Goal: Transaction & Acquisition: Purchase product/service

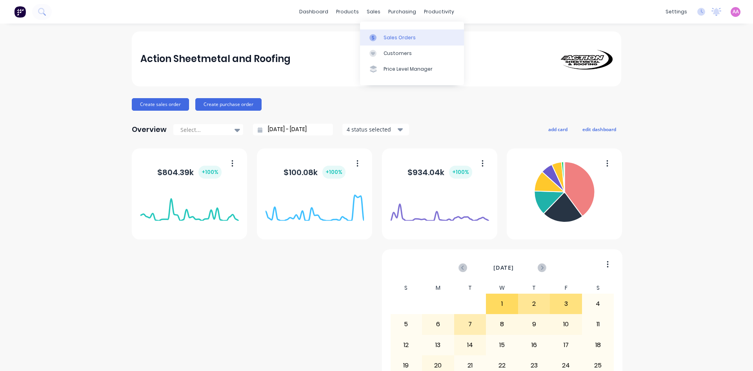
click at [391, 39] on div "Sales Orders" at bounding box center [400, 37] width 32 height 7
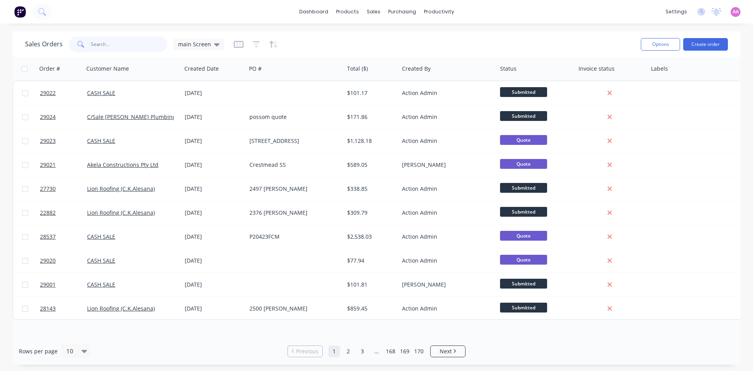
click at [110, 44] on input "text" at bounding box center [129, 44] width 76 height 16
type input "h"
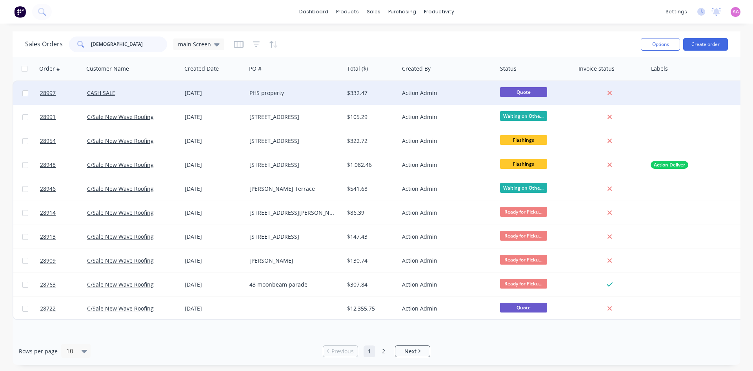
type input "christo"
click at [275, 96] on div "PHS property" at bounding box center [292, 93] width 87 height 8
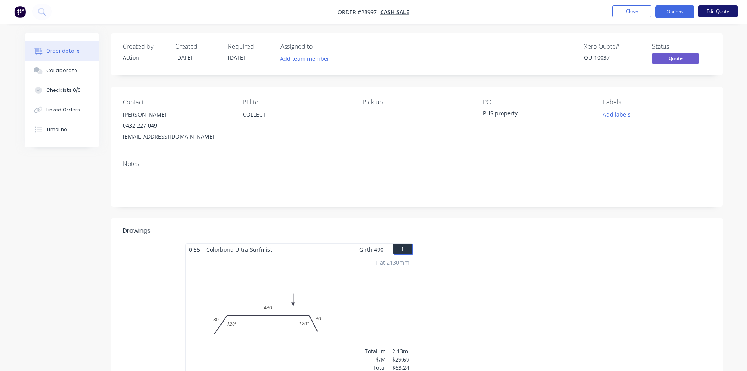
click at [723, 9] on button "Edit Quote" at bounding box center [717, 11] width 39 height 12
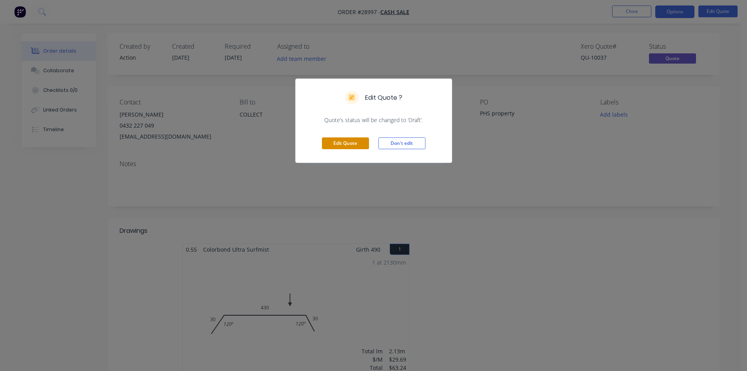
click at [330, 143] on button "Edit Quote" at bounding box center [345, 143] width 47 height 12
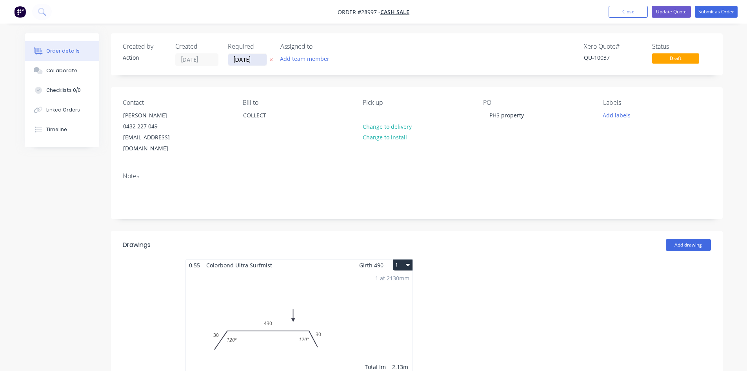
click at [238, 58] on input "01/10/25" at bounding box center [247, 60] width 38 height 12
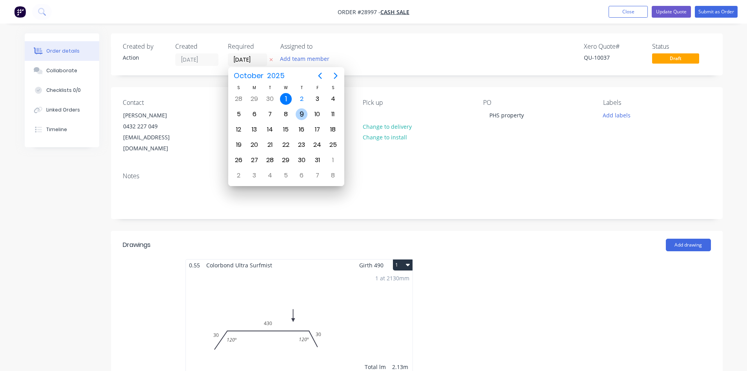
click at [304, 112] on div "9" at bounding box center [302, 114] width 12 height 12
type input "09/10/25"
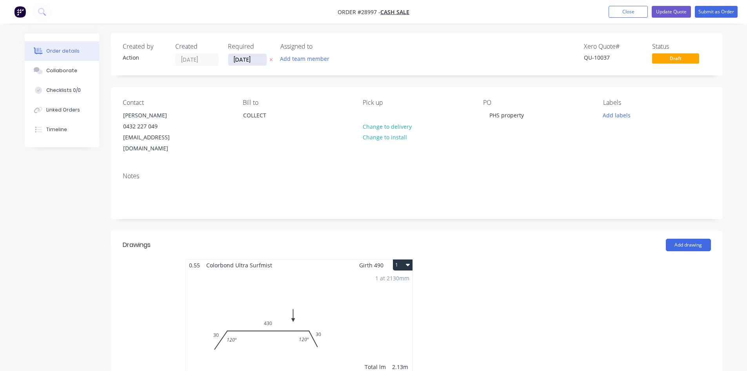
click at [236, 61] on input "09/10/25" at bounding box center [247, 60] width 38 height 12
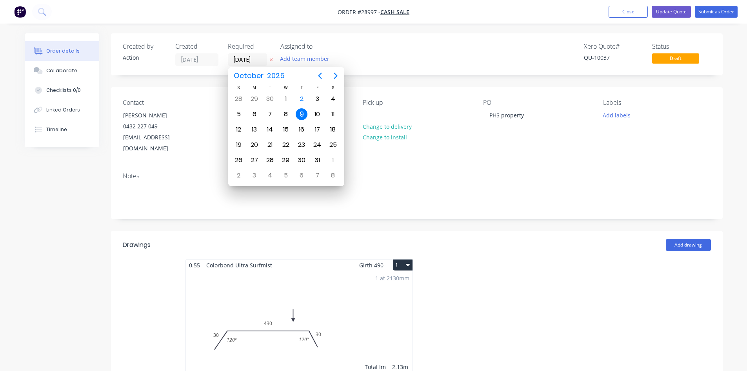
click at [496, 166] on div "Notes" at bounding box center [417, 192] width 612 height 53
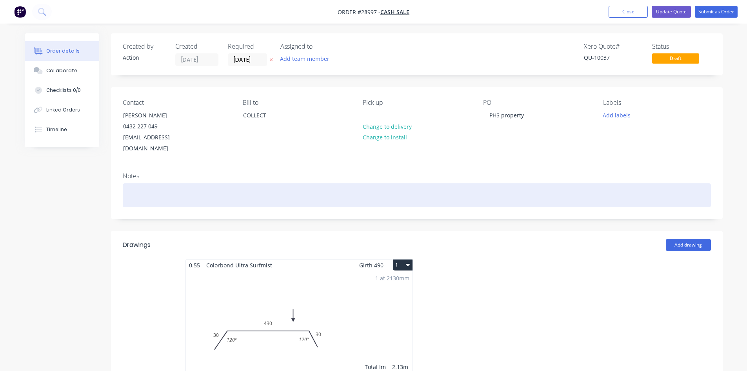
click at [160, 183] on div at bounding box center [417, 195] width 588 height 24
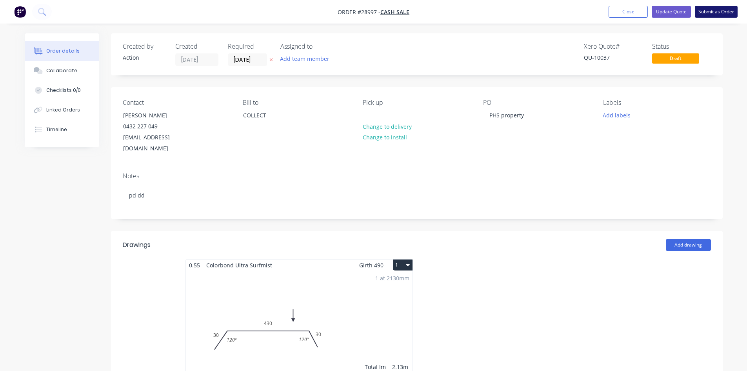
click at [724, 13] on button "Submit as Order" at bounding box center [716, 12] width 43 height 12
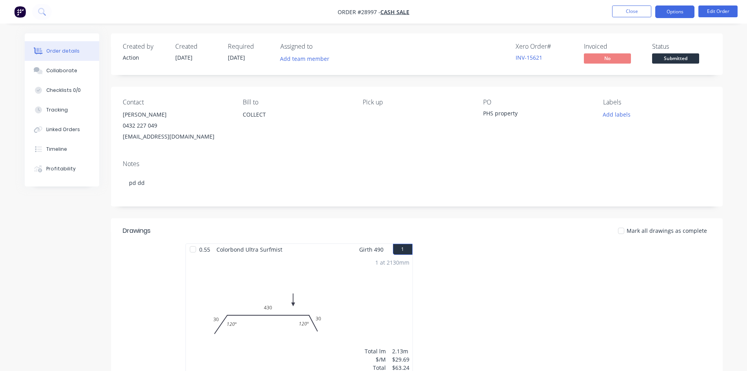
click at [672, 12] on button "Options" at bounding box center [674, 11] width 39 height 13
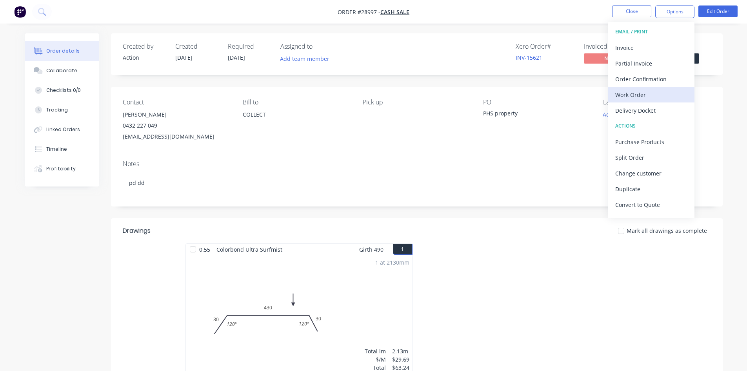
click at [636, 91] on div "Work Order" at bounding box center [651, 94] width 72 height 11
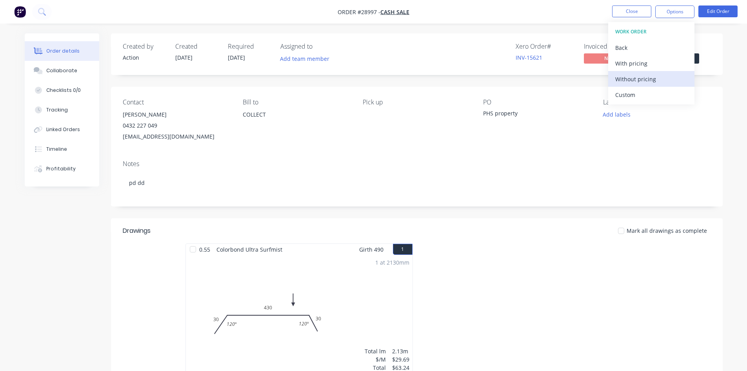
click at [629, 82] on div "Without pricing" at bounding box center [651, 78] width 72 height 11
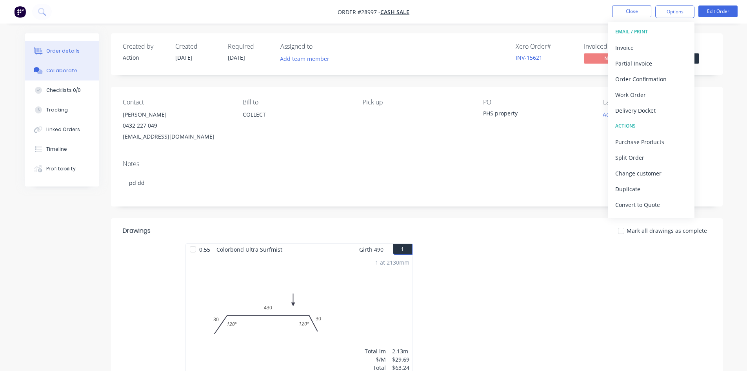
click at [75, 72] on button "Collaborate" at bounding box center [62, 71] width 75 height 20
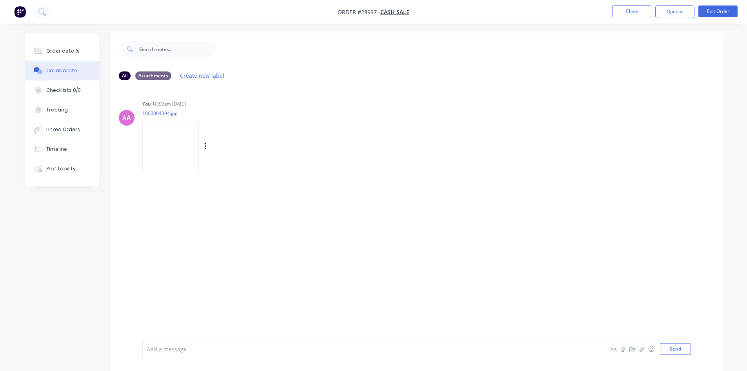
click at [170, 147] on img at bounding box center [170, 145] width 56 height 51
click at [624, 10] on button "Close" at bounding box center [631, 11] width 39 height 12
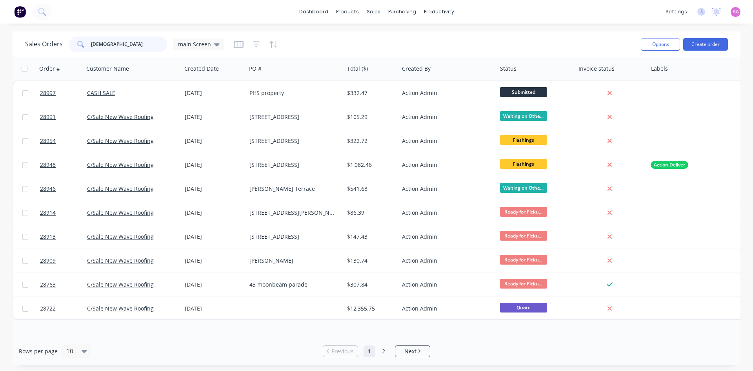
drag, startPoint x: 107, startPoint y: 45, endPoint x: 44, endPoint y: 45, distance: 63.1
click at [44, 45] on div "Sales Orders christo main Screen" at bounding box center [124, 44] width 199 height 16
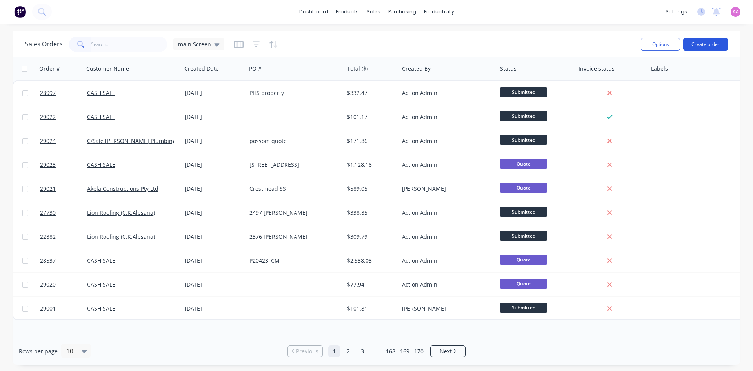
click at [702, 45] on button "Create order" at bounding box center [705, 44] width 45 height 13
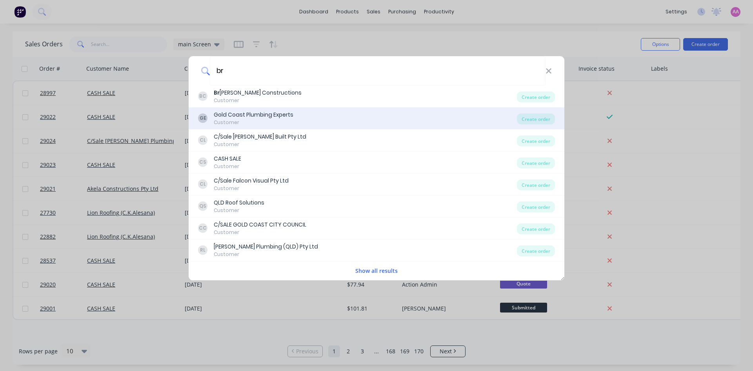
type input "b"
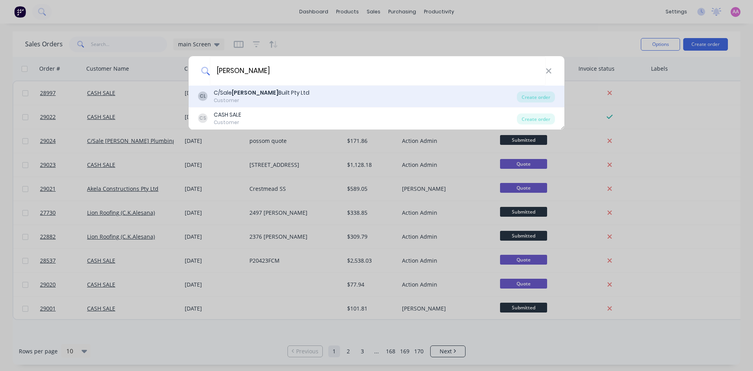
type input "lamont"
click at [255, 91] on div "C/Sale Lamont Built Pty Ltd" at bounding box center [262, 93] width 96 height 8
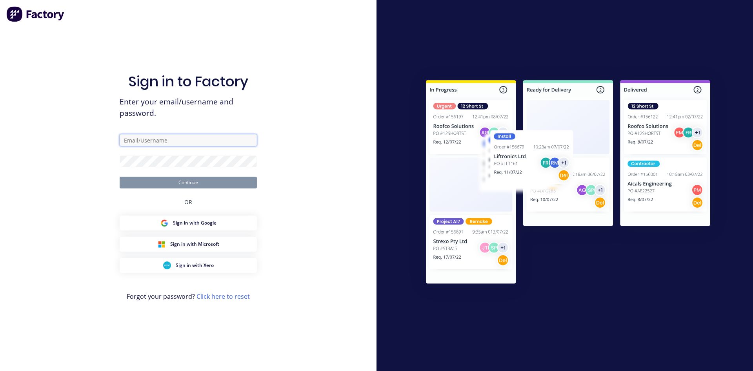
click at [180, 138] on input "text" at bounding box center [188, 140] width 137 height 12
type input "Admin@actionsheetmetal.com"
click at [120, 176] on button "Continue" at bounding box center [188, 182] width 137 height 12
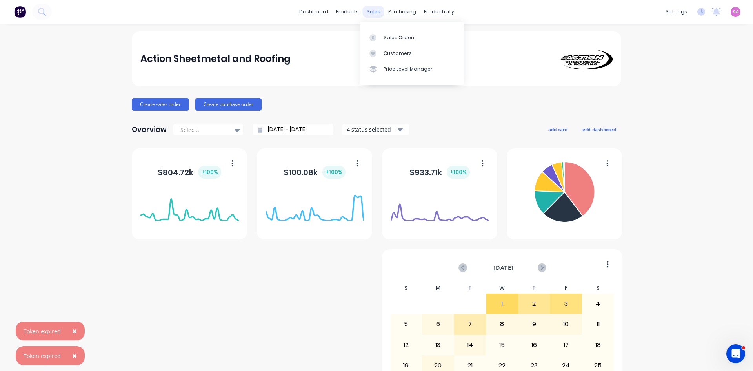
click at [370, 9] on div "sales" at bounding box center [374, 12] width 22 height 12
click at [386, 37] on div "Sales Orders" at bounding box center [400, 37] width 32 height 7
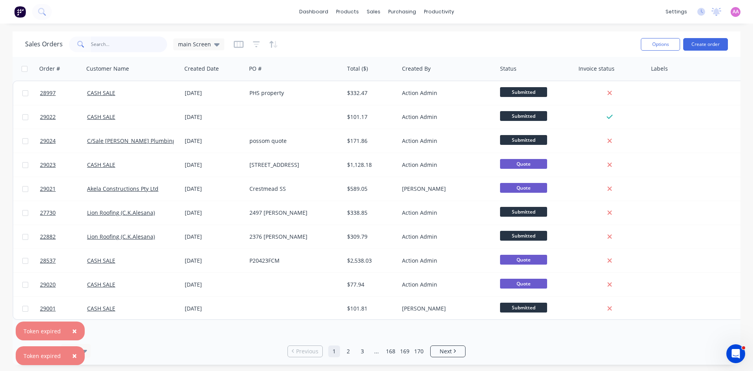
click at [125, 49] on input "text" at bounding box center [129, 44] width 76 height 16
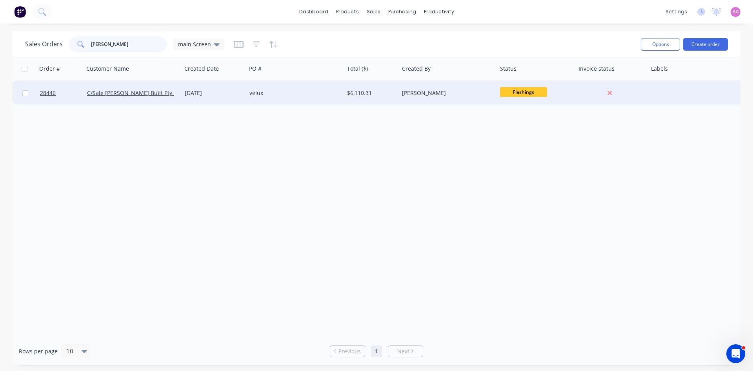
type input "lamont"
click at [291, 90] on div "velux" at bounding box center [292, 93] width 87 height 8
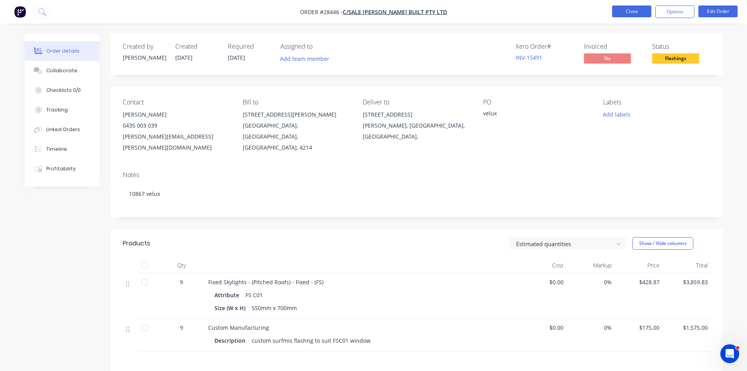
click at [635, 11] on button "Close" at bounding box center [631, 11] width 39 height 12
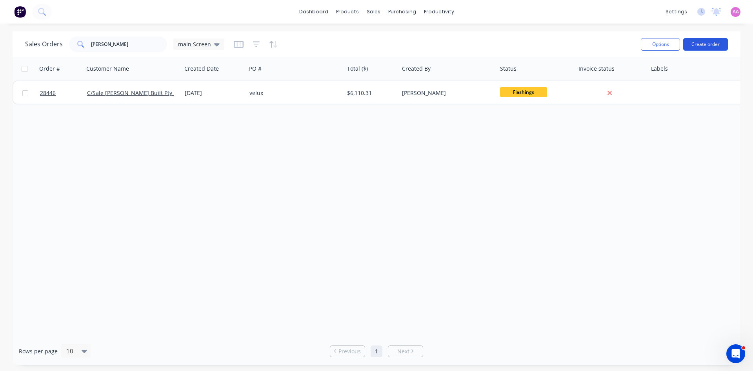
click at [705, 41] on button "Create order" at bounding box center [705, 44] width 45 height 13
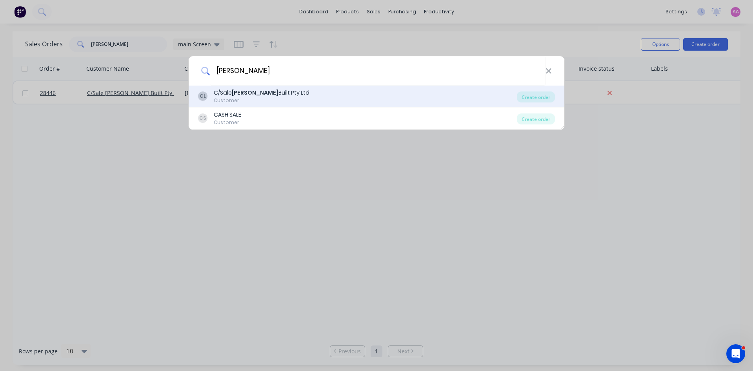
type input "lamont"
click at [262, 100] on div "Customer" at bounding box center [262, 100] width 96 height 7
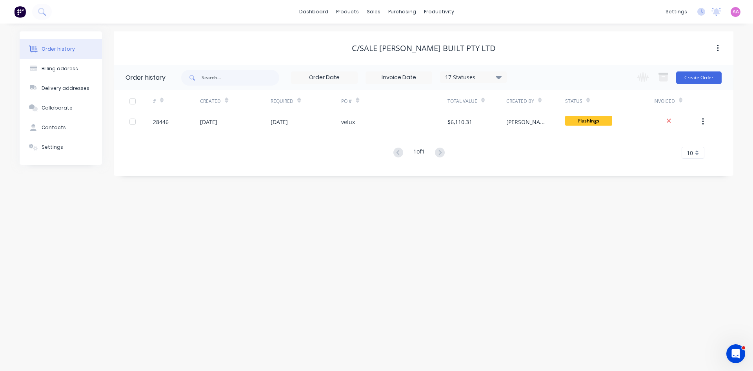
drag, startPoint x: 698, startPoint y: 85, endPoint x: 698, endPoint y: 81, distance: 4.7
click at [698, 85] on div "Change order status Submitted In Production Flashings Site Work Ready for Picku…" at bounding box center [676, 77] width 89 height 25
click at [698, 81] on button "Create Order" at bounding box center [698, 77] width 45 height 13
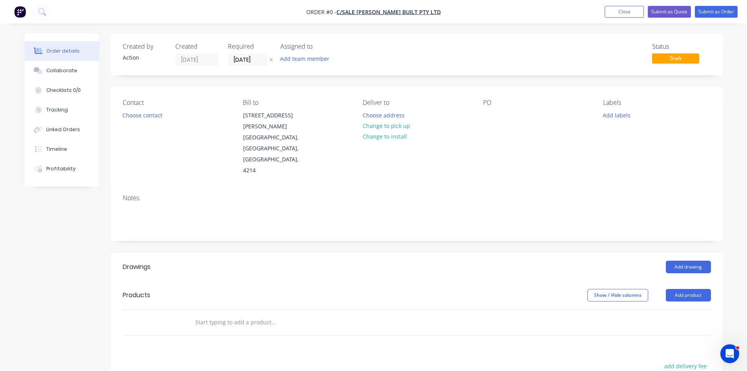
drag, startPoint x: 620, startPoint y: 11, endPoint x: 602, endPoint y: 11, distance: 18.4
click at [620, 11] on button "Close" at bounding box center [624, 12] width 39 height 12
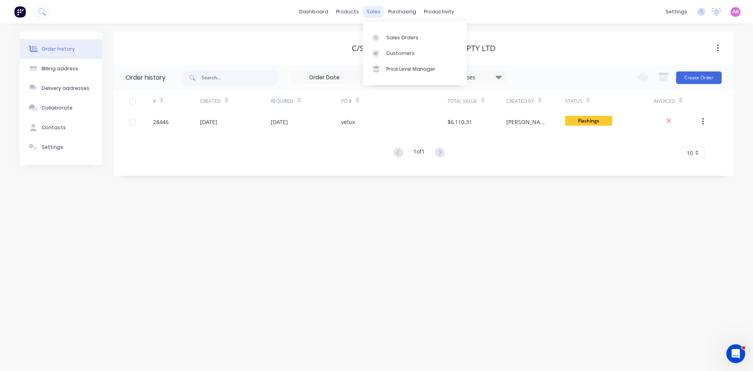
click at [374, 15] on div "sales" at bounding box center [374, 12] width 22 height 12
click at [402, 37] on div "Sales Orders" at bounding box center [402, 37] width 32 height 7
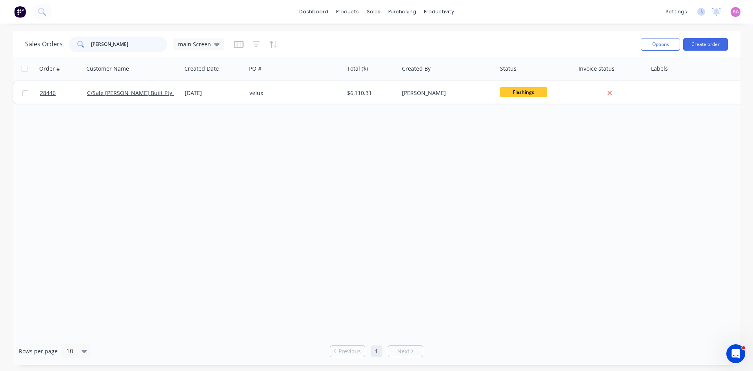
drag, startPoint x: 110, startPoint y: 44, endPoint x: 36, endPoint y: 44, distance: 74.1
click at [36, 44] on div "Sales Orders lamont main Screen" at bounding box center [124, 44] width 199 height 16
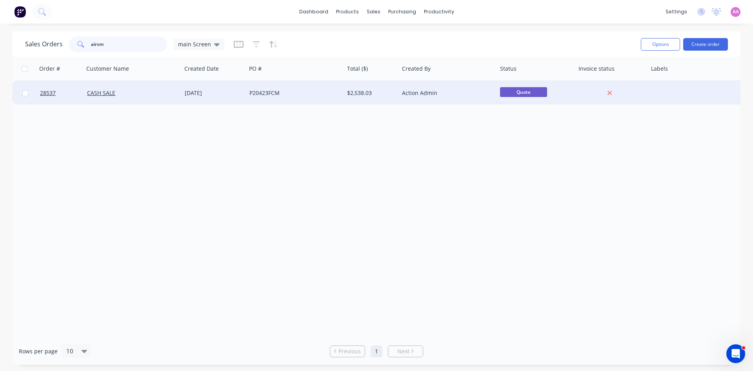
type input "airsm"
click at [286, 91] on div "P20423FCM" at bounding box center [292, 93] width 87 height 8
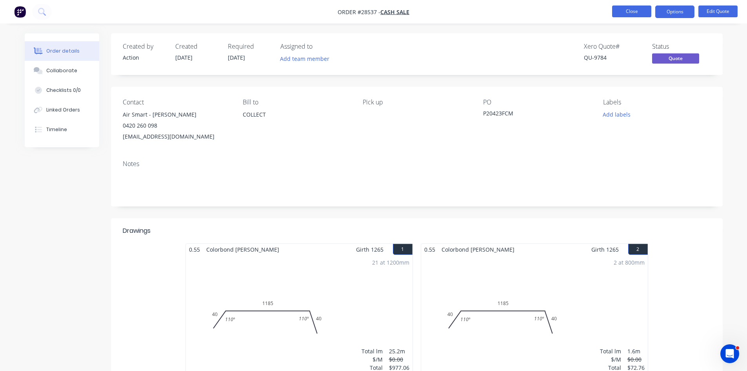
click at [632, 16] on button "Close" at bounding box center [631, 11] width 39 height 12
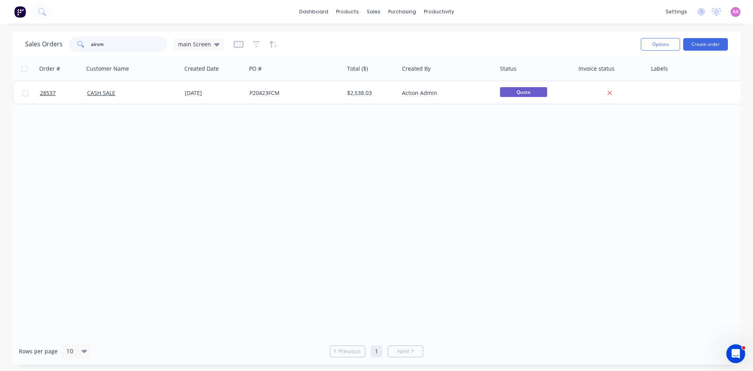
drag, startPoint x: 126, startPoint y: 44, endPoint x: 50, endPoint y: 44, distance: 75.7
click at [50, 44] on div "Sales Orders airsm main Screen" at bounding box center [124, 44] width 199 height 16
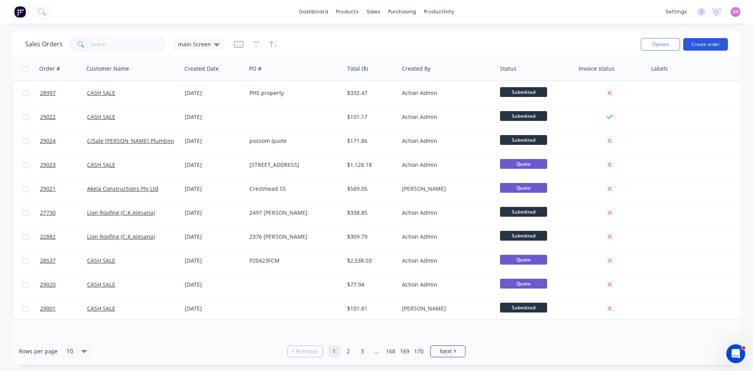
click at [712, 47] on button "Create order" at bounding box center [705, 44] width 45 height 13
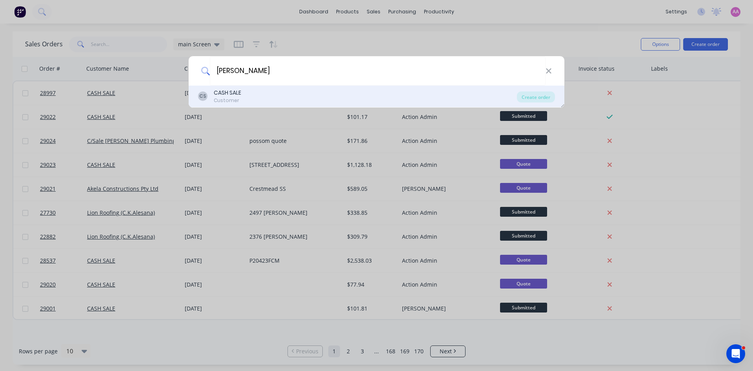
type input "dan lyo"
click at [254, 97] on div "CS CASH SALE Customer" at bounding box center [357, 96] width 319 height 15
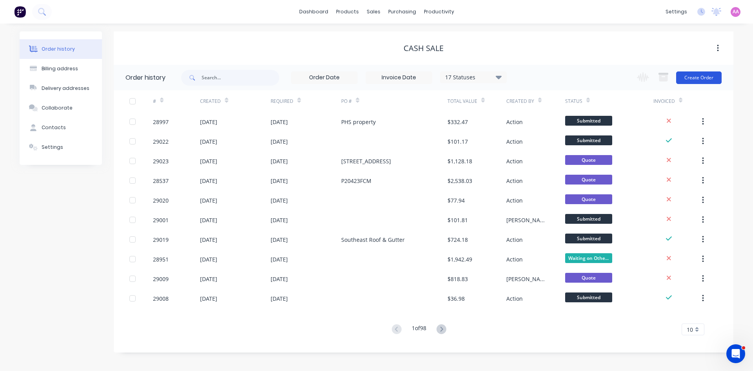
click at [717, 81] on button "Create Order" at bounding box center [698, 77] width 45 height 13
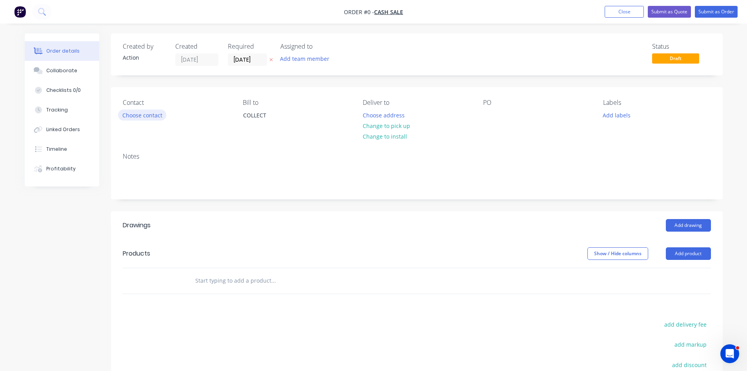
click at [145, 114] on button "Choose contact" at bounding box center [142, 114] width 48 height 11
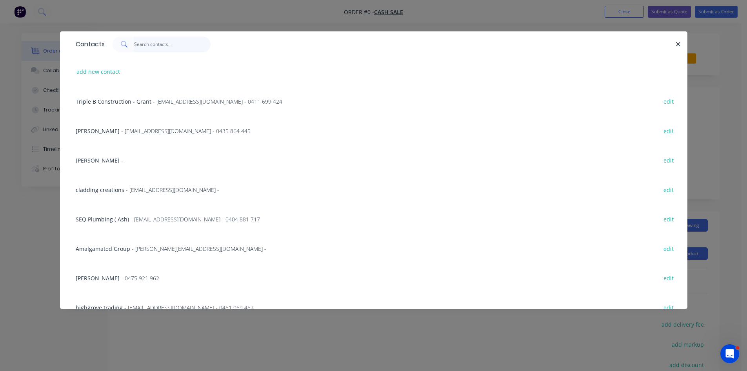
drag, startPoint x: 159, startPoint y: 49, endPoint x: 160, endPoint y: 42, distance: 7.5
click at [160, 47] on input "text" at bounding box center [172, 44] width 76 height 16
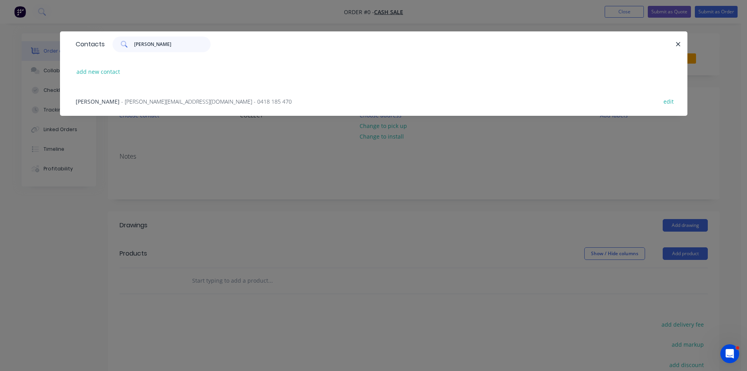
type input "dan ly"
click at [159, 98] on span "- dan.lyons36@gmail.com - 0418 185 470" at bounding box center [206, 101] width 171 height 7
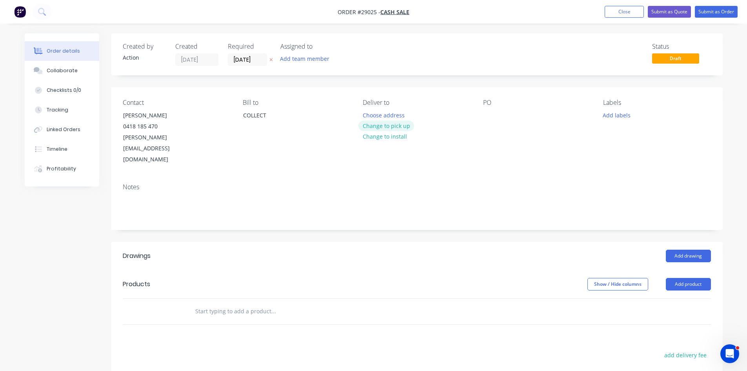
click at [400, 127] on button "Change to pick up" at bounding box center [386, 125] width 56 height 11
click at [698, 278] on button "Add product" at bounding box center [688, 284] width 45 height 13
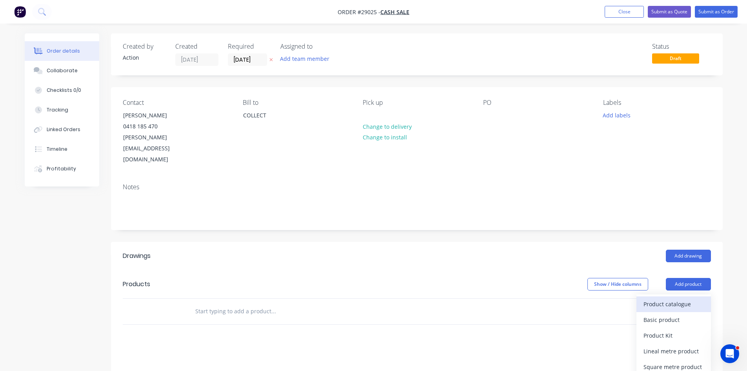
click at [672, 298] on div "Product catalogue" at bounding box center [674, 303] width 60 height 11
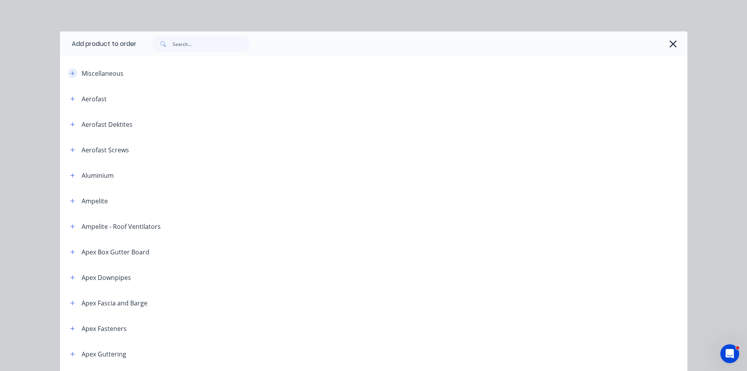
click at [70, 73] on icon "button" at bounding box center [72, 73] width 5 height 5
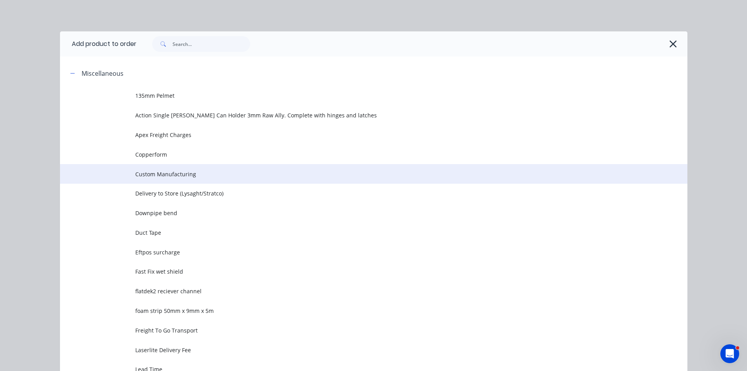
click at [169, 167] on td "Custom Manufacturing" at bounding box center [411, 174] width 552 height 20
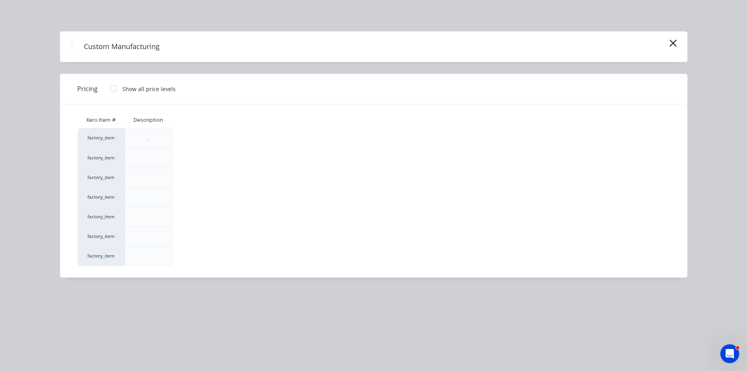
click at [115, 88] on div at bounding box center [113, 89] width 16 height 16
click at [195, 134] on div "$0.00" at bounding box center [194, 138] width 42 height 20
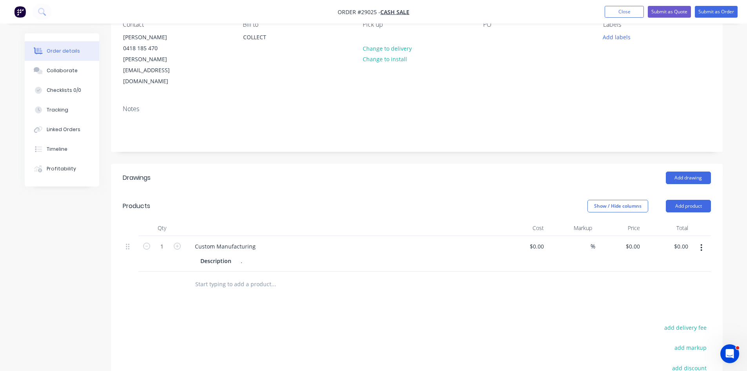
scroll to position [182, 0]
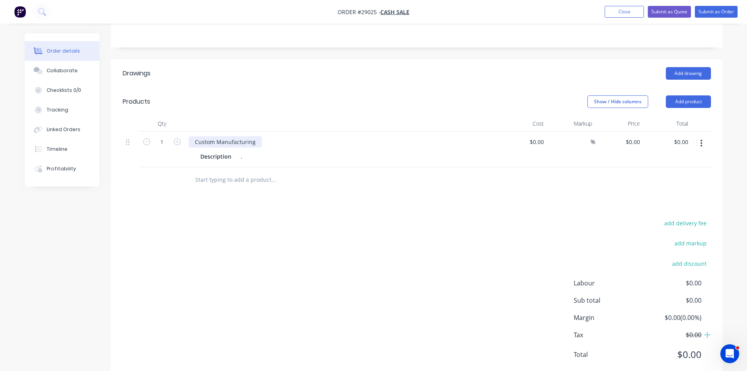
click at [258, 136] on div "Custom Manufacturing" at bounding box center [225, 141] width 73 height 11
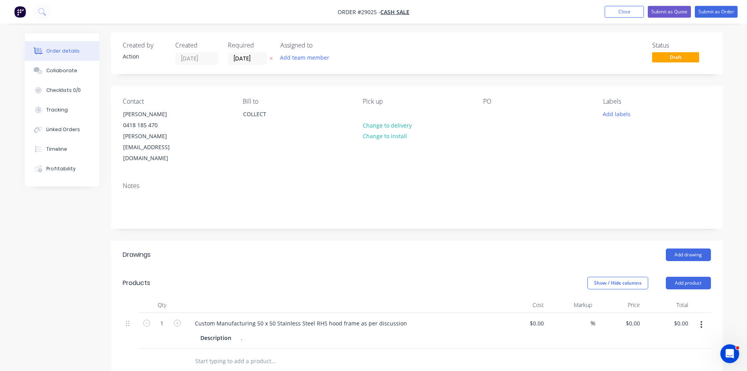
scroll to position [0, 0]
click at [632, 318] on div "0 $0.00" at bounding box center [632, 323] width 21 height 11
type input "$390.00"
click at [601, 349] on div at bounding box center [417, 361] width 588 height 25
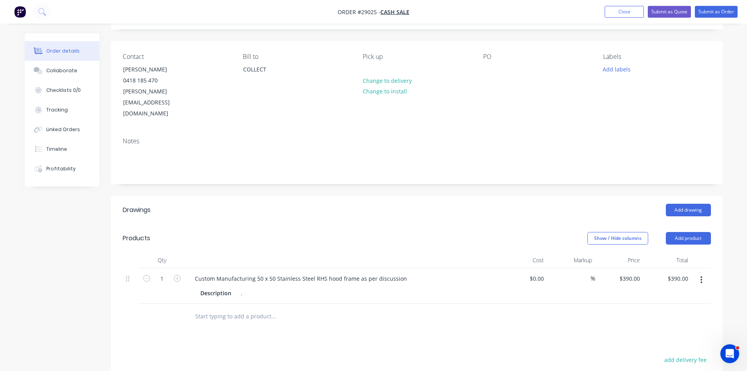
scroll to position [118, 0]
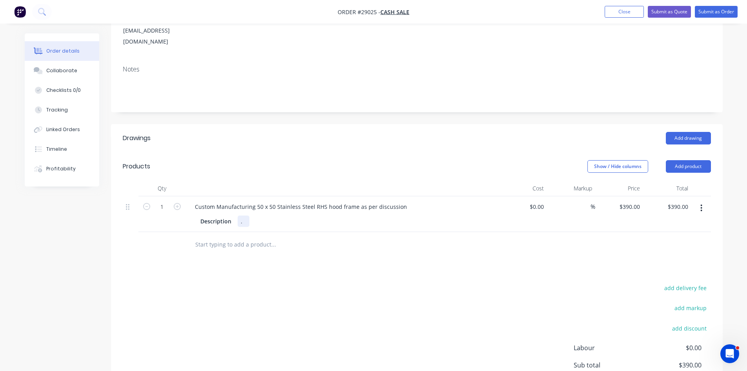
click at [246, 215] on div "." at bounding box center [244, 220] width 12 height 11
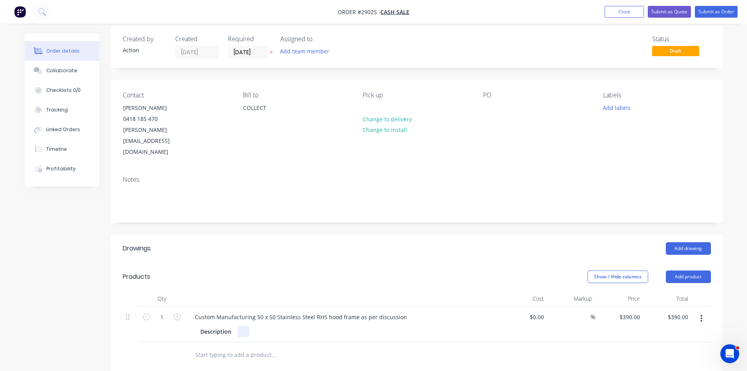
scroll to position [0, 0]
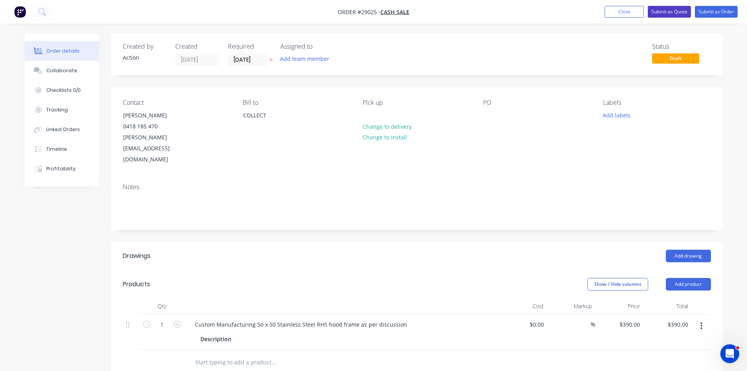
click at [667, 11] on button "Submit as Quote" at bounding box center [669, 12] width 43 height 12
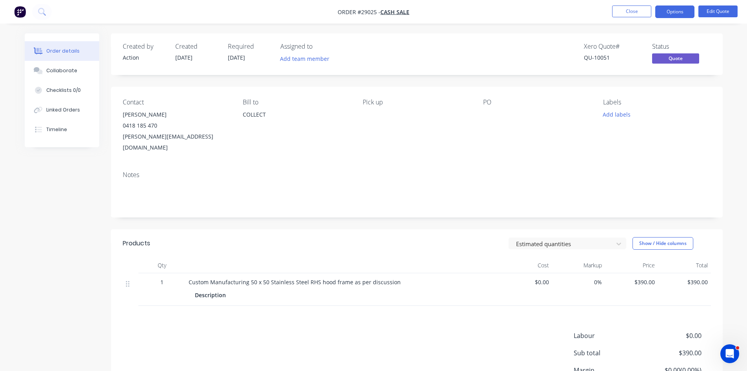
click at [668, 13] on button "Options" at bounding box center [674, 11] width 39 height 13
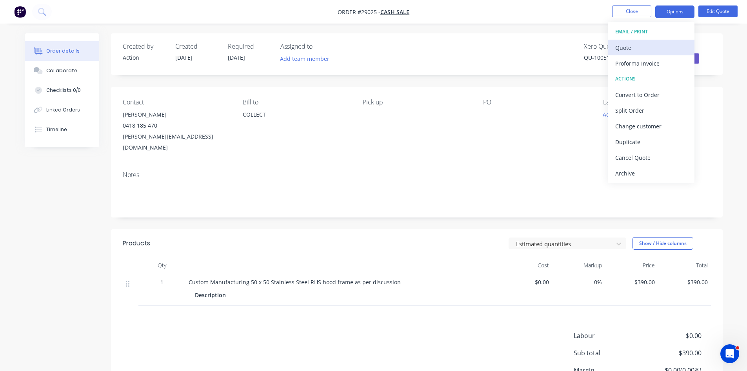
click at [625, 49] on div "Quote" at bounding box center [651, 47] width 72 height 11
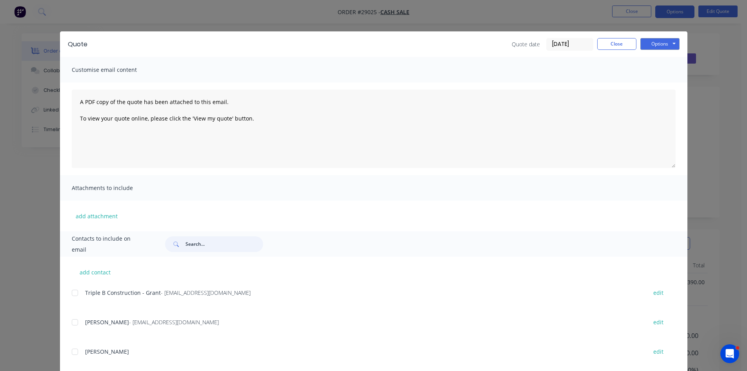
click at [202, 237] on input "text" at bounding box center [225, 244] width 78 height 16
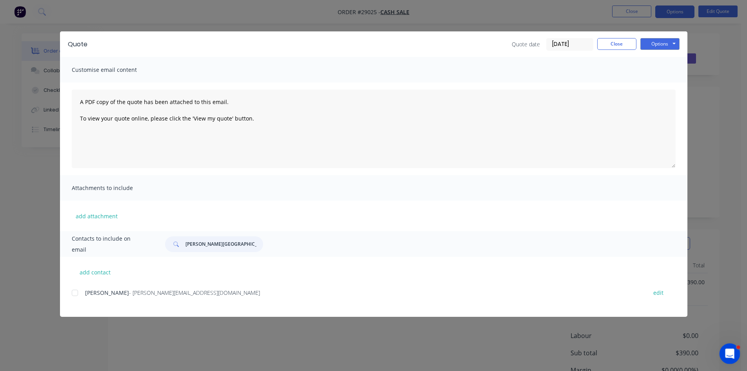
type input "dan lyon"
drag, startPoint x: 73, startPoint y: 294, endPoint x: 92, endPoint y: 283, distance: 21.9
click at [73, 294] on div at bounding box center [75, 293] width 16 height 16
click at [660, 40] on button "Options" at bounding box center [659, 44] width 39 height 12
click at [659, 86] on button "Email" at bounding box center [665, 83] width 50 height 13
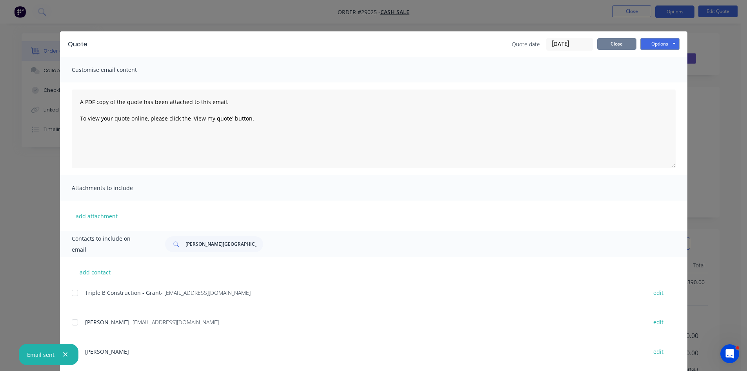
click at [614, 49] on button "Close" at bounding box center [616, 44] width 39 height 12
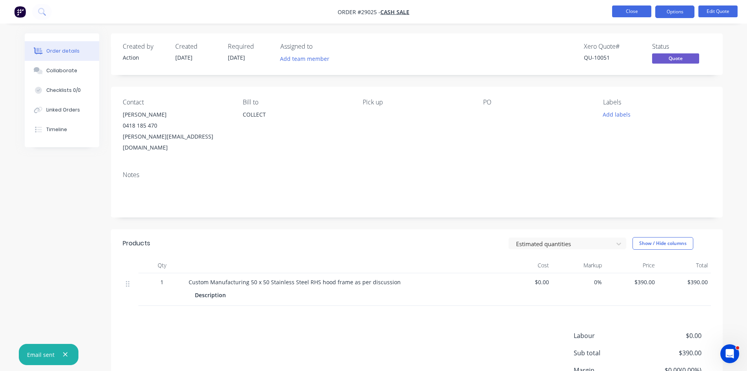
click at [630, 13] on button "Close" at bounding box center [631, 11] width 39 height 12
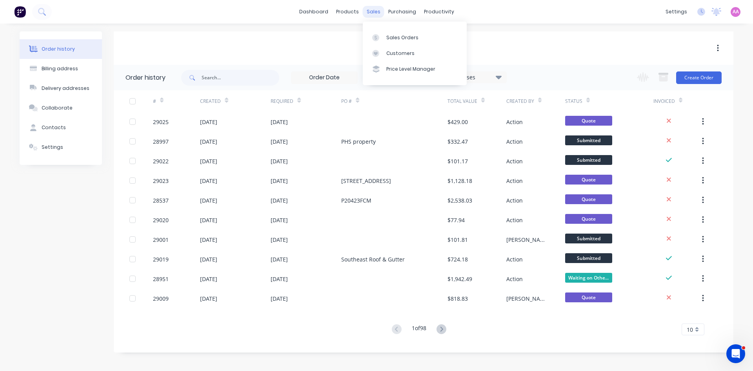
click at [369, 9] on div "sales" at bounding box center [374, 12] width 22 height 12
click at [408, 38] on div "Sales Orders" at bounding box center [402, 37] width 32 height 7
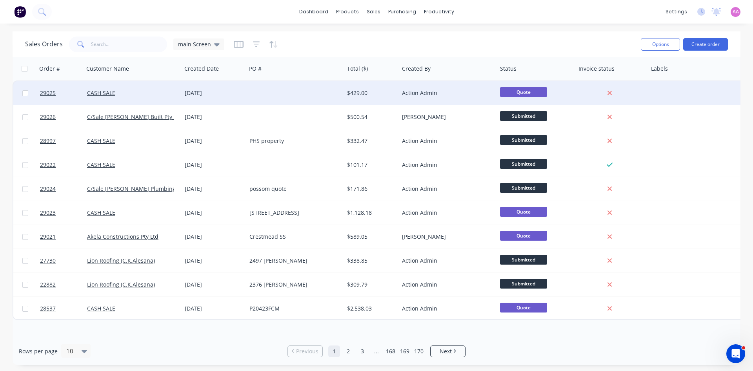
click at [241, 93] on div "[DATE]" at bounding box center [214, 93] width 58 height 8
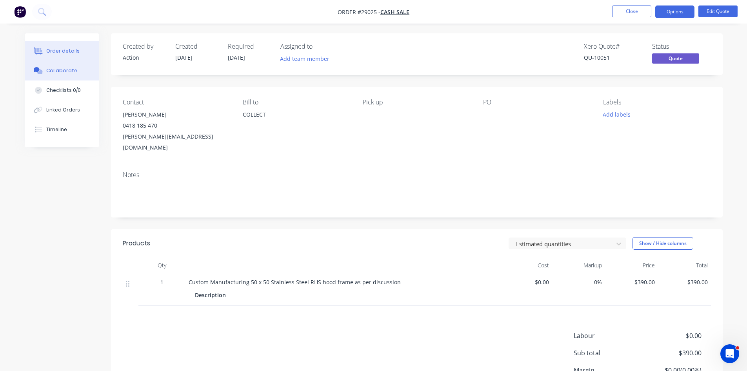
drag, startPoint x: 77, startPoint y: 72, endPoint x: 147, endPoint y: 84, distance: 70.7
click at [76, 72] on button "Collaborate" at bounding box center [62, 71] width 75 height 20
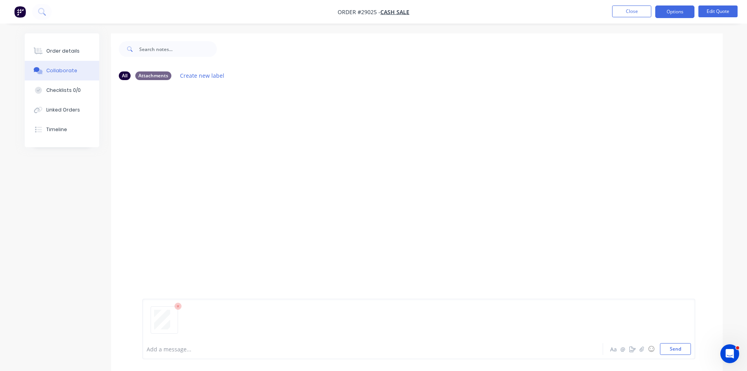
drag, startPoint x: 669, startPoint y: 347, endPoint x: 744, endPoint y: 349, distance: 74.9
click at [669, 347] on button "Send" at bounding box center [675, 349] width 31 height 12
drag, startPoint x: 49, startPoint y: 47, endPoint x: 56, endPoint y: 47, distance: 7.5
click at [49, 47] on div "Order details" at bounding box center [62, 50] width 33 height 7
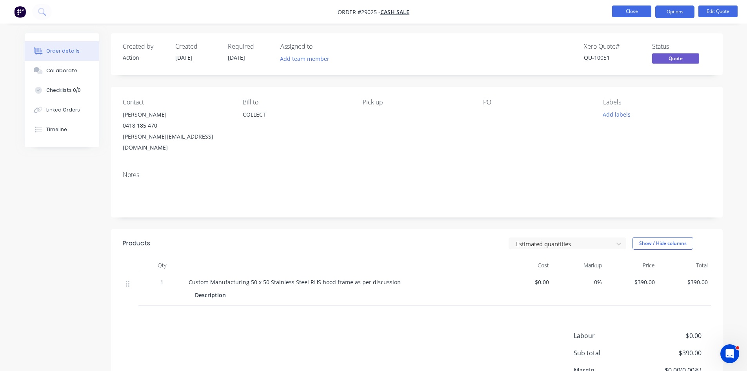
click at [631, 17] on button "Close" at bounding box center [631, 11] width 39 height 12
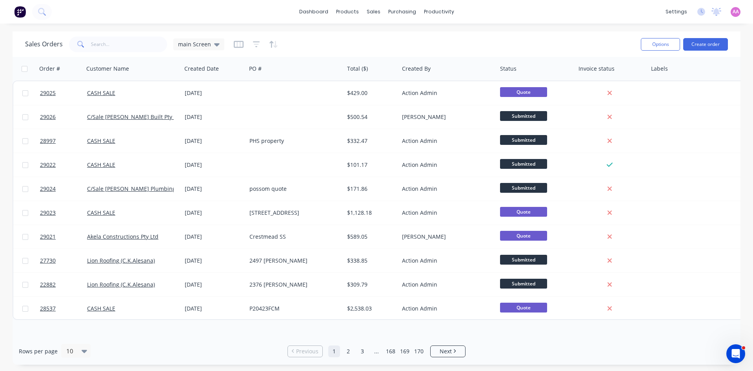
click at [455, 343] on div "Rows per page 10 Previous 1 2 3 ... 168 169 170 Next" at bounding box center [377, 350] width 728 height 27
click at [457, 356] on li "Next" at bounding box center [447, 351] width 35 height 12
click at [447, 351] on span "Next" at bounding box center [446, 351] width 12 height 8
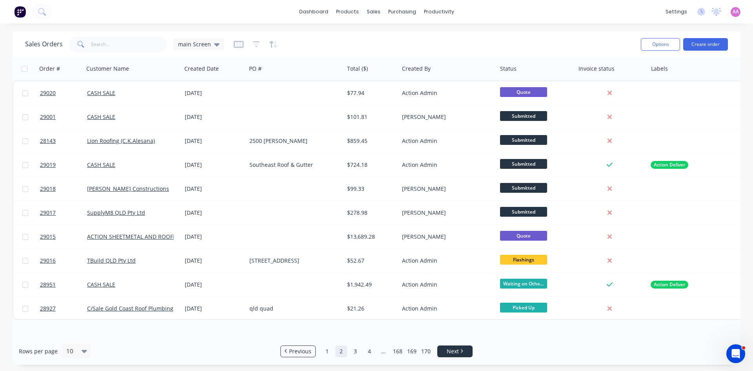
click at [465, 346] on li "Next" at bounding box center [454, 351] width 35 height 12
click at [447, 353] on span "Next" at bounding box center [453, 351] width 12 height 8
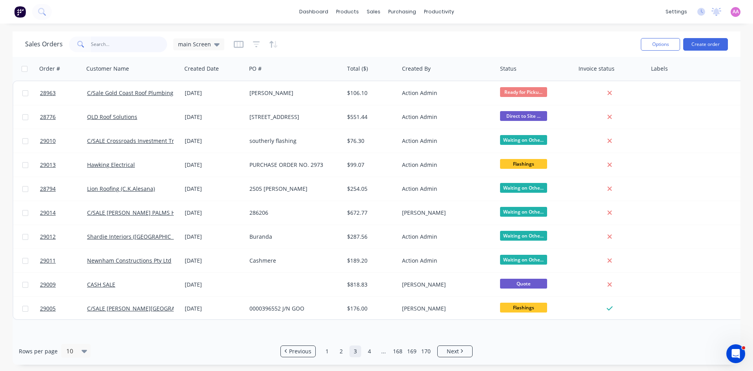
click at [134, 47] on input "text" at bounding box center [129, 44] width 76 height 16
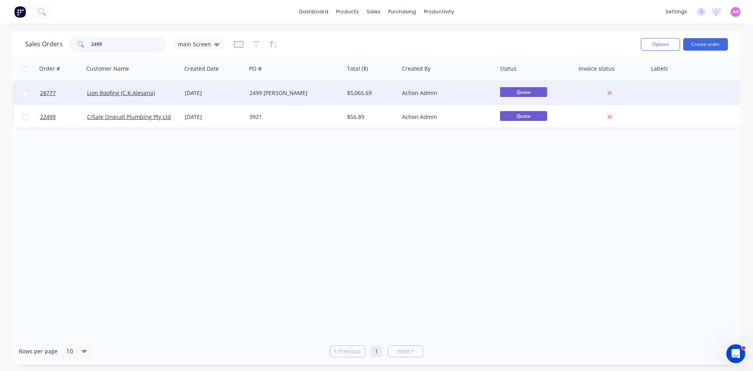
type input "2499"
click at [294, 93] on div "2499 [PERSON_NAME]" at bounding box center [292, 93] width 87 height 8
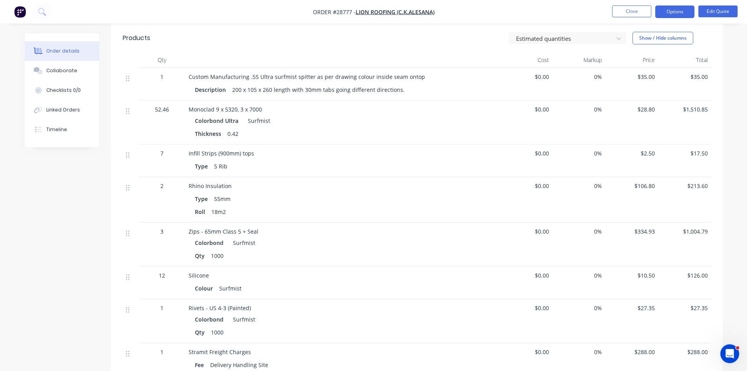
scroll to position [628, 0]
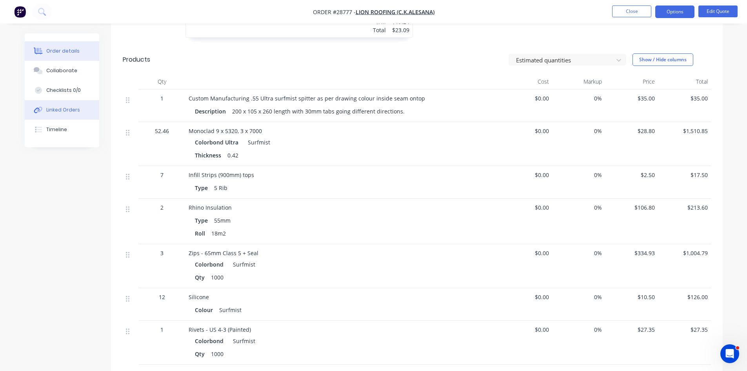
click at [60, 114] on button "Linked Orders" at bounding box center [62, 110] width 75 height 20
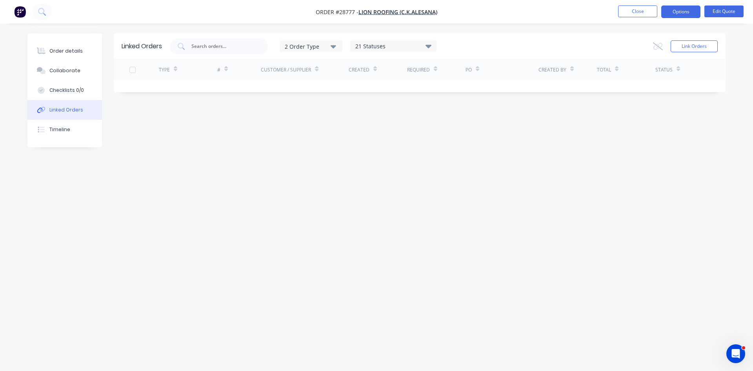
click at [74, 53] on div "Order details" at bounding box center [65, 50] width 33 height 7
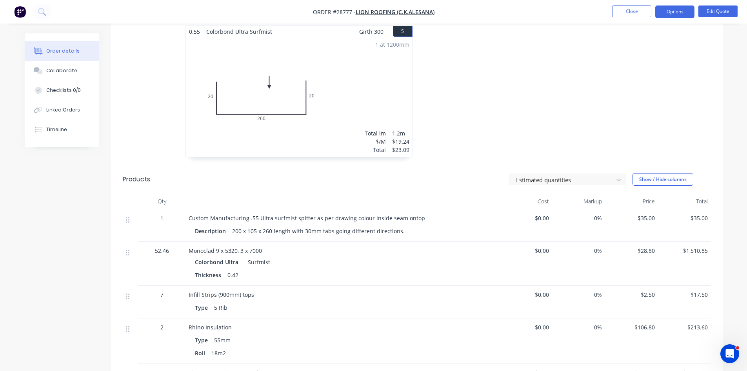
scroll to position [510, 0]
click at [680, 12] on button "Options" at bounding box center [674, 11] width 39 height 13
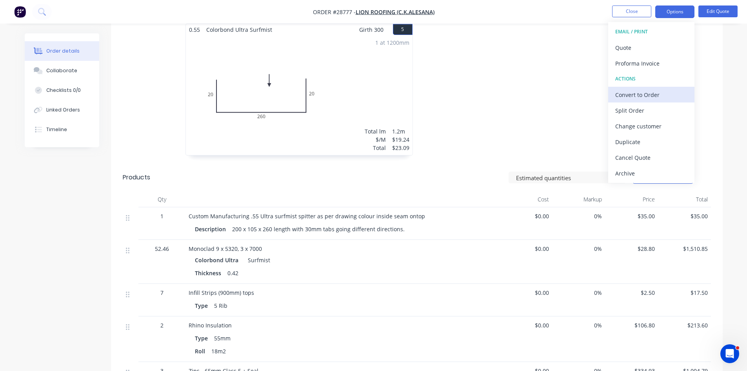
click at [654, 95] on div "Convert to Order" at bounding box center [651, 94] width 72 height 11
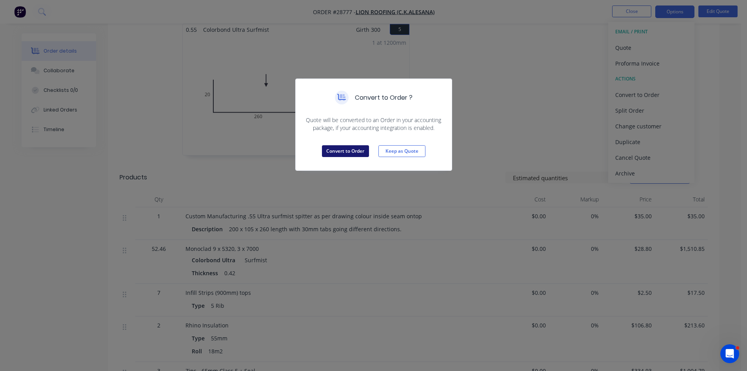
click at [340, 155] on button "Convert to Order" at bounding box center [345, 151] width 47 height 12
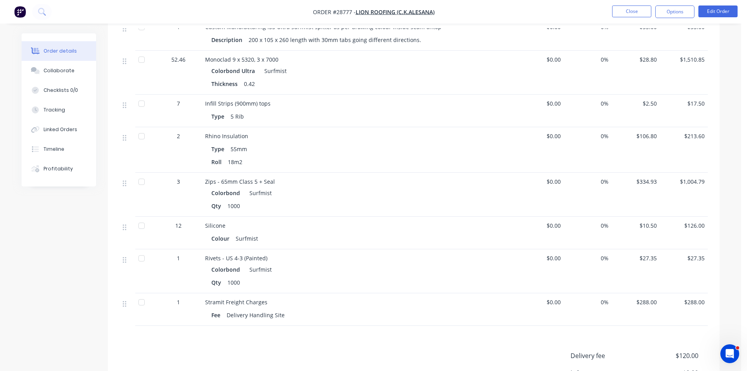
scroll to position [721, 0]
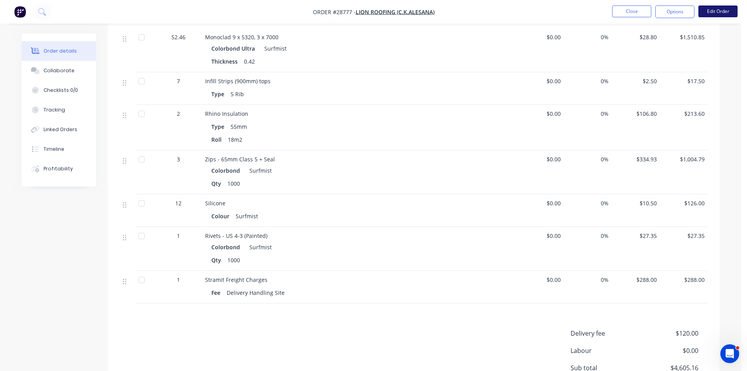
click at [725, 11] on button "Edit Order" at bounding box center [717, 11] width 39 height 12
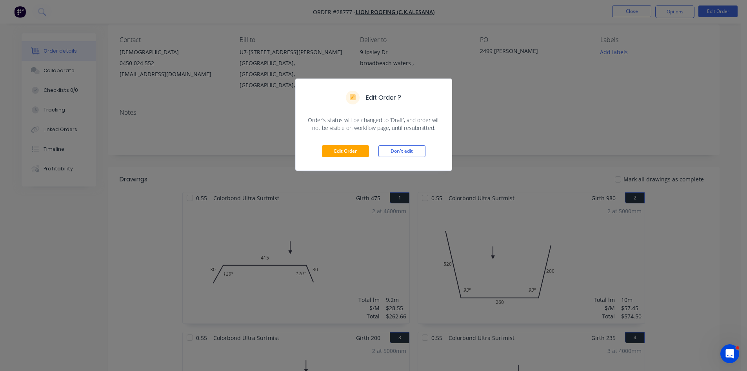
scroll to position [55, 0]
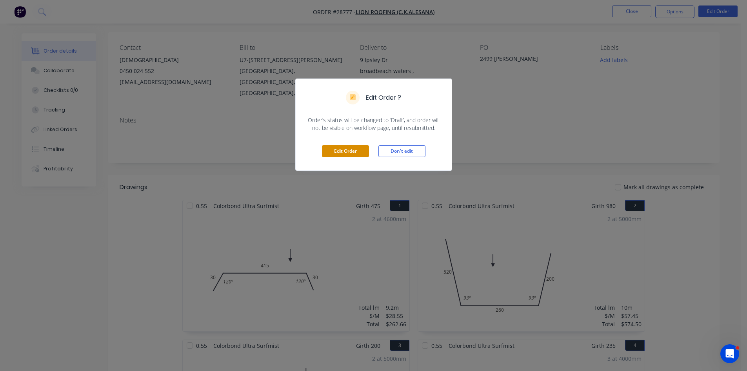
click at [347, 148] on button "Edit Order" at bounding box center [345, 151] width 47 height 12
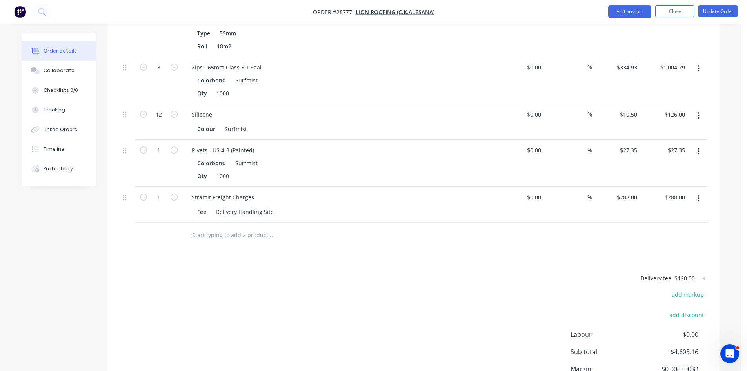
scroll to position [863, 0]
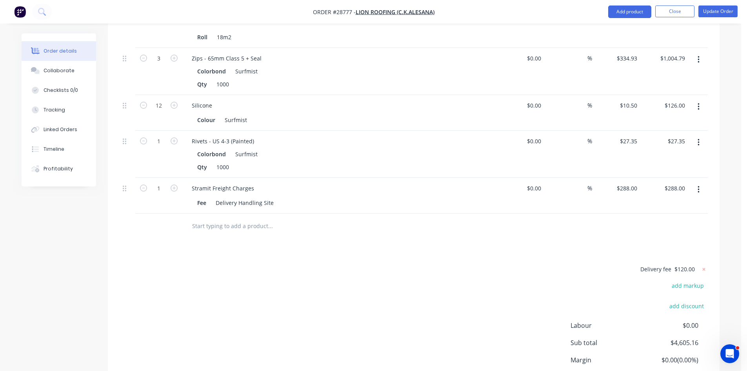
click at [698, 186] on icon "button" at bounding box center [699, 189] width 2 height 7
click at [656, 251] on div "Delete" at bounding box center [670, 256] width 60 height 11
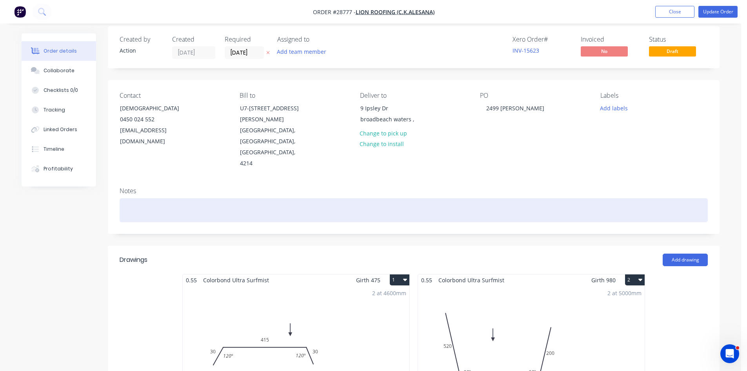
scroll to position [0, 0]
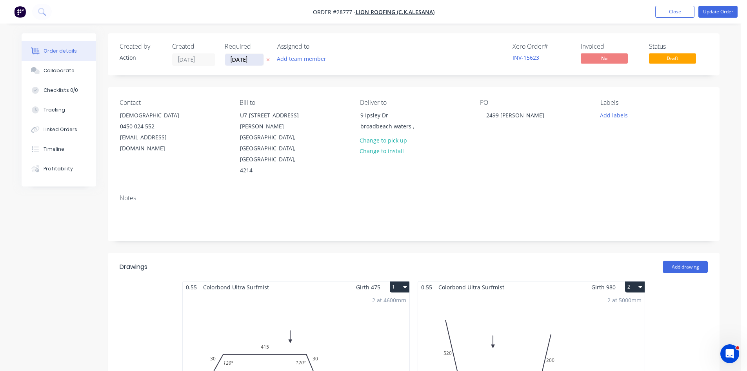
click at [236, 60] on input "[DATE]" at bounding box center [244, 60] width 38 height 12
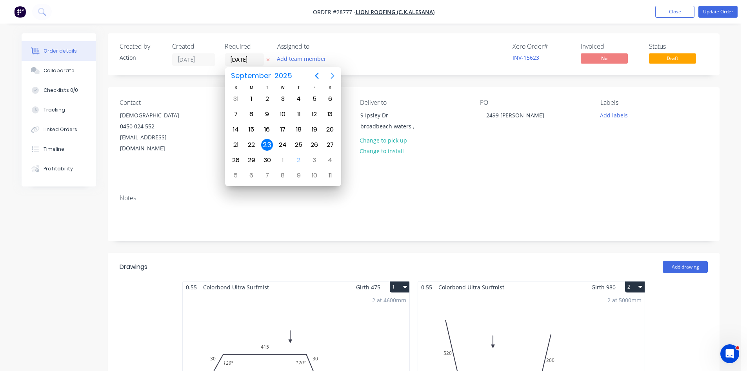
click at [332, 76] on icon "Next page" at bounding box center [332, 75] width 9 height 9
click at [286, 146] on div "22" at bounding box center [283, 145] width 12 height 12
type input "22/10/25"
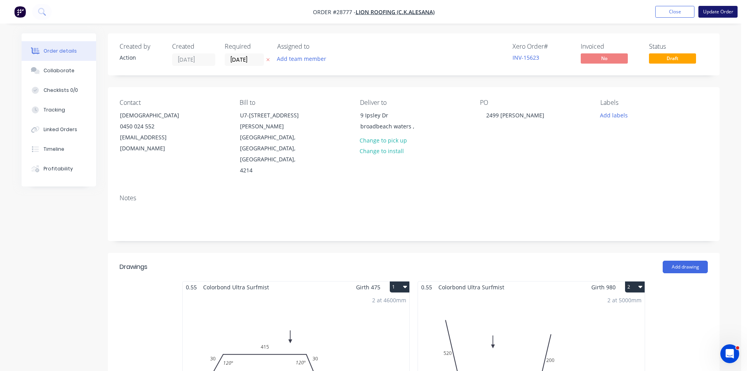
click at [718, 11] on button "Update Order" at bounding box center [717, 12] width 39 height 12
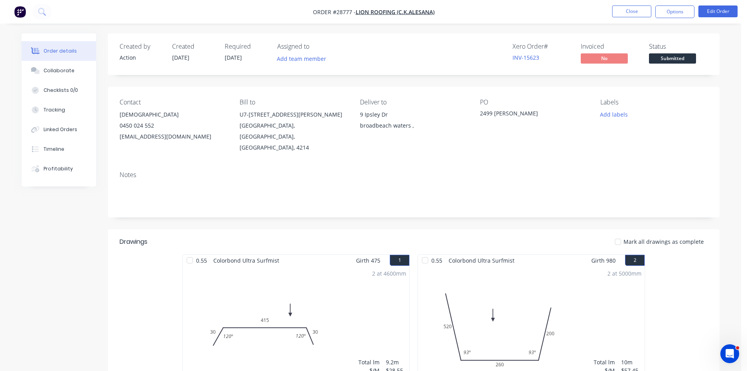
click at [667, 14] on button "Options" at bounding box center [674, 11] width 39 height 13
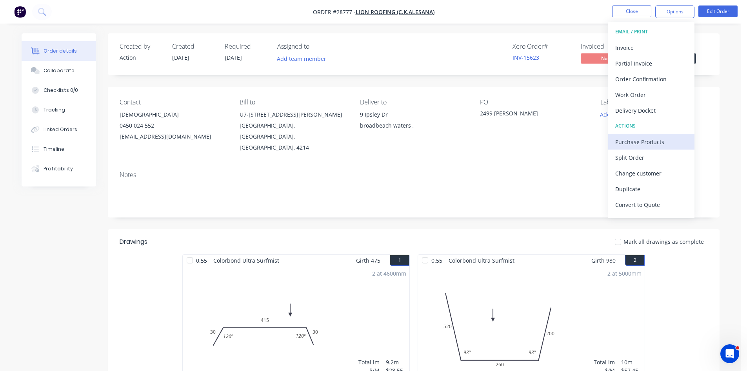
click at [641, 147] on div "Purchase Products" at bounding box center [651, 141] width 72 height 11
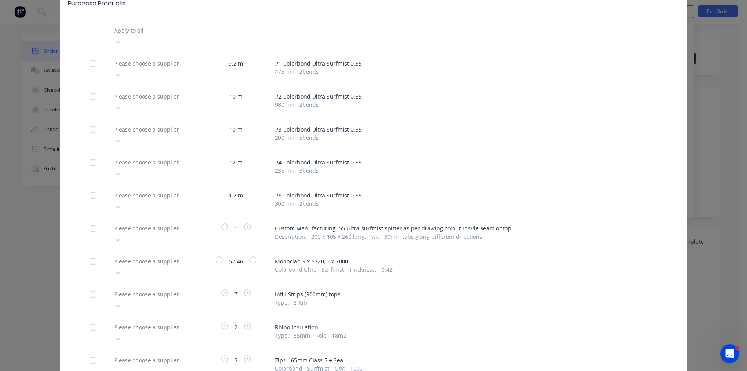
scroll to position [78, 0]
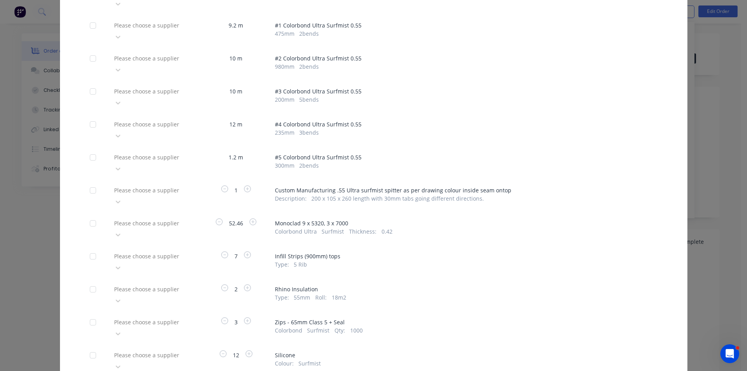
click at [134, 218] on div at bounding box center [169, 223] width 113 height 10
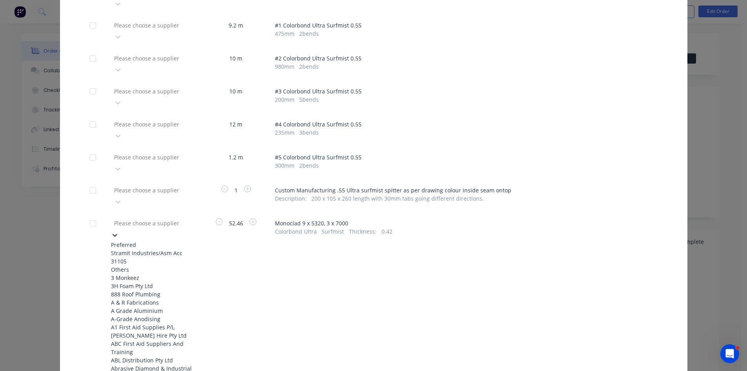
click at [133, 249] on div "Stramit Industries/Asm Acc 31105" at bounding box center [154, 257] width 86 height 16
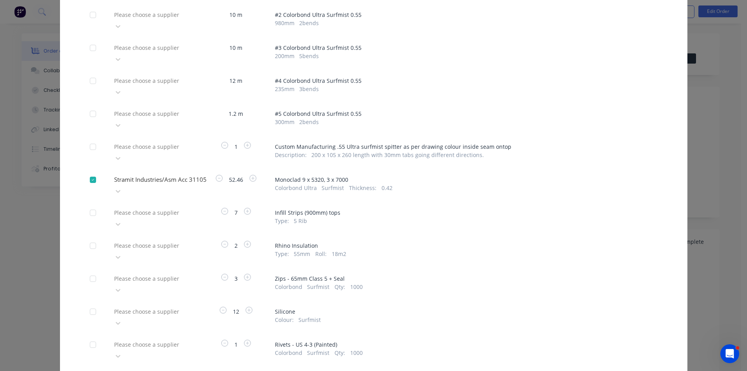
scroll to position [124, 0]
click at [130, 272] on div at bounding box center [169, 277] width 113 height 10
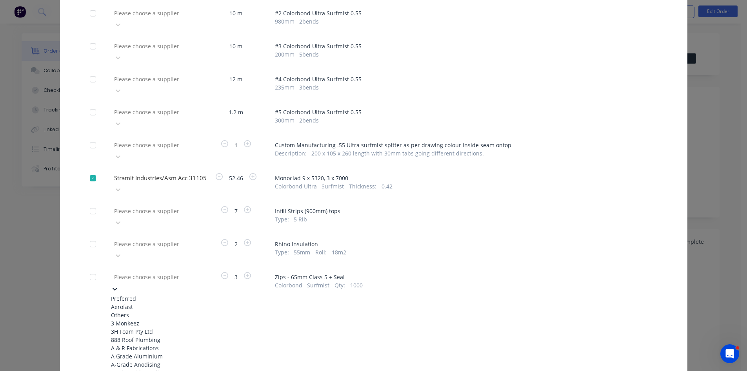
click at [126, 302] on div "Aerofast" at bounding box center [154, 306] width 86 height 8
click at [126, 305] on div at bounding box center [169, 310] width 113 height 10
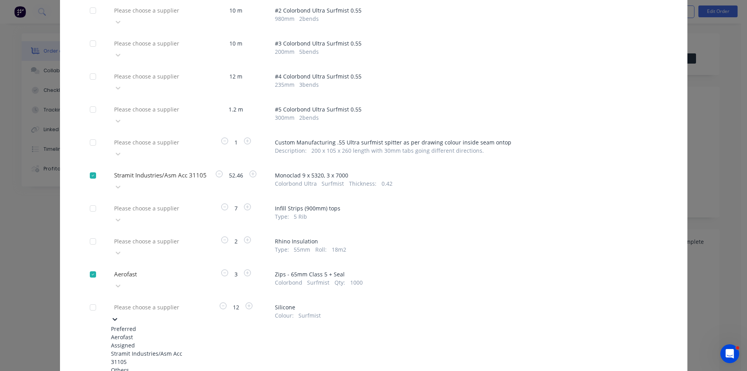
click at [125, 333] on div "Aerofast" at bounding box center [154, 337] width 86 height 8
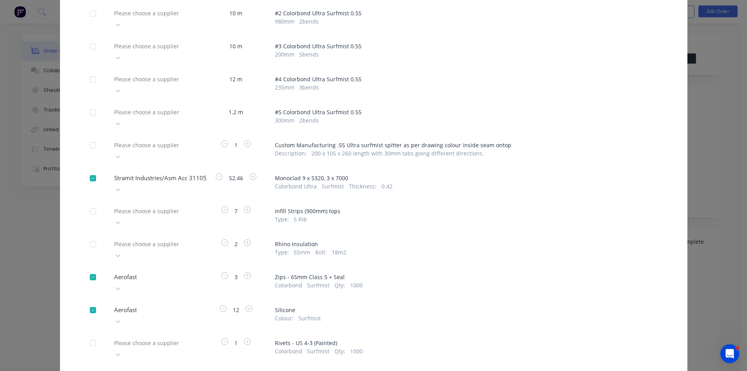
click at [710, 174] on div "Purchase Products Apply to all Please choose a supplier 9.2 m # 1 Colorbond Ult…" at bounding box center [373, 185] width 747 height 371
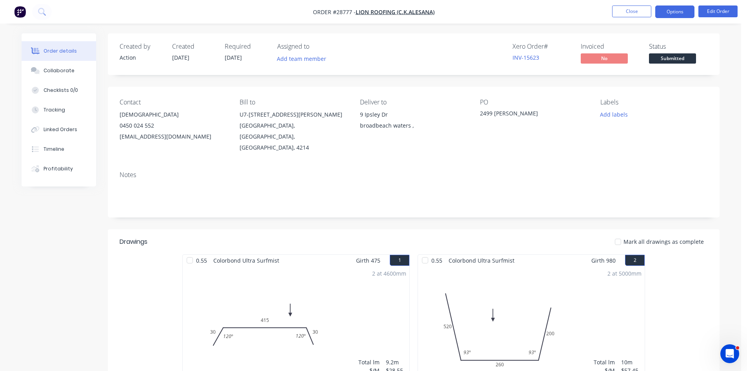
click at [686, 13] on button "Options" at bounding box center [674, 11] width 39 height 13
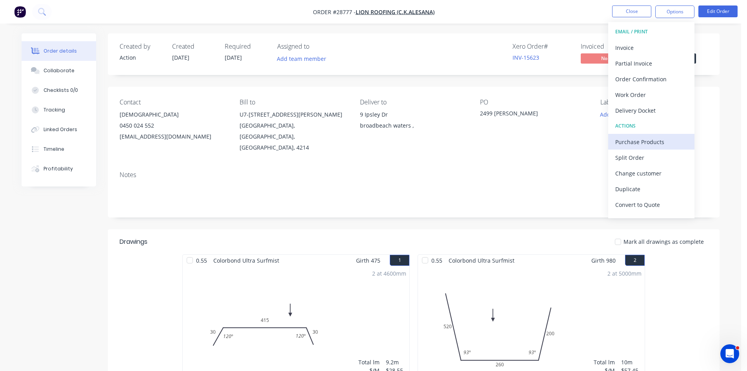
click at [625, 140] on div "Purchase Products" at bounding box center [651, 141] width 72 height 11
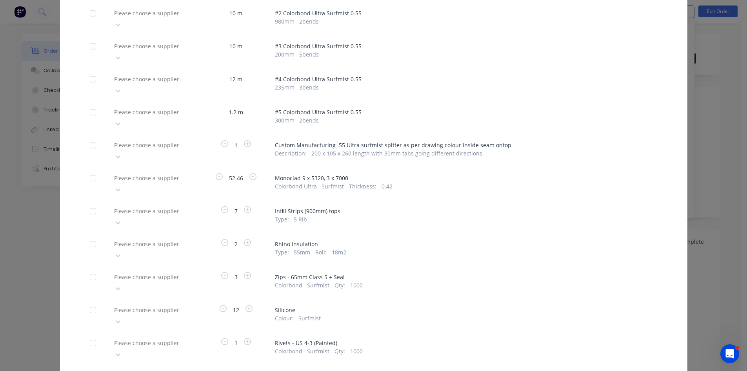
click at [145, 336] on div "Please choose a supplier" at bounding box center [154, 348] width 86 height 24
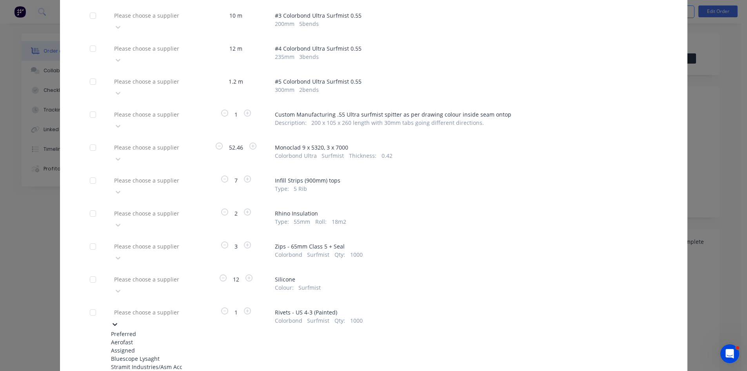
click at [133, 338] on div "Aerofast" at bounding box center [154, 342] width 86 height 8
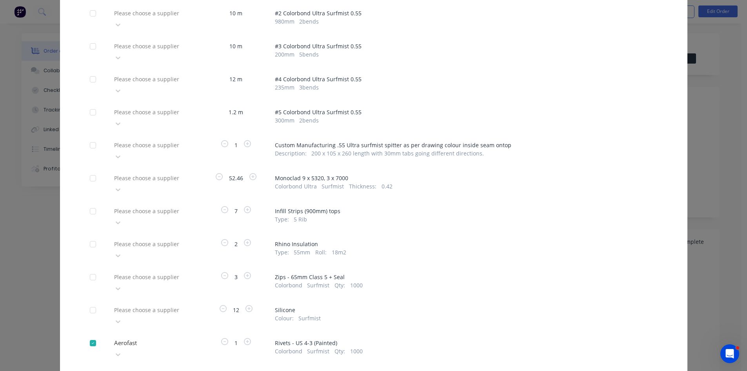
click at [143, 305] on div at bounding box center [169, 310] width 113 height 10
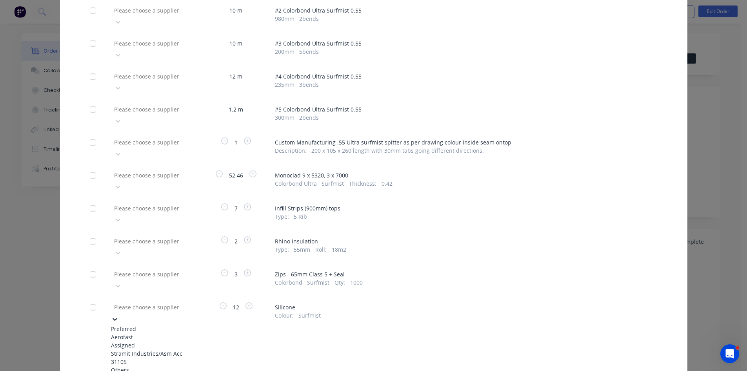
click at [124, 333] on div "Aerofast" at bounding box center [154, 337] width 86 height 8
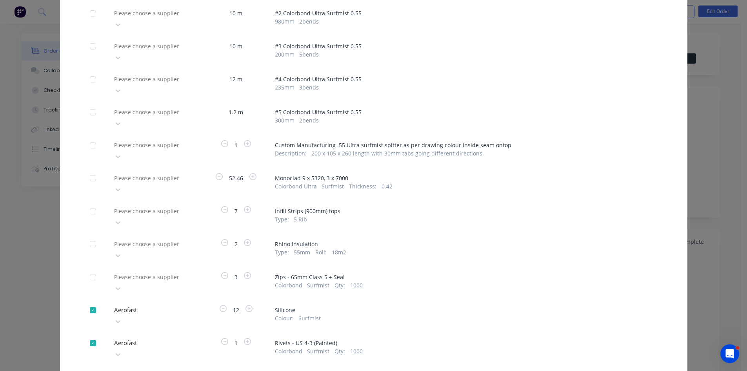
click at [135, 272] on div at bounding box center [169, 277] width 113 height 10
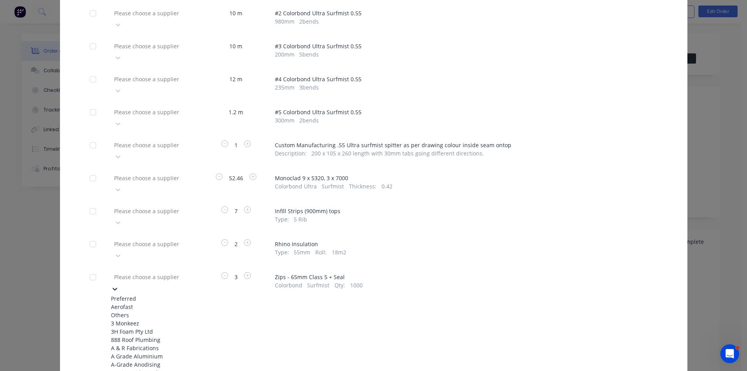
click at [127, 302] on div "Aerofast" at bounding box center [154, 306] width 86 height 8
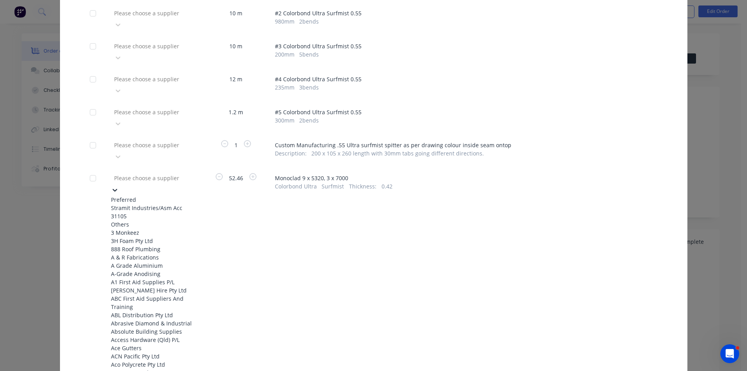
click at [135, 173] on div at bounding box center [169, 178] width 113 height 10
click at [116, 204] on div "Stramit Industries/Asm Acc 31105" at bounding box center [154, 212] width 86 height 16
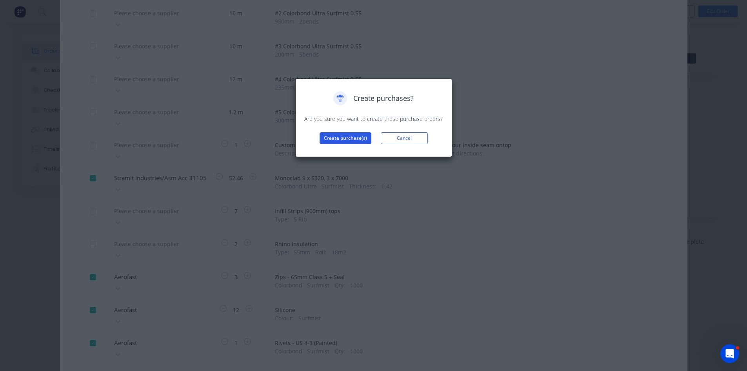
drag, startPoint x: 339, startPoint y: 131, endPoint x: 339, endPoint y: 137, distance: 5.5
click at [339, 134] on div "Create purchases? Are you sure you want to create these purchase orders? Create…" at bounding box center [374, 117] width 140 height 53
click at [339, 137] on button "Create purchase(s)" at bounding box center [346, 138] width 52 height 12
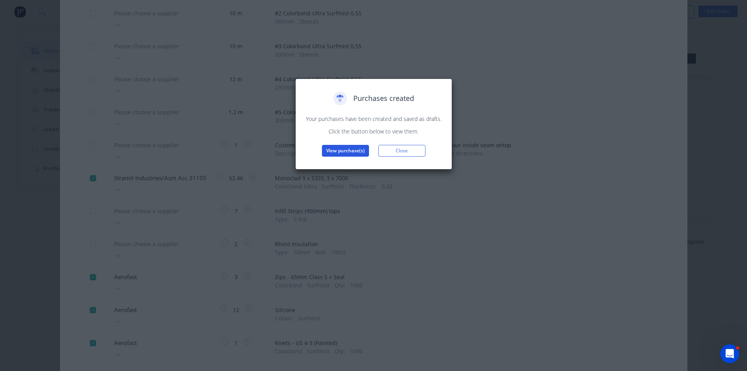
click at [338, 149] on button "View purchase(s)" at bounding box center [345, 151] width 47 height 12
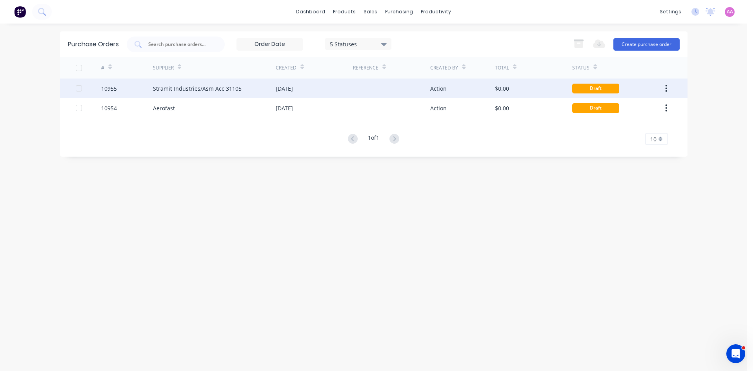
click at [218, 90] on div "Stramit Industries/Asm Acc 31105" at bounding box center [197, 88] width 89 height 8
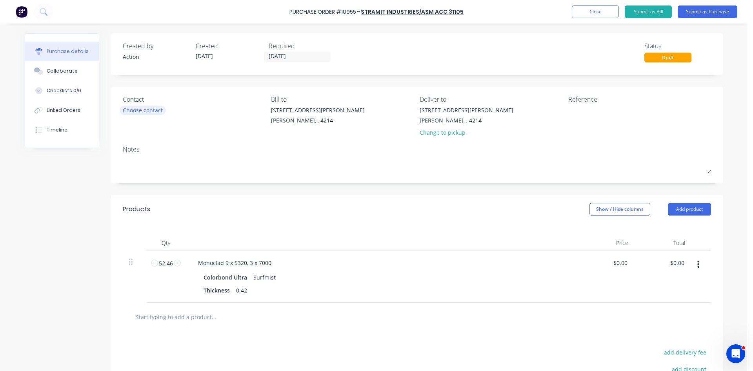
click at [139, 114] on div "Choose contact" at bounding box center [143, 110] width 40 height 8
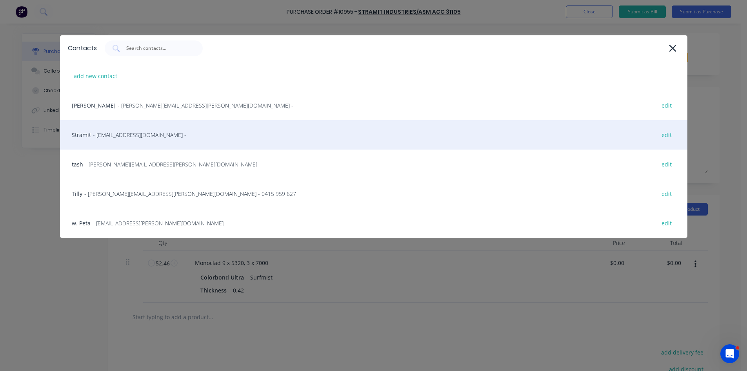
click at [120, 139] on div "Stramit - sales.crestmead@stramit.com.au - edit" at bounding box center [374, 134] width 628 height 29
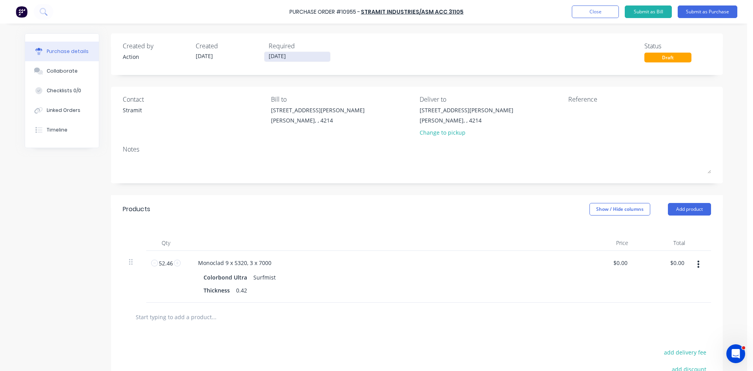
click at [293, 53] on input "[DATE]" at bounding box center [297, 57] width 66 height 10
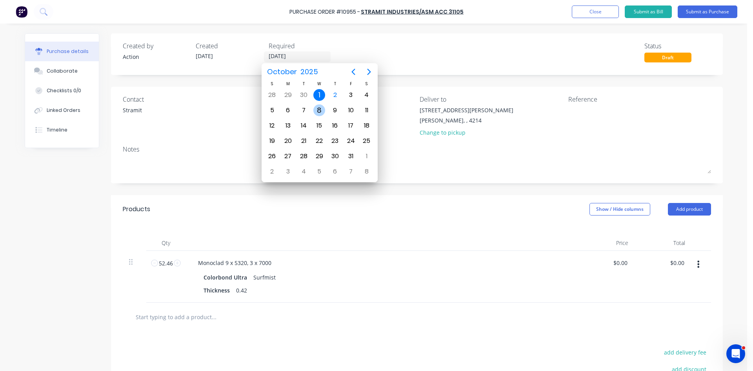
click at [322, 113] on div "8" at bounding box center [319, 110] width 12 height 12
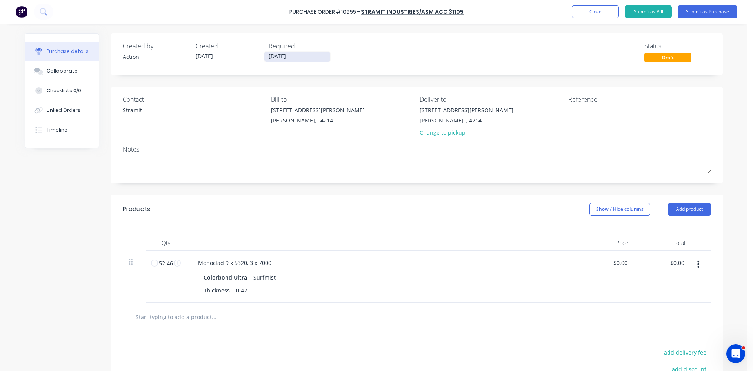
click at [282, 57] on input "08/10/25" at bounding box center [297, 57] width 66 height 10
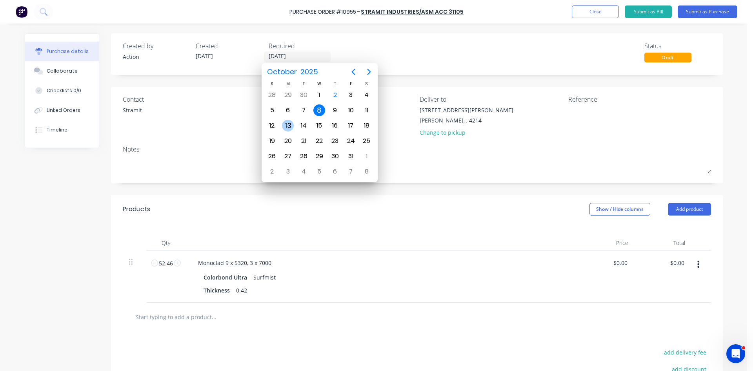
click at [287, 125] on div "13" at bounding box center [288, 126] width 12 height 12
type input "13/10/25"
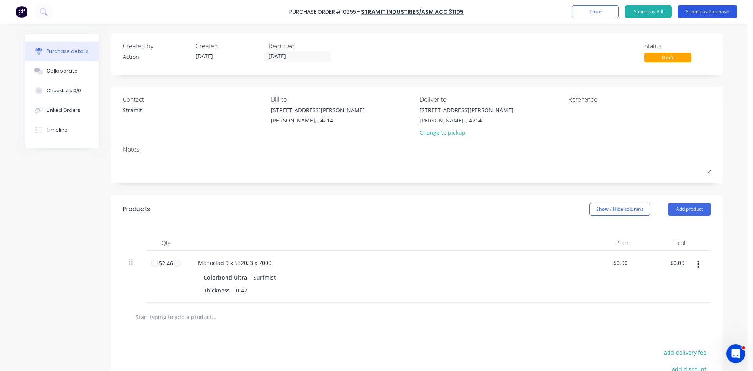
click at [713, 11] on button "Submit as Purchase" at bounding box center [708, 11] width 60 height 13
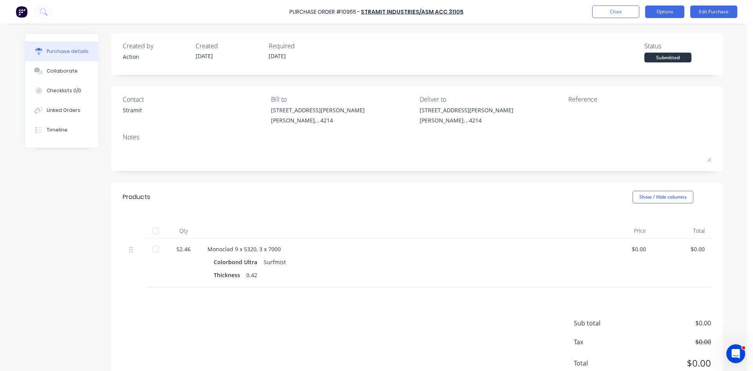
click at [661, 9] on button "Options" at bounding box center [664, 11] width 39 height 13
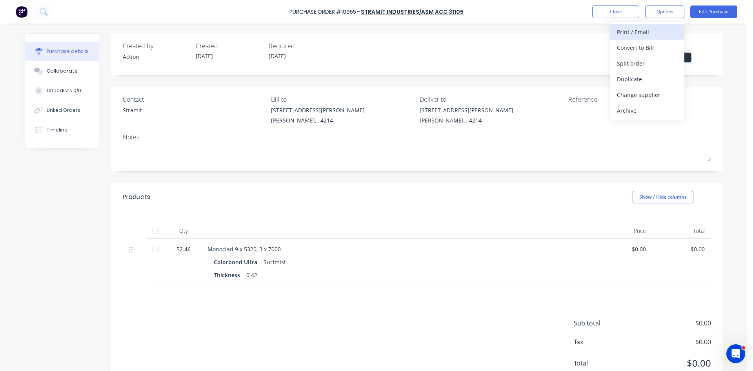
click at [647, 33] on div "Print / Email" at bounding box center [647, 31] width 60 height 11
click at [647, 65] on div "Without pricing" at bounding box center [647, 63] width 60 height 11
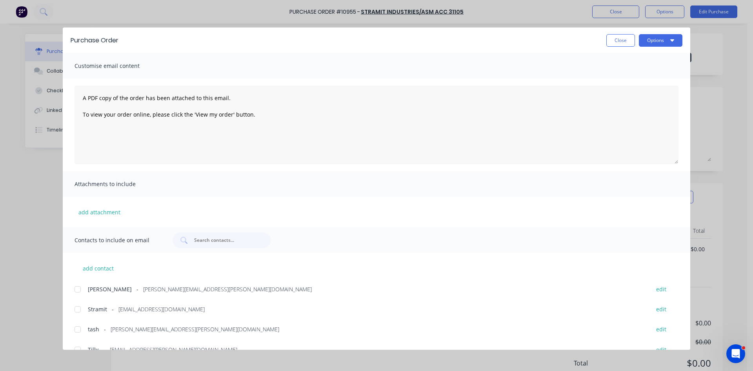
click at [80, 308] on div at bounding box center [78, 309] width 16 height 16
click at [663, 41] on button "Options" at bounding box center [661, 40] width 44 height 13
click at [637, 87] on div "Email" at bounding box center [645, 91] width 60 height 11
click at [609, 40] on button "Close" at bounding box center [620, 40] width 29 height 13
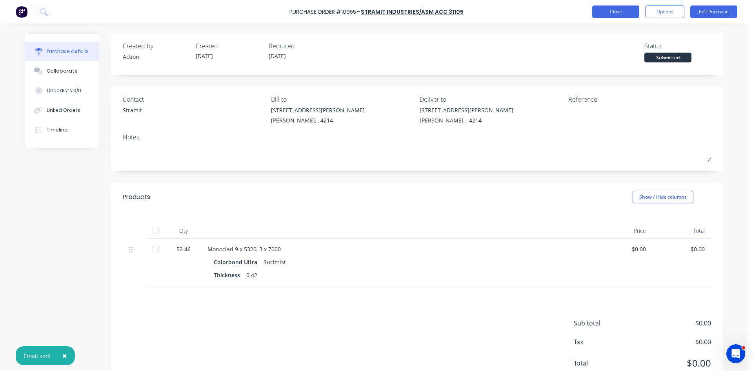
click at [605, 9] on button "Close" at bounding box center [615, 11] width 47 height 13
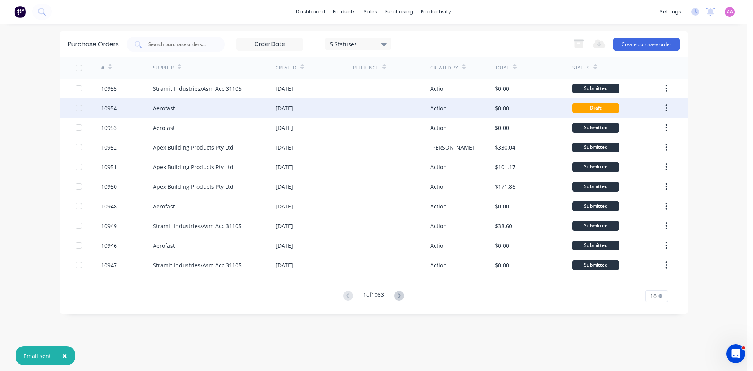
click at [264, 109] on div "Aerofast" at bounding box center [214, 108] width 123 height 20
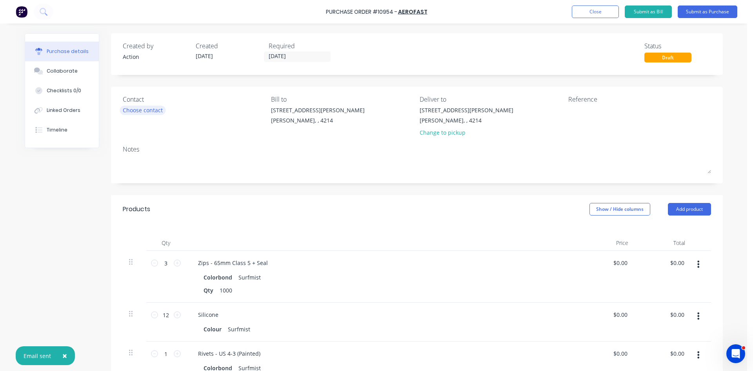
click at [154, 108] on div "Choose contact" at bounding box center [143, 110] width 40 height 8
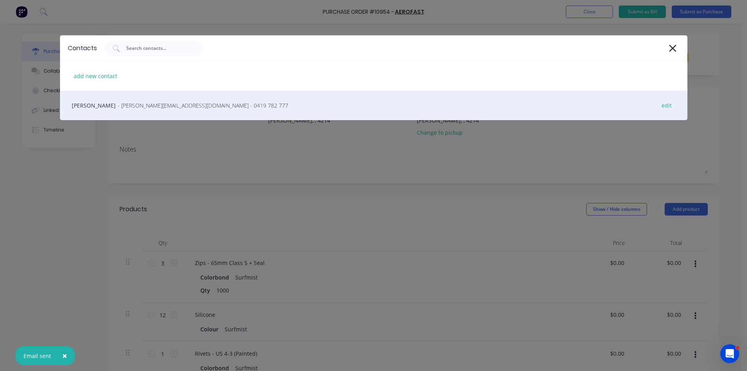
drag, startPoint x: 113, startPoint y: 113, endPoint x: 245, endPoint y: 91, distance: 133.9
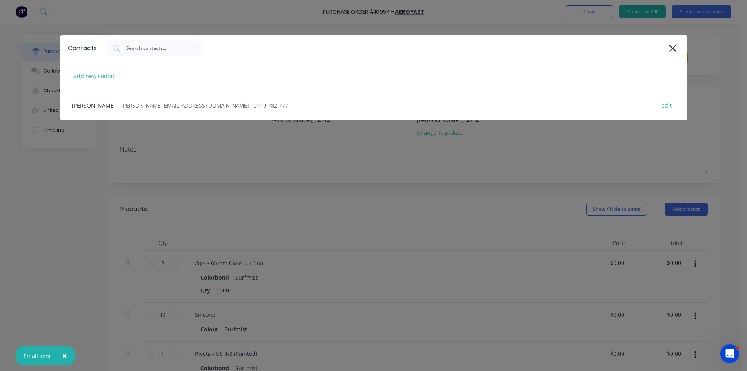
click at [113, 112] on div "Michael Woods - woods@aerofast.com.au - 0419 782 777 edit" at bounding box center [374, 105] width 628 height 29
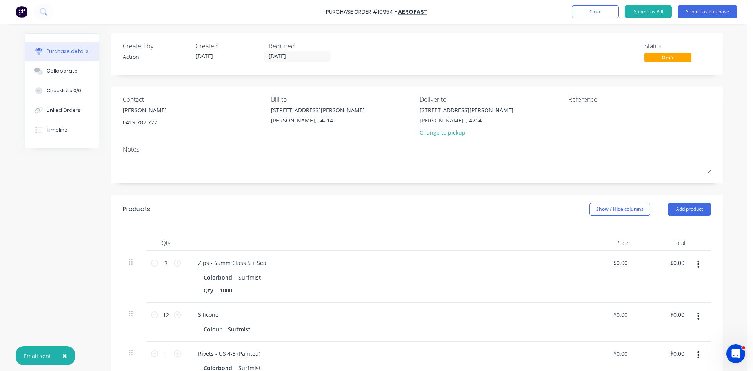
click at [277, 62] on div "Required [DATE]" at bounding box center [302, 51] width 67 height 21
click at [293, 60] on label "[DATE]" at bounding box center [297, 56] width 67 height 11
click at [293, 60] on input "[DATE]" at bounding box center [297, 57] width 66 height 10
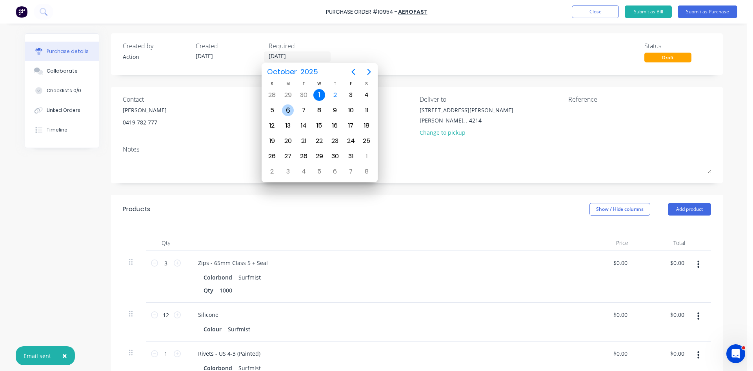
click at [293, 109] on div "6" at bounding box center [288, 110] width 12 height 12
type input "06/10/25"
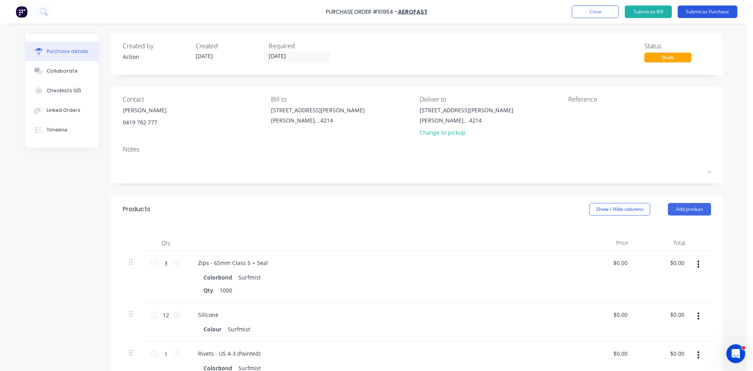
click at [711, 10] on button "Submit as Purchase" at bounding box center [708, 11] width 60 height 13
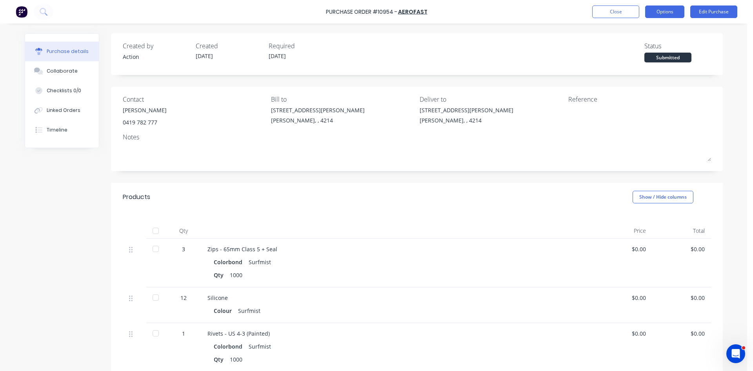
click at [661, 13] on button "Options" at bounding box center [664, 11] width 39 height 13
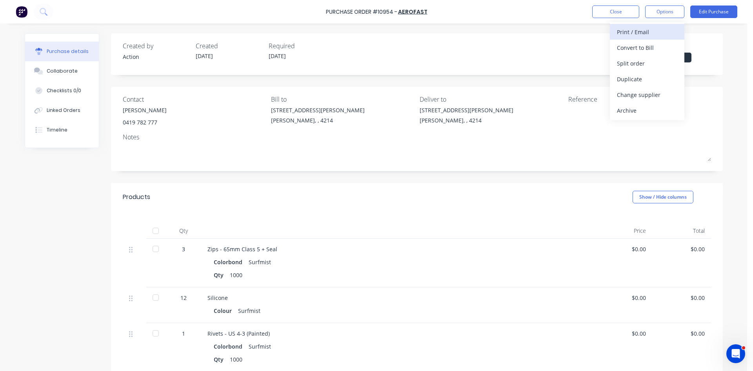
click at [649, 28] on div "Print / Email" at bounding box center [647, 31] width 60 height 11
click at [631, 66] on div "Without pricing" at bounding box center [647, 63] width 60 height 11
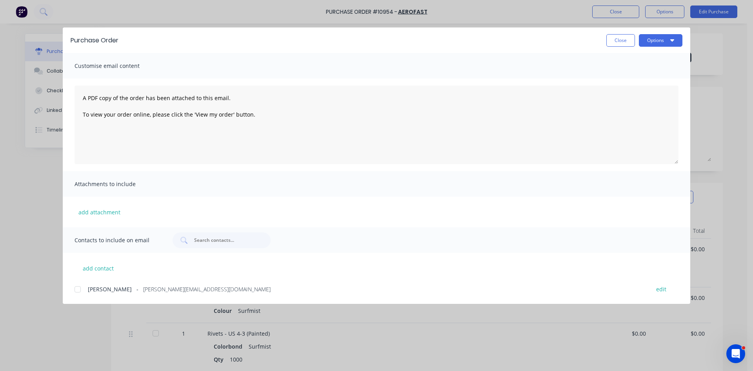
click at [88, 287] on span "Michael Woods" at bounding box center [110, 289] width 44 height 8
click at [670, 42] on icon "button" at bounding box center [672, 40] width 4 height 6
click at [624, 94] on div "Email" at bounding box center [645, 91] width 60 height 11
click at [623, 43] on button "Close" at bounding box center [620, 40] width 29 height 13
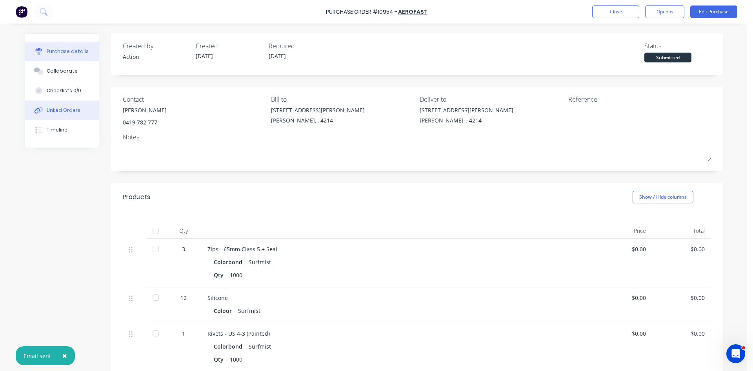
click at [66, 111] on div "Linked Orders" at bounding box center [64, 110] width 34 height 7
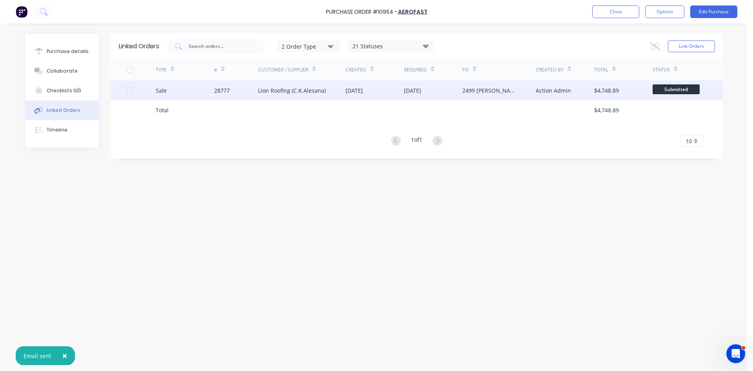
click at [226, 91] on div "28777" at bounding box center [222, 90] width 16 height 8
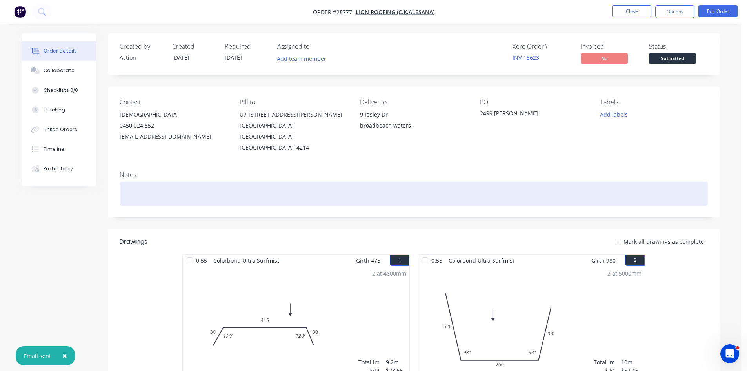
click at [173, 185] on div at bounding box center [414, 194] width 588 height 24
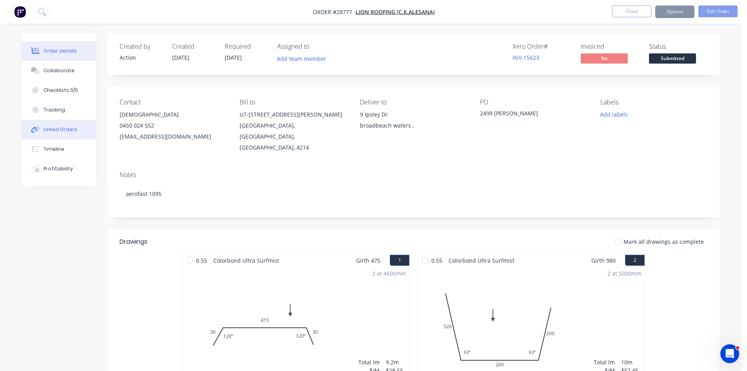
click at [62, 127] on div "Linked Orders" at bounding box center [61, 129] width 34 height 7
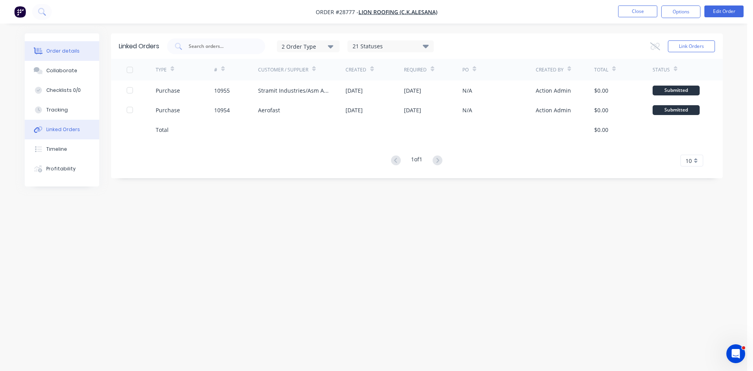
click at [72, 48] on div "Order details" at bounding box center [62, 50] width 33 height 7
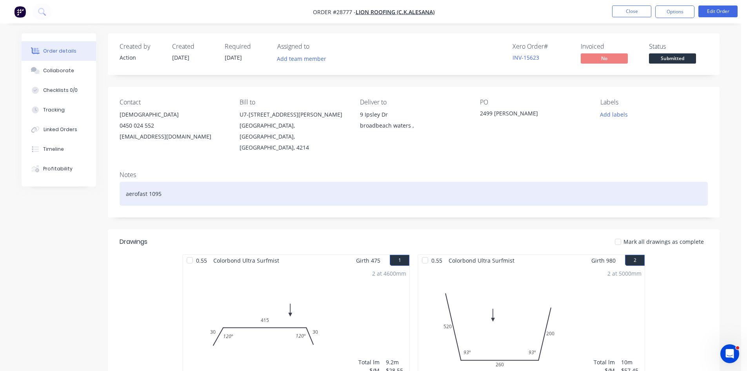
click at [181, 184] on div "aerofast 1095" at bounding box center [414, 194] width 588 height 24
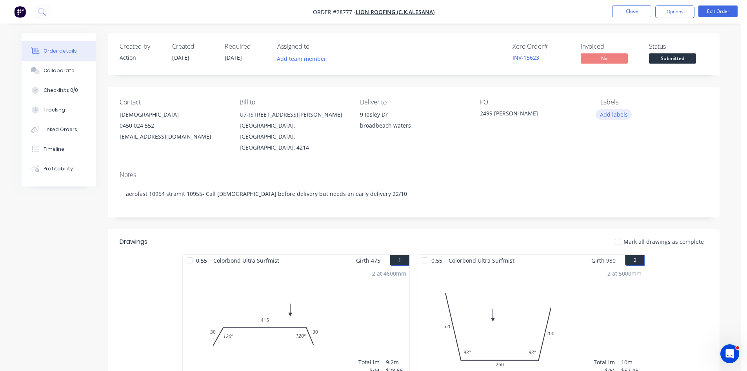
click at [607, 114] on button "Add labels" at bounding box center [614, 114] width 36 height 11
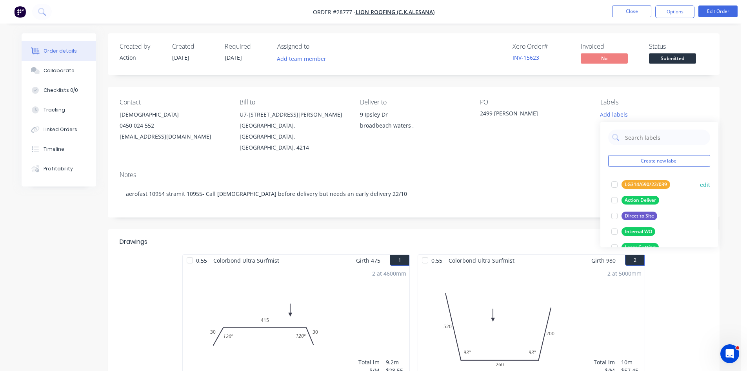
click at [629, 202] on div "Action Deliver" at bounding box center [641, 200] width 38 height 9
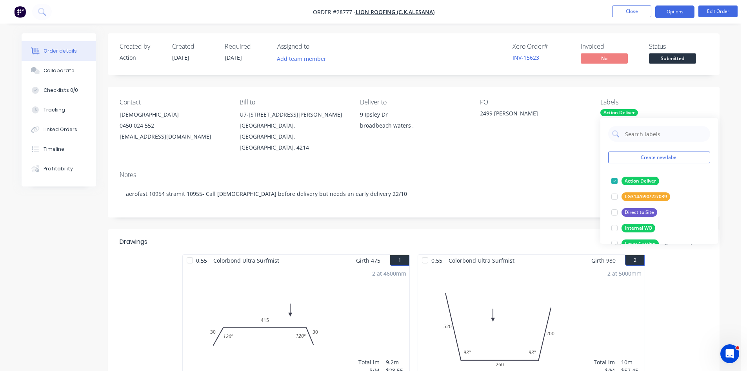
click at [678, 11] on button "Options" at bounding box center [674, 11] width 39 height 13
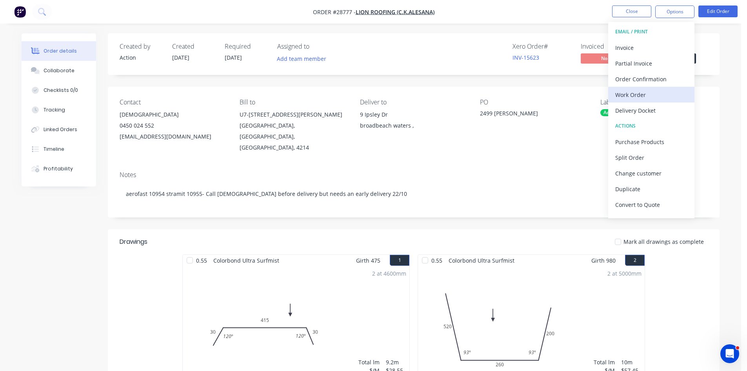
click at [636, 97] on div "Work Order" at bounding box center [651, 94] width 72 height 11
click at [636, 81] on div "Without pricing" at bounding box center [651, 78] width 72 height 11
click at [638, 76] on div "Order Confirmation" at bounding box center [651, 78] width 72 height 11
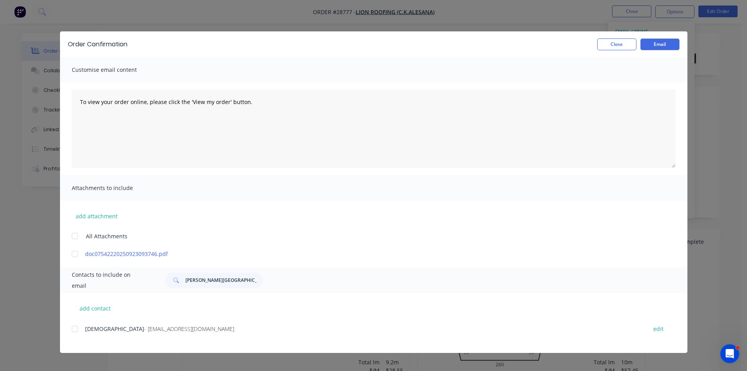
click at [73, 329] on div at bounding box center [75, 329] width 16 height 16
click at [662, 37] on div "Order Confirmation Close Email" at bounding box center [374, 43] width 628 height 25
click at [662, 41] on button "Email" at bounding box center [659, 44] width 39 height 12
click at [625, 40] on button "Close" at bounding box center [616, 44] width 39 height 12
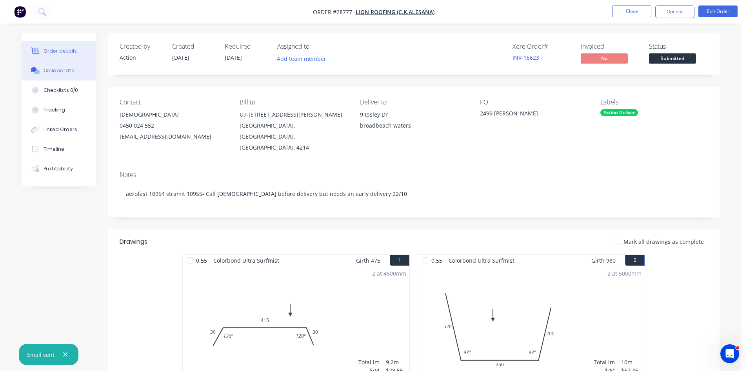
click at [63, 71] on div "Collaborate" at bounding box center [59, 70] width 31 height 7
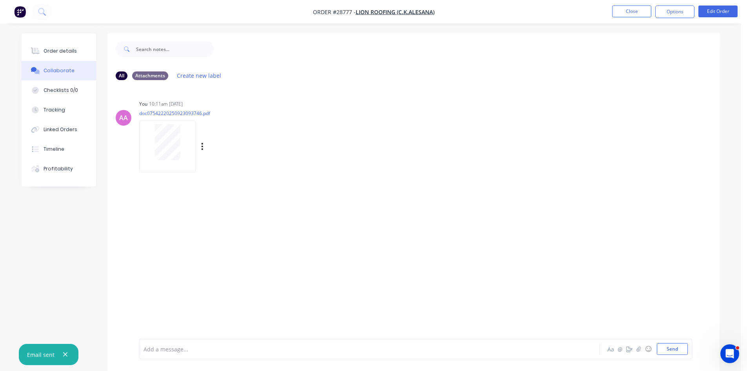
click at [154, 140] on div at bounding box center [167, 142] width 49 height 36
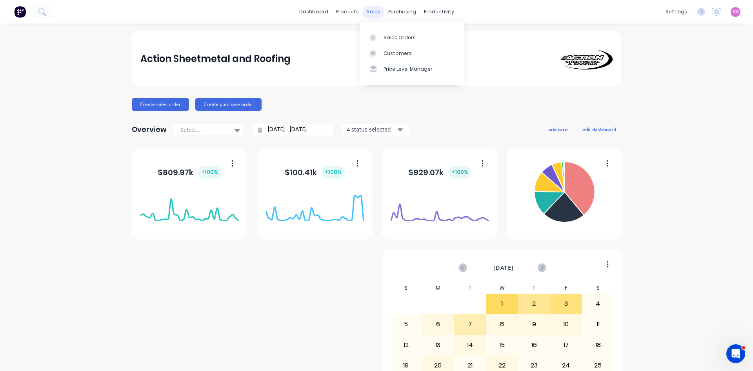
click at [367, 16] on div "sales" at bounding box center [374, 12] width 22 height 12
drag, startPoint x: 402, startPoint y: 42, endPoint x: 390, endPoint y: 41, distance: 11.8
click at [402, 42] on link "Sales Orders" at bounding box center [412, 37] width 104 height 16
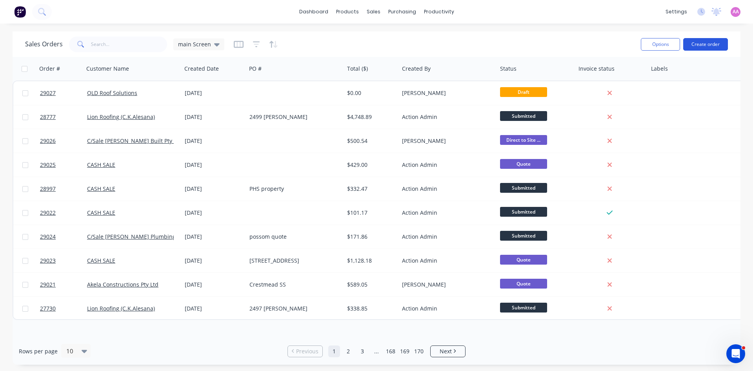
click at [696, 46] on button "Create order" at bounding box center [705, 44] width 45 height 13
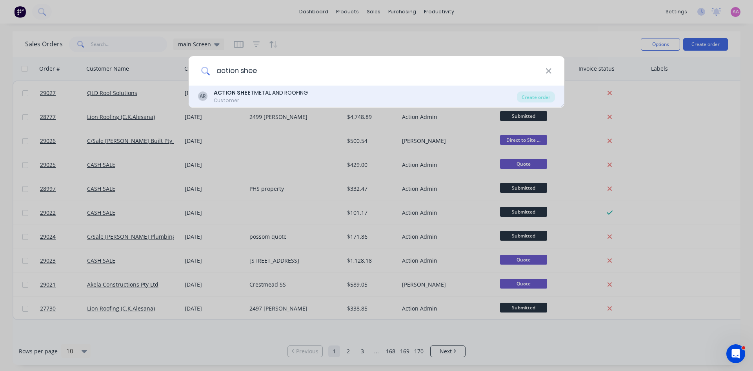
type input "action shee"
click at [282, 93] on div "ACTION SHEE TMETAL AND ROOFING" at bounding box center [261, 93] width 94 height 8
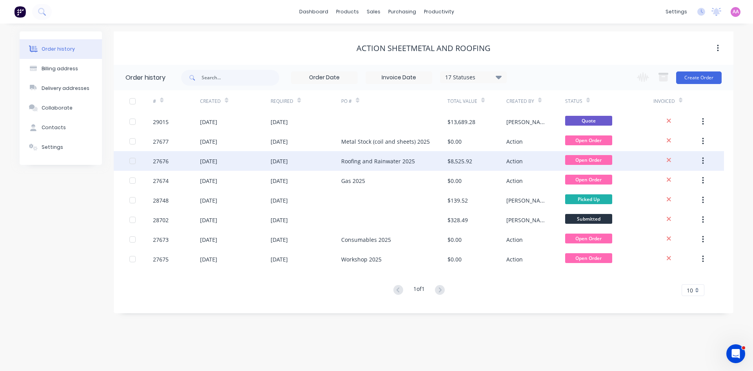
click at [366, 162] on div "Roofing and Rainwater 2025" at bounding box center [378, 161] width 74 height 8
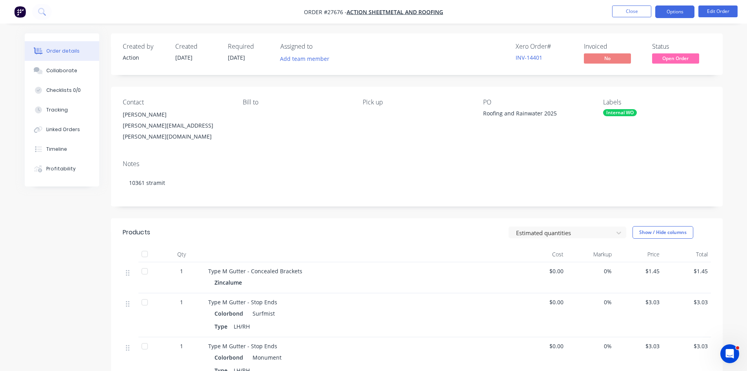
click at [668, 10] on button "Options" at bounding box center [674, 11] width 39 height 13
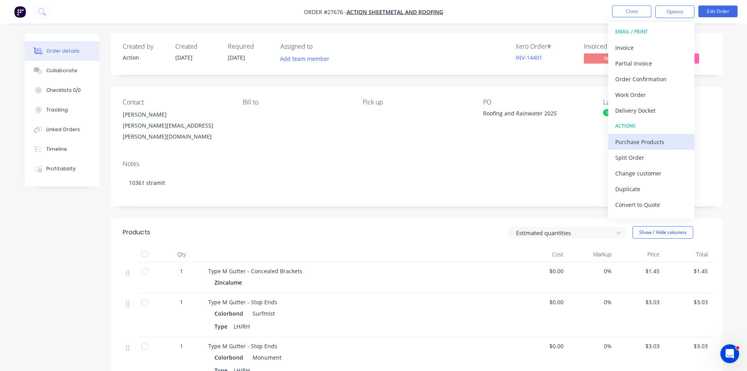
click at [624, 143] on div "Purchase Products" at bounding box center [651, 141] width 72 height 11
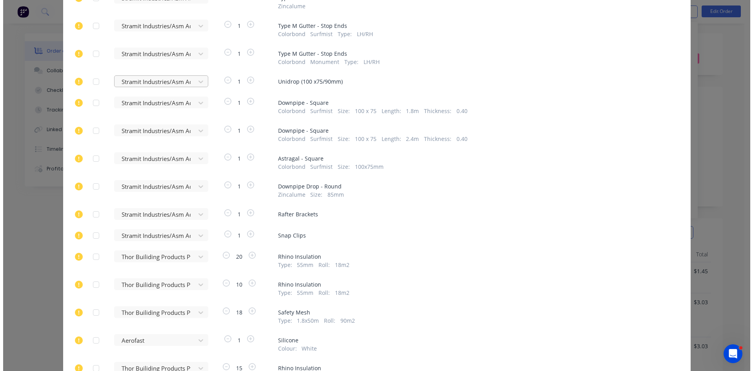
scroll to position [196, 0]
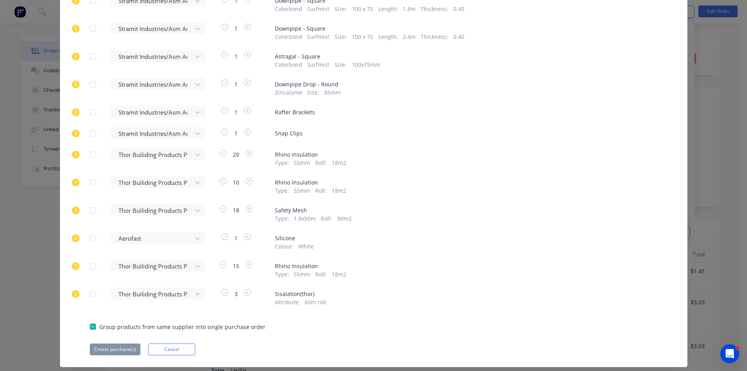
click at [90, 238] on div at bounding box center [93, 238] width 16 height 16
click at [120, 349] on button "Create purchase(s)" at bounding box center [115, 349] width 51 height 12
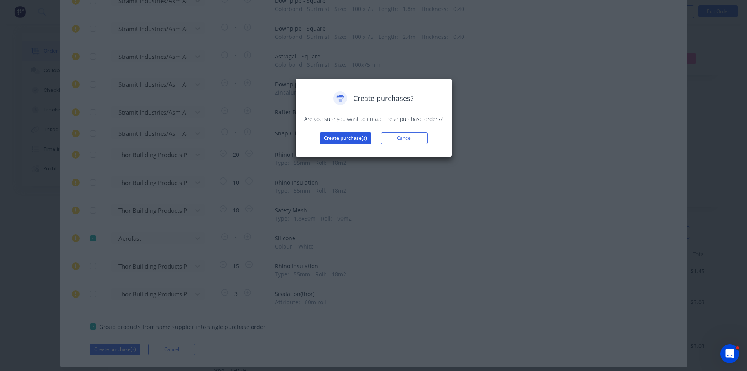
click at [354, 140] on button "Create purchase(s)" at bounding box center [346, 138] width 52 height 12
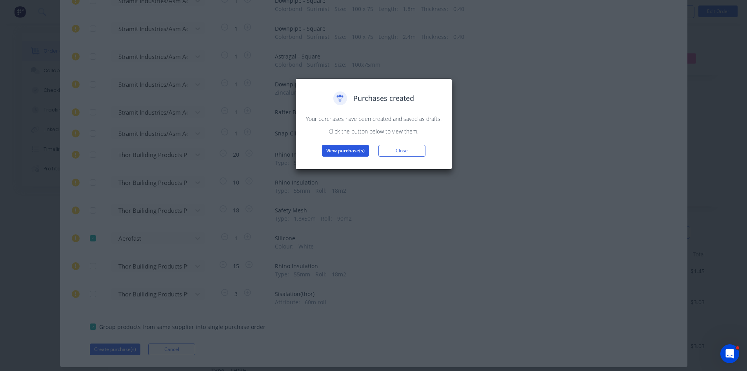
click at [346, 155] on button "View purchase(s)" at bounding box center [345, 151] width 47 height 12
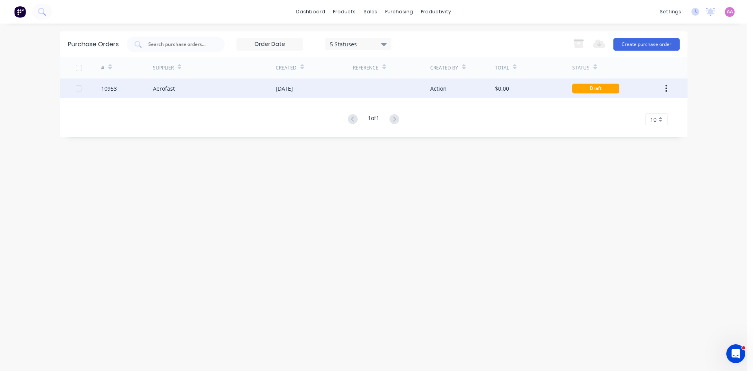
click at [283, 88] on div "[DATE]" at bounding box center [284, 88] width 17 height 8
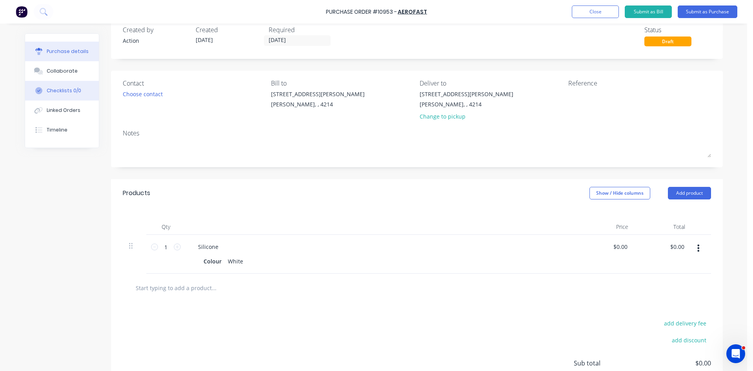
scroll to position [6, 0]
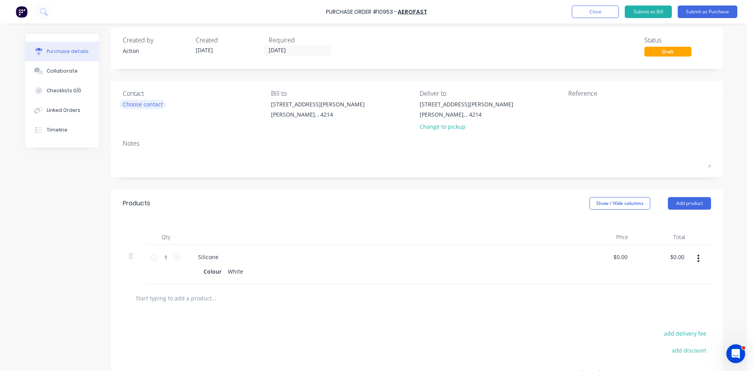
click at [132, 102] on div "Choose contact" at bounding box center [143, 104] width 40 height 8
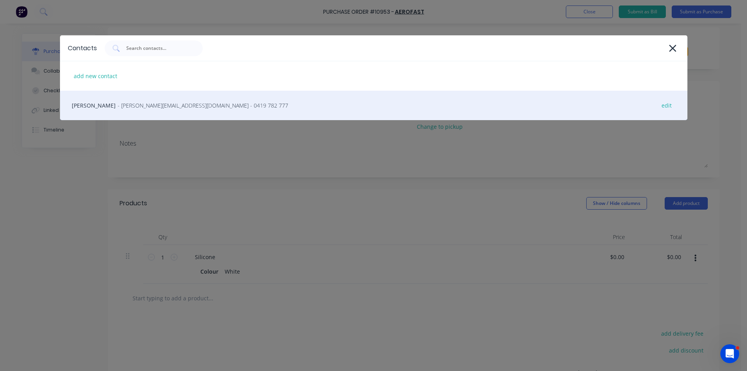
click at [189, 105] on span "- woods@aerofast.com.au - 0419 782 777" at bounding box center [203, 105] width 171 height 8
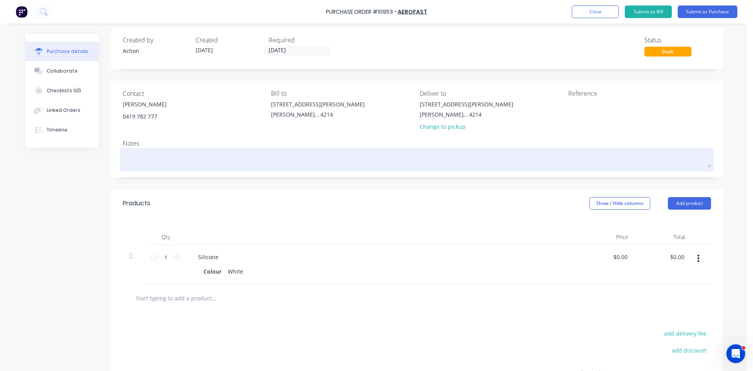
click at [214, 155] on textarea at bounding box center [417, 159] width 588 height 18
type textarea "x"
type textarea "f"
type textarea "x"
type textarea "for"
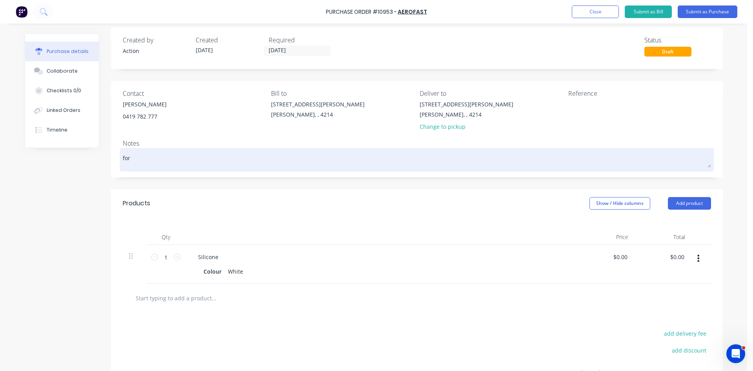
type textarea "x"
type textarea "for"
type textarea "x"
type textarea "for o"
type textarea "x"
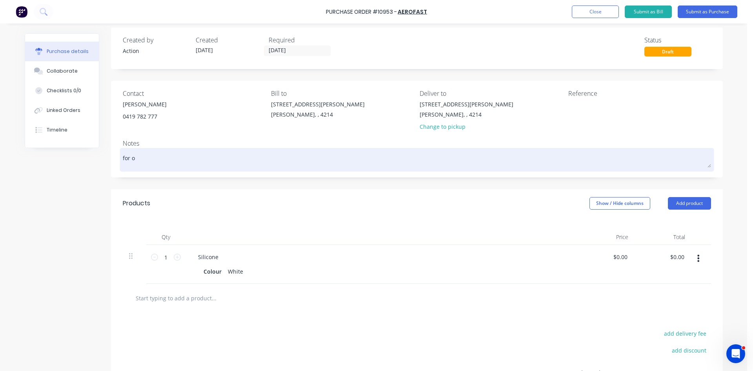
type textarea "for ou"
type textarea "x"
type textarea "for our"
type textarea "x"
type textarea "for our"
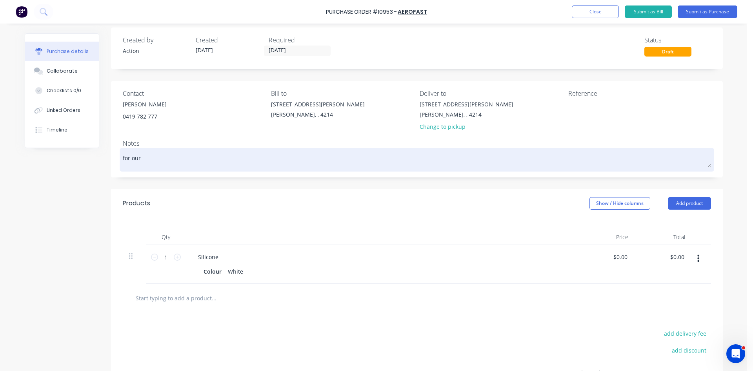
type textarea "x"
type textarea "for our s"
type textarea "x"
type textarea "for our st"
type textarea "x"
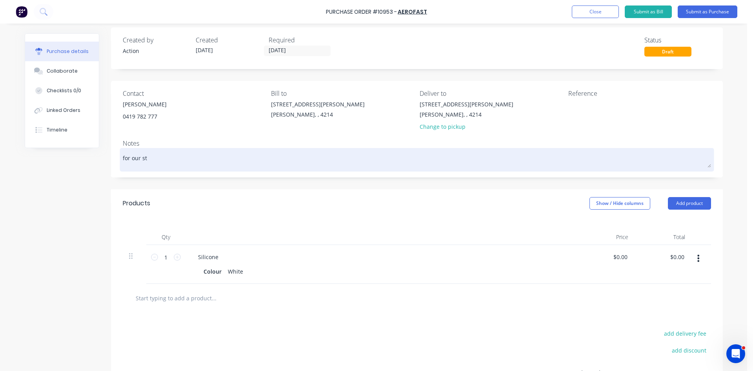
type textarea "for our sto"
type textarea "x"
type textarea "for our stoc"
type textarea "x"
type textarea "for our stock"
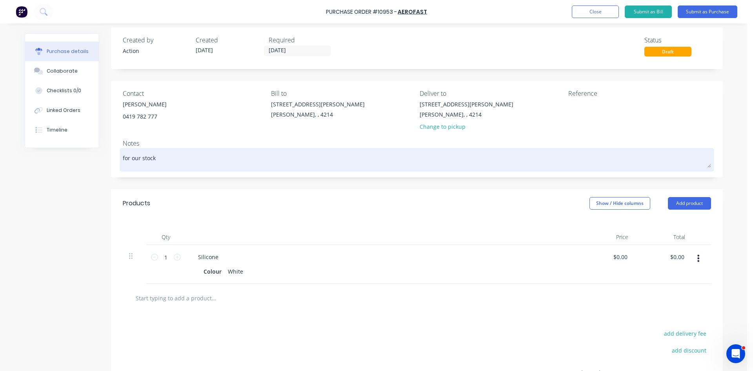
type textarea "x"
type textarea "for our stock"
type textarea "x"
type textarea "for our stock r"
type textarea "x"
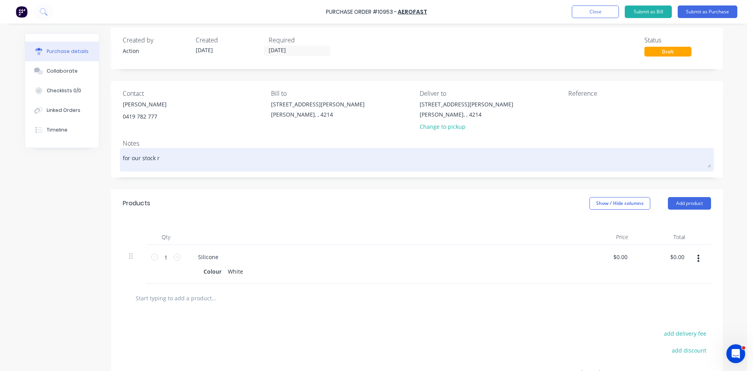
type textarea "for our stock ru"
type textarea "x"
type textarea "for our stock run"
type textarea "x"
type textarea "for our stock runn"
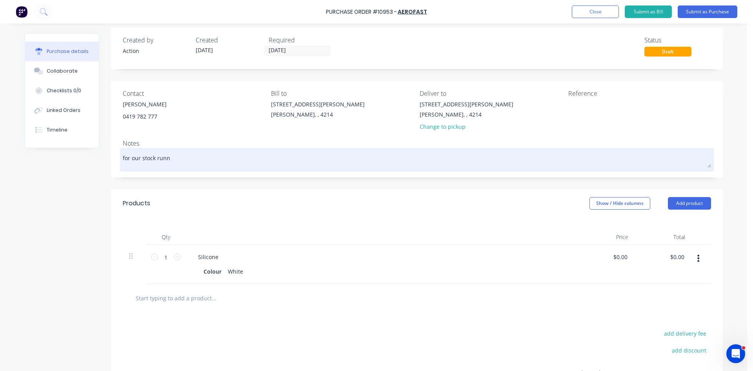
type textarea "x"
type textarea "for our stock runni"
type textarea "x"
type textarea "for our stock runnin"
type textarea "x"
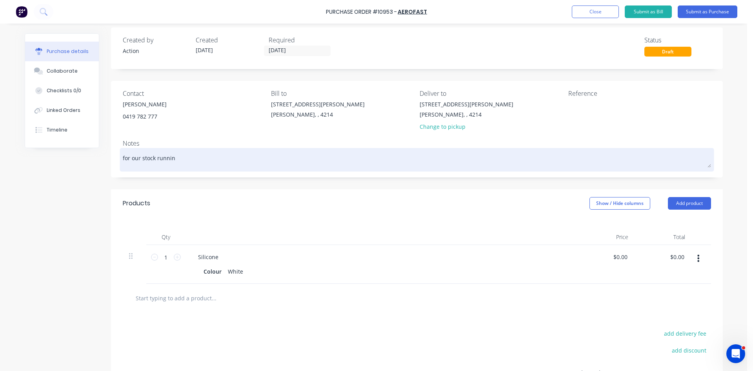
type textarea "for our stock running"
type textarea "x"
type textarea "for our stock running"
type textarea "x"
type textarea "for our stock running l"
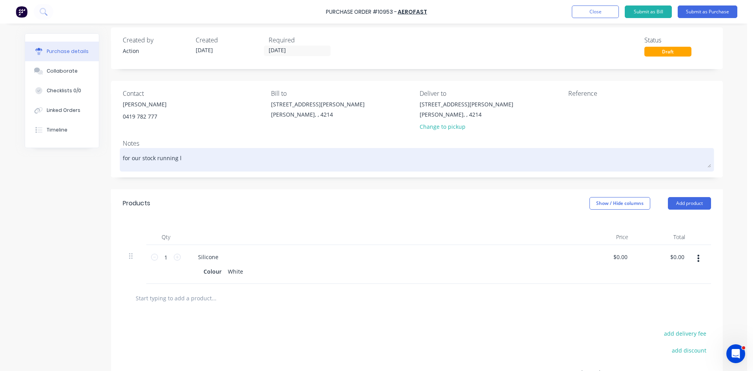
type textarea "x"
type textarea "for our stock running lo"
type textarea "x"
type textarea "for our stock running low"
type textarea "x"
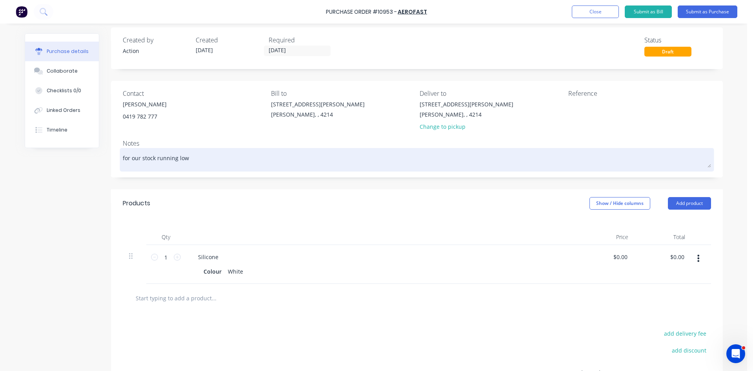
type textarea "for our stock running low"
type textarea "x"
type textarea "for our stock running low :"
type textarea "x"
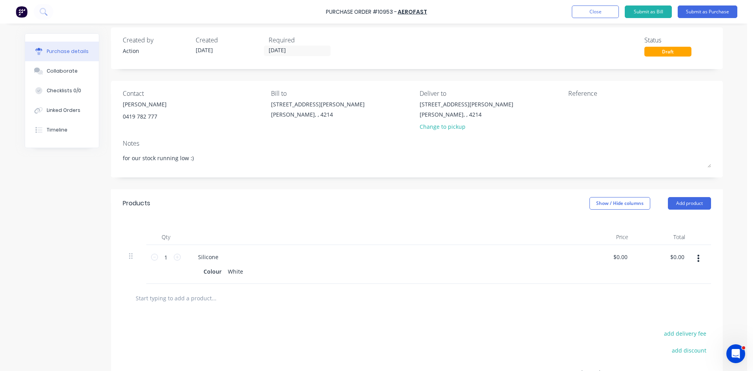
type textarea "for our stock running low :)"
type textarea "x"
type textarea "for our stock running low :)"
click at [697, 260] on icon "button" at bounding box center [698, 258] width 2 height 9
click at [673, 283] on button "Edit" at bounding box center [674, 279] width 67 height 16
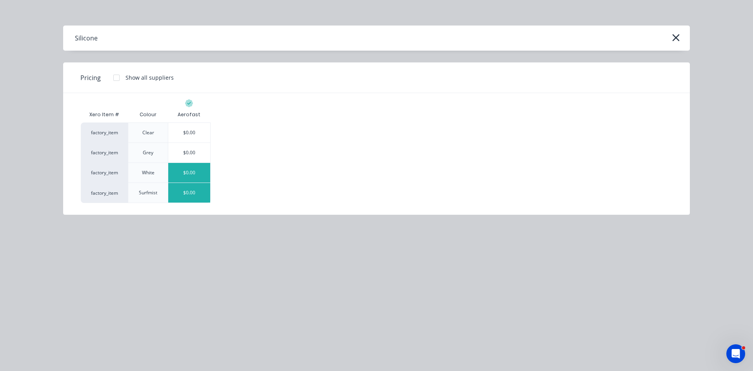
click at [184, 189] on div "$0.00" at bounding box center [189, 193] width 42 height 20
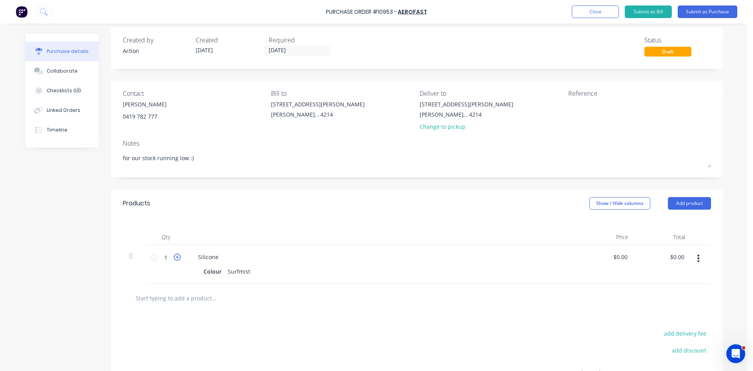
click at [174, 257] on icon at bounding box center [177, 256] width 7 height 7
type textarea "x"
type input "2"
click at [174, 257] on icon at bounding box center [177, 256] width 7 height 7
type textarea "x"
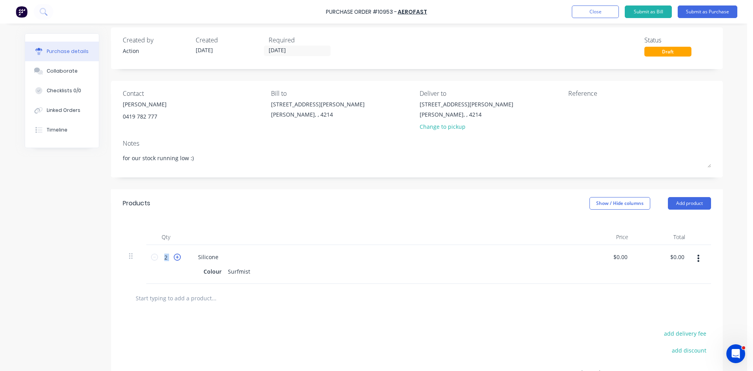
type input "3"
click at [174, 257] on icon at bounding box center [177, 256] width 7 height 7
type textarea "x"
type input "4"
click at [174, 257] on icon at bounding box center [177, 256] width 7 height 7
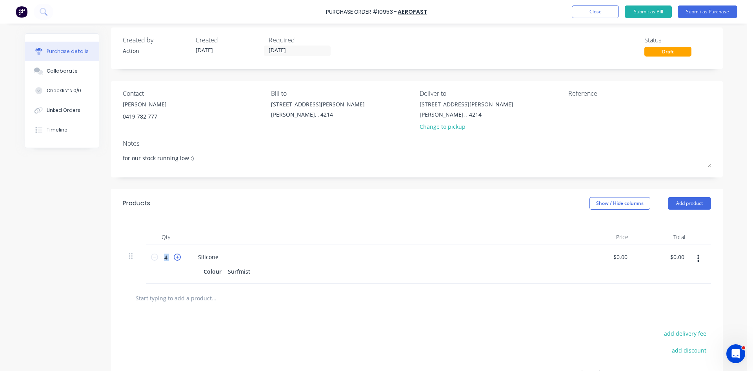
type textarea "x"
type input "5"
click at [174, 257] on icon at bounding box center [177, 256] width 7 height 7
type textarea "x"
type input "6"
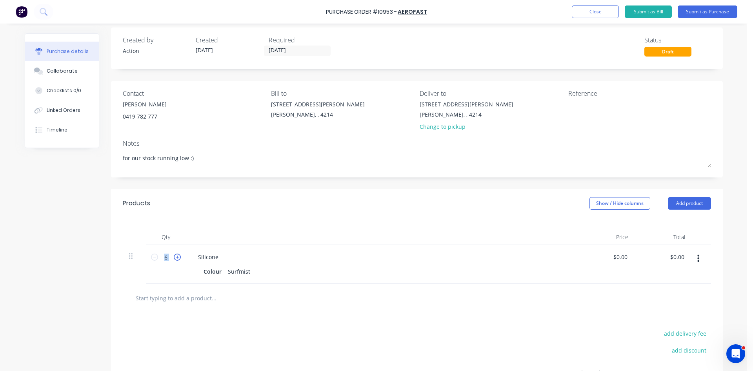
click at [174, 257] on icon at bounding box center [177, 256] width 7 height 7
type textarea "x"
type input "7"
click at [174, 257] on icon at bounding box center [177, 256] width 7 height 7
type textarea "x"
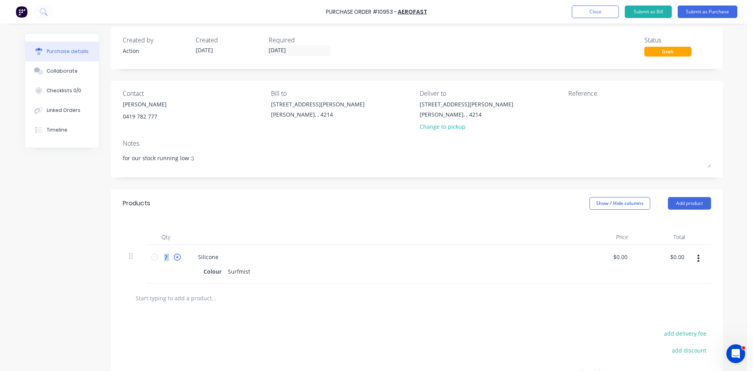
type input "8"
click at [174, 257] on icon at bounding box center [177, 256] width 7 height 7
type textarea "x"
type input "9"
click at [174, 257] on icon at bounding box center [177, 256] width 7 height 7
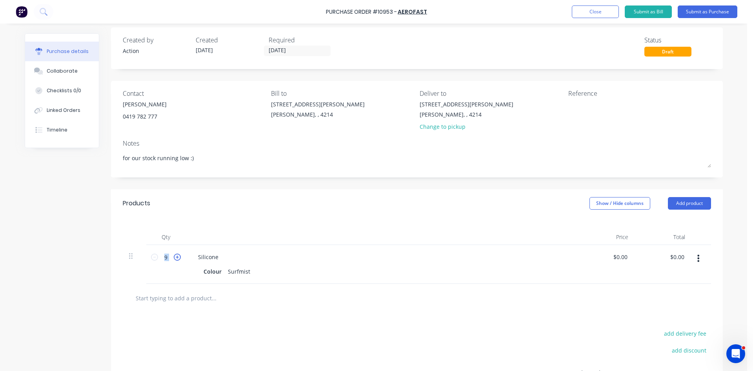
type textarea "x"
type input "10"
click at [174, 257] on icon at bounding box center [177, 256] width 7 height 7
type textarea "x"
type input "11"
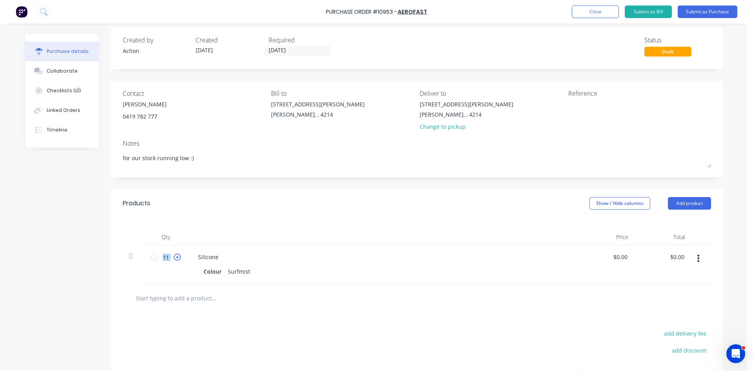
click at [174, 257] on icon at bounding box center [177, 256] width 7 height 7
type textarea "x"
type input "12"
click at [174, 257] on icon at bounding box center [177, 256] width 7 height 7
type textarea "x"
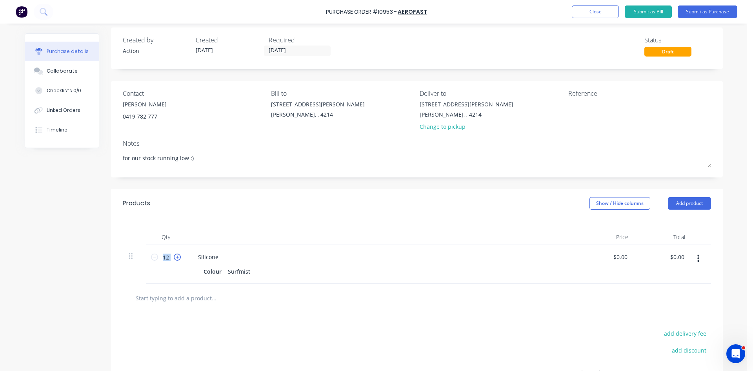
type input "13"
click at [174, 257] on icon at bounding box center [177, 256] width 7 height 7
type textarea "x"
type input "14"
click at [174, 257] on icon at bounding box center [177, 256] width 7 height 7
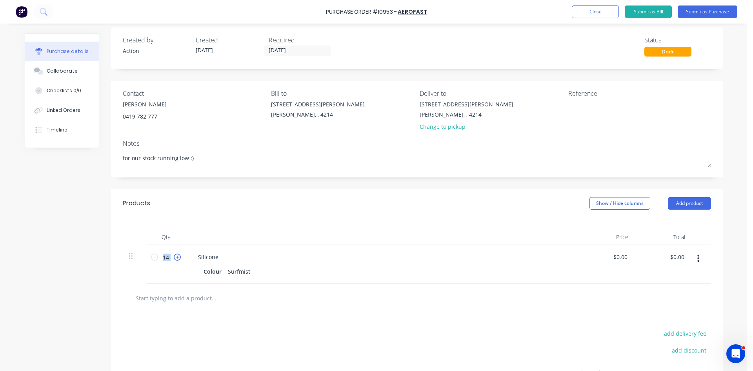
type textarea "x"
type input "15"
click at [174, 257] on icon at bounding box center [177, 256] width 7 height 7
type textarea "x"
type input "16"
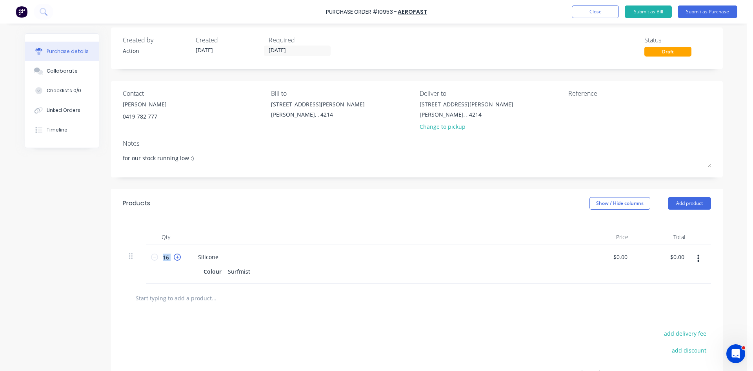
click at [174, 257] on icon at bounding box center [177, 256] width 7 height 7
type textarea "x"
type input "17"
click at [174, 257] on icon at bounding box center [177, 256] width 7 height 7
type textarea "x"
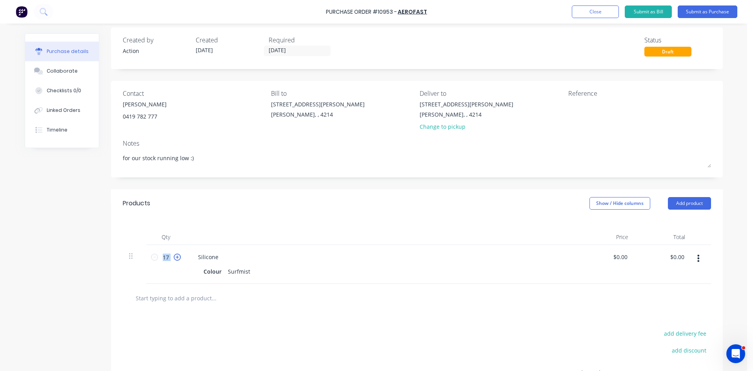
type input "18"
click at [174, 257] on icon at bounding box center [177, 256] width 7 height 7
type textarea "x"
type input "19"
click at [174, 257] on icon at bounding box center [177, 256] width 7 height 7
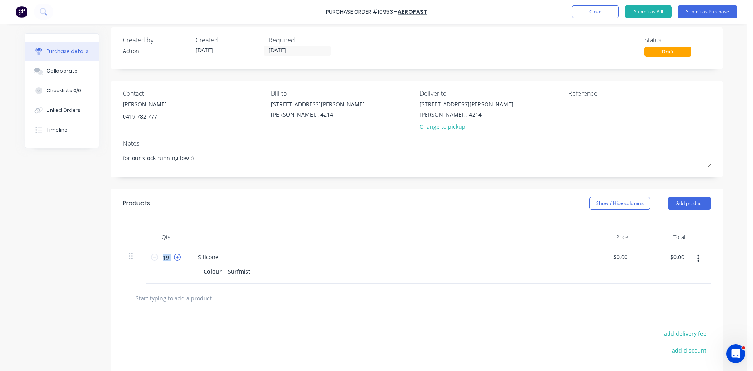
type textarea "x"
type input "20"
click at [675, 204] on button "Add product" at bounding box center [689, 203] width 43 height 13
click at [663, 219] on div "Product catalogue" at bounding box center [674, 223] width 60 height 11
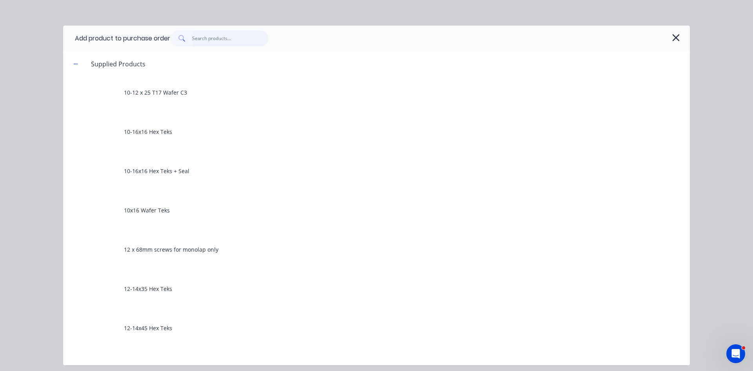
click at [209, 44] on input "text" at bounding box center [230, 39] width 76 height 16
type textarea "x"
type input "r"
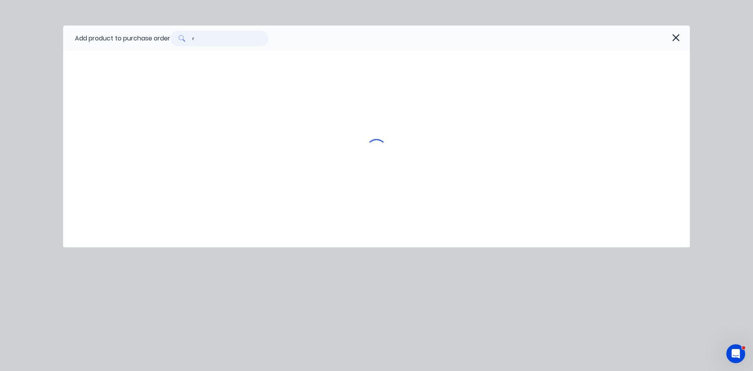
type textarea "x"
type input "ri"
type textarea "x"
type input "riv"
type textarea "x"
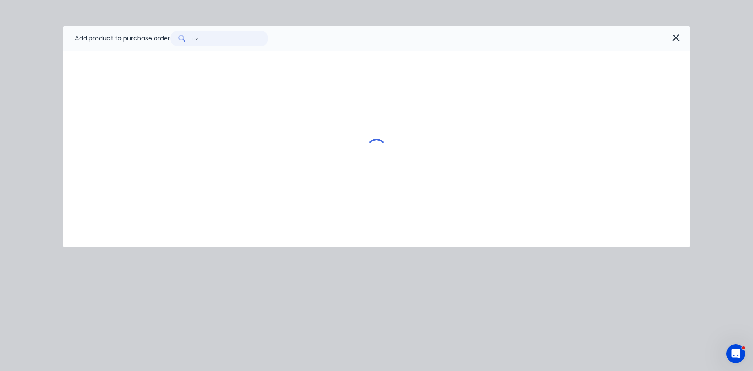
type input "rive"
type textarea "x"
type input "rivet"
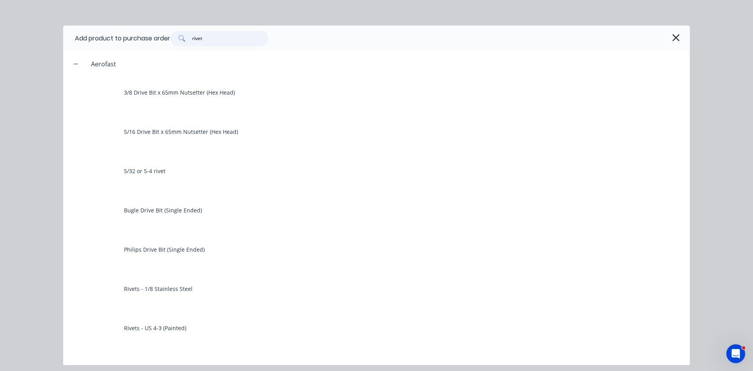
type textarea "x"
type input "rivets"
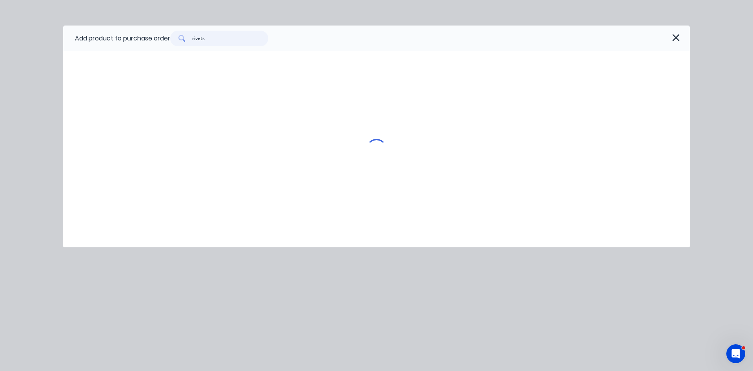
type textarea "x"
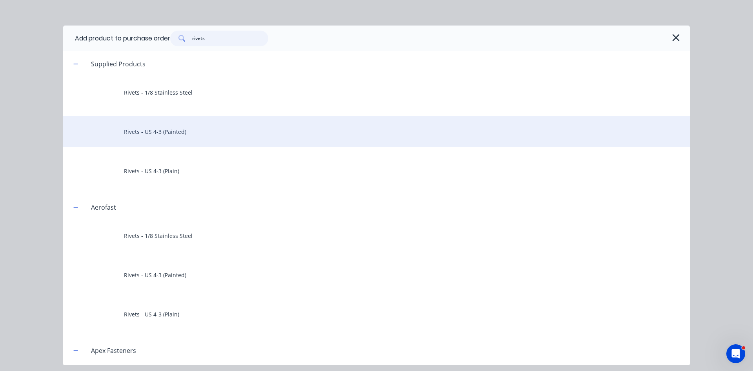
type input "rivets"
click at [174, 126] on div "Rivets - US 4-3 (Painted)" at bounding box center [376, 131] width 627 height 31
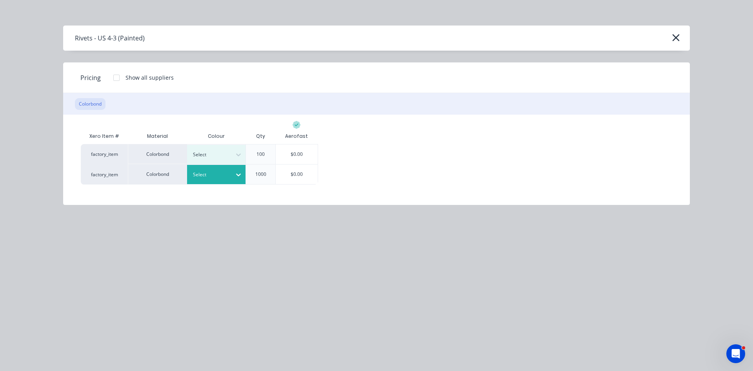
click at [222, 173] on div at bounding box center [210, 174] width 35 height 9
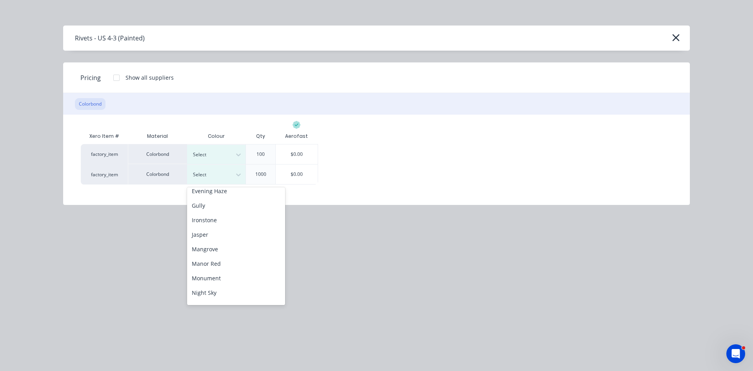
scroll to position [157, 0]
click at [207, 262] on div "Manor Red" at bounding box center [236, 256] width 98 height 15
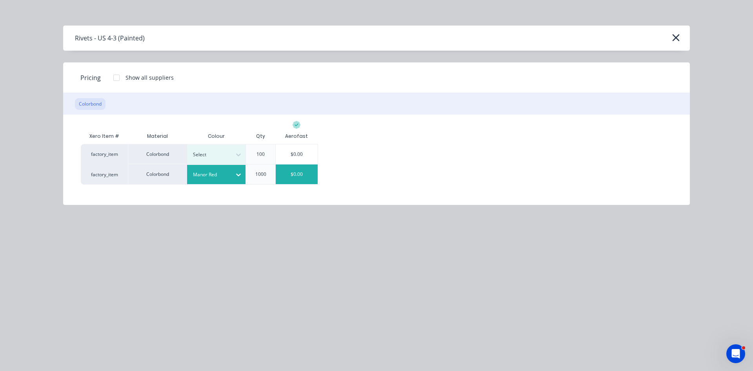
click at [308, 176] on div "$0.00" at bounding box center [297, 174] width 42 height 20
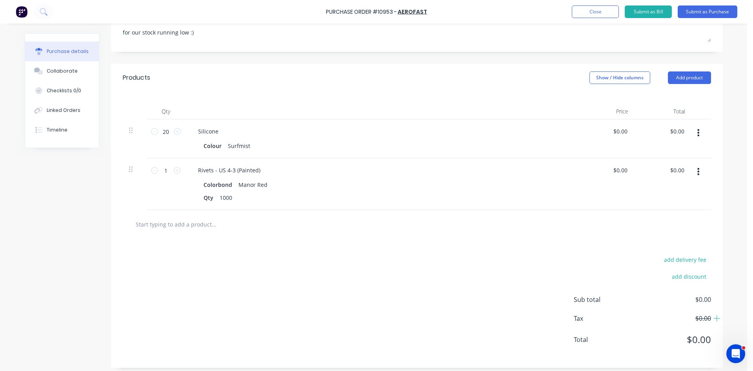
scroll to position [136, 0]
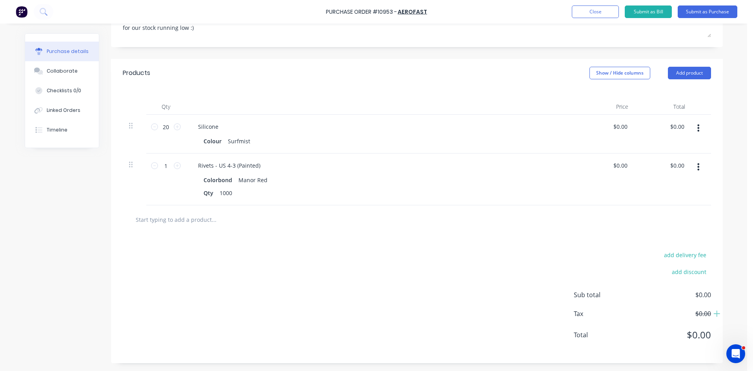
click at [693, 168] on button "button" at bounding box center [698, 167] width 18 height 14
click at [652, 198] on button "Duplicate" at bounding box center [674, 203] width 67 height 16
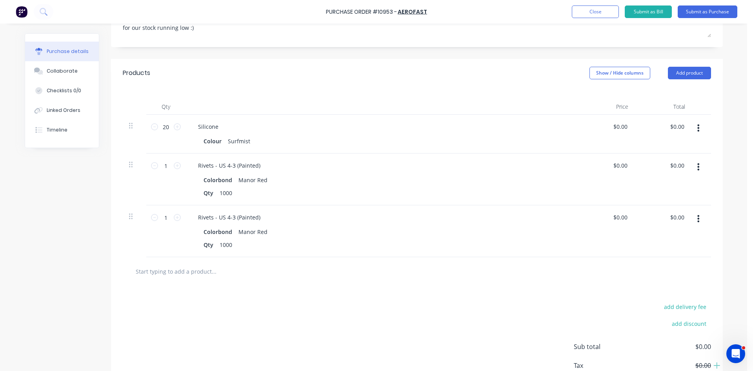
click at [697, 222] on button "button" at bounding box center [698, 218] width 18 height 14
click at [662, 240] on button "Edit" at bounding box center [674, 239] width 67 height 16
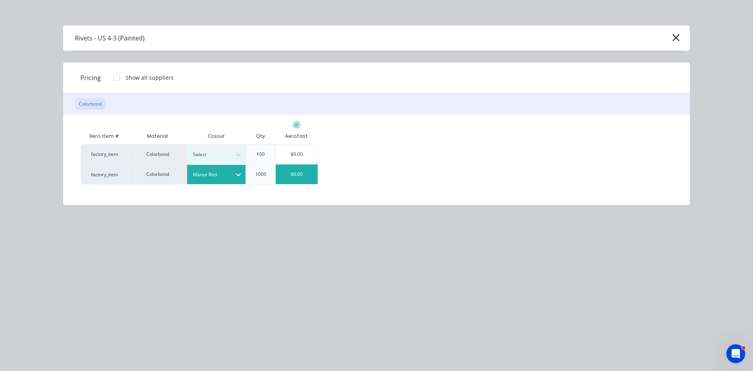
click at [224, 173] on div at bounding box center [210, 174] width 35 height 9
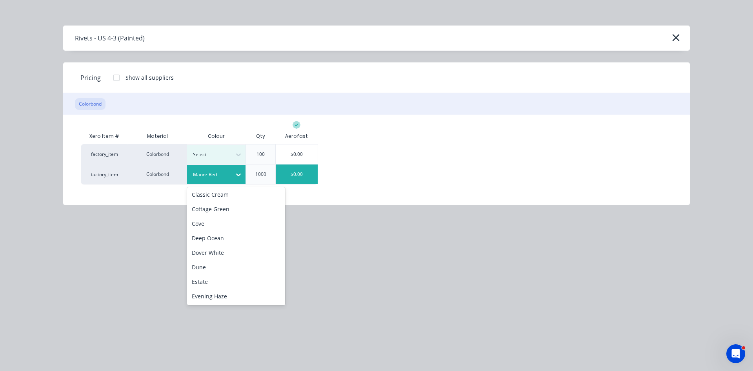
scroll to position [157, 0]
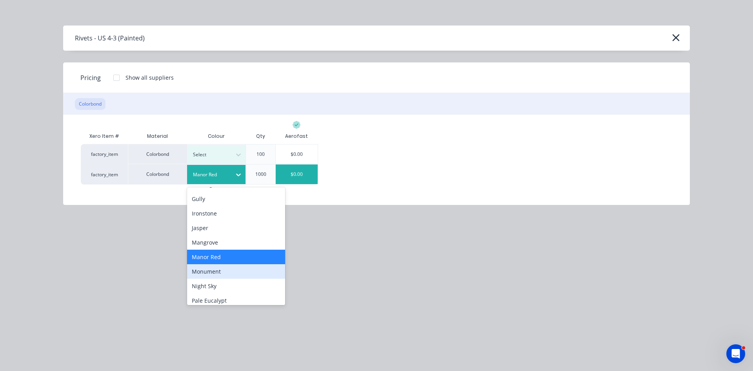
click at [198, 272] on div "Monument" at bounding box center [236, 271] width 98 height 15
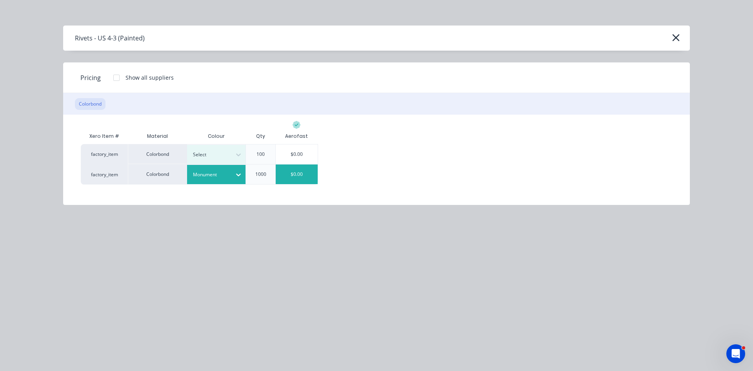
click at [293, 176] on div "$0.00" at bounding box center [297, 174] width 42 height 20
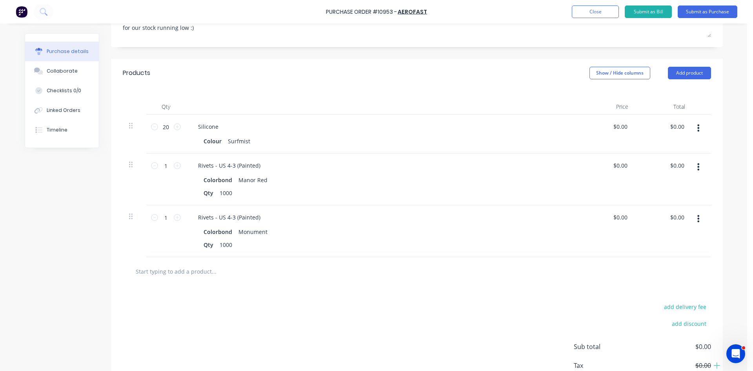
click at [697, 218] on icon "button" at bounding box center [698, 218] width 2 height 7
click at [668, 255] on button "Duplicate" at bounding box center [674, 255] width 67 height 16
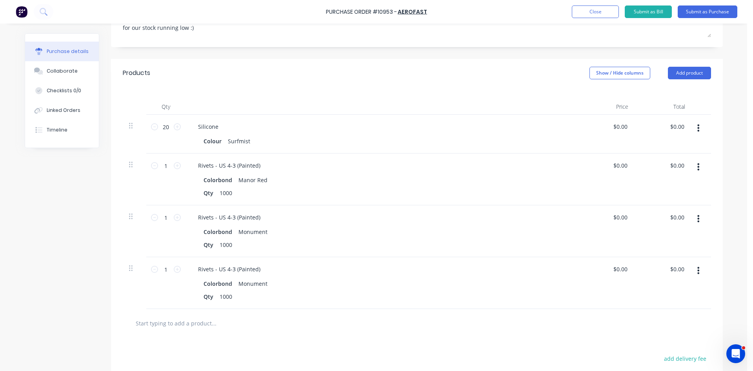
click at [698, 272] on button "button" at bounding box center [698, 270] width 18 height 14
click at [671, 290] on button "Edit" at bounding box center [674, 291] width 67 height 16
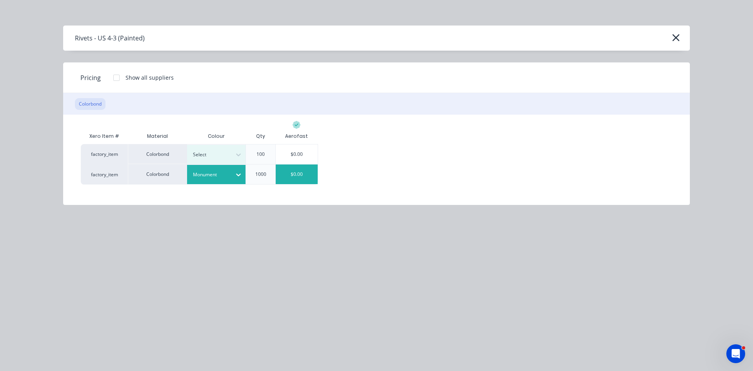
click at [204, 175] on div at bounding box center [210, 174] width 35 height 9
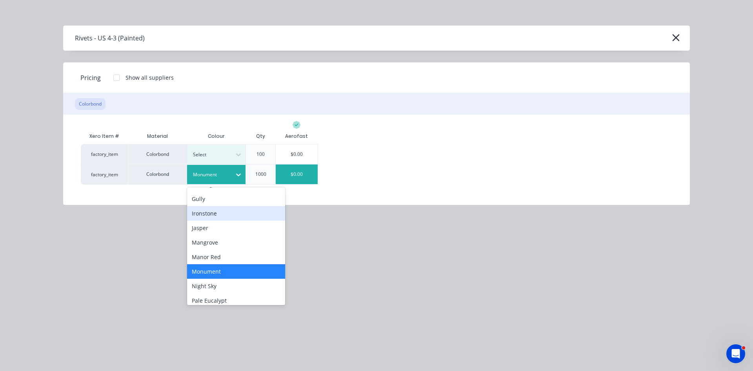
click at [199, 216] on div "Ironstone" at bounding box center [236, 213] width 98 height 15
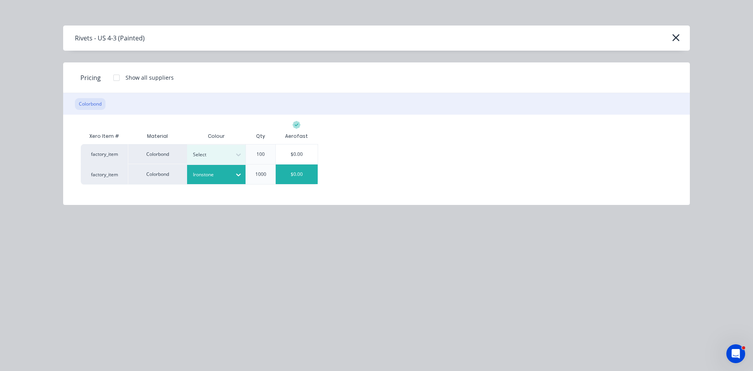
click at [315, 178] on div "$0.00" at bounding box center [297, 174] width 42 height 20
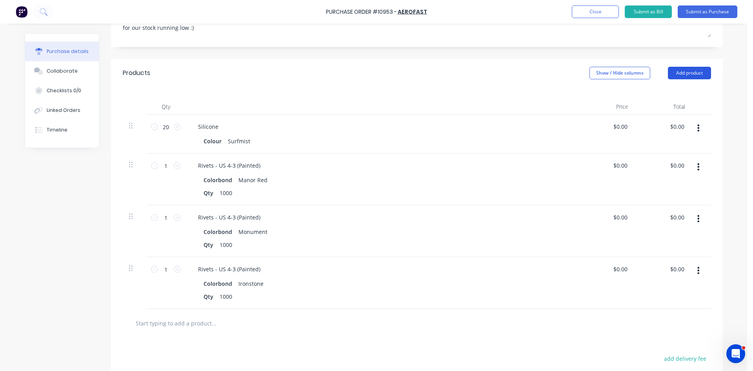
click at [700, 71] on button "Add product" at bounding box center [689, 73] width 43 height 13
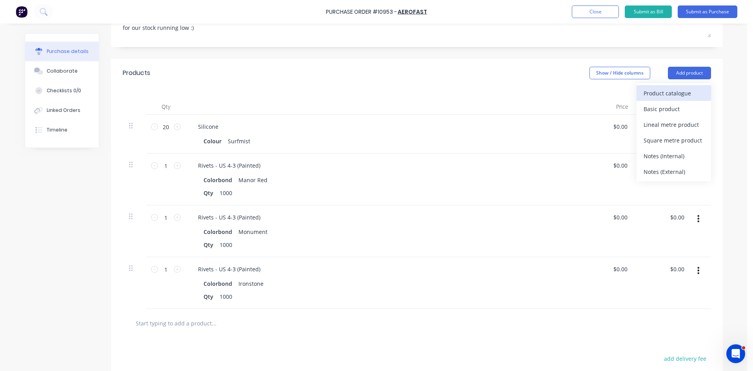
click at [674, 95] on div "Product catalogue" at bounding box center [674, 92] width 60 height 11
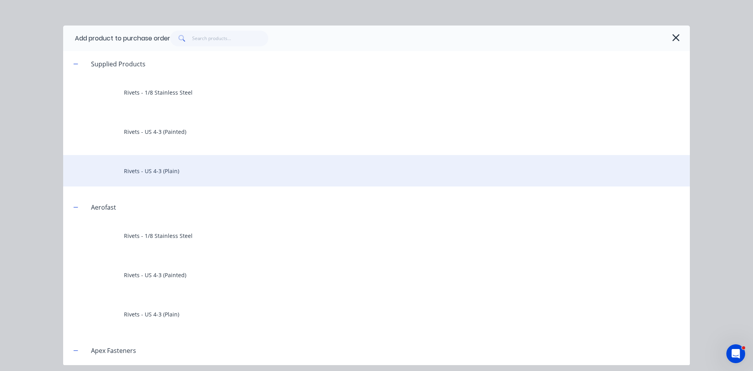
click at [173, 167] on div "Rivets - US 4-3 (Plain)" at bounding box center [376, 170] width 627 height 31
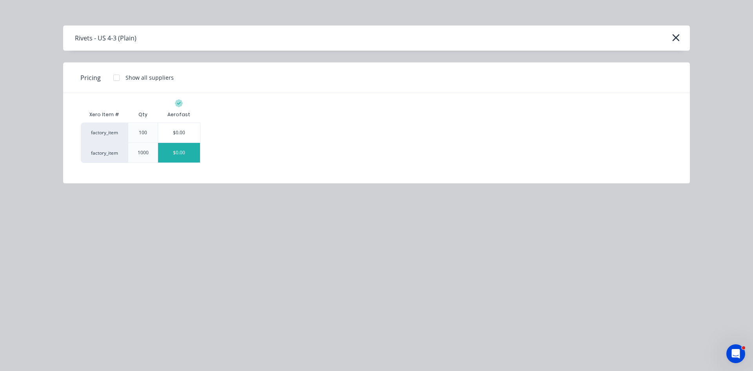
click at [189, 155] on div "$0.00" at bounding box center [179, 153] width 42 height 20
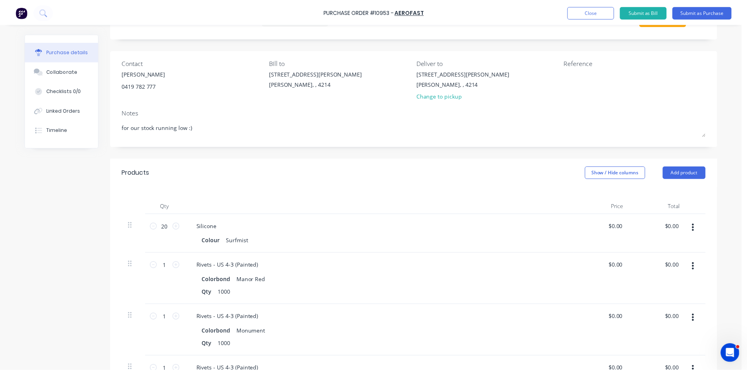
scroll to position [0, 0]
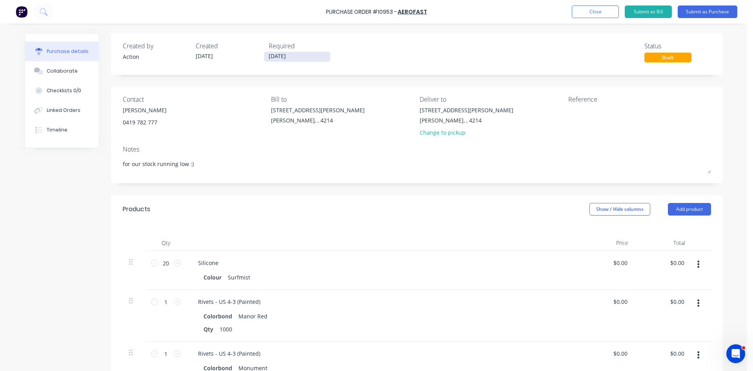
click at [293, 58] on input "01/10/25" at bounding box center [297, 57] width 66 height 10
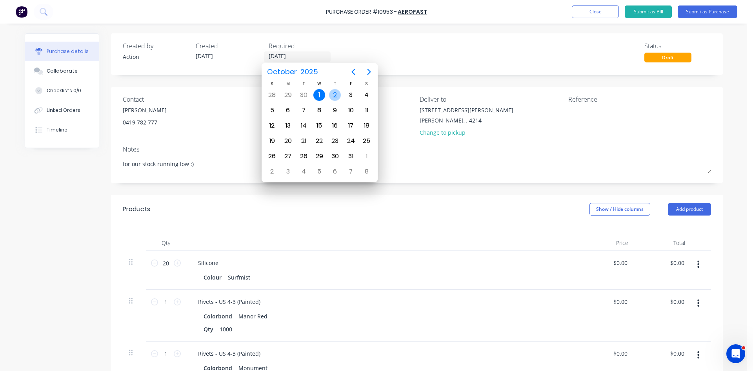
click at [336, 96] on div "2" at bounding box center [335, 95] width 12 height 12
type textarea "x"
type input "02/10/25"
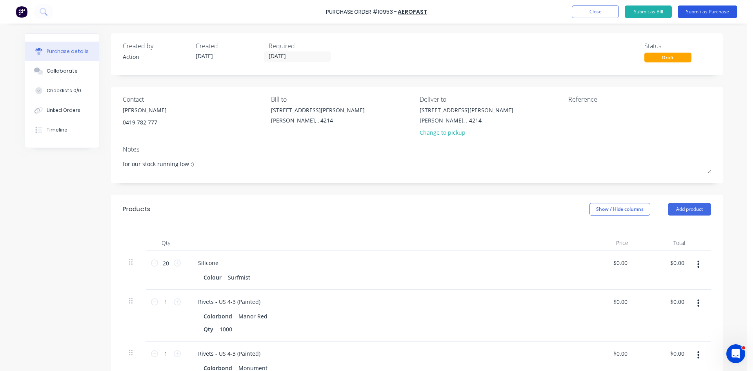
click at [695, 15] on button "Submit as Purchase" at bounding box center [708, 11] width 60 height 13
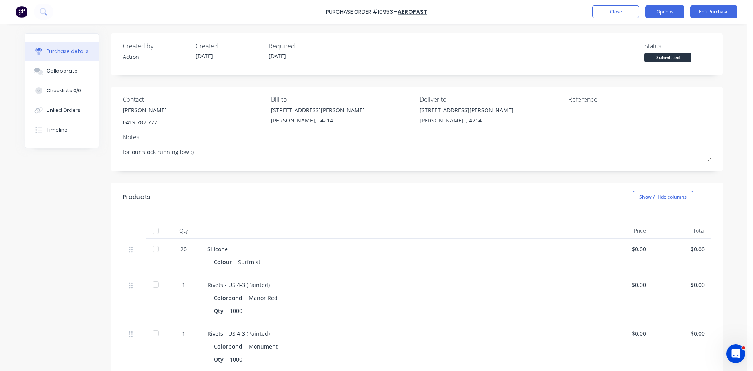
click at [662, 13] on button "Options" at bounding box center [664, 11] width 39 height 13
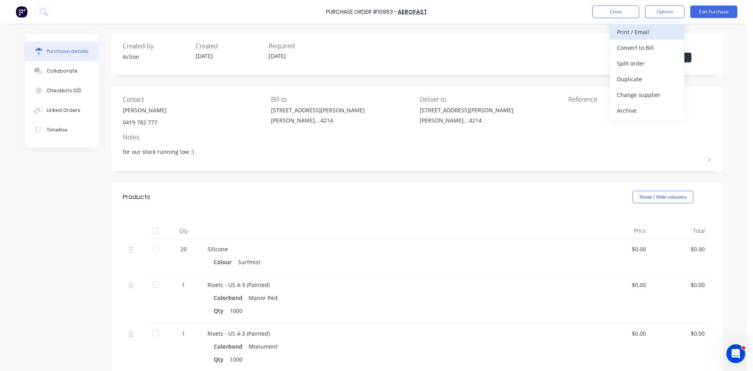
click at [645, 25] on button "Print / Email" at bounding box center [647, 32] width 75 height 16
click at [631, 61] on div "Without pricing" at bounding box center [647, 63] width 60 height 11
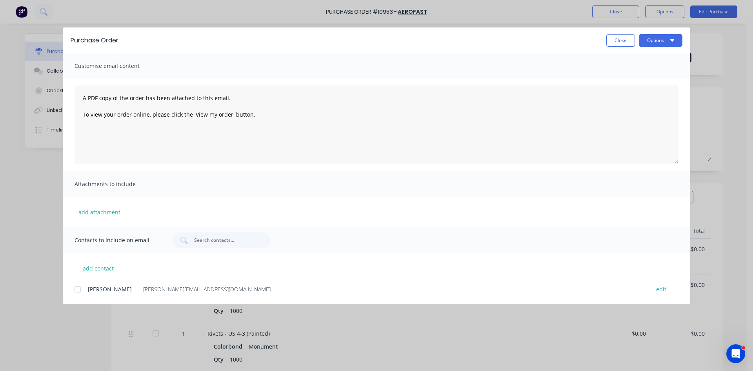
drag, startPoint x: 76, startPoint y: 288, endPoint x: 328, endPoint y: 191, distance: 270.0
click at [77, 288] on div at bounding box center [78, 289] width 16 height 16
click at [663, 42] on button "Options" at bounding box center [661, 40] width 44 height 13
click at [640, 89] on div "Email" at bounding box center [645, 91] width 60 height 11
click at [621, 40] on button "Close" at bounding box center [620, 40] width 29 height 13
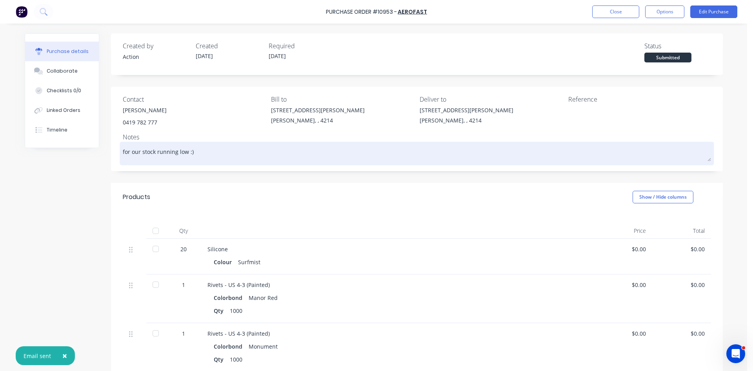
type textarea "x"
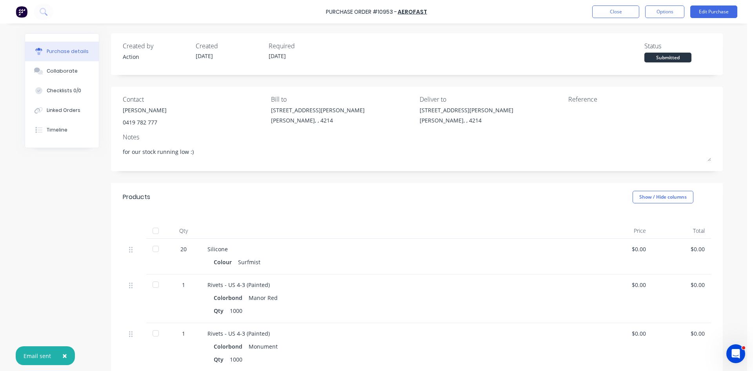
drag, startPoint x: 214, startPoint y: 154, endPoint x: 107, endPoint y: 155, distance: 107.1
click at [107, 155] on div "Created by Action Created 02/10/25 Required 02/10/25 Status Submitted Contact M…" at bounding box center [374, 296] width 698 height 526
type textarea "x"
click at [668, 13] on button "Options" at bounding box center [664, 11] width 39 height 13
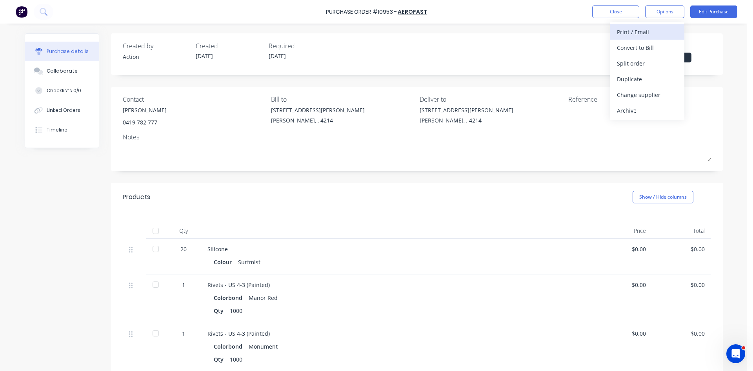
click at [634, 35] on div "Print / Email" at bounding box center [647, 31] width 60 height 11
click at [637, 65] on div "Without pricing" at bounding box center [647, 63] width 60 height 11
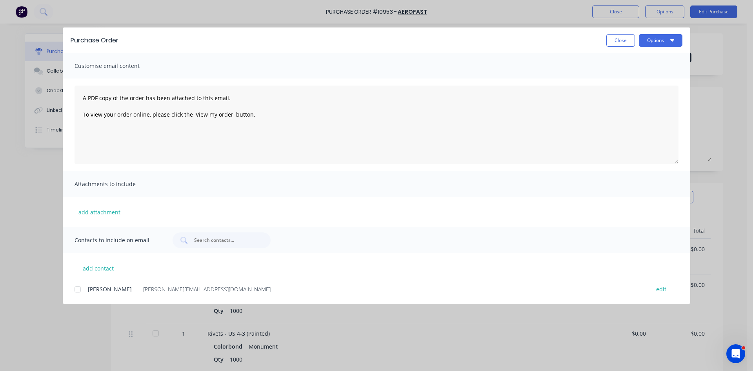
click at [77, 287] on div at bounding box center [78, 289] width 16 height 16
click at [75, 289] on div at bounding box center [78, 289] width 16 height 16
click at [667, 37] on button "Options" at bounding box center [661, 40] width 44 height 13
click at [651, 74] on div "Print" at bounding box center [645, 75] width 60 height 11
click at [631, 40] on button "Close" at bounding box center [620, 40] width 29 height 13
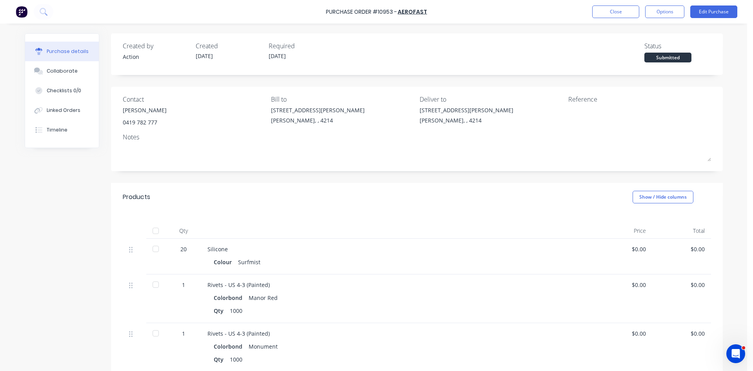
click at [510, 181] on div "Created by Action Created 02/10/25 Required 02/10/25 Status Submitted Contact M…" at bounding box center [417, 296] width 612 height 526
click at [611, 7] on button "Close" at bounding box center [615, 11] width 47 height 13
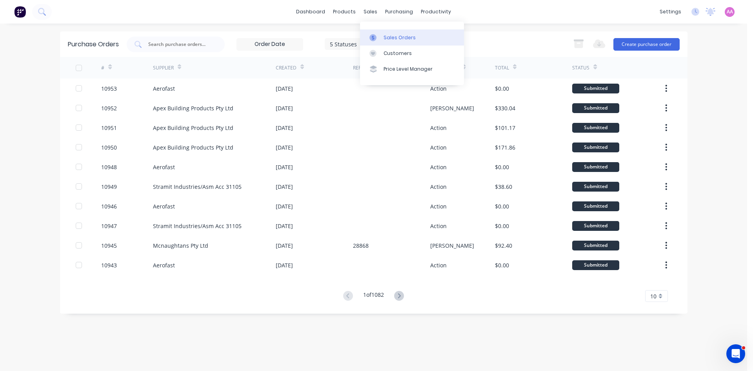
click at [381, 37] on link "Sales Orders" at bounding box center [412, 37] width 104 height 16
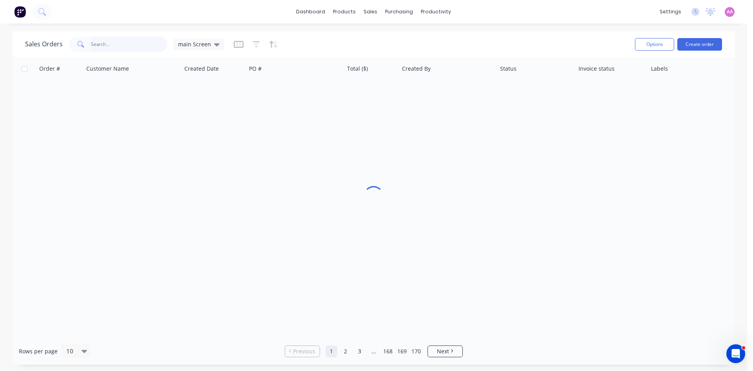
click at [106, 40] on input "text" at bounding box center [129, 44] width 76 height 16
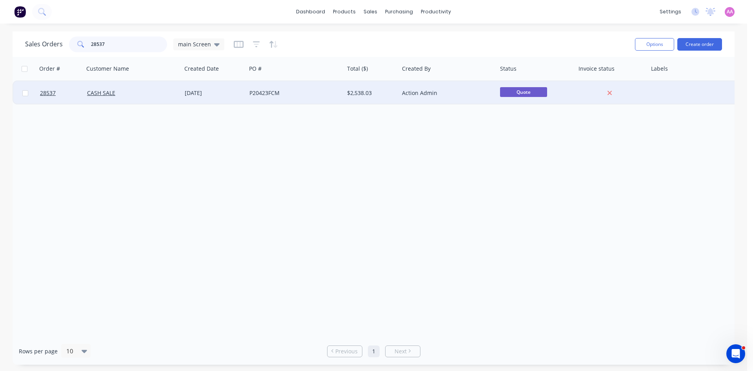
type input "28537"
click at [342, 97] on div "P20423FCM" at bounding box center [295, 93] width 98 height 24
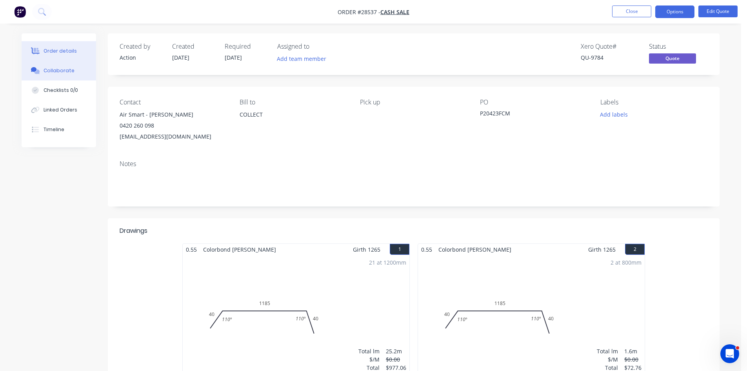
click at [55, 67] on div "Collaborate" at bounding box center [59, 70] width 31 height 7
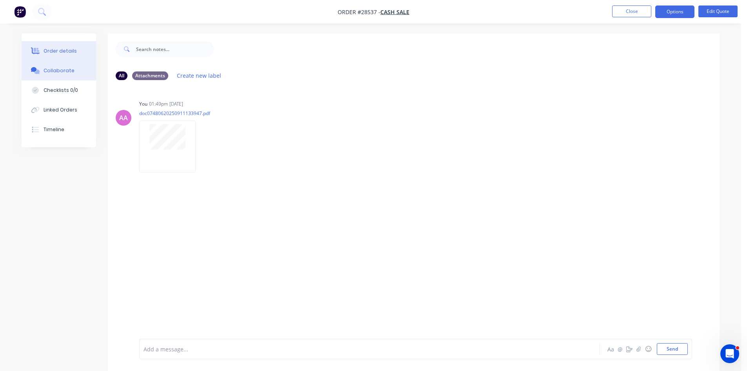
click at [76, 49] on button "Order details" at bounding box center [59, 51] width 75 height 20
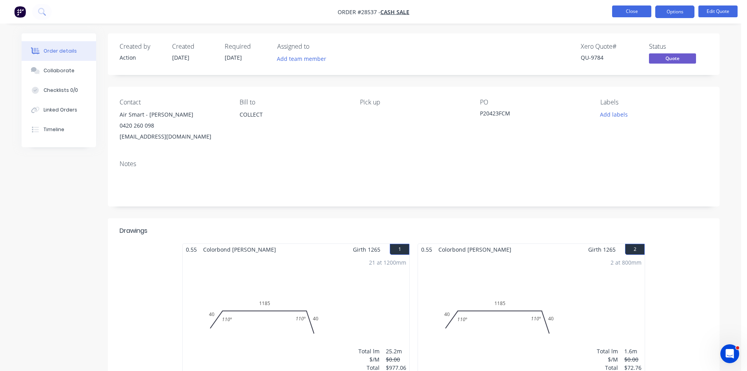
click at [632, 9] on button "Close" at bounding box center [631, 11] width 39 height 12
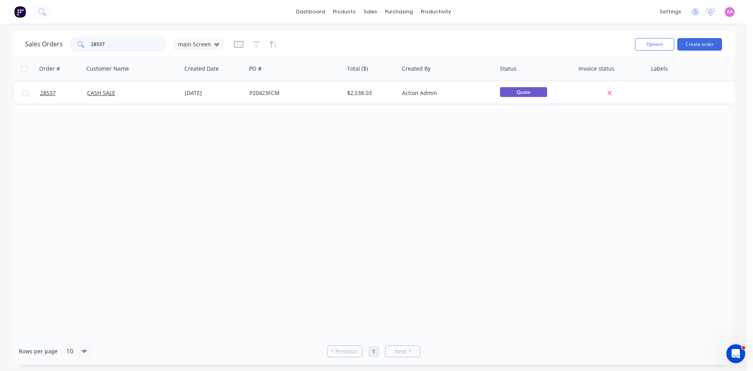
drag, startPoint x: 106, startPoint y: 41, endPoint x: 51, endPoint y: 49, distance: 55.1
click at [51, 49] on div "Sales Orders 28537 main Screen" at bounding box center [124, 44] width 199 height 16
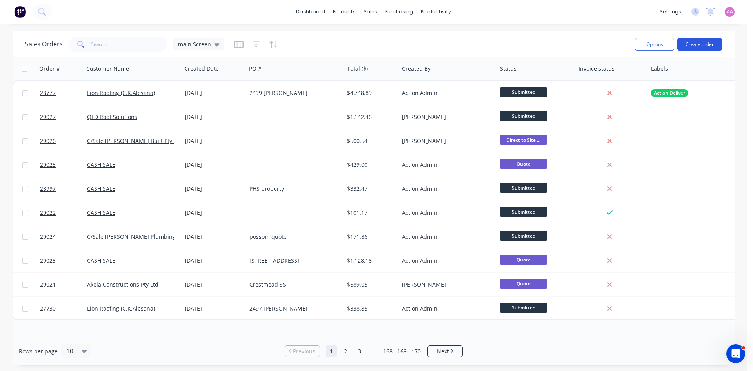
click at [692, 44] on button "Create order" at bounding box center [699, 44] width 45 height 13
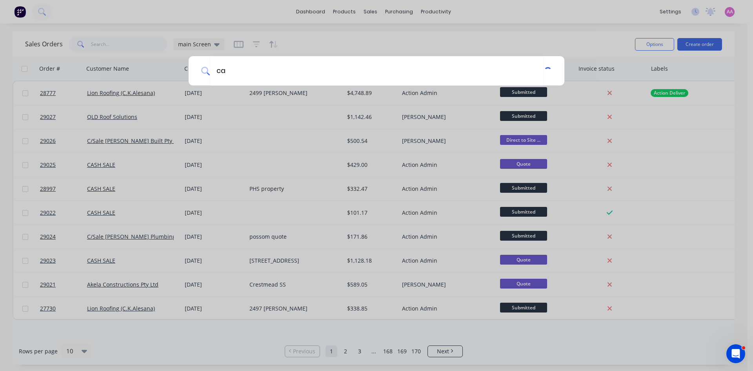
type input "c"
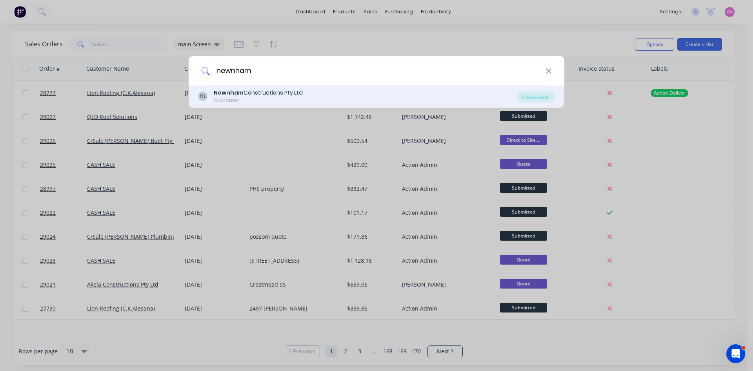
type input "newnham"
click at [278, 87] on div "NL Newnham Constructions Pty Ltd Customer Create order" at bounding box center [377, 96] width 376 height 22
click at [280, 95] on div "Newnham Constructions Pty Ltd" at bounding box center [258, 93] width 89 height 8
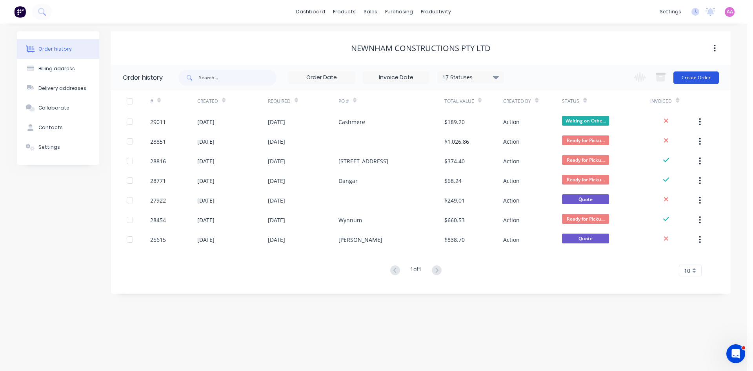
click at [697, 82] on button "Create Order" at bounding box center [695, 77] width 45 height 13
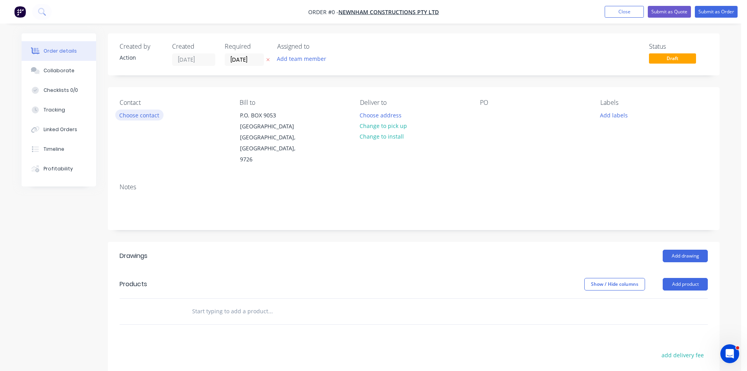
click at [143, 115] on button "Choose contact" at bounding box center [139, 114] width 48 height 11
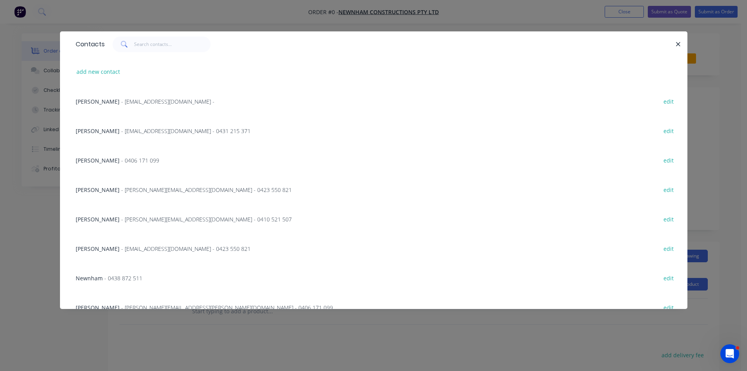
click at [122, 189] on span "- daniel@newnhamconstructions.com.au - 0423 550 821" at bounding box center [206, 189] width 171 height 7
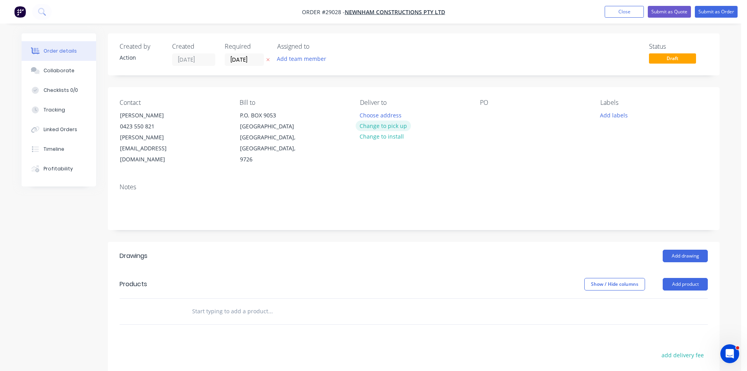
click at [384, 127] on button "Change to pick up" at bounding box center [384, 125] width 56 height 11
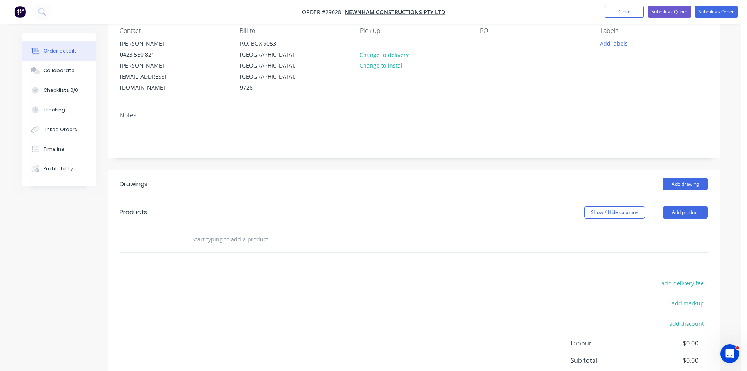
scroll to position [78, 0]
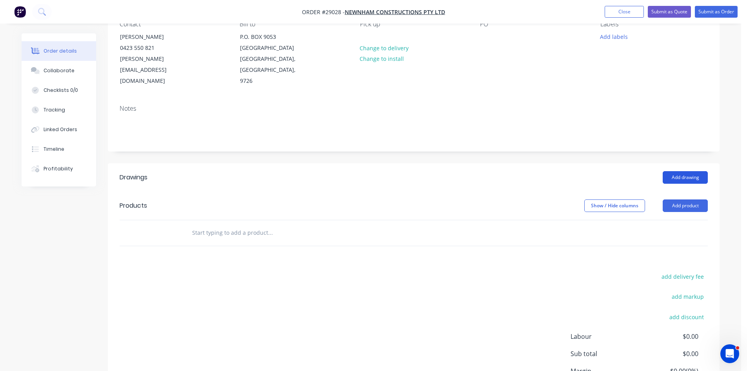
click at [691, 171] on button "Add drawing" at bounding box center [685, 177] width 45 height 13
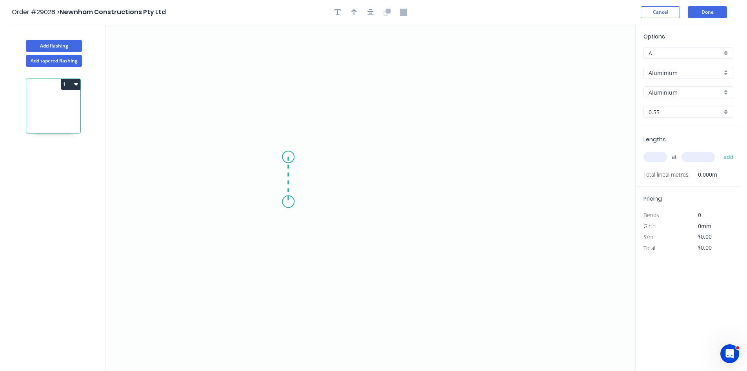
drag, startPoint x: 288, startPoint y: 157, endPoint x: 288, endPoint y: 202, distance: 44.7
click at [288, 202] on icon "0" at bounding box center [370, 197] width 529 height 346
click at [397, 203] on icon "0 ?" at bounding box center [370, 197] width 529 height 346
click at [398, 230] on icon "0 ? ?" at bounding box center [370, 197] width 529 height 346
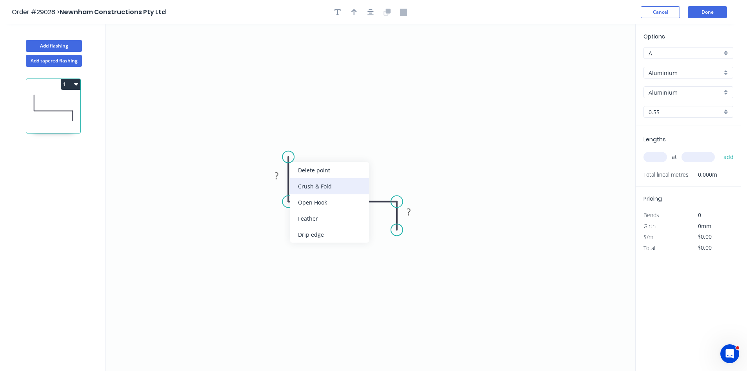
click at [308, 182] on div "Crush & Fold" at bounding box center [329, 186] width 79 height 16
click at [281, 181] on rect at bounding box center [277, 176] width 16 height 11
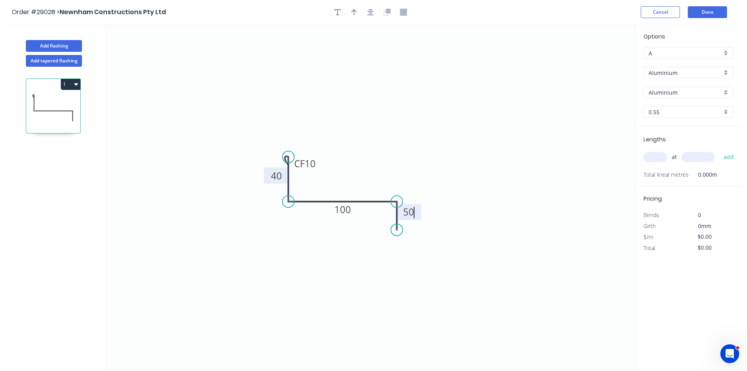
type input "$1.00"
click at [410, 130] on icon "0 CF 40 40 100 50" at bounding box center [370, 197] width 529 height 346
click at [353, 11] on icon "button" at bounding box center [353, 12] width 5 height 7
drag, startPoint x: 594, startPoint y: 62, endPoint x: 358, endPoint y: 167, distance: 258.4
click at [358, 167] on icon at bounding box center [356, 158] width 7 height 25
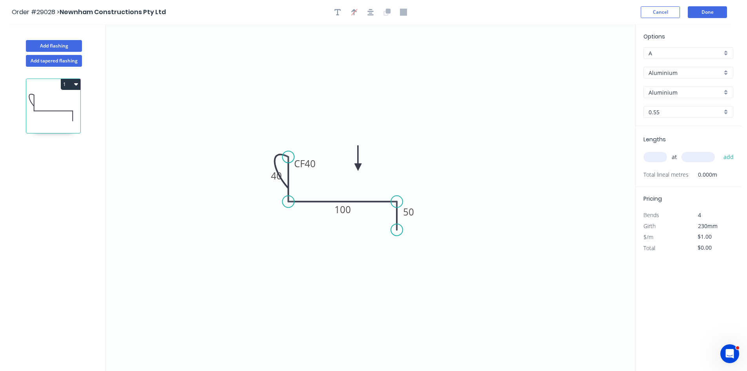
click at [358, 167] on icon at bounding box center [358, 158] width 7 height 25
click at [680, 72] on input "Aluminium" at bounding box center [685, 73] width 73 height 8
click at [666, 103] on div "Colorbond" at bounding box center [688, 102] width 89 height 14
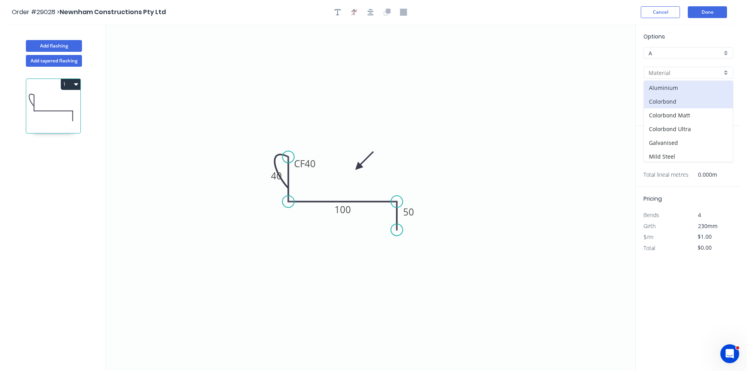
type input "Colorbond"
type input "Basalt"
type input "$13.66"
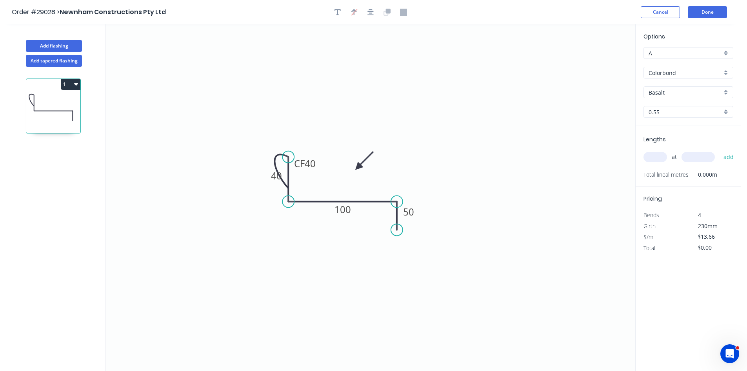
click at [661, 93] on input "Basalt" at bounding box center [685, 92] width 73 height 8
click at [662, 158] on div "Night Sky" at bounding box center [688, 156] width 89 height 14
type input "Night Sky"
click at [662, 157] on input "text" at bounding box center [656, 157] width 24 height 10
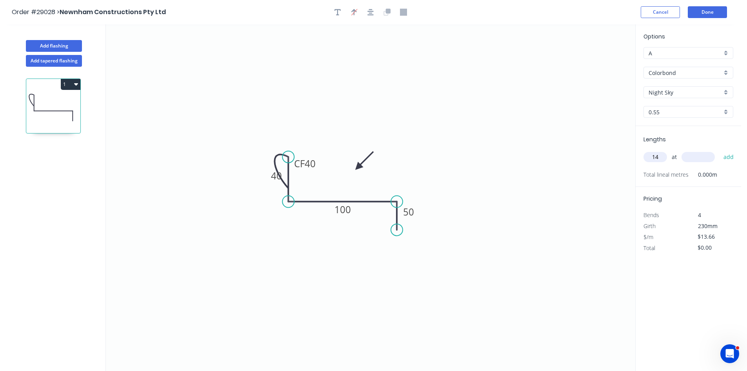
type input "14"
type input "2400"
click at [720, 150] on button "add" at bounding box center [729, 156] width 18 height 13
type input "$458.98"
click at [47, 44] on button "Add flashing" at bounding box center [54, 46] width 56 height 12
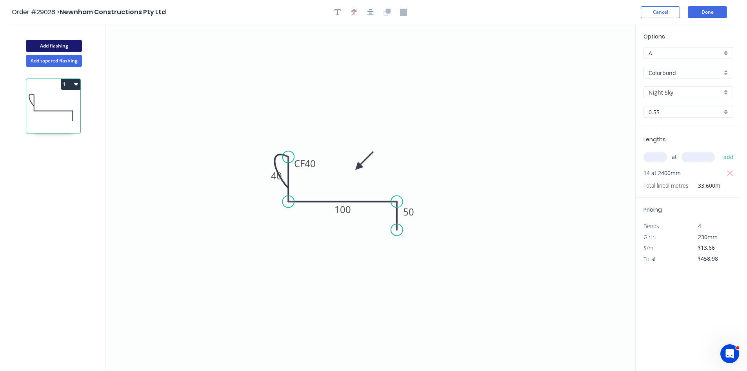
type input "$0.00"
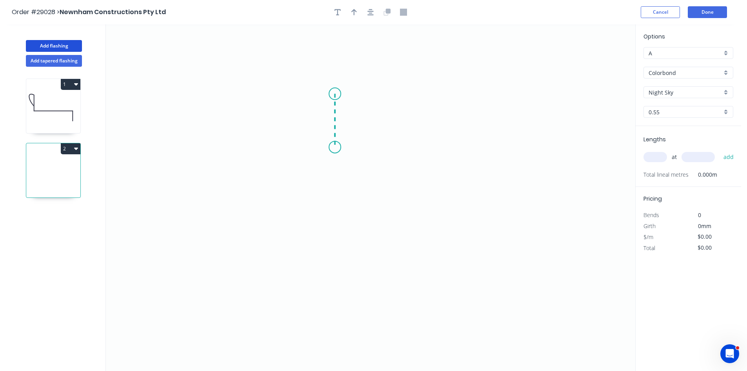
drag, startPoint x: 335, startPoint y: 94, endPoint x: 336, endPoint y: 147, distance: 53.4
click at [336, 147] on icon "0" at bounding box center [370, 197] width 529 height 346
click at [430, 160] on icon "0 ?" at bounding box center [370, 197] width 529 height 346
click at [429, 201] on icon "0 ? ? ? º" at bounding box center [370, 197] width 529 height 346
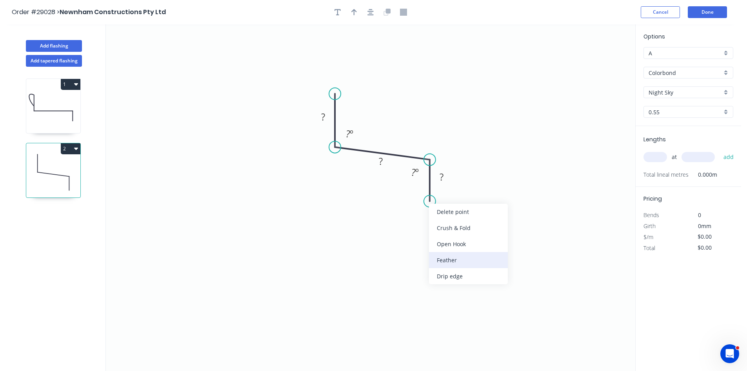
click at [447, 257] on div "Feather" at bounding box center [468, 260] width 79 height 16
click at [326, 119] on rect at bounding box center [323, 117] width 16 height 11
type input "$8.60"
click at [444, 180] on tspan "25" at bounding box center [441, 176] width 11 height 13
click at [475, 153] on icon "0 70 25 FE 10 15 95 º 95 º" at bounding box center [370, 197] width 529 height 346
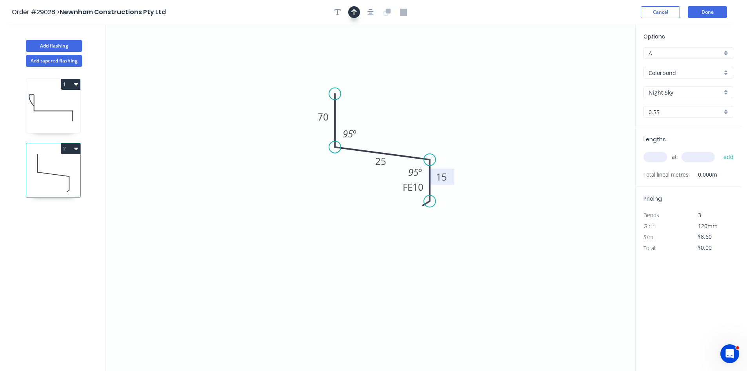
click at [352, 12] on icon "button" at bounding box center [353, 12] width 5 height 6
drag, startPoint x: 597, startPoint y: 61, endPoint x: 399, endPoint y: 126, distance: 208.6
click at [399, 126] on icon at bounding box center [398, 117] width 7 height 25
click at [663, 156] on input "text" at bounding box center [656, 157] width 24 height 10
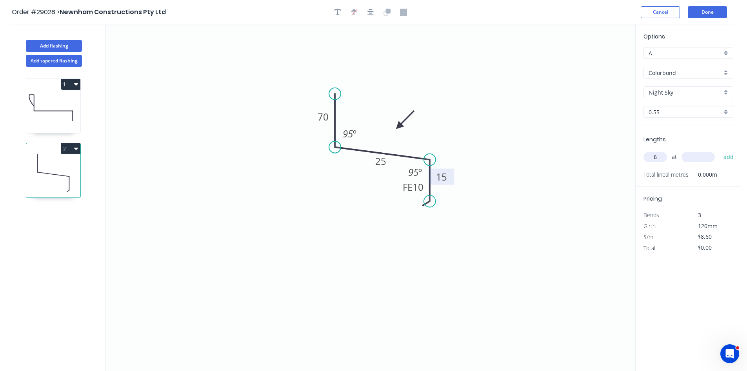
type input "6"
type input "4000"
click at [720, 150] on button "add" at bounding box center [729, 156] width 18 height 13
type input "$206.40"
click at [58, 44] on button "Add flashing" at bounding box center [54, 46] width 56 height 12
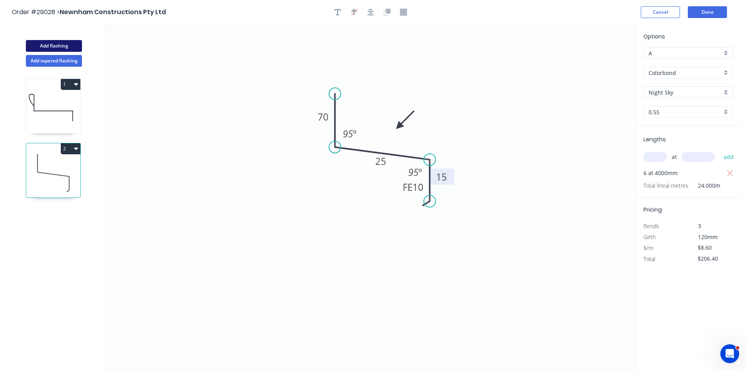
type input "$0.00"
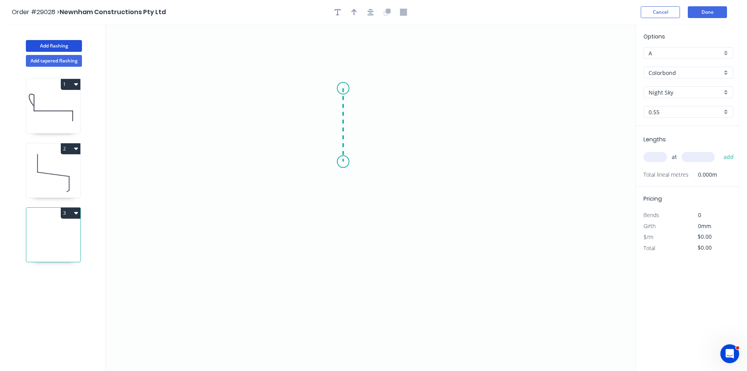
drag, startPoint x: 343, startPoint y: 144, endPoint x: 343, endPoint y: 162, distance: 18.0
click at [343, 162] on icon "0" at bounding box center [370, 197] width 529 height 346
click at [433, 191] on icon "0 ?" at bounding box center [370, 197] width 529 height 346
click at [435, 228] on icon "0 ? ? ? º" at bounding box center [370, 197] width 529 height 346
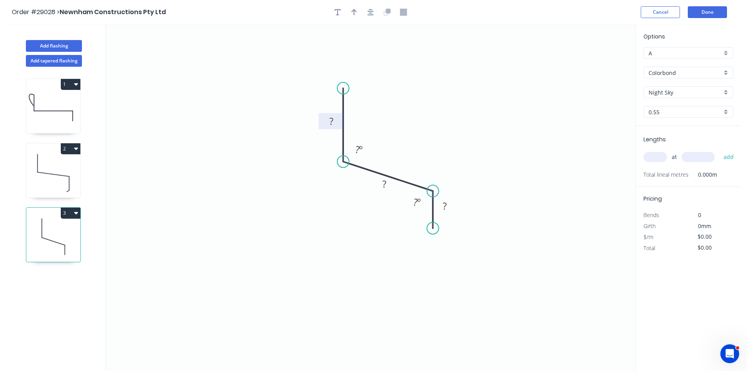
click at [337, 122] on rect at bounding box center [332, 121] width 16 height 11
click at [654, 159] on input "text" at bounding box center [656, 157] width 24 height 10
type input "$7.98"
type input "1"
type input "4"
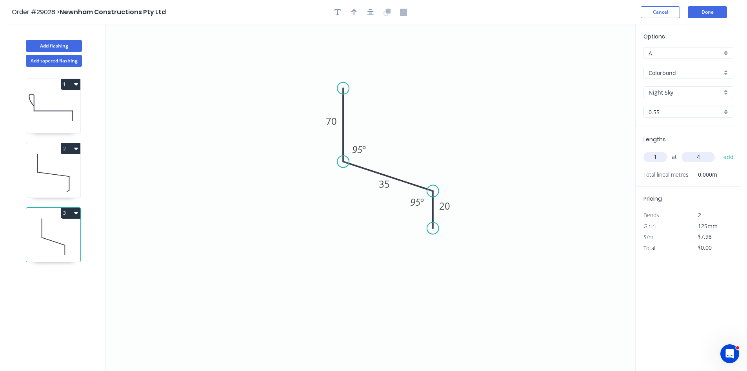
click at [654, 159] on input "1" at bounding box center [656, 157] width 24 height 10
type input "14"
type input "3"
type input "2400"
click at [720, 150] on button "add" at bounding box center [729, 156] width 18 height 13
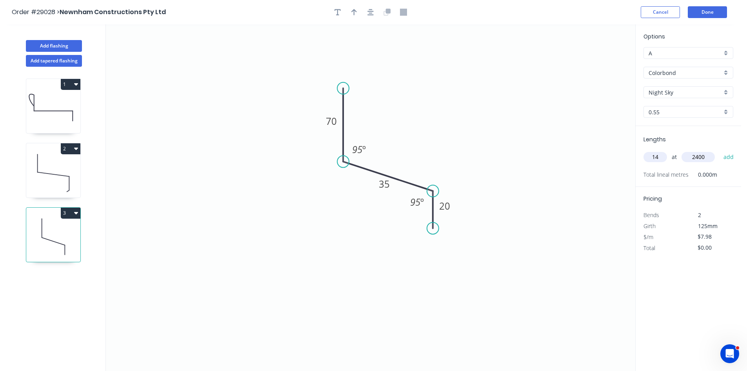
type input "$268.13"
click at [353, 11] on icon "button" at bounding box center [353, 12] width 5 height 6
drag, startPoint x: 597, startPoint y: 63, endPoint x: 403, endPoint y: 144, distance: 209.8
click at [403, 144] on icon at bounding box center [403, 134] width 7 height 25
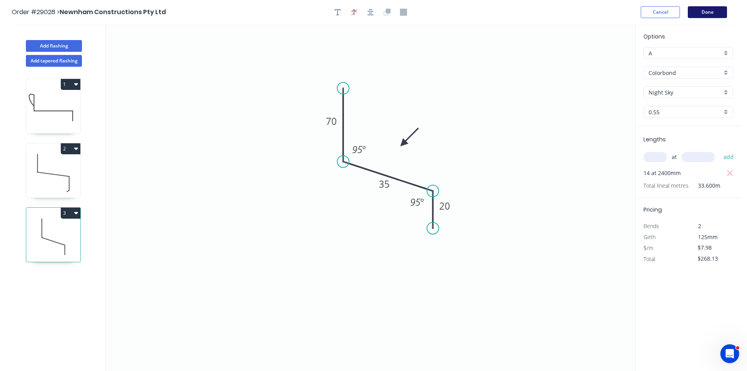
click at [712, 15] on button "Done" at bounding box center [707, 12] width 39 height 12
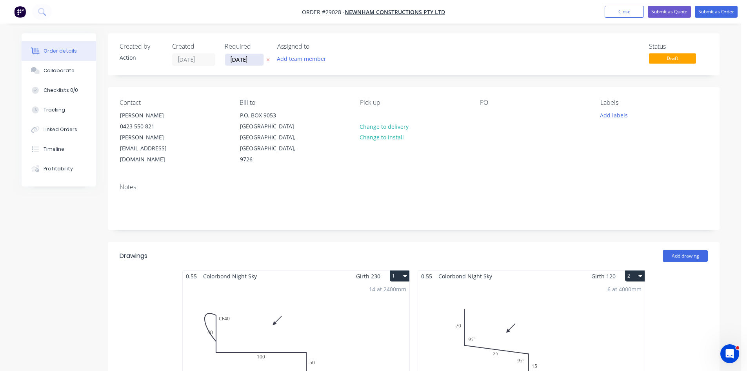
click at [258, 60] on input "02/10/25" at bounding box center [244, 60] width 38 height 12
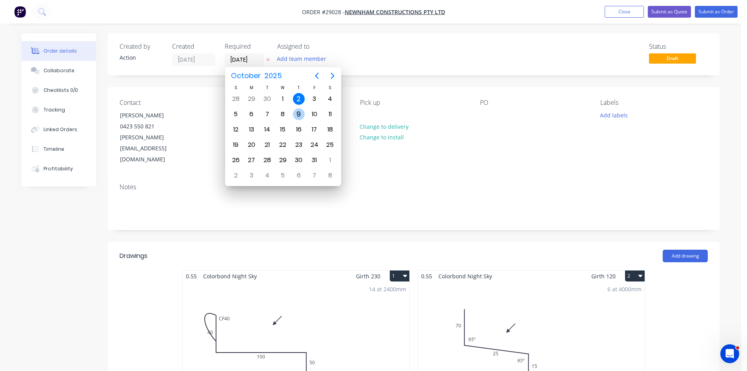
click at [300, 118] on div "9" at bounding box center [299, 114] width 12 height 12
type input "09/10/25"
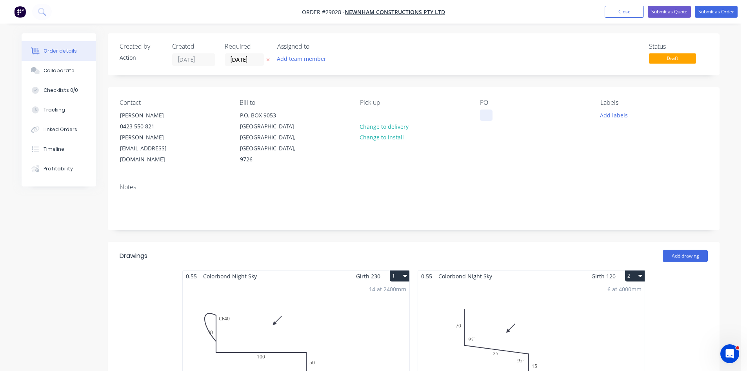
click at [482, 113] on div at bounding box center [486, 114] width 13 height 11
click at [717, 8] on button "Submit as Order" at bounding box center [716, 12] width 43 height 12
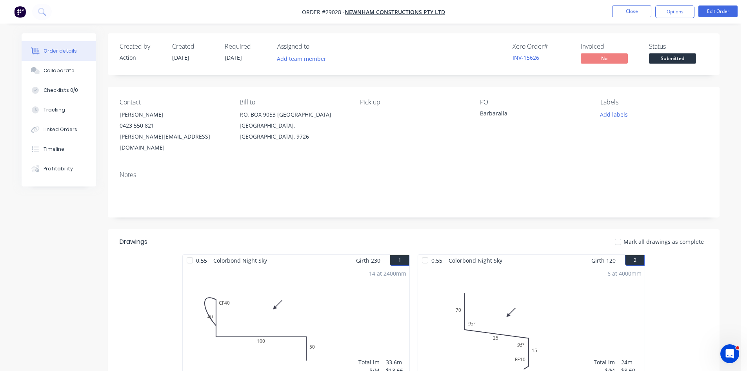
click at [671, 18] on nav "Order #29028 - Newnham Constructions Pty Ltd Close Options Edit Order" at bounding box center [373, 12] width 747 height 24
click at [664, 10] on button "Options" at bounding box center [674, 11] width 39 height 13
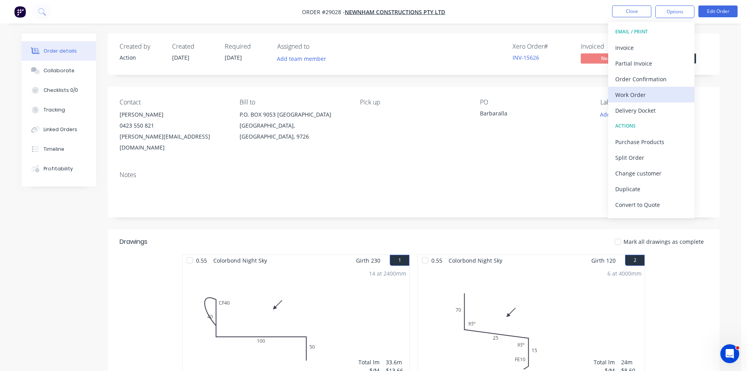
click at [621, 95] on div "Work Order" at bounding box center [651, 94] width 72 height 11
click at [634, 78] on div "Without pricing" at bounding box center [651, 78] width 72 height 11
click at [43, 69] on button "Collaborate" at bounding box center [59, 71] width 75 height 20
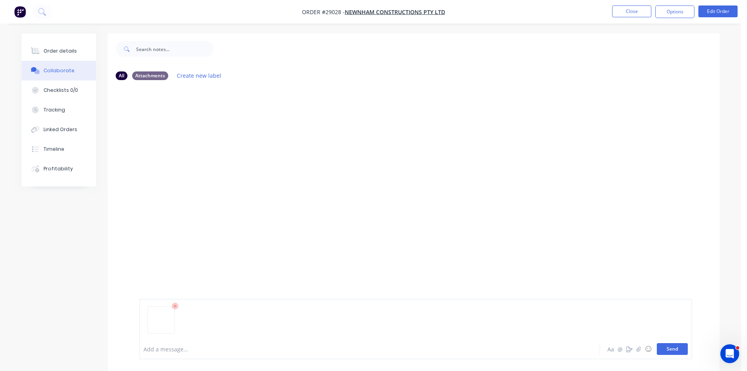
click at [667, 344] on button "Send" at bounding box center [672, 349] width 31 height 12
click at [43, 61] on button "Collaborate" at bounding box center [59, 71] width 75 height 20
click at [44, 46] on button "Order details" at bounding box center [59, 51] width 75 height 20
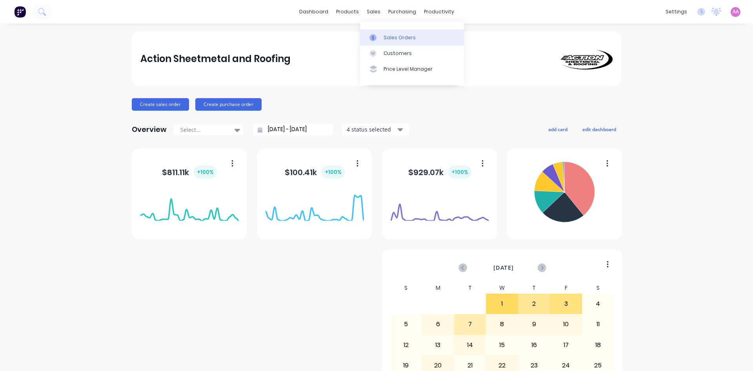
click at [395, 36] on div "Sales Orders" at bounding box center [400, 37] width 32 height 7
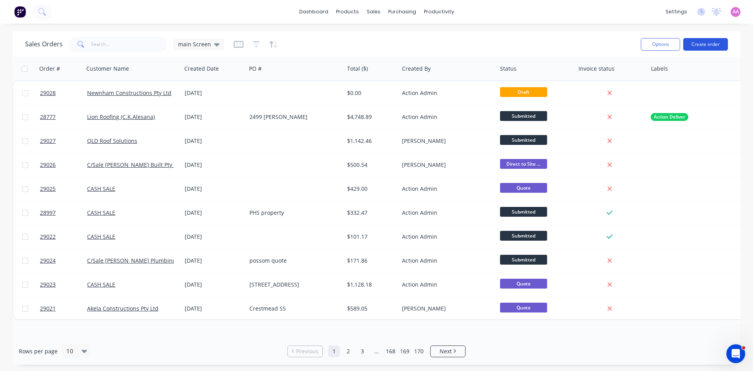
click at [708, 42] on button "Create order" at bounding box center [705, 44] width 45 height 13
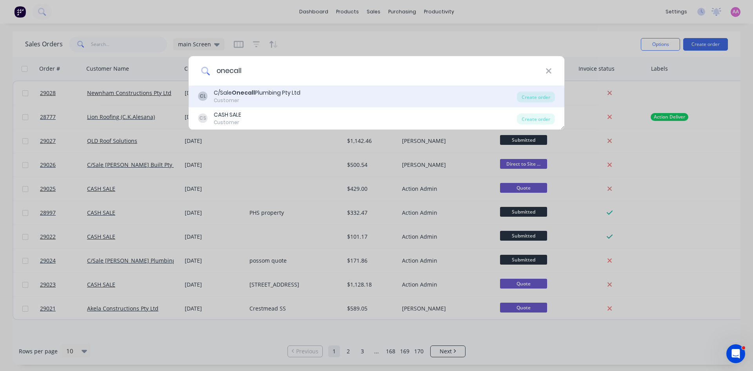
type input "onecall"
click at [228, 97] on div "Customer" at bounding box center [257, 100] width 87 height 7
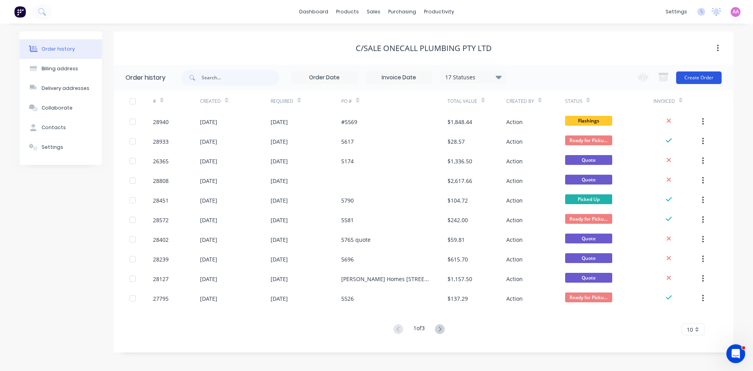
click at [697, 78] on button "Create Order" at bounding box center [698, 77] width 45 height 13
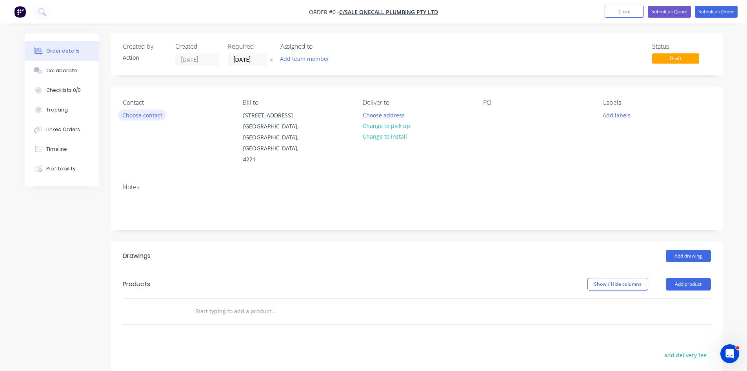
click at [135, 118] on button "Choose contact" at bounding box center [142, 114] width 48 height 11
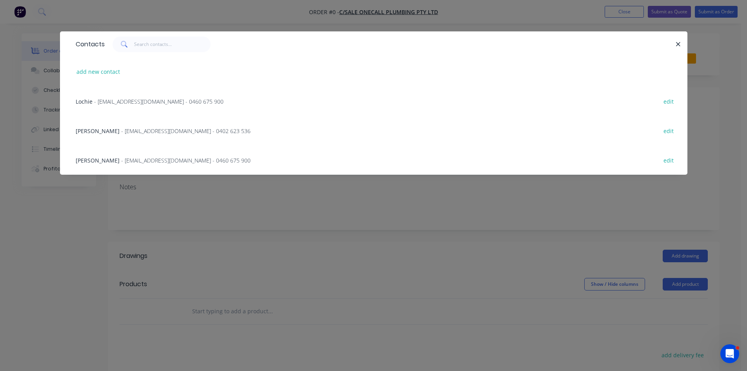
click at [141, 160] on span "- info@onecallplumbing.com.au - 0460 675 900" at bounding box center [185, 159] width 129 height 7
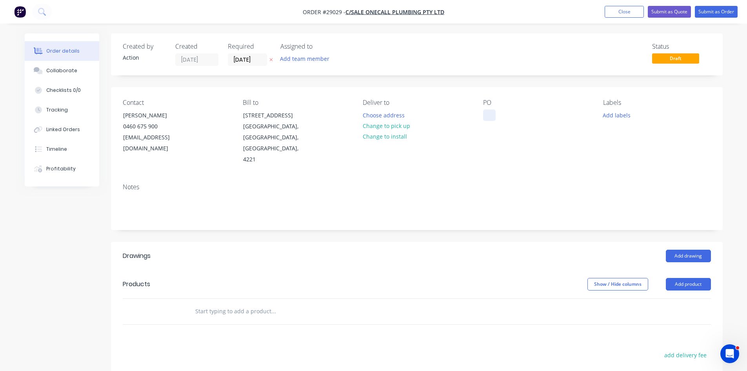
click at [486, 112] on div at bounding box center [489, 114] width 13 height 11
click at [397, 126] on button "Change to pick up" at bounding box center [386, 125] width 56 height 11
click at [688, 278] on button "Add product" at bounding box center [688, 284] width 45 height 13
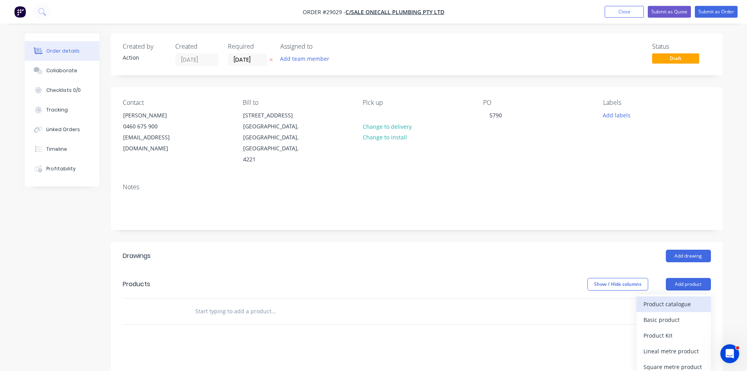
click at [680, 296] on button "Product catalogue" at bounding box center [674, 304] width 75 height 16
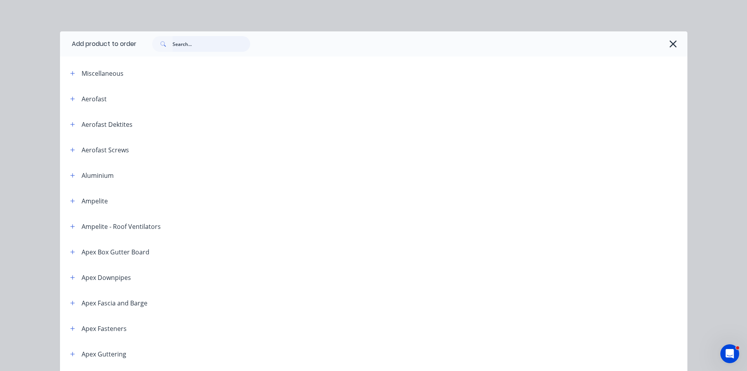
click at [184, 45] on input "text" at bounding box center [212, 44] width 78 height 16
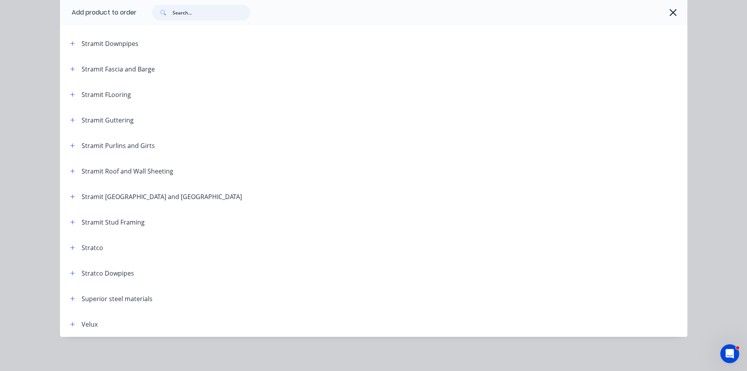
scroll to position [1305, 0]
click at [68, 69] on button "button" at bounding box center [73, 69] width 10 height 10
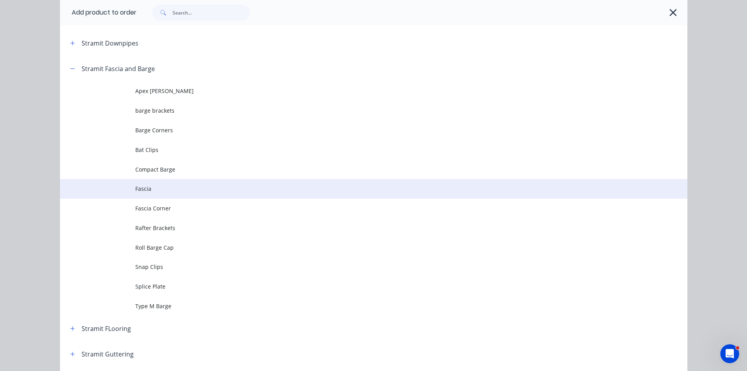
click at [148, 180] on td "Fascia" at bounding box center [411, 189] width 552 height 20
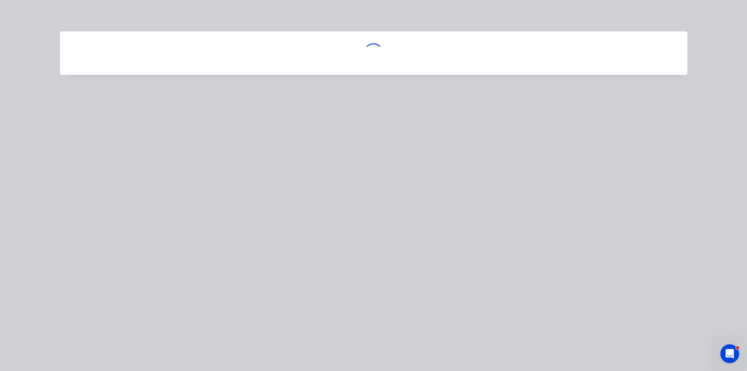
scroll to position [0, 0]
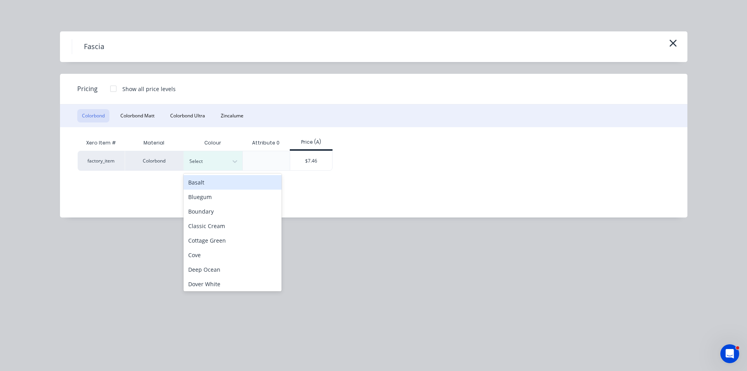
click at [222, 161] on div at bounding box center [206, 161] width 35 height 9
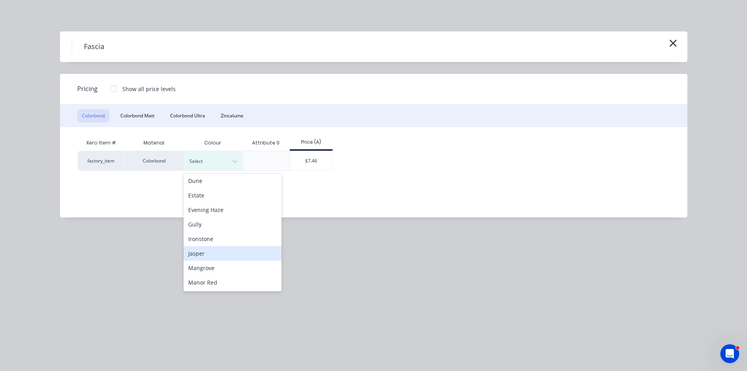
click at [199, 255] on div "Jasper" at bounding box center [233, 253] width 98 height 15
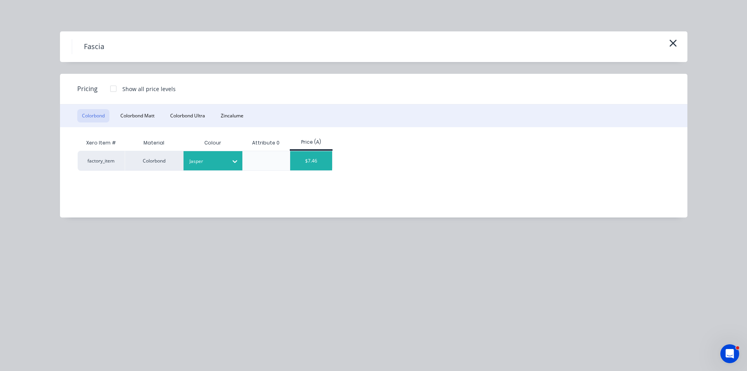
click at [309, 160] on div "$7.46" at bounding box center [311, 160] width 42 height 19
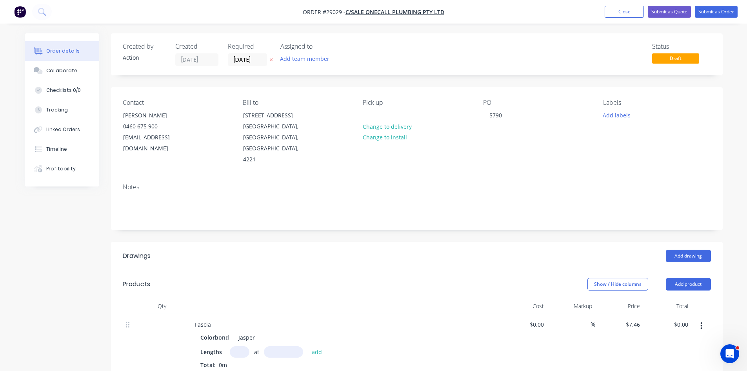
click at [236, 346] on input "text" at bounding box center [240, 351] width 20 height 11
type input "1"
type input "7000"
click at [308, 346] on button "add" at bounding box center [317, 351] width 18 height 11
type input "$52.22"
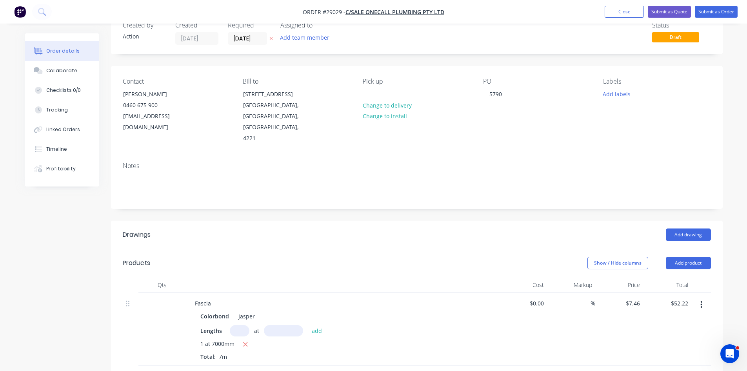
scroll to position [78, 0]
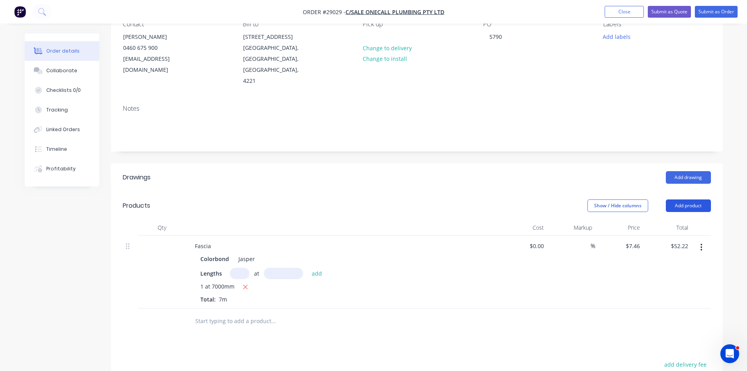
click at [679, 199] on button "Add product" at bounding box center [688, 205] width 45 height 13
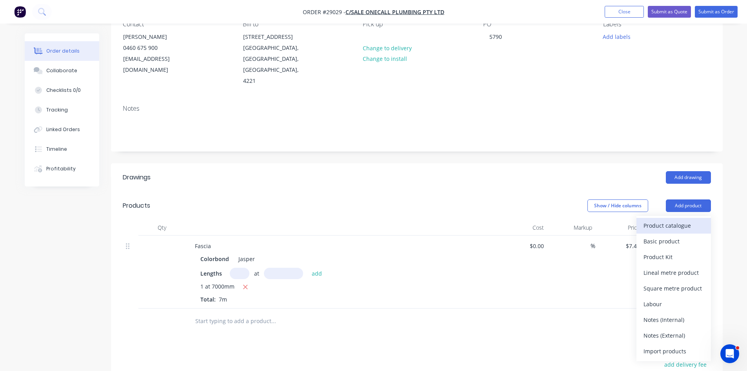
click at [677, 220] on div "Product catalogue" at bounding box center [674, 225] width 60 height 11
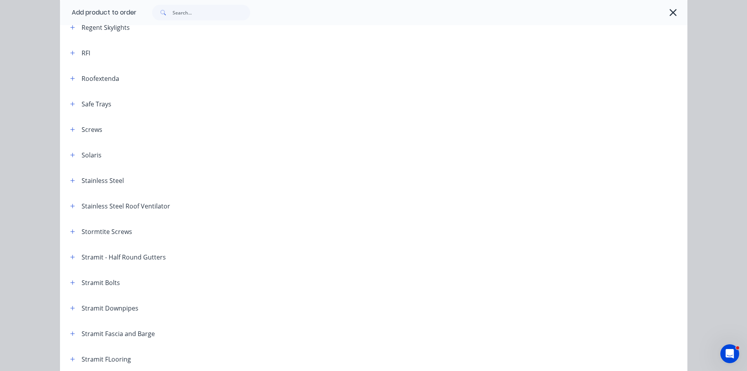
scroll to position [1059, 0]
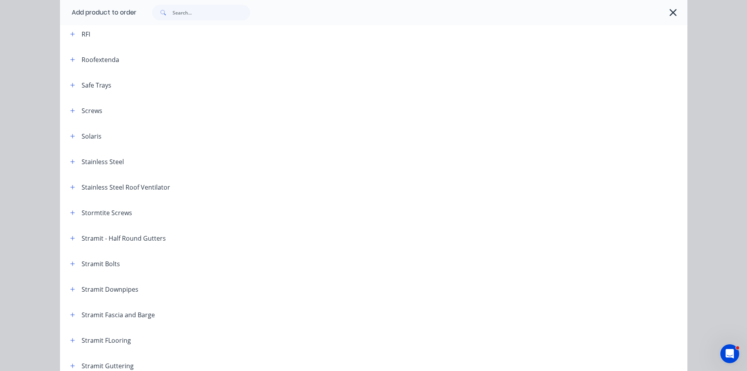
click at [64, 320] on header "Stramit Fascia and Barge" at bounding box center [374, 314] width 628 height 25
click at [70, 315] on icon "button" at bounding box center [72, 314] width 4 height 4
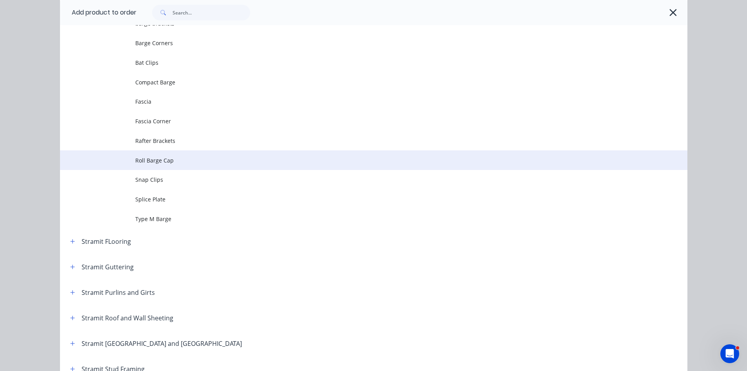
scroll to position [1412, 0]
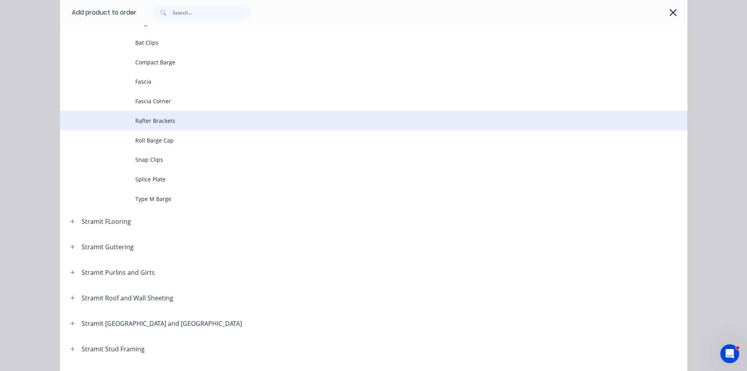
click at [156, 125] on td "Rafter Brackets" at bounding box center [411, 121] width 552 height 20
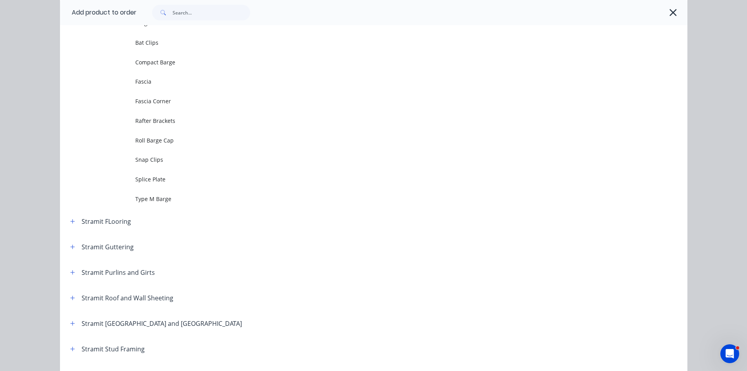
scroll to position [0, 0]
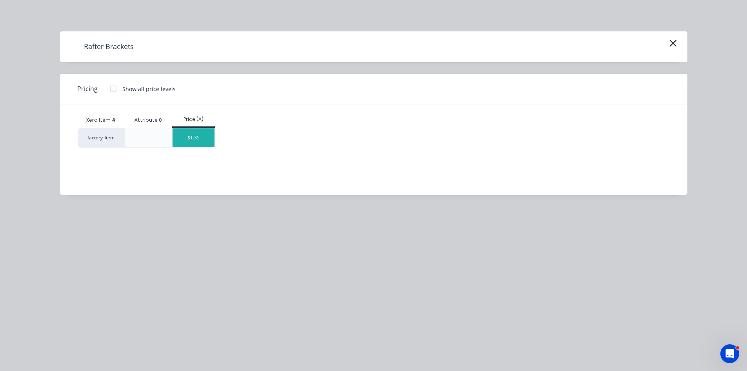
click at [190, 134] on div "$1.35" at bounding box center [194, 137] width 42 height 19
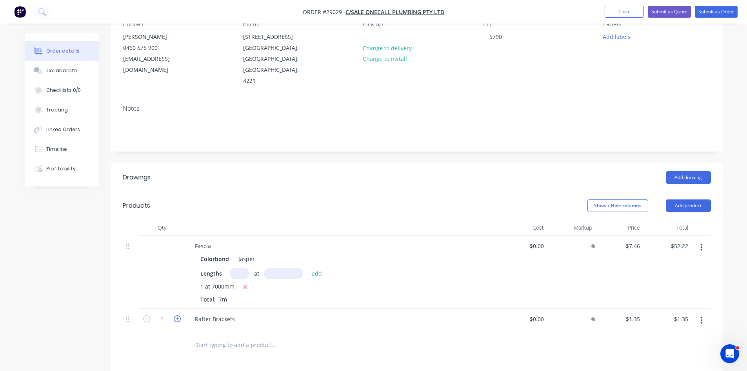
click at [176, 315] on icon "button" at bounding box center [177, 318] width 7 height 7
type input "2"
type input "$2.70"
click at [176, 315] on icon "button" at bounding box center [177, 318] width 7 height 7
type input "3"
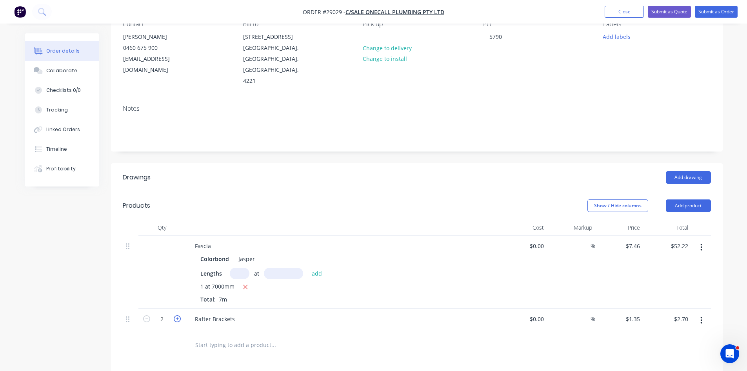
type input "$4.05"
click at [176, 315] on icon "button" at bounding box center [177, 318] width 7 height 7
type input "4"
type input "$5.40"
click at [176, 315] on icon "button" at bounding box center [177, 318] width 7 height 7
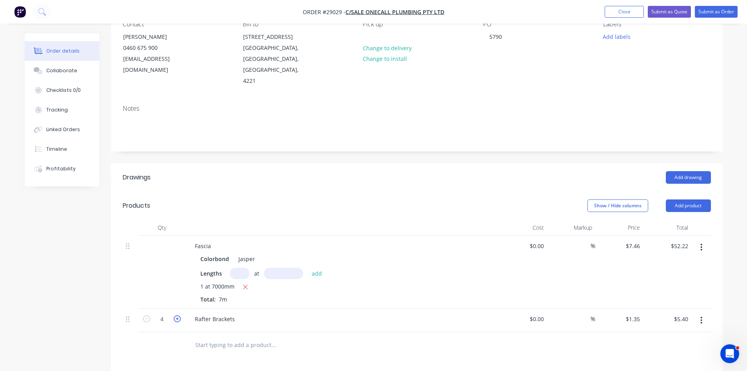
type input "5"
type input "$6.75"
click at [176, 315] on icon "button" at bounding box center [177, 318] width 7 height 7
type input "6"
type input "$8.10"
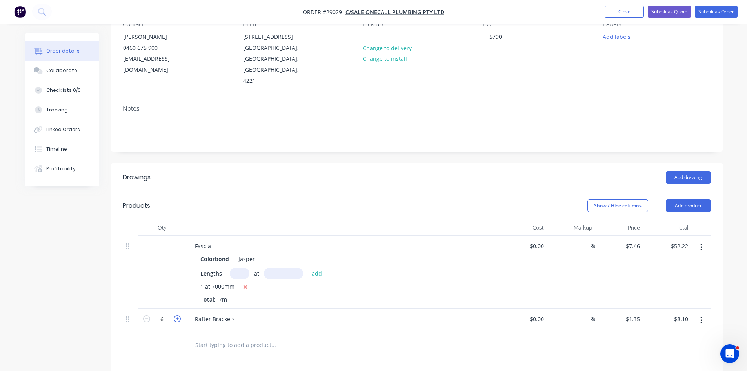
click at [176, 315] on icon "button" at bounding box center [177, 318] width 7 height 7
type input "7"
type input "$9.45"
click at [176, 315] on icon "button" at bounding box center [177, 318] width 7 height 7
type input "8"
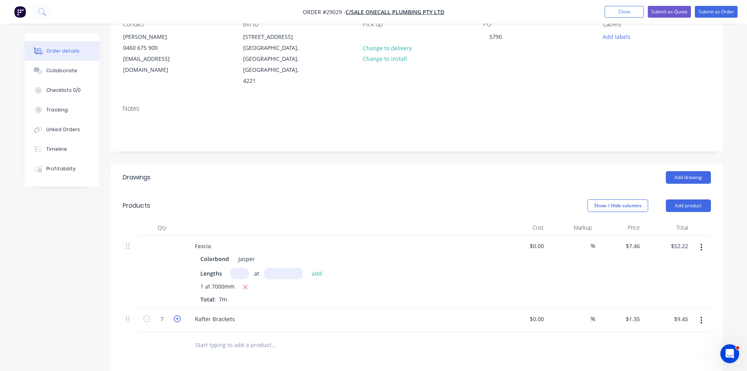
type input "$10.80"
click at [694, 199] on button "Add product" at bounding box center [688, 205] width 45 height 13
click at [677, 220] on div "Product catalogue" at bounding box center [674, 225] width 60 height 11
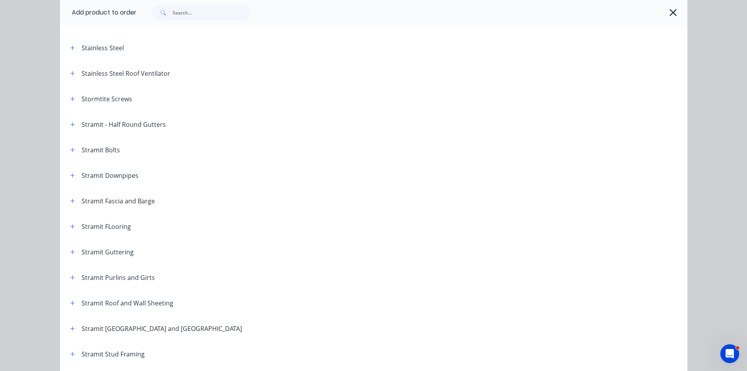
scroll to position [1177, 0]
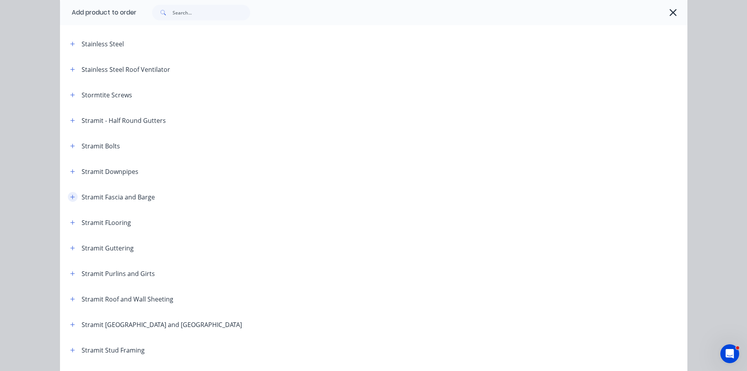
click at [70, 199] on icon "button" at bounding box center [72, 196] width 5 height 5
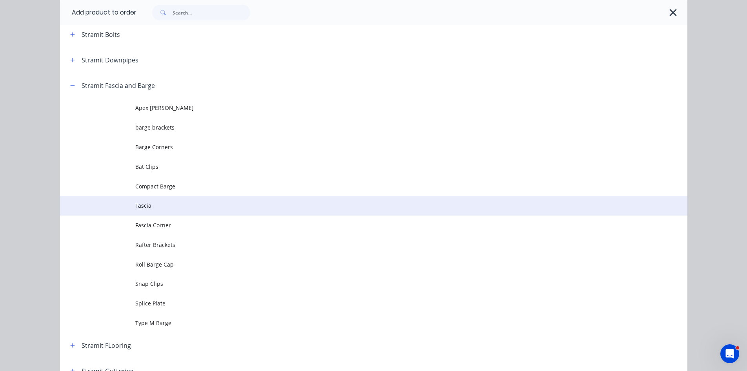
scroll to position [1333, 0]
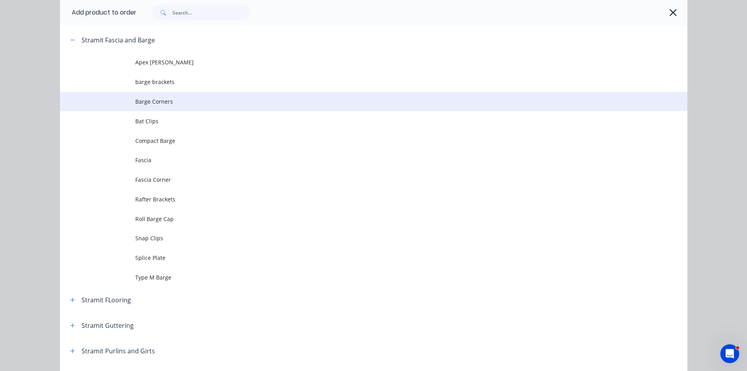
click at [154, 102] on span "Barge Corners" at bounding box center [356, 101] width 442 height 8
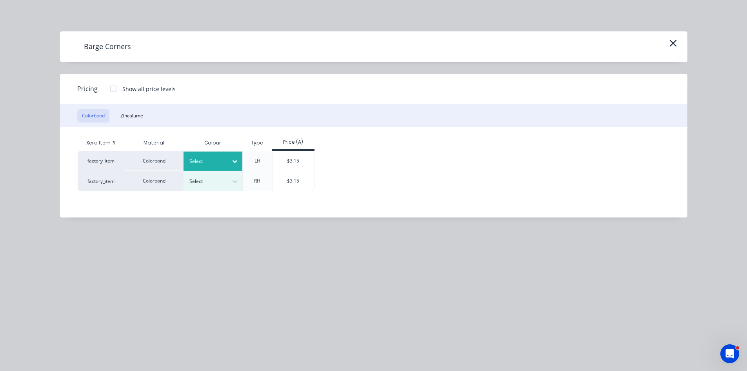
click at [202, 158] on div at bounding box center [206, 161] width 35 height 9
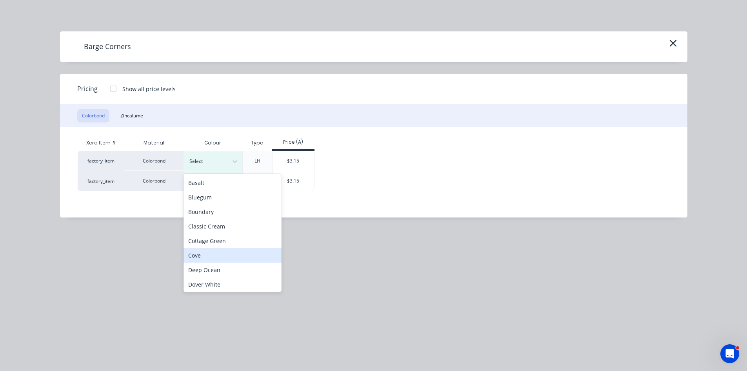
scroll to position [157, 0]
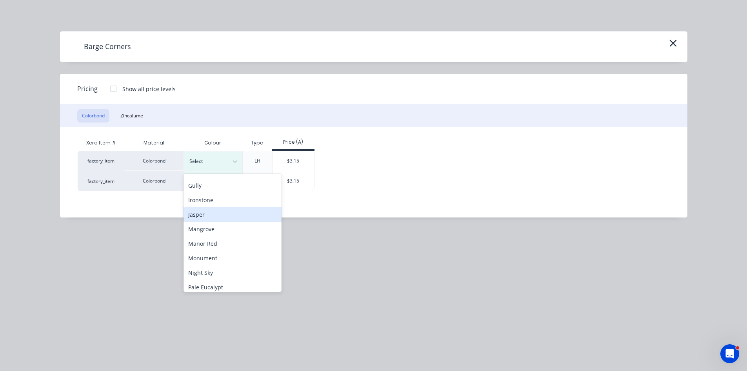
click at [200, 218] on div "Jasper" at bounding box center [233, 214] width 98 height 15
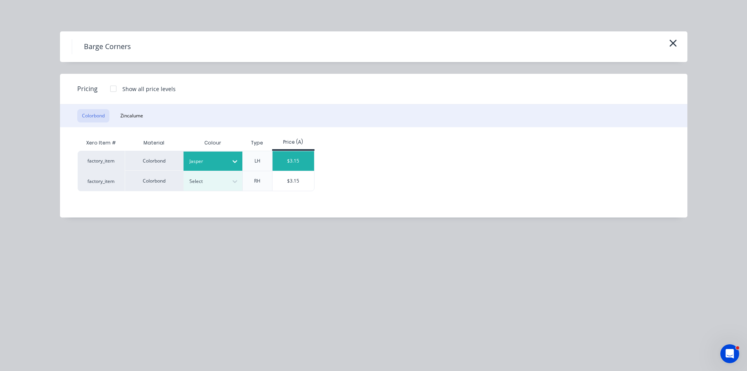
click at [294, 162] on div "$3.15" at bounding box center [294, 161] width 42 height 20
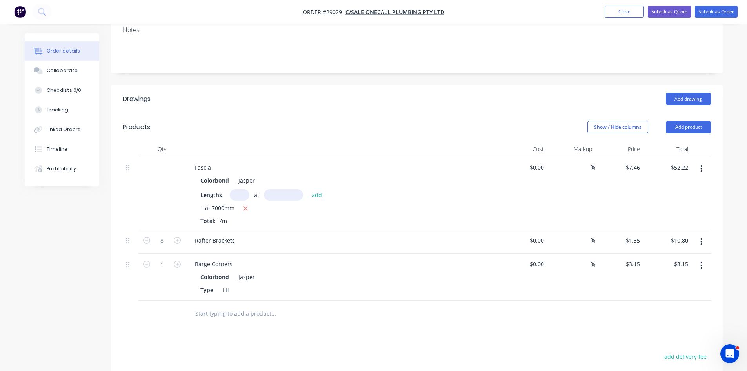
click at [700, 261] on icon "button" at bounding box center [701, 265] width 2 height 9
click at [673, 296] on div "Duplicate" at bounding box center [674, 301] width 60 height 11
click at [225, 331] on div "LH" at bounding box center [226, 336] width 13 height 11
click at [684, 113] on header "Products Show / Hide columns Add product" at bounding box center [417, 127] width 612 height 28
drag, startPoint x: 683, startPoint y: 105, endPoint x: 681, endPoint y: 114, distance: 8.8
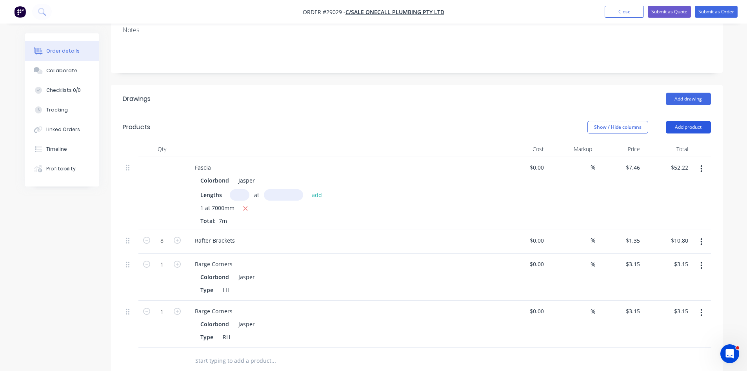
click at [682, 121] on button "Add product" at bounding box center [688, 127] width 45 height 13
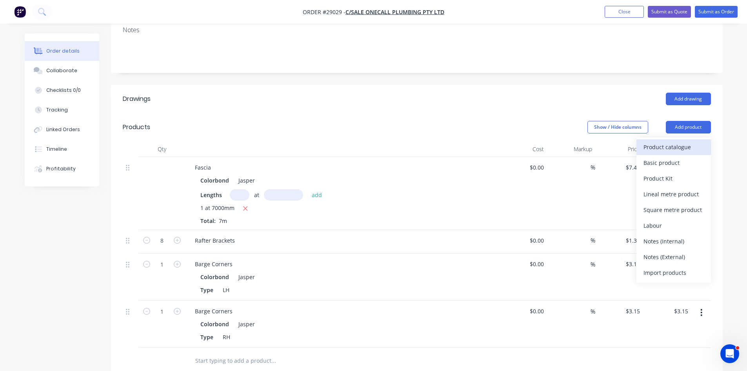
click at [674, 141] on div "Product catalogue" at bounding box center [674, 146] width 60 height 11
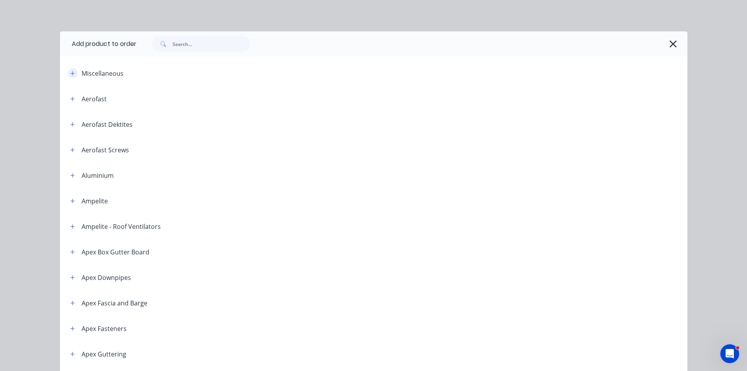
click at [71, 73] on icon "button" at bounding box center [72, 73] width 5 height 5
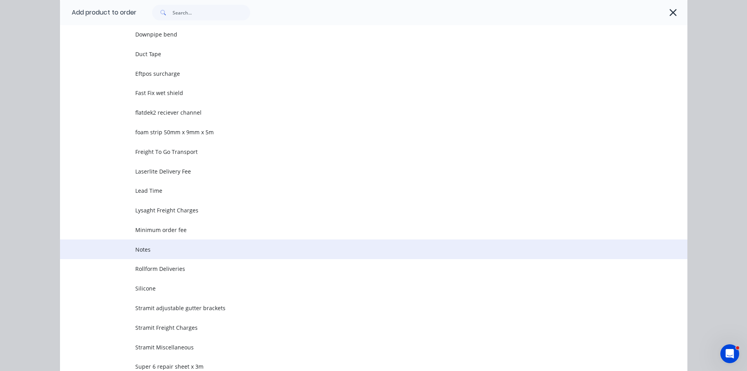
scroll to position [235, 0]
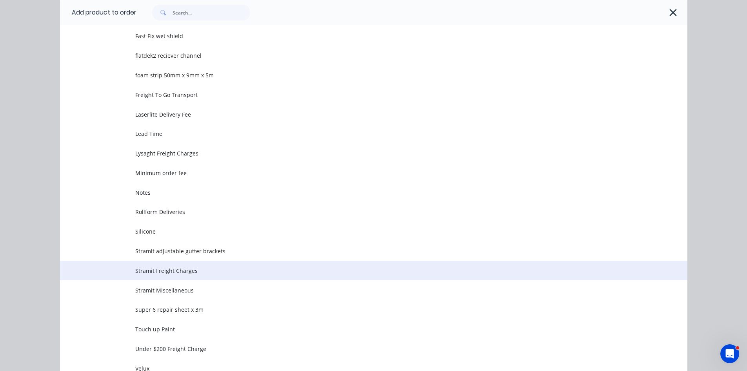
drag, startPoint x: 168, startPoint y: 273, endPoint x: 179, endPoint y: 276, distance: 11.2
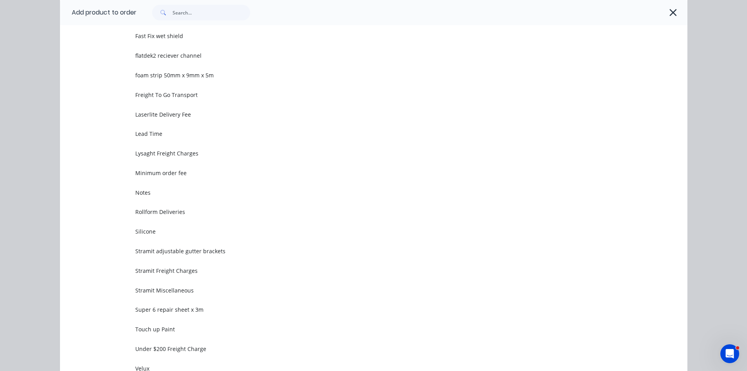
click at [168, 273] on span "Stramit Freight Charges" at bounding box center [356, 270] width 442 height 8
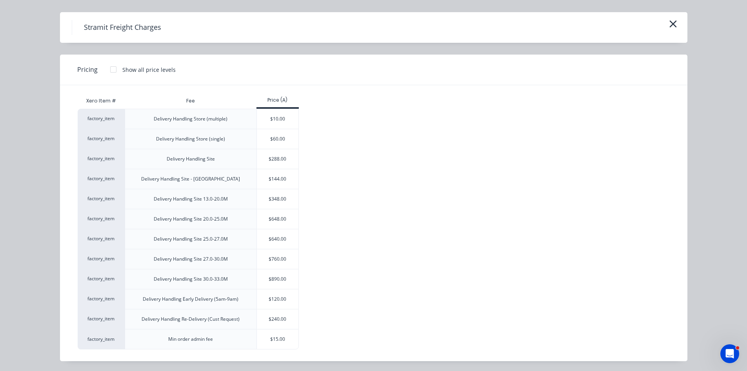
scroll to position [20, 0]
click at [277, 338] on div "$15.00" at bounding box center [278, 338] width 42 height 20
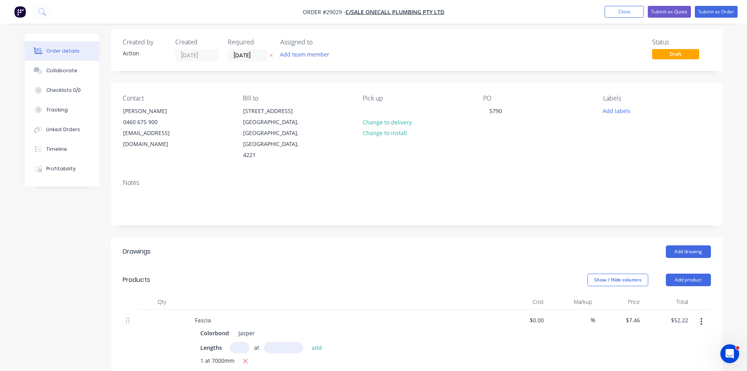
scroll to position [0, 0]
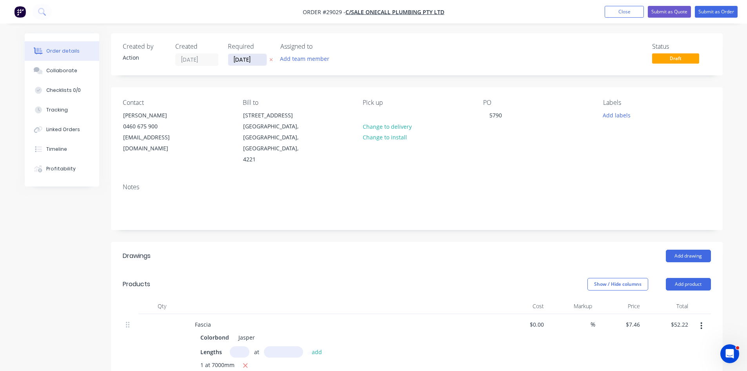
click at [251, 62] on input "[DATE]" at bounding box center [247, 60] width 38 height 12
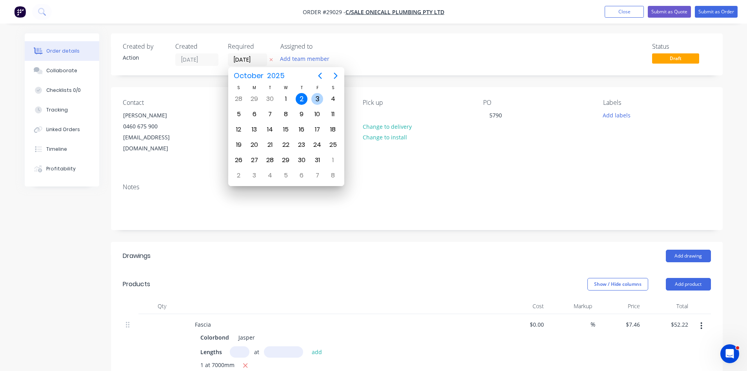
click at [315, 102] on div "3" at bounding box center [317, 99] width 12 height 12
type input "03/10/25"
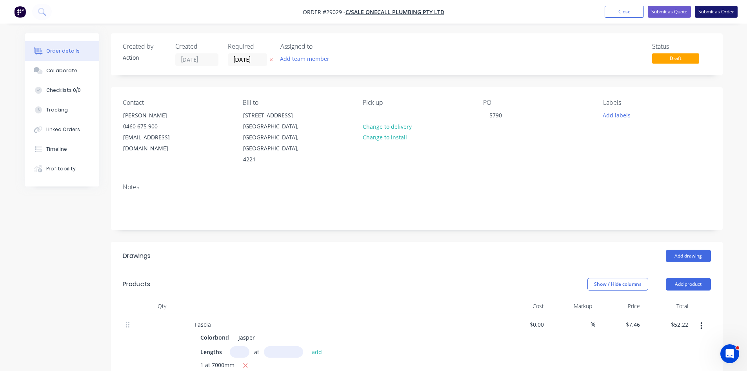
click at [719, 10] on button "Submit as Order" at bounding box center [716, 12] width 43 height 12
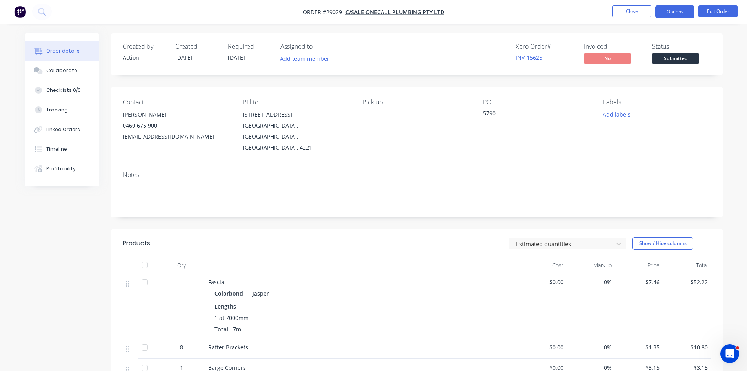
click at [673, 18] on button "Options" at bounding box center [674, 11] width 39 height 13
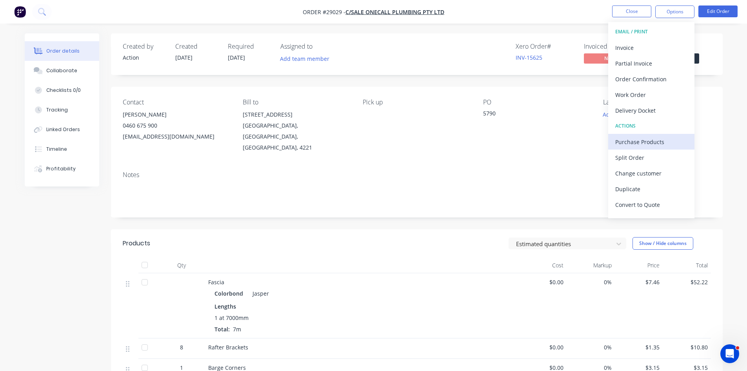
click at [630, 146] on button "Purchase Products" at bounding box center [651, 142] width 86 height 16
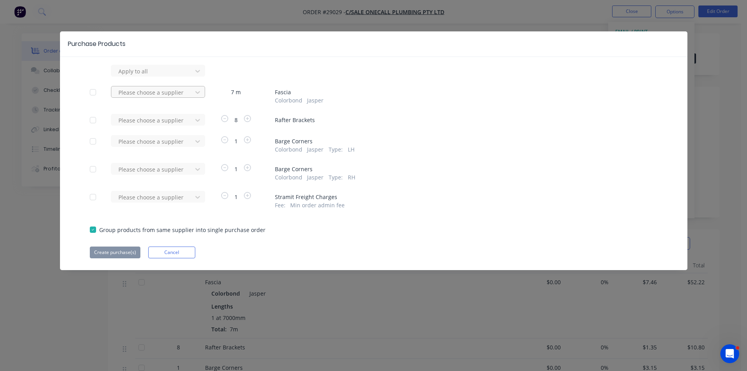
click at [146, 91] on div at bounding box center [153, 92] width 71 height 10
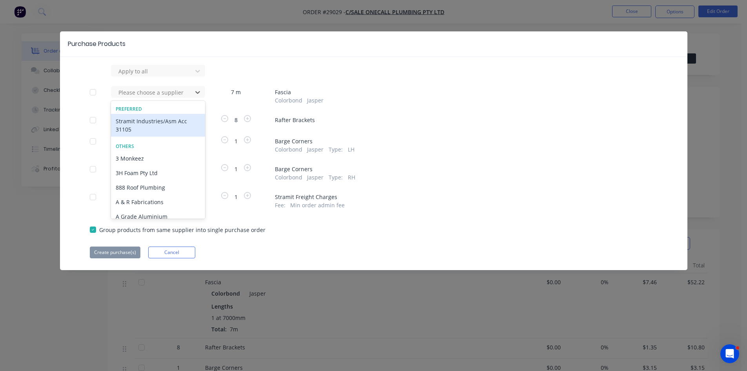
click at [130, 122] on div "Stramit Industries/Asm Acc 31105" at bounding box center [158, 125] width 94 height 23
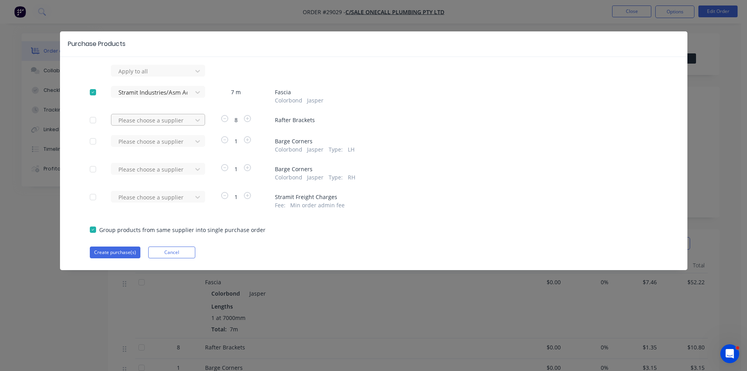
drag, startPoint x: 132, startPoint y: 118, endPoint x: 131, endPoint y: 125, distance: 6.8
click at [132, 123] on div at bounding box center [153, 120] width 71 height 10
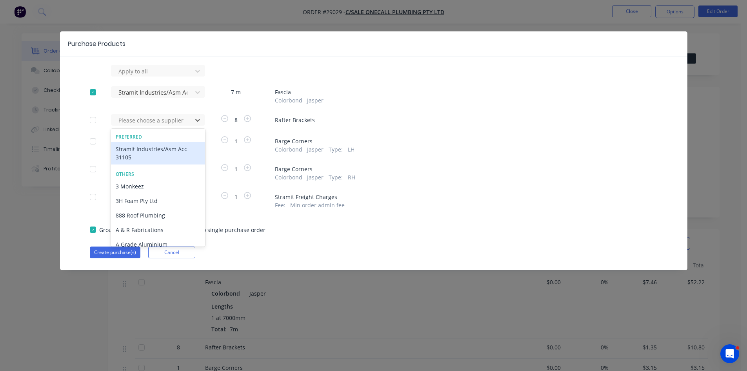
click at [124, 149] on div "Stramit Industries/Asm Acc 31105" at bounding box center [158, 153] width 94 height 23
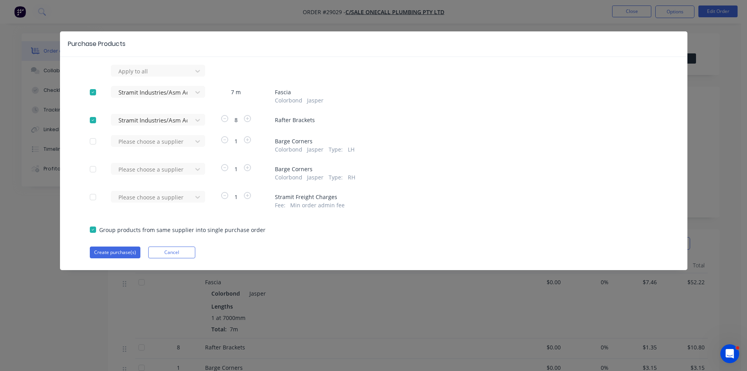
click at [125, 149] on div "Please choose a supplier" at bounding box center [154, 144] width 86 height 18
click at [124, 167] on div at bounding box center [153, 169] width 71 height 10
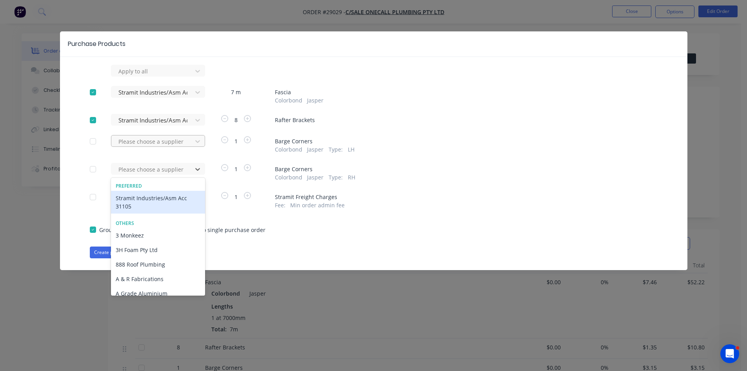
drag, startPoint x: 128, startPoint y: 201, endPoint x: 144, endPoint y: 144, distance: 59.1
click at [129, 198] on div "Stramit Industries/Asm Acc 31105" at bounding box center [158, 202] width 94 height 23
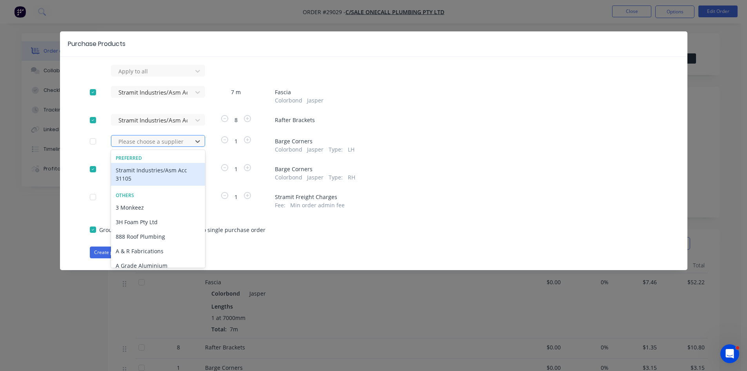
click at [144, 142] on div at bounding box center [153, 141] width 71 height 10
click at [133, 179] on div "Stramit Industries/Asm Acc 31105" at bounding box center [158, 174] width 94 height 23
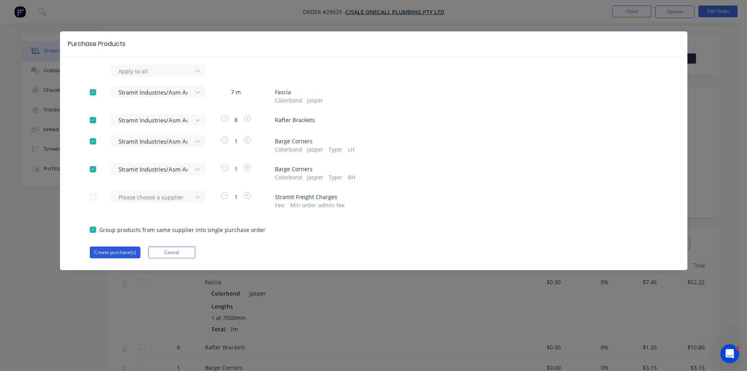
click at [117, 251] on button "Create purchase(s)" at bounding box center [115, 252] width 51 height 12
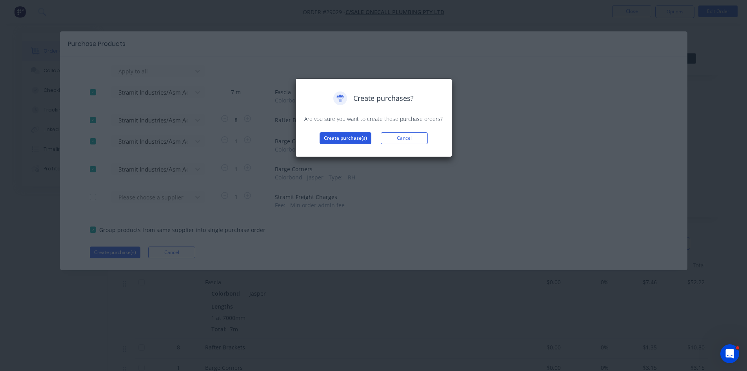
click at [346, 137] on button "Create purchase(s)" at bounding box center [346, 138] width 52 height 12
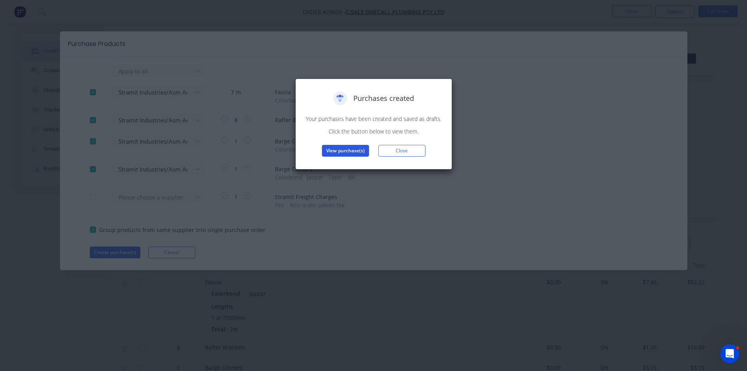
click at [355, 148] on button "View purchase(s)" at bounding box center [345, 151] width 47 height 12
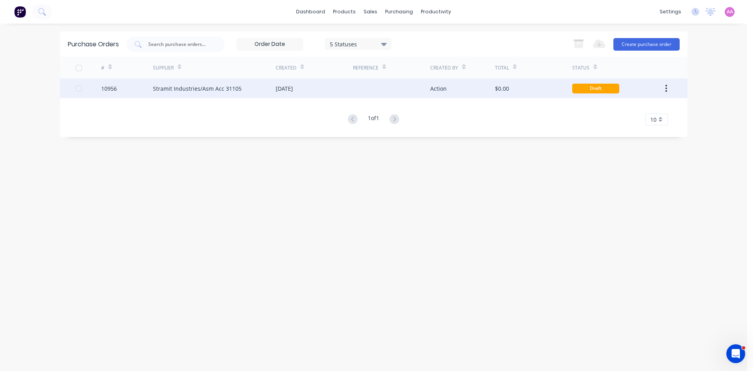
click at [184, 83] on div "Stramit Industries/Asm Acc 31105" at bounding box center [214, 88] width 123 height 20
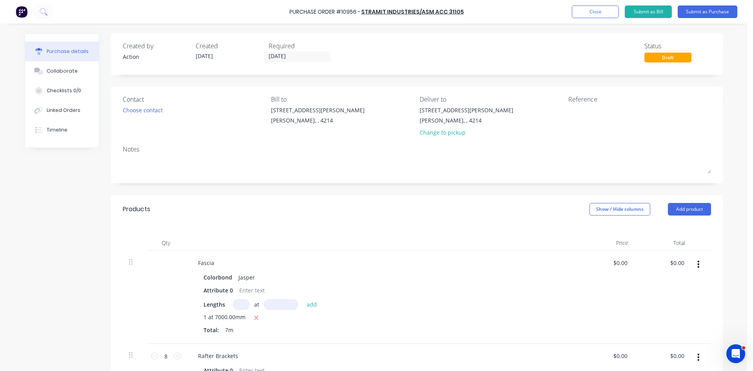
click at [135, 112] on div "Choose contact" at bounding box center [143, 110] width 40 height 8
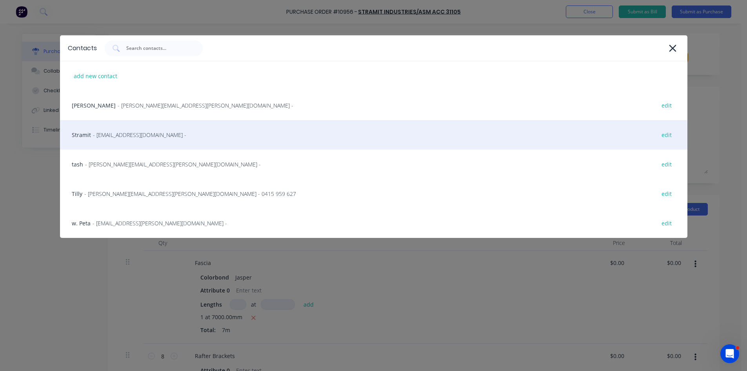
click at [125, 131] on span "- sales.crestmead@stramit.com.au -" at bounding box center [139, 135] width 93 height 8
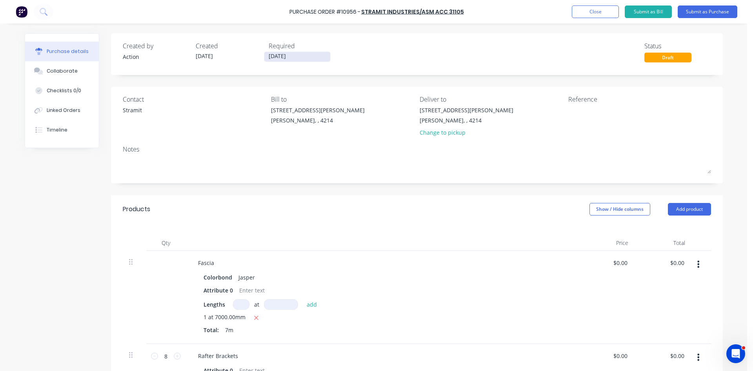
click at [318, 56] on input "01/10/25" at bounding box center [297, 57] width 66 height 10
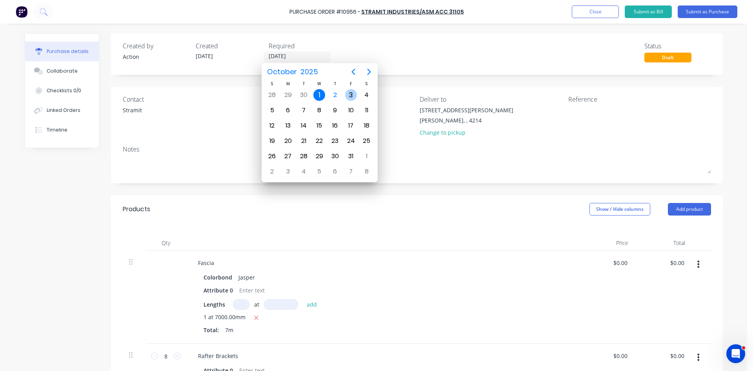
click at [351, 94] on div "3" at bounding box center [351, 95] width 12 height 12
type input "03/10/25"
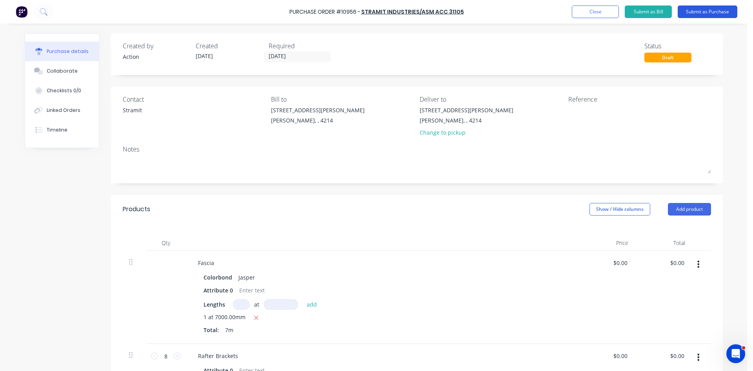
click at [720, 11] on button "Submit as Purchase" at bounding box center [708, 11] width 60 height 13
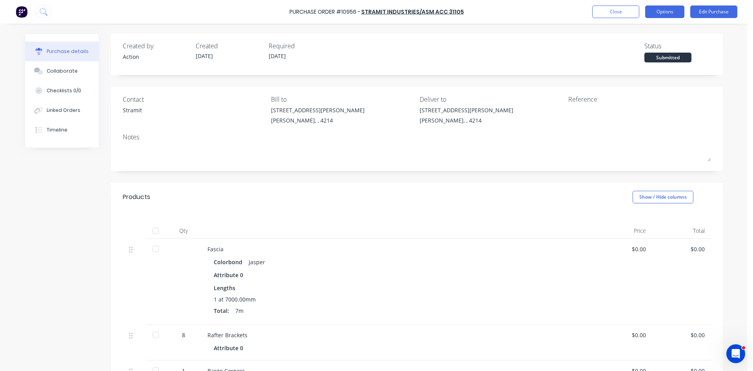
click at [655, 11] on button "Options" at bounding box center [664, 11] width 39 height 13
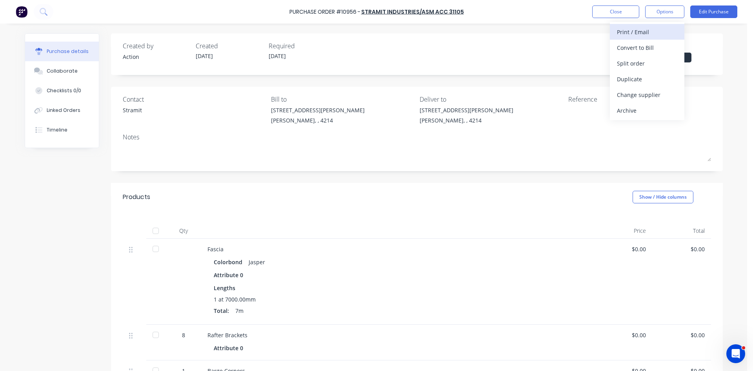
click at [640, 37] on div "Print / Email" at bounding box center [647, 31] width 60 height 11
click at [629, 65] on div "Without pricing" at bounding box center [647, 63] width 60 height 11
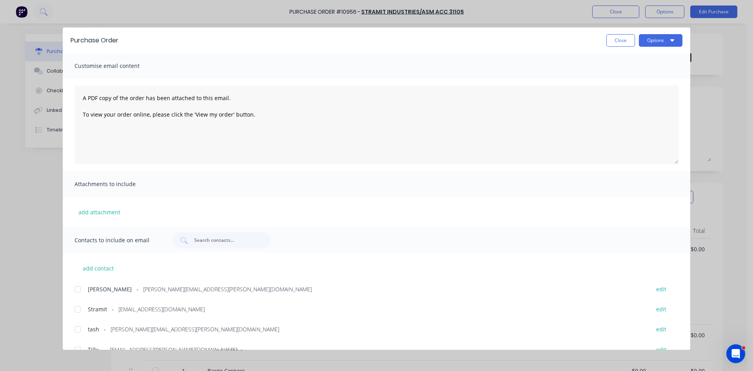
drag, startPoint x: 79, startPoint y: 309, endPoint x: 349, endPoint y: 192, distance: 294.0
click at [80, 309] on div at bounding box center [78, 309] width 16 height 16
click at [651, 41] on button "Options" at bounding box center [661, 40] width 44 height 13
click at [622, 92] on div "Email" at bounding box center [645, 91] width 60 height 11
click at [622, 43] on button "Close" at bounding box center [620, 40] width 29 height 13
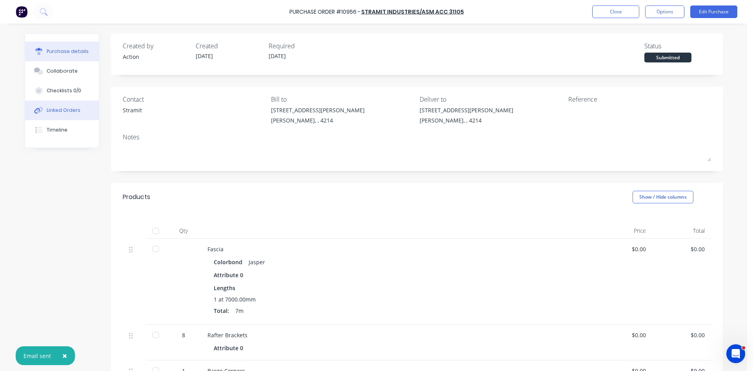
click at [47, 107] on div "Linked Orders" at bounding box center [64, 110] width 34 height 7
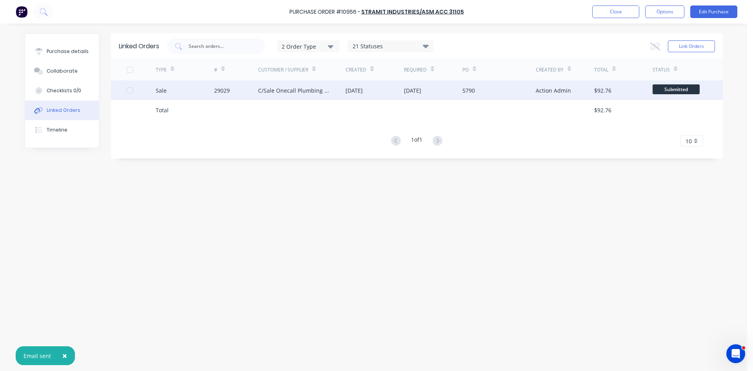
click at [219, 100] on div "29029" at bounding box center [236, 90] width 44 height 20
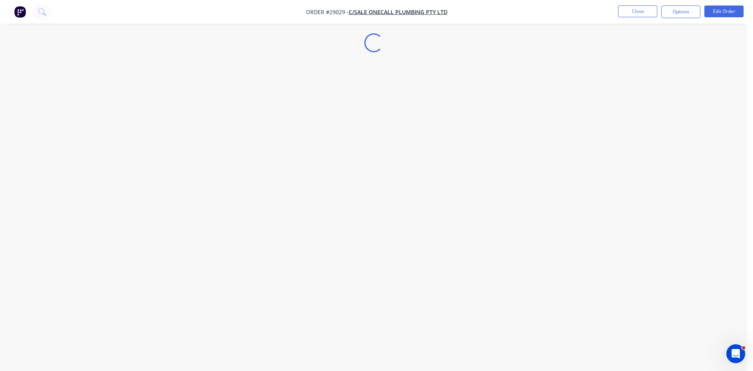
click at [232, 179] on div "Loading..." at bounding box center [373, 185] width 747 height 371
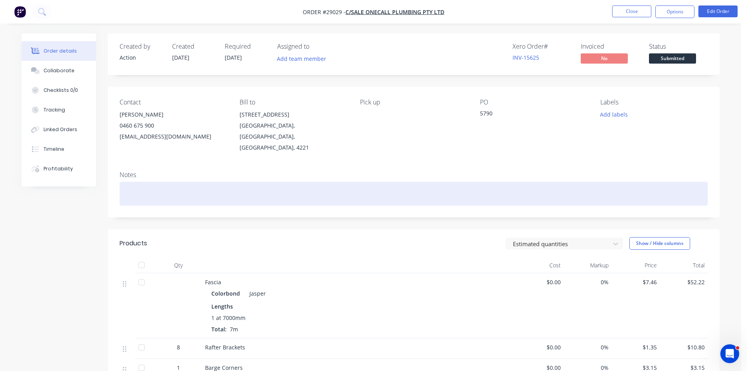
click at [232, 182] on div at bounding box center [414, 194] width 588 height 24
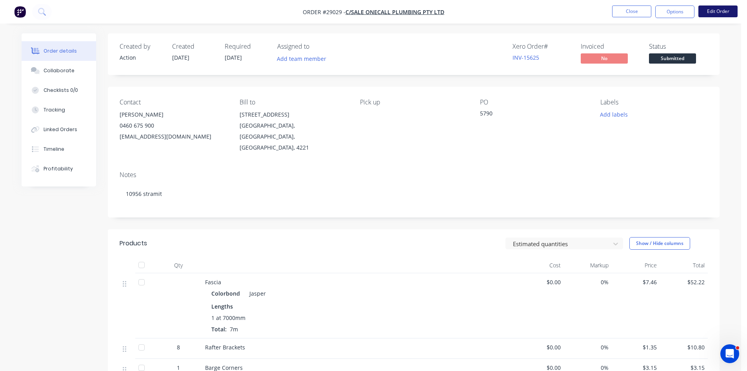
click at [715, 11] on button "Edit Order" at bounding box center [717, 11] width 39 height 12
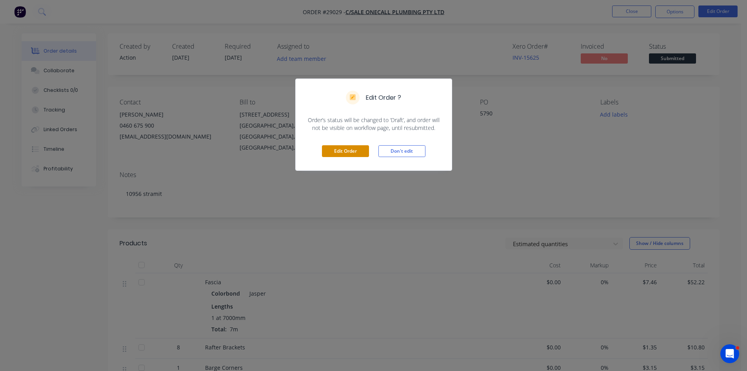
click at [334, 149] on button "Edit Order" at bounding box center [345, 151] width 47 height 12
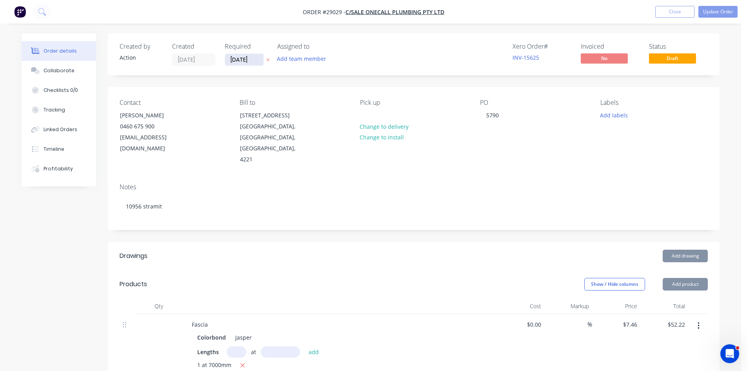
click at [244, 58] on input "03/10/25" at bounding box center [244, 60] width 38 height 12
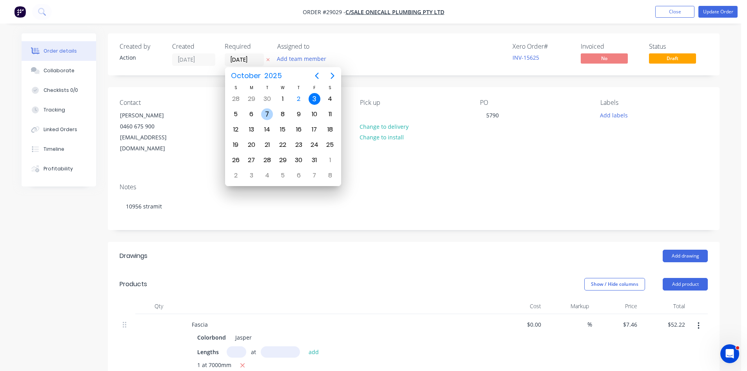
click at [267, 114] on div "7" at bounding box center [267, 114] width 12 height 12
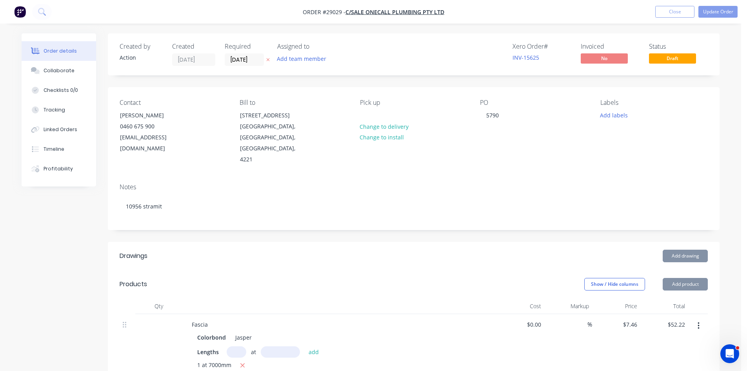
type input "[DATE]"
click at [720, 12] on button "Update Order" at bounding box center [717, 12] width 39 height 12
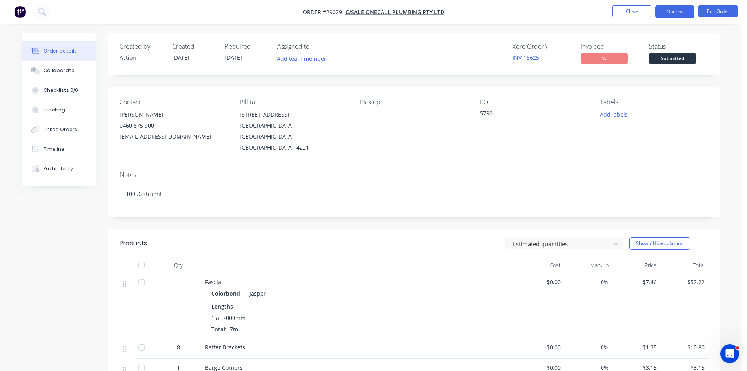
click at [671, 14] on button "Options" at bounding box center [674, 11] width 39 height 13
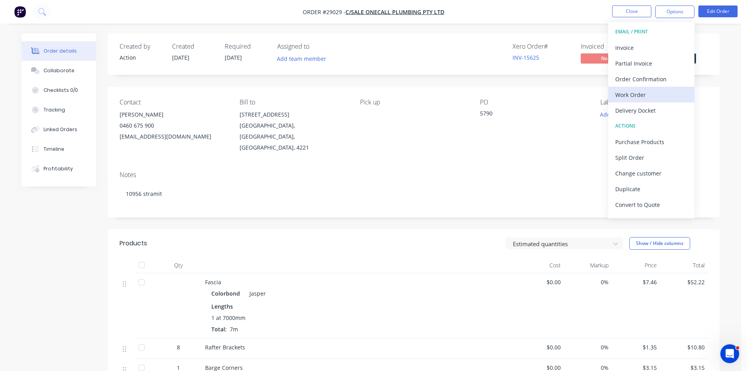
click at [629, 90] on div "Work Order" at bounding box center [651, 94] width 72 height 11
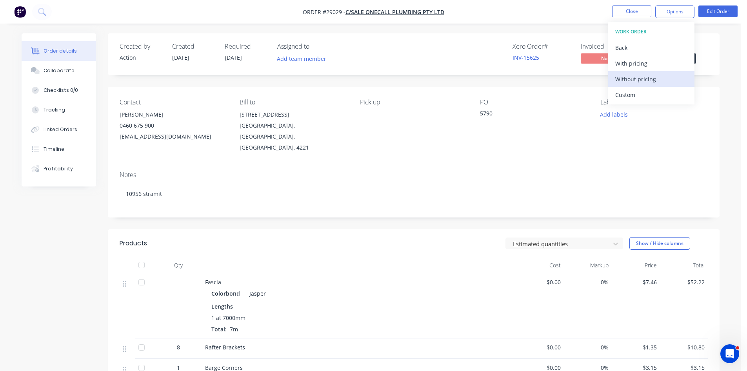
click at [624, 80] on div "Without pricing" at bounding box center [651, 78] width 72 height 11
click at [641, 77] on div "Order Confirmation" at bounding box center [651, 78] width 72 height 11
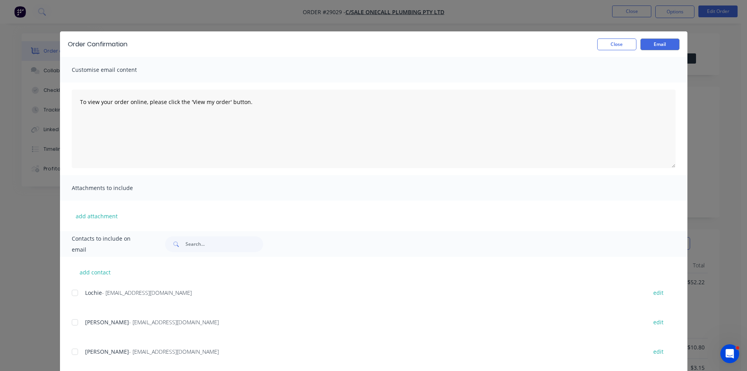
drag, startPoint x: 72, startPoint y: 349, endPoint x: 107, endPoint y: 317, distance: 47.2
click at [72, 348] on div at bounding box center [75, 352] width 16 height 16
click at [660, 43] on button "Email" at bounding box center [659, 44] width 39 height 12
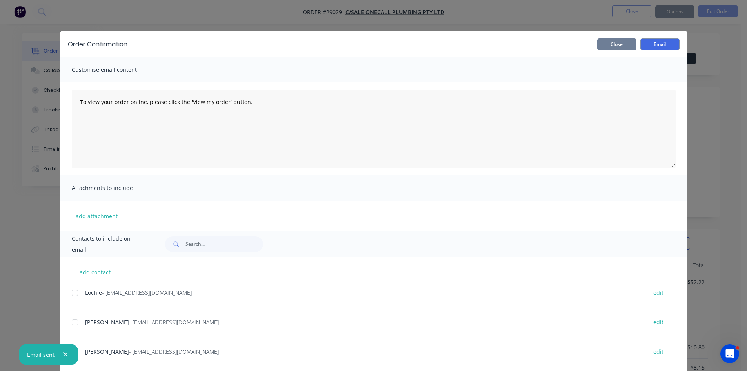
click at [613, 43] on button "Close" at bounding box center [616, 44] width 39 height 12
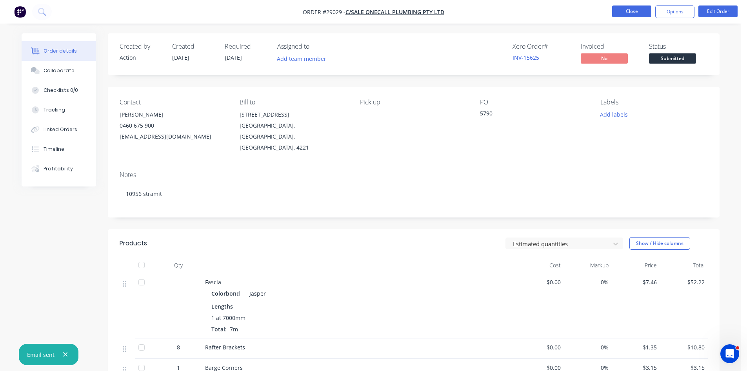
click at [624, 9] on button "Close" at bounding box center [631, 11] width 39 height 12
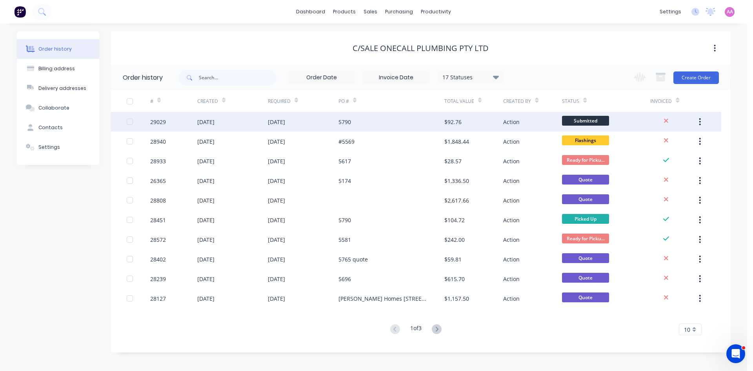
click at [367, 125] on div "5790" at bounding box center [391, 122] width 106 height 20
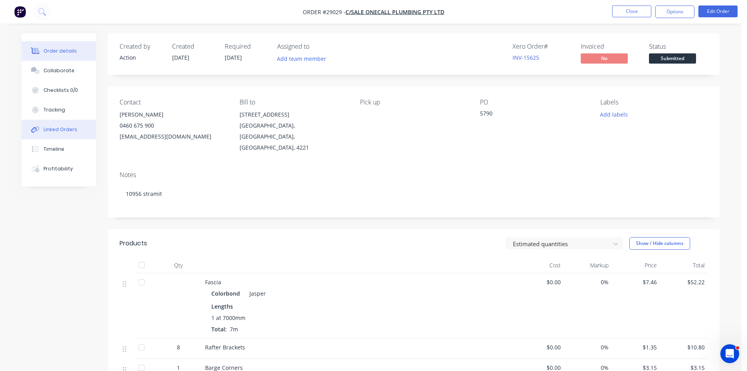
click at [65, 128] on div "Linked Orders" at bounding box center [61, 129] width 34 height 7
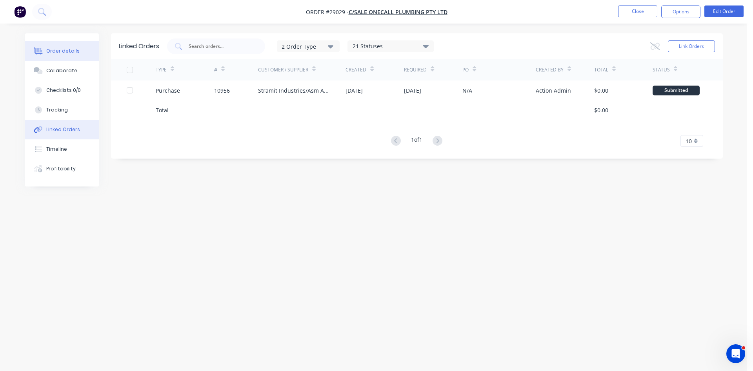
click at [64, 49] on div "Order details" at bounding box center [62, 50] width 33 height 7
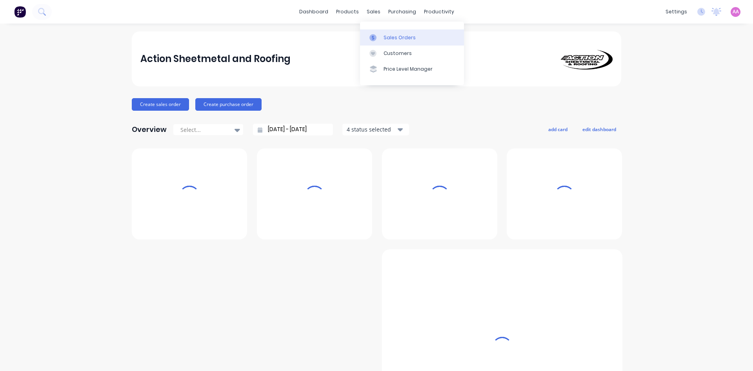
click at [371, 9] on div "sales" at bounding box center [374, 12] width 22 height 12
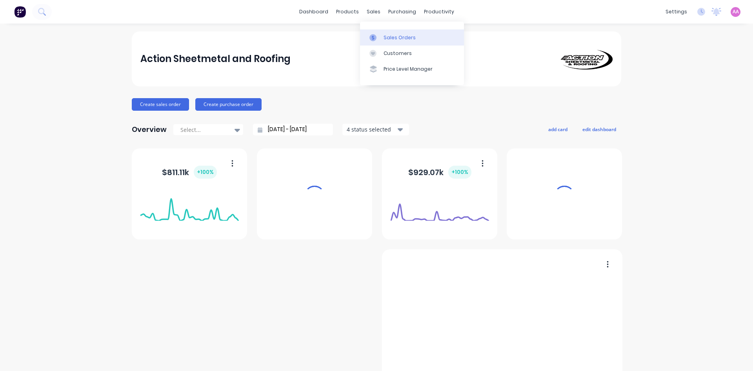
click at [393, 35] on div "Sales Orders" at bounding box center [400, 37] width 32 height 7
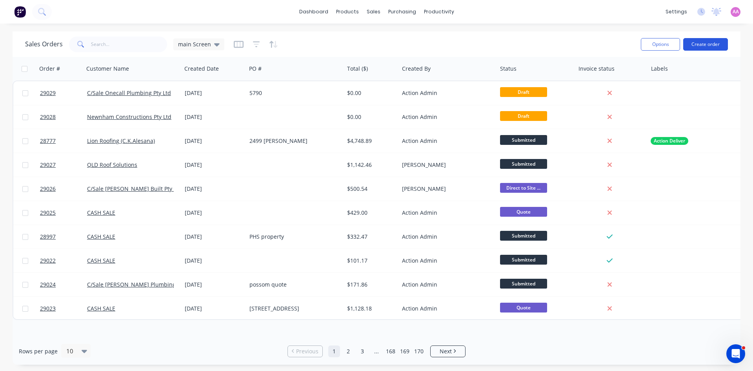
click at [704, 46] on button "Create order" at bounding box center [705, 44] width 45 height 13
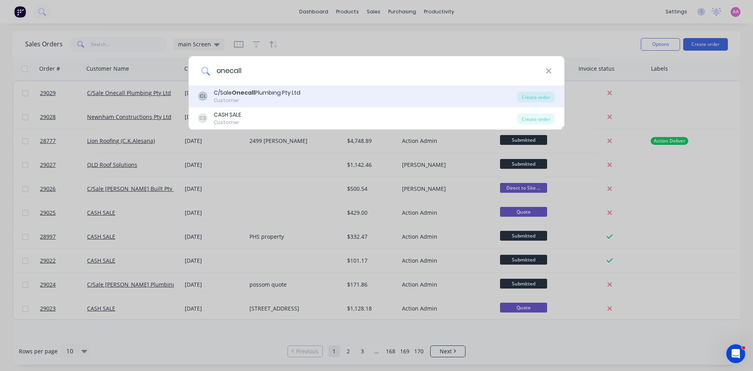
type input "onecall"
click at [262, 98] on div "Customer" at bounding box center [257, 100] width 87 height 7
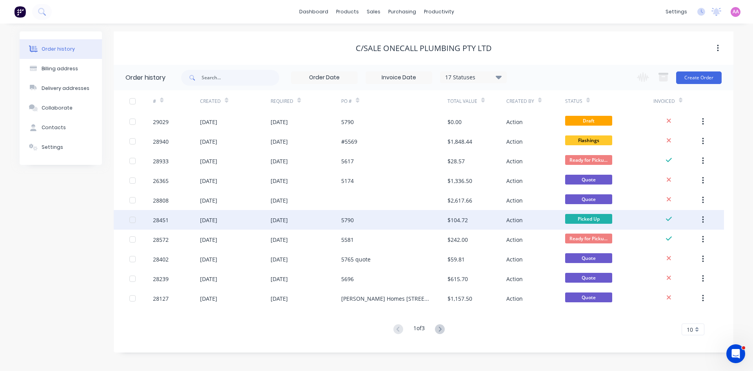
click at [346, 226] on div "5790" at bounding box center [394, 220] width 106 height 20
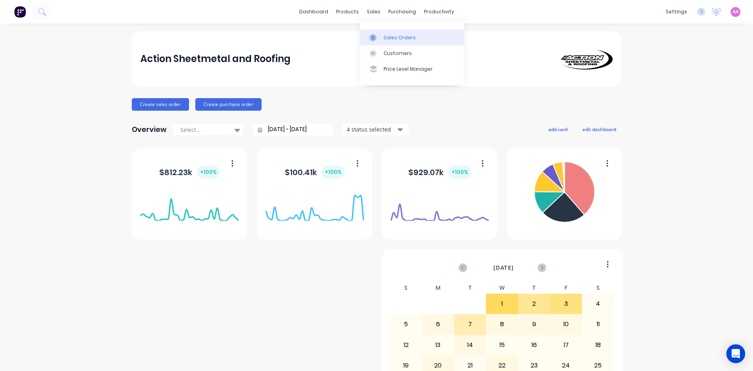
click at [390, 37] on div "Sales Orders" at bounding box center [400, 37] width 32 height 7
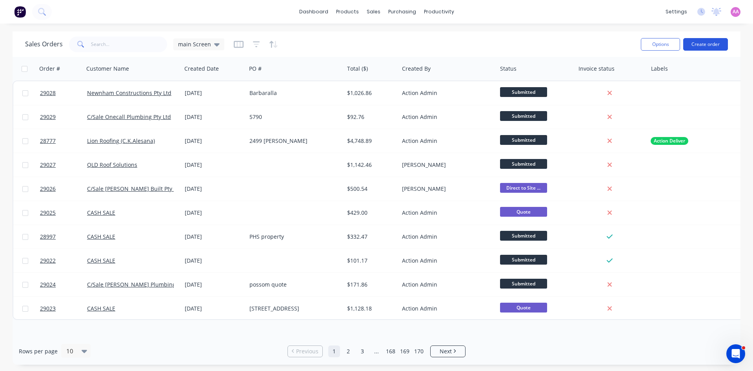
click at [716, 44] on button "Create order" at bounding box center [705, 44] width 45 height 13
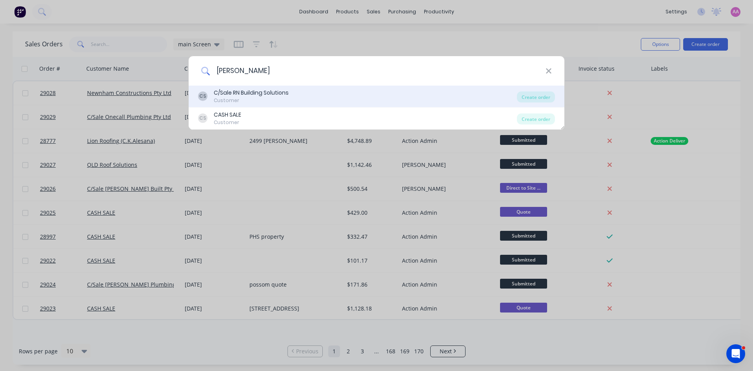
type input "[PERSON_NAME]"
click at [262, 95] on div "C/Sale RN Building Solutions" at bounding box center [251, 93] width 75 height 8
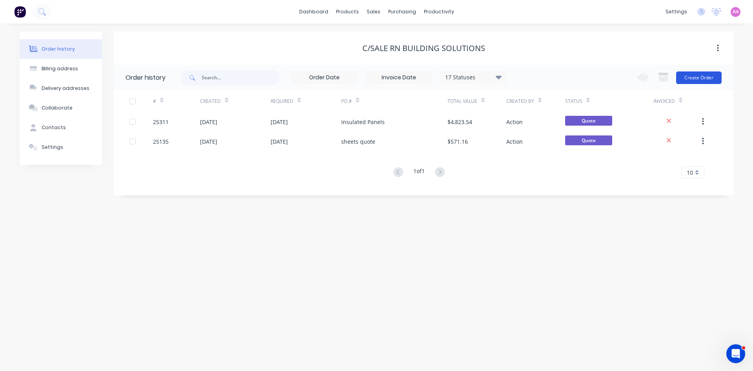
click at [691, 73] on button "Create Order" at bounding box center [698, 77] width 45 height 13
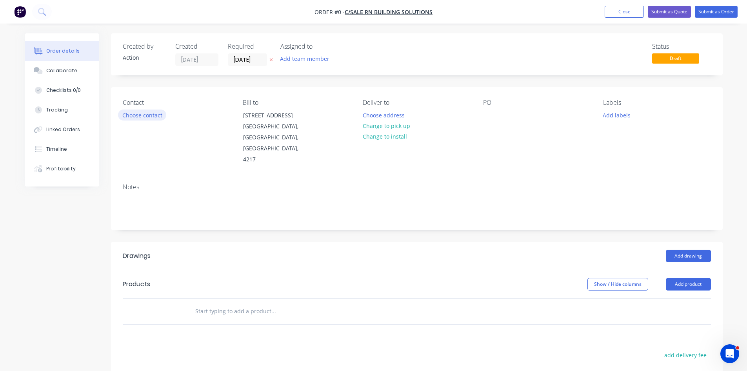
click at [141, 114] on button "Choose contact" at bounding box center [142, 114] width 48 height 11
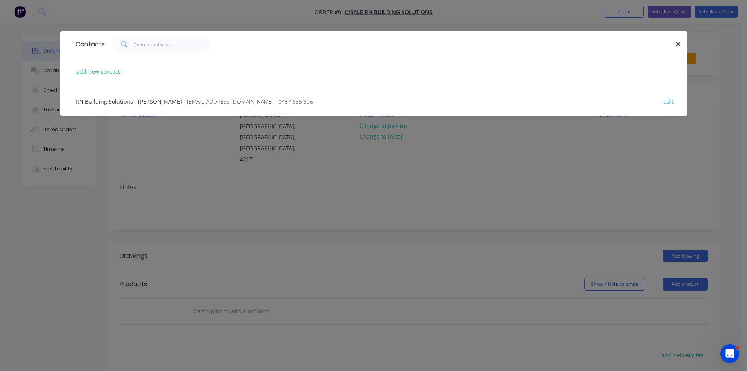
drag, startPoint x: 127, startPoint y: 111, endPoint x: 134, endPoint y: 108, distance: 7.2
click at [130, 110] on div "RN Building Solutions - [PERSON_NAME] - [EMAIL_ADDRESS][DOMAIN_NAME] - 0437 585…" at bounding box center [374, 100] width 604 height 29
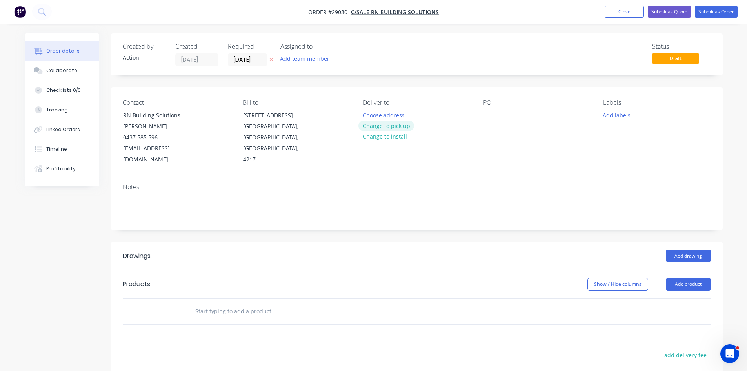
click at [375, 126] on button "Change to pick up" at bounding box center [386, 125] width 56 height 11
click at [489, 112] on div at bounding box center [489, 114] width 13 height 11
click at [377, 126] on button "Change to delivery" at bounding box center [386, 126] width 57 height 11
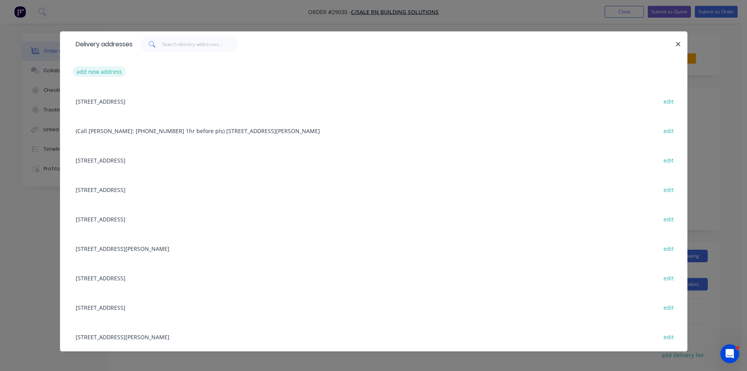
click at [107, 71] on button "add new address" at bounding box center [100, 71] width 54 height 11
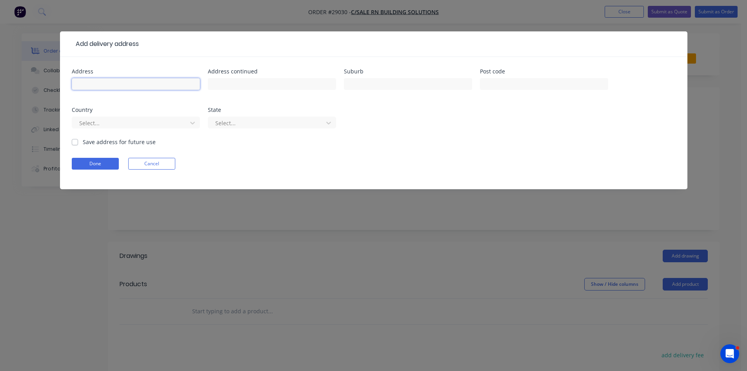
click at [140, 88] on input "text" at bounding box center [136, 84] width 128 height 12
type input "9 Milkbush Crt"
click at [375, 88] on input "text" at bounding box center [408, 84] width 128 height 12
type input "Bonogin"
click at [95, 166] on button "Done" at bounding box center [95, 164] width 47 height 12
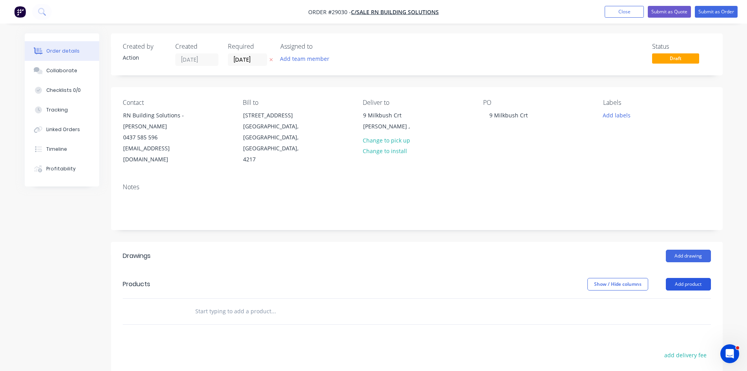
click at [690, 278] on button "Add product" at bounding box center [688, 284] width 45 height 13
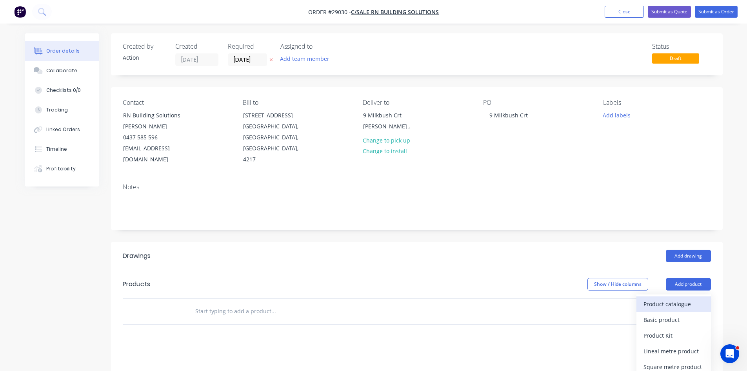
click at [670, 298] on div "Product catalogue" at bounding box center [674, 303] width 60 height 11
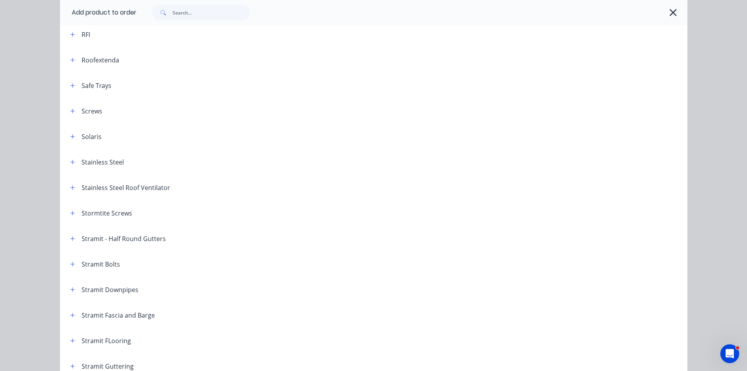
scroll to position [1137, 0]
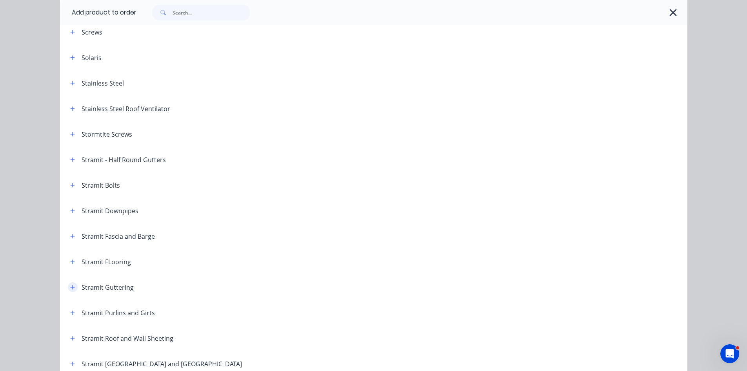
click at [70, 290] on button "button" at bounding box center [73, 287] width 10 height 10
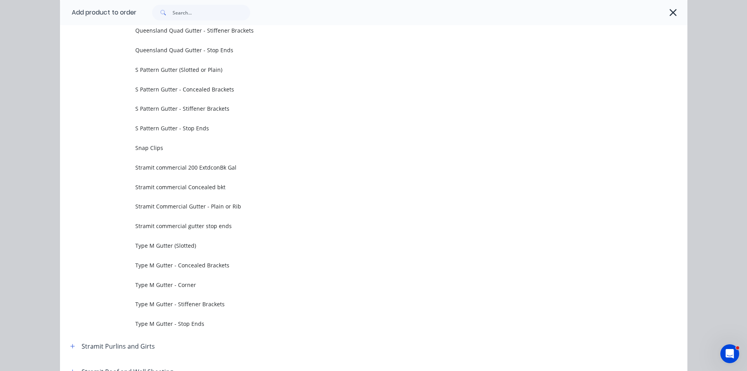
scroll to position [2471, 0]
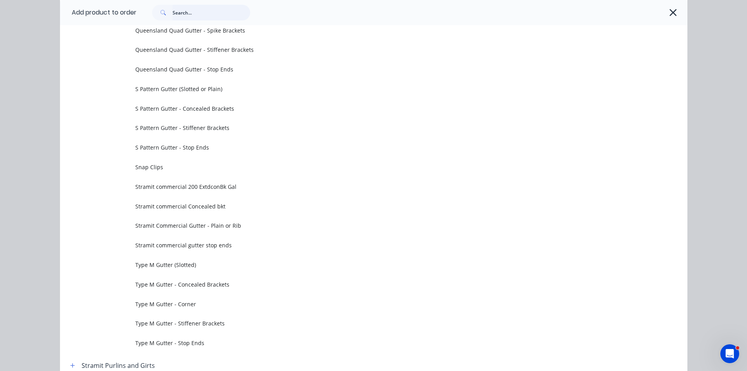
click at [187, 11] on input "text" at bounding box center [212, 13] width 78 height 16
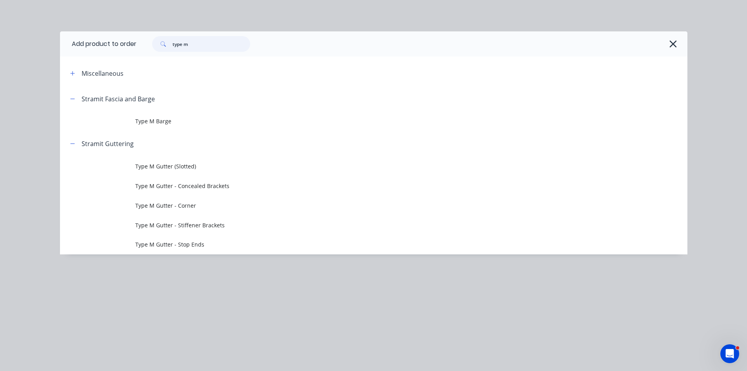
scroll to position [0, 0]
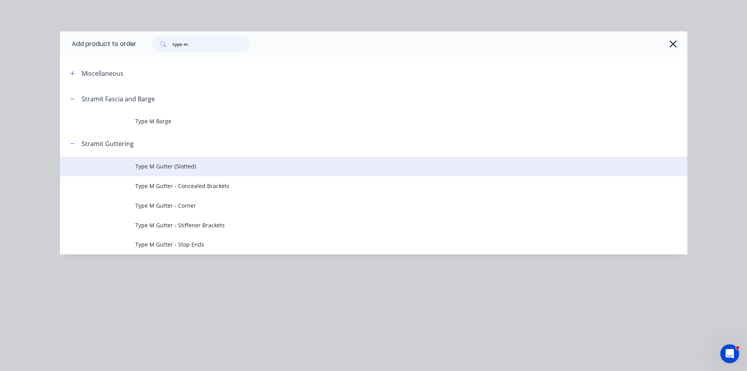
type input "type m"
click at [174, 168] on span "Type M Gutter (Slotted)" at bounding box center [356, 166] width 442 height 8
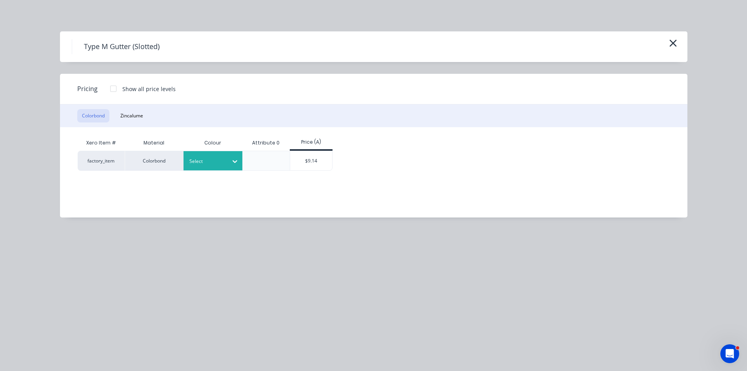
click at [197, 165] on div at bounding box center [206, 161] width 35 height 9
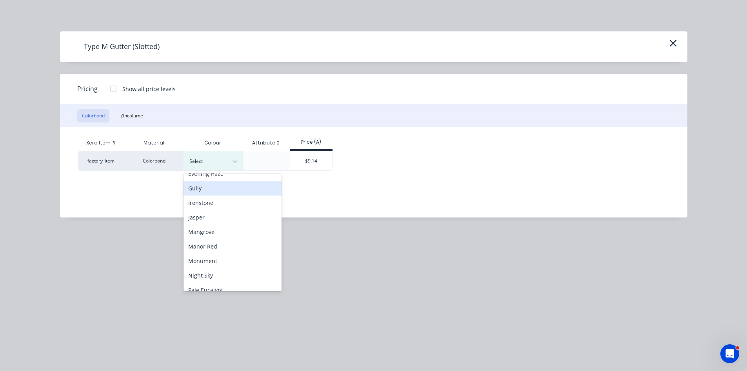
scroll to position [157, 0]
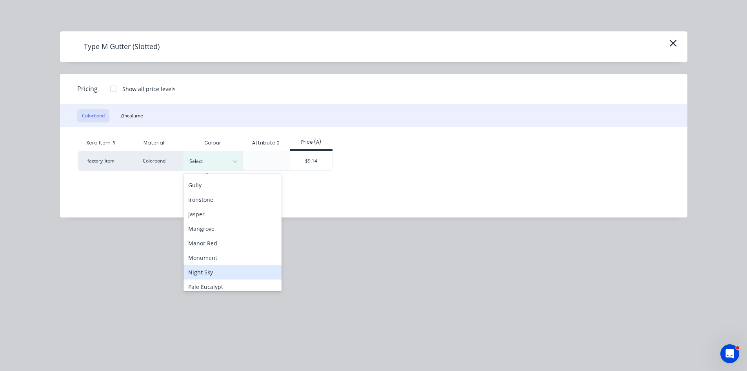
click at [202, 275] on div "Night Sky" at bounding box center [233, 272] width 98 height 15
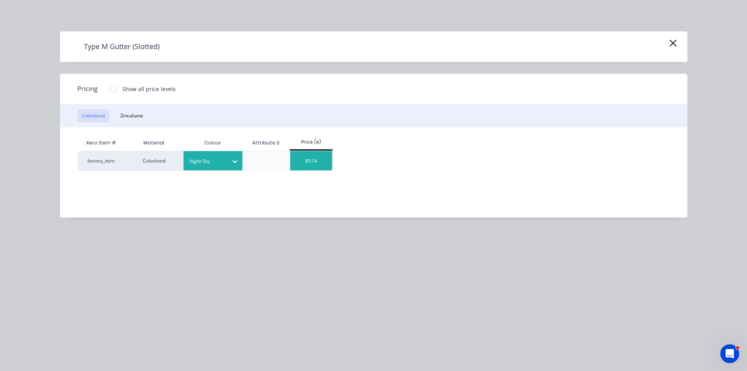
click at [325, 165] on div "$9.14" at bounding box center [311, 160] width 42 height 19
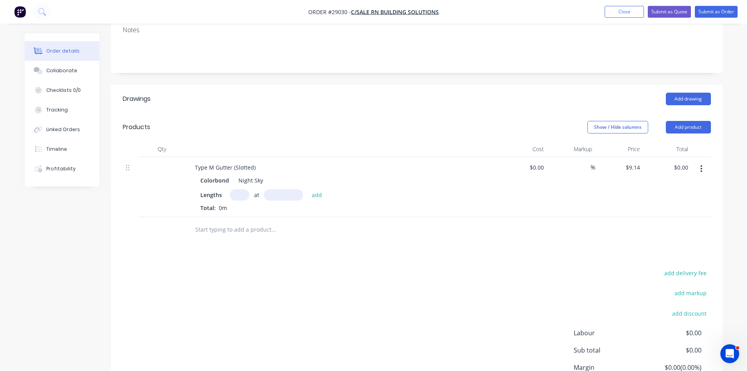
click at [240, 189] on input "text" at bounding box center [240, 194] width 20 height 11
type input "4"
type input "6000"
click at [308, 189] on button "add" at bounding box center [317, 194] width 18 height 11
type input "$219.36"
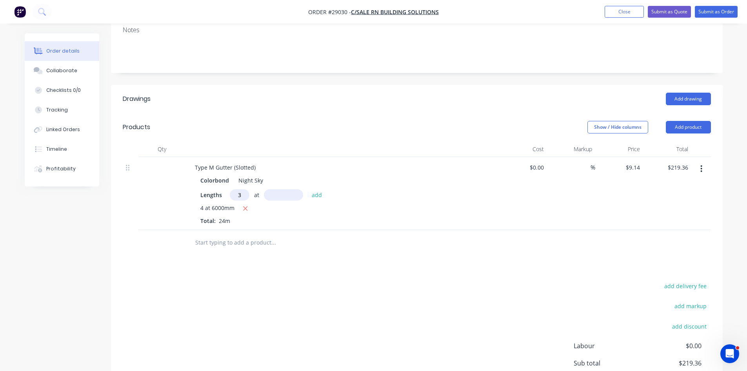
type input "3"
type input "5000"
click at [308, 189] on button "add" at bounding box center [317, 194] width 18 height 11
type input "$356.46"
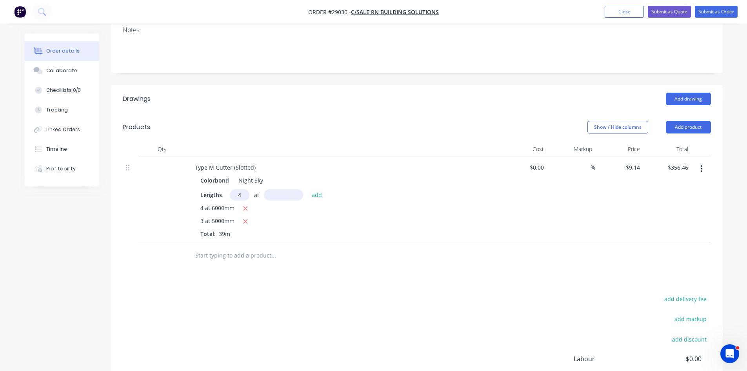
type input "4"
type input "3000"
click at [308, 189] on button "add" at bounding box center [317, 194] width 18 height 11
type input "$466.14"
click at [684, 121] on button "Add product" at bounding box center [688, 127] width 45 height 13
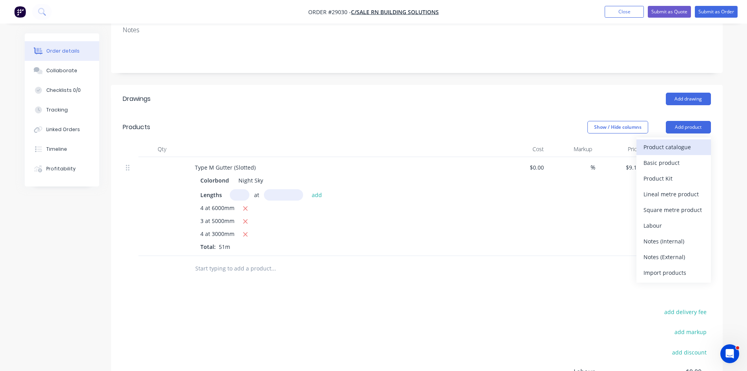
click at [657, 141] on div "Product catalogue" at bounding box center [674, 146] width 60 height 11
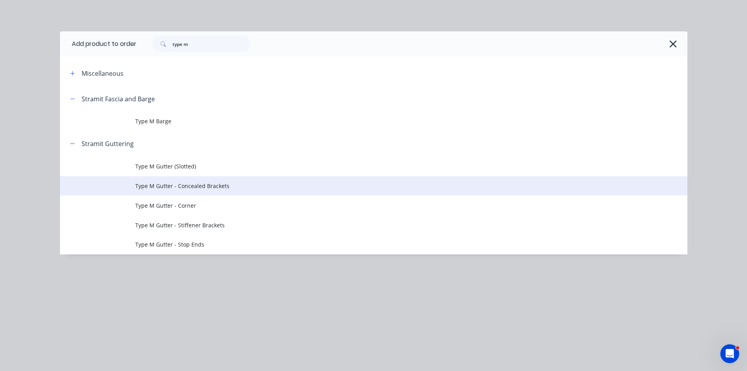
click at [190, 188] on span "Type M Gutter - Concealed Brackets" at bounding box center [356, 186] width 442 height 8
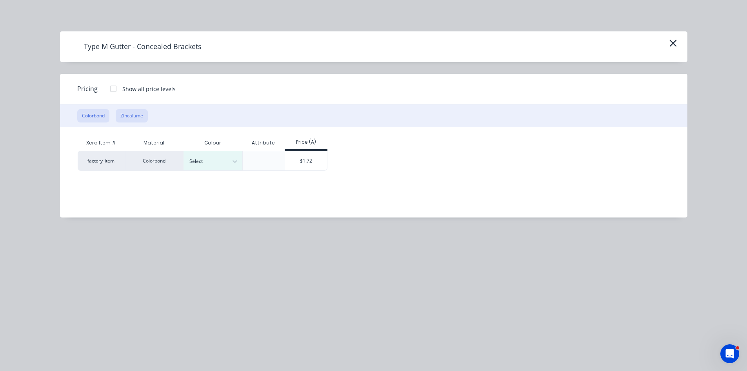
click at [135, 122] on button "Zincalume" at bounding box center [132, 115] width 32 height 13
drag, startPoint x: 248, startPoint y: 151, endPoint x: 253, endPoint y: 164, distance: 13.6
click at [248, 153] on div "$1.45" at bounding box center [252, 161] width 43 height 20
click at [253, 164] on div "$1.45" at bounding box center [252, 160] width 42 height 19
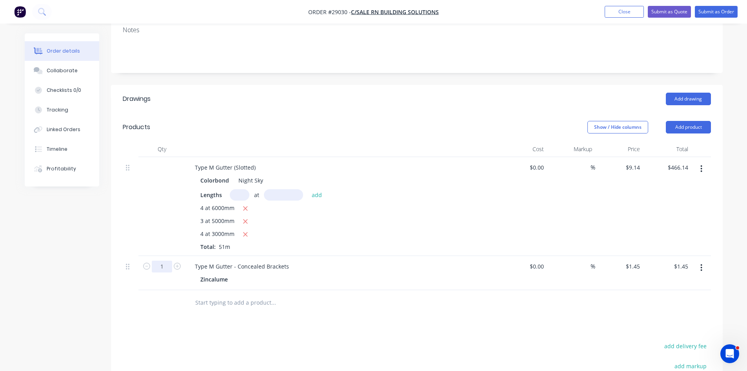
click at [169, 260] on input "1" at bounding box center [162, 266] width 20 height 12
type input "50"
type input "$72.50"
click at [393, 300] on div at bounding box center [327, 302] width 282 height 25
click at [684, 121] on button "Add product" at bounding box center [688, 127] width 45 height 13
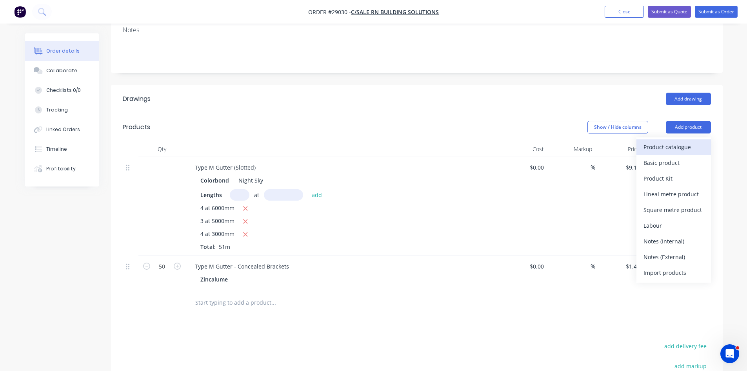
click at [663, 142] on button "Product catalogue" at bounding box center [674, 147] width 75 height 16
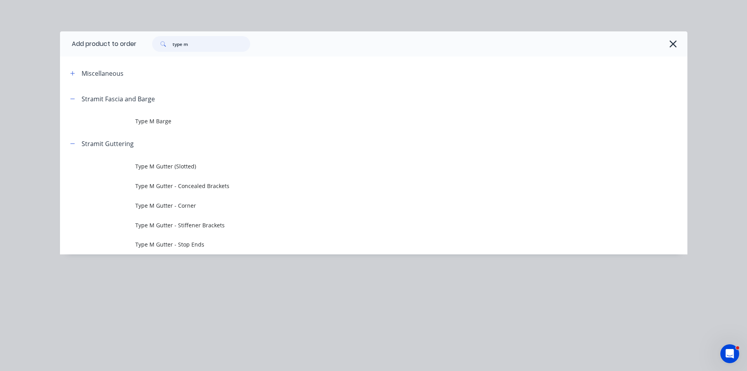
drag, startPoint x: 200, startPoint y: 45, endPoint x: 93, endPoint y: 44, distance: 107.9
click at [93, 44] on header "Add product to order type m" at bounding box center [374, 43] width 628 height 25
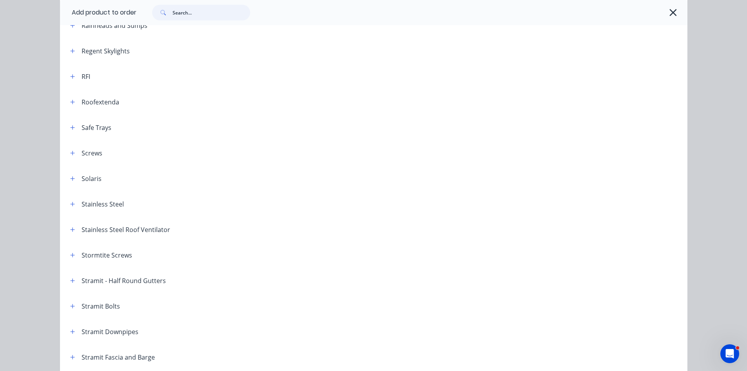
scroll to position [1020, 0]
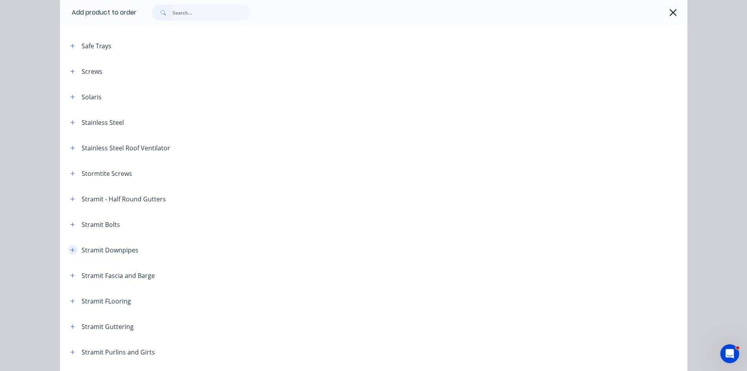
click at [70, 250] on icon "button" at bounding box center [72, 249] width 5 height 5
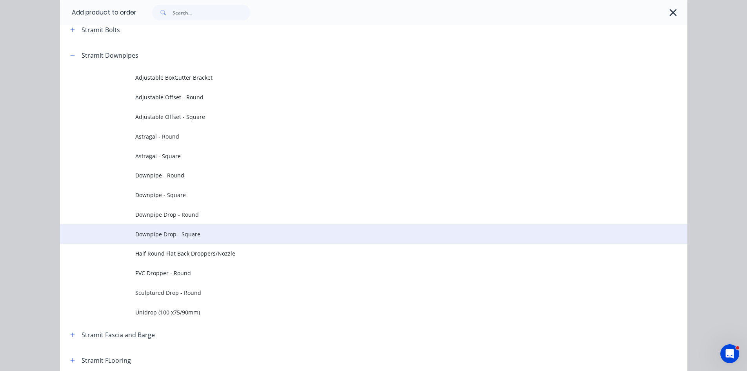
scroll to position [1294, 0]
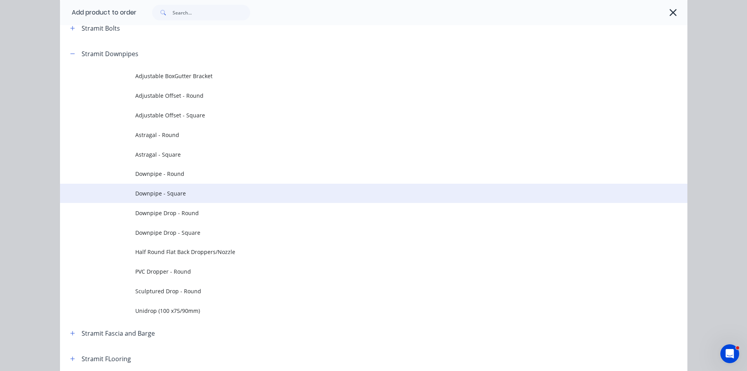
click at [178, 195] on span "Downpipe - Square" at bounding box center [356, 193] width 442 height 8
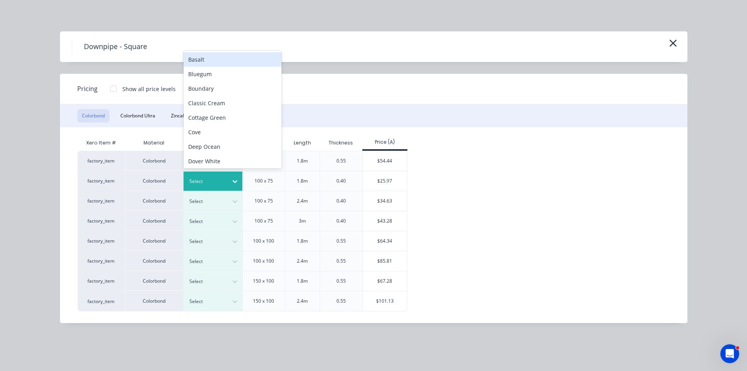
click at [230, 184] on div at bounding box center [235, 181] width 14 height 13
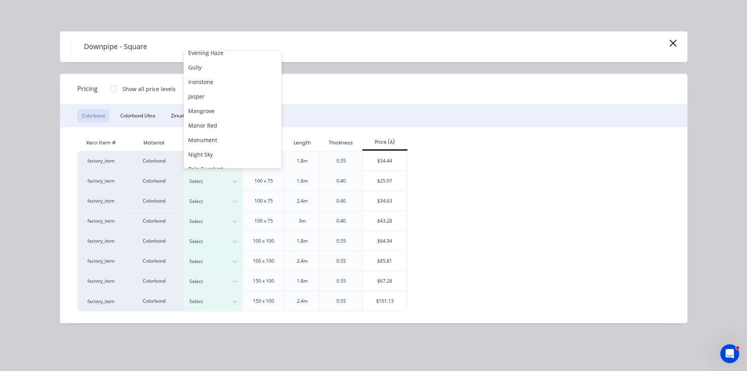
scroll to position [176, 0]
click at [216, 128] on div "Night Sky" at bounding box center [233, 130] width 98 height 15
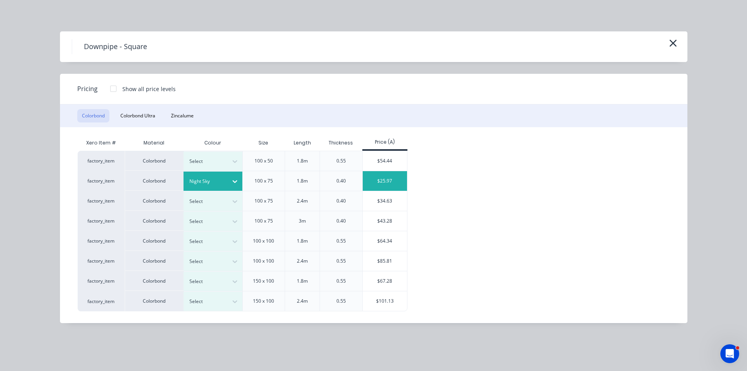
click at [382, 181] on div "$25.97" at bounding box center [385, 181] width 44 height 20
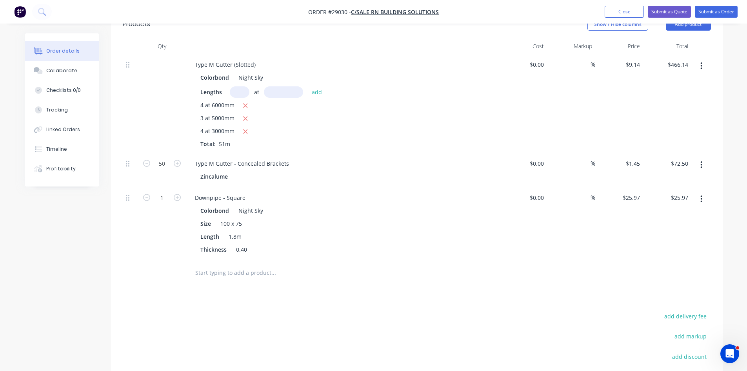
scroll to position [275, 0]
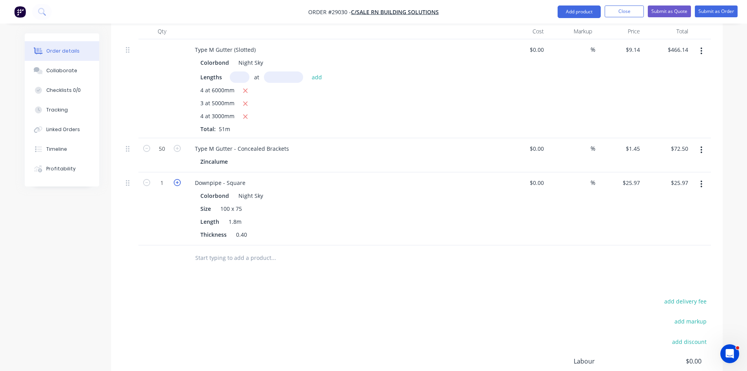
click at [180, 179] on icon "button" at bounding box center [177, 182] width 7 height 7
type input "2"
type input "$51.94"
click at [180, 179] on icon "button" at bounding box center [177, 182] width 7 height 7
type input "3"
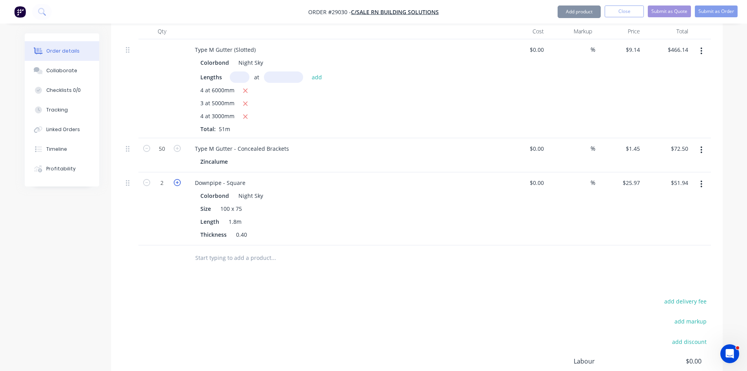
type input "$77.91"
click at [180, 179] on icon "button" at bounding box center [177, 182] width 7 height 7
type input "4"
type input "$103.88"
click at [180, 179] on icon "button" at bounding box center [177, 182] width 7 height 7
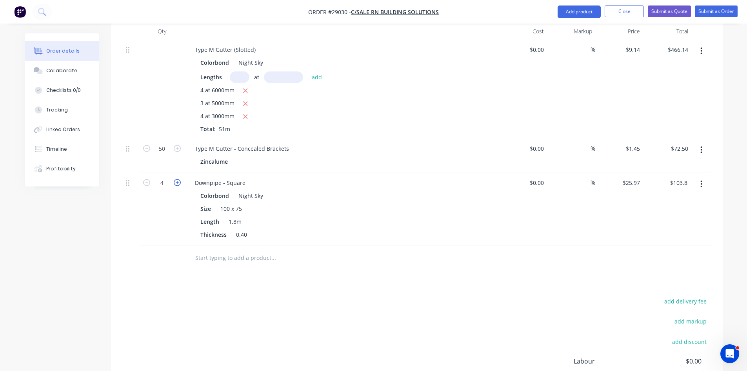
type input "5"
type input "$129.85"
click at [180, 179] on icon "button" at bounding box center [177, 182] width 7 height 7
type input "6"
type input "$155.82"
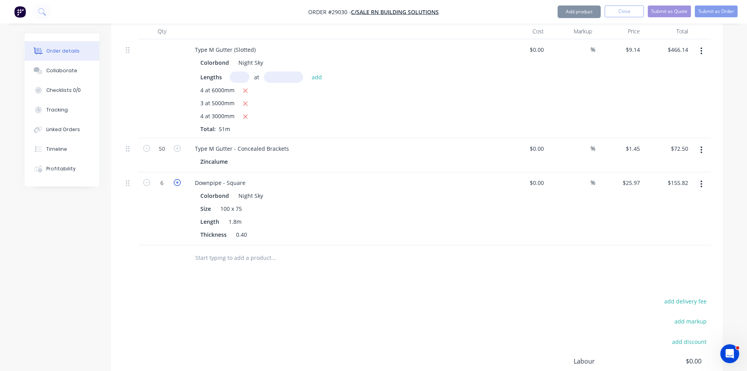
click at [180, 179] on icon "button" at bounding box center [177, 182] width 7 height 7
type input "7"
type input "$181.79"
click at [180, 179] on icon "button" at bounding box center [177, 182] width 7 height 7
type input "8"
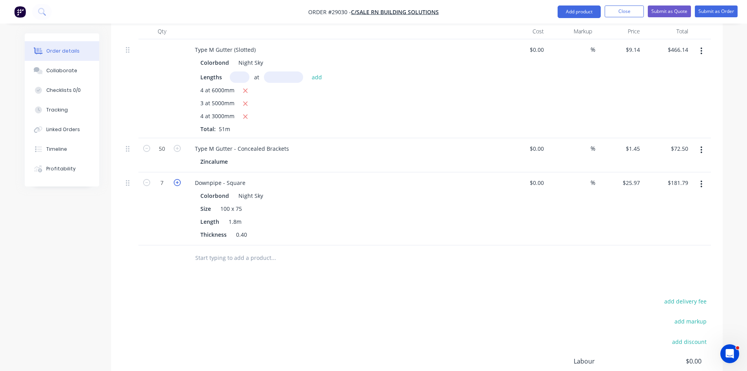
type input "$207.76"
click at [180, 179] on icon "button" at bounding box center [177, 182] width 7 height 7
type input "9"
type input "$233.73"
click at [180, 179] on icon "button" at bounding box center [177, 182] width 7 height 7
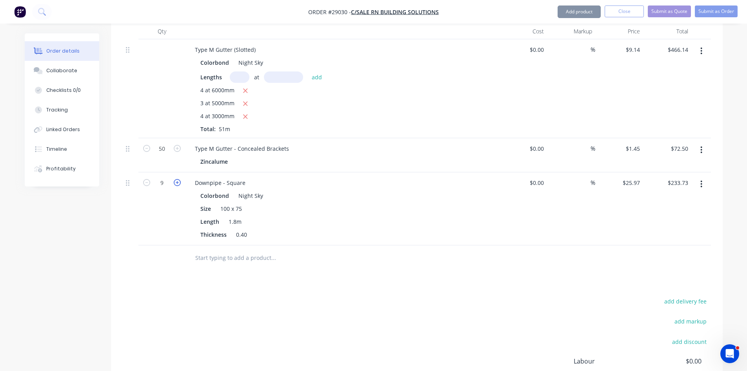
type input "10"
type input "$259.70"
click at [583, 13] on button "Add product" at bounding box center [579, 11] width 43 height 13
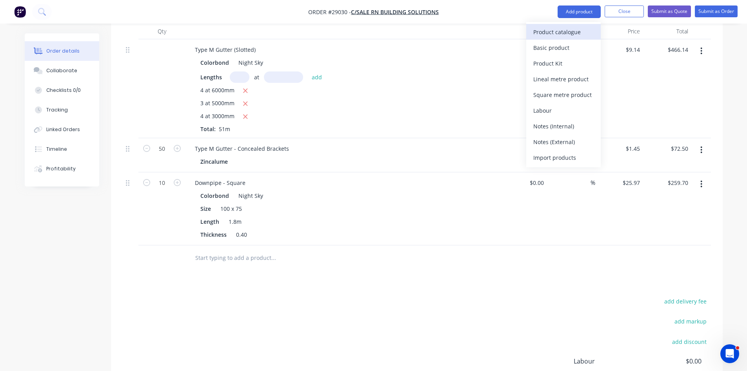
click at [562, 31] on div "Product catalogue" at bounding box center [563, 31] width 60 height 11
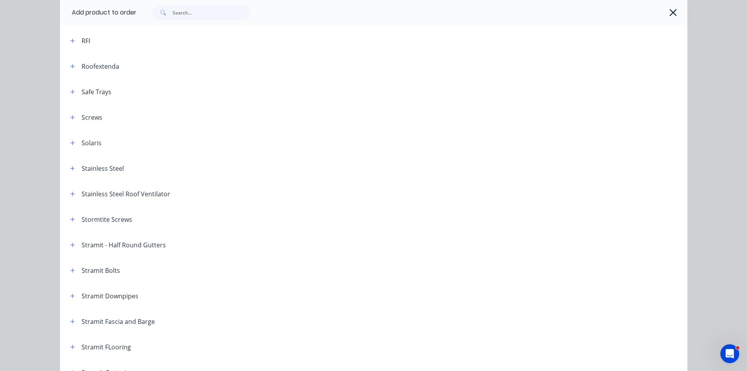
scroll to position [1059, 0]
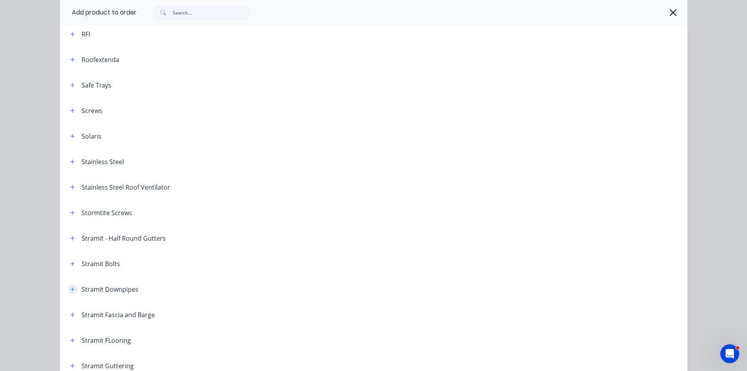
click at [70, 287] on icon "button" at bounding box center [72, 288] width 5 height 5
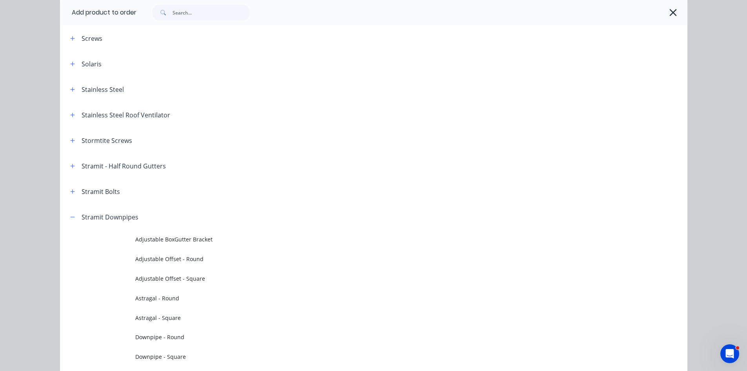
scroll to position [1216, 0]
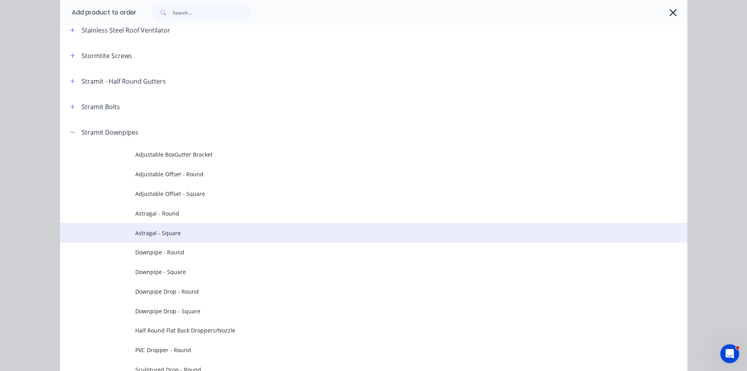
click at [167, 238] on td "Astragal - Square" at bounding box center [411, 233] width 552 height 20
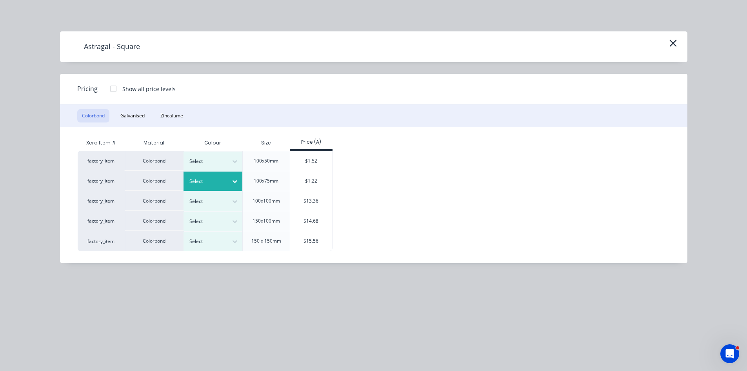
click at [231, 184] on icon at bounding box center [235, 181] width 8 height 8
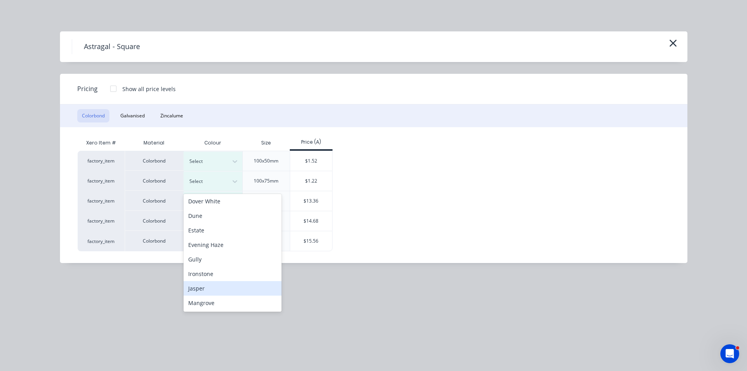
scroll to position [196, 0]
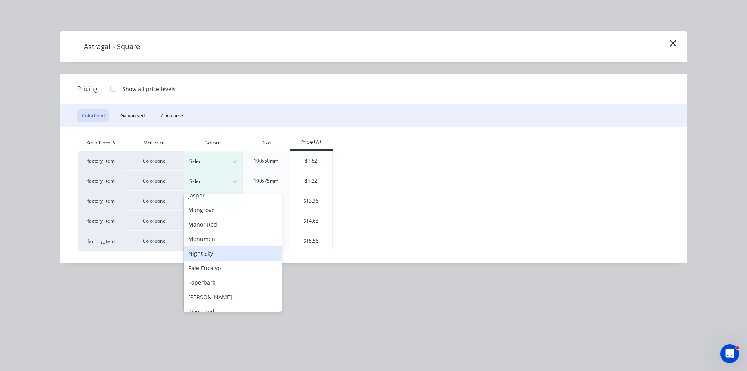
click at [206, 252] on div "Night Sky" at bounding box center [233, 253] width 98 height 15
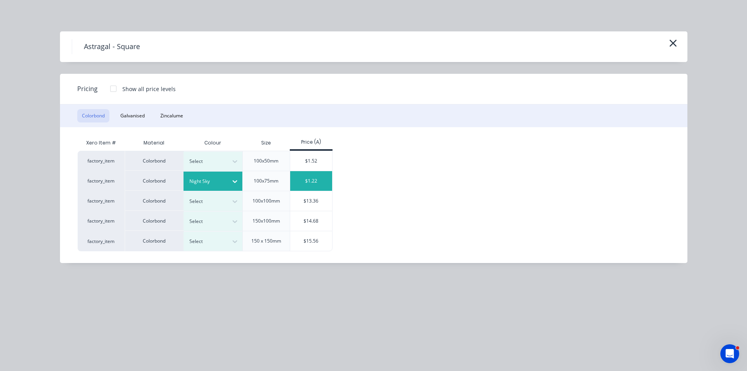
click at [327, 175] on div "$1.22" at bounding box center [311, 181] width 42 height 20
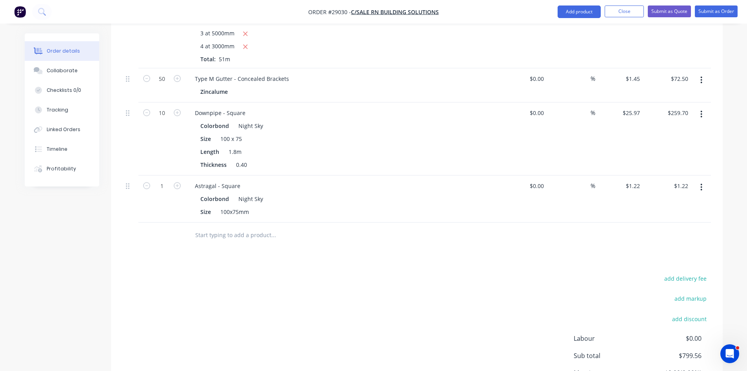
scroll to position [411, 0]
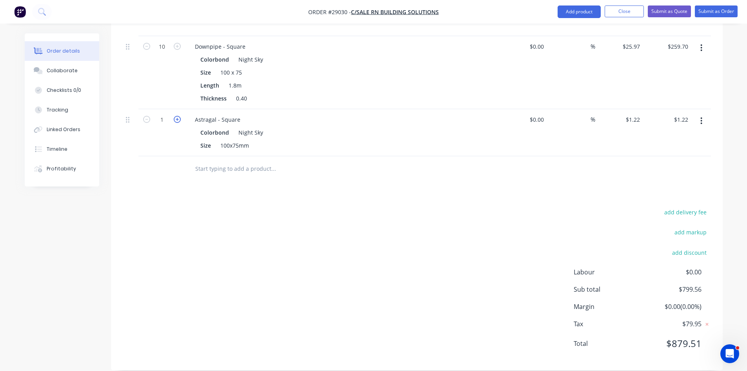
click at [179, 116] on icon "button" at bounding box center [177, 119] width 7 height 7
type input "2"
type input "$2.44"
click at [179, 116] on icon "button" at bounding box center [177, 119] width 7 height 7
type input "3"
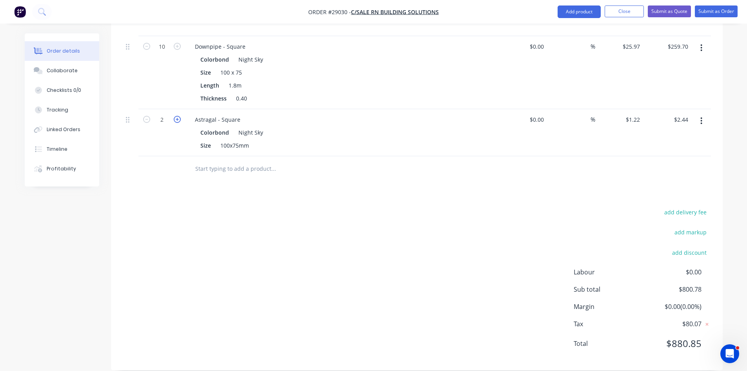
type input "$3.66"
click at [179, 116] on icon "button" at bounding box center [177, 119] width 7 height 7
type input "4"
type input "$4.88"
click at [179, 116] on icon "button" at bounding box center [177, 119] width 7 height 7
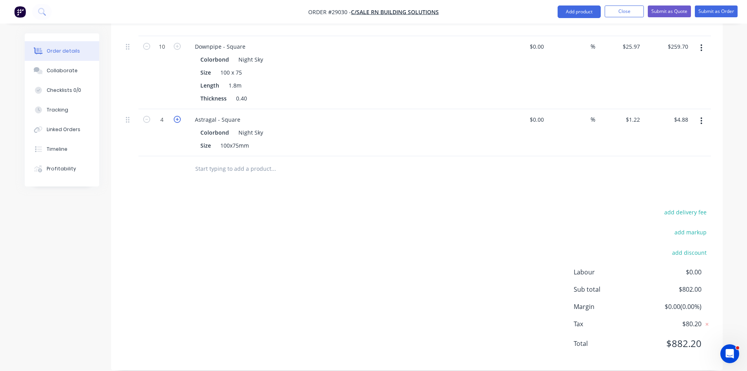
type input "5"
type input "$6.10"
click at [179, 116] on icon "button" at bounding box center [177, 119] width 7 height 7
type input "6"
type input "$7.32"
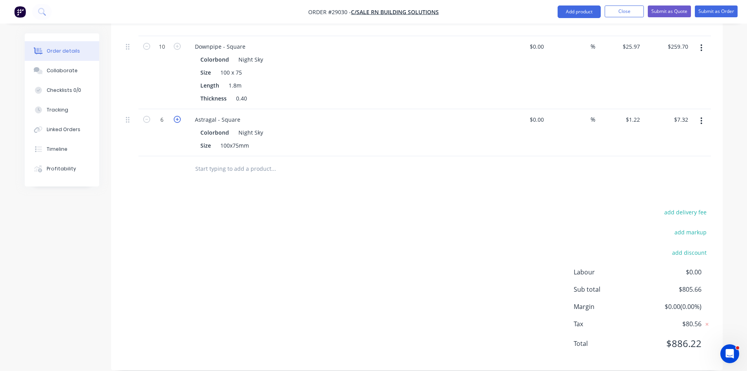
click at [179, 116] on icon "button" at bounding box center [177, 119] width 7 height 7
type input "7"
type input "$8.54"
click at [179, 116] on icon "button" at bounding box center [177, 119] width 7 height 7
type input "8"
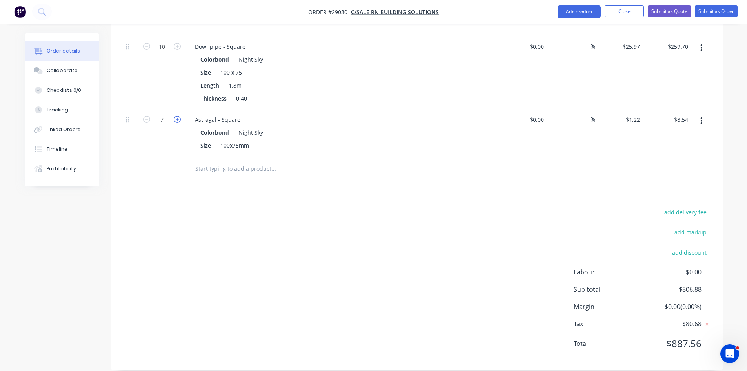
type input "$9.76"
click at [179, 116] on icon "button" at bounding box center [177, 119] width 7 height 7
type input "9"
type input "$10.98"
click at [179, 116] on icon "button" at bounding box center [177, 119] width 7 height 7
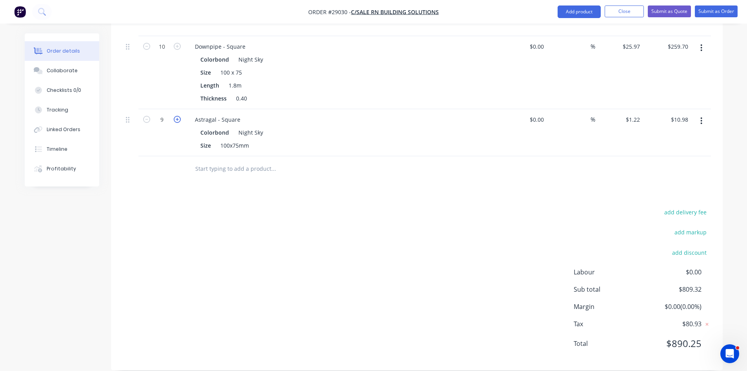
type input "10"
type input "$12.20"
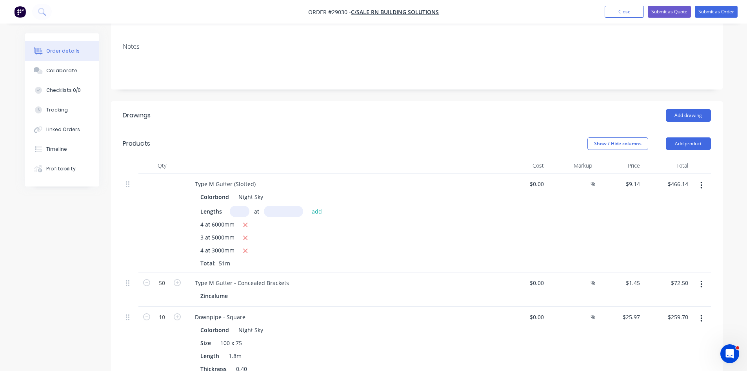
scroll to position [136, 0]
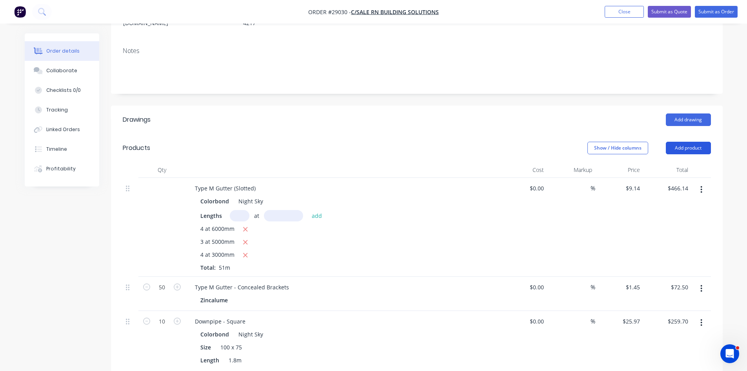
click at [699, 142] on button "Add product" at bounding box center [688, 148] width 45 height 13
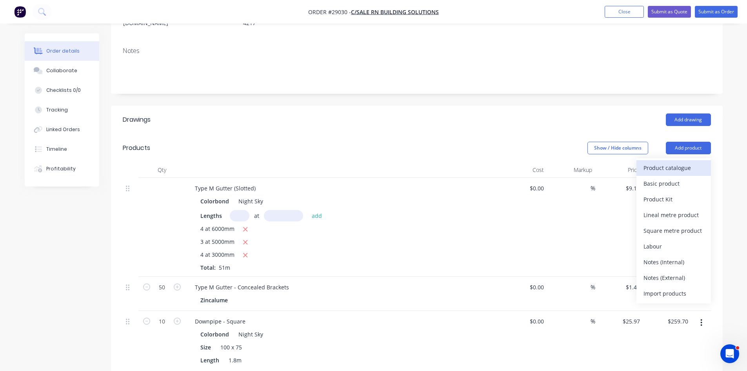
click at [689, 162] on div "Product catalogue" at bounding box center [674, 167] width 60 height 11
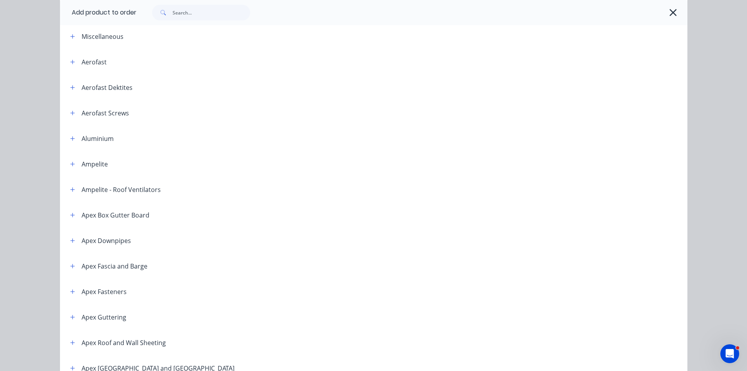
scroll to position [0, 0]
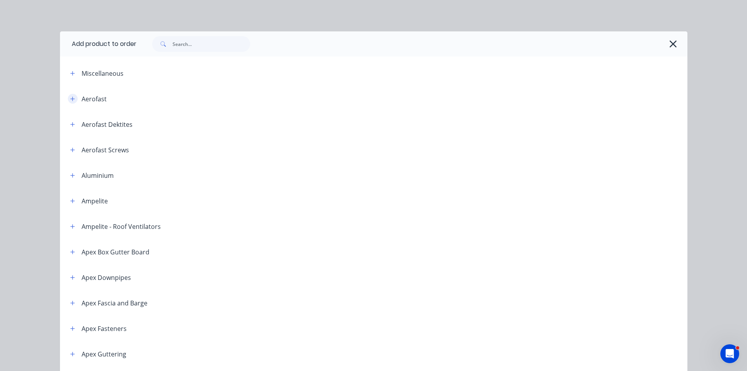
click at [70, 99] on icon "button" at bounding box center [72, 98] width 5 height 5
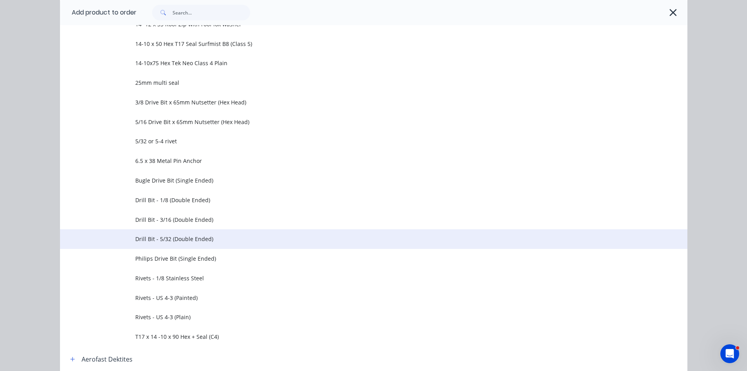
scroll to position [157, 0]
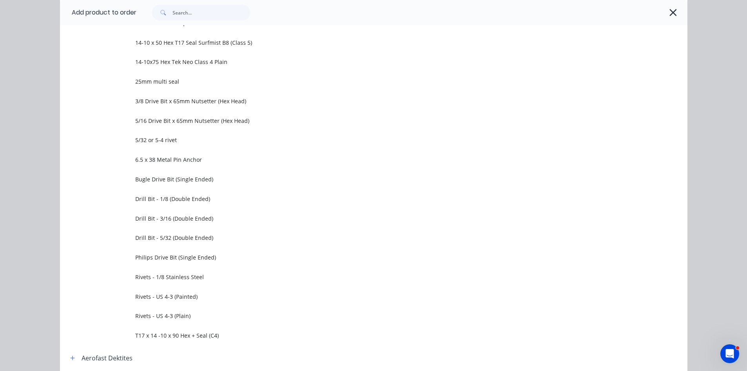
click at [183, 291] on td "Rivets - US 4-3 (Painted)" at bounding box center [411, 296] width 552 height 20
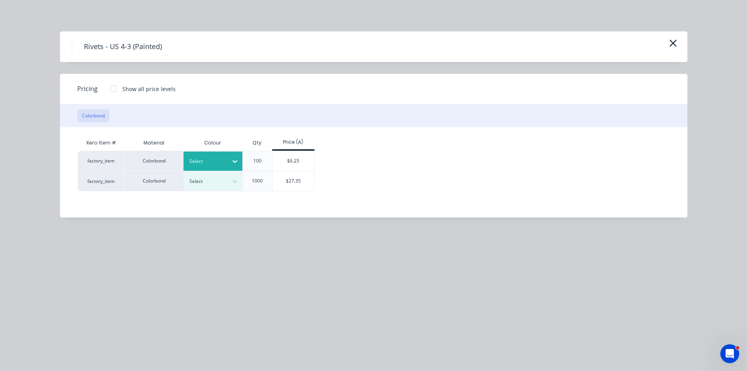
click at [222, 161] on div at bounding box center [206, 161] width 35 height 9
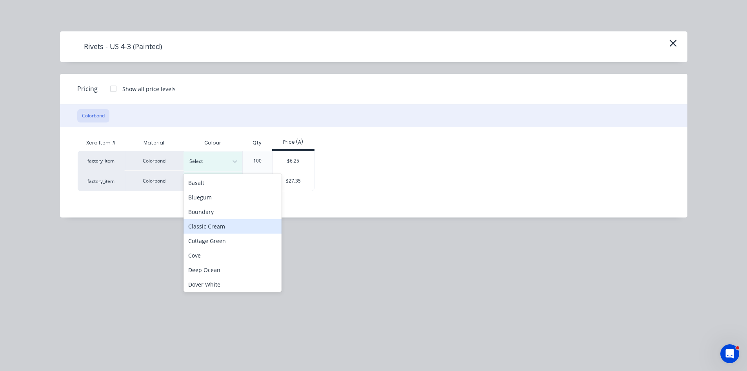
click at [213, 229] on div "Classic Cream" at bounding box center [233, 226] width 98 height 15
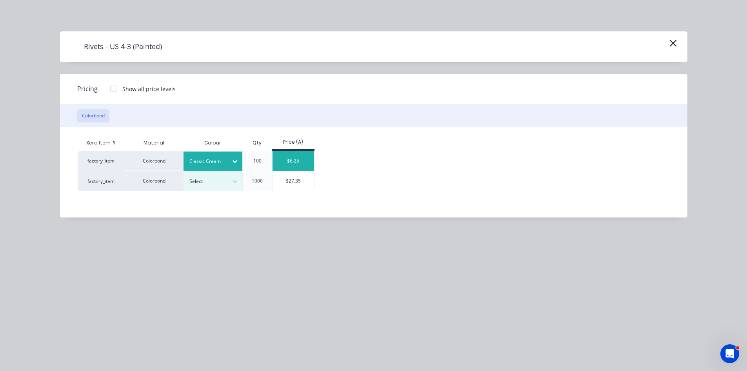
click at [291, 163] on div "$6.25" at bounding box center [294, 161] width 42 height 20
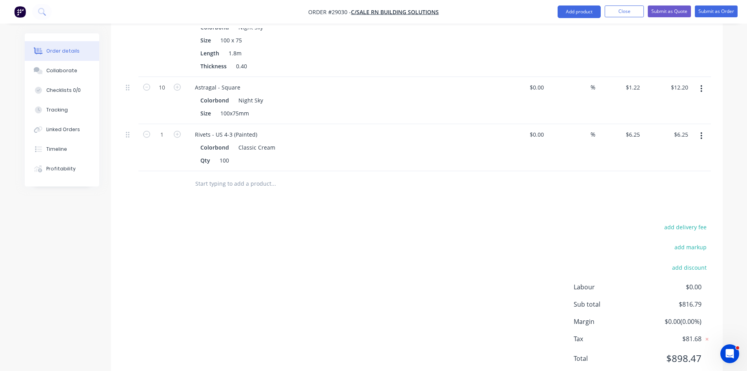
scroll to position [450, 0]
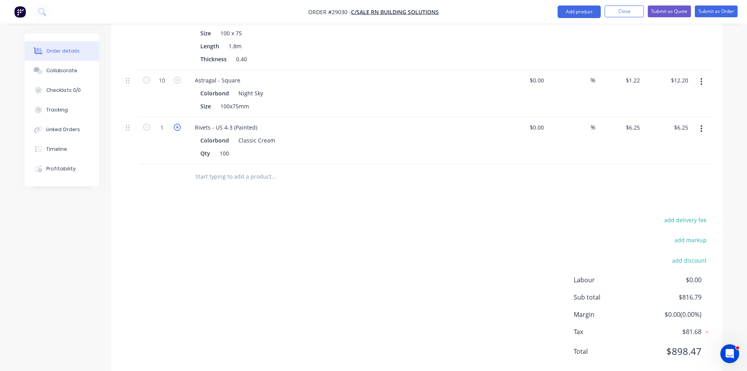
click at [179, 124] on icon "button" at bounding box center [177, 127] width 7 height 7
type input "2"
type input "$12.50"
click at [562, 15] on button "Add product" at bounding box center [579, 11] width 43 height 13
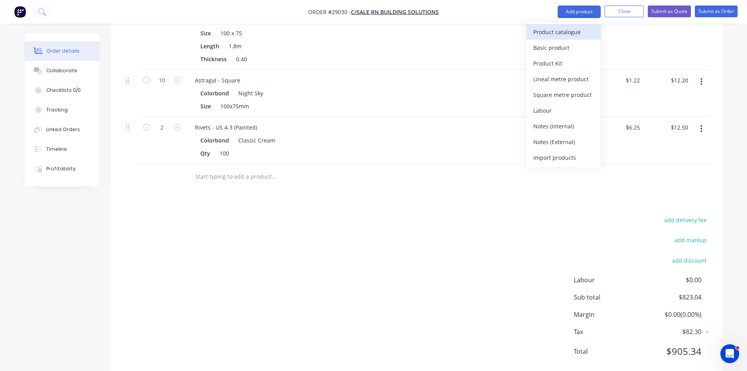
click at [569, 27] on div "Product catalogue" at bounding box center [563, 31] width 60 height 11
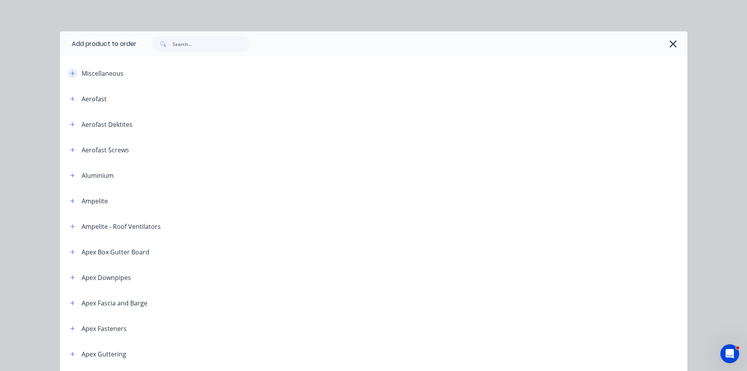
click at [68, 73] on button "button" at bounding box center [73, 73] width 10 height 10
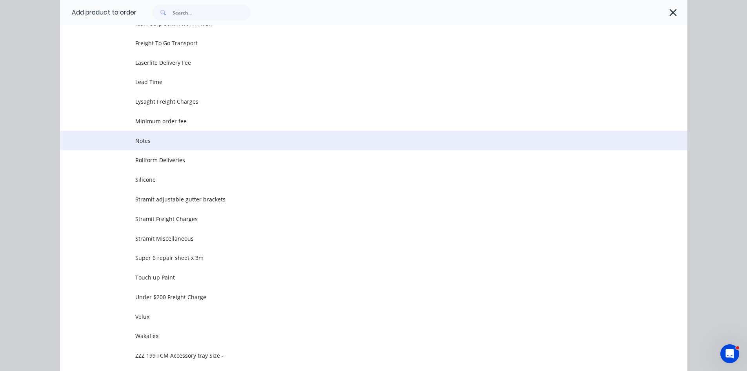
scroll to position [314, 0]
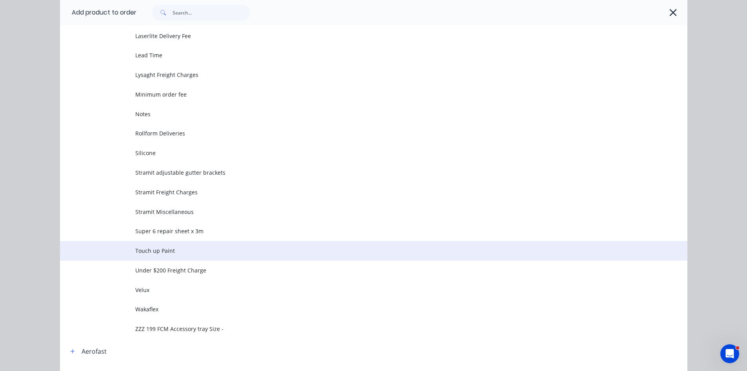
click at [159, 255] on td "Touch up Paint" at bounding box center [411, 251] width 552 height 20
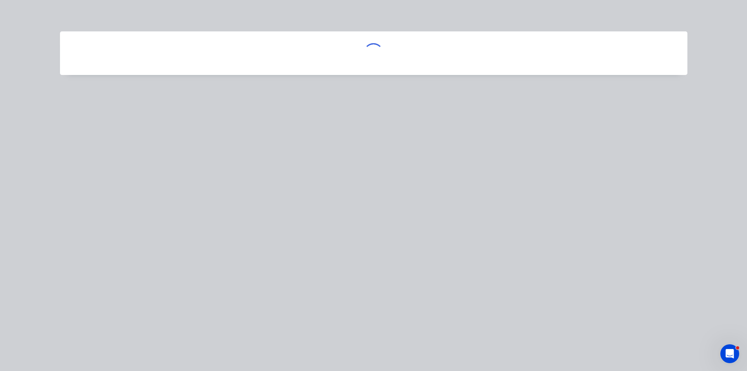
scroll to position [0, 0]
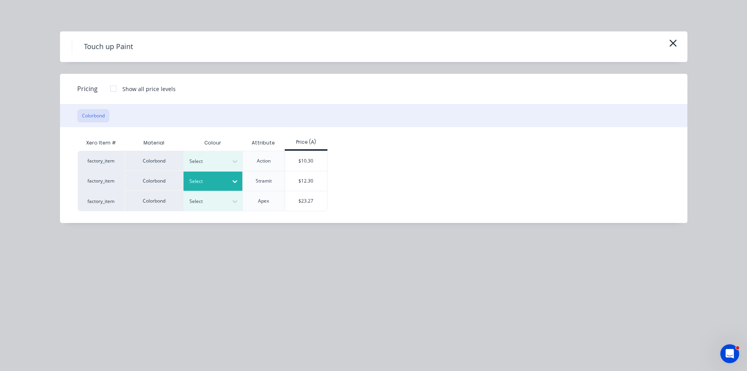
click at [229, 179] on div at bounding box center [235, 181] width 14 height 13
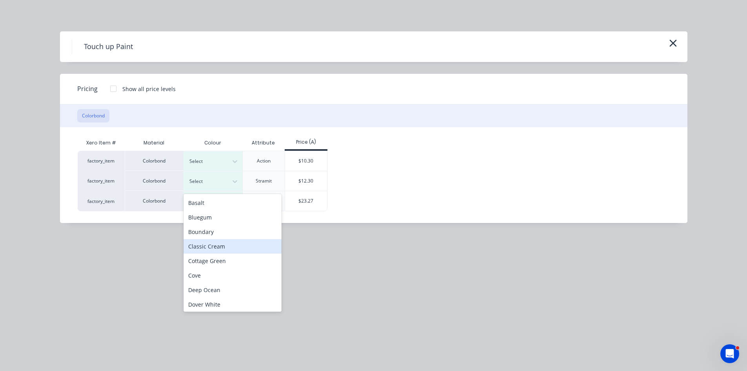
drag, startPoint x: 208, startPoint y: 250, endPoint x: 282, endPoint y: 220, distance: 80.2
click at [208, 250] on div "Classic Cream" at bounding box center [233, 246] width 98 height 15
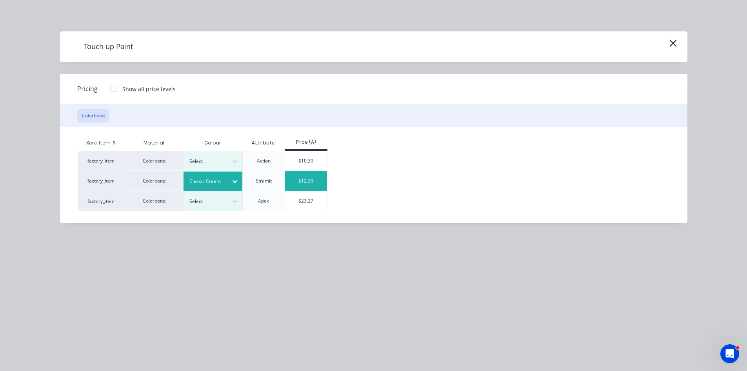
click at [307, 184] on div "$12.30" at bounding box center [306, 181] width 42 height 20
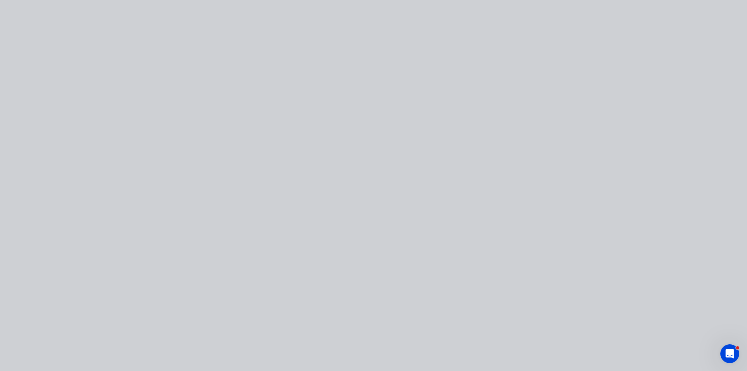
type input "$12.30"
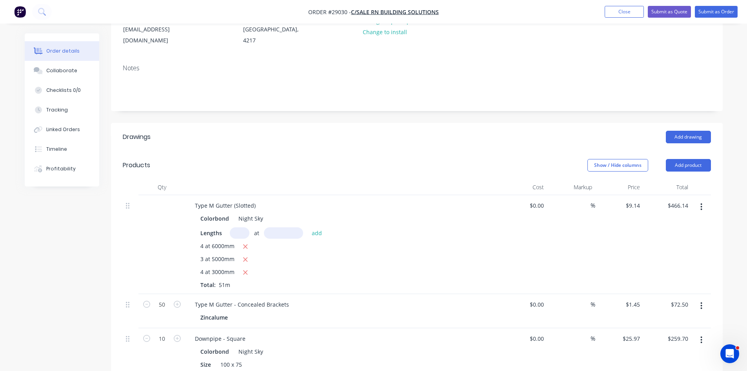
scroll to position [97, 0]
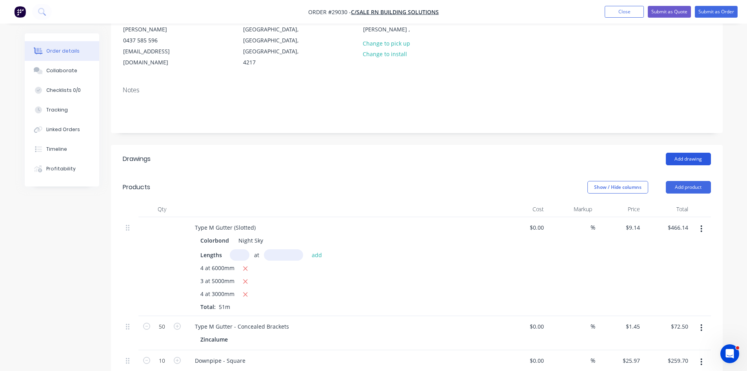
click at [684, 153] on button "Add drawing" at bounding box center [688, 159] width 45 height 13
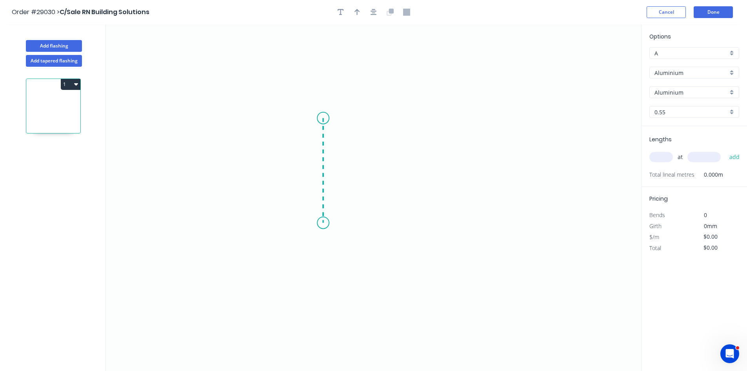
drag, startPoint x: 323, startPoint y: 118, endPoint x: 319, endPoint y: 223, distance: 104.8
click at [319, 223] on icon "0" at bounding box center [373, 197] width 535 height 346
click at [425, 226] on icon "0 ?" at bounding box center [373, 197] width 535 height 346
click at [426, 183] on icon "0 ? ?" at bounding box center [373, 197] width 535 height 346
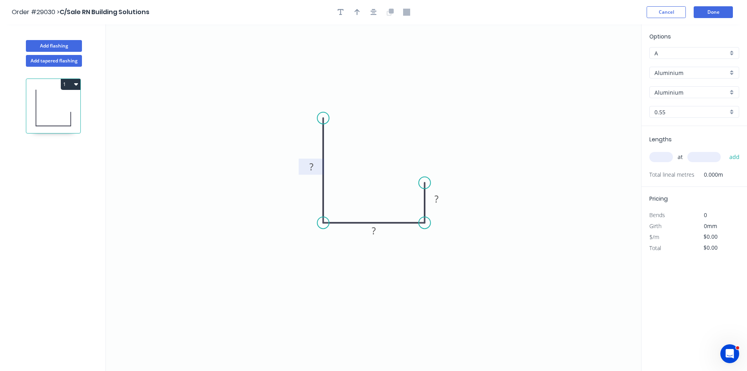
click at [316, 170] on rect at bounding box center [312, 167] width 16 height 11
click at [353, 14] on button "button" at bounding box center [357, 12] width 12 height 12
type input "$1.00"
drag, startPoint x: 602, startPoint y: 63, endPoint x: 285, endPoint y: 146, distance: 327.2
click at [285, 146] on icon at bounding box center [285, 137] width 7 height 25
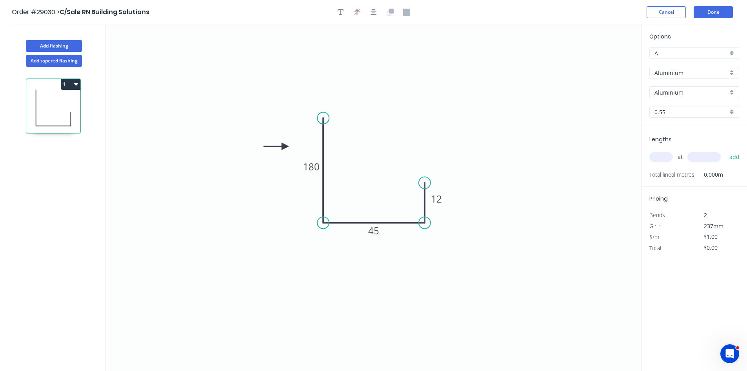
click at [682, 74] on input "Aluminium" at bounding box center [691, 73] width 73 height 8
click at [684, 100] on div "Colorbond" at bounding box center [694, 102] width 89 height 14
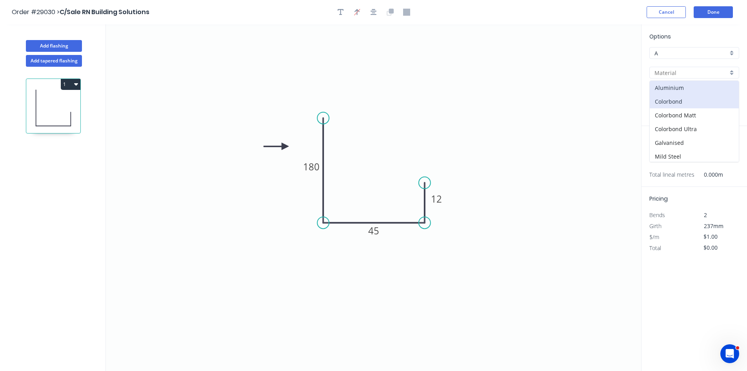
type input "Colorbond"
type input "Basalt"
type input "$12.41"
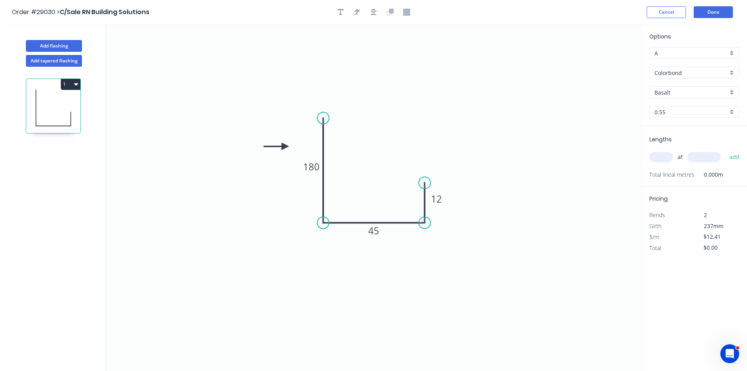
click at [670, 90] on input "Basalt" at bounding box center [691, 92] width 73 height 8
click at [670, 134] on div "Classic Cream" at bounding box center [694, 135] width 89 height 14
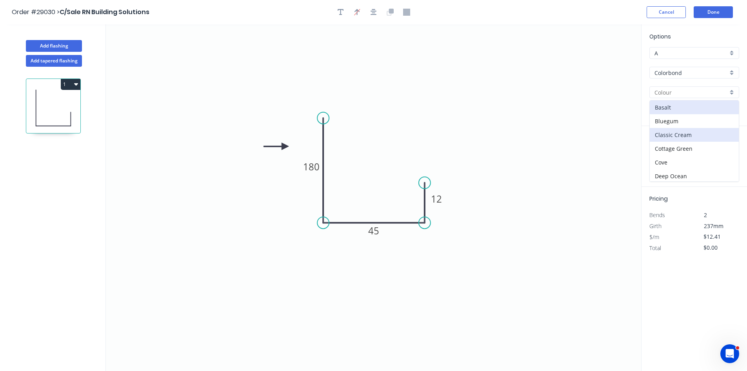
type input "Classic Cream"
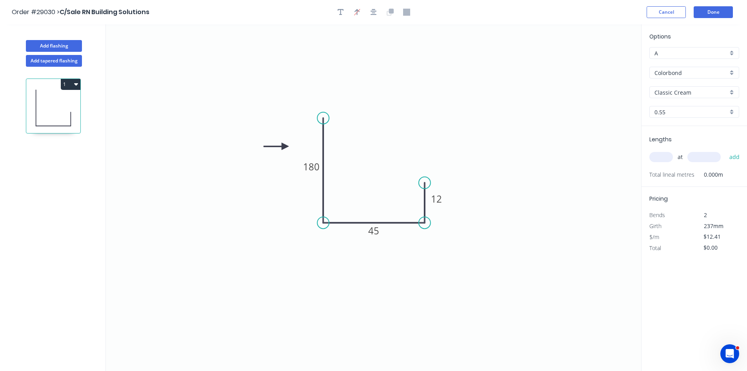
click at [660, 159] on input "text" at bounding box center [661, 157] width 24 height 10
type input "4"
type input "6000"
click at [726, 150] on button "add" at bounding box center [735, 156] width 18 height 13
type input "$297.84"
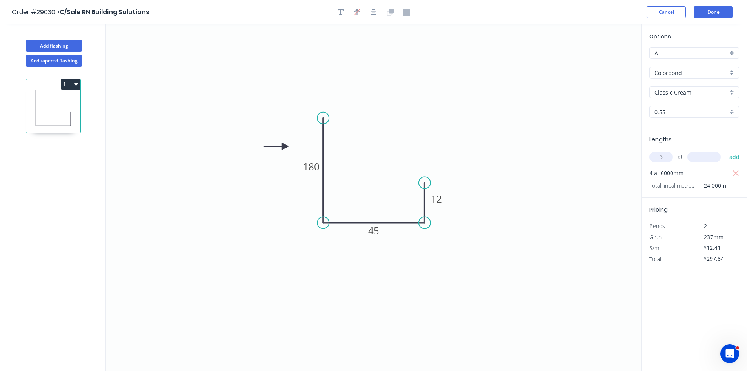
type input "3"
type input "6"
type input "5000"
click at [726, 150] on button "add" at bounding box center [735, 156] width 18 height 13
type input "$483.99"
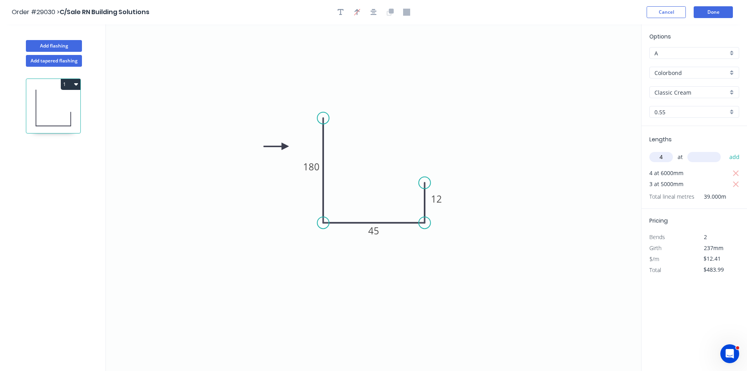
type input "4"
type input "3000"
click at [726, 150] on button "add" at bounding box center [735, 156] width 18 height 13
type input "$632.91"
type input "3"
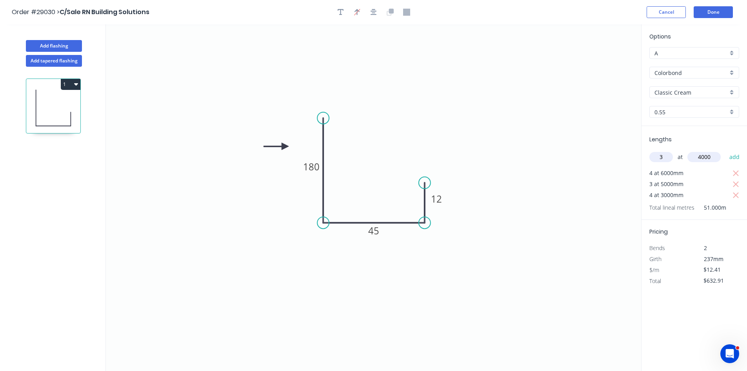
type input "4000"
click at [726, 150] on button "add" at bounding box center [735, 156] width 18 height 13
type input "$781.83"
click at [708, 8] on button "Done" at bounding box center [713, 12] width 39 height 12
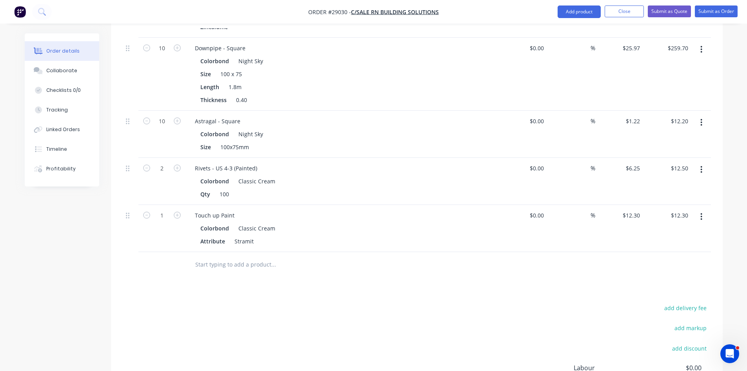
scroll to position [549, 0]
click at [578, 13] on button "Add product" at bounding box center [579, 11] width 43 height 13
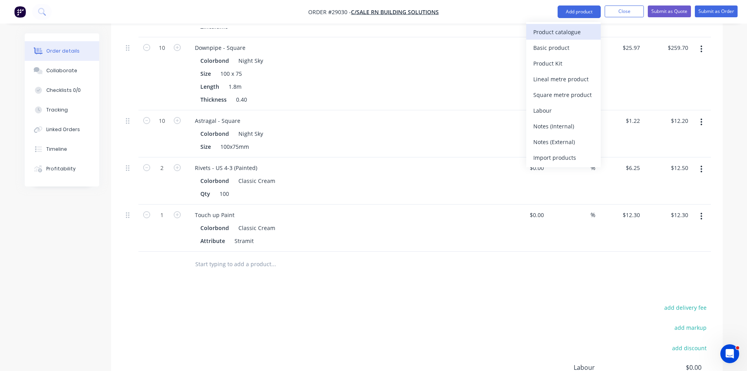
click at [565, 33] on div "Product catalogue" at bounding box center [563, 31] width 60 height 11
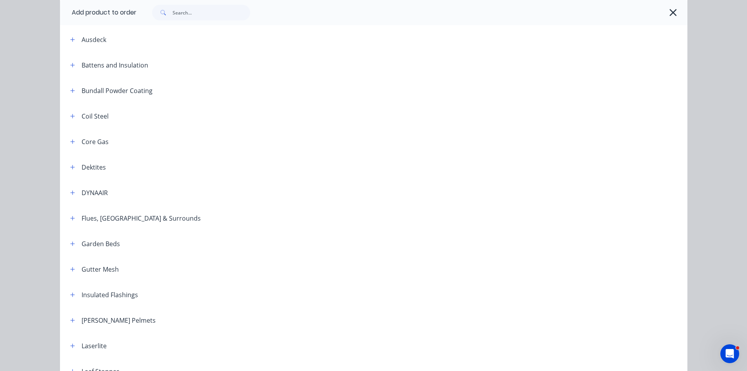
scroll to position [392, 0]
click at [70, 266] on icon "button" at bounding box center [72, 267] width 5 height 5
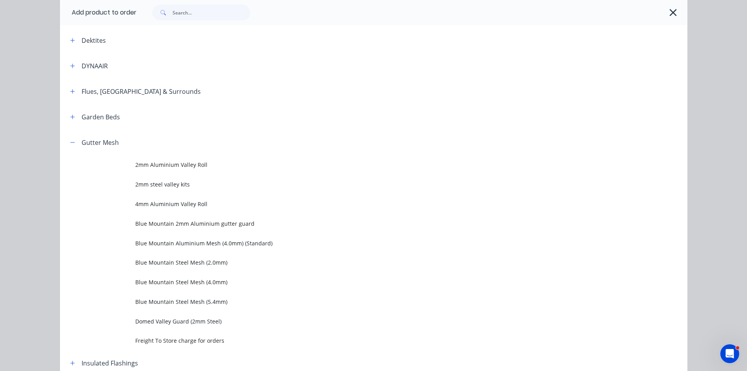
scroll to position [628, 0]
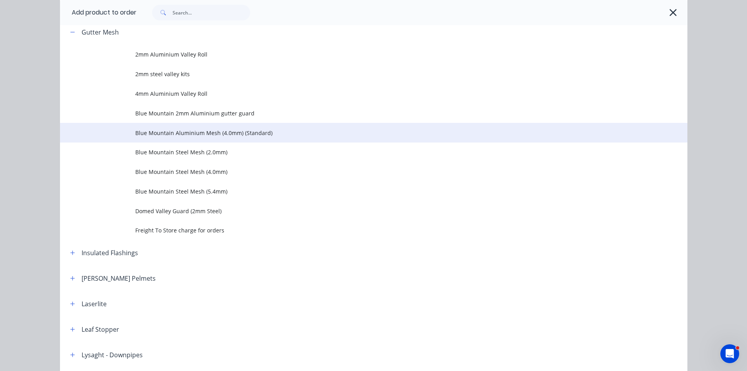
click at [237, 133] on span "Blue Mountain Aluminium Mesh (4.0mm) (Standard)" at bounding box center [356, 133] width 442 height 8
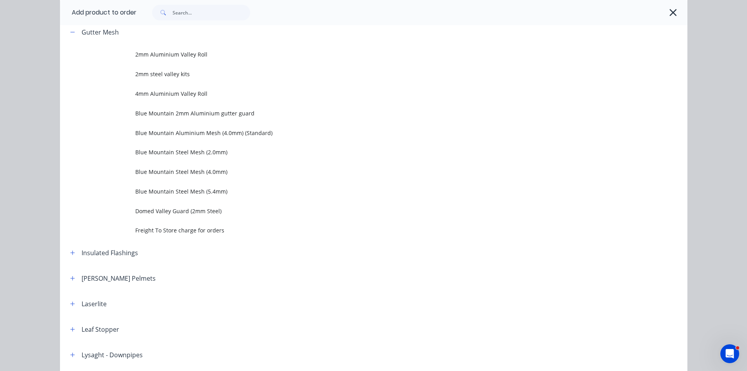
scroll to position [0, 0]
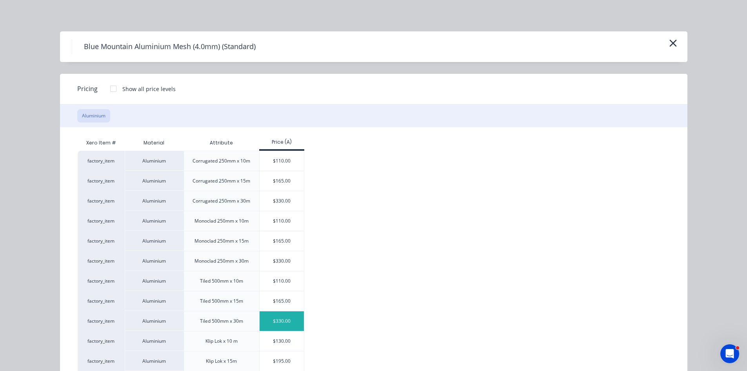
click at [281, 322] on div "$330.00" at bounding box center [282, 321] width 44 height 20
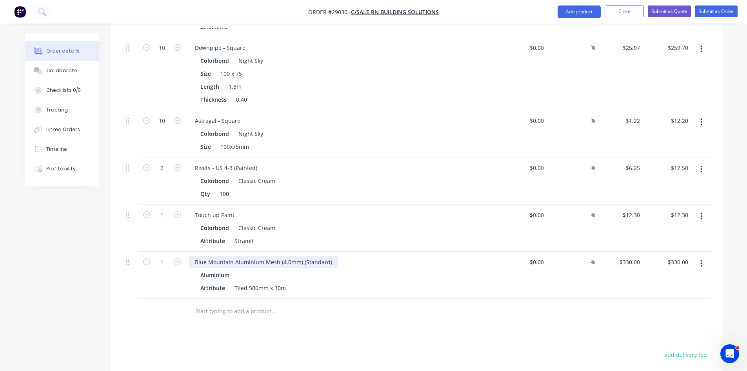
click at [334, 256] on div "Blue Mountain Aluminium Mesh (4.0mm) (Standard)" at bounding box center [264, 261] width 150 height 11
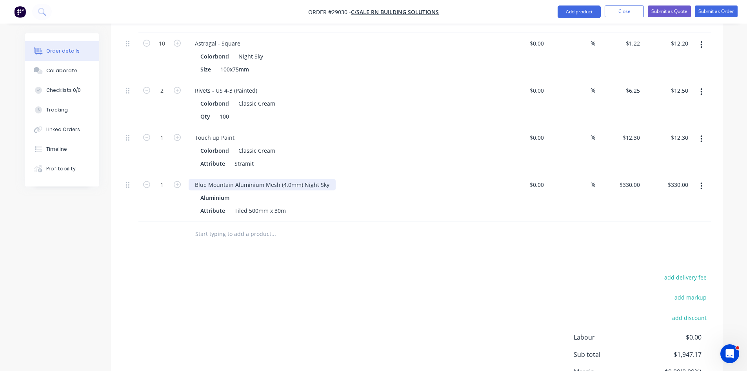
scroll to position [691, 0]
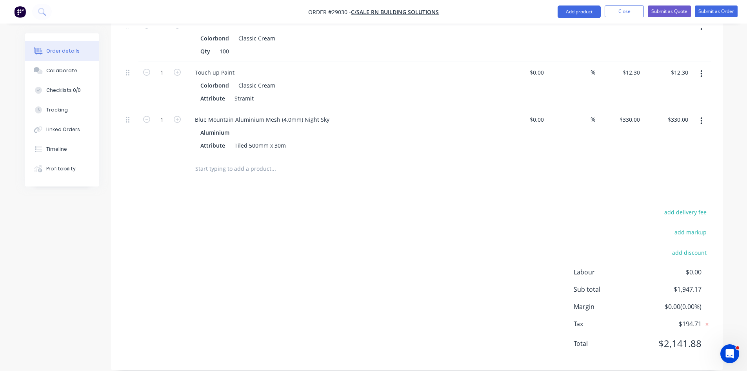
click at [422, 246] on div "add delivery fee add markup add discount Labour $0.00 Sub total $1,947.17 Margi…" at bounding box center [417, 282] width 588 height 151
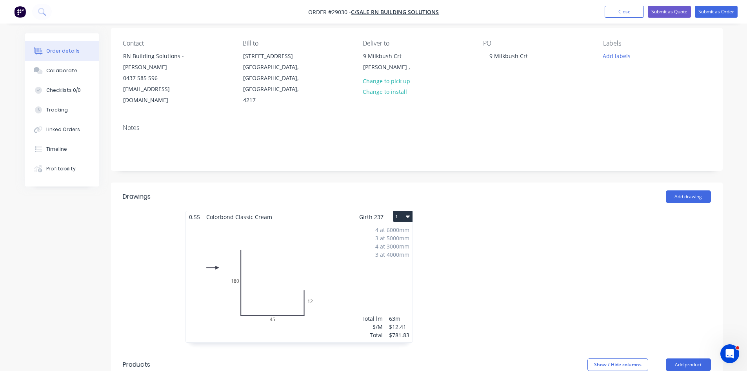
scroll to position [0, 0]
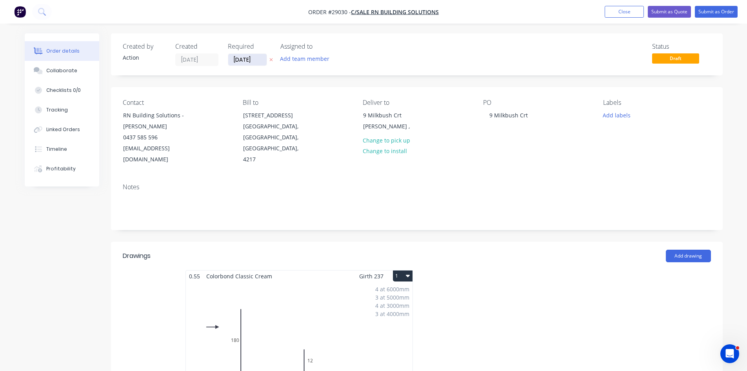
click at [253, 62] on input "02/10/25" at bounding box center [247, 60] width 38 height 12
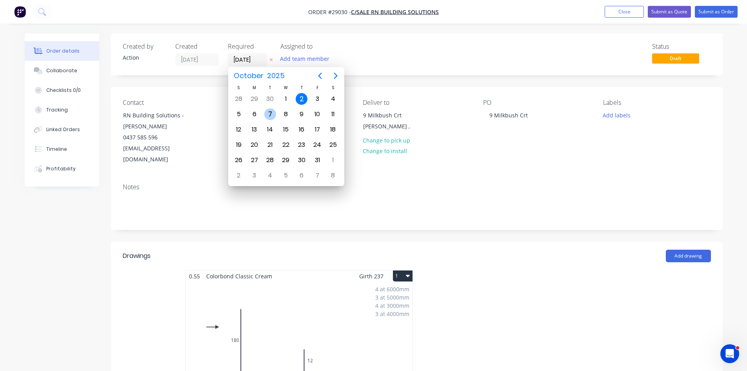
click at [271, 116] on div "7" at bounding box center [270, 114] width 12 height 12
type input "07/10/25"
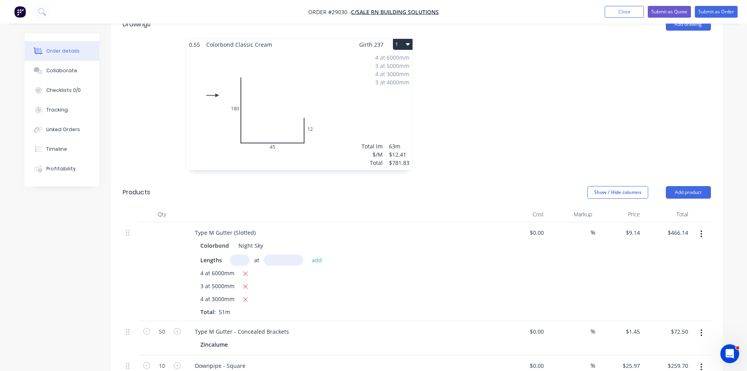
scroll to position [314, 0]
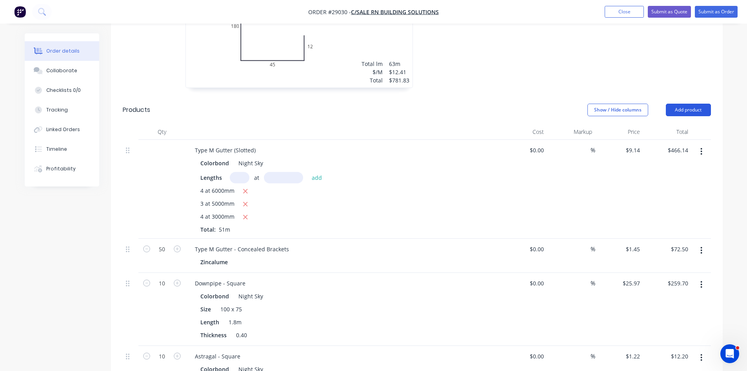
click at [710, 104] on button "Add product" at bounding box center [688, 110] width 45 height 13
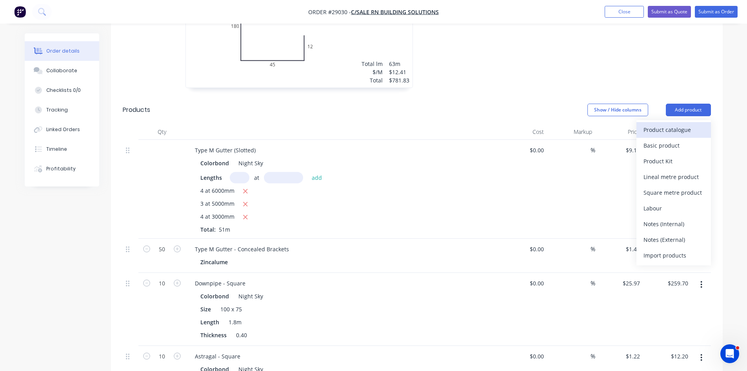
click at [668, 124] on div "Product catalogue" at bounding box center [674, 129] width 60 height 11
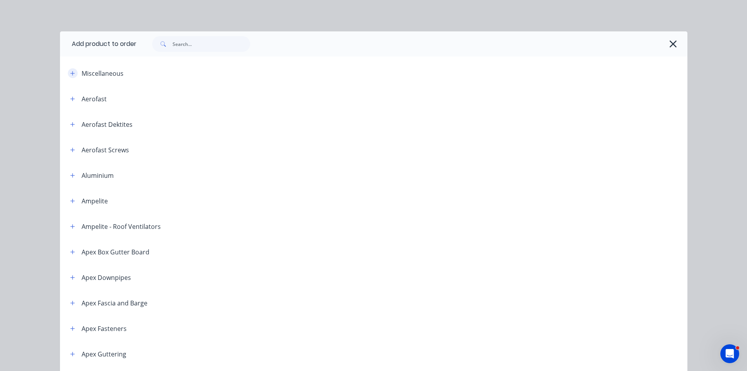
click at [71, 74] on icon "button" at bounding box center [72, 73] width 5 height 5
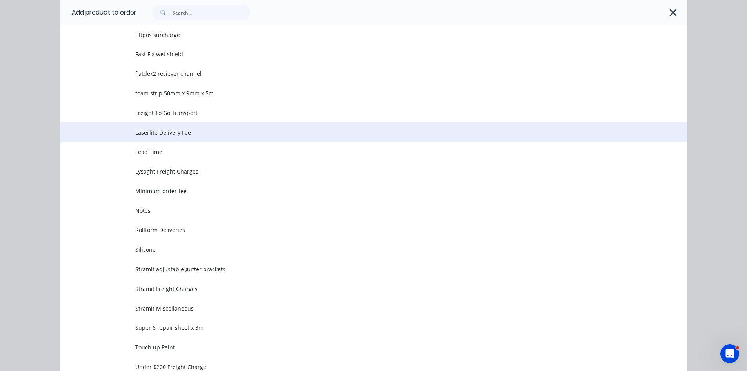
scroll to position [235, 0]
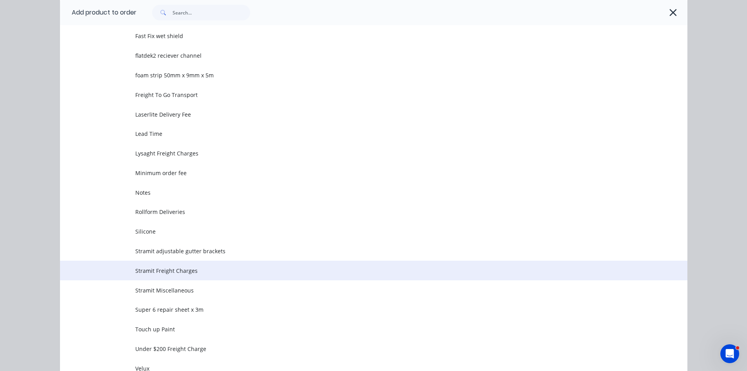
click at [169, 274] on span "Stramit Freight Charges" at bounding box center [356, 270] width 442 height 8
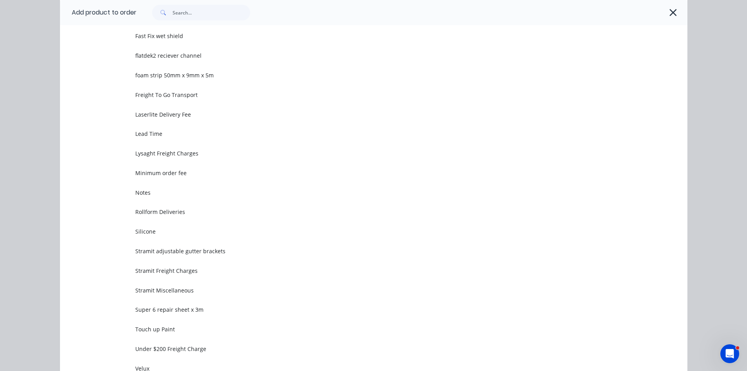
scroll to position [0, 0]
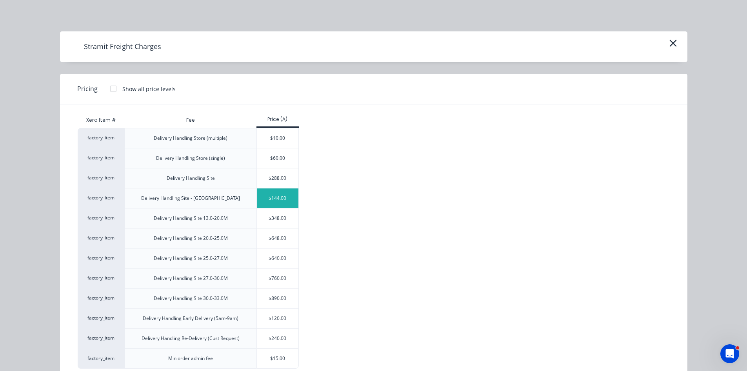
click at [286, 193] on div "$144.00" at bounding box center [278, 198] width 42 height 20
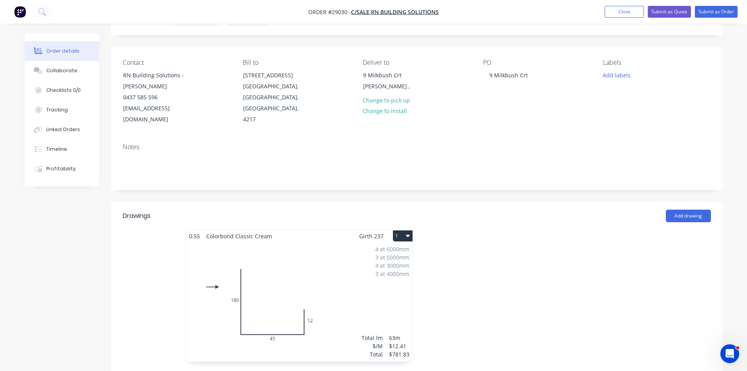
scroll to position [39, 0]
click at [224, 110] on div "Contact RN Building Solutions - Carl Ardron 0437 585 596 rnbuildingsolutions@ou…" at bounding box center [176, 93] width 107 height 66
click at [211, 89] on div "Contact RN Building Solutions - Carl Ardron 0437 585 596 rnbuildingsolutions@ou…" at bounding box center [176, 93] width 107 height 66
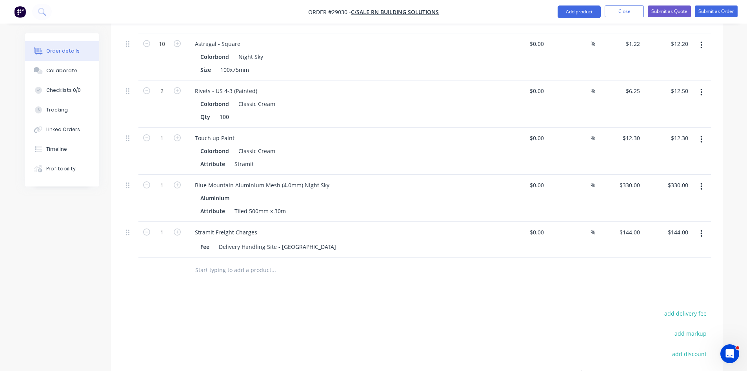
scroll to position [628, 0]
click at [420, 239] on div "Fee Delivery Handling Site - Rainwater" at bounding box center [340, 244] width 287 height 11
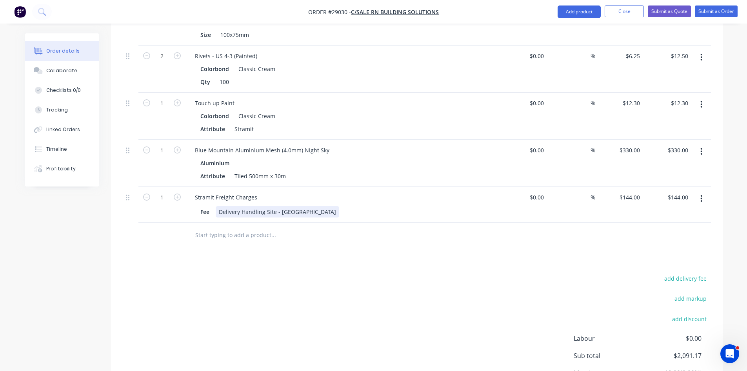
scroll to position [727, 0]
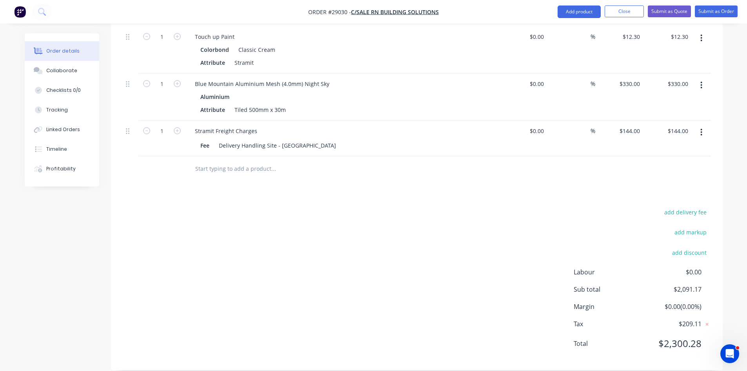
click at [369, 275] on div "add delivery fee add markup add discount Labour $0.00 Sub total $2,091.17 Margi…" at bounding box center [417, 282] width 588 height 151
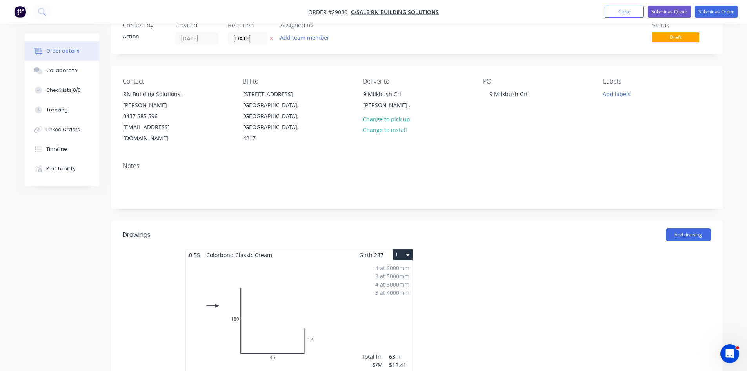
scroll to position [0, 0]
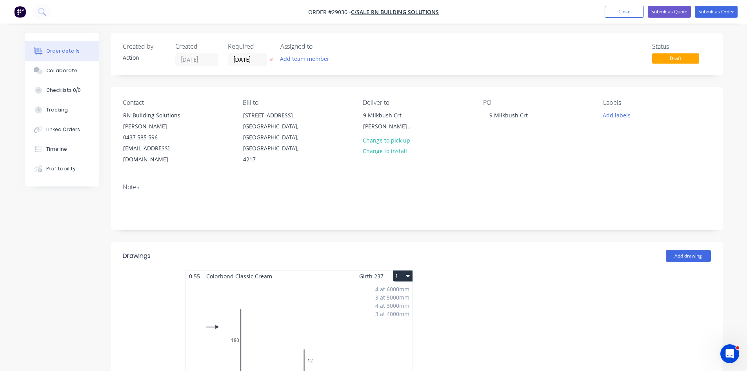
click at [209, 124] on div "Contact RN Building Solutions - Carl Ardron 0437 585 596 rnbuildingsolutions@ou…" at bounding box center [176, 132] width 107 height 66
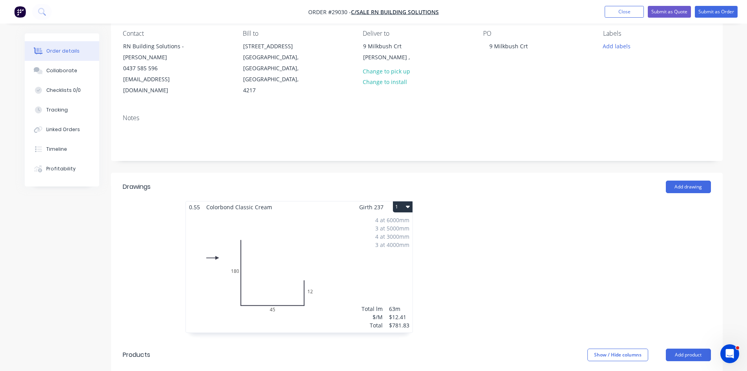
scroll to position [60, 0]
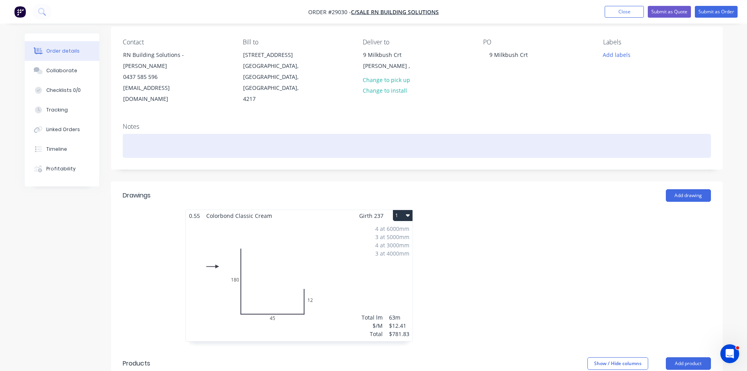
click at [186, 137] on div at bounding box center [417, 146] width 588 height 24
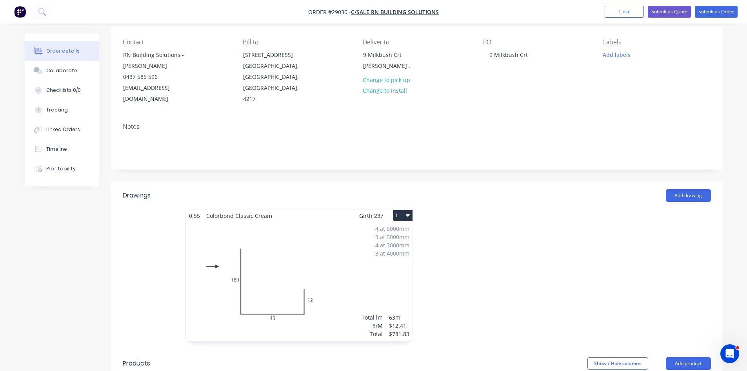
click at [185, 123] on div "Notes" at bounding box center [417, 126] width 588 height 7
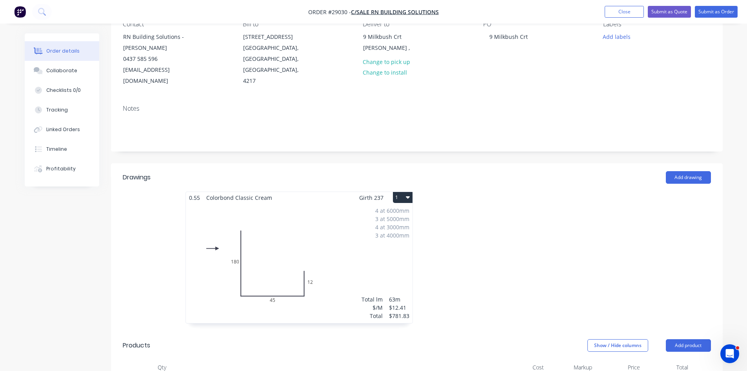
scroll to position [0, 0]
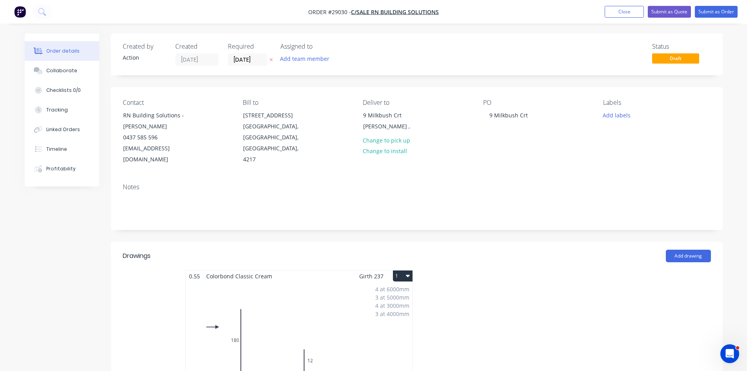
click at [402, 48] on div "Status Draft" at bounding box center [535, 54] width 352 height 23
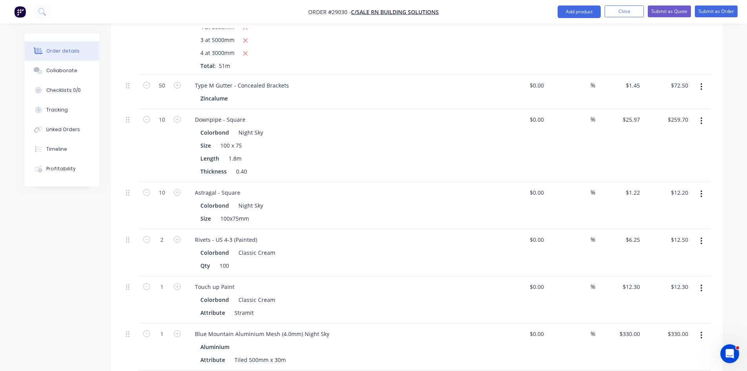
scroll to position [588, 0]
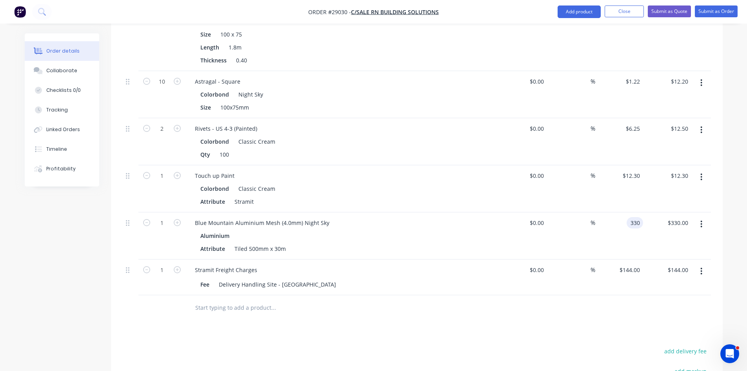
click at [631, 217] on input "330" at bounding box center [636, 222] width 13 height 11
type input "$310.00"
click at [577, 234] on div "%" at bounding box center [571, 235] width 48 height 47
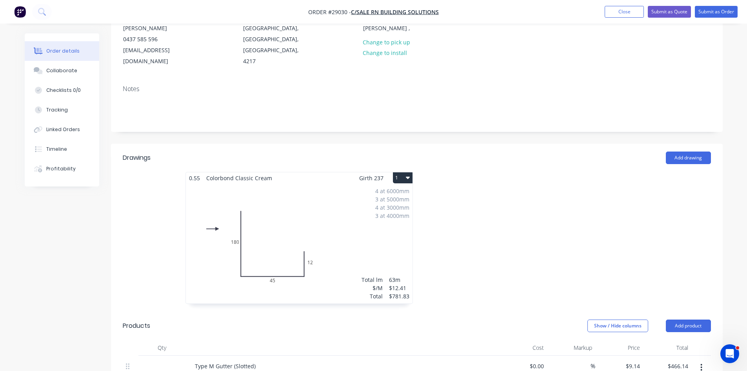
scroll to position [0, 0]
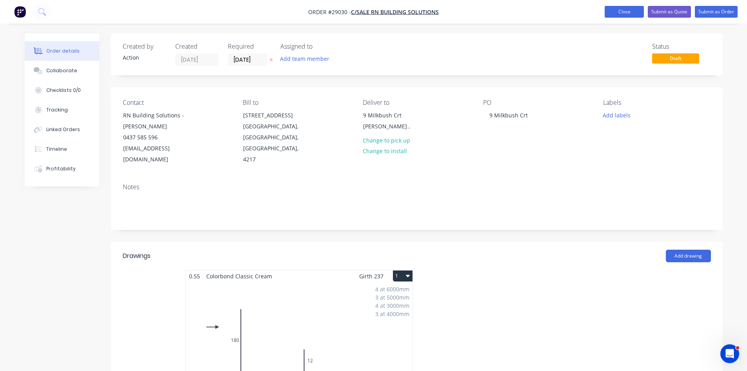
click at [633, 16] on button "Close" at bounding box center [624, 12] width 39 height 12
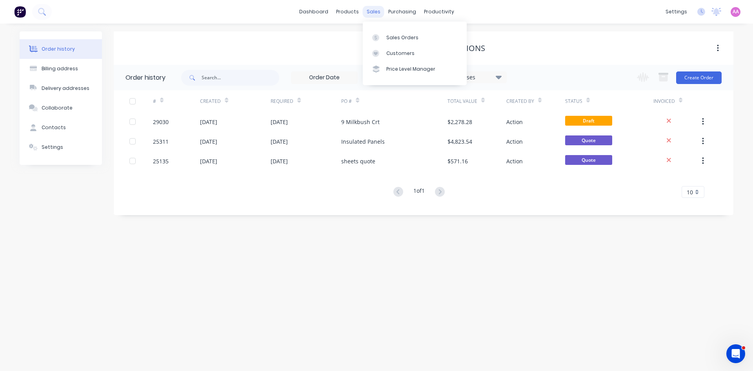
click at [376, 14] on div "sales" at bounding box center [374, 12] width 22 height 12
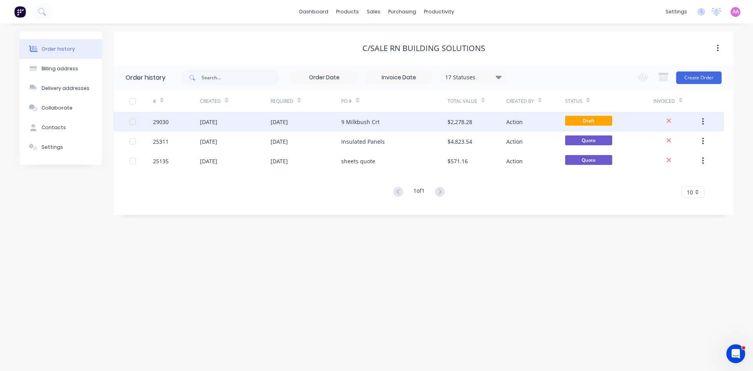
click at [357, 124] on div "9 Milkbush Crt" at bounding box center [360, 122] width 38 height 8
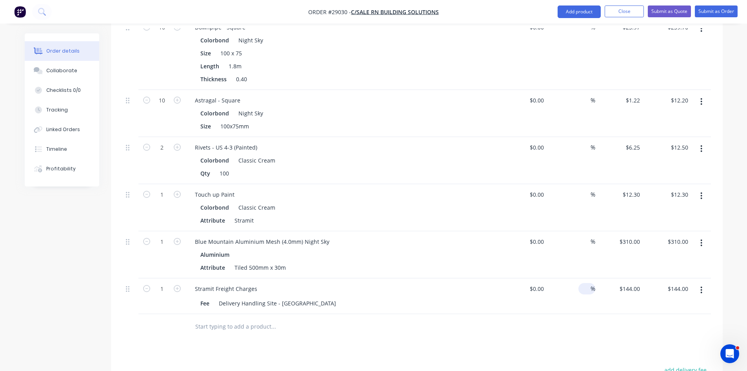
scroll to position [588, 0]
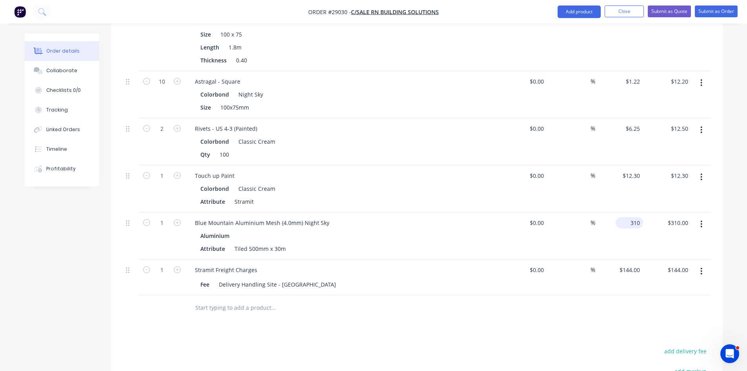
click at [637, 217] on input "310" at bounding box center [631, 222] width 24 height 11
type input "$330.00"
click at [651, 218] on div "$330.00 $330.00" at bounding box center [667, 235] width 48 height 47
click at [712, 13] on button "Submit as Order" at bounding box center [716, 11] width 43 height 12
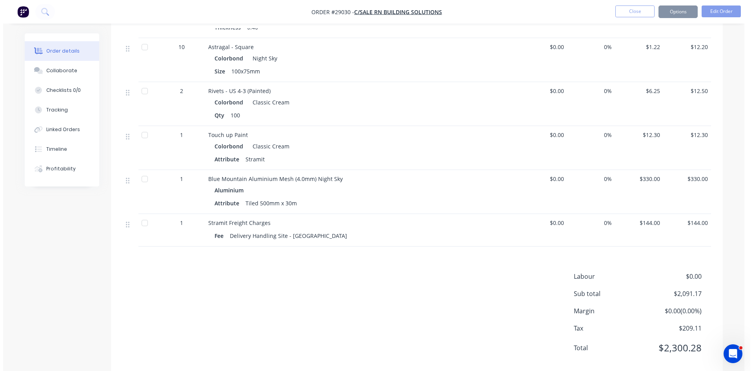
scroll to position [0, 0]
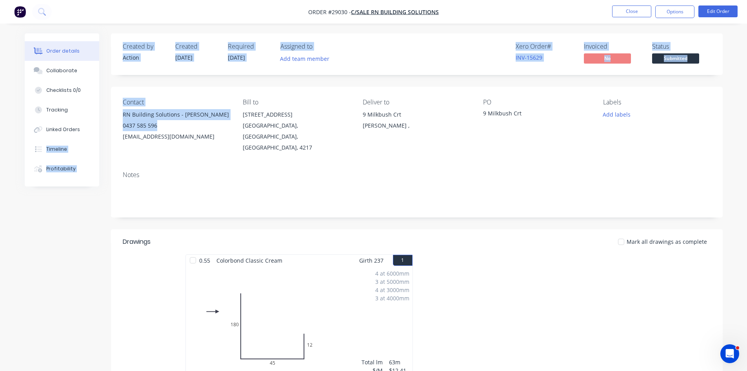
drag, startPoint x: 162, startPoint y: 127, endPoint x: 108, endPoint y: 127, distance: 54.1
click at [155, 127] on div "0437 585 596" at bounding box center [176, 125] width 107 height 11
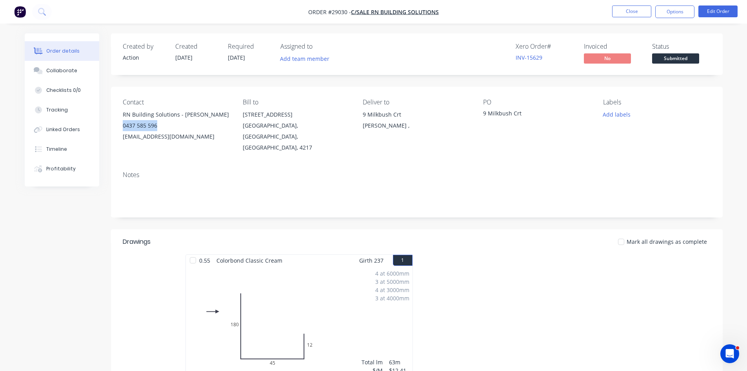
drag, startPoint x: 132, startPoint y: 126, endPoint x: 122, endPoint y: 126, distance: 9.8
click at [122, 126] on div "Contact RN Building Solutions - Carl Ardron 0437 585 596 rnbuildingsolutions@ou…" at bounding box center [417, 126] width 612 height 78
copy div "0437 585 596"
drag, startPoint x: 386, startPoint y: 114, endPoint x: 362, endPoint y: 116, distance: 24.8
click at [362, 116] on div "Contact RN Building Solutions - Carl Ardron 0437 585 596 rnbuildingsolutions@ou…" at bounding box center [417, 126] width 612 height 78
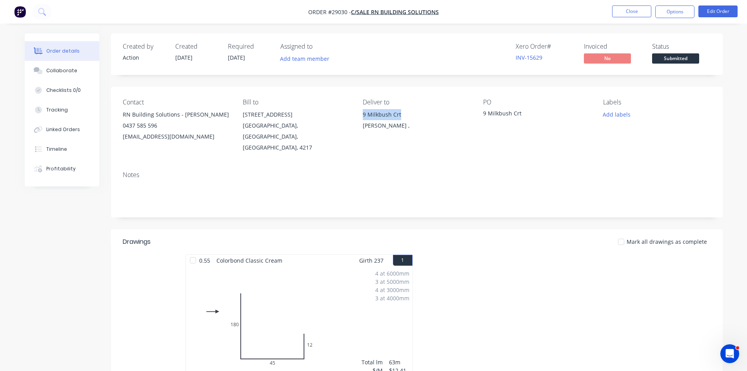
copy div "9 Milkbush Crt"
drag, startPoint x: 381, startPoint y: 127, endPoint x: 363, endPoint y: 129, distance: 18.1
click at [363, 129] on div "[PERSON_NAME] ," at bounding box center [416, 125] width 107 height 11
copy div "[PERSON_NAME] ,"
drag, startPoint x: 157, startPoint y: 127, endPoint x: 115, endPoint y: 131, distance: 42.1
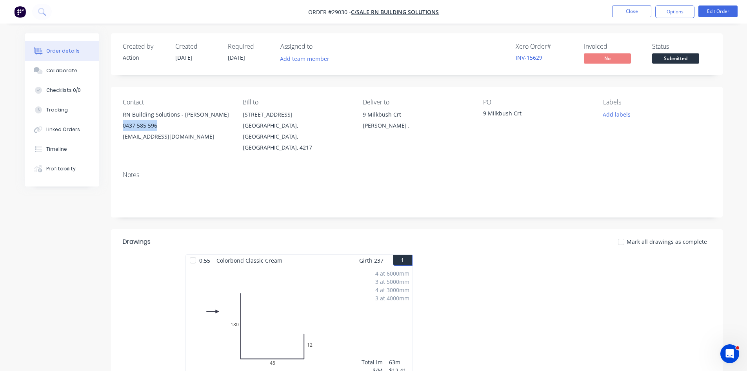
click at [115, 131] on div "Contact RN Building Solutions - Carl Ardron 0437 585 596 rnbuildingsolutions@ou…" at bounding box center [417, 126] width 612 height 78
copy div "0437 585 596"
drag, startPoint x: 359, startPoint y: 113, endPoint x: 408, endPoint y: 113, distance: 49.0
click at [408, 113] on div "Contact RN Building Solutions - Carl Ardron 0437 585 596 rnbuildingsolutions@ou…" at bounding box center [417, 126] width 612 height 78
copy div "9 Milkbush Crt"
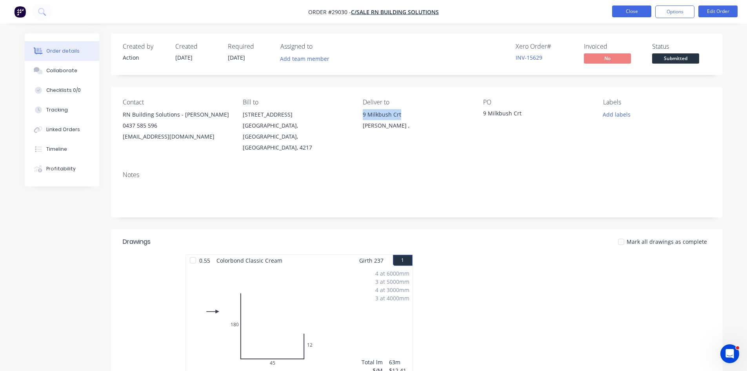
click at [632, 13] on button "Close" at bounding box center [631, 11] width 39 height 12
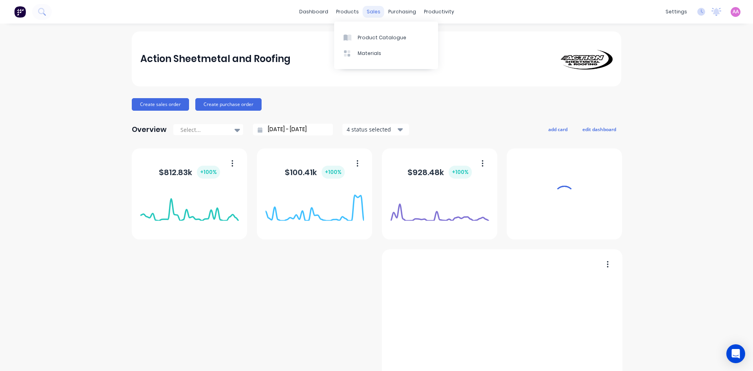
click at [371, 13] on div "sales" at bounding box center [374, 12] width 22 height 12
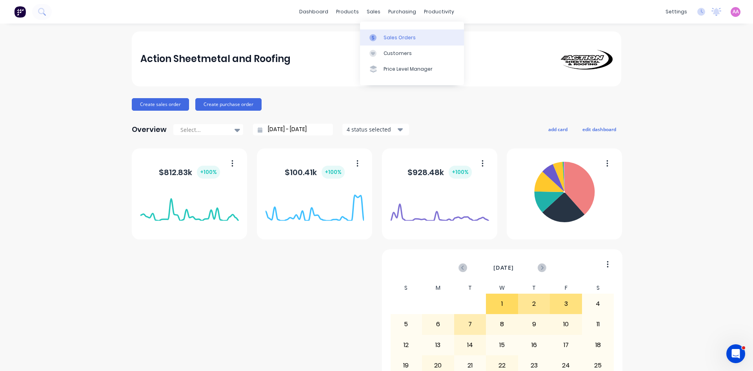
click at [396, 39] on div "Sales Orders" at bounding box center [400, 37] width 32 height 7
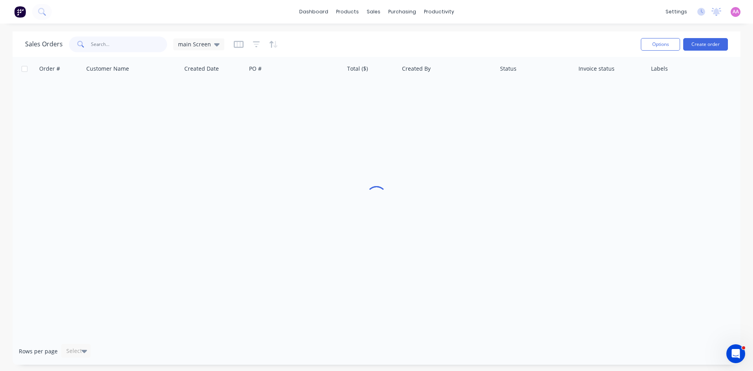
click at [135, 47] on input "text" at bounding box center [129, 44] width 76 height 16
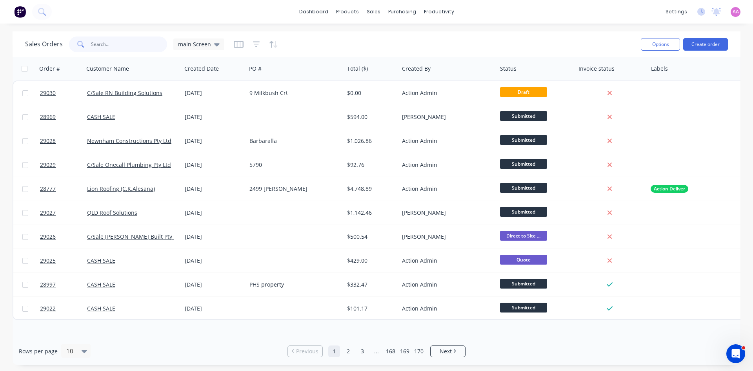
type input "4"
type input "5369"
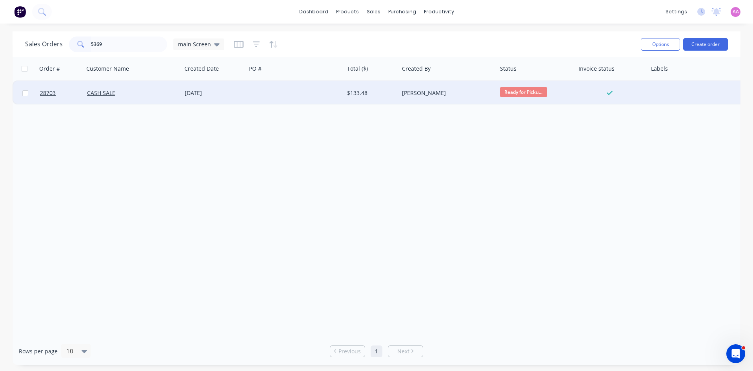
click at [303, 98] on div at bounding box center [295, 93] width 98 height 24
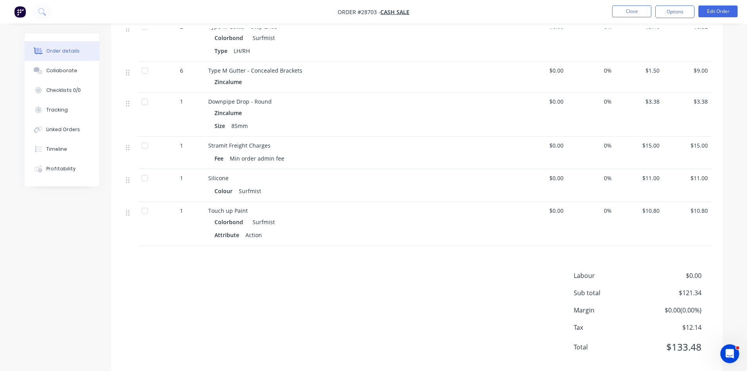
scroll to position [432, 0]
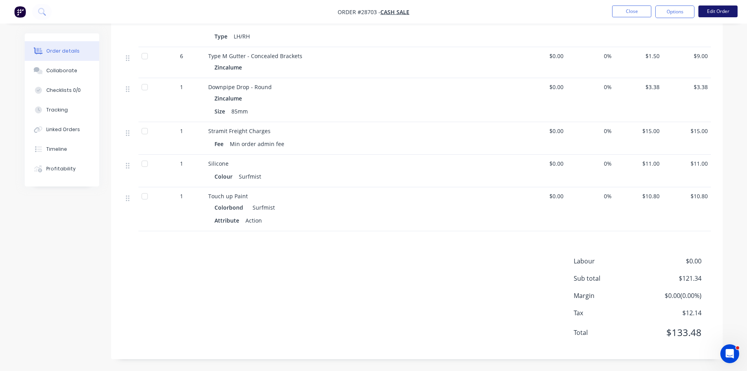
click at [725, 13] on button "Edit Order" at bounding box center [717, 11] width 39 height 12
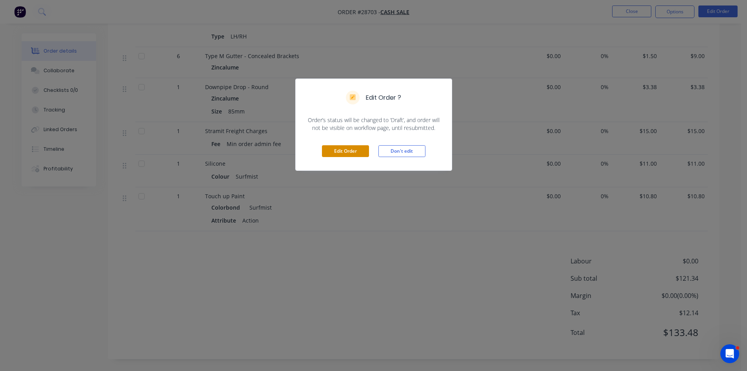
click at [347, 153] on button "Edit Order" at bounding box center [345, 151] width 47 height 12
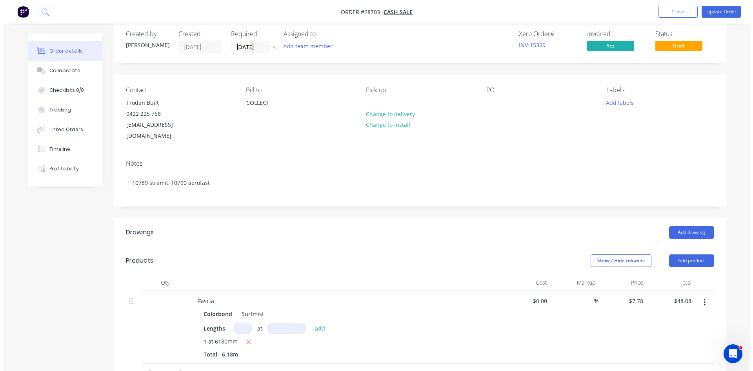
scroll to position [0, 0]
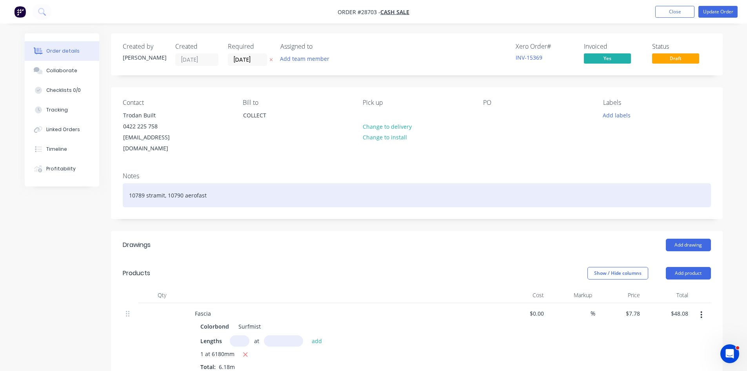
click at [239, 186] on div "10789 stramit, 10790 aerofast" at bounding box center [417, 195] width 588 height 24
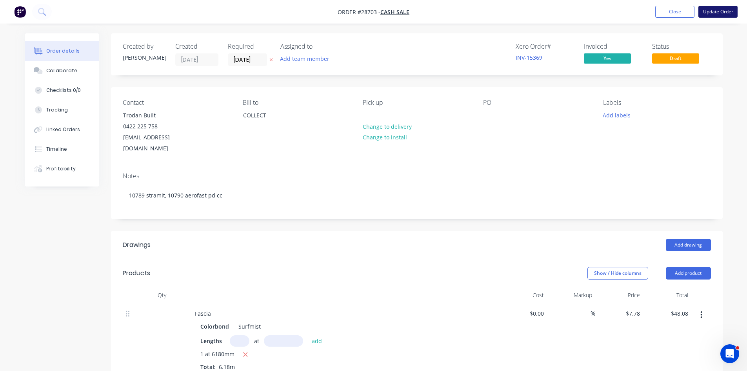
click at [717, 9] on button "Update Order" at bounding box center [717, 12] width 39 height 12
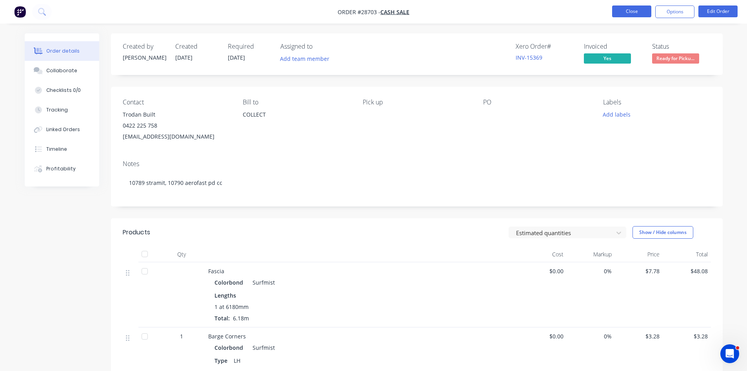
click at [635, 9] on button "Close" at bounding box center [631, 11] width 39 height 12
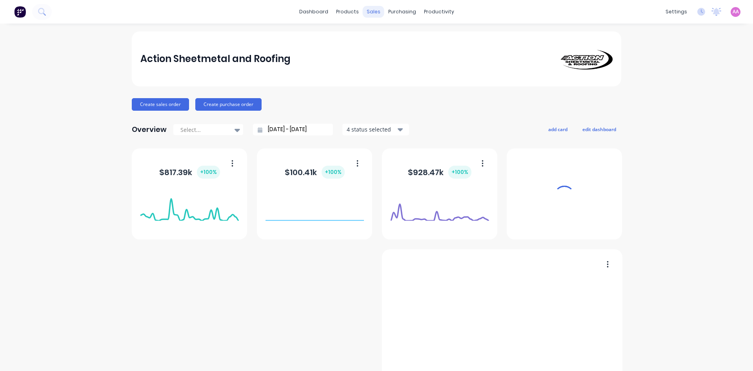
click at [371, 10] on div "sales" at bounding box center [374, 12] width 22 height 12
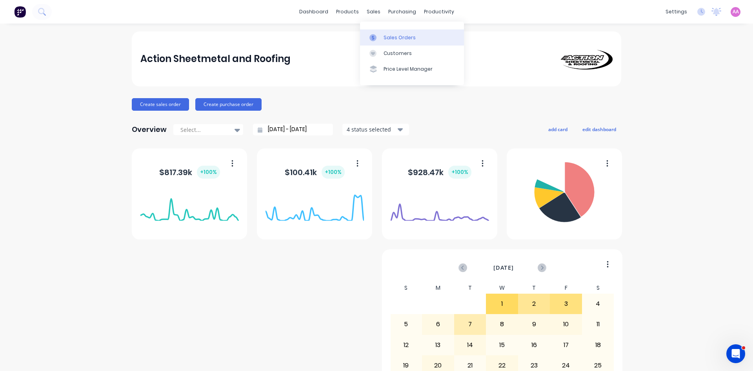
click at [395, 37] on div "Sales Orders" at bounding box center [400, 37] width 32 height 7
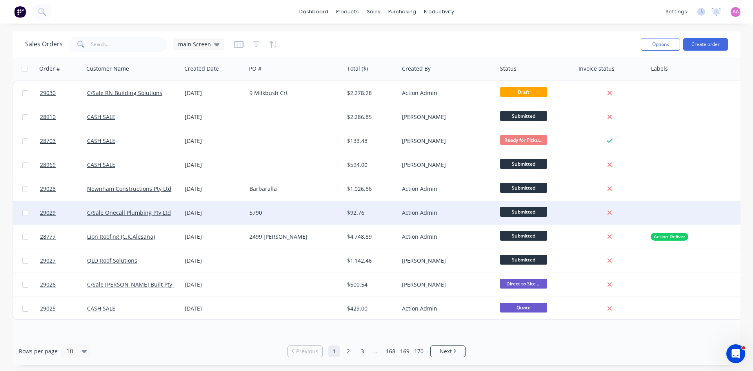
click at [265, 215] on div "5790" at bounding box center [292, 213] width 87 height 8
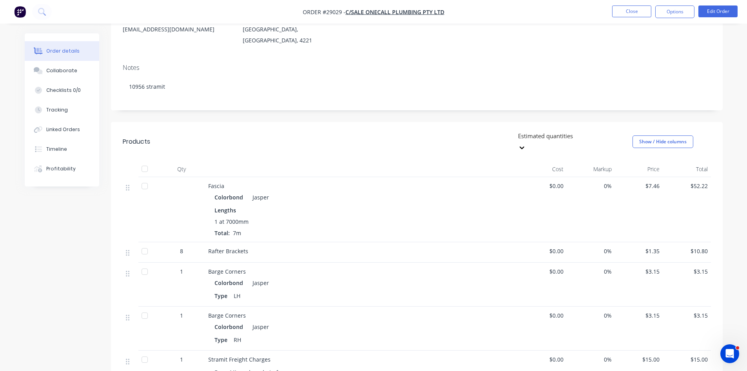
scroll to position [118, 0]
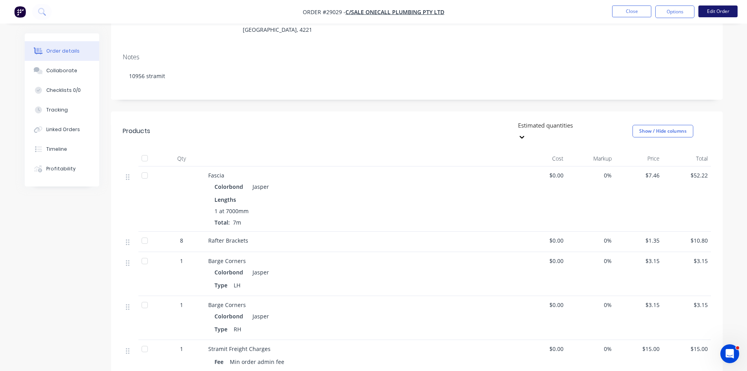
click at [734, 11] on button "Edit Order" at bounding box center [717, 11] width 39 height 12
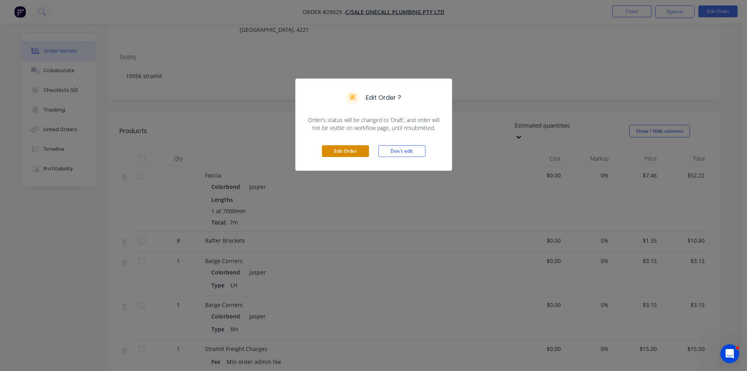
click at [341, 155] on button "Edit Order" at bounding box center [345, 151] width 47 height 12
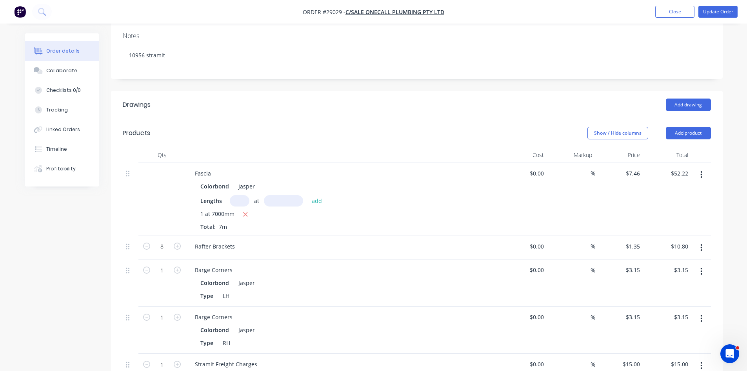
scroll to position [157, 0]
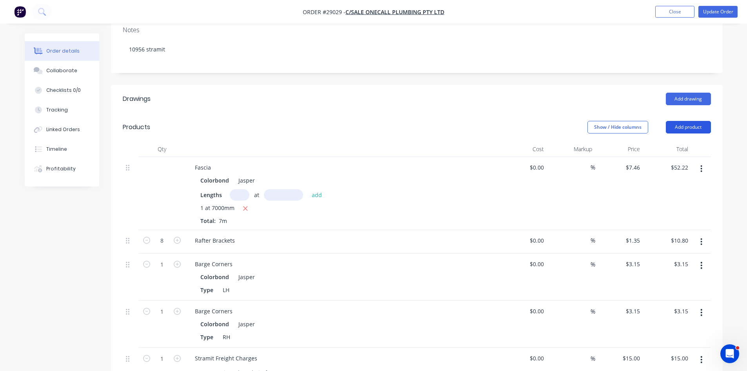
click at [695, 121] on button "Add product" at bounding box center [688, 127] width 45 height 13
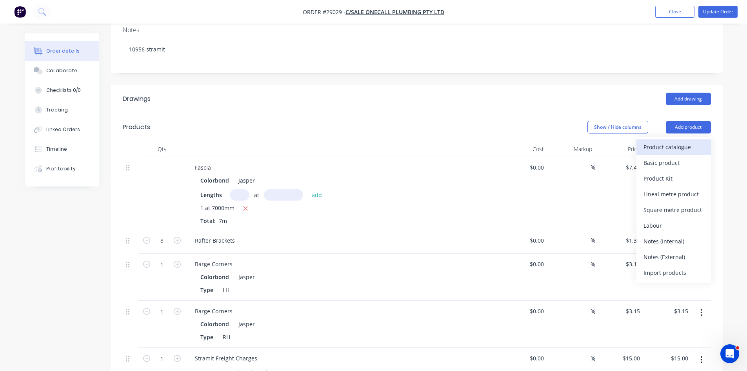
click at [664, 141] on div "Product catalogue" at bounding box center [674, 146] width 60 height 11
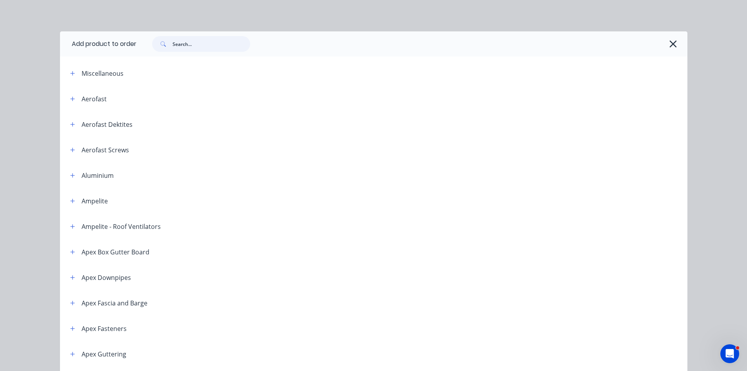
click at [186, 44] on input "text" at bounding box center [212, 44] width 78 height 16
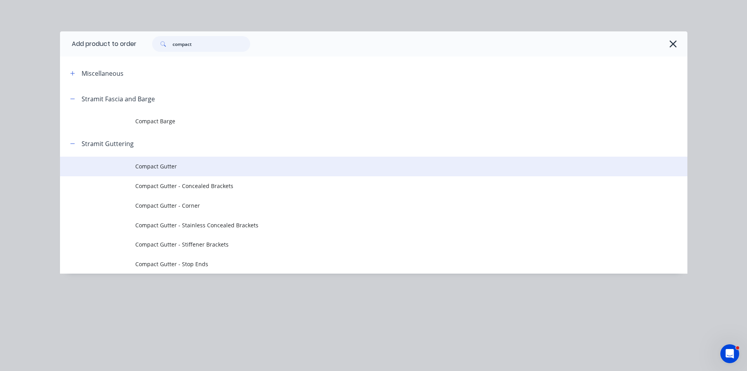
type input "compact"
click at [149, 170] on span "Compact Gutter" at bounding box center [356, 166] width 442 height 8
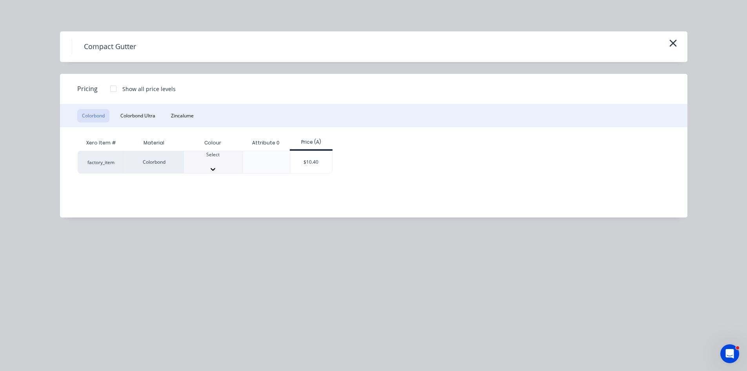
click at [220, 164] on div at bounding box center [213, 161] width 58 height 7
drag, startPoint x: 198, startPoint y: 255, endPoint x: 309, endPoint y: 200, distance: 123.0
click at [310, 162] on div "$10.40" at bounding box center [311, 164] width 42 height 27
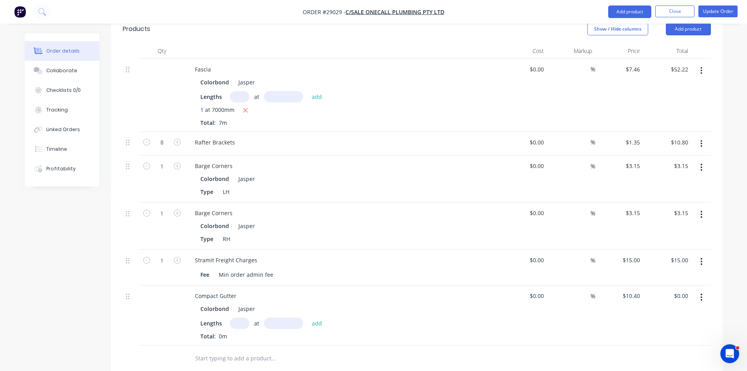
scroll to position [275, 0]
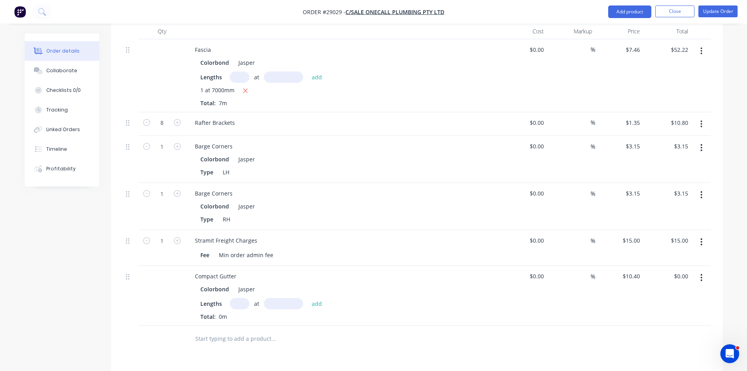
click at [246, 298] on input "text" at bounding box center [240, 303] width 20 height 11
type input "1"
type input "7000"
click at [308, 298] on button "add" at bounding box center [317, 303] width 18 height 11
type input "$72.80"
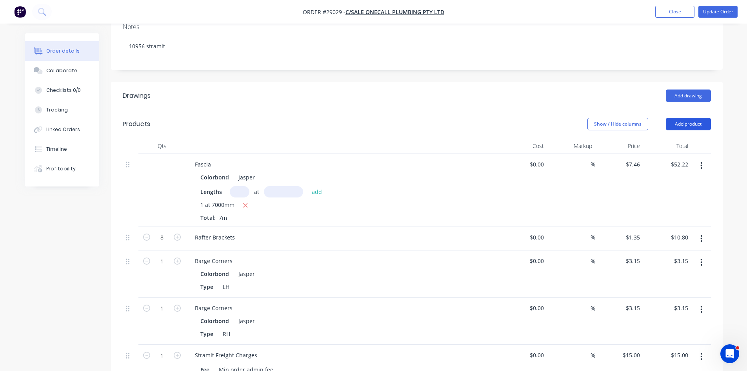
scroll to position [157, 0]
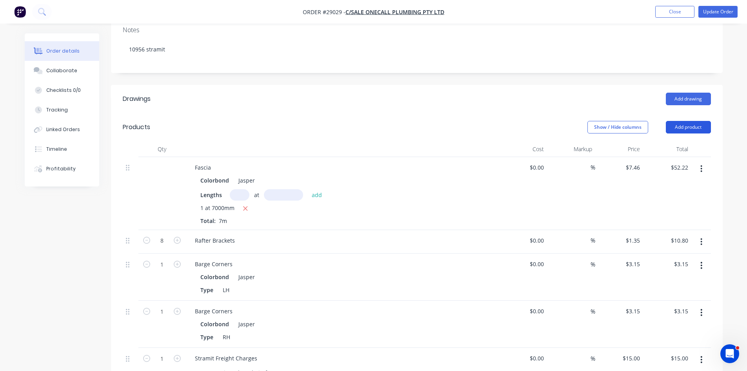
click at [689, 121] on button "Add product" at bounding box center [688, 127] width 45 height 13
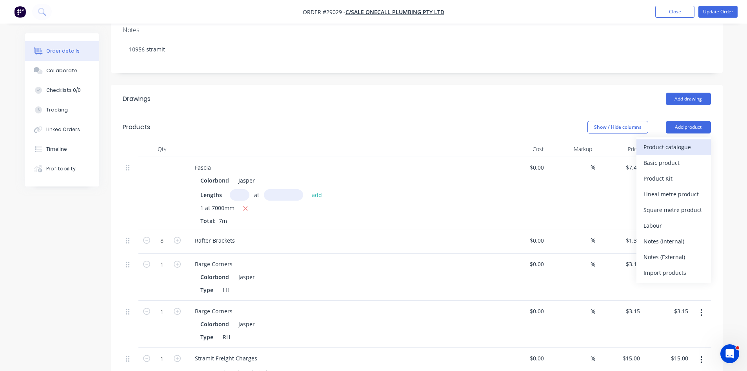
click at [671, 141] on div "Product catalogue" at bounding box center [674, 146] width 60 height 11
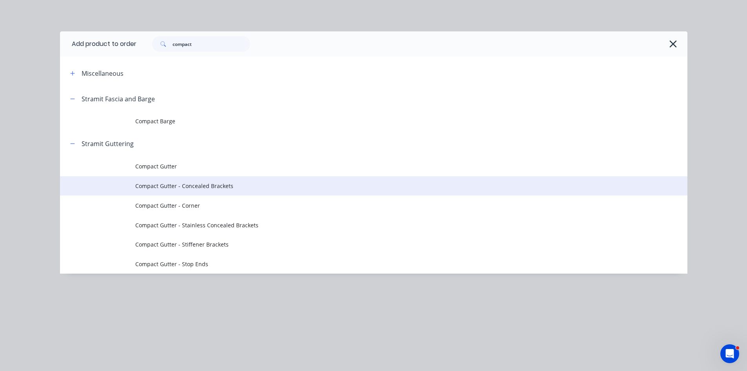
click at [181, 187] on span "Compact Gutter - Concealed Brackets" at bounding box center [356, 186] width 442 height 8
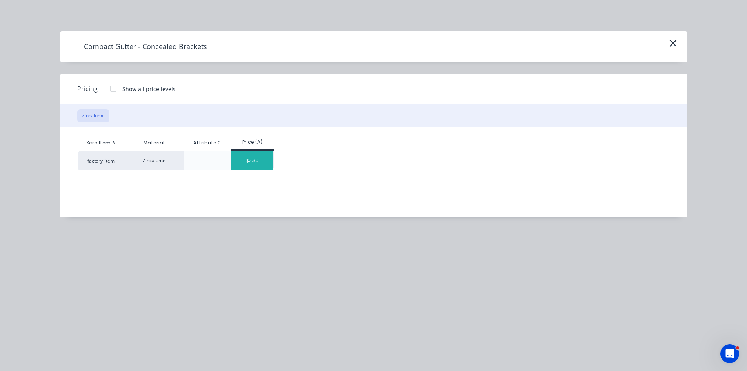
click at [258, 158] on div "$2.30" at bounding box center [252, 160] width 42 height 19
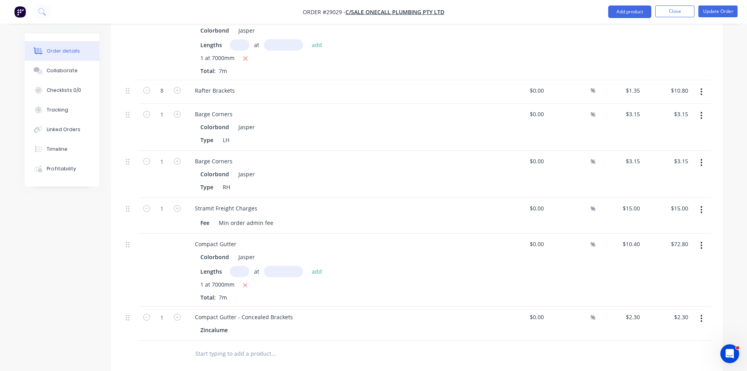
scroll to position [314, 0]
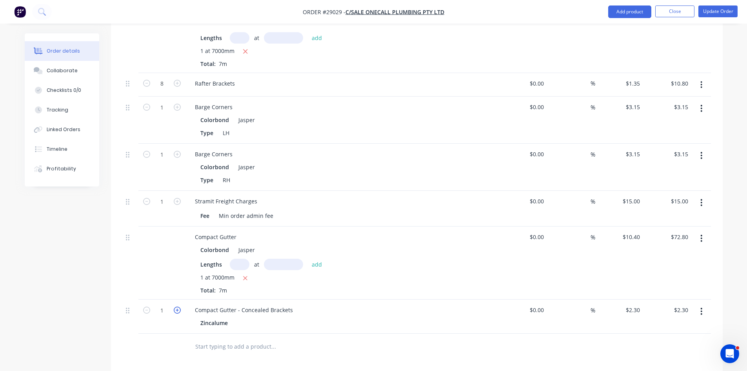
click at [178, 306] on icon "button" at bounding box center [177, 309] width 7 height 7
type input "2"
type input "$4.60"
click at [179, 306] on icon "button" at bounding box center [177, 309] width 7 height 7
type input "3"
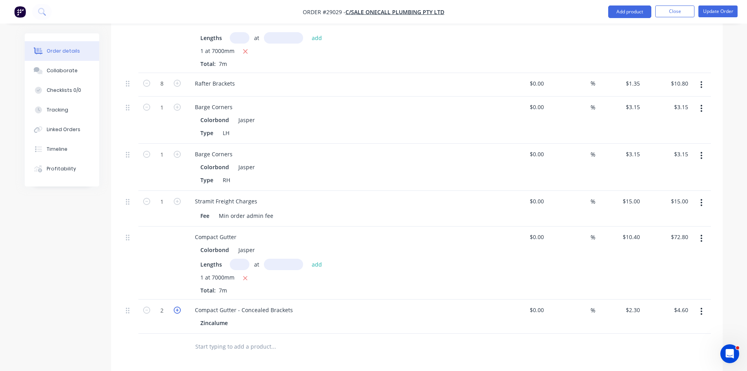
type input "$6.90"
click at [179, 306] on icon "button" at bounding box center [177, 309] width 7 height 7
type input "4"
type input "$9.20"
click at [179, 306] on icon "button" at bounding box center [177, 309] width 7 height 7
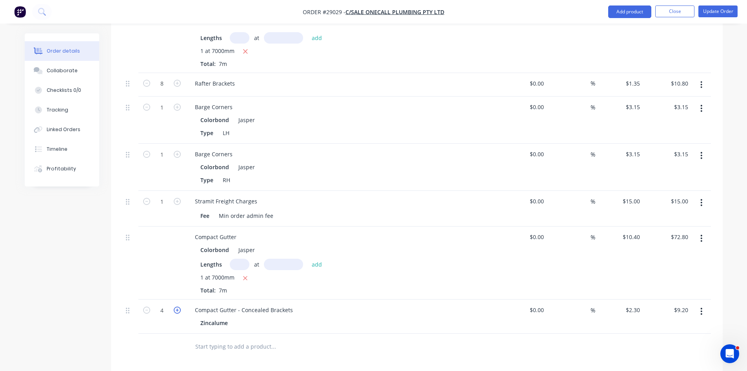
type input "5"
type input "$11.50"
click at [179, 306] on icon "button" at bounding box center [177, 309] width 7 height 7
type input "6"
type input "$13.80"
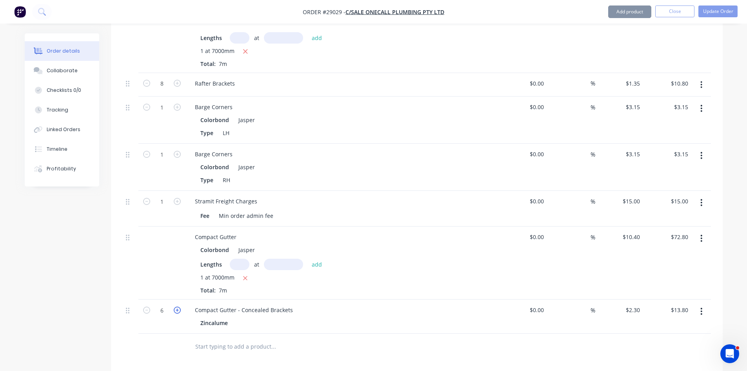
click at [179, 306] on icon "button" at bounding box center [177, 309] width 7 height 7
type input "7"
type input "$16.10"
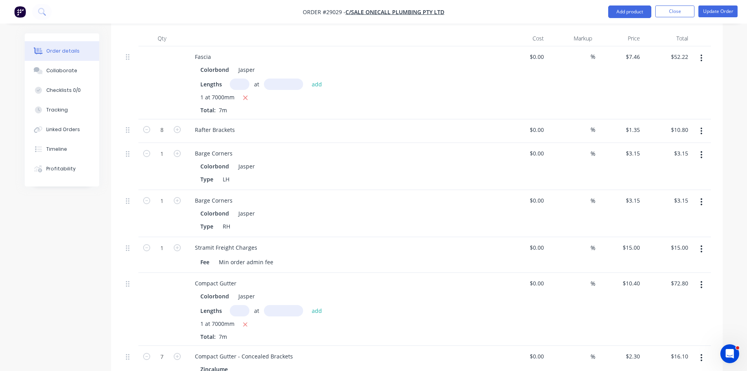
scroll to position [196, 0]
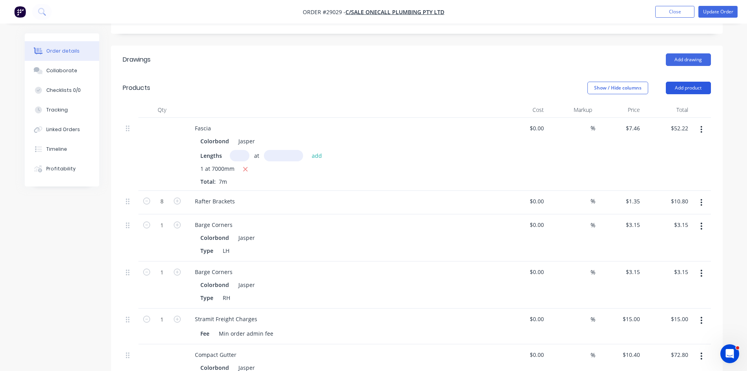
click at [682, 82] on button "Add product" at bounding box center [688, 88] width 45 height 13
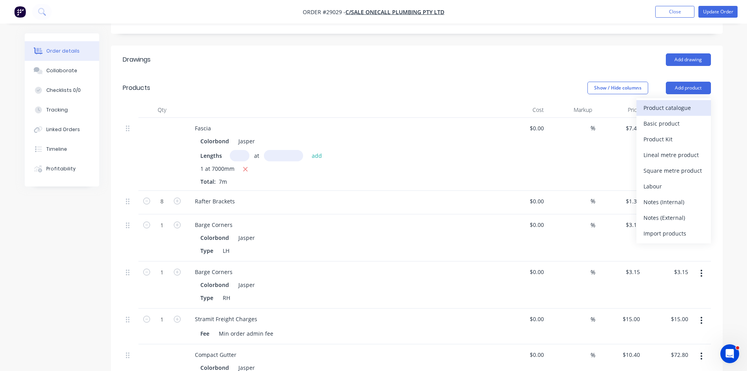
click at [676, 102] on div "Product catalogue" at bounding box center [674, 107] width 60 height 11
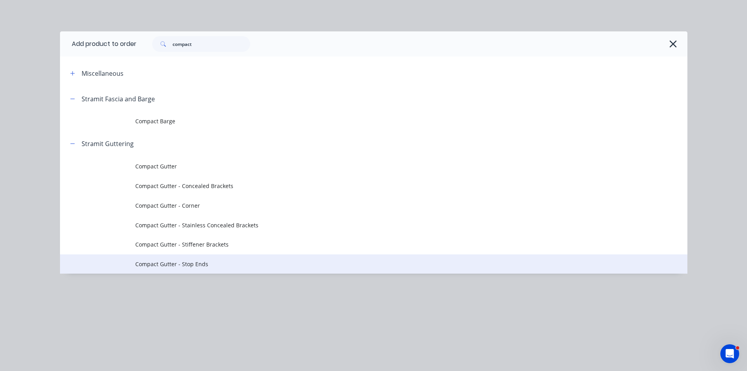
click at [173, 265] on span "Compact Gutter - Stop Ends" at bounding box center [356, 264] width 442 height 8
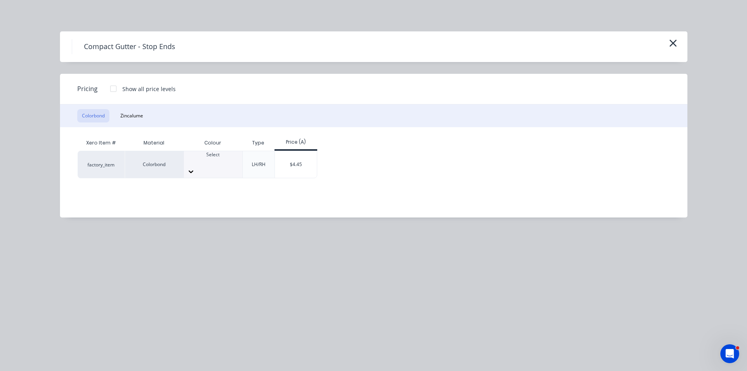
click at [228, 165] on div at bounding box center [213, 171] width 58 height 13
drag, startPoint x: 205, startPoint y: 256, endPoint x: 249, endPoint y: 214, distance: 61.3
click at [294, 159] on div "$4.45" at bounding box center [296, 164] width 42 height 27
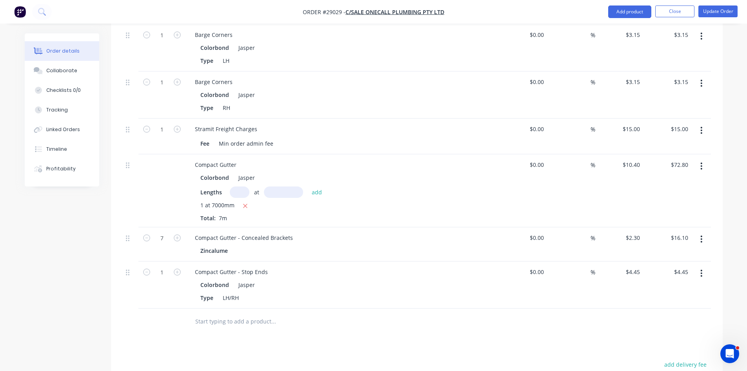
scroll to position [392, 0]
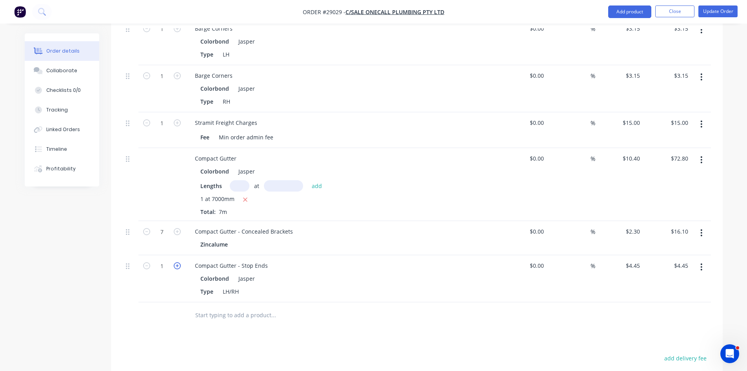
click at [176, 262] on icon "button" at bounding box center [177, 265] width 7 height 7
type input "2"
type input "$8.90"
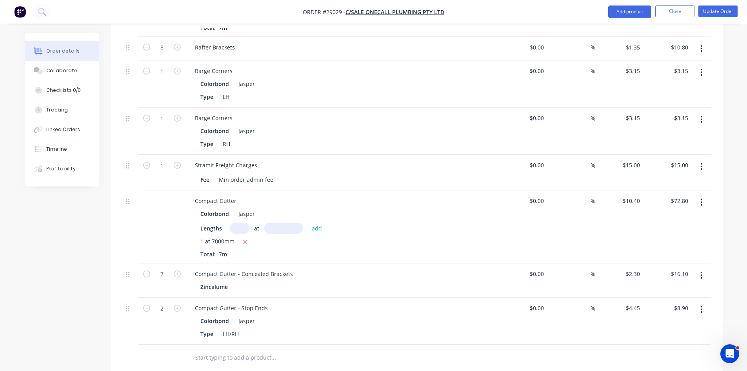
scroll to position [353, 0]
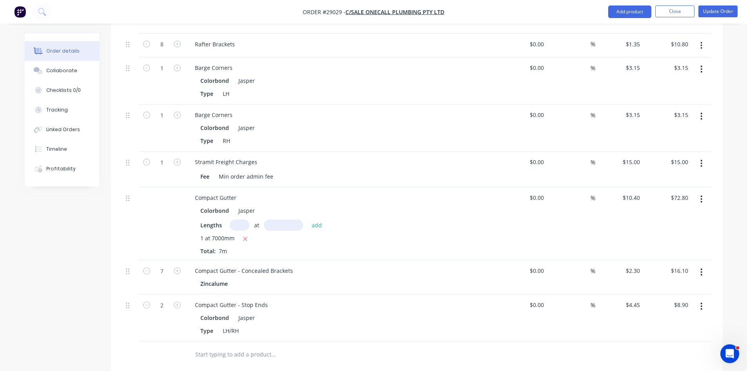
click at [700, 159] on icon "button" at bounding box center [701, 163] width 2 height 9
click at [647, 225] on div "Delete" at bounding box center [674, 230] width 60 height 11
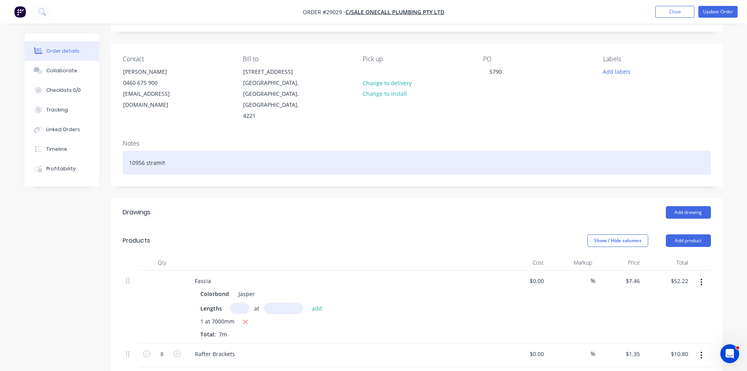
scroll to position [0, 0]
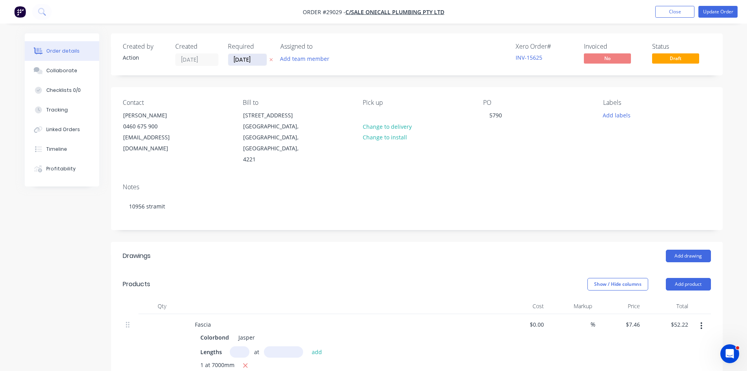
click at [245, 63] on input "07/10/25" at bounding box center [247, 60] width 38 height 12
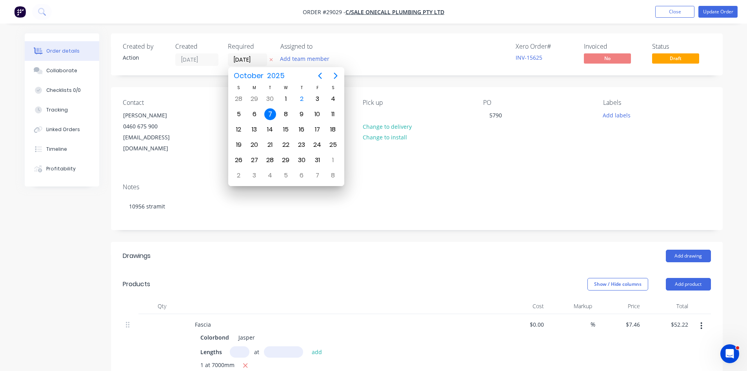
click at [272, 113] on div "7" at bounding box center [270, 114] width 12 height 12
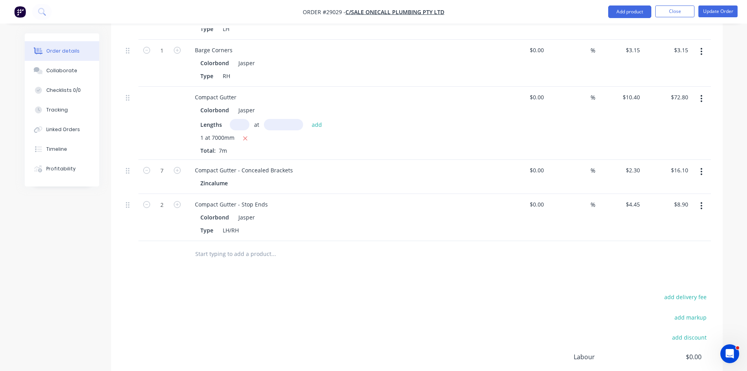
scroll to position [431, 0]
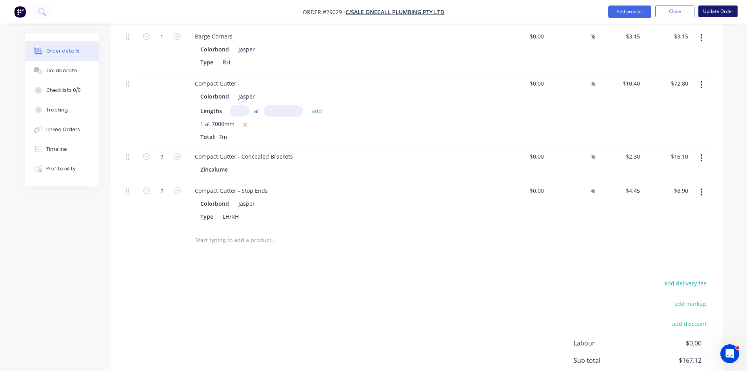
click at [713, 13] on button "Update Order" at bounding box center [717, 11] width 39 height 12
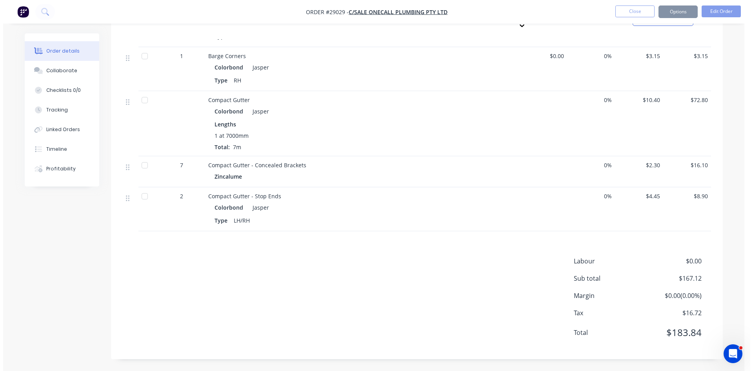
scroll to position [0, 0]
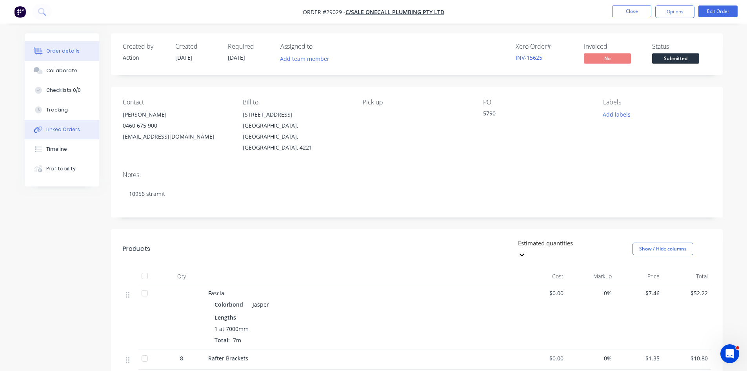
click at [53, 129] on div "Linked Orders" at bounding box center [63, 129] width 34 height 7
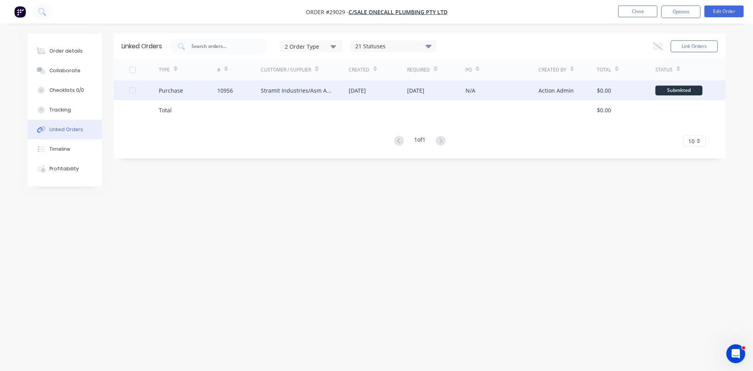
click at [261, 84] on div "Stramit Industries/Asm Acc 31105" at bounding box center [305, 90] width 88 height 20
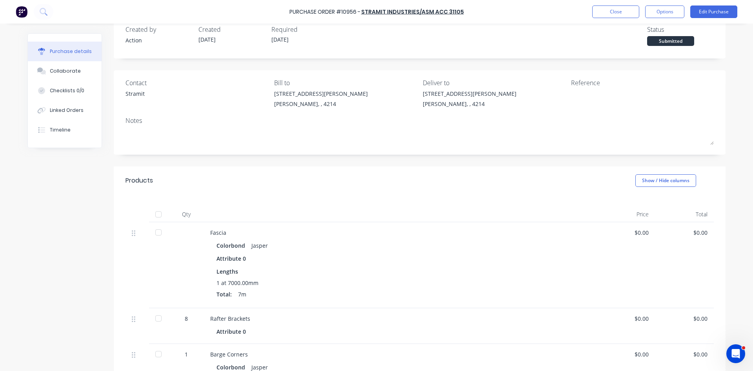
scroll to position [2, 0]
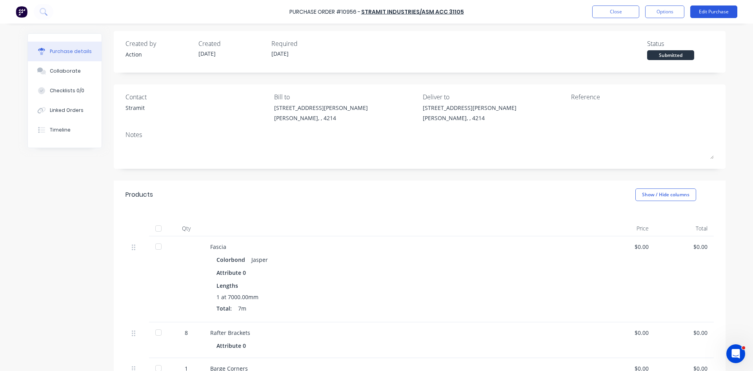
click at [714, 13] on button "Edit Purchase" at bounding box center [713, 11] width 47 height 13
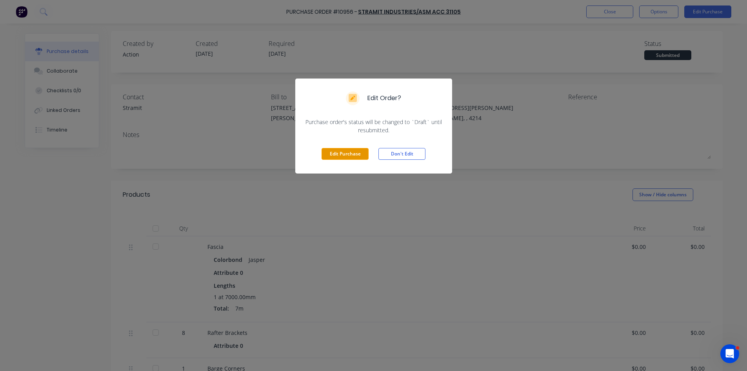
click at [340, 152] on button "Edit Purchase" at bounding box center [345, 154] width 47 height 12
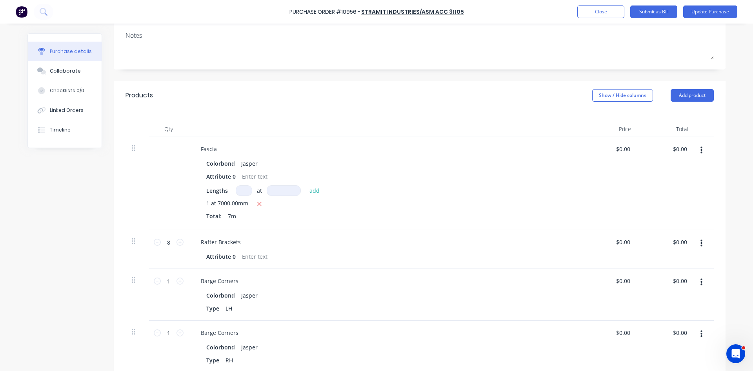
scroll to position [118, 0]
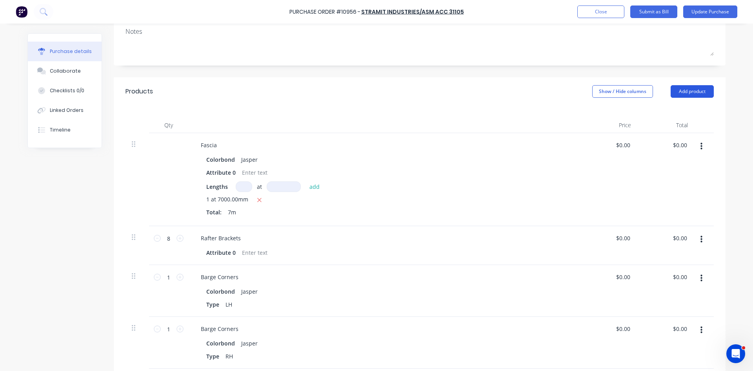
click at [686, 88] on button "Add product" at bounding box center [692, 91] width 43 height 13
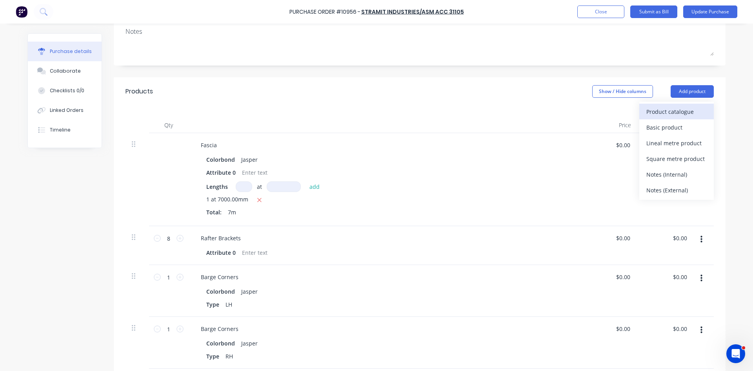
click at [679, 112] on div "Product catalogue" at bounding box center [676, 111] width 60 height 11
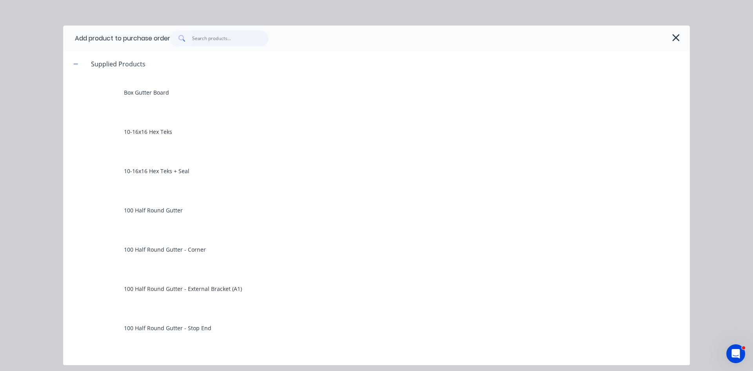
click at [218, 40] on input "text" at bounding box center [230, 39] width 76 height 16
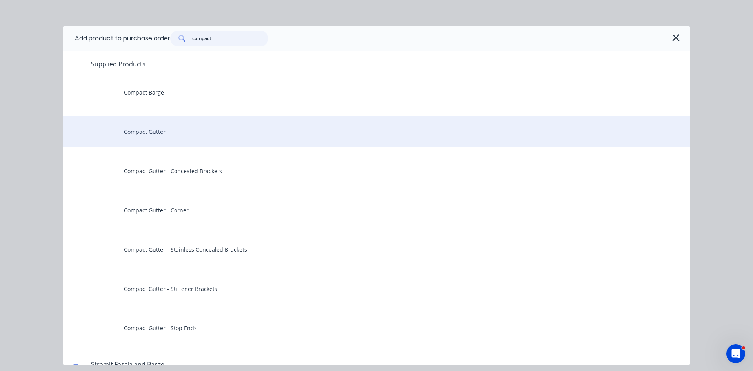
type input "compact"
click at [158, 135] on div "Compact Gutter" at bounding box center [376, 131] width 627 height 31
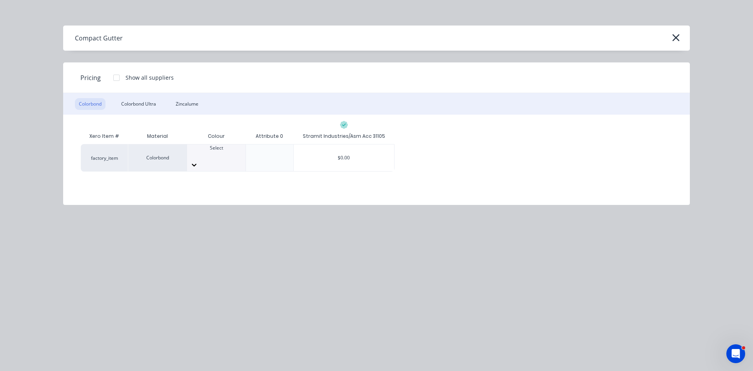
click at [204, 158] on div "Select" at bounding box center [216, 151] width 58 height 14
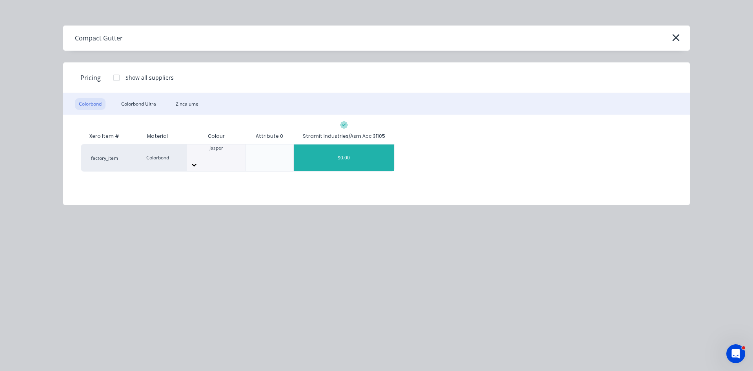
click at [346, 158] on div "$0.00" at bounding box center [344, 157] width 100 height 27
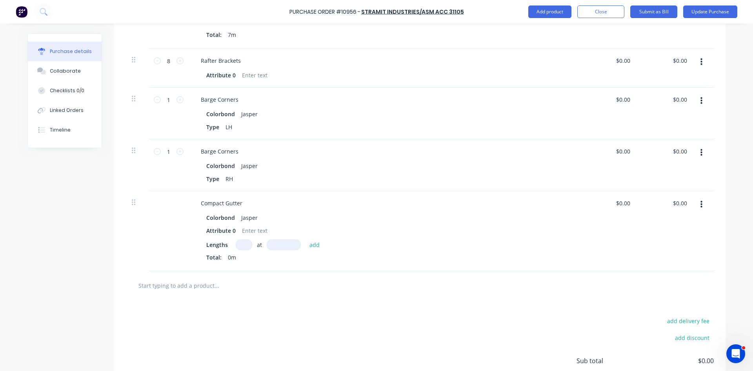
scroll to position [314, 0]
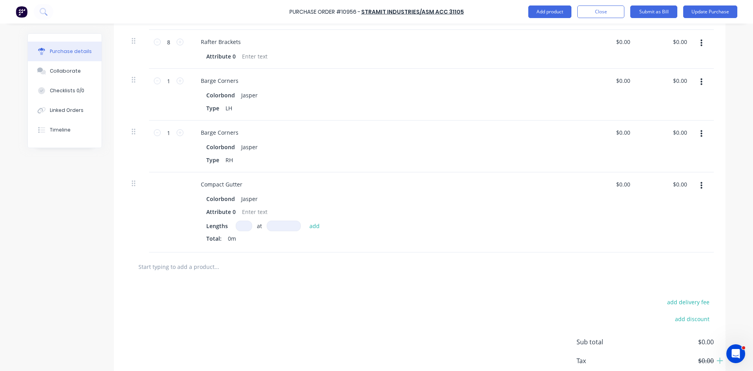
click at [240, 223] on input at bounding box center [244, 225] width 16 height 11
type input "1"
type input "7000"
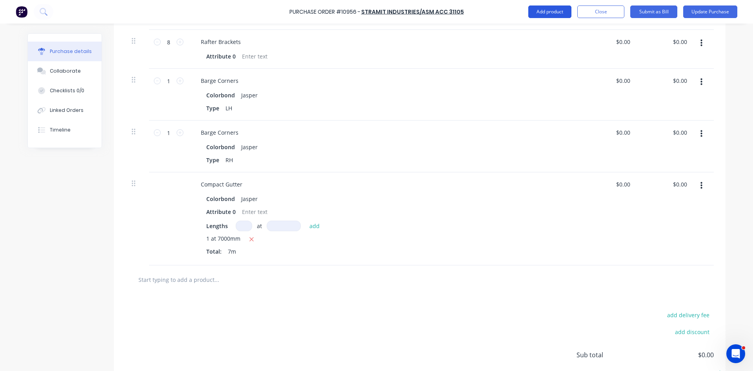
click at [544, 12] on button "Add product" at bounding box center [549, 11] width 43 height 13
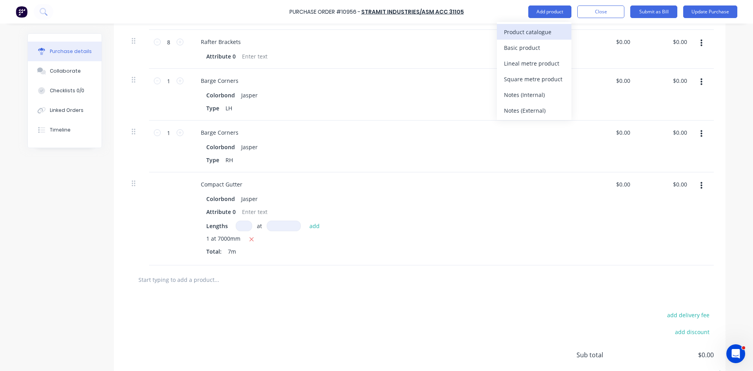
click at [545, 29] on div "Product catalogue" at bounding box center [534, 31] width 60 height 11
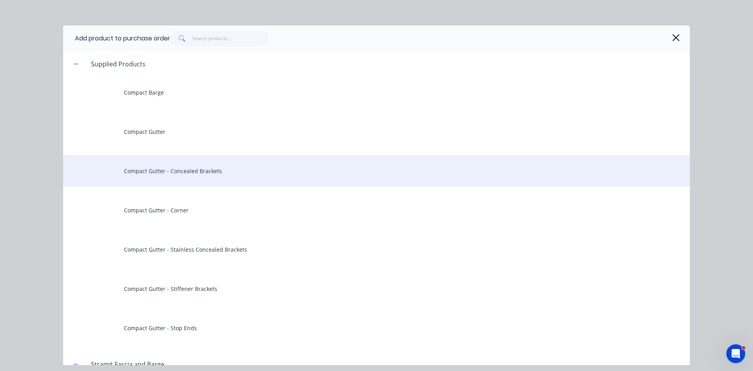
click at [174, 172] on div "Compact Gutter - Concealed Brackets" at bounding box center [376, 170] width 627 height 31
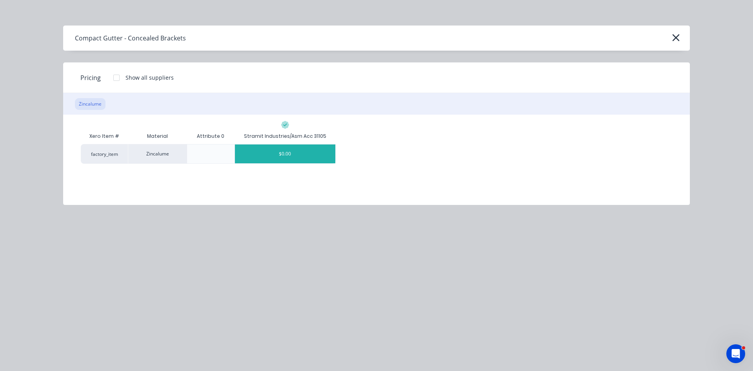
click at [319, 147] on div "$0.00" at bounding box center [285, 153] width 100 height 19
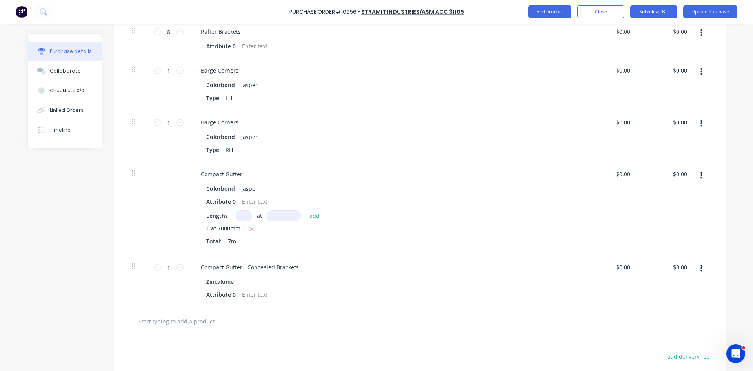
scroll to position [353, 0]
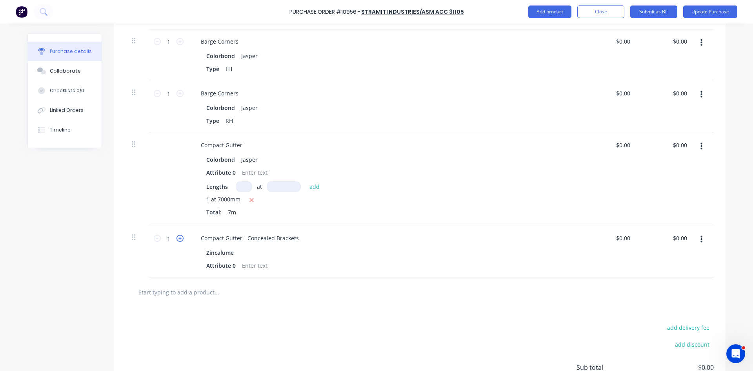
click at [180, 238] on icon at bounding box center [179, 238] width 7 height 7
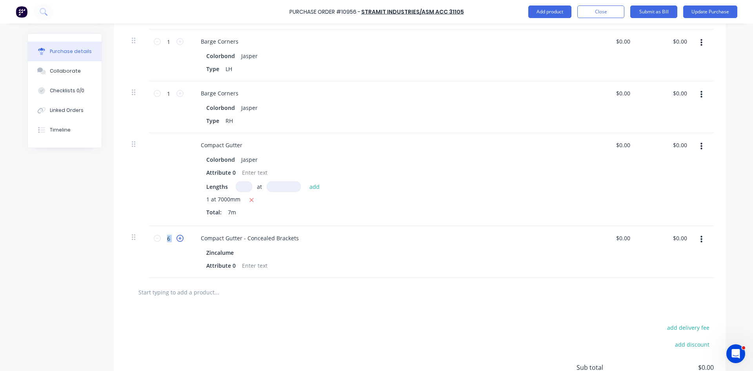
click at [180, 238] on icon at bounding box center [179, 238] width 7 height 7
type input "7"
click at [547, 11] on button "Add product" at bounding box center [549, 11] width 43 height 13
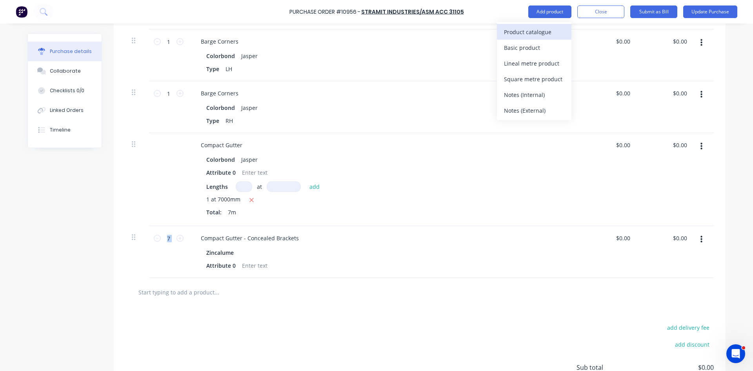
click at [530, 31] on div "Product catalogue" at bounding box center [534, 31] width 60 height 11
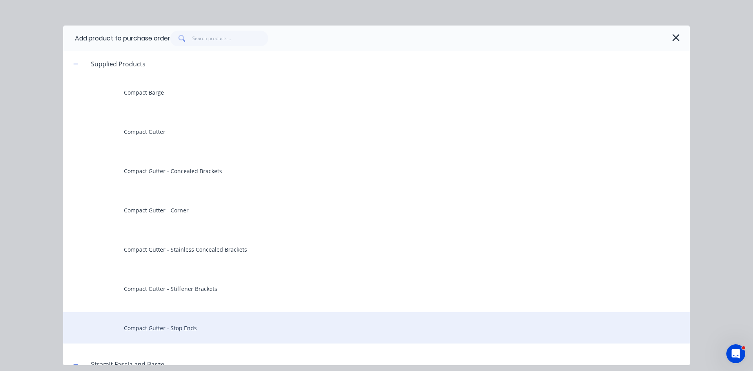
click at [160, 327] on div "Compact Gutter - Stop Ends" at bounding box center [376, 327] width 627 height 31
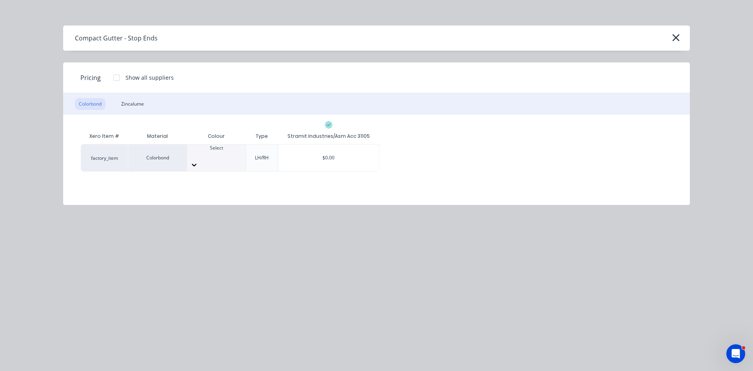
click at [231, 158] on div at bounding box center [216, 164] width 58 height 13
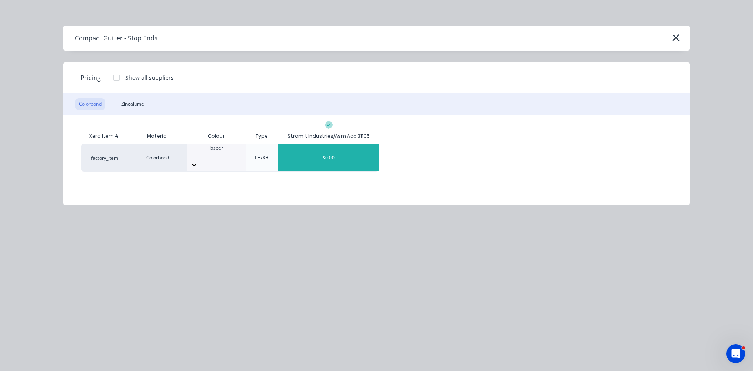
click at [333, 157] on div "$0.00" at bounding box center [328, 157] width 100 height 27
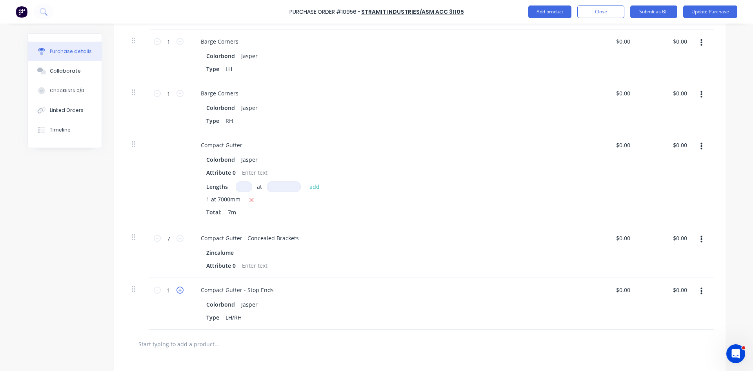
click at [176, 291] on icon at bounding box center [179, 289] width 7 height 7
type input "2"
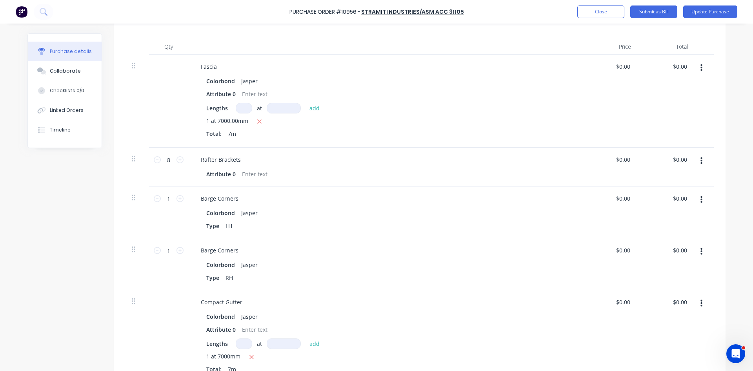
scroll to position [0, 0]
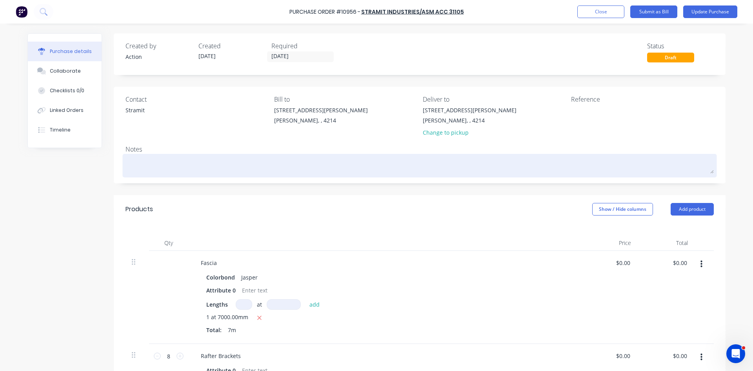
click at [167, 163] on textarea at bounding box center [420, 165] width 588 height 18
type textarea "Hey guys, I have had to add to this order that i sent through earlier. this is …"
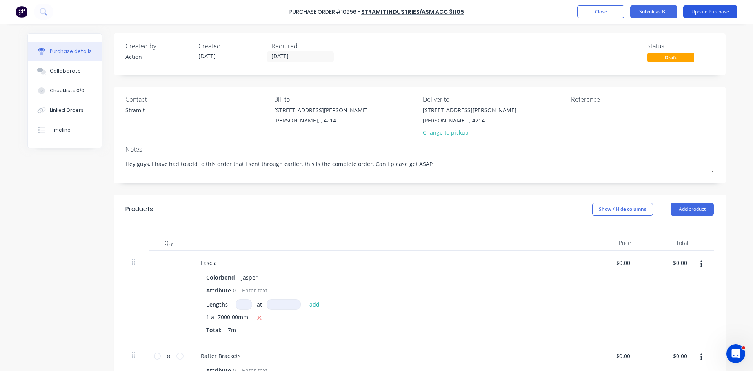
click at [700, 12] on button "Update Purchase" at bounding box center [710, 11] width 54 height 13
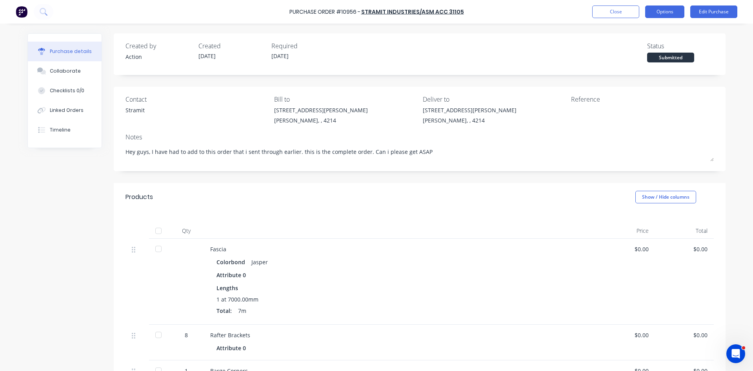
click at [664, 8] on button "Options" at bounding box center [664, 11] width 39 height 13
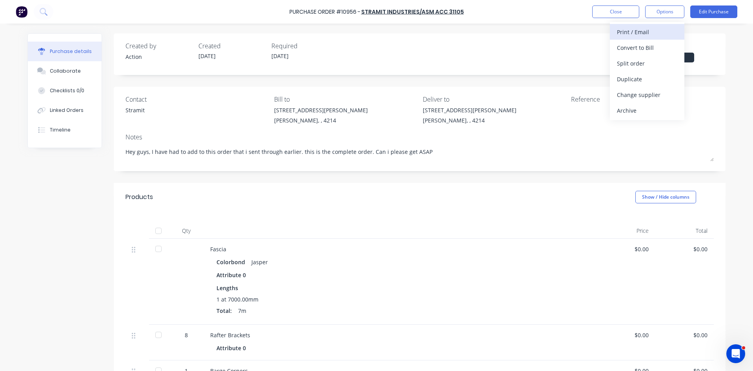
click at [655, 32] on div "Print / Email" at bounding box center [647, 31] width 60 height 11
click at [648, 60] on div "Without pricing" at bounding box center [647, 63] width 60 height 11
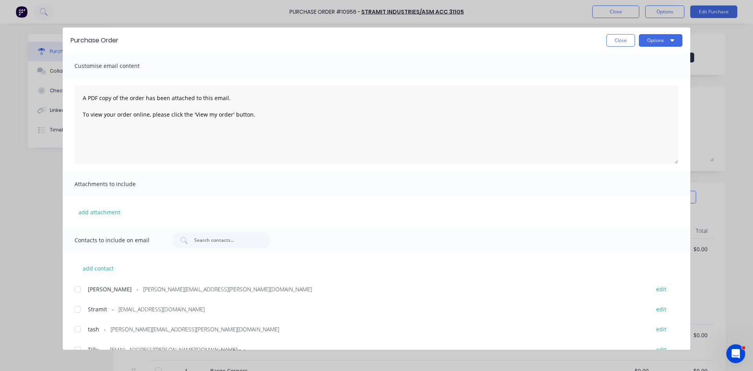
click at [81, 309] on div at bounding box center [78, 309] width 16 height 16
click at [660, 40] on button "Options" at bounding box center [661, 40] width 44 height 13
click at [633, 93] on div "Email" at bounding box center [645, 91] width 60 height 11
click at [615, 41] on button "Close" at bounding box center [620, 40] width 29 height 13
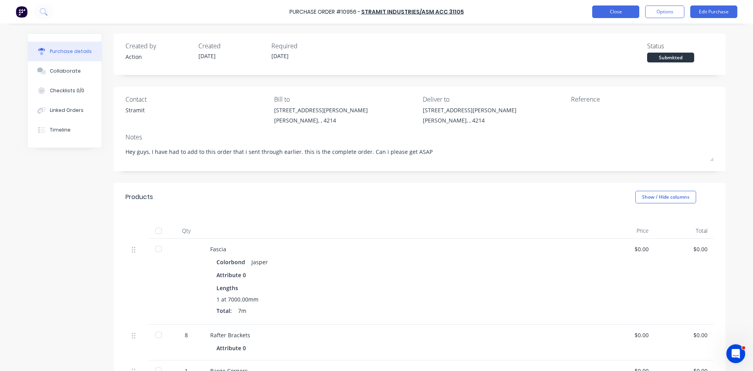
click at [598, 13] on button "Close" at bounding box center [615, 11] width 47 height 13
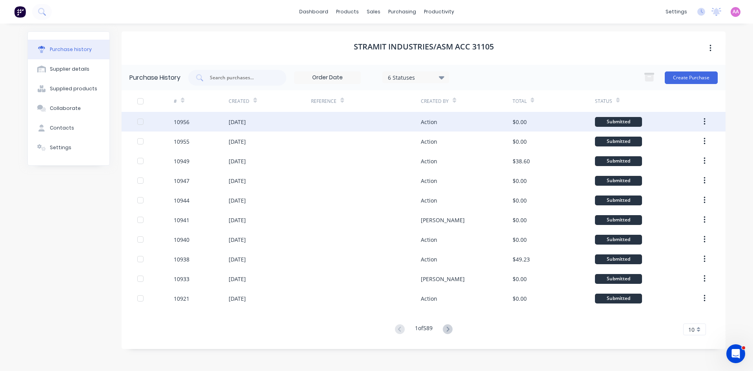
click at [233, 118] on div "[DATE]" at bounding box center [237, 122] width 17 height 8
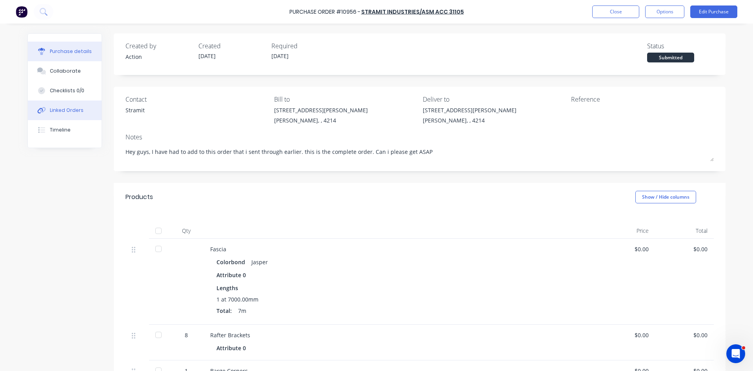
click at [70, 109] on div "Linked Orders" at bounding box center [67, 110] width 34 height 7
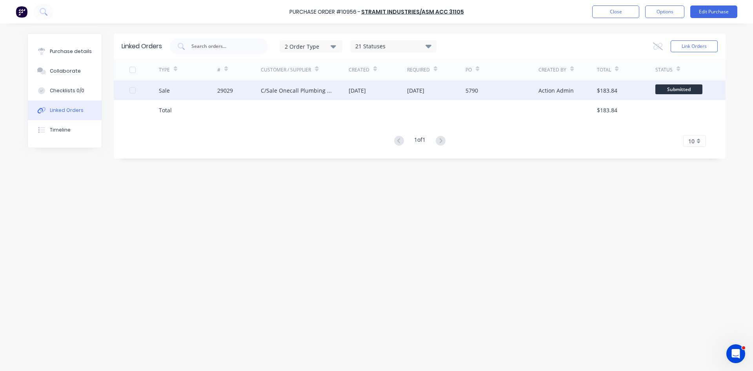
click at [303, 91] on div "C/Sale Onecall Plumbing Pty Ltd" at bounding box center [297, 90] width 72 height 8
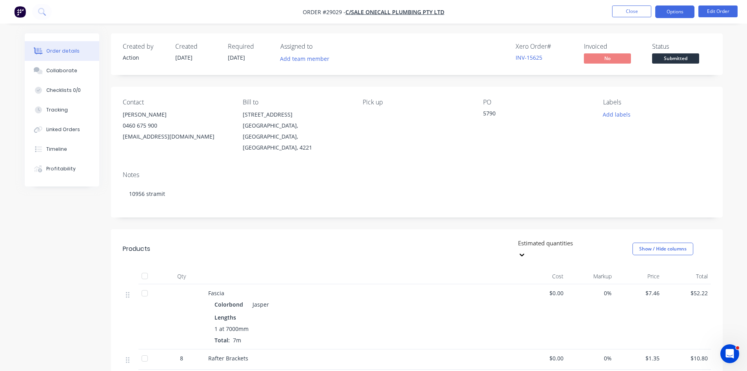
click at [681, 11] on button "Options" at bounding box center [674, 11] width 39 height 13
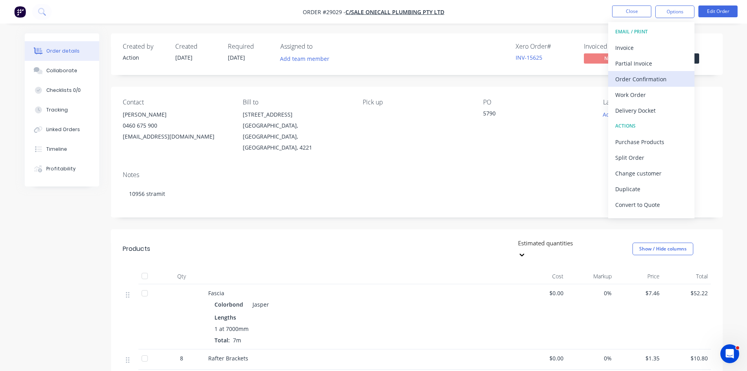
click at [631, 80] on div "Order Confirmation" at bounding box center [651, 78] width 72 height 11
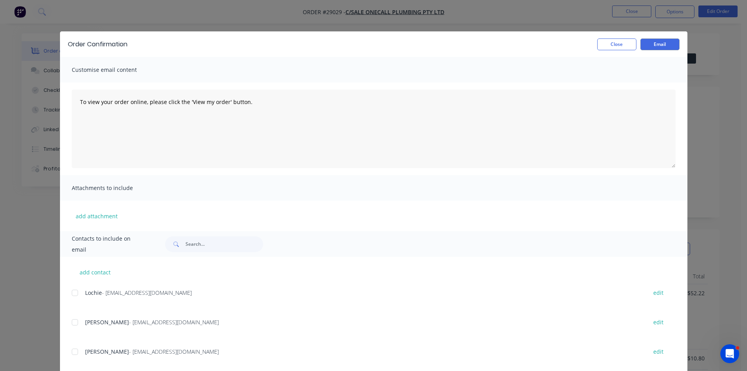
drag, startPoint x: 70, startPoint y: 352, endPoint x: 160, endPoint y: 307, distance: 100.5
click at [71, 352] on div at bounding box center [75, 352] width 16 height 16
click at [650, 48] on button "Email" at bounding box center [659, 44] width 39 height 12
click at [611, 49] on button "Close" at bounding box center [616, 44] width 39 height 12
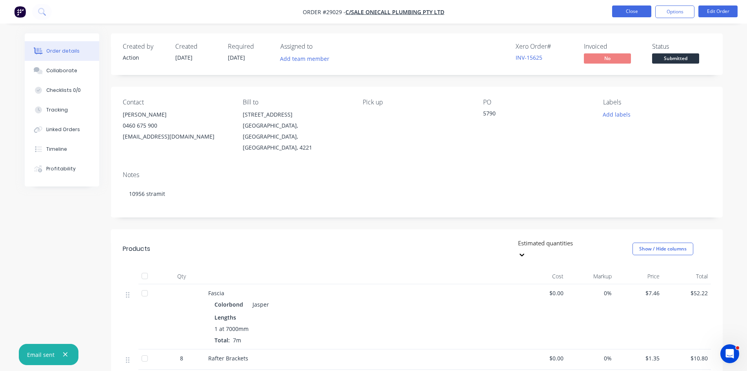
click at [635, 9] on button "Close" at bounding box center [631, 11] width 39 height 12
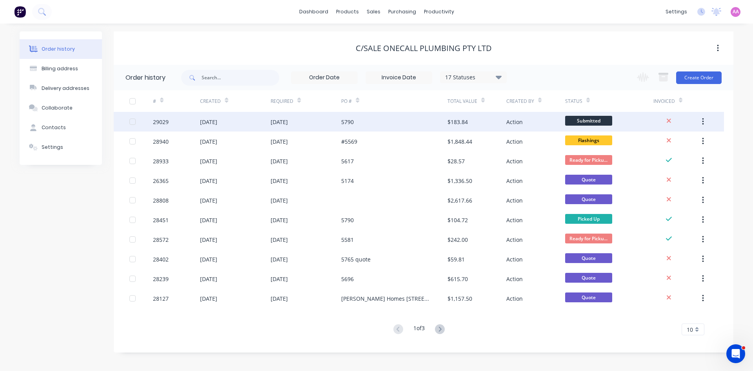
click at [368, 129] on div "5790" at bounding box center [394, 122] width 106 height 20
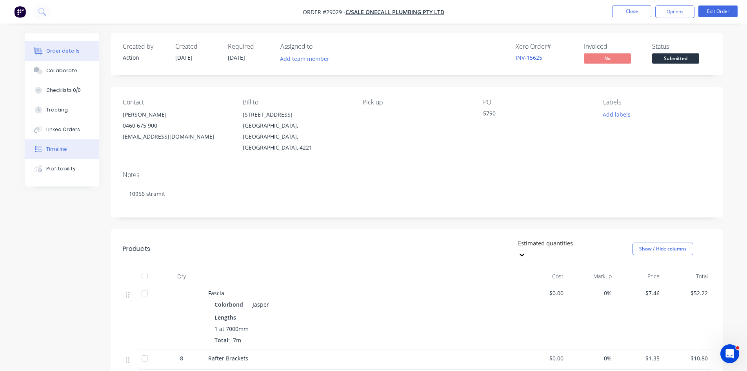
click at [54, 153] on button "Timeline" at bounding box center [62, 149] width 75 height 20
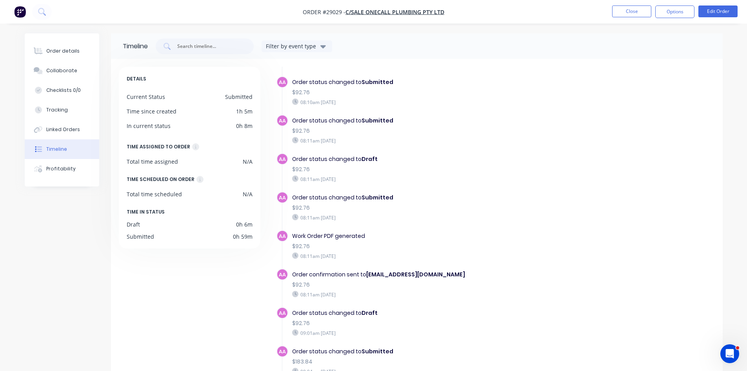
scroll to position [49, 0]
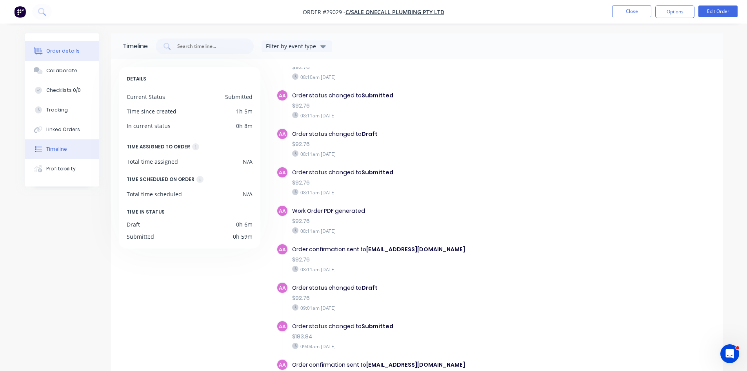
click at [64, 47] on div "Order details" at bounding box center [62, 50] width 33 height 7
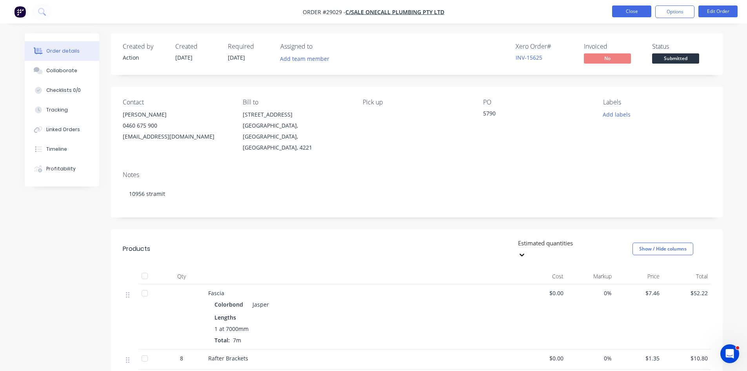
click at [632, 13] on button "Close" at bounding box center [631, 11] width 39 height 12
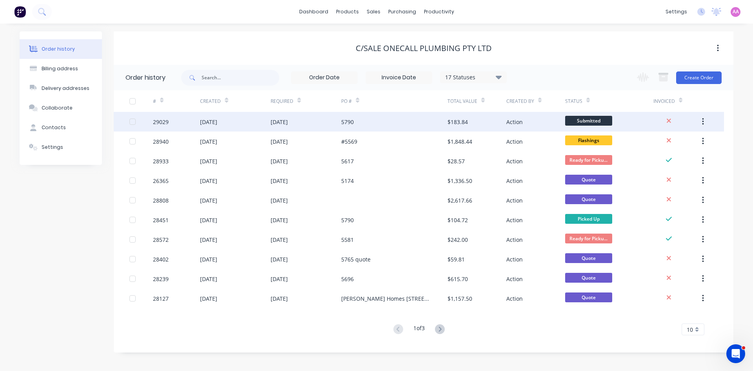
click at [333, 114] on div "07 Oct 2025" at bounding box center [306, 122] width 71 height 20
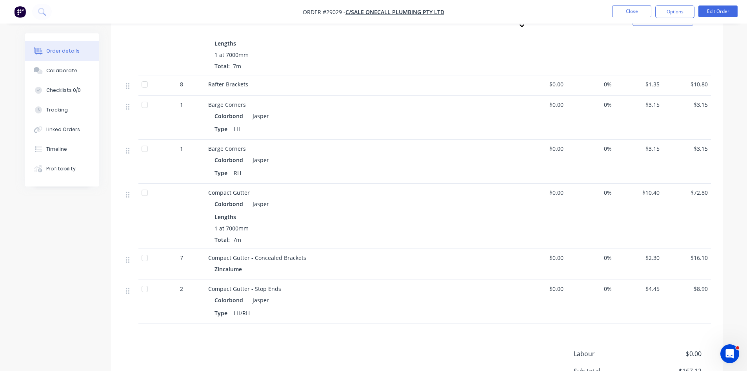
scroll to position [196, 0]
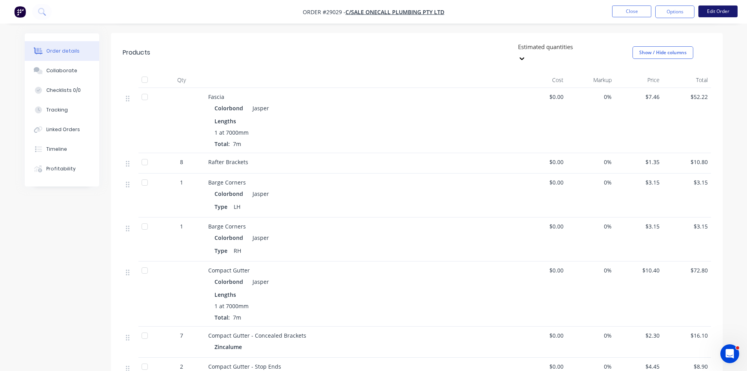
click at [732, 9] on button "Edit Order" at bounding box center [717, 11] width 39 height 12
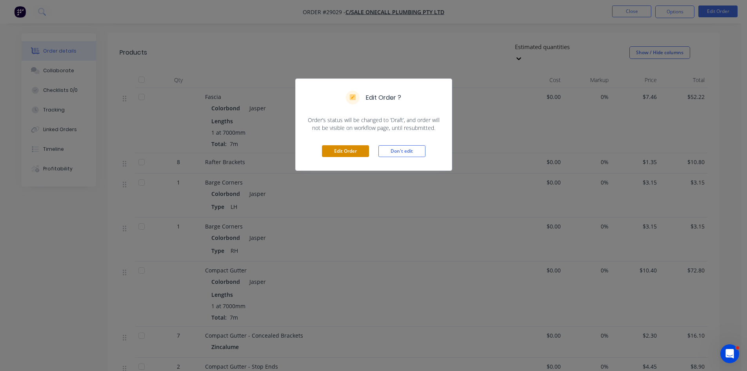
click at [346, 153] on button "Edit Order" at bounding box center [345, 151] width 47 height 12
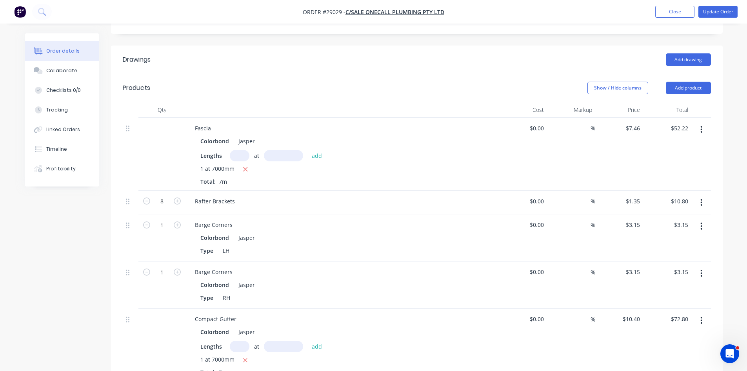
click at [700, 219] on button "button" at bounding box center [701, 226] width 18 height 14
click at [654, 288] on div "Delete" at bounding box center [674, 293] width 60 height 11
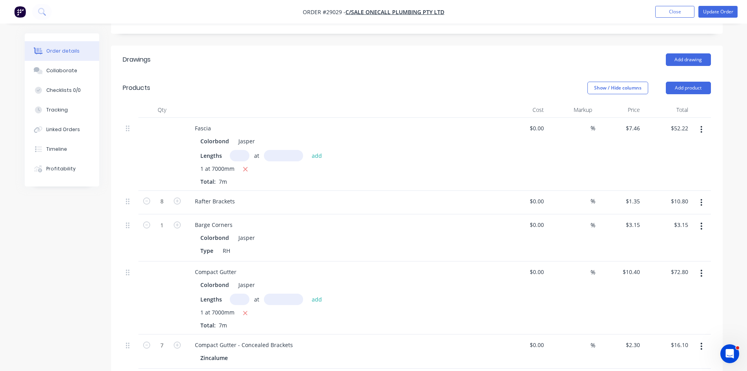
click at [700, 219] on button "button" at bounding box center [701, 226] width 18 height 14
click at [659, 288] on div "Delete" at bounding box center [674, 293] width 60 height 11
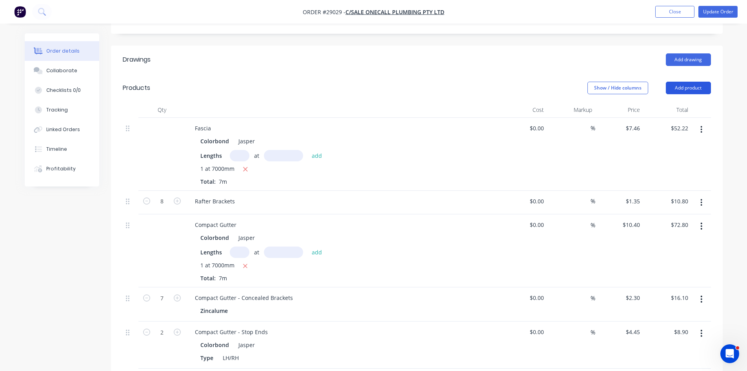
drag, startPoint x: 683, startPoint y: 59, endPoint x: 682, endPoint y: 64, distance: 4.3
click at [682, 82] on button "Add product" at bounding box center [688, 88] width 45 height 13
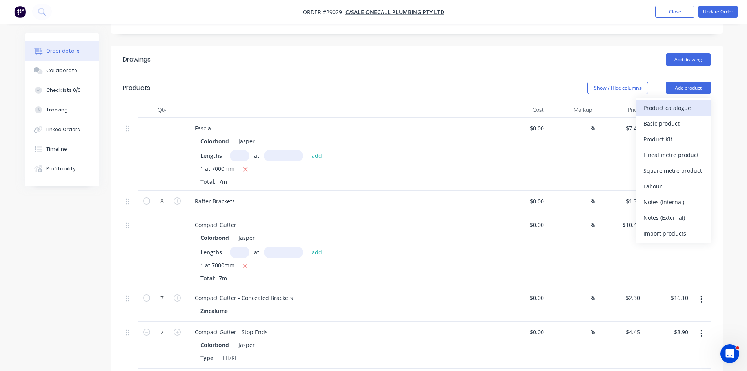
click at [676, 102] on div "Product catalogue" at bounding box center [674, 107] width 60 height 11
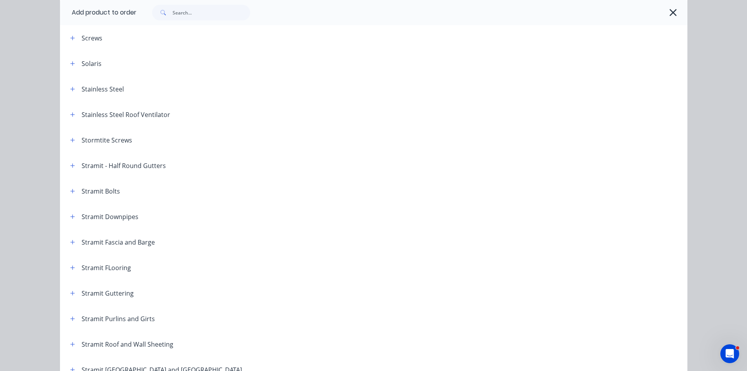
scroll to position [1137, 0]
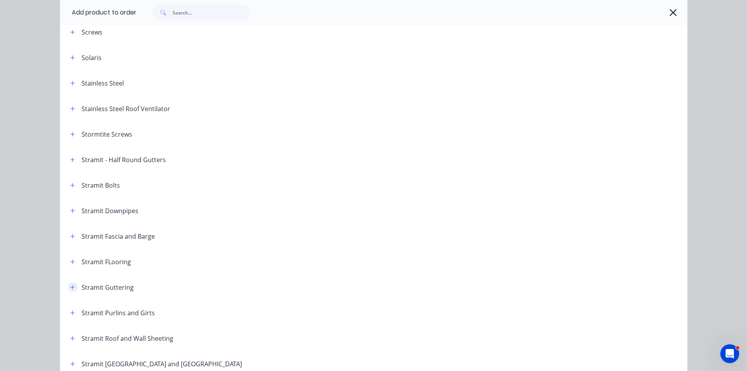
click at [68, 289] on button "button" at bounding box center [73, 287] width 10 height 10
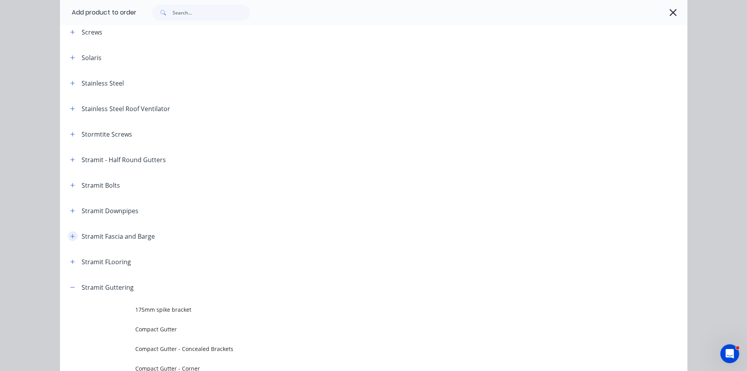
click at [70, 237] on icon "button" at bounding box center [72, 235] width 5 height 5
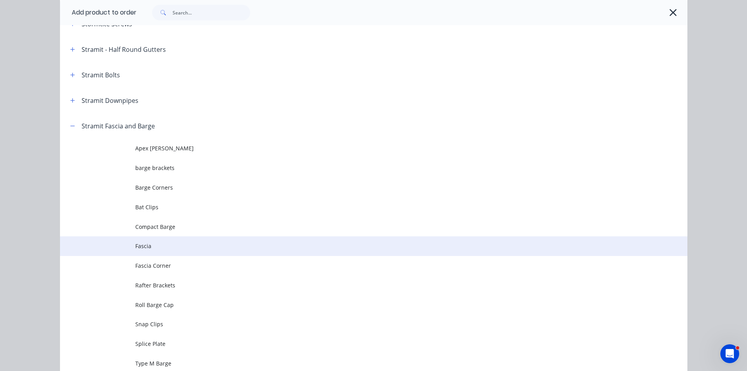
scroll to position [1255, 0]
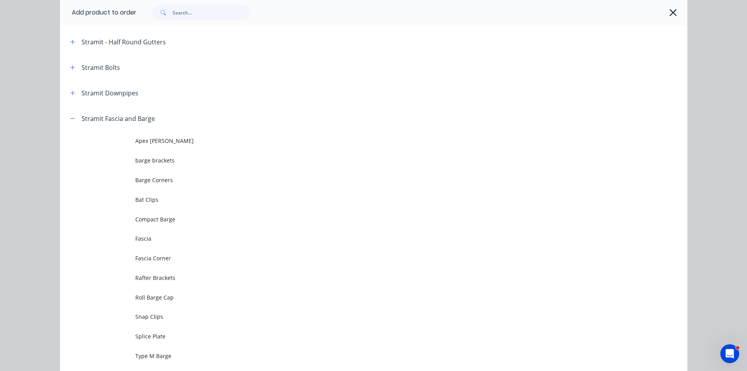
click at [170, 264] on td "Fascia Corner" at bounding box center [411, 258] width 552 height 20
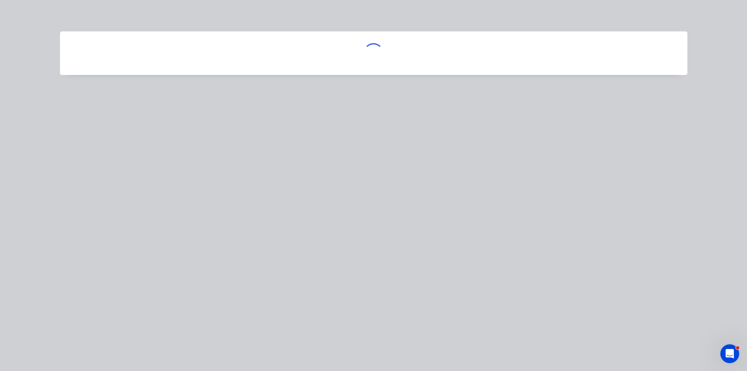
scroll to position [0, 0]
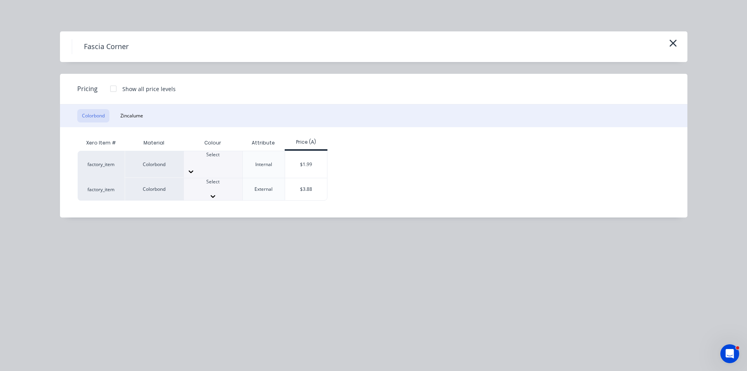
click at [217, 192] on icon at bounding box center [213, 196] width 8 height 8
click at [303, 180] on div "$3.88" at bounding box center [306, 191] width 42 height 27
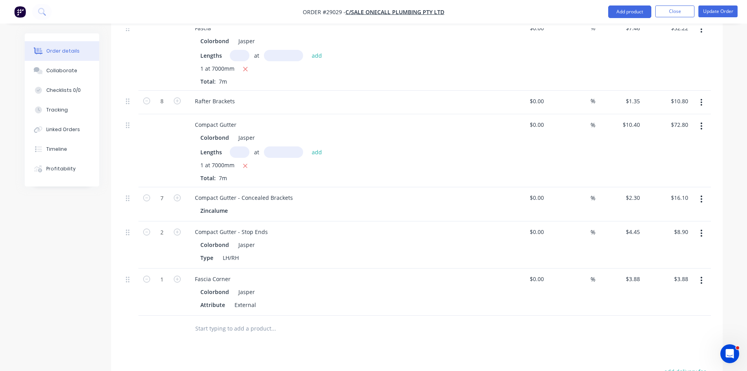
scroll to position [314, 0]
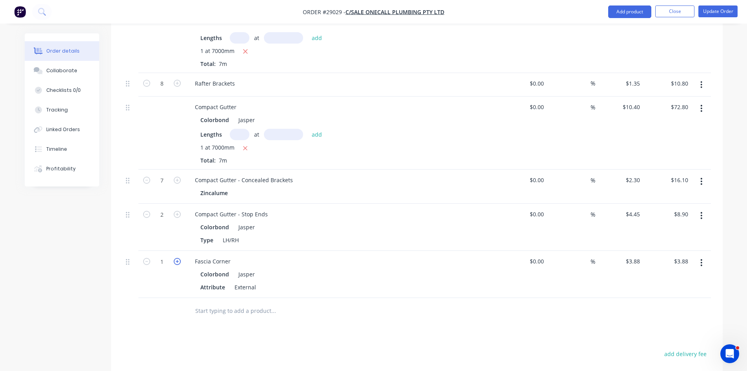
click at [179, 258] on icon "button" at bounding box center [177, 261] width 7 height 7
type input "2"
type input "$7.76"
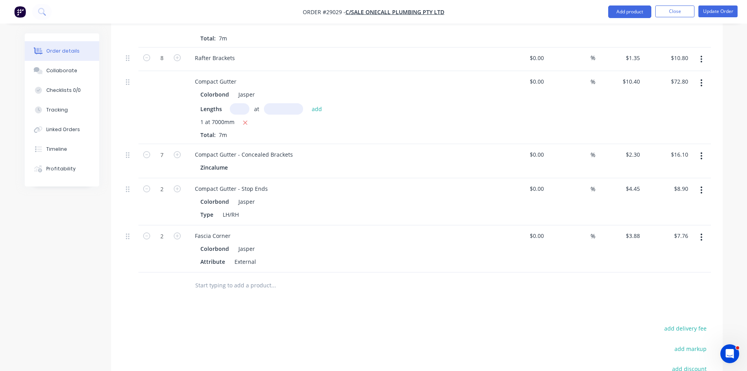
scroll to position [353, 0]
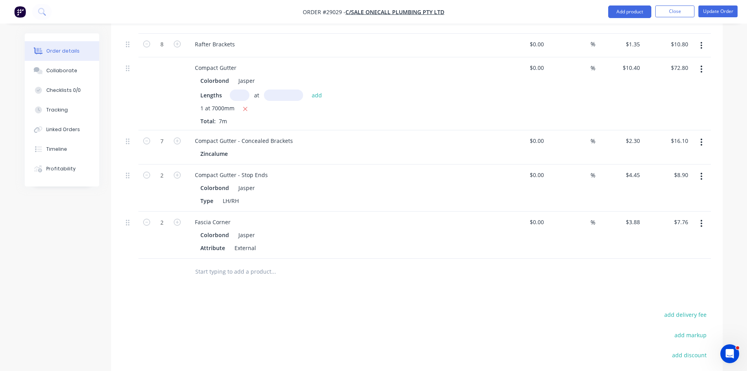
click at [701, 220] on icon "button" at bounding box center [702, 223] width 2 height 7
click at [669, 254] on div "Duplicate" at bounding box center [674, 259] width 60 height 11
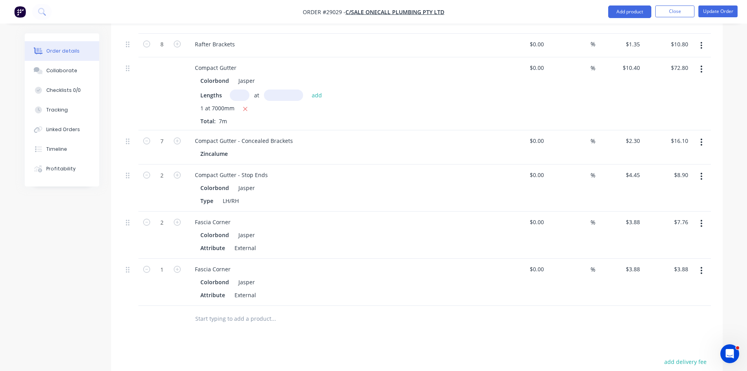
click at [699, 263] on button "button" at bounding box center [701, 270] width 18 height 14
click at [657, 285] on div "Edit" at bounding box center [674, 290] width 60 height 11
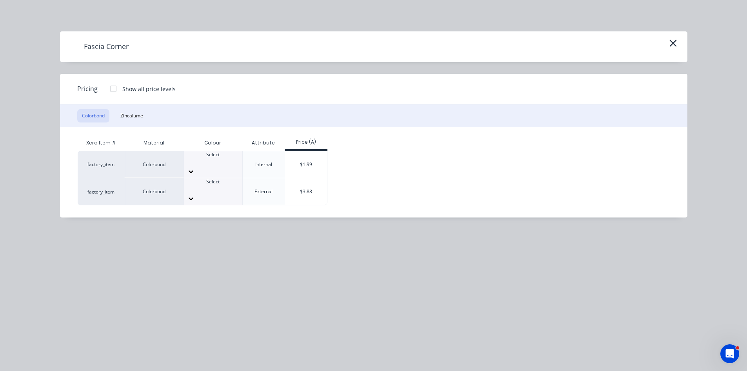
click at [216, 160] on div at bounding box center [213, 161] width 58 height 7
click at [306, 163] on div "$1.99" at bounding box center [306, 164] width 42 height 27
type input "$1.99"
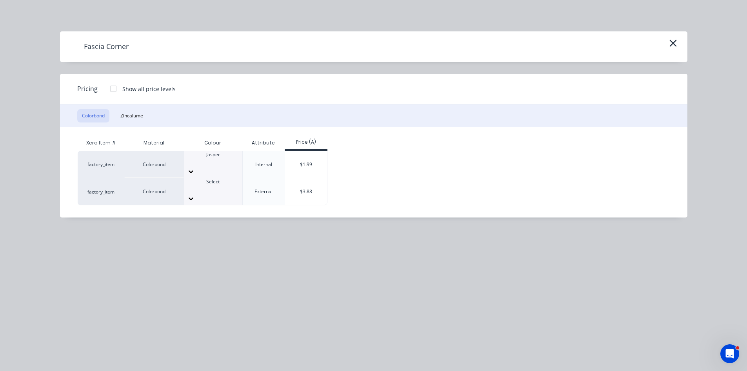
type input "$1.99"
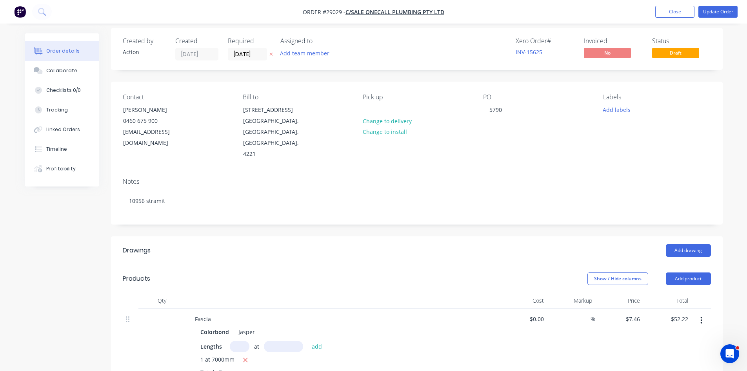
scroll to position [0, 0]
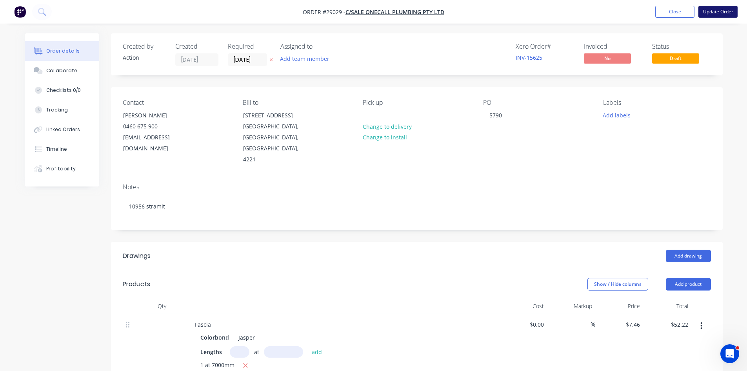
click at [723, 8] on button "Update Order" at bounding box center [717, 12] width 39 height 12
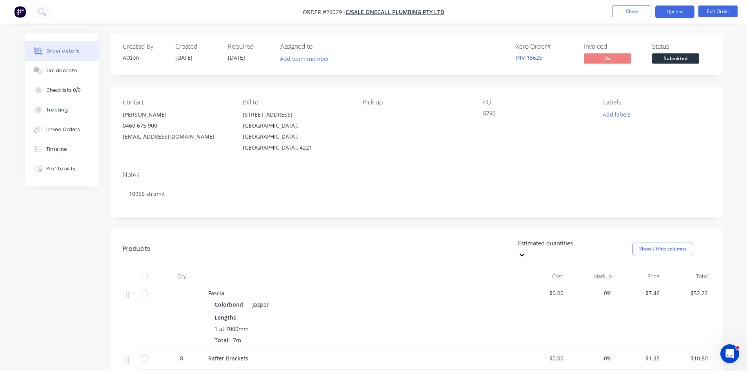
click at [668, 11] on button "Options" at bounding box center [674, 11] width 39 height 13
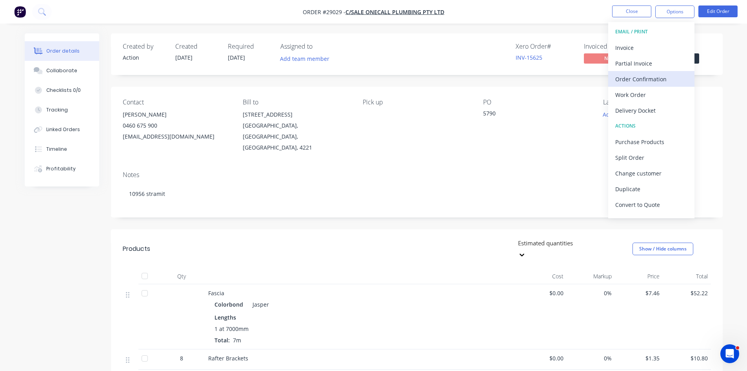
click at [633, 80] on div "Order Confirmation" at bounding box center [651, 78] width 72 height 11
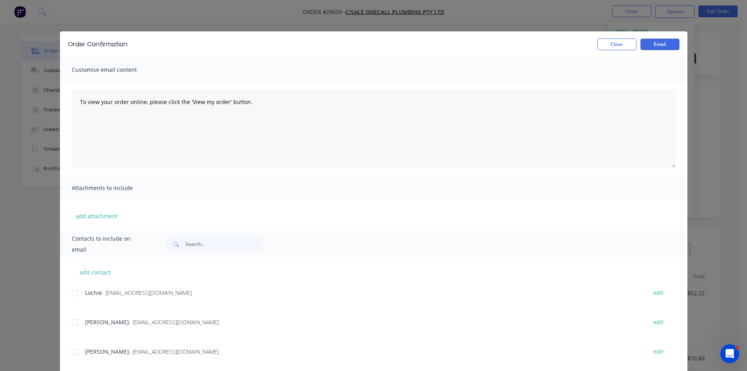
click at [73, 352] on div at bounding box center [75, 352] width 16 height 16
click at [661, 44] on button "Email" at bounding box center [659, 44] width 39 height 12
click at [620, 45] on button "Close" at bounding box center [616, 44] width 39 height 12
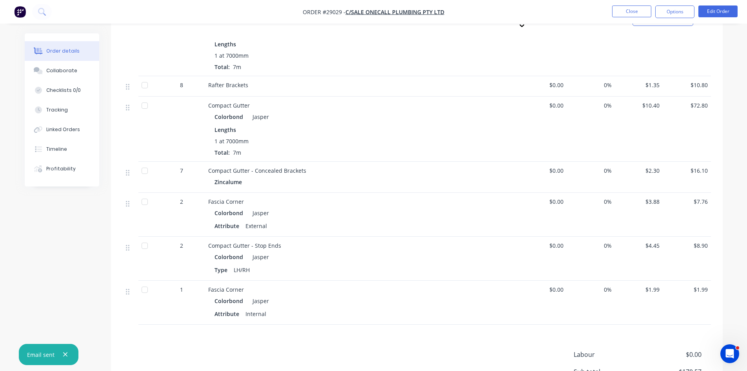
scroll to position [344, 0]
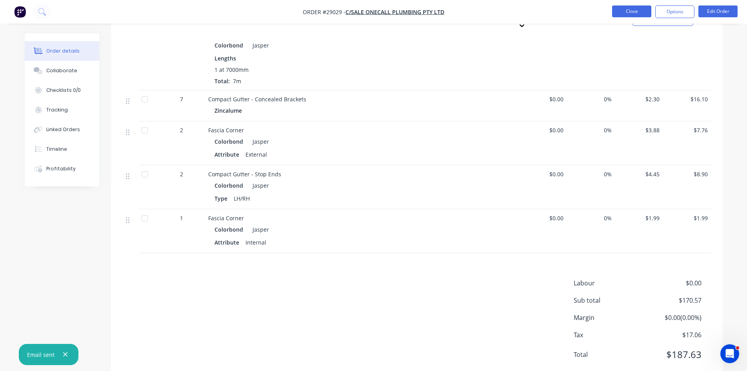
click at [641, 8] on button "Close" at bounding box center [631, 11] width 39 height 12
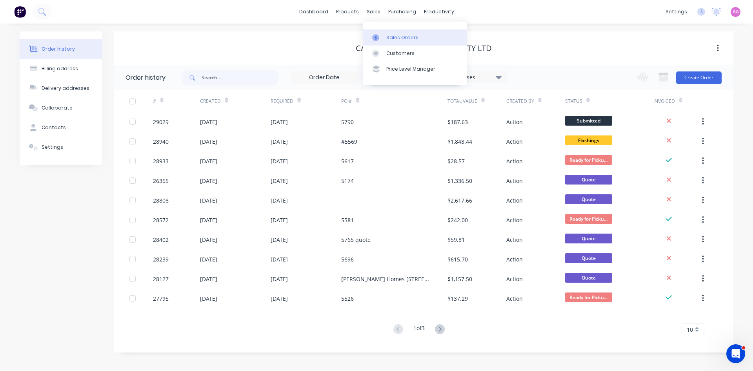
click at [387, 33] on link "Sales Orders" at bounding box center [415, 37] width 104 height 16
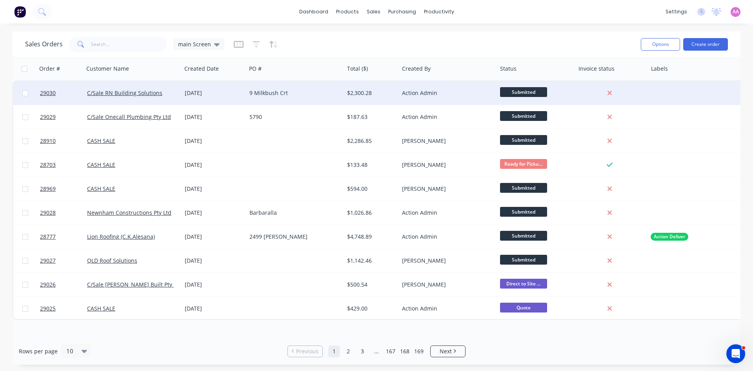
click at [268, 98] on div "9 Milkbush Crt" at bounding box center [295, 93] width 98 height 24
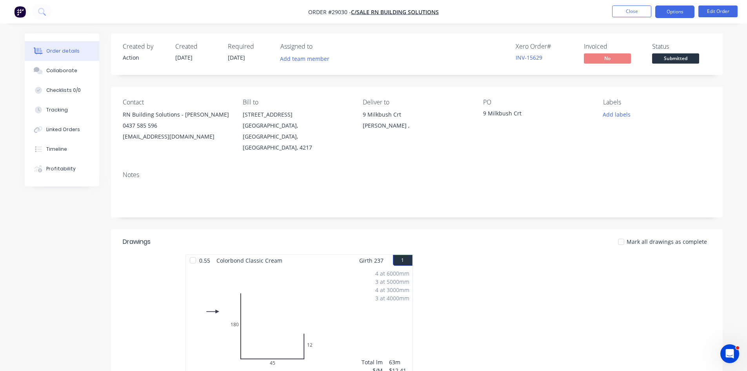
click at [672, 14] on button "Options" at bounding box center [674, 11] width 39 height 13
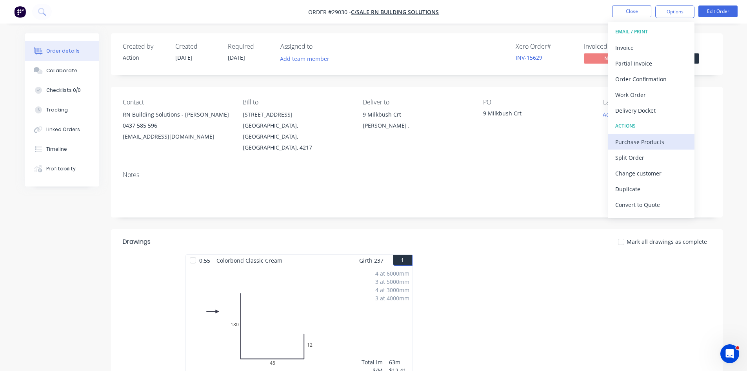
click at [625, 142] on div "Purchase Products" at bounding box center [651, 141] width 72 height 11
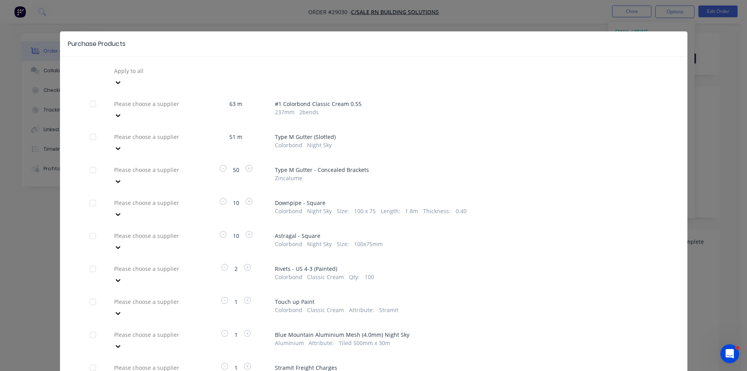
click at [142, 328] on div "Please choose a supplier" at bounding box center [154, 340] width 86 height 24
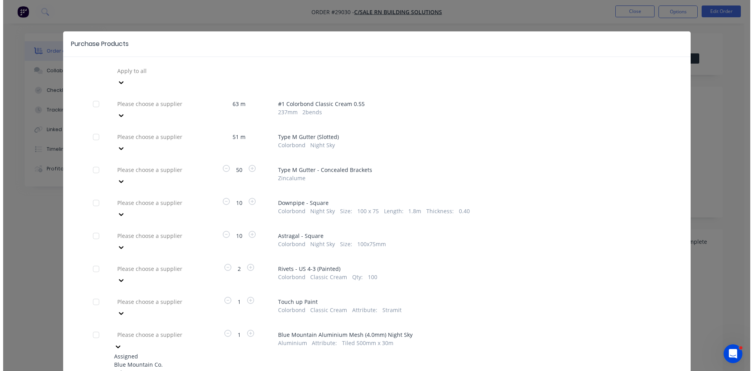
scroll to position [40, 0]
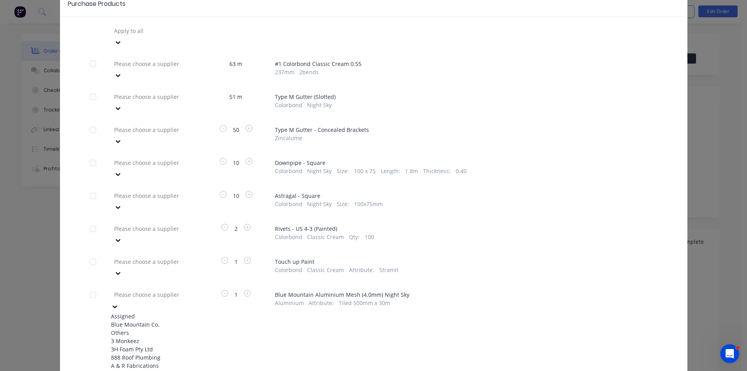
click at [124, 320] on div "Blue Mountain Co." at bounding box center [154, 324] width 86 height 8
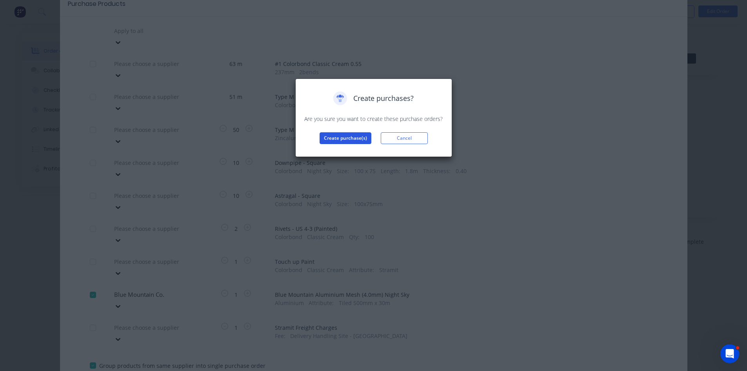
click at [347, 140] on button "Create purchase(s)" at bounding box center [346, 138] width 52 height 12
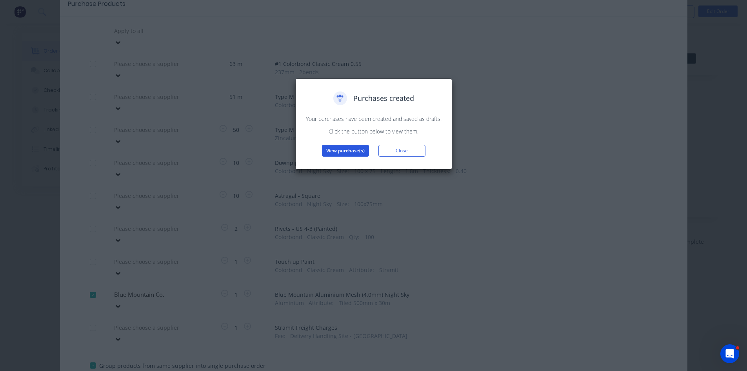
click at [355, 149] on button "View purchase(s)" at bounding box center [345, 151] width 47 height 12
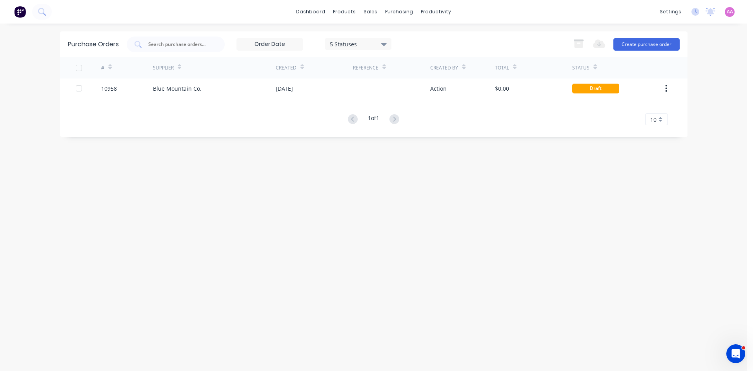
click at [158, 96] on div "Blue Mountain Co." at bounding box center [214, 88] width 123 height 20
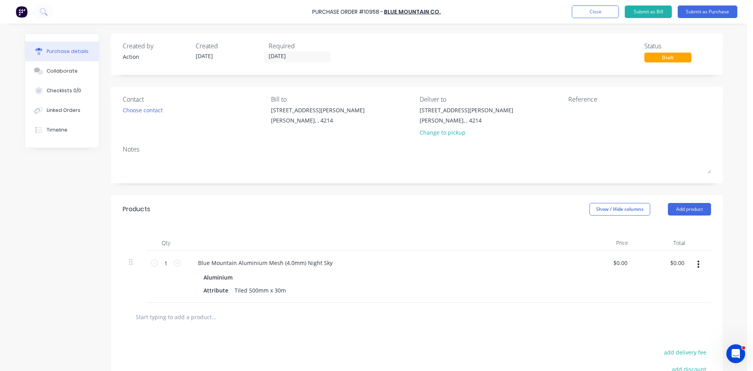
click at [139, 115] on div "Contact Choose contact" at bounding box center [194, 118] width 143 height 46
click at [138, 112] on div "Choose contact" at bounding box center [143, 110] width 40 height 8
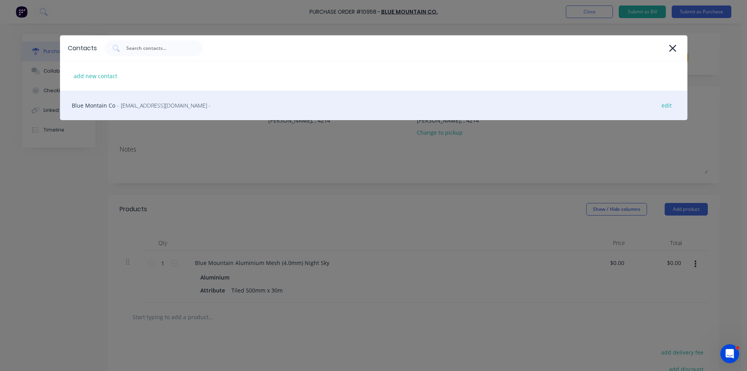
click at [118, 111] on div "Blue Montain Co - orders@bmco.com.au - edit" at bounding box center [374, 105] width 628 height 29
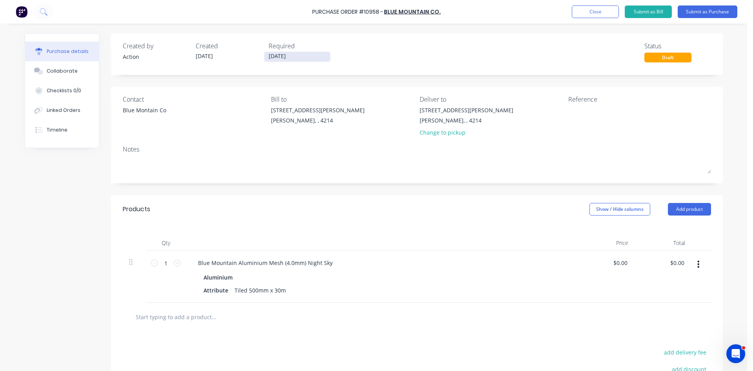
click at [290, 52] on div "Required 01/10/25" at bounding box center [302, 51] width 67 height 21
click at [291, 57] on input "01/10/25" at bounding box center [297, 57] width 66 height 10
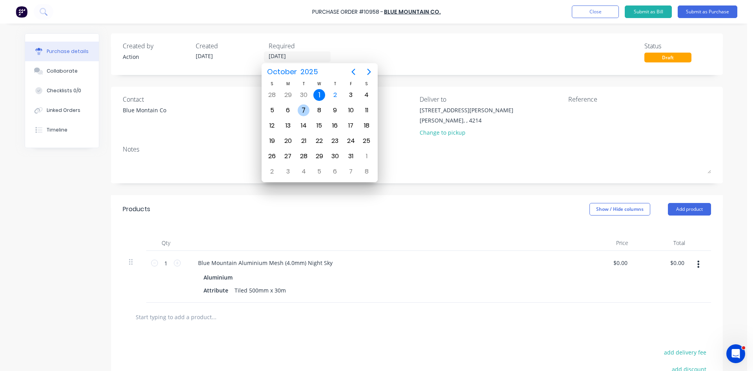
click at [302, 107] on div "7" at bounding box center [304, 110] width 12 height 12
type input "07/10/25"
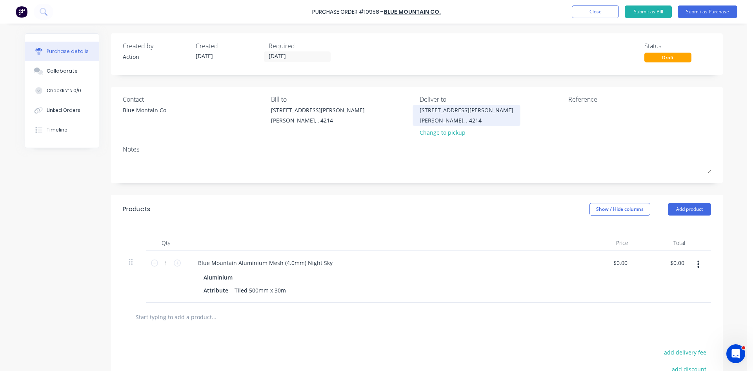
click at [437, 120] on div "Ashmore, , 4214" at bounding box center [467, 120] width 94 height 8
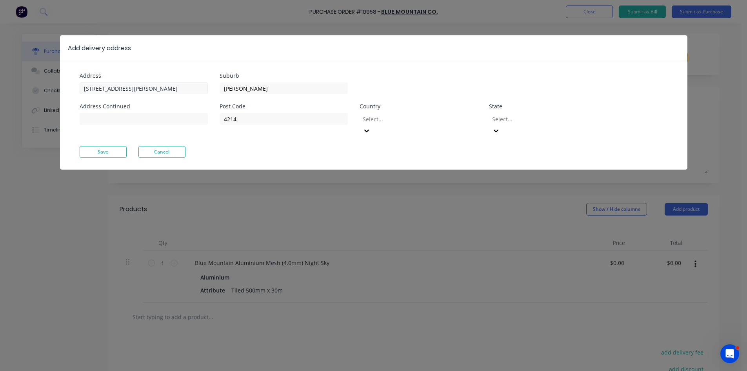
click at [33, 84] on div "Add delivery address Address 513 Olsen Ave Address Continued Suburb Ashmore Pos…" at bounding box center [373, 185] width 747 height 371
type input "5"
paste input "0437 585 596"
paste input "9 Milkbush Crt"
type input "Carl 0437 585 596, 9 Milkbush Crt"
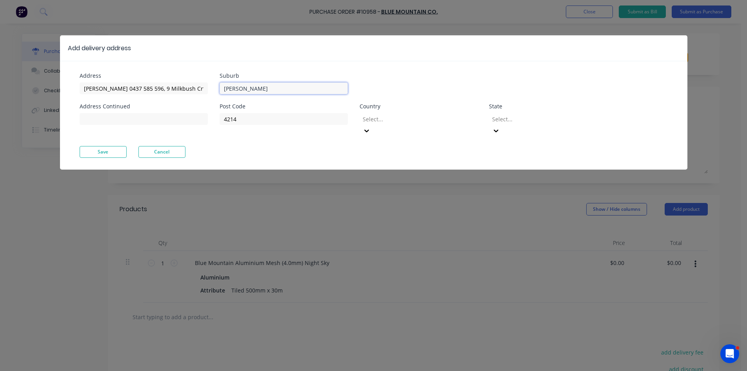
drag, startPoint x: 259, startPoint y: 91, endPoint x: 220, endPoint y: 91, distance: 39.2
click at [220, 91] on input "Ashmore" at bounding box center [284, 88] width 128 height 12
paste input "Bonogin ,"
type input "Bonogin ,"
click at [238, 118] on input "4214" at bounding box center [284, 119] width 128 height 12
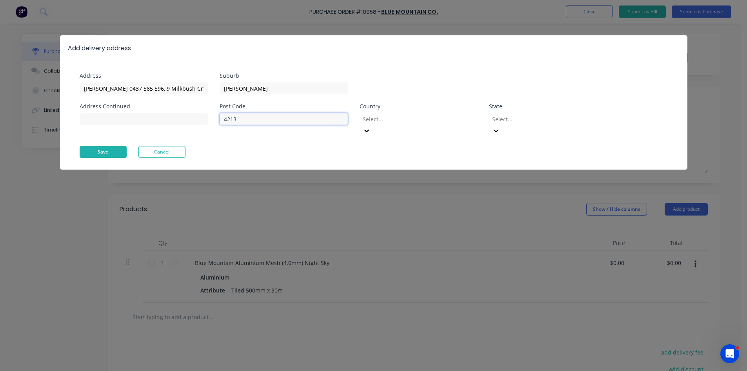
type input "4213"
click at [105, 146] on button "Save" at bounding box center [103, 152] width 47 height 12
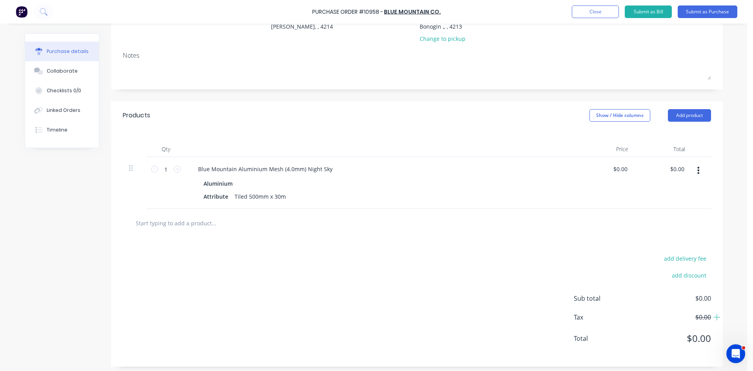
scroll to position [97, 0]
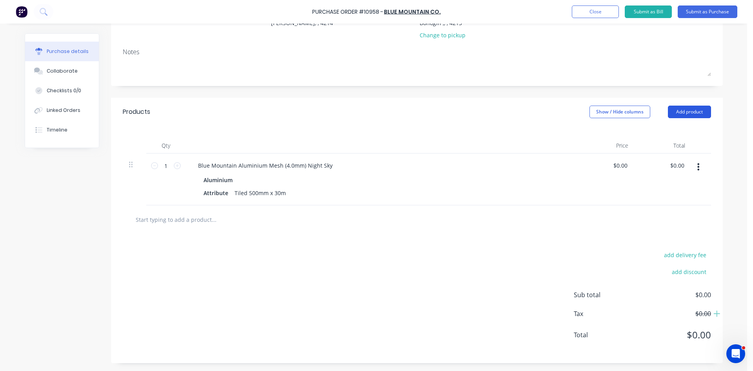
click at [695, 113] on button "Add product" at bounding box center [689, 111] width 43 height 13
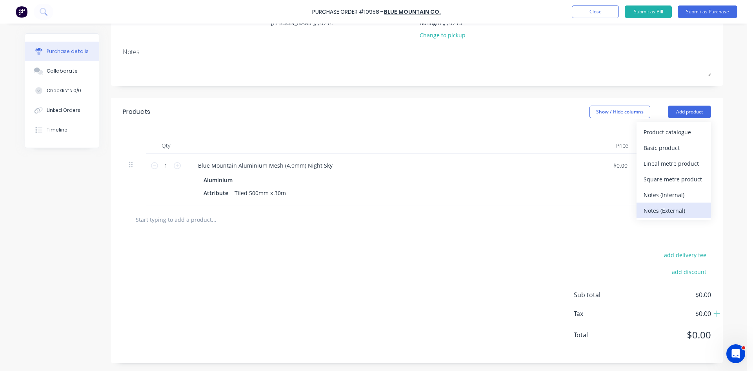
click at [658, 208] on div "Notes (External)" at bounding box center [674, 210] width 60 height 11
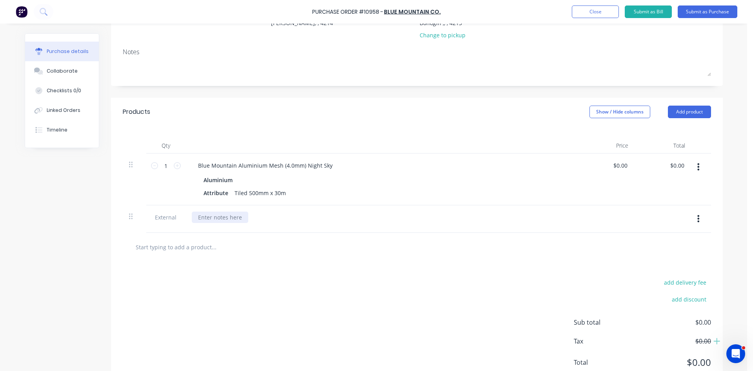
click at [219, 220] on div at bounding box center [220, 216] width 56 height 11
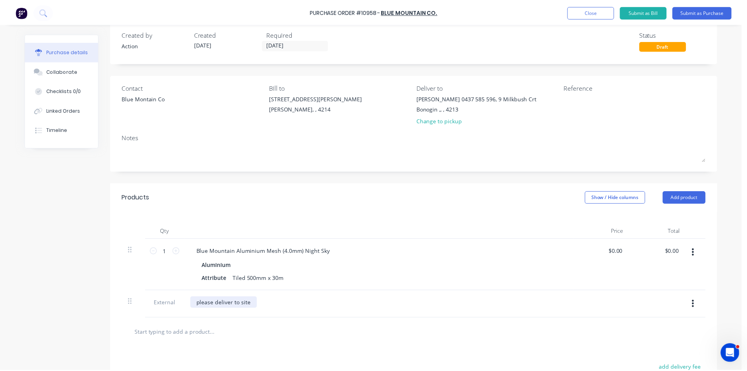
scroll to position [0, 0]
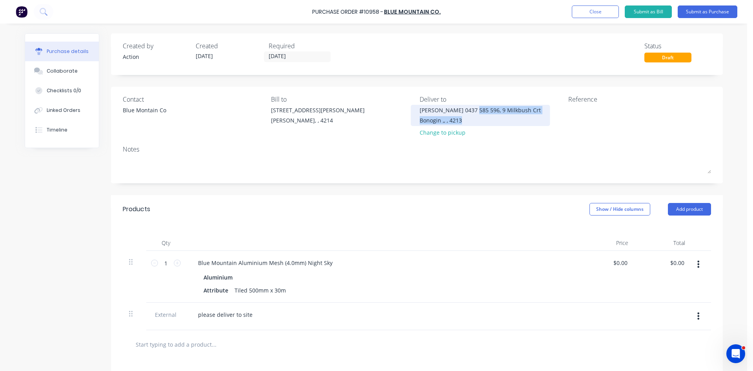
drag, startPoint x: 465, startPoint y: 108, endPoint x: 489, endPoint y: 123, distance: 28.4
click at [489, 123] on div "Carl 0437 585 596, 9 Milkbush Crt Bonogin ,, , 4213" at bounding box center [480, 115] width 121 height 18
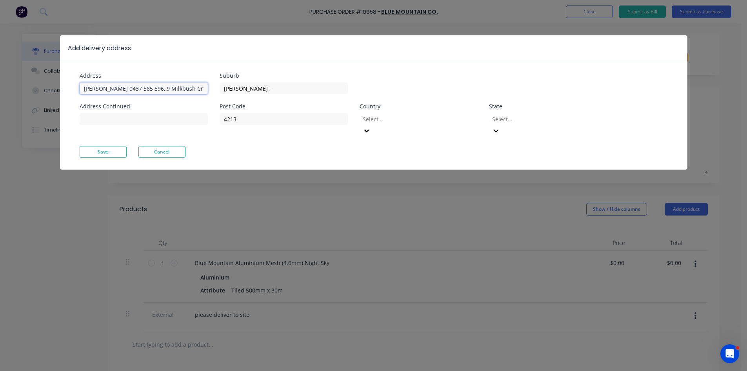
drag, startPoint x: 184, startPoint y: 87, endPoint x: 133, endPoint y: 90, distance: 51.1
click at [133, 90] on input "Carl 0437 585 596, 9 Milkbush Crt" at bounding box center [144, 88] width 128 height 12
click at [319, 205] on div "Add delivery address Address Carl 0437 585 596, 9 Milkbush Crt Address Continue…" at bounding box center [373, 185] width 747 height 371
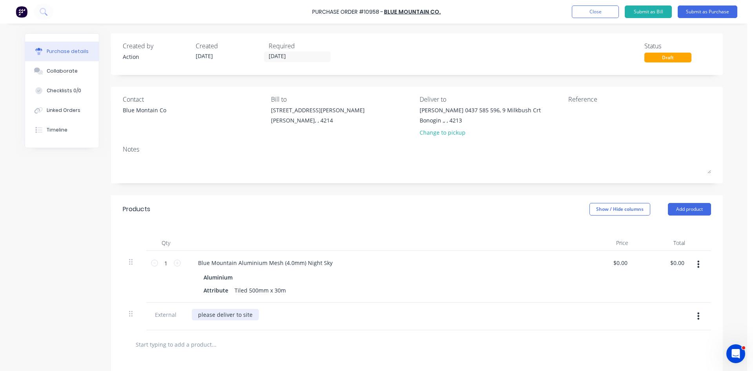
click at [251, 317] on div "please deliver to site" at bounding box center [225, 314] width 67 height 11
click at [302, 338] on div at bounding box center [246, 344] width 235 height 16
click at [64, 127] on button "Timeline" at bounding box center [62, 130] width 74 height 20
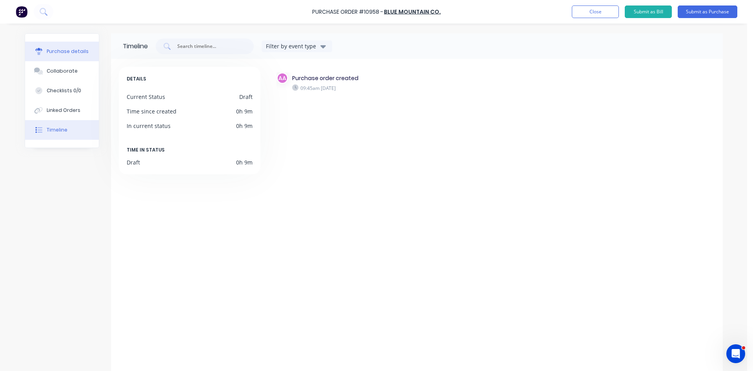
click at [58, 55] on button "Purchase details" at bounding box center [62, 52] width 74 height 20
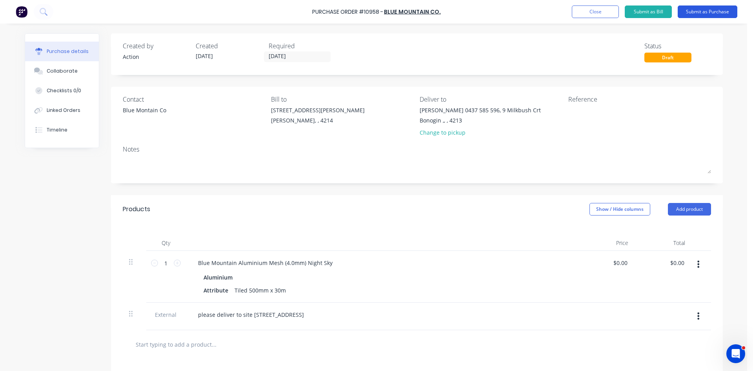
click at [705, 9] on button "Submit as Purchase" at bounding box center [708, 11] width 60 height 13
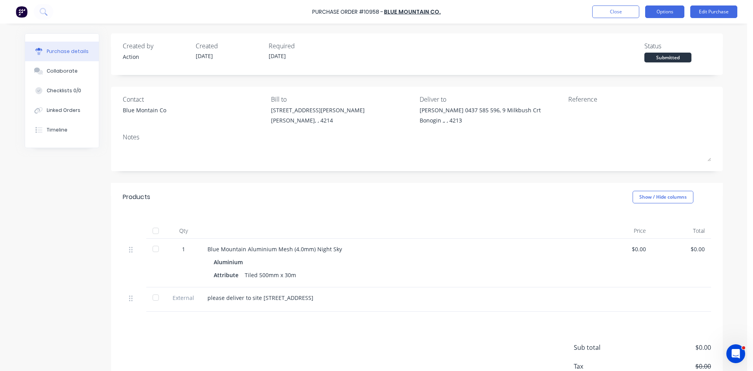
click at [666, 12] on button "Options" at bounding box center [664, 11] width 39 height 13
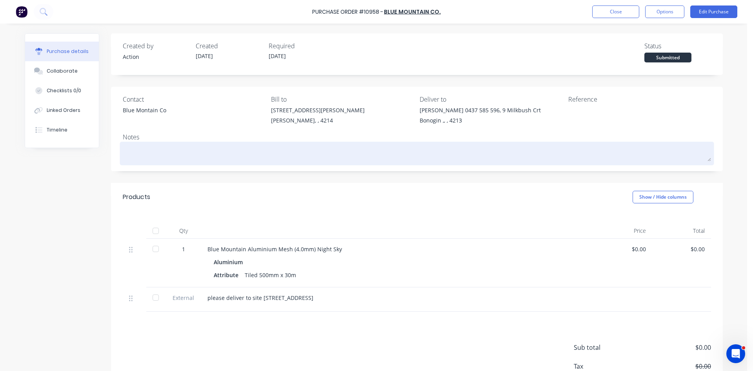
click at [166, 158] on textarea at bounding box center [417, 153] width 588 height 18
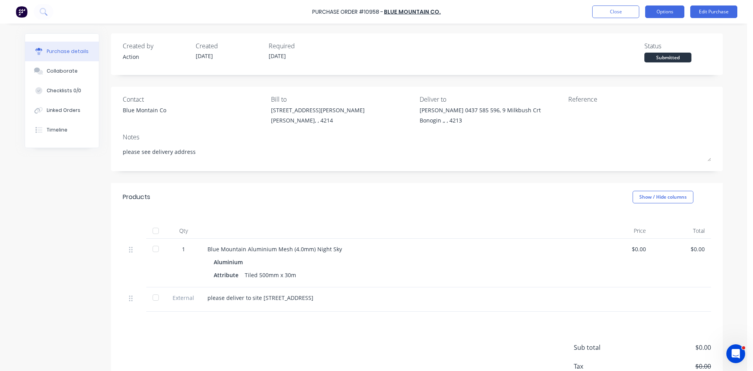
type textarea "please see delivery address"
click at [664, 13] on button "Options" at bounding box center [664, 11] width 39 height 13
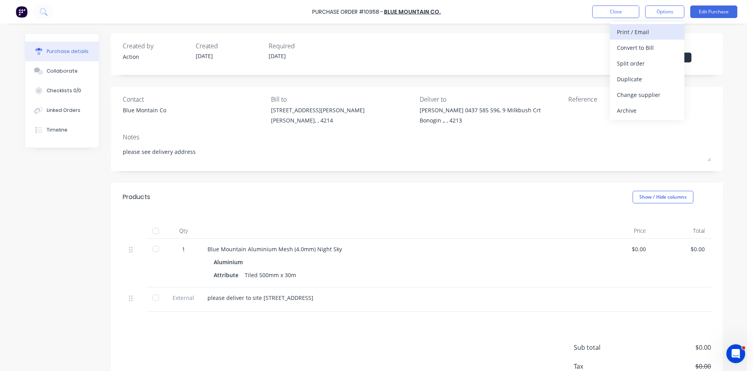
click at [633, 31] on div "Print / Email" at bounding box center [647, 31] width 60 height 11
click at [629, 66] on div "Without pricing" at bounding box center [647, 63] width 60 height 11
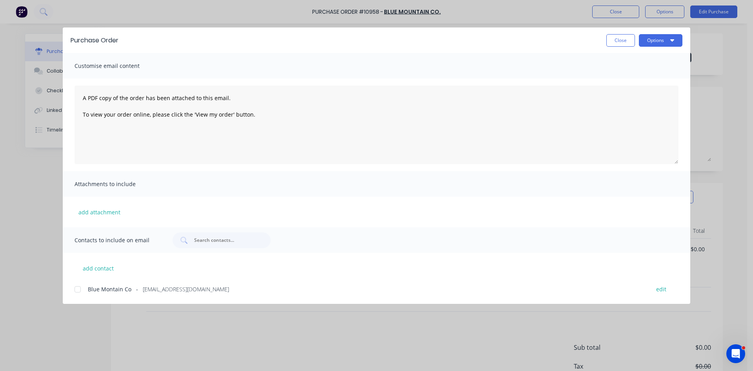
drag, startPoint x: 78, startPoint y: 292, endPoint x: 147, endPoint y: 248, distance: 81.6
click at [79, 291] on div at bounding box center [78, 289] width 16 height 16
click at [661, 40] on button "Options" at bounding box center [661, 40] width 44 height 13
click at [616, 97] on div "Email" at bounding box center [645, 91] width 60 height 11
click at [613, 43] on button "Close" at bounding box center [620, 40] width 29 height 13
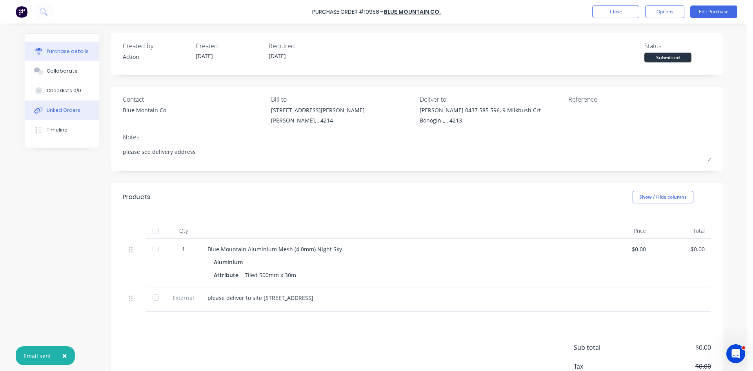
click at [69, 114] on button "Linked Orders" at bounding box center [62, 110] width 74 height 20
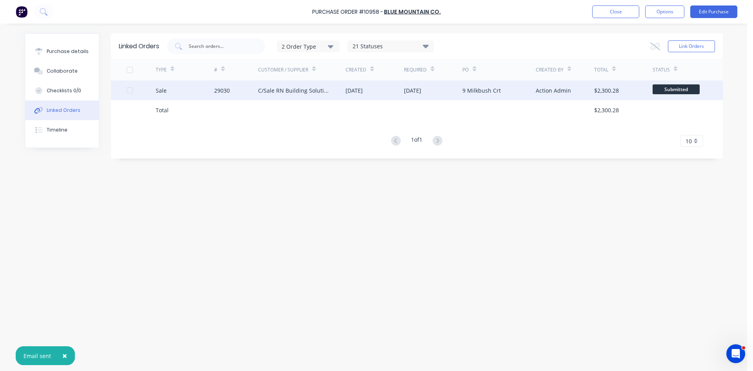
click at [224, 97] on div "29030" at bounding box center [236, 90] width 44 height 20
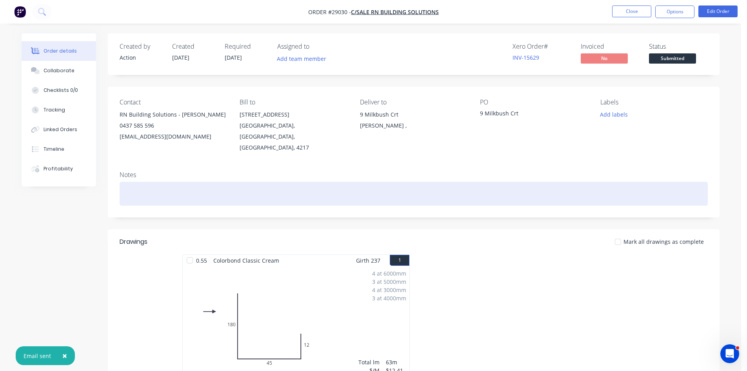
click at [143, 182] on div at bounding box center [414, 194] width 588 height 24
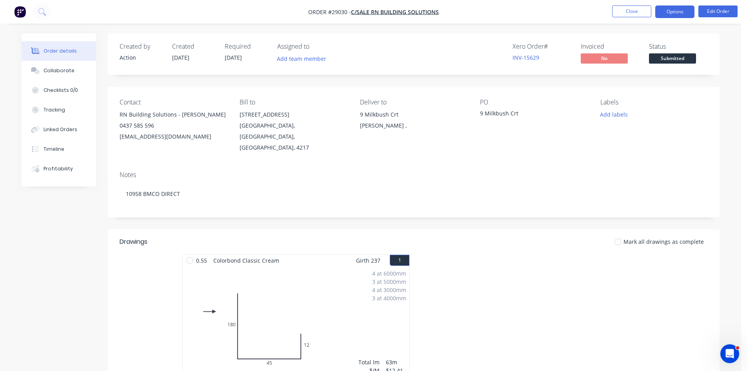
click at [675, 14] on button "Options" at bounding box center [674, 11] width 39 height 13
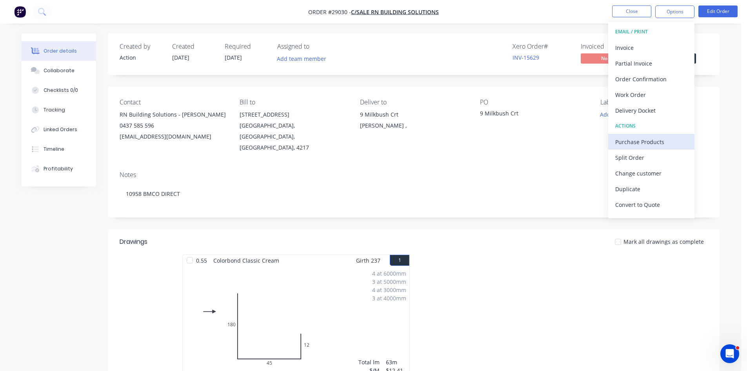
click at [629, 139] on div "Purchase Products" at bounding box center [651, 141] width 72 height 11
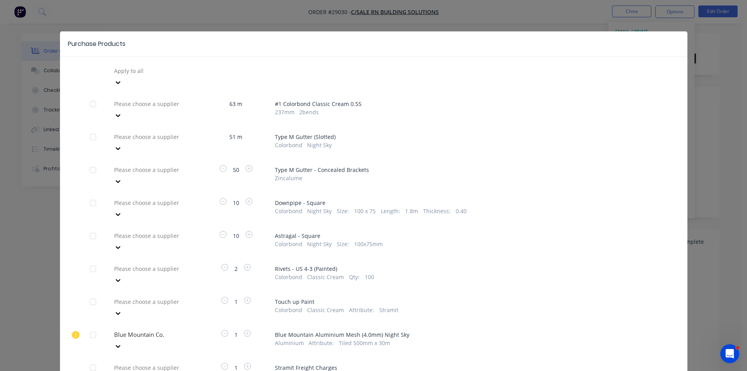
click at [134, 99] on div at bounding box center [169, 104] width 113 height 10
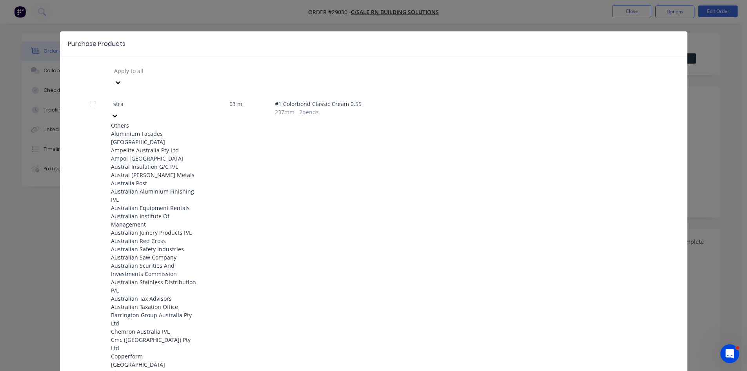
type input "stram"
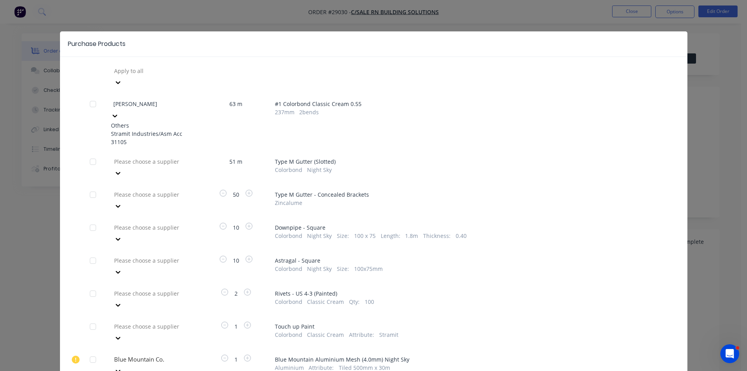
click at [129, 129] on div "Stramit Industries/Asm Acc 31105" at bounding box center [154, 137] width 86 height 16
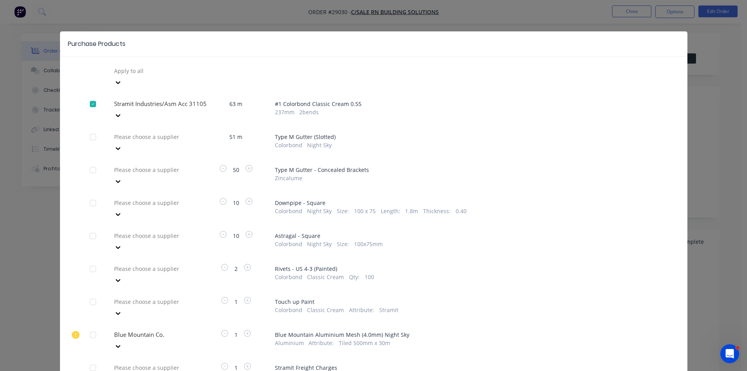
click at [129, 132] on div at bounding box center [169, 137] width 113 height 10
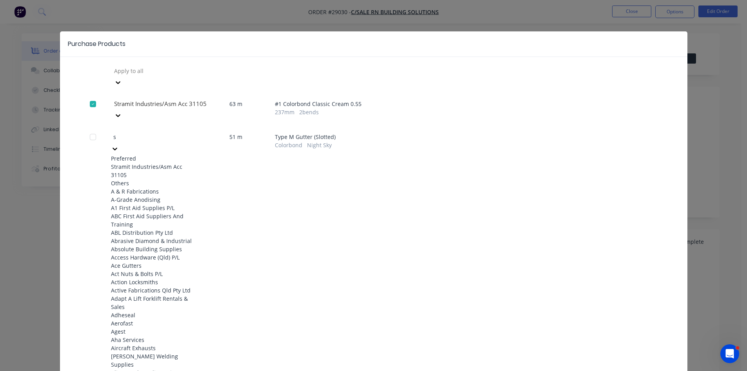
type input "st"
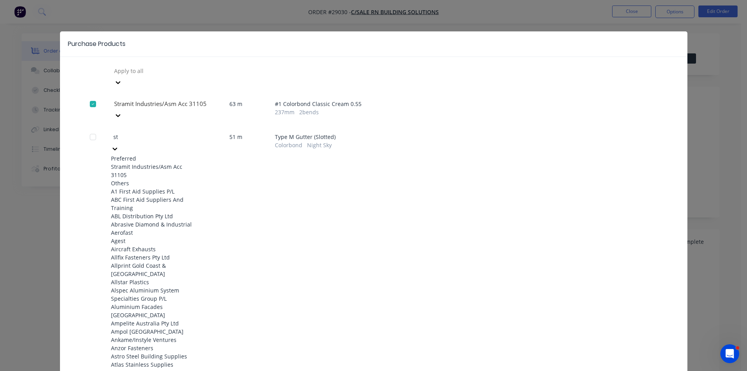
click at [133, 162] on div "Stramit Industries/Asm Acc 31105" at bounding box center [154, 170] width 86 height 16
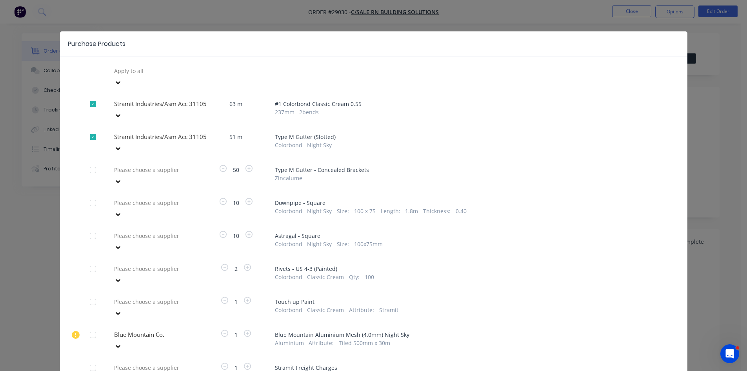
click at [133, 165] on div at bounding box center [169, 170] width 113 height 10
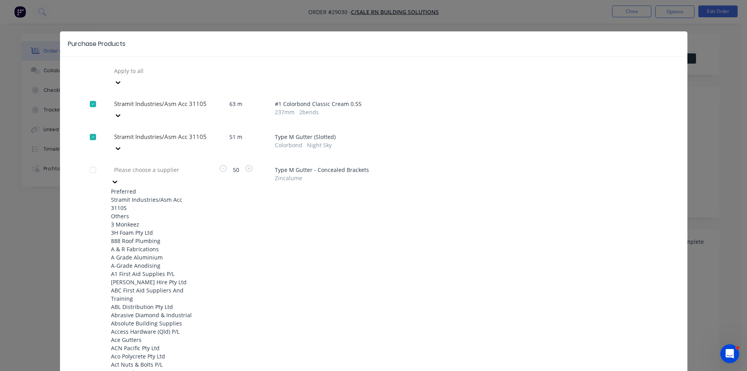
click at [126, 195] on div "Stramit Industries/Asm Acc 31105" at bounding box center [154, 203] width 86 height 16
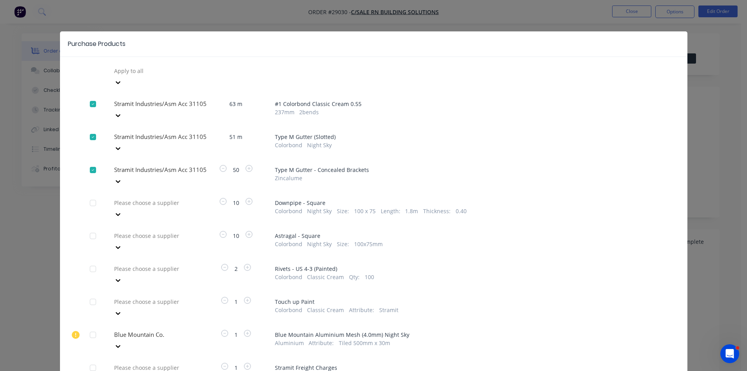
click at [126, 198] on div at bounding box center [169, 203] width 113 height 10
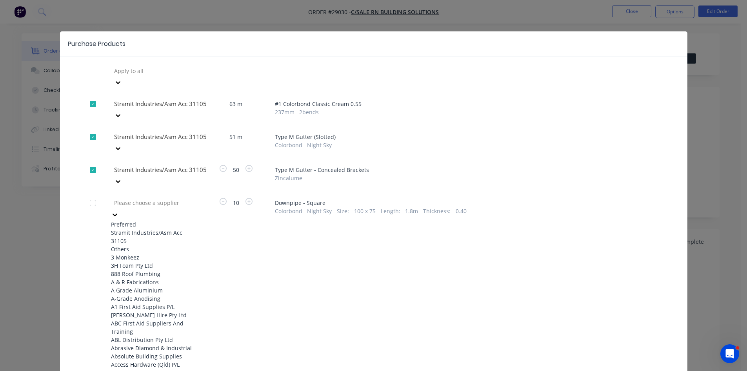
click at [124, 228] on div "Stramit Industries/Asm Acc 31105" at bounding box center [154, 236] width 86 height 16
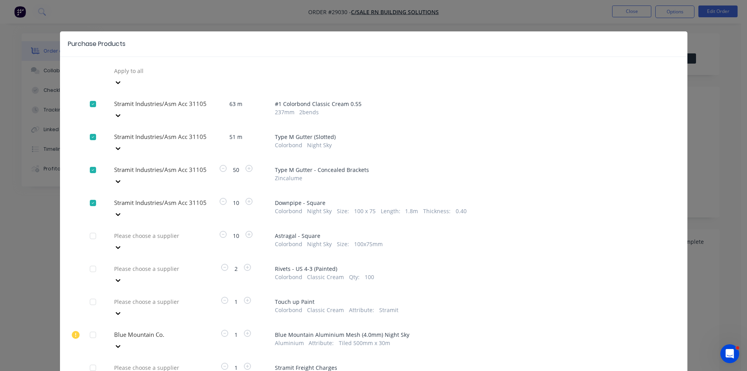
click at [124, 231] on div at bounding box center [169, 236] width 113 height 10
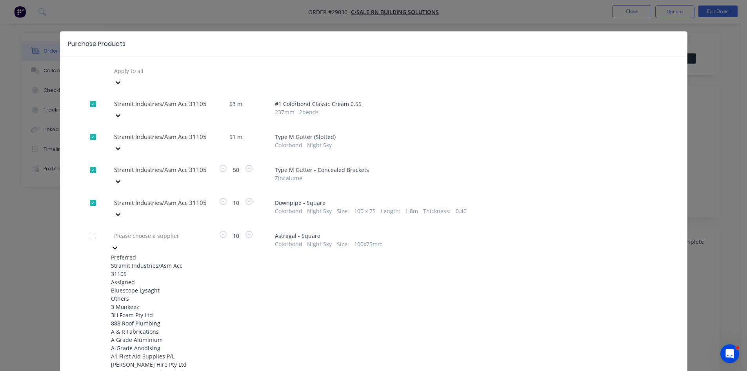
click at [122, 261] on div "Stramit Industries/Asm Acc 31105" at bounding box center [154, 269] width 86 height 16
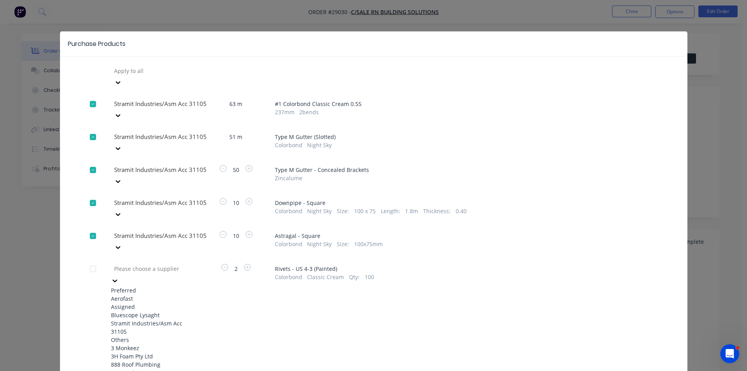
click at [122, 264] on div at bounding box center [169, 269] width 113 height 10
click at [131, 319] on div "Stramit Industries/Asm Acc 31105" at bounding box center [154, 327] width 86 height 16
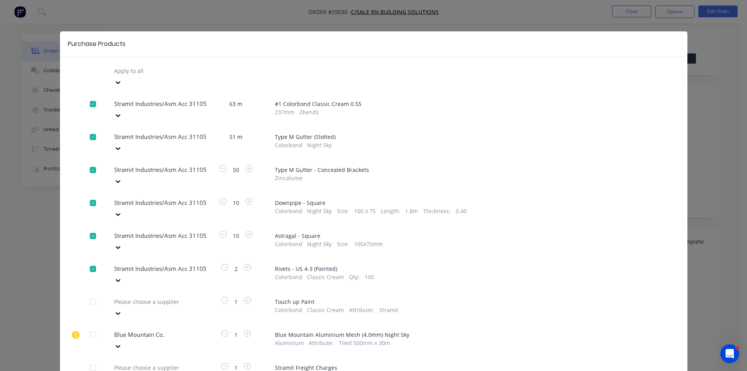
click at [139, 296] on div at bounding box center [169, 301] width 113 height 10
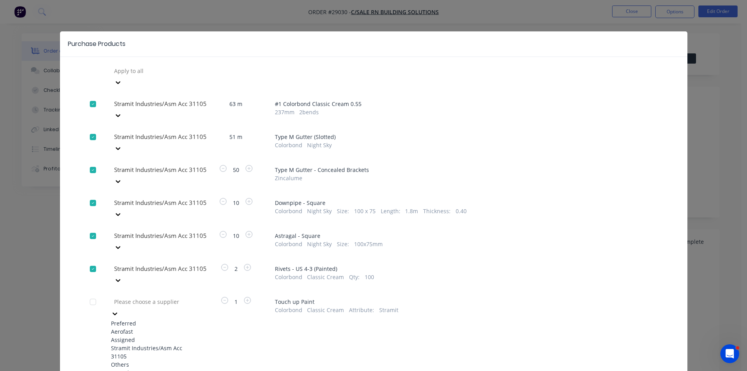
scroll to position [18, 0]
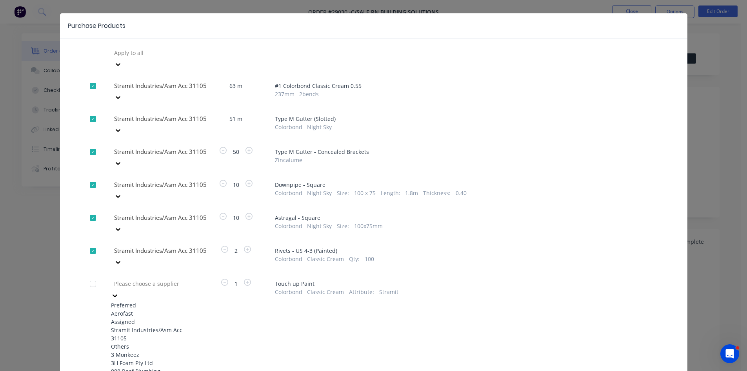
click at [136, 326] on div "Stramit Industries/Asm Acc 31105" at bounding box center [154, 334] width 86 height 16
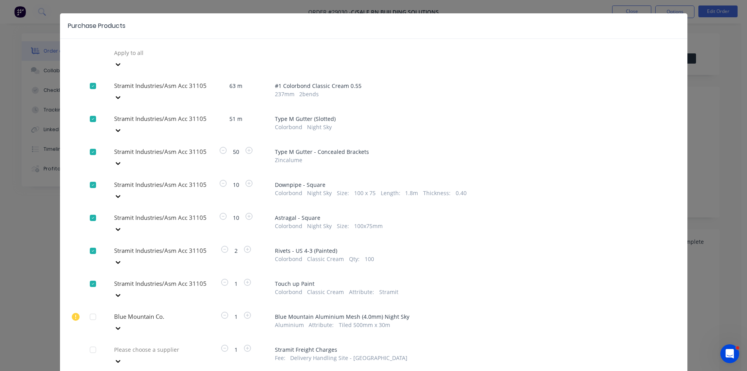
click at [129, 343] on div "Please choose a supplier" at bounding box center [154, 355] width 86 height 24
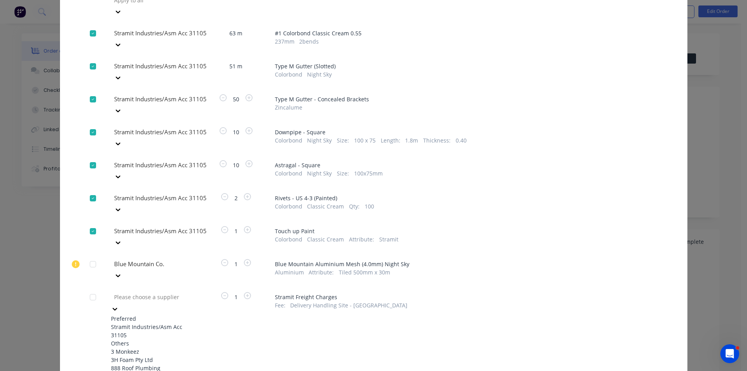
click at [125, 322] on div "Stramit Industries/Asm Acc 31105" at bounding box center [154, 330] width 86 height 16
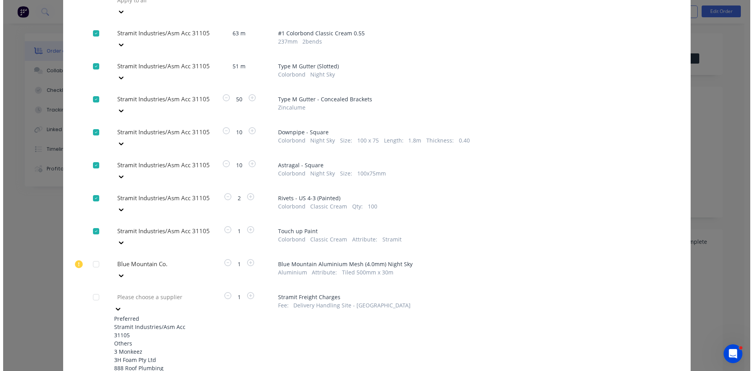
scroll to position [40, 0]
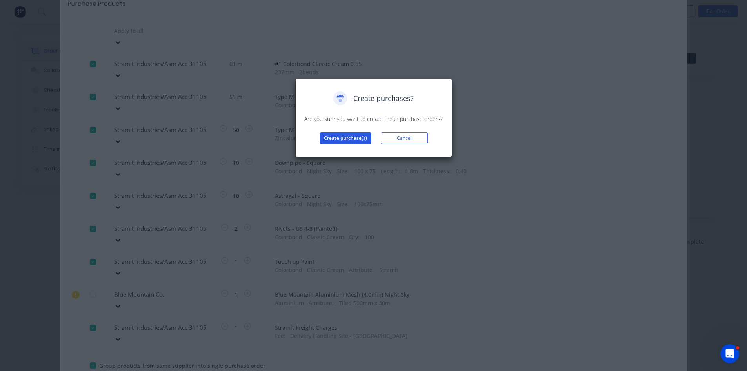
click at [338, 138] on button "Create purchase(s)" at bounding box center [346, 138] width 52 height 12
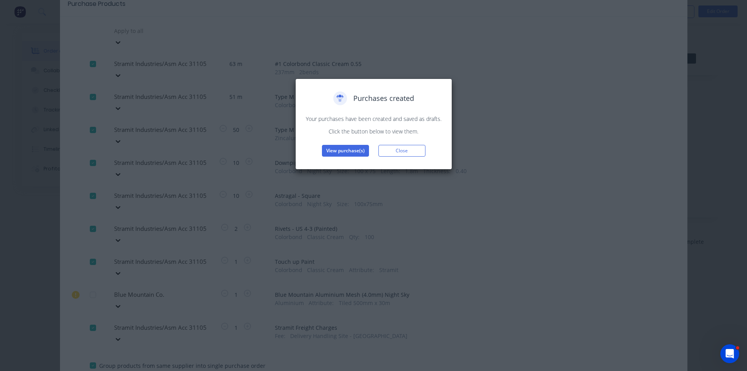
click at [331, 151] on button "View purchase(s)" at bounding box center [345, 151] width 47 height 12
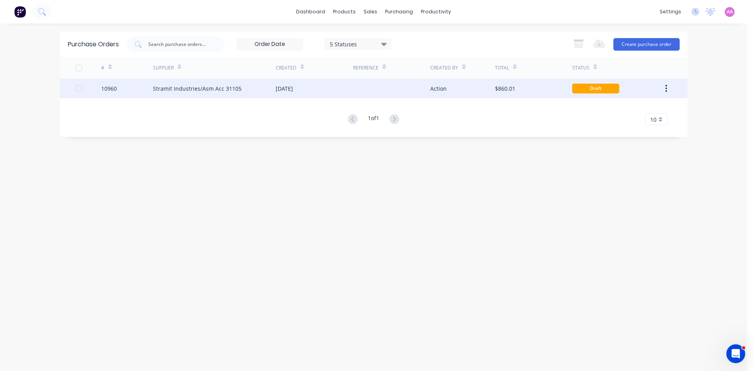
click at [175, 92] on div "Stramit Industries/Asm Acc 31105" at bounding box center [197, 88] width 89 height 8
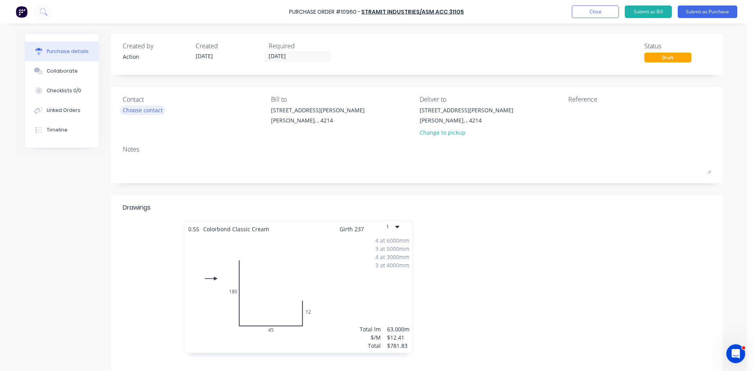
click at [136, 113] on div "Choose contact" at bounding box center [143, 110] width 40 height 8
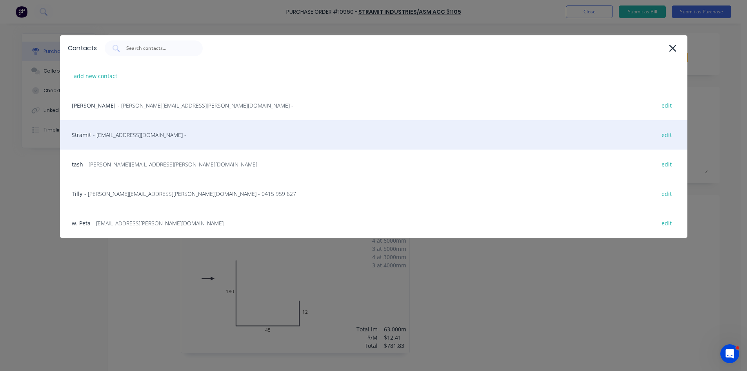
click at [102, 135] on span "- sales.crestmead@stramit.com.au -" at bounding box center [139, 135] width 93 height 8
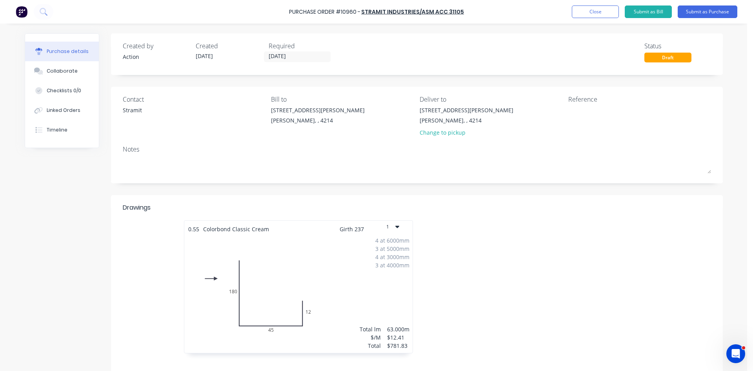
drag, startPoint x: 300, startPoint y: 55, endPoint x: 297, endPoint y: 64, distance: 8.7
click at [299, 55] on input "[DATE]" at bounding box center [297, 57] width 66 height 10
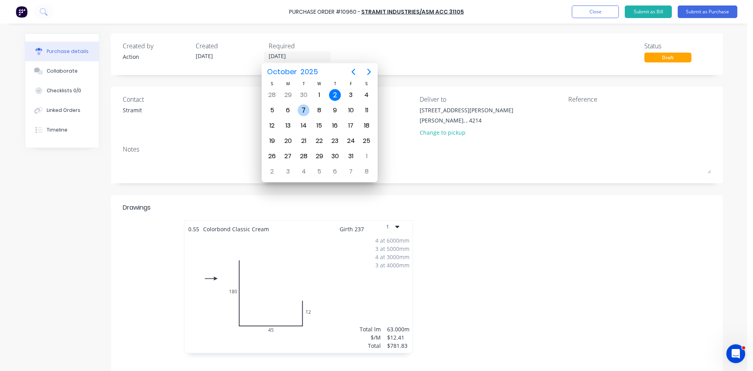
click at [302, 111] on div "7" at bounding box center [304, 110] width 12 height 12
type input "07/10/25"
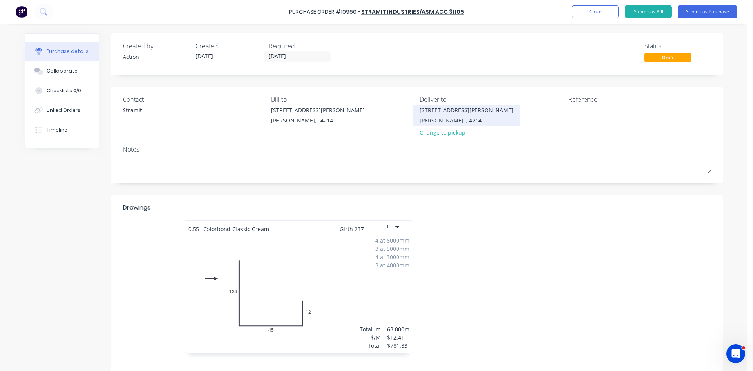
click at [440, 113] on div "513 Olsen Ave" at bounding box center [467, 110] width 94 height 8
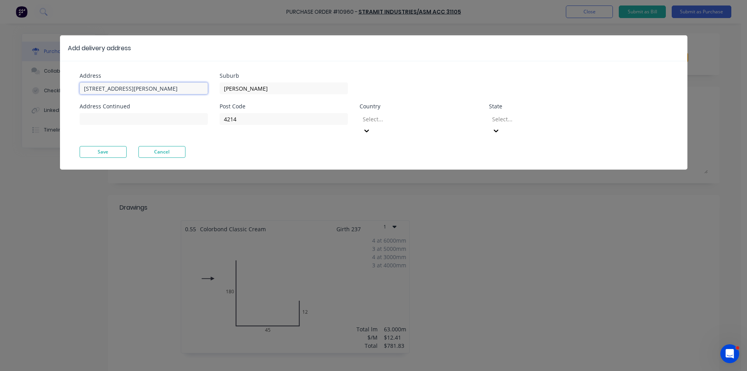
drag, startPoint x: 132, startPoint y: 89, endPoint x: 0, endPoint y: 87, distance: 131.8
click at [0, 87] on div "Add delivery address Address 513 Olsen Ave Address Continued Suburb Ashmore Pos…" at bounding box center [373, 185] width 747 height 371
paste input "0437 585 596"
paste input "9 Milkbush Crt"
type input "carl 0437 585 596, 9 Milkbush Crt"
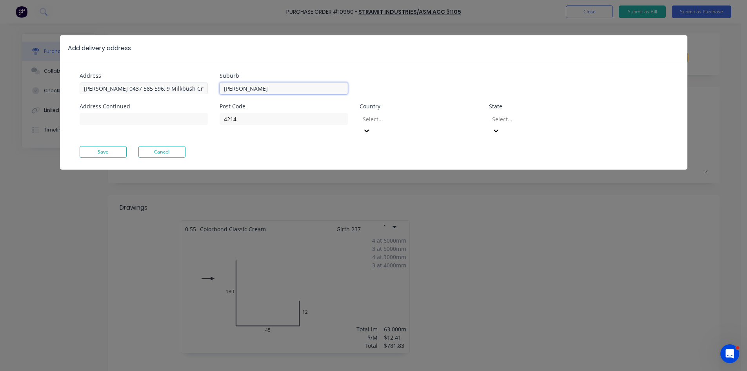
drag, startPoint x: 267, startPoint y: 85, endPoint x: 158, endPoint y: 88, distance: 109.1
click at [158, 88] on div "Address carl 0437 585 596, 9 Milkbush Crt Address Continued Suburb Ashmore Post…" at bounding box center [227, 109] width 294 height 73
type input "Bonogin"
click at [271, 124] on input "4214" at bounding box center [284, 119] width 128 height 12
type input "4213"
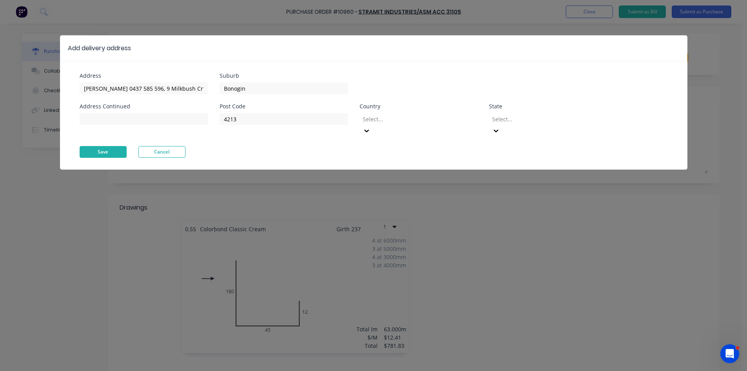
click at [95, 146] on button "Save" at bounding box center [103, 152] width 47 height 12
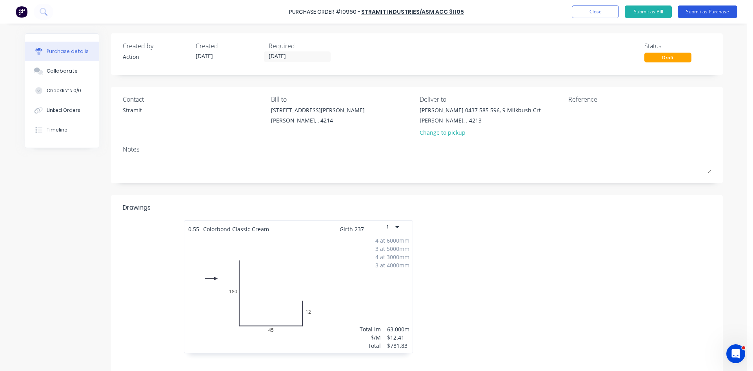
click at [709, 12] on button "Submit as Purchase" at bounding box center [708, 11] width 60 height 13
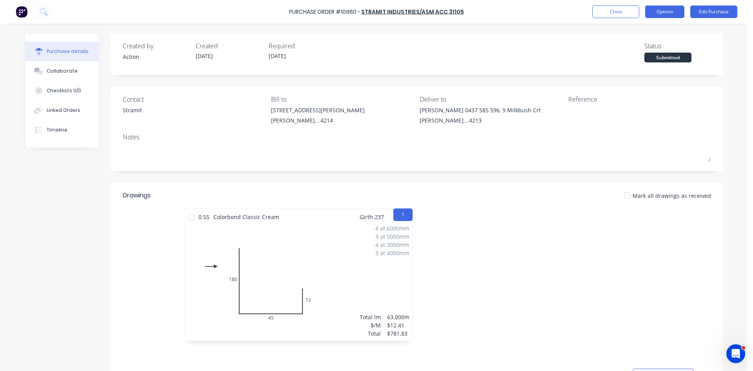
click at [663, 15] on button "Options" at bounding box center [664, 11] width 39 height 13
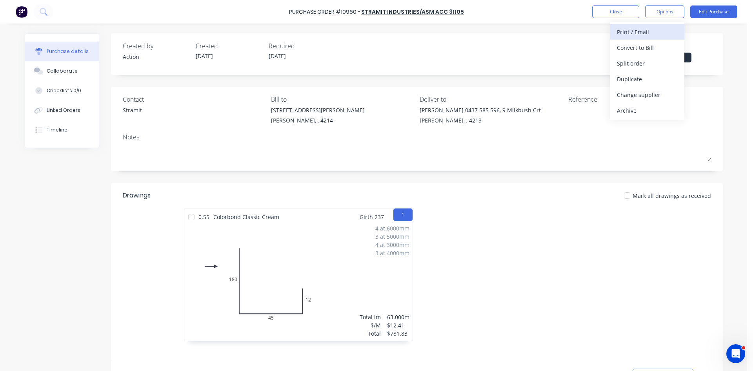
click at [646, 32] on div "Print / Email" at bounding box center [647, 31] width 60 height 11
click at [633, 67] on div "Without pricing" at bounding box center [647, 63] width 60 height 11
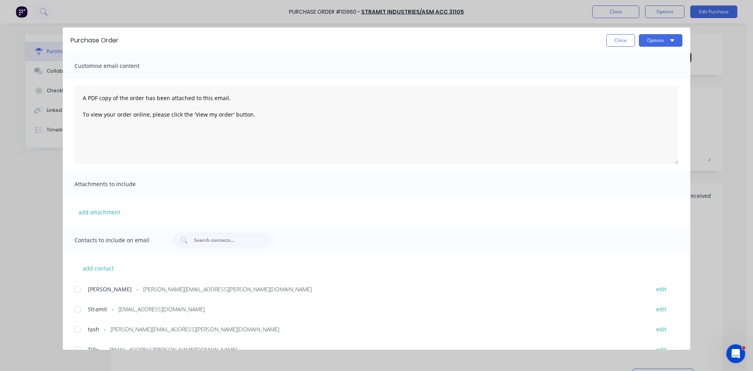
click at [78, 309] on div at bounding box center [78, 309] width 16 height 16
click at [675, 40] on button "Options" at bounding box center [661, 40] width 44 height 13
click at [635, 94] on div "Email" at bounding box center [645, 91] width 60 height 11
click at [623, 41] on button "Close" at bounding box center [620, 40] width 29 height 13
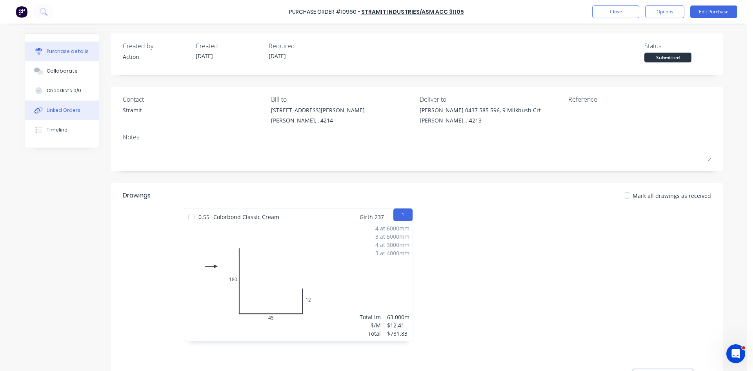
click at [54, 112] on div "Linked Orders" at bounding box center [64, 110] width 34 height 7
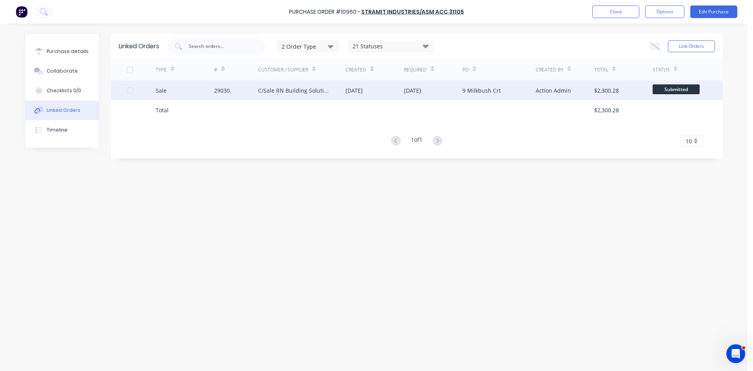
click at [253, 89] on div "29030" at bounding box center [236, 90] width 44 height 20
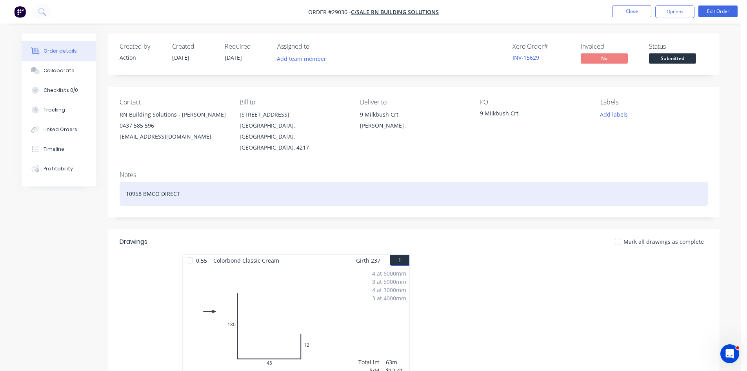
click at [256, 185] on div "10958 BMCO DIRECT" at bounding box center [414, 194] width 588 height 24
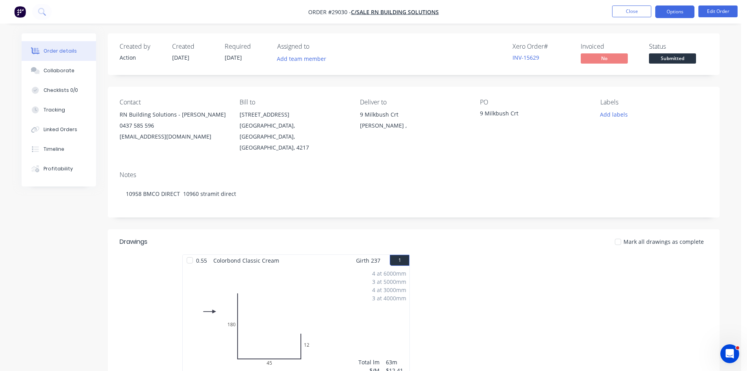
click at [666, 11] on button "Options" at bounding box center [674, 11] width 39 height 13
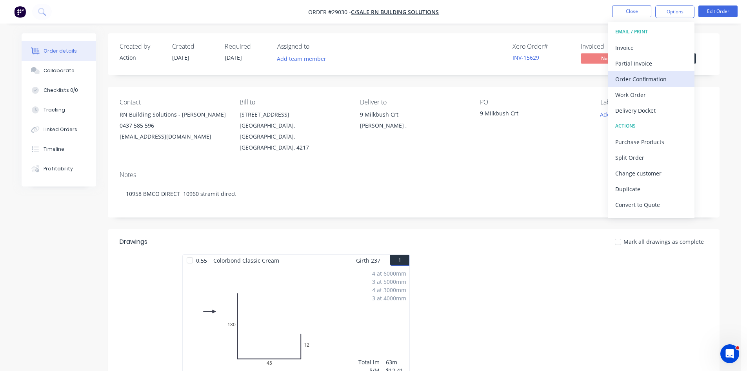
click at [644, 81] on div "Order Confirmation" at bounding box center [651, 78] width 72 height 11
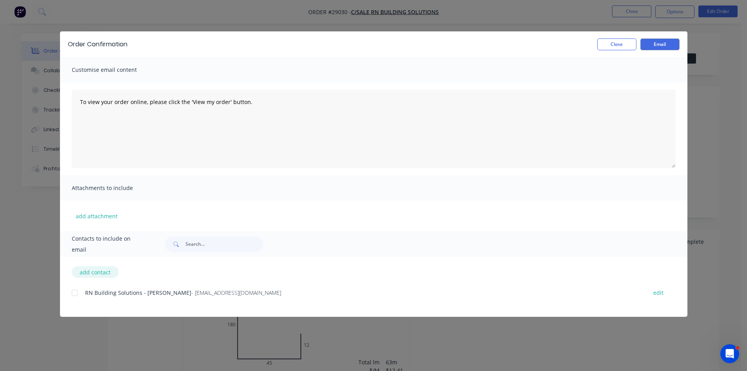
drag, startPoint x: 104, startPoint y: 274, endPoint x: 98, endPoint y: 276, distance: 5.5
click at [98, 276] on button "add contact" at bounding box center [95, 272] width 47 height 12
select select "AU"
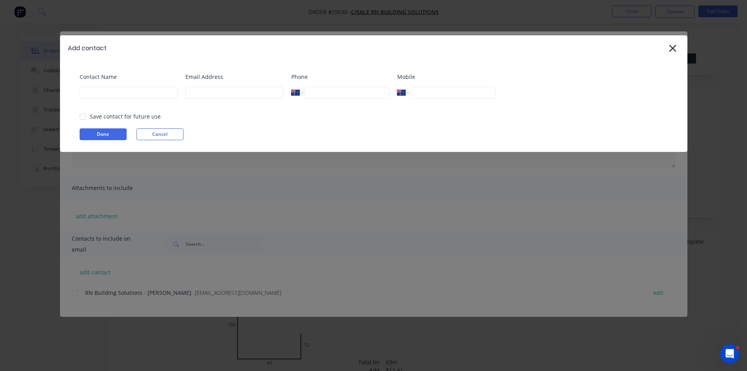
click at [76, 289] on div "Add contact Contact Name Email Address Phone International Afghanistan Åland Is…" at bounding box center [373, 185] width 747 height 371
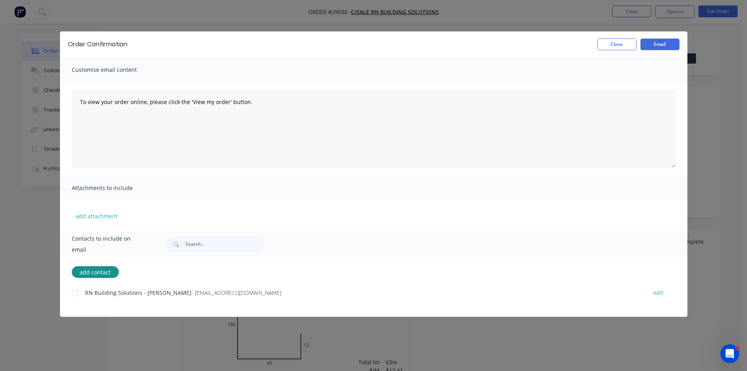
click at [75, 296] on div at bounding box center [75, 293] width 16 height 16
drag, startPoint x: 657, startPoint y: 43, endPoint x: 660, endPoint y: 43, distance: 3.9
click at [657, 43] on button "Email" at bounding box center [659, 44] width 39 height 12
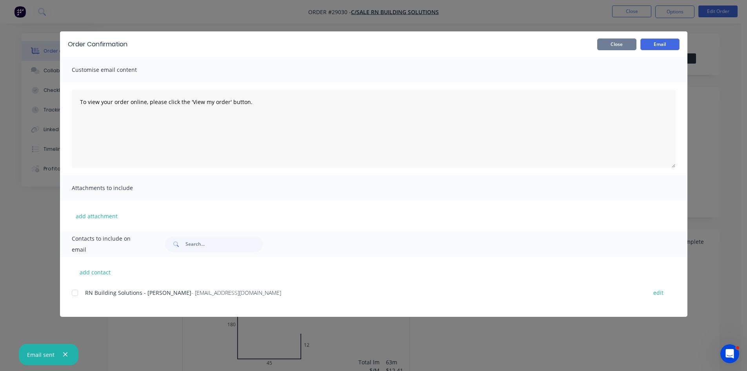
click at [613, 47] on button "Close" at bounding box center [616, 44] width 39 height 12
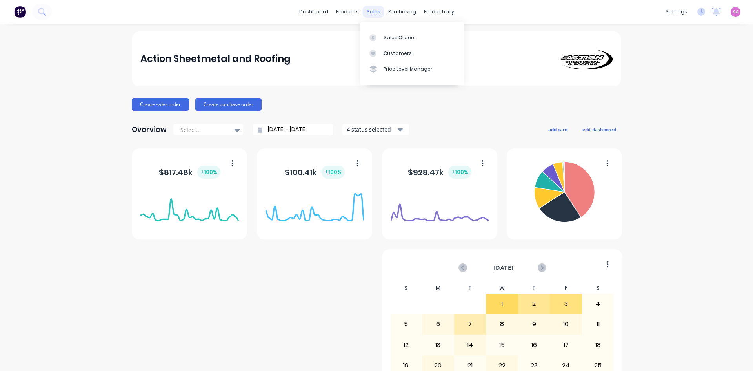
click at [369, 13] on div "sales" at bounding box center [374, 12] width 22 height 12
click at [387, 37] on div "Sales Orders" at bounding box center [400, 37] width 32 height 7
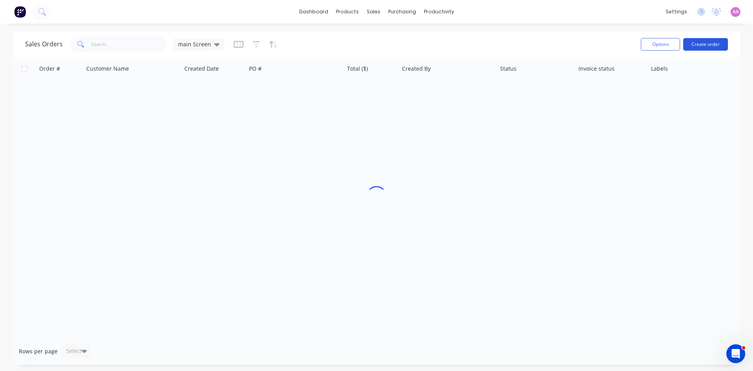
click at [691, 43] on button "Create order" at bounding box center [705, 44] width 45 height 13
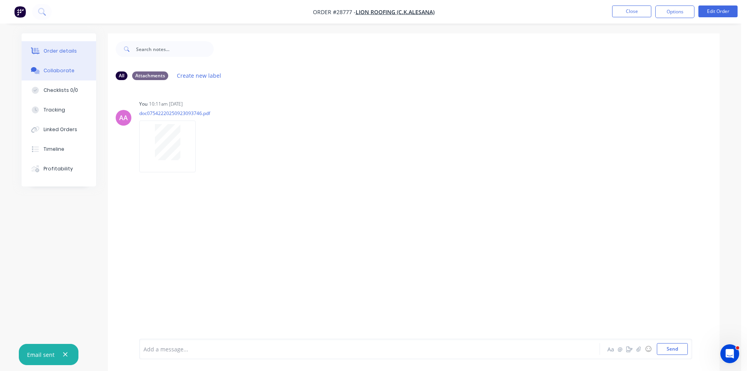
click at [65, 55] on button "Order details" at bounding box center [59, 51] width 75 height 20
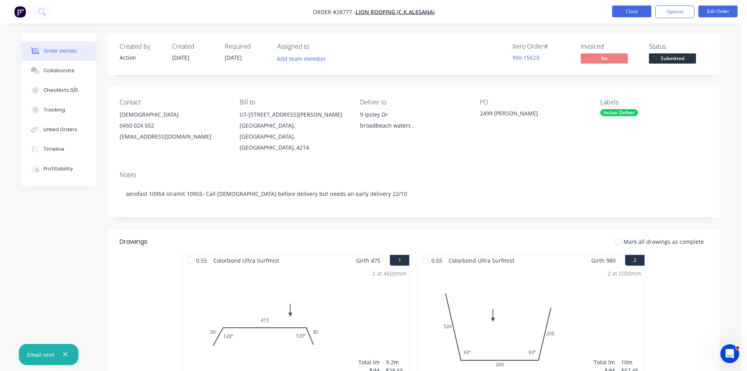
click at [646, 12] on button "Close" at bounding box center [631, 11] width 39 height 12
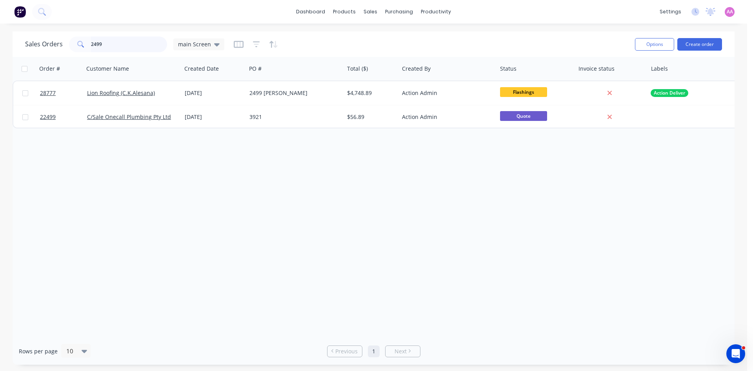
click at [105, 45] on input "2499" at bounding box center [129, 44] width 76 height 16
type input "2"
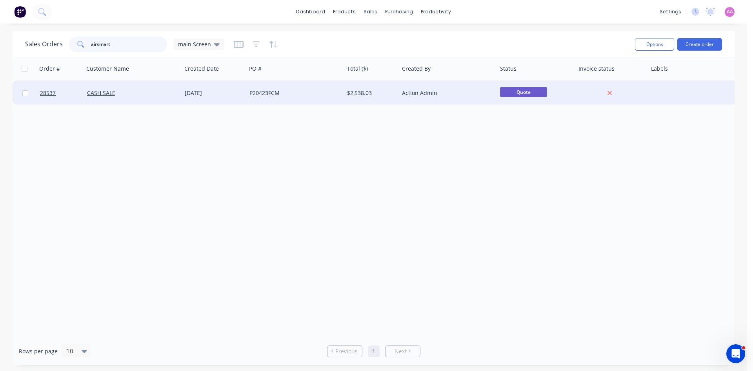
type input "airsmart"
click at [316, 95] on div "P20423FCM" at bounding box center [292, 93] width 87 height 8
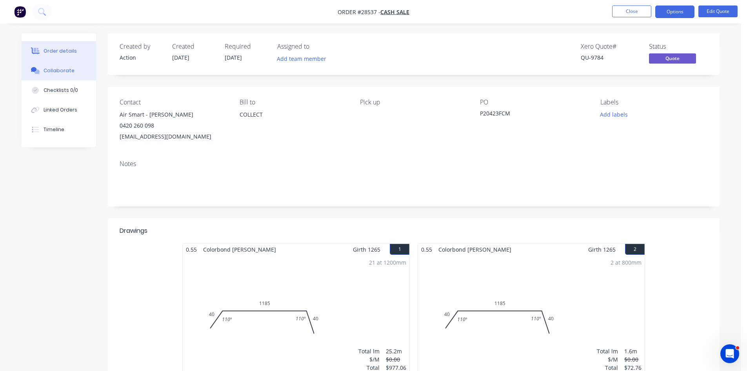
click at [66, 73] on div "Collaborate" at bounding box center [59, 70] width 31 height 7
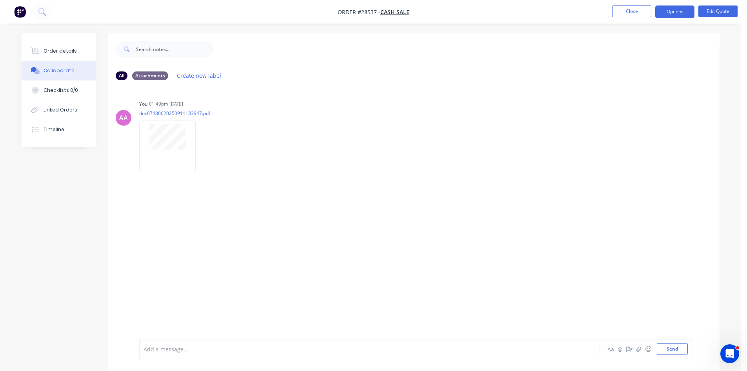
drag, startPoint x: 63, startPoint y: 46, endPoint x: 105, endPoint y: 54, distance: 43.1
click at [64, 46] on button "Order details" at bounding box center [59, 51] width 75 height 20
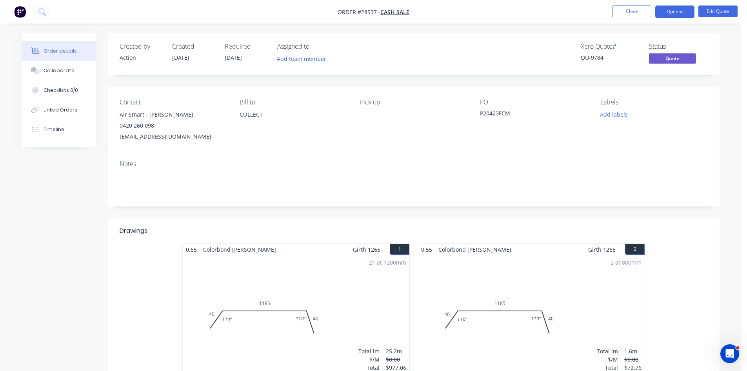
click at [431, 149] on div "Contact Air Smart - Brad 0420 260 098 installmanager@airsmart.com.au Bill to CO…" at bounding box center [414, 120] width 612 height 67
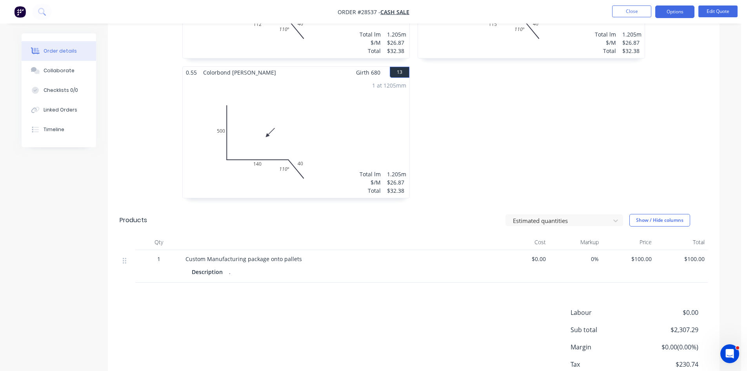
scroll to position [1020, 0]
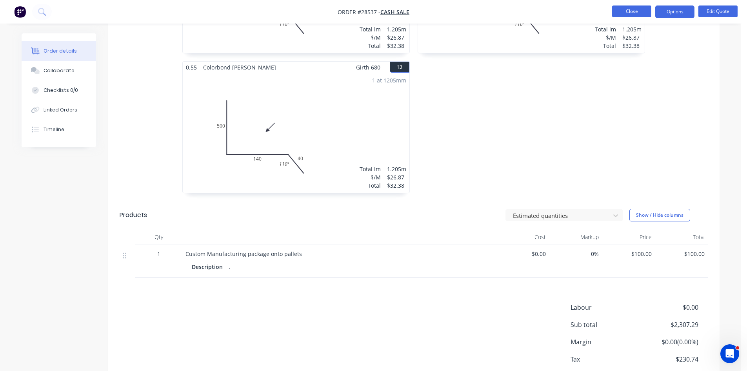
click at [629, 13] on button "Close" at bounding box center [631, 11] width 39 height 12
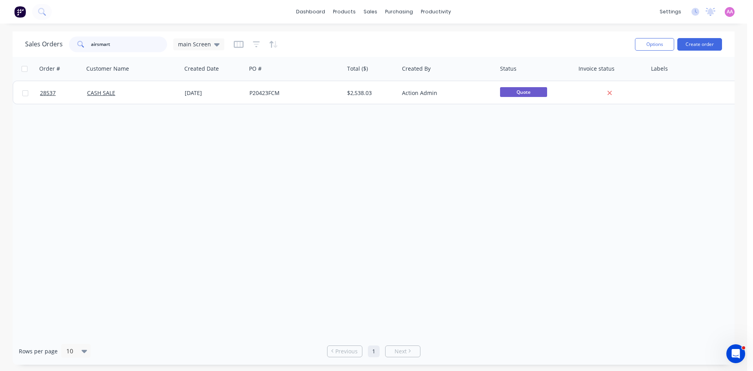
drag, startPoint x: 120, startPoint y: 42, endPoint x: 80, endPoint y: 45, distance: 40.2
click at [80, 45] on div "airsmart" at bounding box center [118, 44] width 98 height 16
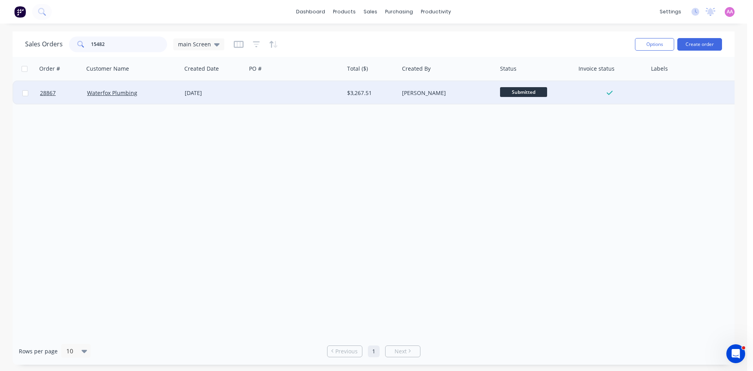
type input "15482"
click at [281, 92] on div at bounding box center [295, 93] width 98 height 24
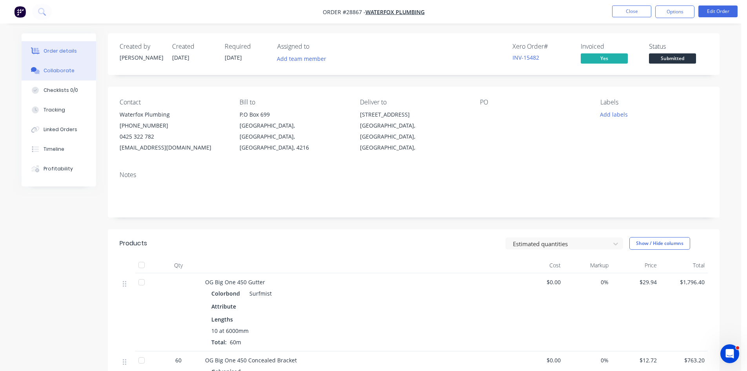
click at [50, 74] on button "Collaborate" at bounding box center [59, 71] width 75 height 20
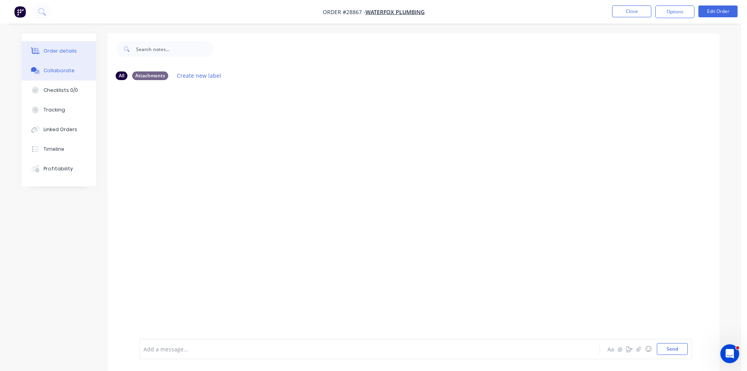
click at [65, 53] on div "Order details" at bounding box center [60, 50] width 33 height 7
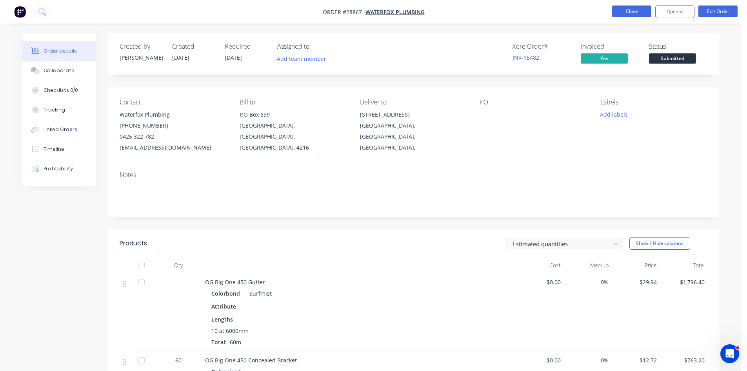
click at [620, 9] on button "Close" at bounding box center [631, 11] width 39 height 12
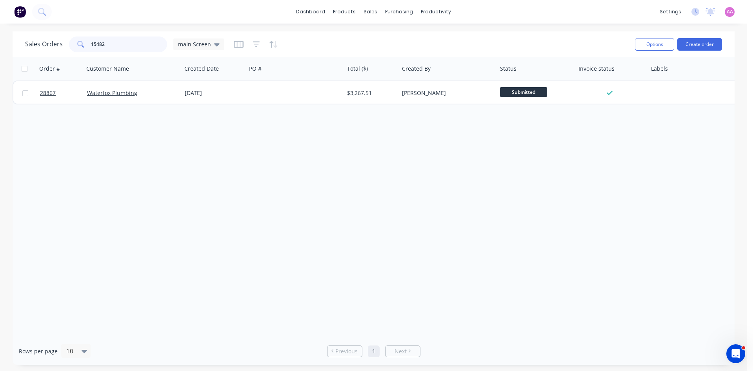
drag, startPoint x: 127, startPoint y: 45, endPoint x: 39, endPoint y: 45, distance: 87.9
click at [39, 45] on div "Sales Orders 15482 main Screen" at bounding box center [124, 44] width 199 height 16
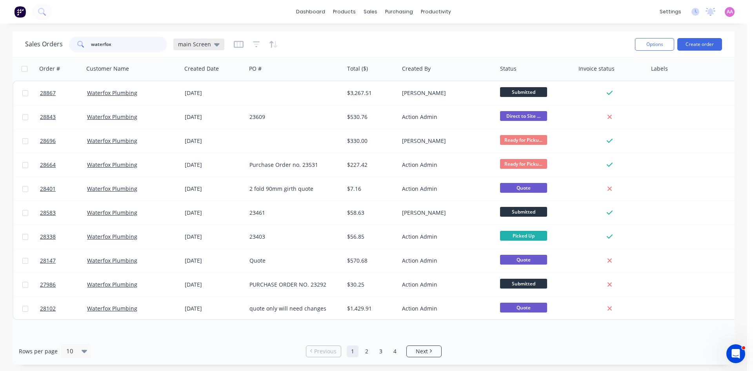
type input "waterfox"
click at [215, 46] on icon at bounding box center [216, 44] width 5 height 3
click at [182, 159] on button "archived" at bounding box center [220, 158] width 89 height 9
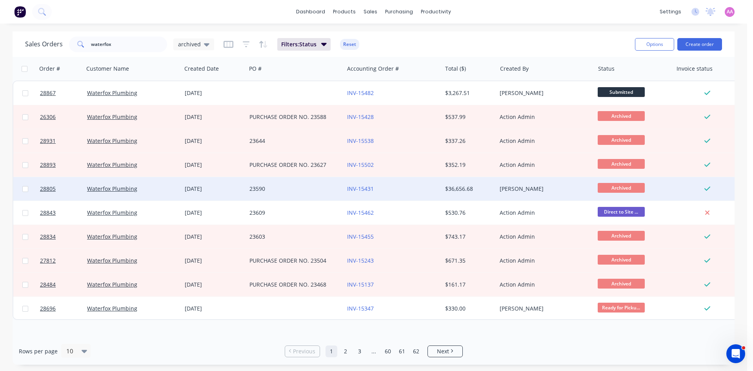
click at [277, 185] on div "23590" at bounding box center [292, 189] width 87 height 8
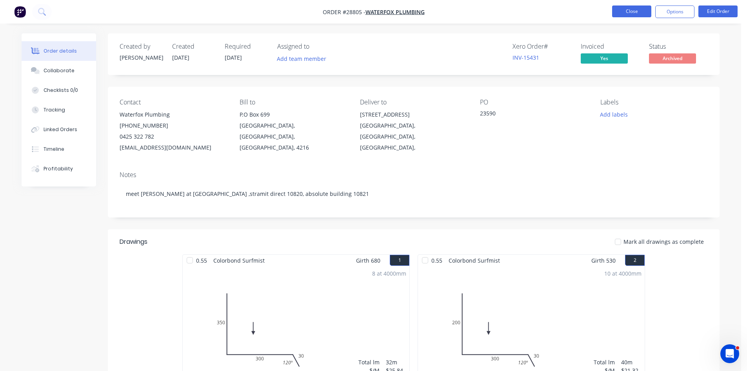
click at [628, 9] on button "Close" at bounding box center [631, 11] width 39 height 12
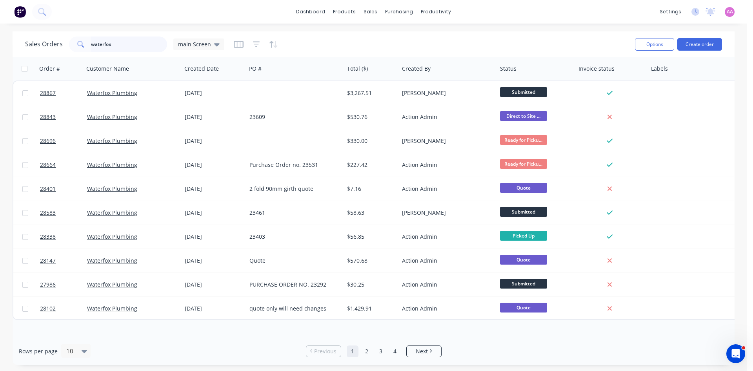
click at [0, 29] on div "dashboard products sales purchasing productivity dashboard products Product Cat…" at bounding box center [373, 185] width 747 height 371
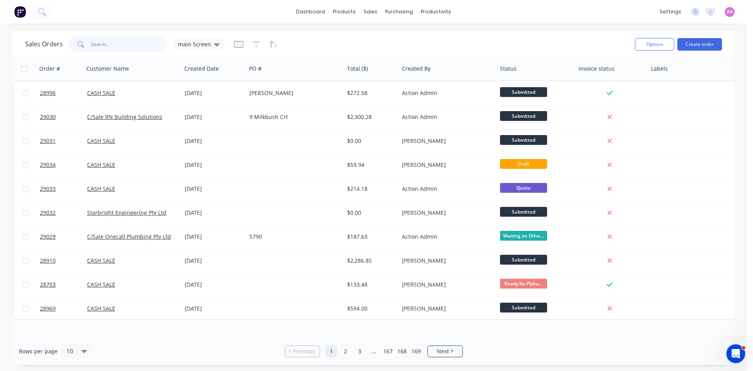
click at [109, 51] on input "text" at bounding box center [129, 44] width 76 height 16
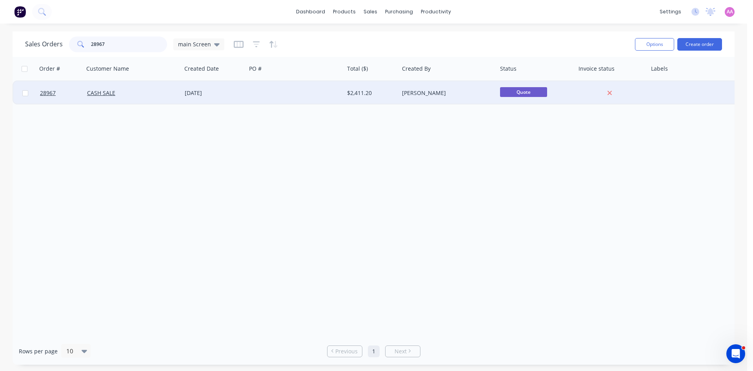
type input "28967"
click at [250, 93] on div at bounding box center [295, 93] width 98 height 24
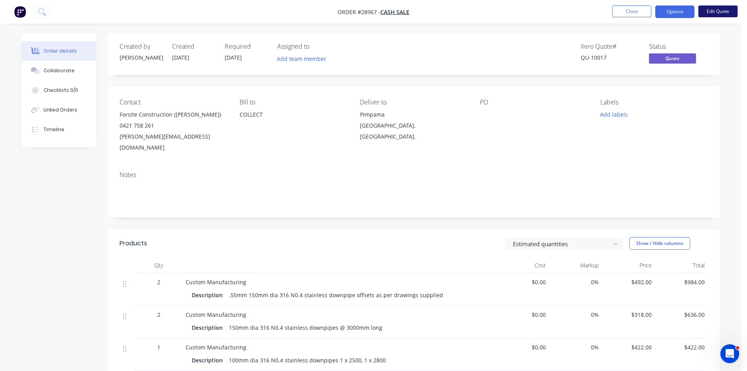
click at [721, 11] on button "Edit Quote" at bounding box center [717, 11] width 39 height 12
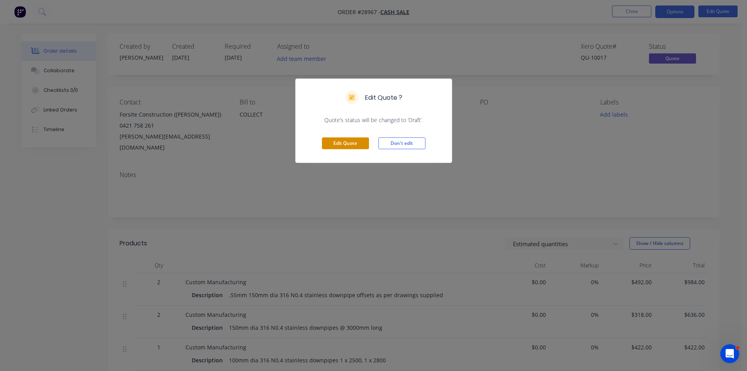
click at [353, 145] on button "Edit Quote" at bounding box center [345, 143] width 47 height 12
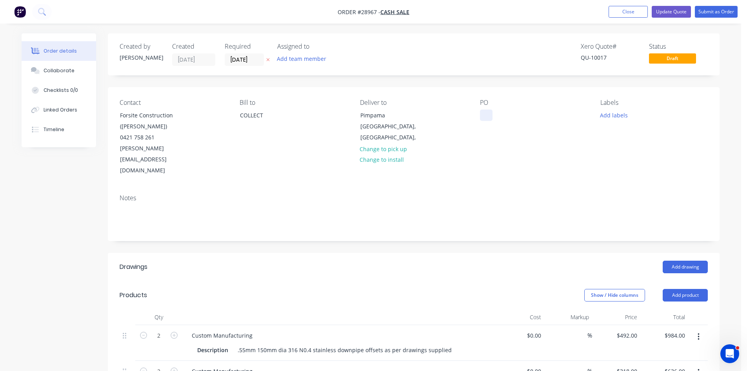
click at [489, 113] on div at bounding box center [486, 114] width 13 height 11
paste div
click at [526, 116] on div "Purchase OrderPO-FSC07-037" at bounding box center [525, 114] width 91 height 11
click at [669, 10] on button "Update Quote" at bounding box center [671, 12] width 39 height 12
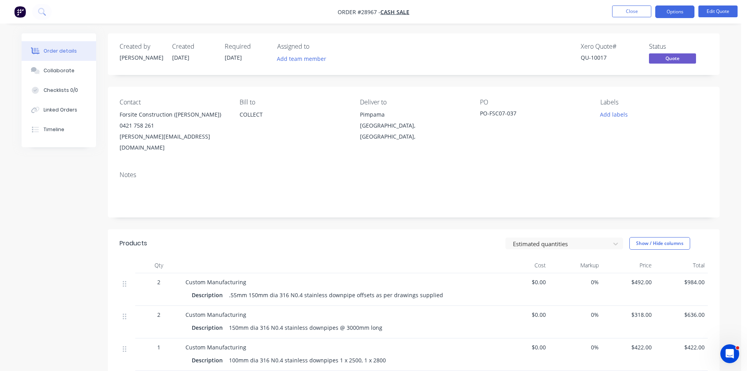
click at [669, 10] on button "Options" at bounding box center [674, 11] width 39 height 13
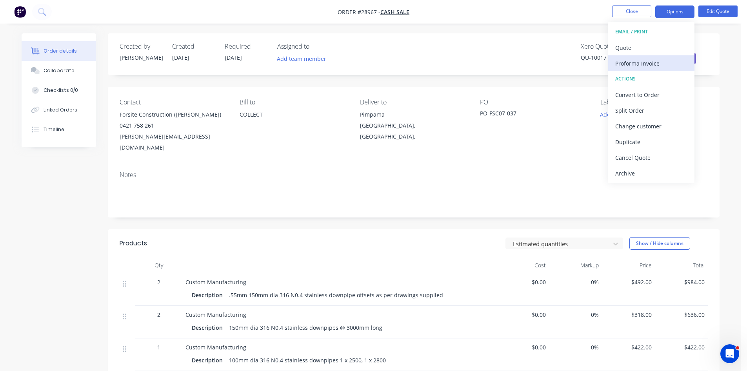
click at [649, 65] on div "Proforma Invoice" at bounding box center [651, 63] width 72 height 11
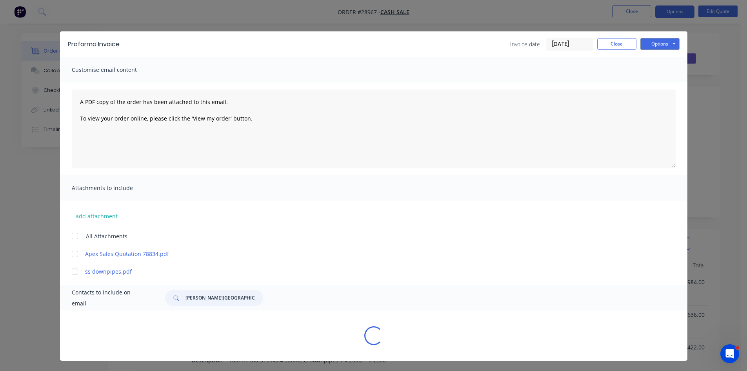
drag, startPoint x: 213, startPoint y: 296, endPoint x: 46, endPoint y: 295, distance: 167.5
click at [46, 295] on div "Proforma Invoice Invoice date 02/10/25 Close Options Preview Print Email Custom…" at bounding box center [373, 185] width 747 height 371
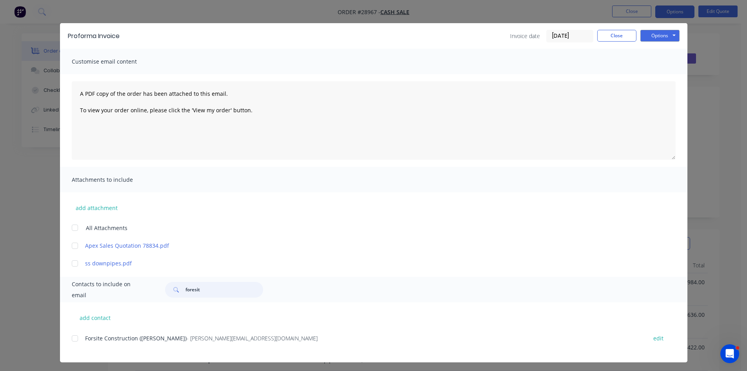
scroll to position [11, 0]
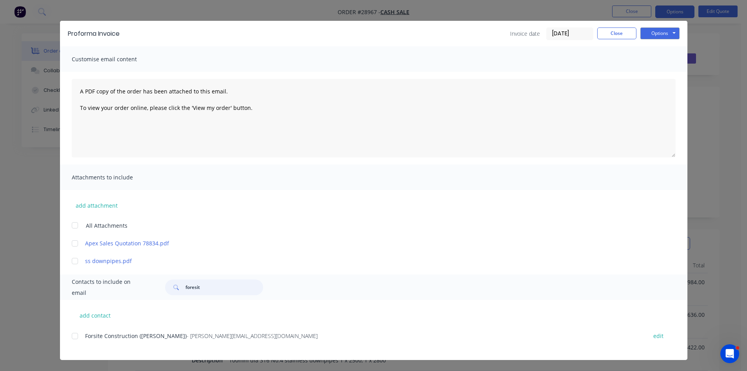
click at [72, 339] on div at bounding box center [75, 336] width 16 height 16
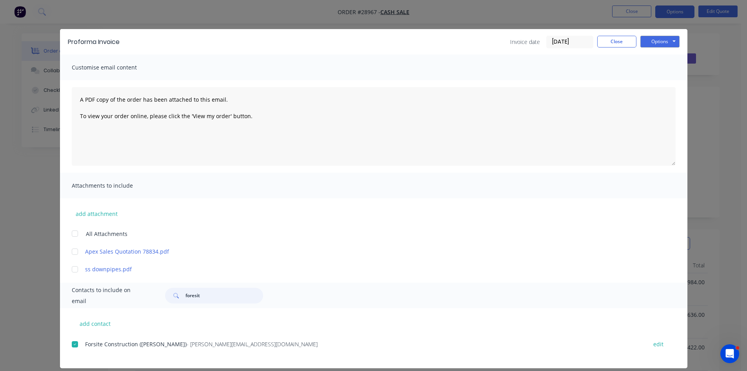
scroll to position [0, 0]
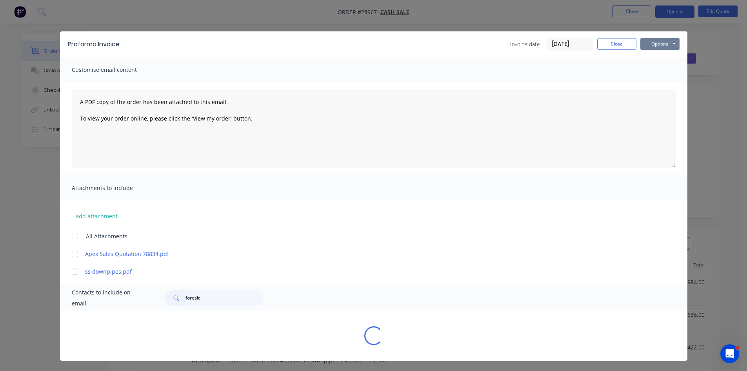
click at [655, 42] on button "Options" at bounding box center [659, 44] width 39 height 12
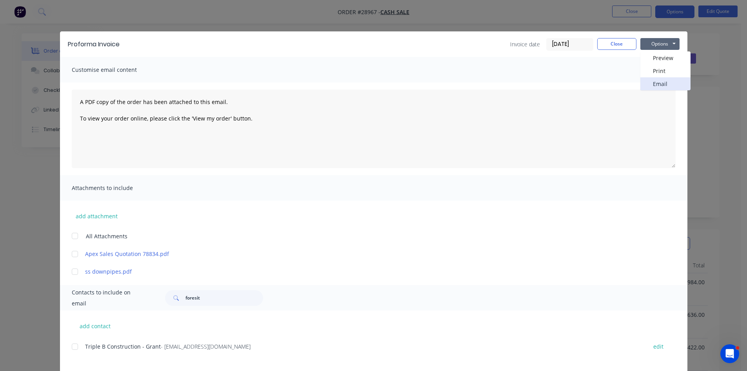
click at [650, 87] on button "Email" at bounding box center [665, 83] width 50 height 13
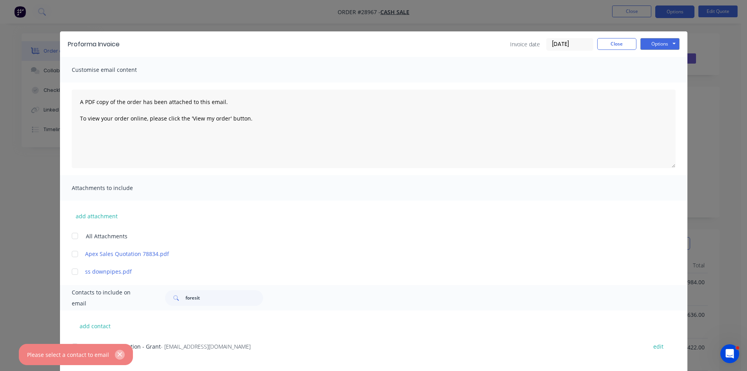
click at [119, 354] on icon "button" at bounding box center [119, 354] width 5 height 7
click at [210, 298] on input "foresit" at bounding box center [225, 298] width 78 height 16
type input "foresite"
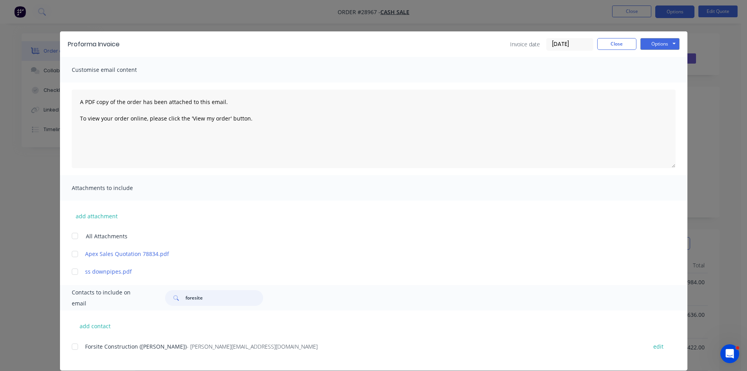
scroll to position [11, 0]
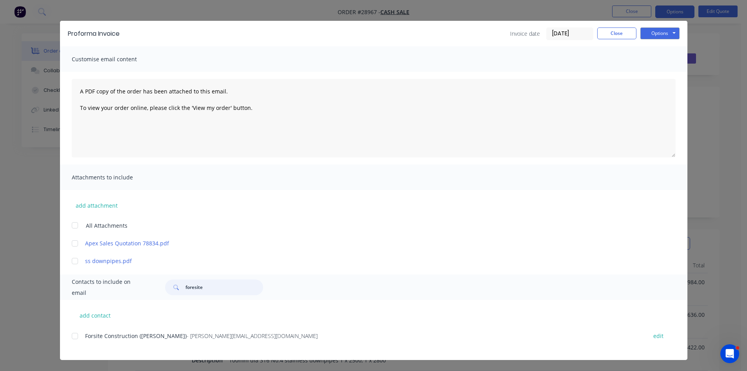
click at [71, 336] on div at bounding box center [75, 336] width 16 height 16
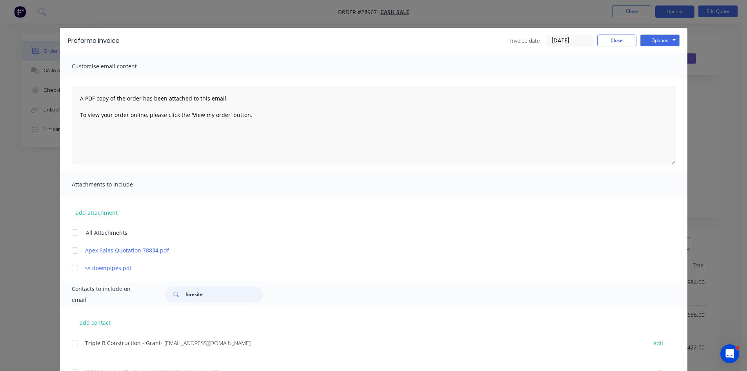
scroll to position [0, 0]
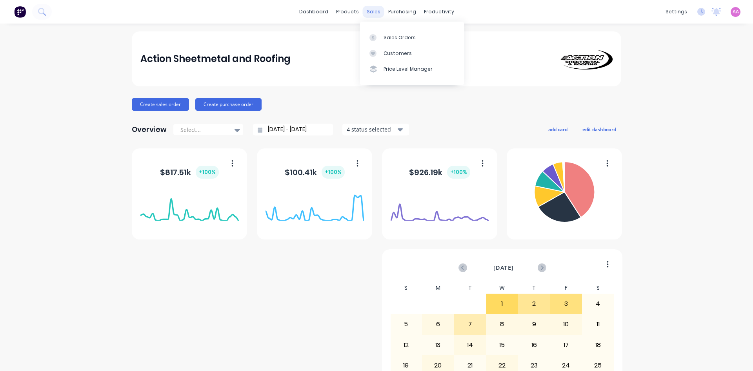
click at [376, 11] on div "sales" at bounding box center [374, 12] width 22 height 12
click at [399, 35] on div "Sales Orders" at bounding box center [400, 37] width 32 height 7
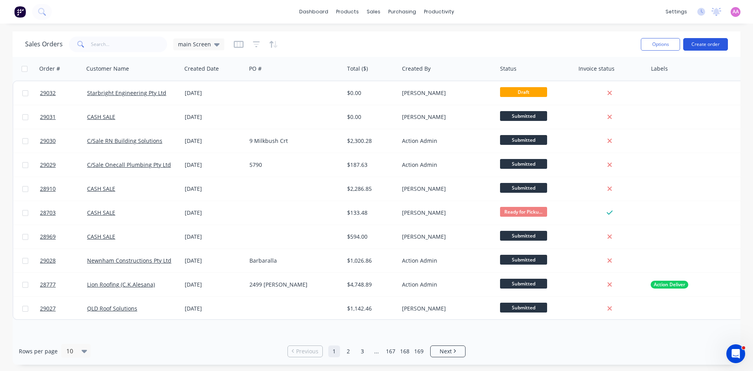
click at [701, 44] on button "Create order" at bounding box center [705, 44] width 45 height 13
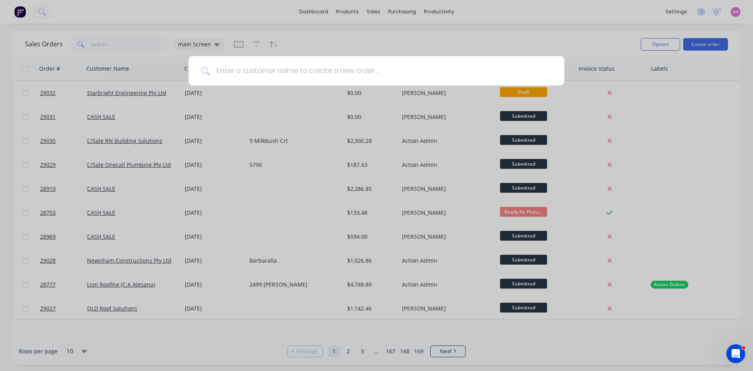
type input "h"
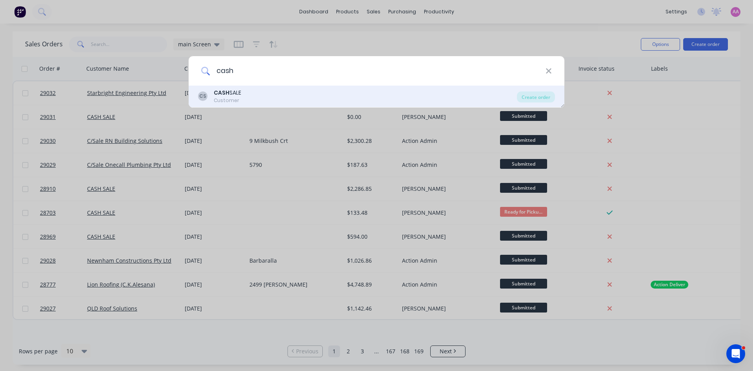
type input "cash"
click at [247, 94] on div "CS CASH SALE Customer" at bounding box center [357, 96] width 319 height 15
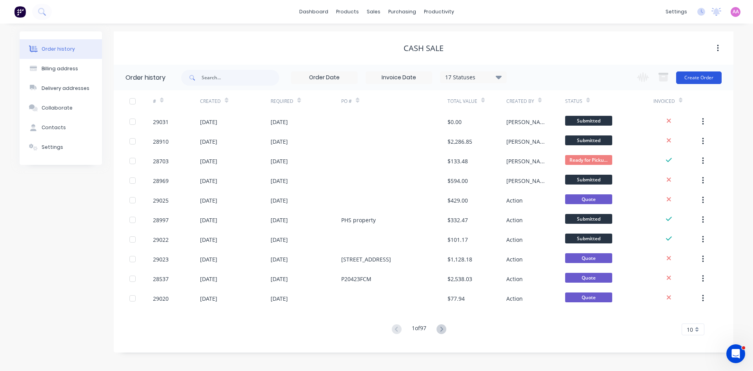
click at [698, 76] on button "Create Order" at bounding box center [698, 77] width 45 height 13
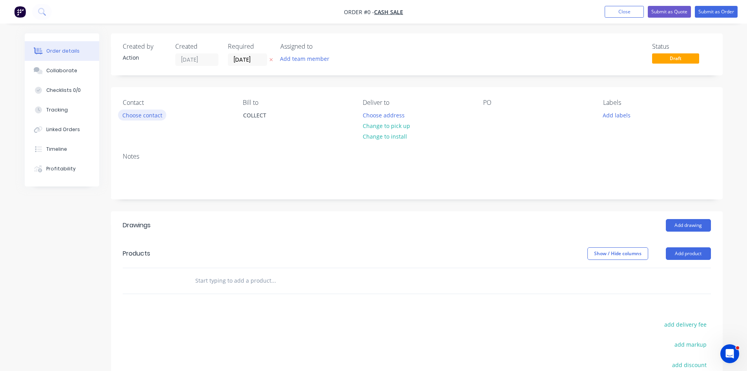
click at [148, 113] on button "Choose contact" at bounding box center [142, 114] width 48 height 11
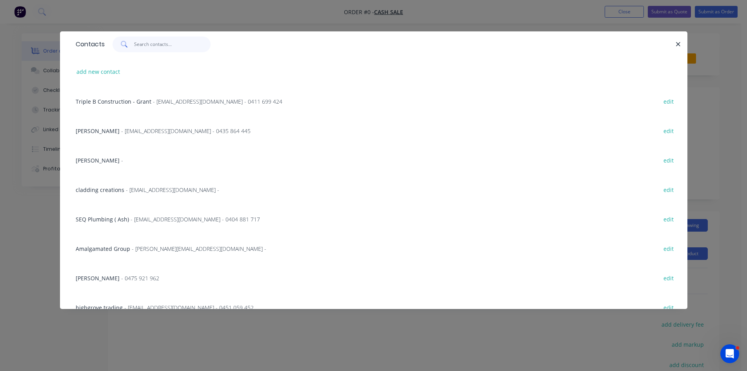
click at [165, 43] on input "text" at bounding box center [172, 44] width 76 height 16
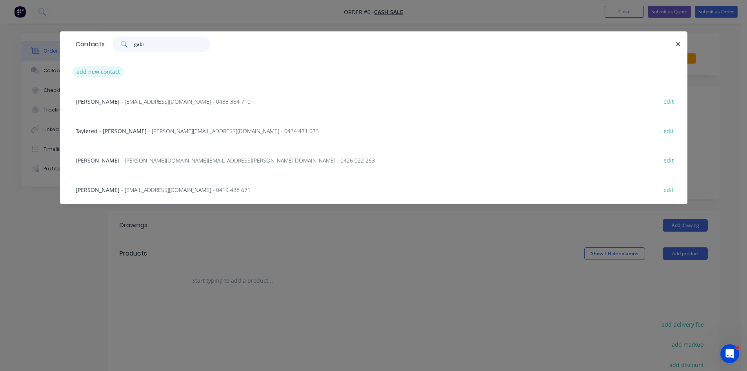
type input "gabr"
click at [95, 69] on button "add new contact" at bounding box center [99, 71] width 52 height 11
select select "AU"
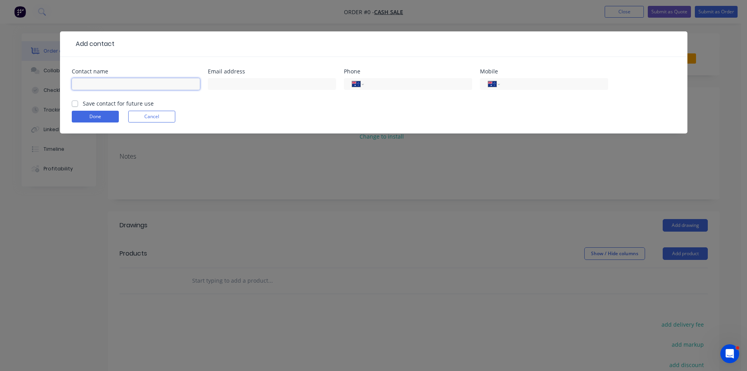
click at [116, 85] on input "text" at bounding box center [136, 84] width 128 height 12
type input "Gabriell Gutierrez"
drag, startPoint x: 238, startPoint y: 88, endPoint x: 388, endPoint y: 102, distance: 151.2
click at [238, 88] on input "text" at bounding box center [272, 84] width 128 height 12
click at [527, 86] on input "tel" at bounding box center [553, 84] width 94 height 9
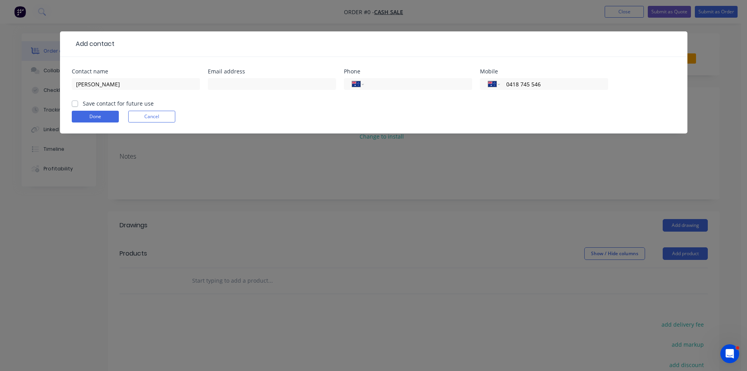
type input "0418 745 546"
click at [83, 104] on label "Save contact for future use" at bounding box center [118, 103] width 71 height 8
click at [74, 104] on input "Save contact for future use" at bounding box center [75, 102] width 6 height 7
checkbox input "true"
click at [84, 115] on button "Done" at bounding box center [95, 117] width 47 height 12
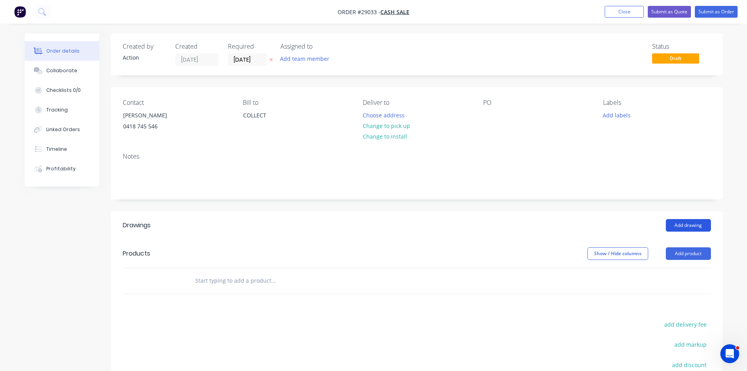
click at [691, 226] on button "Add drawing" at bounding box center [688, 225] width 45 height 13
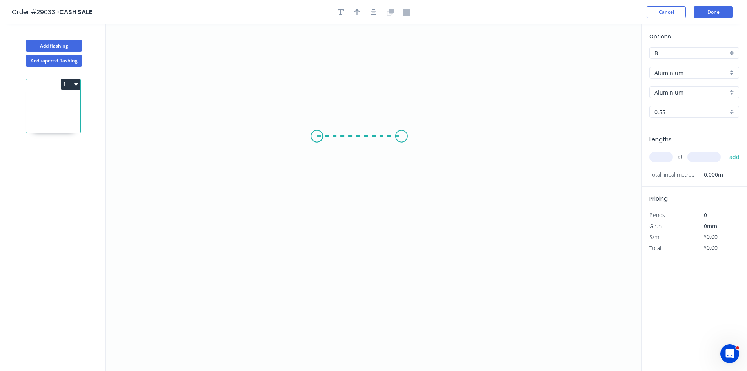
drag, startPoint x: 317, startPoint y: 136, endPoint x: 421, endPoint y: 135, distance: 103.9
click at [421, 135] on icon "0" at bounding box center [373, 197] width 535 height 346
click at [375, 146] on rect at bounding box center [369, 144] width 16 height 11
click at [677, 71] on input "Aluminium" at bounding box center [691, 73] width 73 height 8
type input "$1.00"
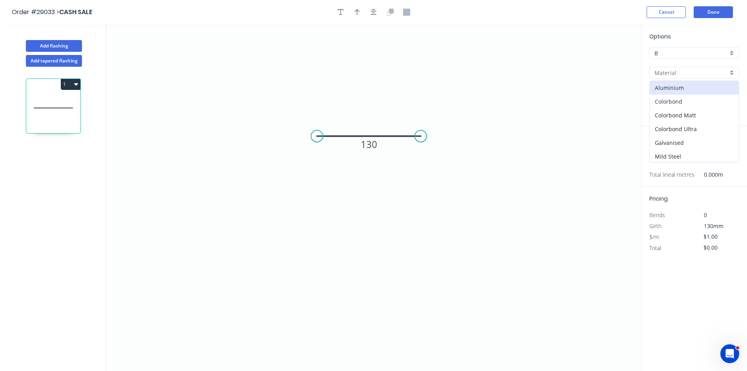
click at [686, 100] on div "Colorbond" at bounding box center [694, 102] width 89 height 14
type input "Colorbond"
type input "Basalt"
type input "$8.29"
drag, startPoint x: 676, startPoint y: 94, endPoint x: 682, endPoint y: 96, distance: 6.7
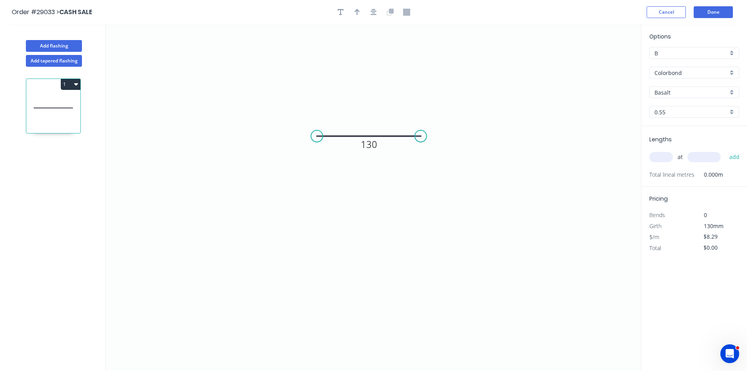
click at [676, 93] on input "Basalt" at bounding box center [691, 92] width 73 height 8
click at [675, 146] on div "Surfmist" at bounding box center [694, 147] width 89 height 14
type input "Surfmist"
click at [665, 155] on input "text" at bounding box center [661, 157] width 24 height 10
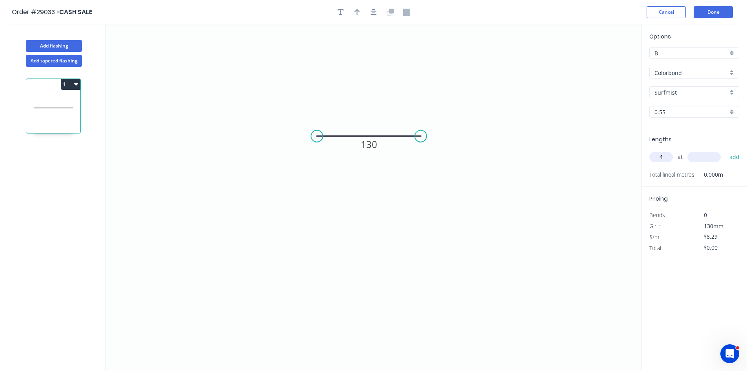
type input "4"
type input "3300"
click at [726, 150] on button "add" at bounding box center [735, 156] width 18 height 13
type input "$109.43"
type input "2"
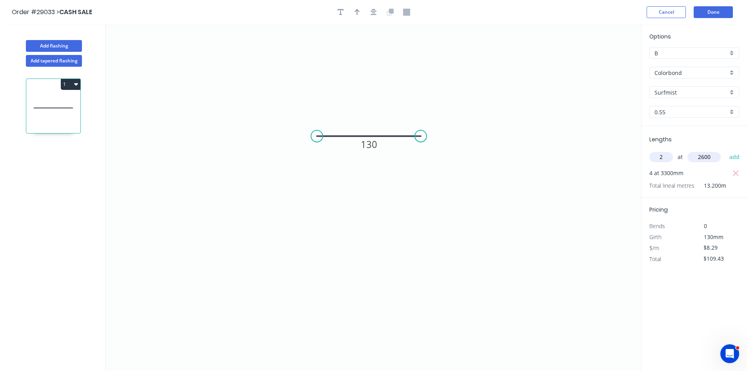
type input "2600"
click at [726, 150] on button "add" at bounding box center [735, 156] width 18 height 13
type input "$152.54"
type input "2"
type input "3000"
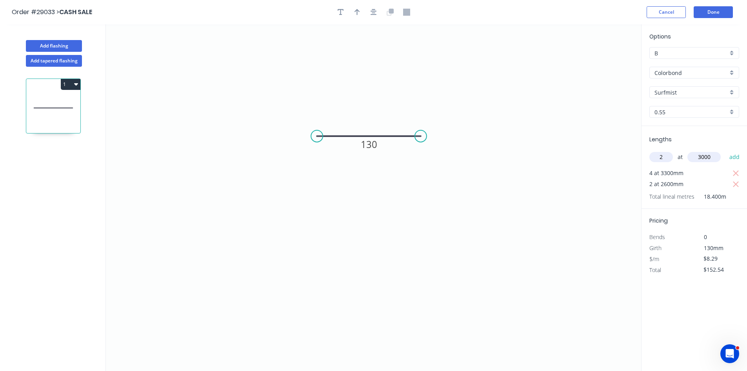
click at [726, 150] on button "add" at bounding box center [735, 156] width 18 height 13
type input "$202.28"
click at [712, 14] on button "Done" at bounding box center [713, 12] width 39 height 12
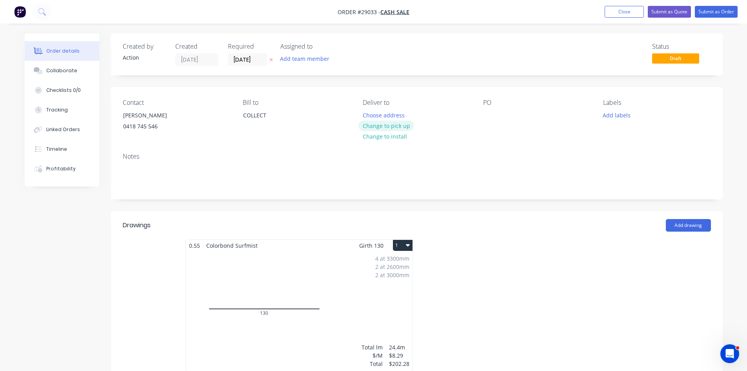
click at [386, 125] on button "Change to pick up" at bounding box center [386, 125] width 56 height 11
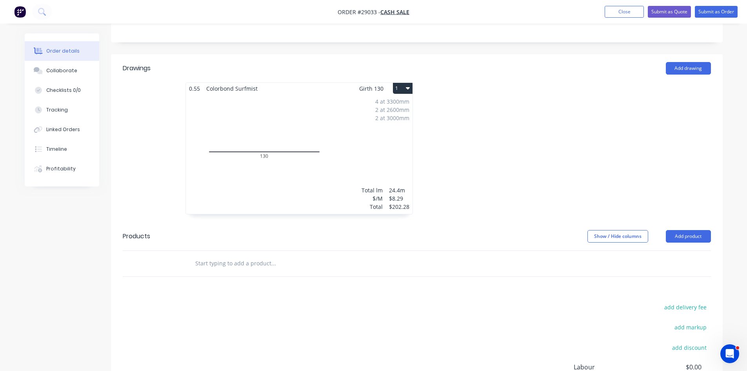
click at [346, 130] on div "4 at 3300mm 2 at 2600mm 2 at 3000mm Total lm $/M Total 24.4m $8.29 $202.28" at bounding box center [299, 154] width 227 height 120
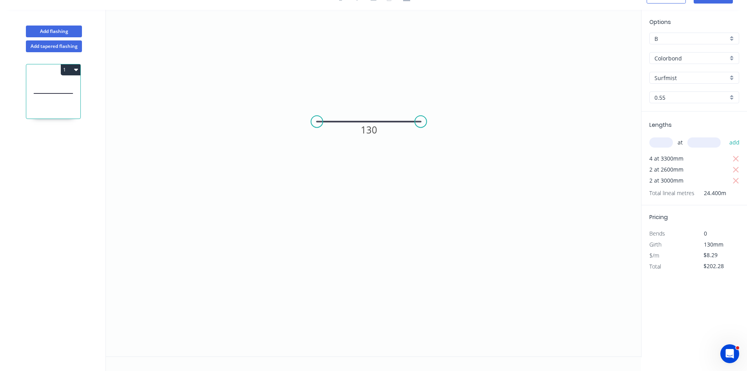
scroll to position [15, 0]
click at [664, 35] on input "B" at bounding box center [691, 39] width 73 height 8
click at [666, 55] on div "A" at bounding box center [694, 54] width 89 height 14
type input "A"
type input "$7.98"
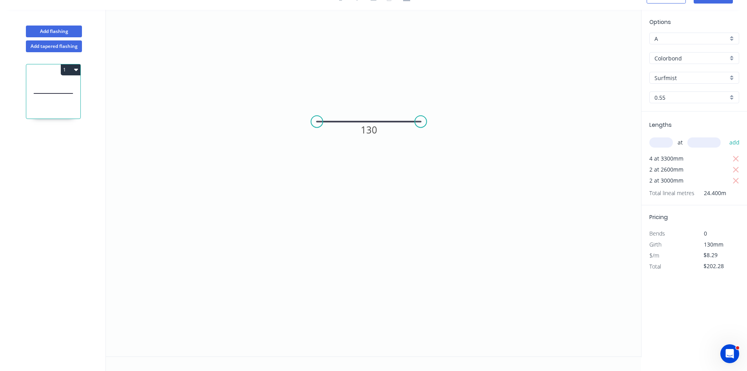
type input "$194.71"
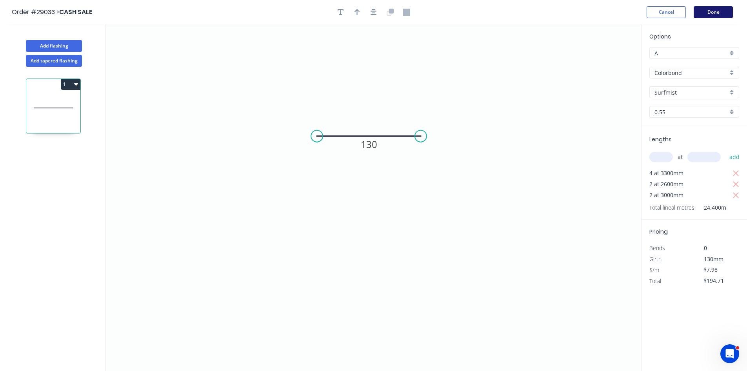
click at [706, 14] on button "Done" at bounding box center [713, 12] width 39 height 12
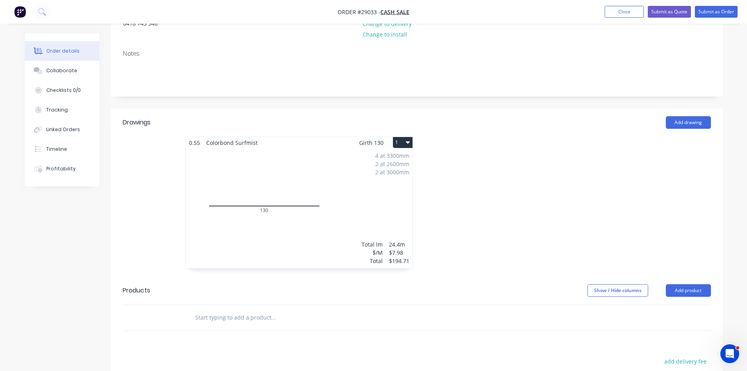
scroll to position [118, 0]
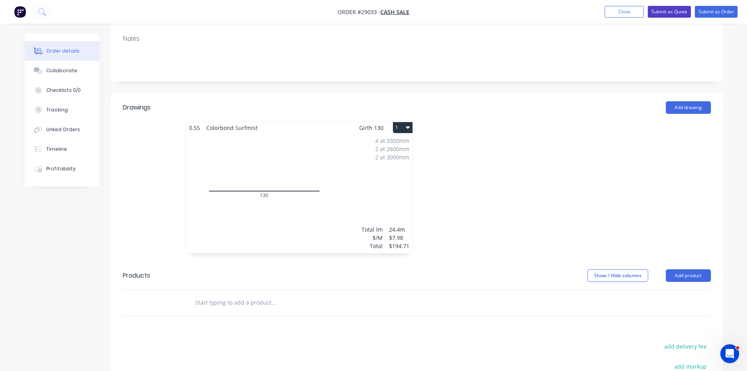
click at [677, 10] on button "Submit as Quote" at bounding box center [669, 12] width 43 height 12
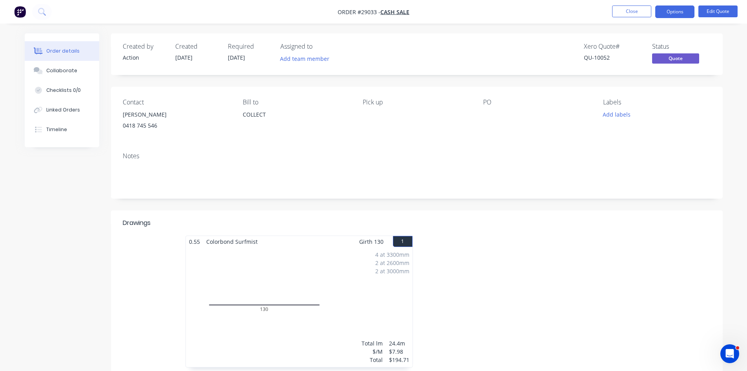
click at [674, 11] on button "Options" at bounding box center [674, 11] width 39 height 13
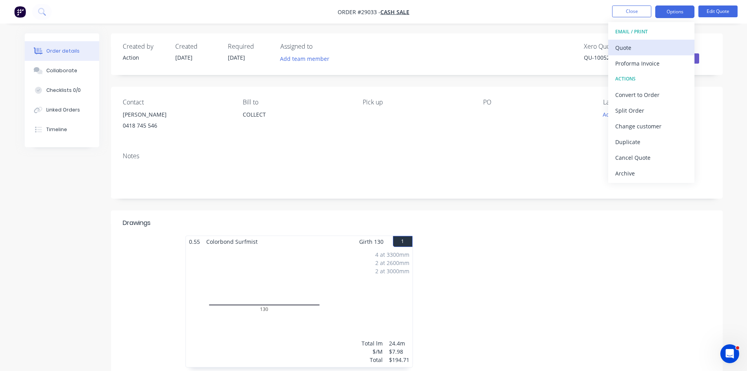
click at [626, 46] on div "Quote" at bounding box center [651, 47] width 72 height 11
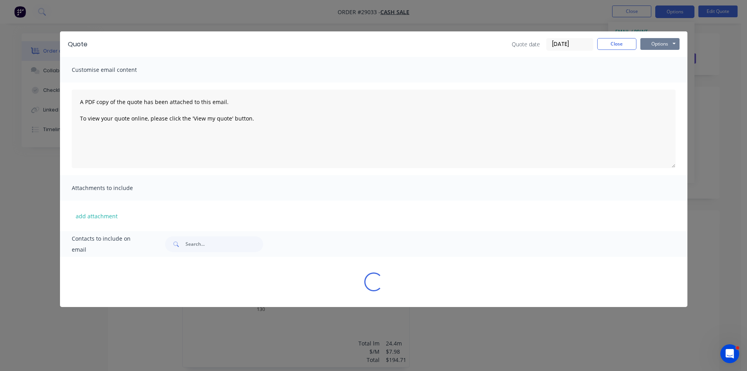
click at [673, 44] on button "Options" at bounding box center [659, 44] width 39 height 12
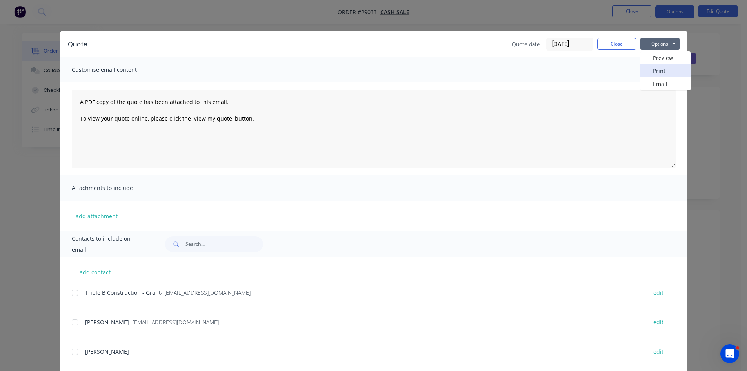
click at [651, 71] on button "Print" at bounding box center [665, 70] width 50 height 13
click at [606, 45] on button "Close" at bounding box center [616, 44] width 39 height 12
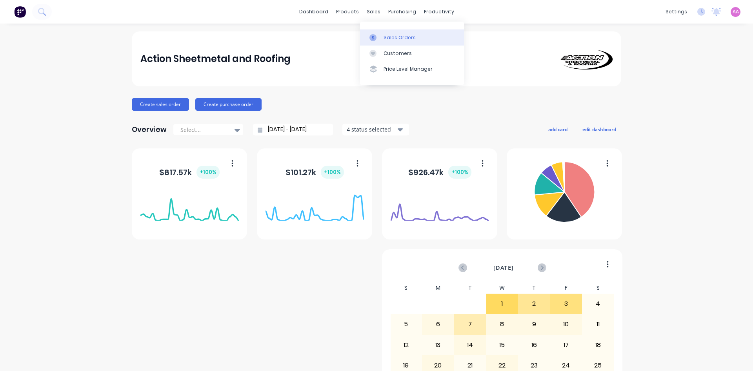
click at [388, 34] on div "Sales Orders" at bounding box center [400, 37] width 32 height 7
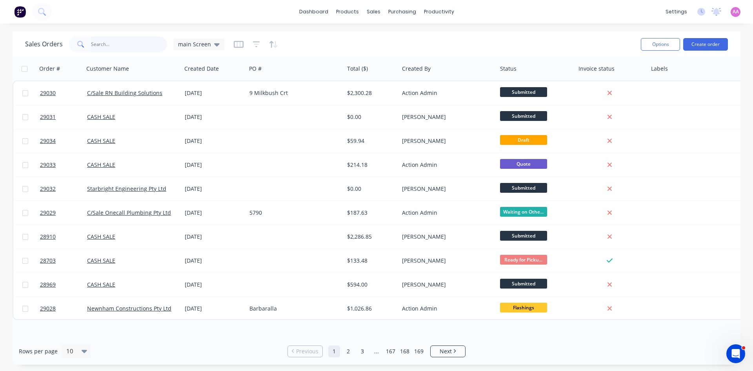
click at [133, 44] on input "text" at bounding box center [129, 44] width 76 height 16
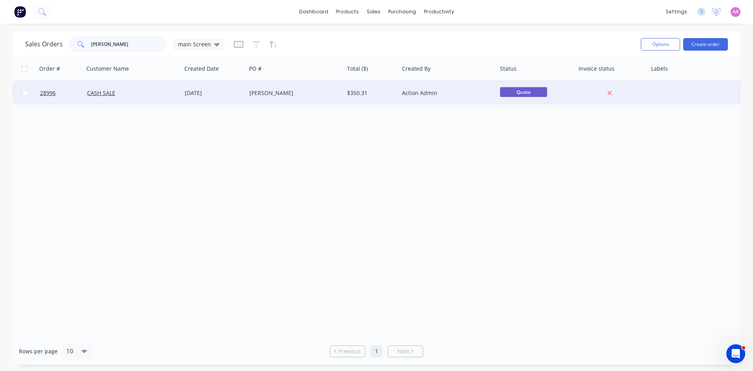
type input "[PERSON_NAME]"
click at [295, 102] on div "[PERSON_NAME]" at bounding box center [295, 93] width 98 height 24
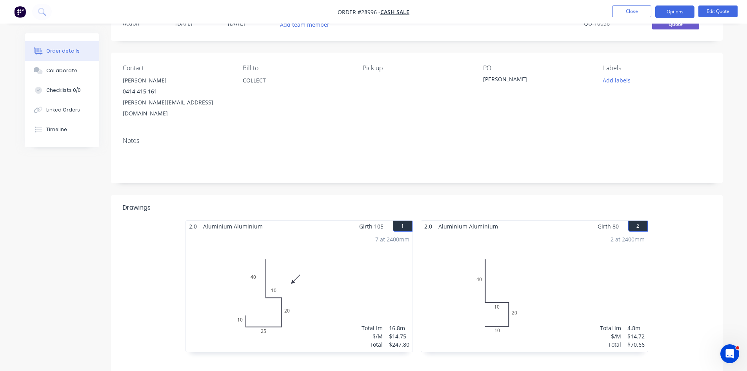
scroll to position [73, 0]
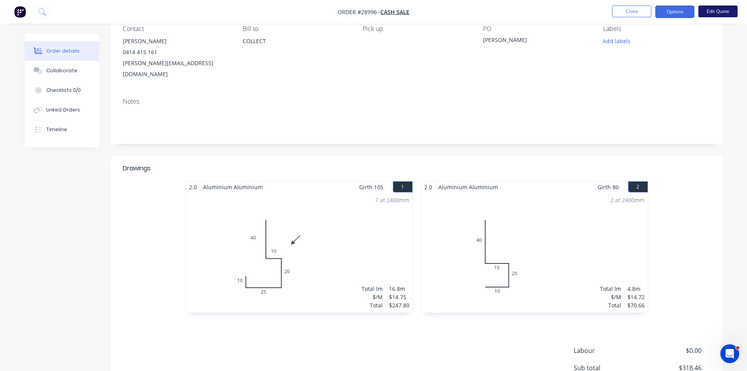
click at [723, 12] on button "Edit Quote" at bounding box center [717, 11] width 39 height 12
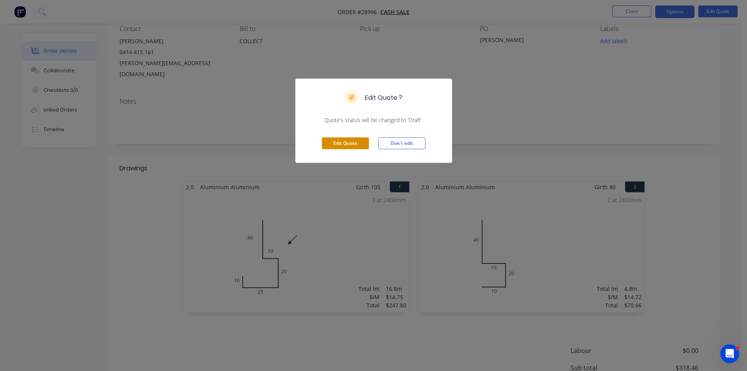
click at [358, 142] on button "Edit Quote" at bounding box center [345, 143] width 47 height 12
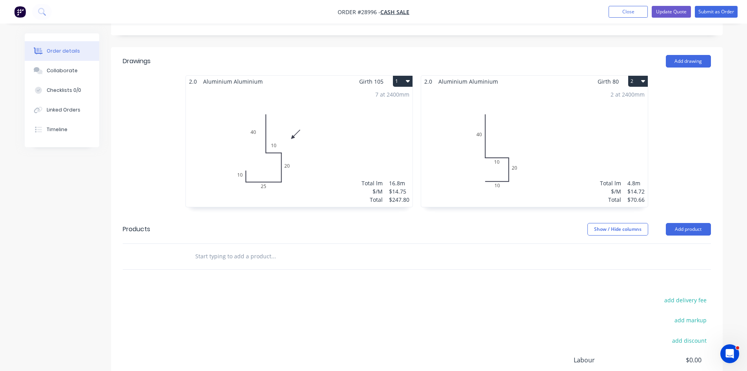
scroll to position [196, 0]
click at [343, 122] on div "7 at 2400mm Total lm $/M Total 16.8m $14.75 $247.80" at bounding box center [299, 145] width 227 height 120
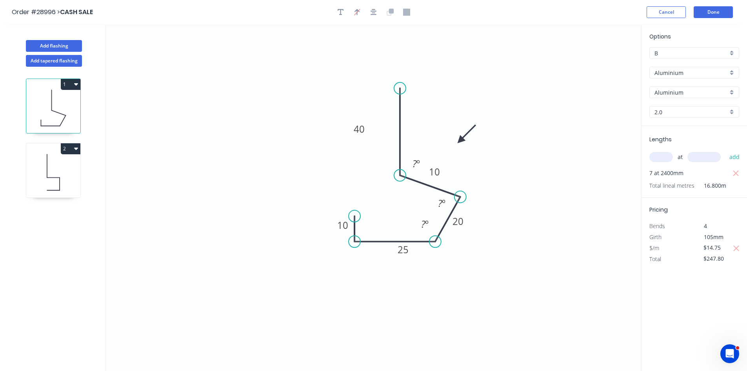
drag, startPoint x: 435, startPoint y: 176, endPoint x: 460, endPoint y: 197, distance: 33.2
click at [460, 197] on circle at bounding box center [461, 197] width 12 height 12
click at [415, 169] on tspan "?" at bounding box center [415, 163] width 4 height 13
drag, startPoint x: 438, startPoint y: 243, endPoint x: 458, endPoint y: 249, distance: 21.1
click at [458, 249] on icon "0 10 25 20 10 40 100 º ? º" at bounding box center [373, 197] width 535 height 346
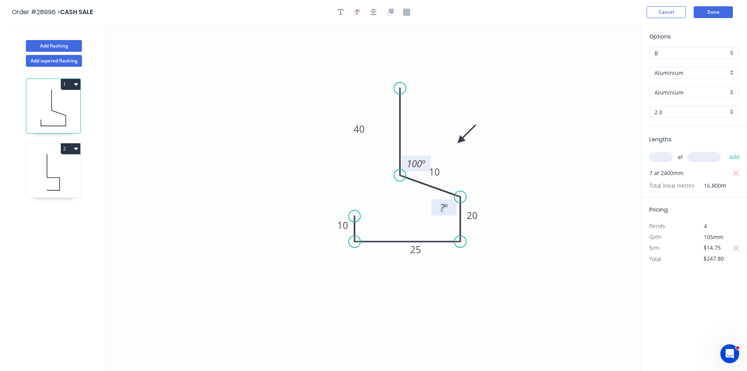
click at [447, 207] on tspan "º" at bounding box center [446, 207] width 4 height 13
click at [360, 229] on div "Delete point" at bounding box center [394, 228] width 79 height 16
click at [382, 253] on div "Delete point" at bounding box center [394, 251] width 79 height 16
click at [462, 244] on circle at bounding box center [461, 241] width 12 height 12
click at [406, 242] on icon "0 40 10 20 100 º 100 º" at bounding box center [373, 197] width 535 height 346
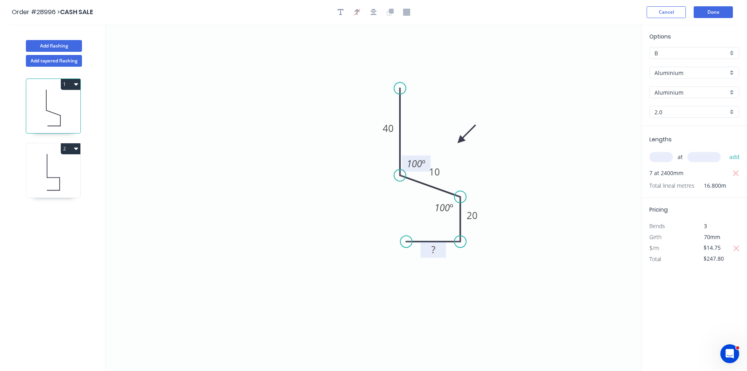
click at [438, 253] on rect at bounding box center [434, 249] width 16 height 11
click at [389, 131] on tspan "40" at bounding box center [388, 128] width 11 height 13
click at [576, 144] on icon "0 60 10 20 15 100 º 100 º" at bounding box center [373, 197] width 535 height 346
click at [736, 170] on icon "button" at bounding box center [736, 173] width 7 height 9
type input "$0.00"
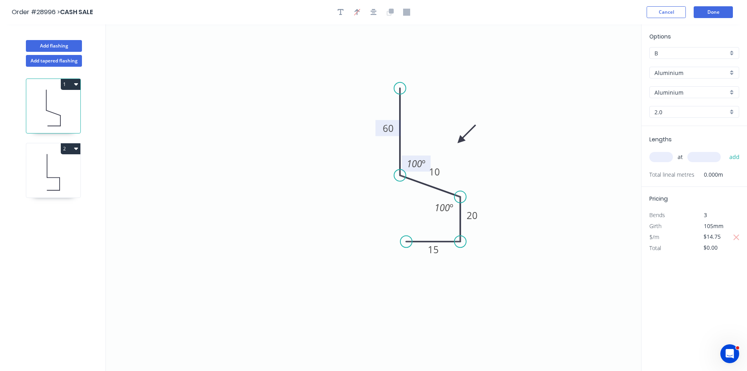
click at [655, 157] on input "text" at bounding box center [661, 157] width 24 height 10
type input "7"
type input "2400"
click at [726, 150] on button "add" at bounding box center [735, 156] width 18 height 13
type input "$247.80"
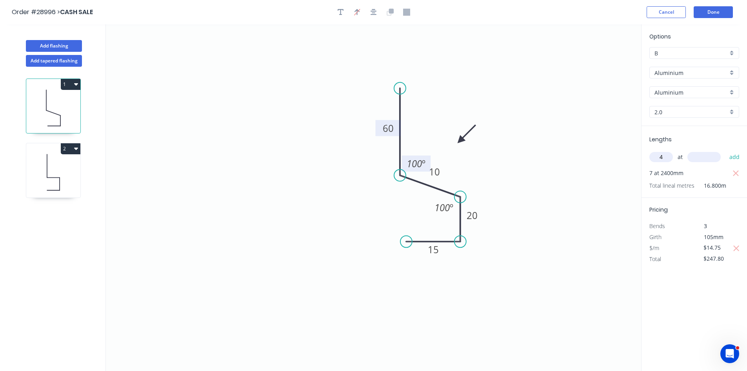
type input "4"
type input "2700"
click at [739, 157] on button "add" at bounding box center [735, 156] width 18 height 13
type input "$407.10"
click at [727, 7] on button "Done" at bounding box center [713, 12] width 39 height 12
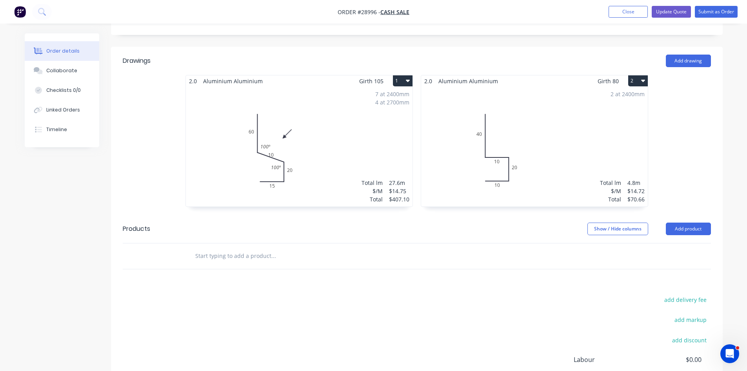
scroll to position [196, 0]
click at [673, 13] on button "Update Quote" at bounding box center [671, 12] width 39 height 12
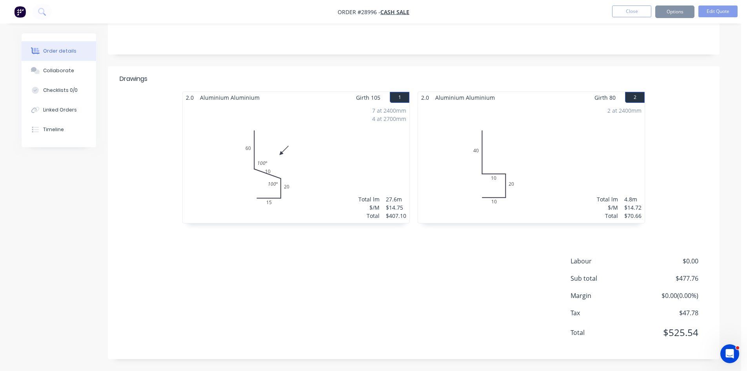
scroll to position [0, 0]
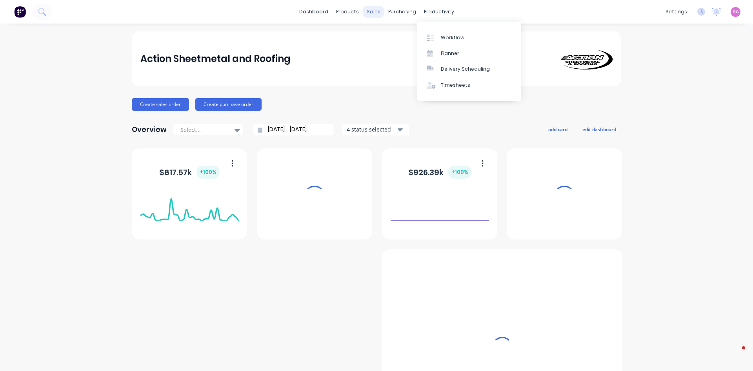
click at [367, 13] on div "sales" at bounding box center [374, 12] width 22 height 12
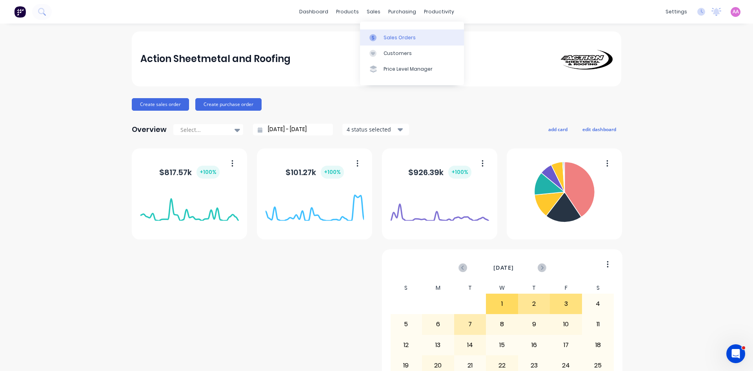
click at [393, 38] on div "Sales Orders" at bounding box center [400, 37] width 32 height 7
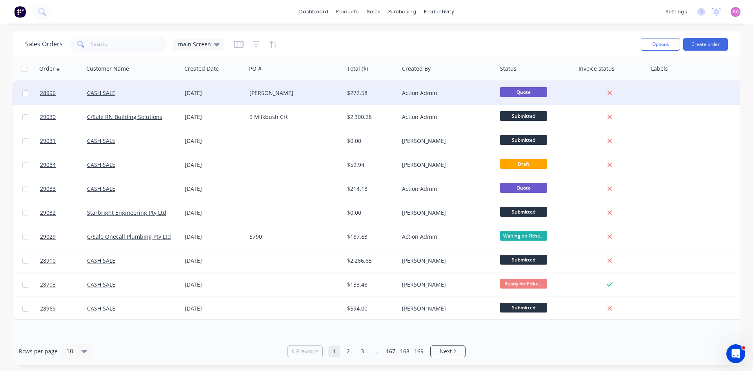
click at [252, 94] on div "[PERSON_NAME]" at bounding box center [292, 93] width 87 height 8
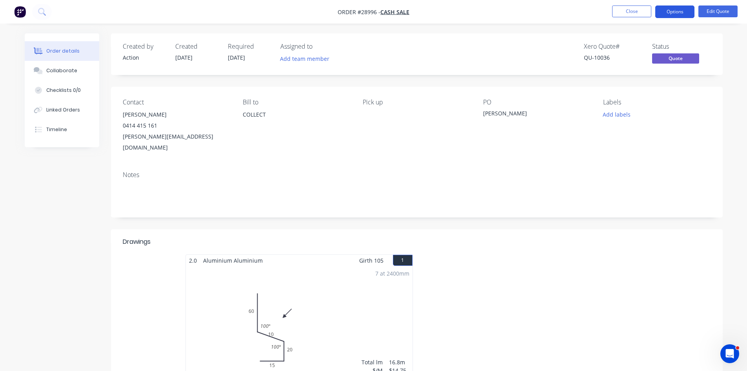
click at [671, 13] on button "Options" at bounding box center [674, 11] width 39 height 13
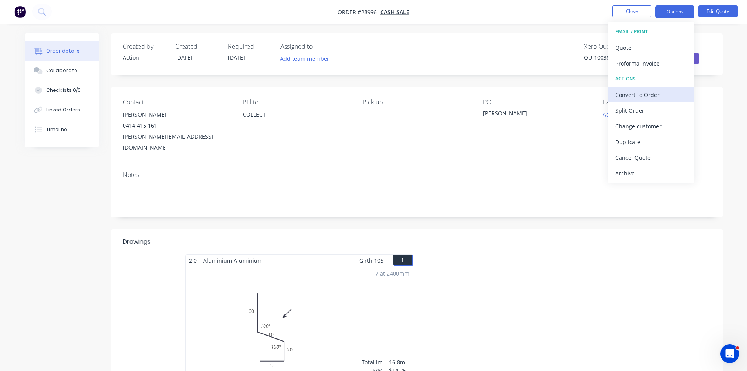
click at [645, 93] on div "Convert to Order" at bounding box center [651, 94] width 72 height 11
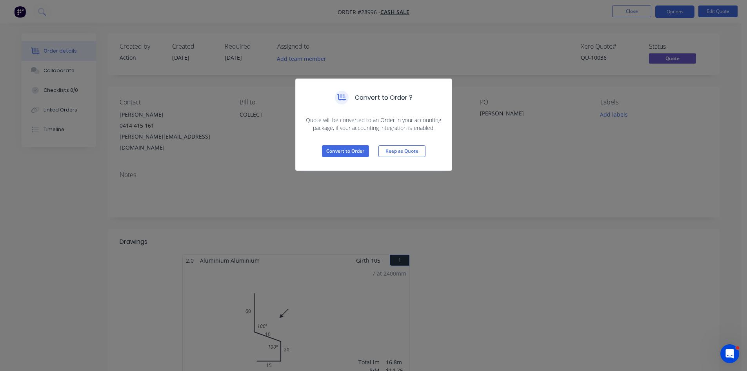
click at [709, 75] on div "Convert to Order ? Quote will be converted to an Order in your accounting packa…" at bounding box center [373, 185] width 747 height 371
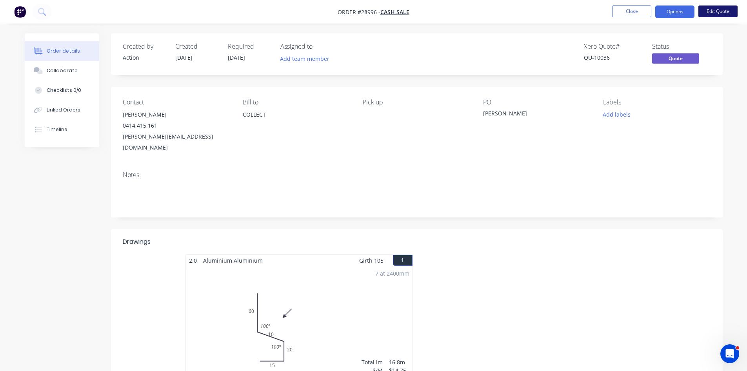
click at [715, 10] on button "Edit Quote" at bounding box center [717, 11] width 39 height 12
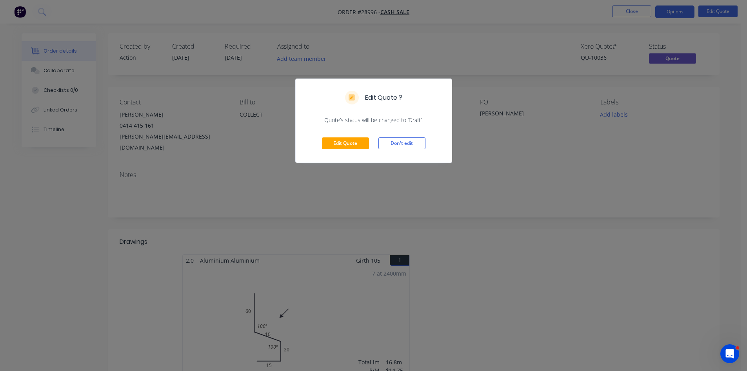
click at [357, 136] on div "Edit Quote Don't edit" at bounding box center [374, 143] width 156 height 38
click at [336, 138] on button "Edit Quote" at bounding box center [345, 143] width 47 height 12
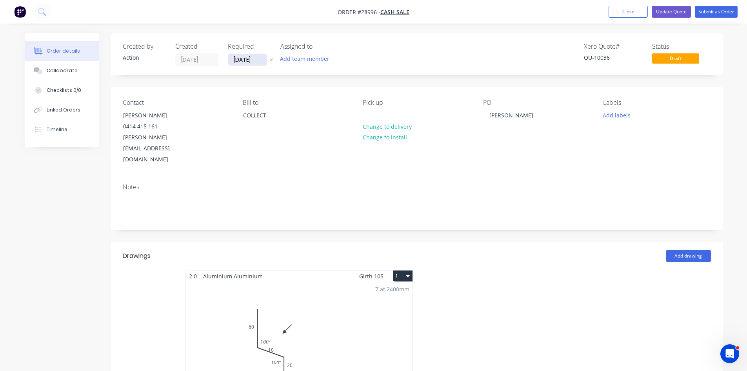
click at [237, 59] on input "01/10/25" at bounding box center [247, 60] width 38 height 12
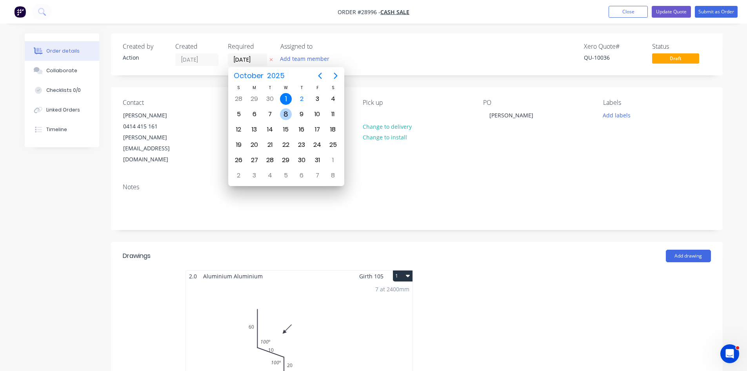
click at [281, 117] on div "8" at bounding box center [286, 114] width 12 height 12
type input "08/10/25"
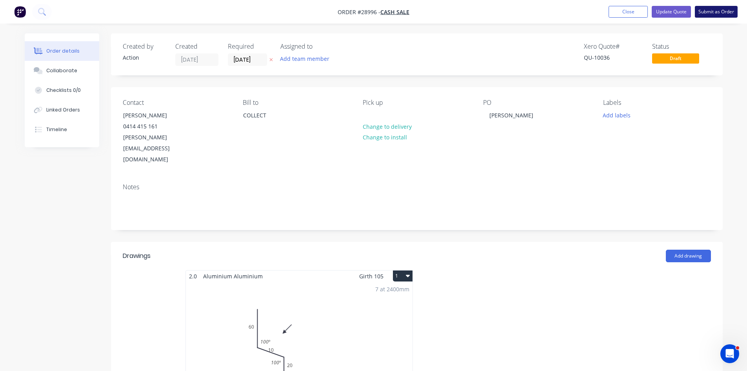
click at [714, 11] on button "Submit as Order" at bounding box center [716, 12] width 43 height 12
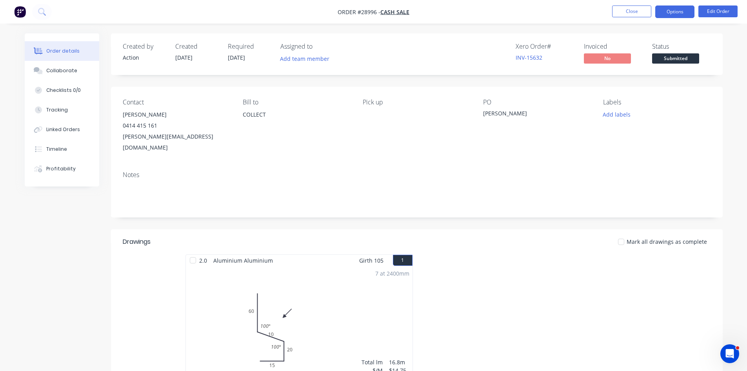
click at [669, 13] on button "Options" at bounding box center [674, 11] width 39 height 13
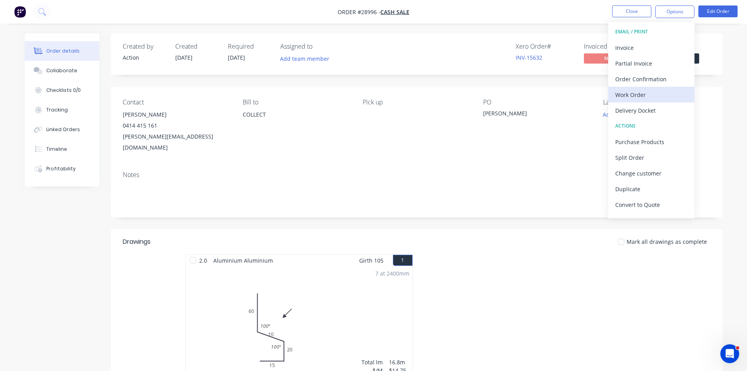
click at [622, 95] on div "Work Order" at bounding box center [651, 94] width 72 height 11
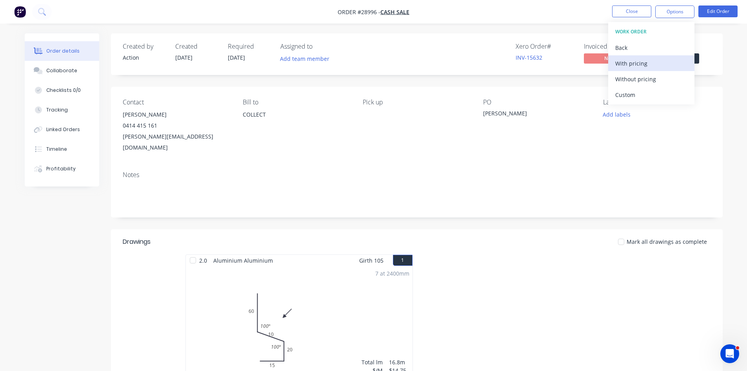
click at [630, 67] on div "With pricing" at bounding box center [651, 63] width 72 height 11
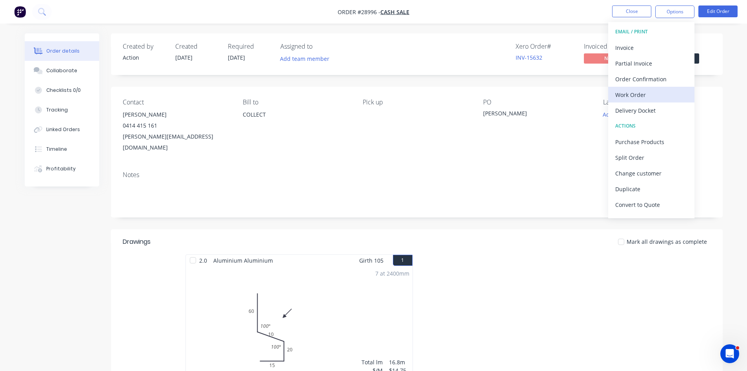
click at [638, 95] on div "Work Order" at bounding box center [651, 94] width 72 height 11
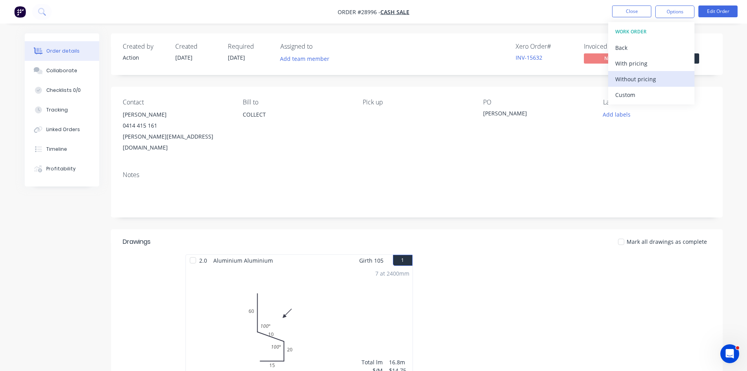
click at [636, 80] on div "Without pricing" at bounding box center [651, 78] width 72 height 11
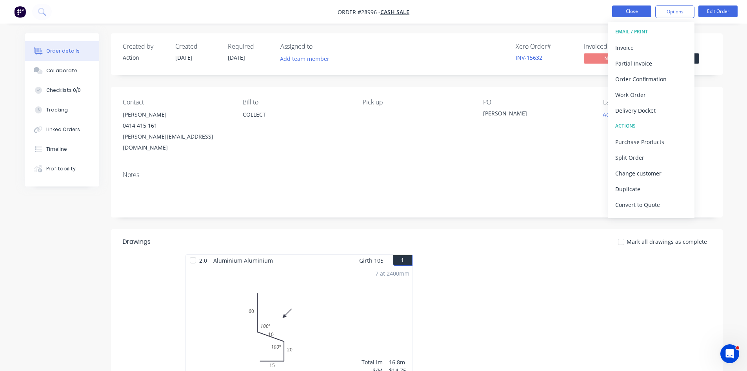
click at [640, 9] on button "Close" at bounding box center [631, 11] width 39 height 12
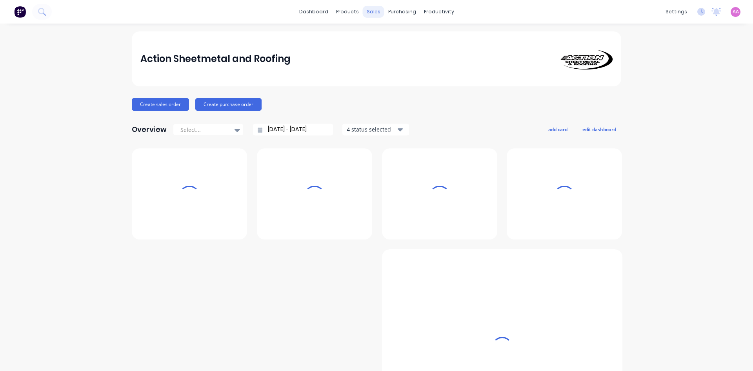
click at [365, 9] on div "sales" at bounding box center [374, 12] width 22 height 12
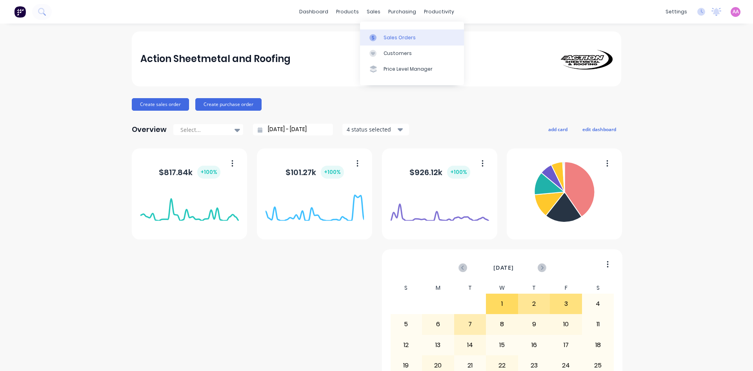
click at [387, 38] on div "Sales Orders" at bounding box center [400, 37] width 32 height 7
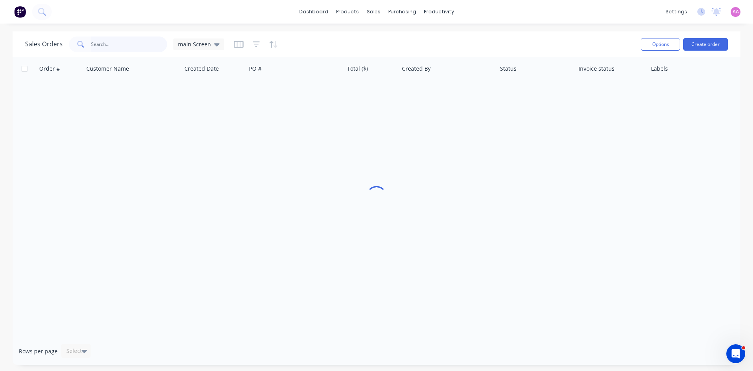
click at [134, 49] on input "text" at bounding box center [129, 44] width 76 height 16
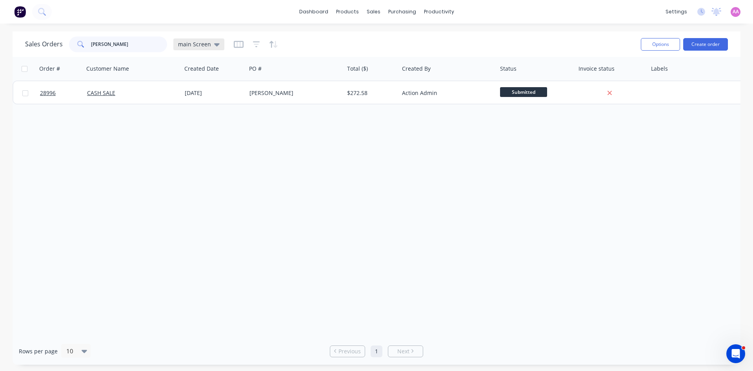
type input "[PERSON_NAME]"
click at [205, 43] on span "main Screen" at bounding box center [194, 44] width 33 height 8
click at [189, 158] on button "archived" at bounding box center [220, 158] width 89 height 9
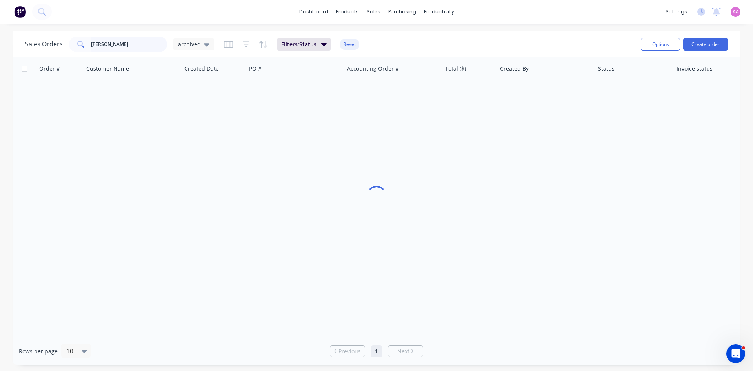
click at [111, 44] on input "steve r" at bounding box center [129, 44] width 76 height 16
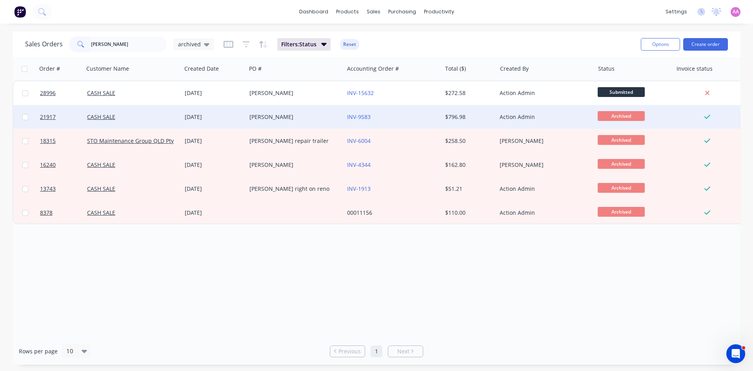
click at [264, 121] on div "Steve Raskovski" at bounding box center [295, 117] width 98 height 24
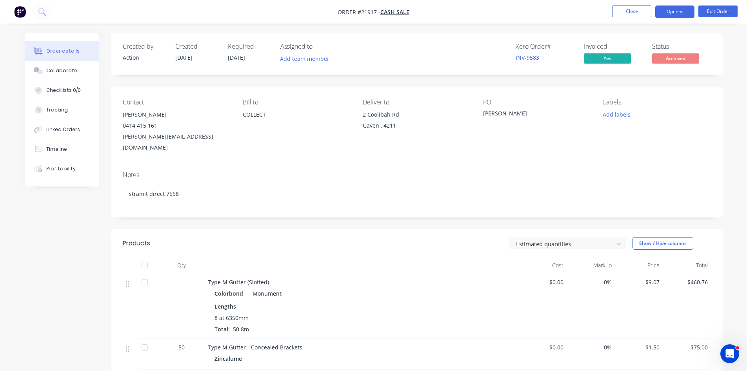
click at [671, 14] on button "Options" at bounding box center [674, 11] width 39 height 13
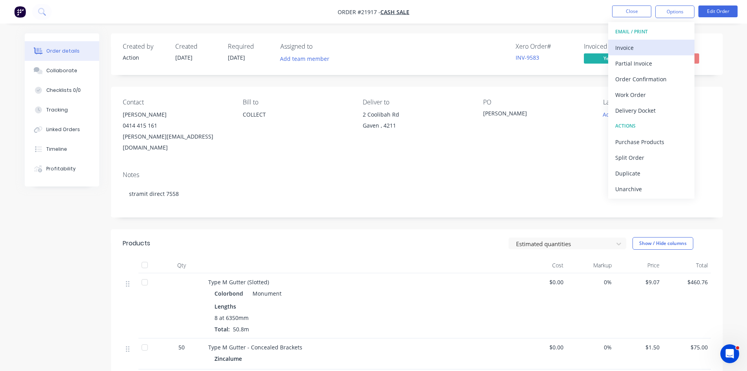
click at [631, 49] on div "Invoice" at bounding box center [651, 47] width 72 height 11
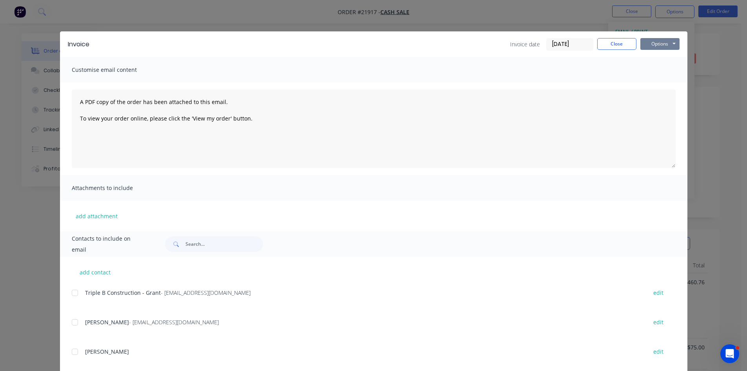
click at [659, 44] on button "Options" at bounding box center [659, 44] width 39 height 12
click at [660, 69] on button "Print" at bounding box center [665, 70] width 50 height 13
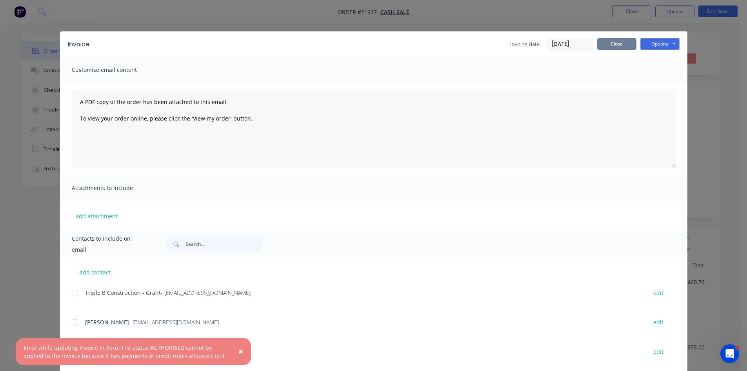
click at [617, 43] on button "Close" at bounding box center [616, 44] width 39 height 12
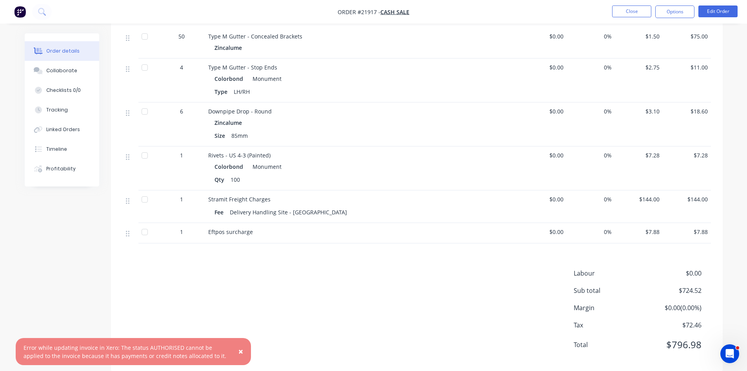
scroll to position [312, 0]
click at [678, 13] on button "Options" at bounding box center [674, 11] width 39 height 13
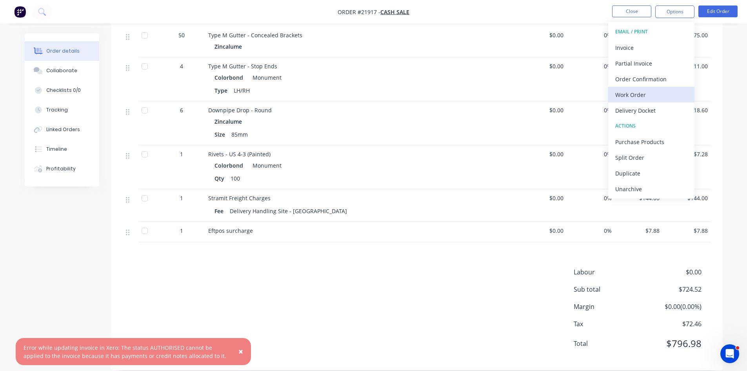
click at [627, 93] on div "Work Order" at bounding box center [651, 94] width 72 height 11
click at [636, 62] on div "With pricing" at bounding box center [651, 63] width 72 height 11
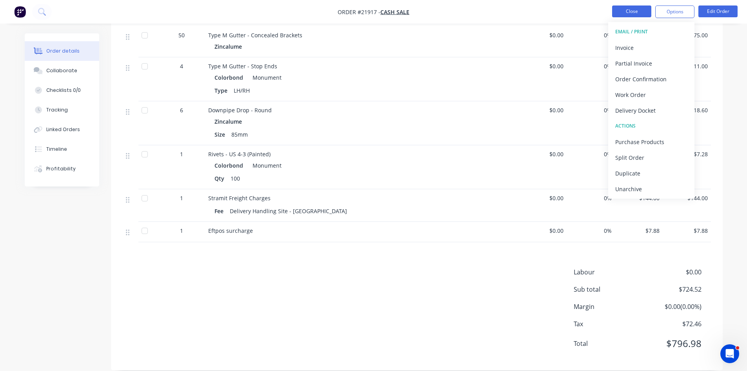
click at [632, 11] on button "Close" at bounding box center [631, 11] width 39 height 12
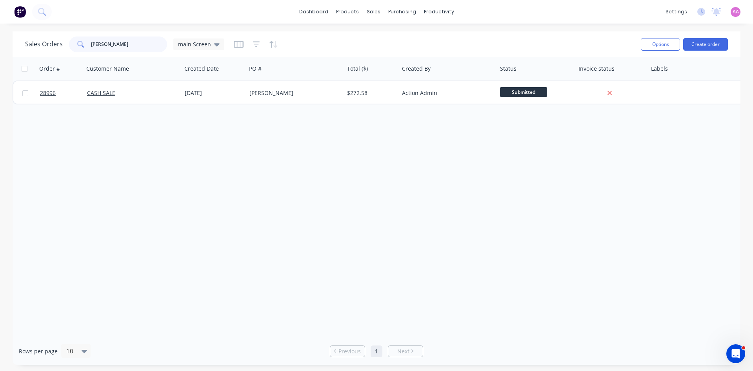
click at [125, 42] on input "steve r" at bounding box center [129, 44] width 76 height 16
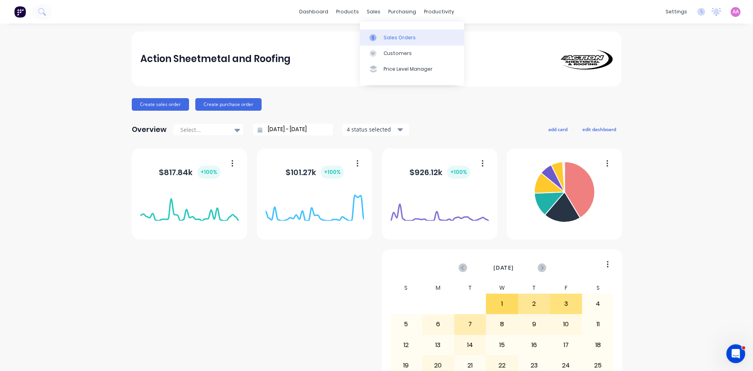
click at [392, 34] on div "Sales Orders" at bounding box center [400, 37] width 32 height 7
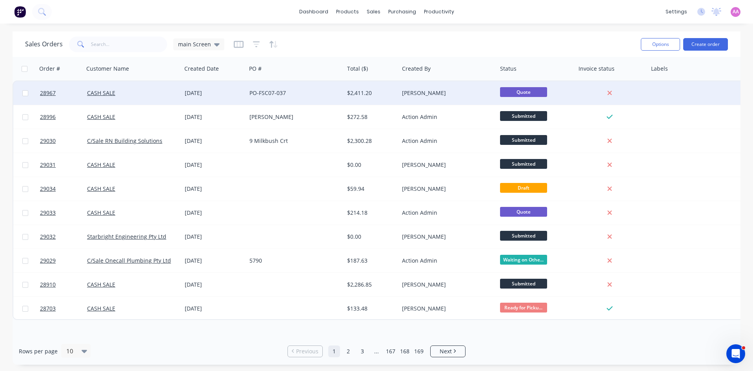
click at [381, 94] on div "$2,411.20" at bounding box center [370, 93] width 46 height 8
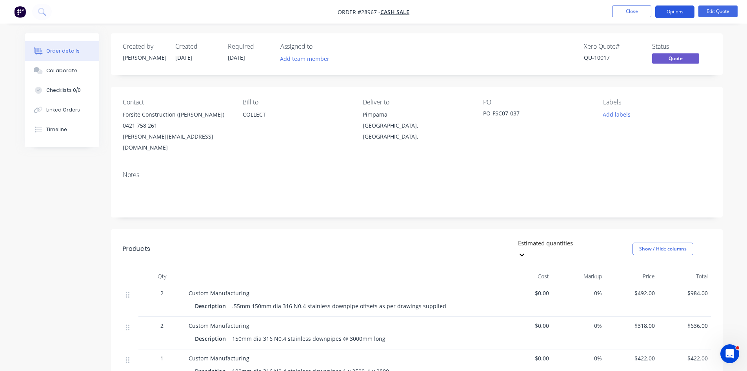
click at [687, 9] on button "Options" at bounding box center [674, 11] width 39 height 13
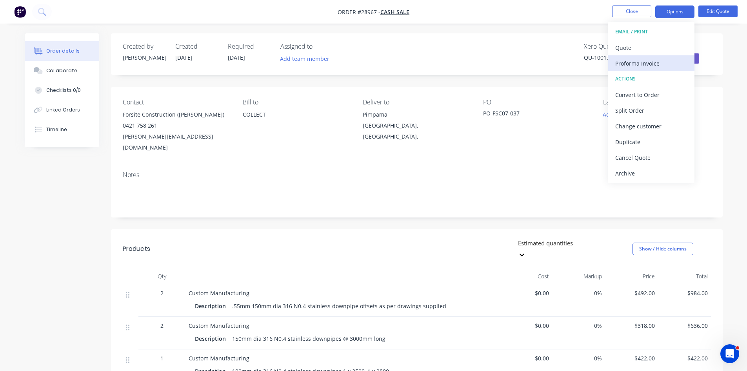
click at [648, 65] on div "Proforma Invoice" at bounding box center [651, 63] width 72 height 11
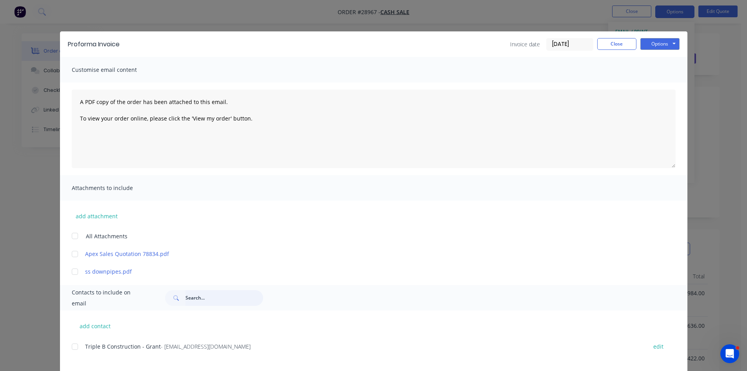
click at [204, 302] on input "text" at bounding box center [225, 298] width 78 height 16
click at [70, 348] on div at bounding box center [75, 346] width 16 height 16
type input "foresit"
click at [669, 48] on button "Options" at bounding box center [659, 44] width 39 height 12
click at [664, 86] on button "Email" at bounding box center [665, 83] width 50 height 13
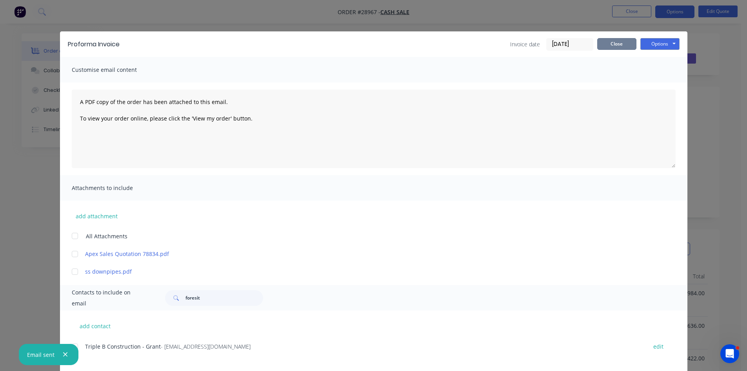
drag, startPoint x: 611, startPoint y: 40, endPoint x: 649, endPoint y: 56, distance: 41.3
click at [611, 40] on button "Close" at bounding box center [616, 44] width 39 height 12
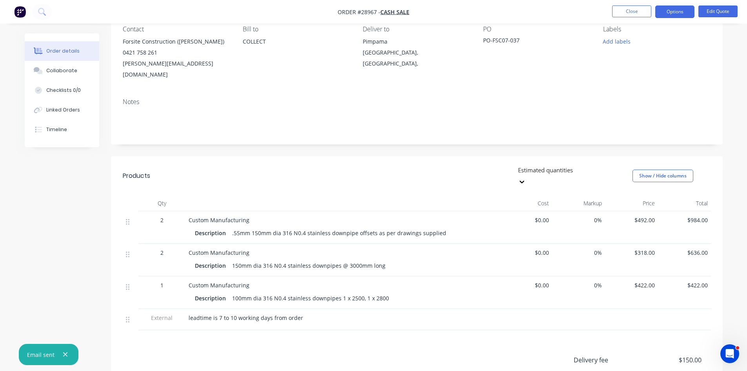
scroll to position [78, 0]
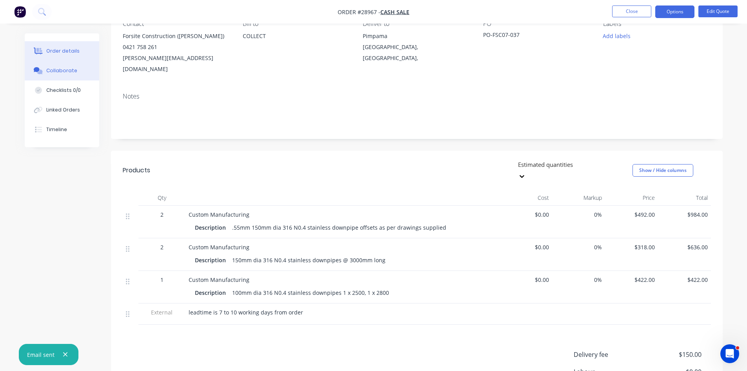
click at [71, 69] on div "Collaborate" at bounding box center [61, 70] width 31 height 7
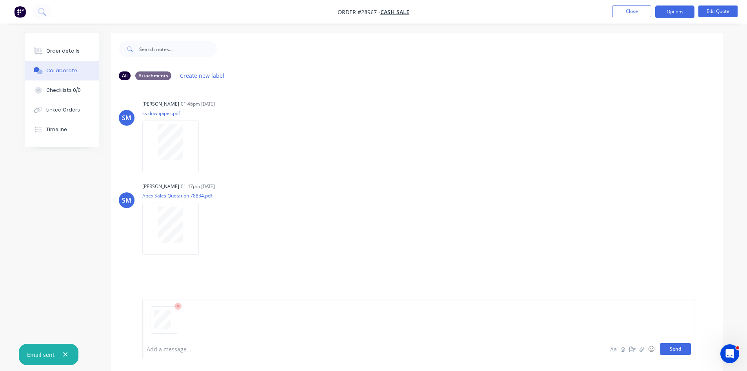
click at [673, 350] on button "Send" at bounding box center [675, 349] width 31 height 12
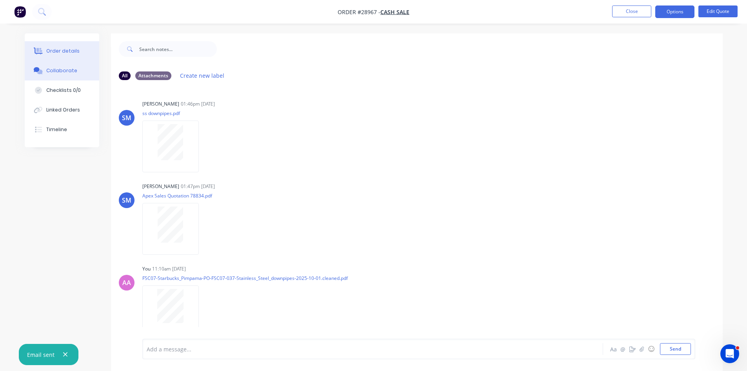
click at [60, 53] on div "Order details" at bounding box center [62, 50] width 33 height 7
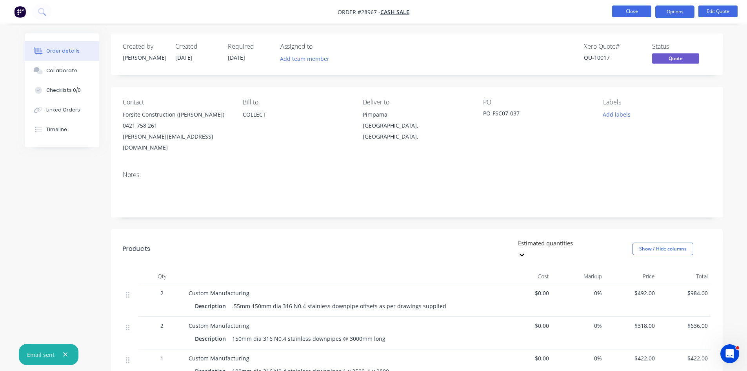
click at [642, 9] on button "Close" at bounding box center [631, 11] width 39 height 12
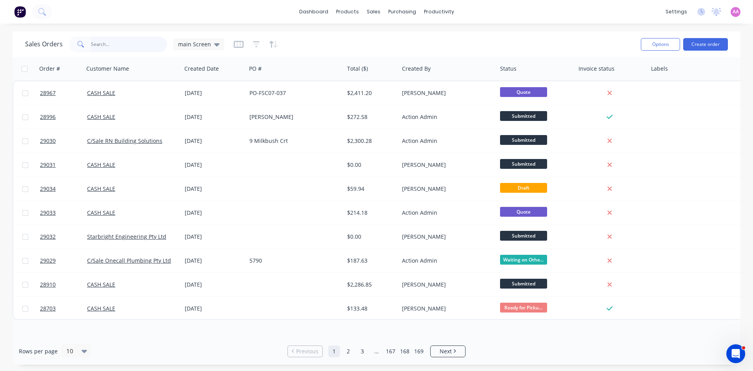
click at [118, 46] on input "text" at bounding box center [129, 44] width 76 height 16
type input "i"
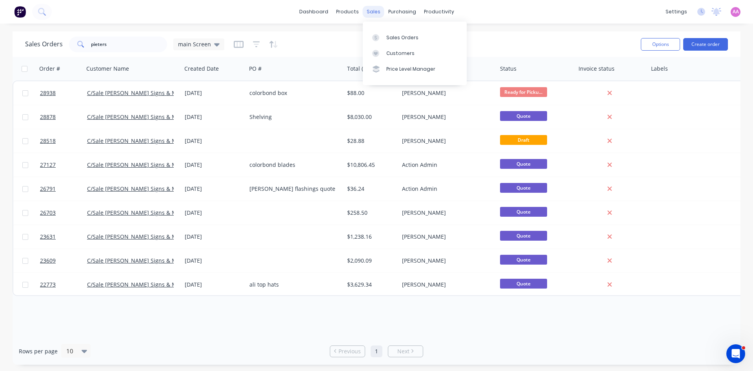
click at [372, 13] on div "sales" at bounding box center [374, 12] width 22 height 12
click at [397, 38] on div "Sales Orders" at bounding box center [402, 37] width 32 height 7
click at [115, 46] on input "pieters" at bounding box center [129, 44] width 76 height 16
type input "p"
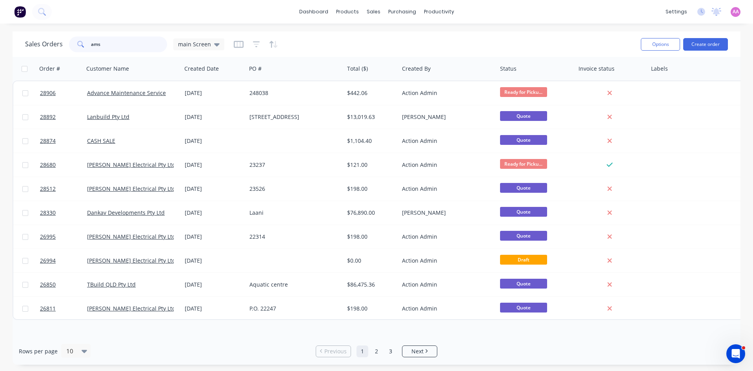
click at [126, 48] on input "ams" at bounding box center [129, 44] width 76 height 16
type input "a"
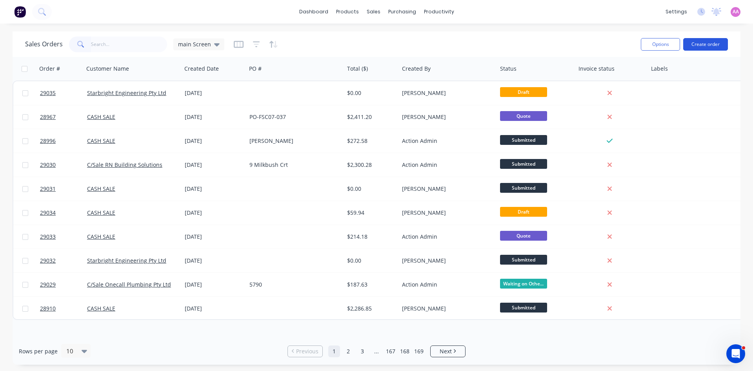
click at [695, 46] on button "Create order" at bounding box center [705, 44] width 45 height 13
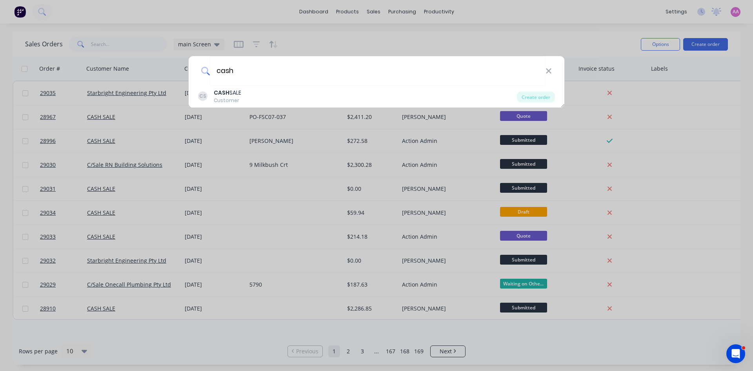
type input "cash"
click at [248, 96] on div "CS CASH SALE Customer" at bounding box center [357, 96] width 319 height 15
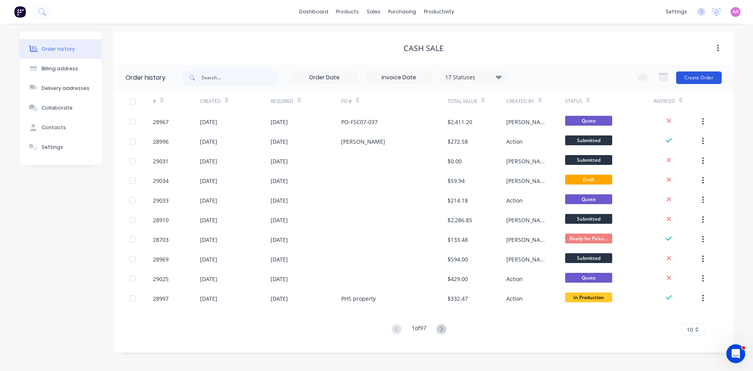
click at [706, 82] on button "Create Order" at bounding box center [698, 77] width 45 height 13
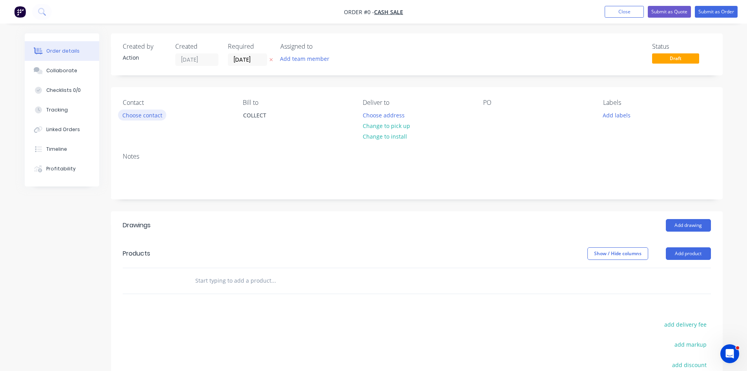
click at [144, 111] on button "Choose contact" at bounding box center [142, 114] width 48 height 11
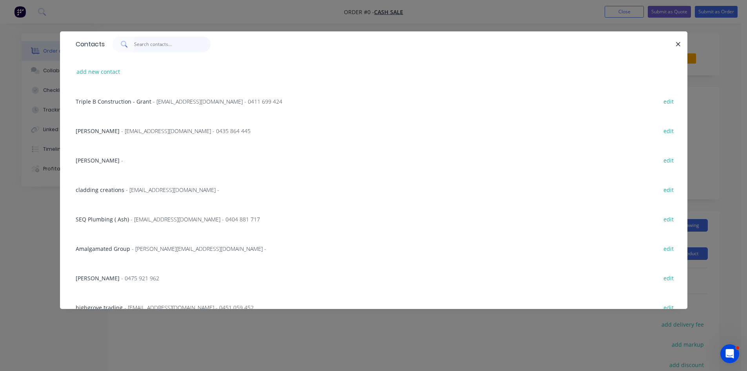
click at [166, 45] on input "text" at bounding box center [172, 44] width 76 height 16
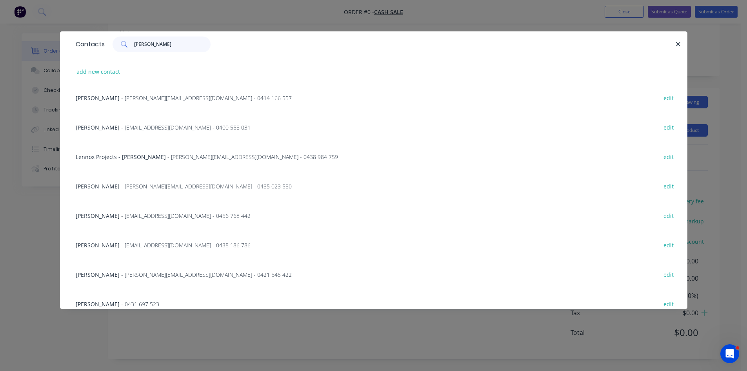
scroll to position [582, 0]
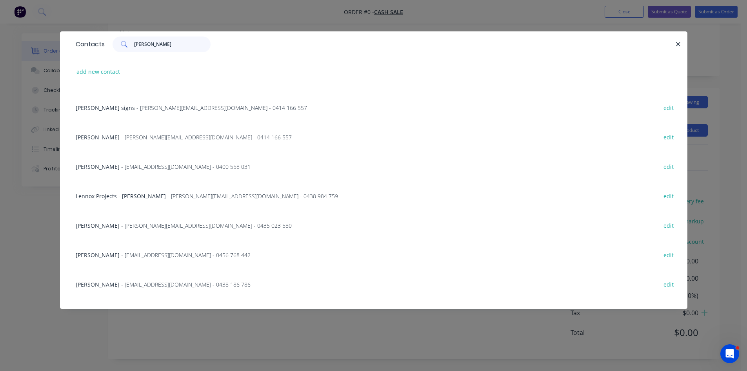
type input "[PERSON_NAME]"
click at [121, 138] on span "- jasonyoud@telstra.com - 0414 166 557" at bounding box center [206, 136] width 171 height 7
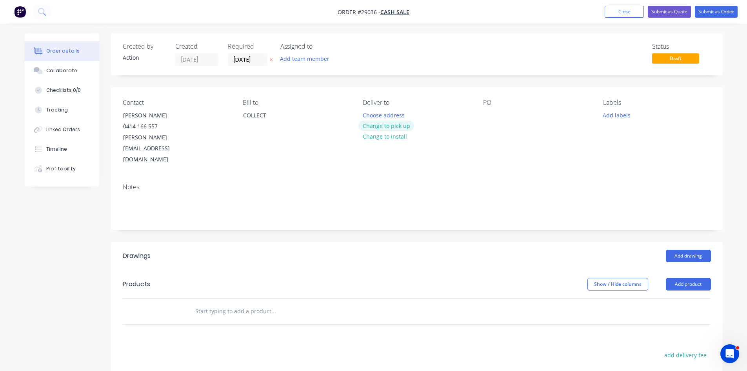
click at [382, 126] on button "Change to pick up" at bounding box center [386, 125] width 56 height 11
click at [697, 249] on button "Add drawing" at bounding box center [688, 255] width 45 height 13
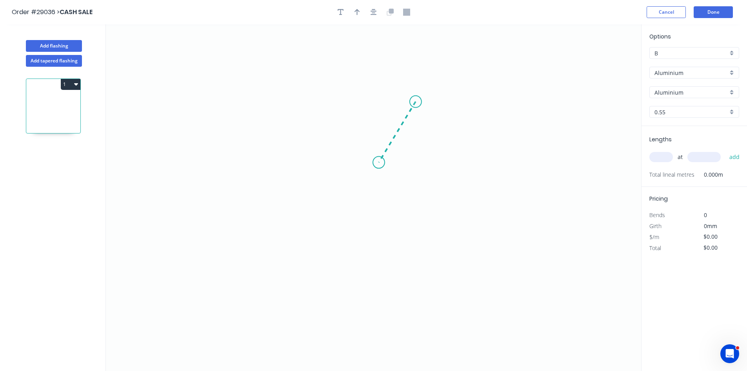
drag, startPoint x: 416, startPoint y: 102, endPoint x: 379, endPoint y: 162, distance: 71.1
click at [379, 162] on icon "0" at bounding box center [373, 197] width 535 height 346
click at [305, 159] on icon "0 ?" at bounding box center [373, 197] width 535 height 346
click at [414, 136] on rect at bounding box center [408, 134] width 16 height 11
type input "$1.00"
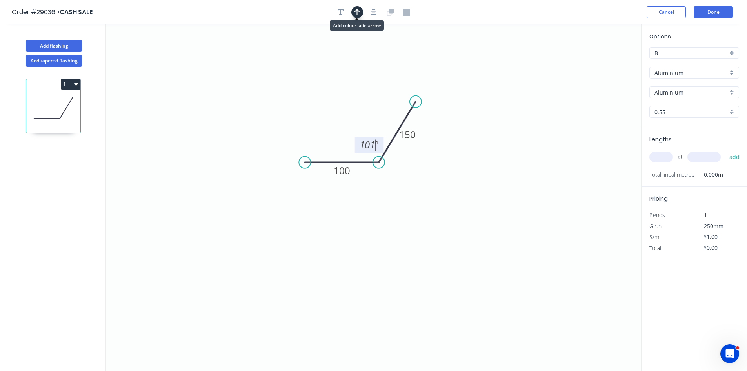
click at [356, 12] on icon "button" at bounding box center [357, 12] width 5 height 7
drag, startPoint x: 602, startPoint y: 62, endPoint x: 347, endPoint y: 117, distance: 260.9
click at [347, 117] on icon at bounding box center [346, 108] width 7 height 25
click at [670, 73] on input "Aluminium" at bounding box center [691, 73] width 73 height 8
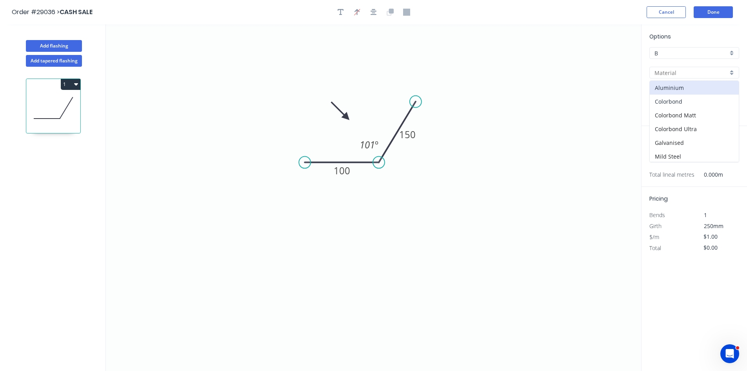
click at [667, 107] on div "Colorbond" at bounding box center [694, 102] width 89 height 14
type input "Colorbond"
type input "Basalt"
type input "$12.91"
click at [669, 87] on div "Basalt" at bounding box center [694, 92] width 90 height 12
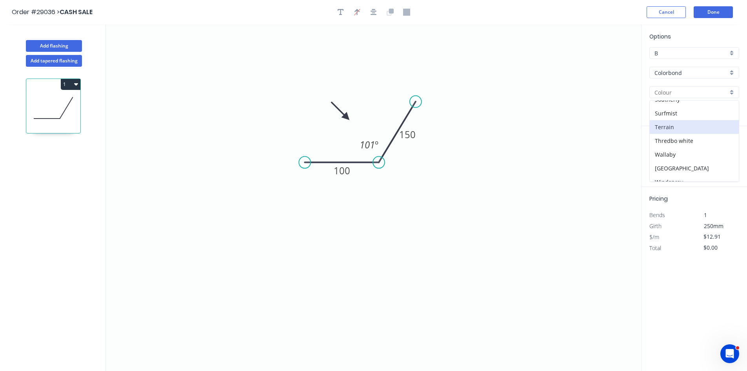
scroll to position [251, 0]
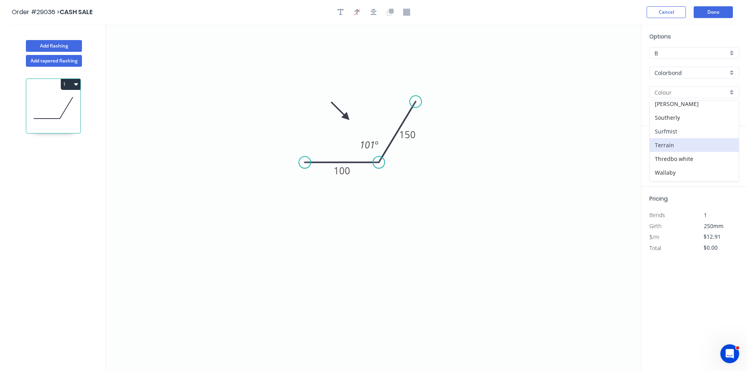
click at [665, 133] on div "Surfmist" at bounding box center [694, 131] width 89 height 14
type input "Surfmist"
click at [664, 152] on input "text" at bounding box center [661, 157] width 24 height 10
type input "1"
type input "2700"
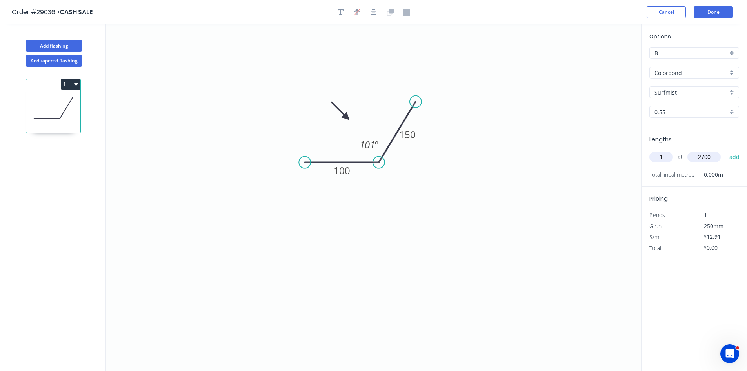
click at [726, 150] on button "add" at bounding box center [735, 156] width 18 height 13
type input "$34.86"
click at [715, 8] on button "Done" at bounding box center [713, 12] width 39 height 12
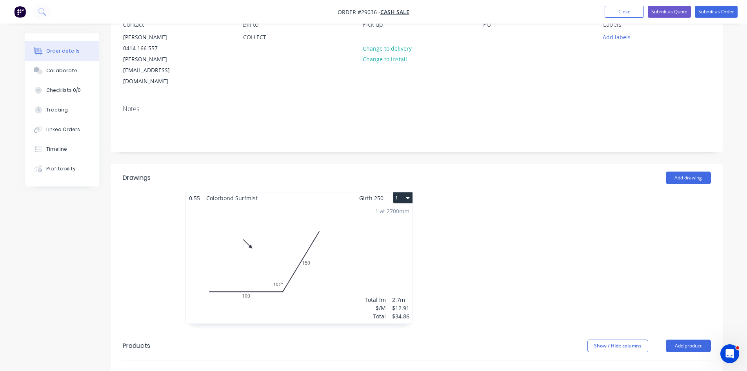
scroll to position [157, 0]
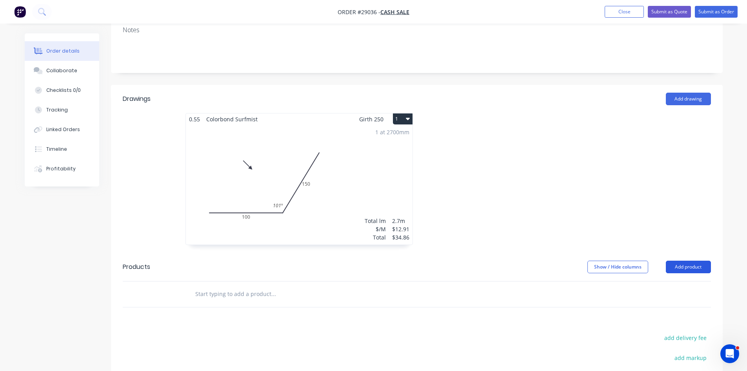
click at [689, 260] on button "Add product" at bounding box center [688, 266] width 45 height 13
click at [682, 281] on div "Product catalogue" at bounding box center [674, 286] width 60 height 11
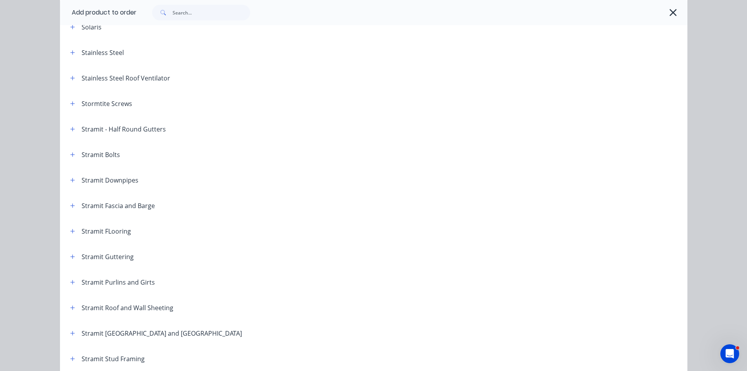
scroll to position [1177, 0]
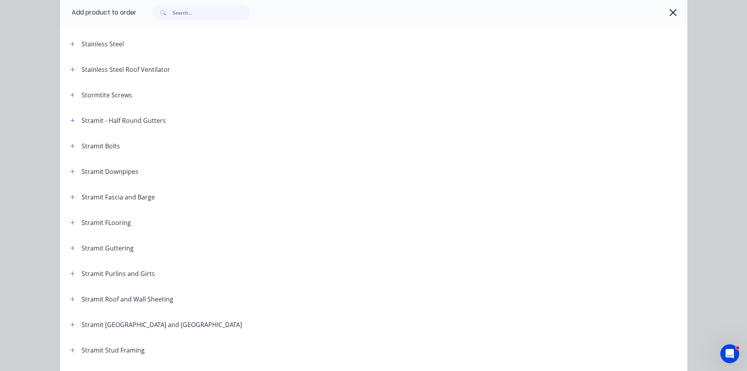
drag, startPoint x: 71, startPoint y: 249, endPoint x: 164, endPoint y: 249, distance: 93.7
click at [71, 249] on icon "button" at bounding box center [72, 247] width 5 height 5
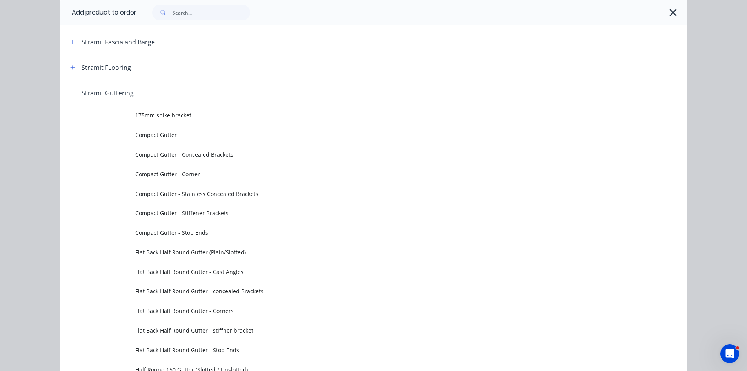
scroll to position [1451, 0]
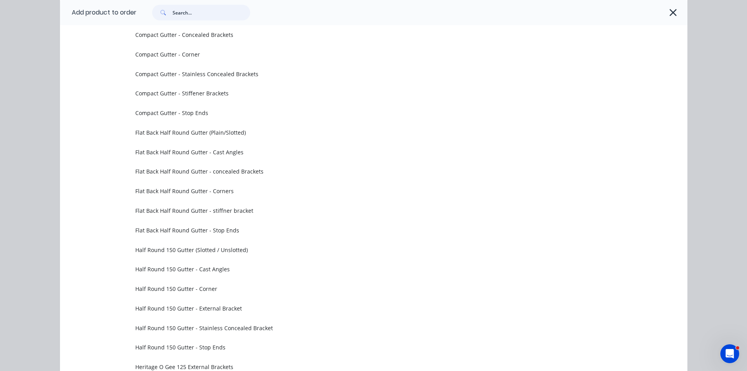
click at [203, 11] on input "text" at bounding box center [212, 13] width 78 height 16
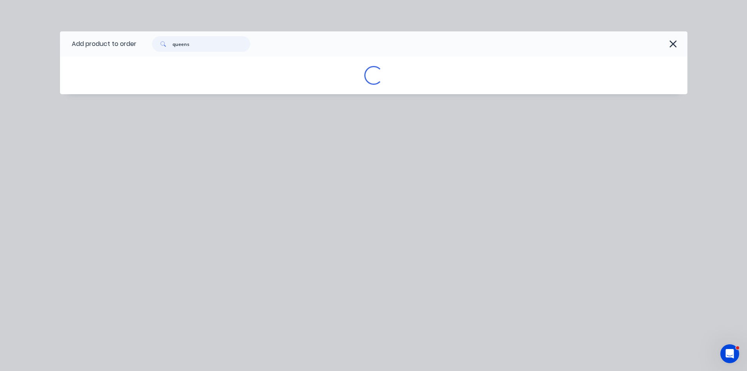
scroll to position [0, 0]
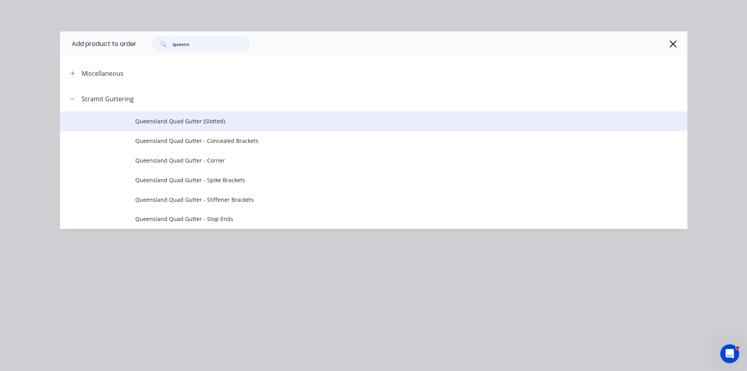
type input "queens"
click at [200, 118] on span "Queensland Quad Gutter (Slotted)" at bounding box center [356, 121] width 442 height 8
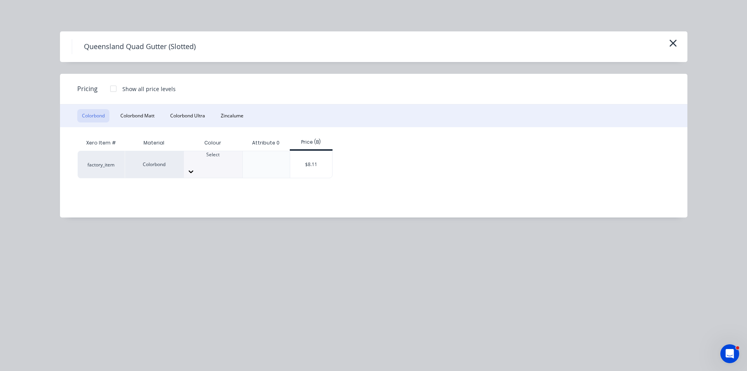
click at [219, 167] on div "Select" at bounding box center [213, 164] width 58 height 27
drag, startPoint x: 222, startPoint y: 158, endPoint x: 201, endPoint y: 304, distance: 148.1
click at [222, 159] on div at bounding box center [213, 161] width 58 height 7
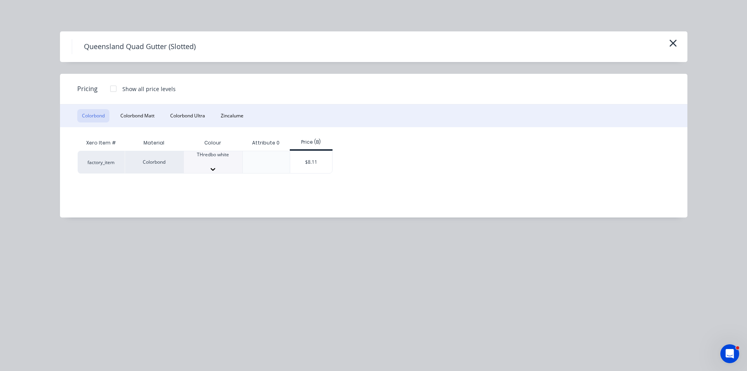
click at [319, 162] on div "$8.11" at bounding box center [311, 164] width 42 height 27
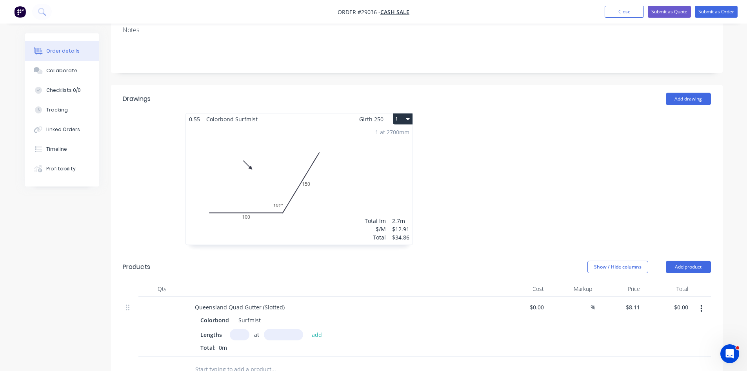
click at [242, 329] on input "text" at bounding box center [240, 334] width 20 height 11
type input "1"
type input "3000"
click at [308, 329] on button "add" at bounding box center [317, 334] width 18 height 11
type input "$24.33"
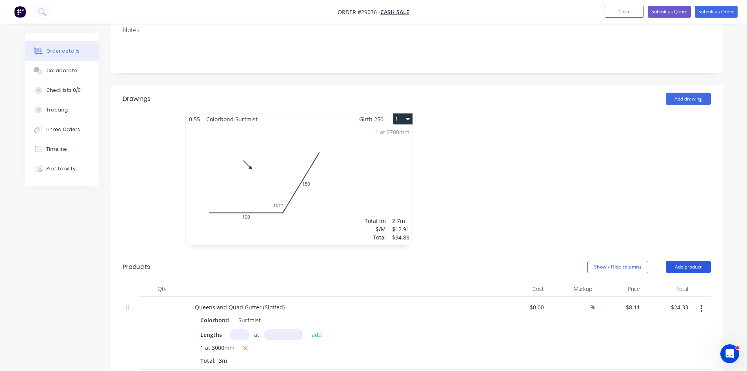
click at [690, 260] on button "Add product" at bounding box center [688, 266] width 45 height 13
click at [680, 281] on div "Product catalogue" at bounding box center [674, 286] width 60 height 11
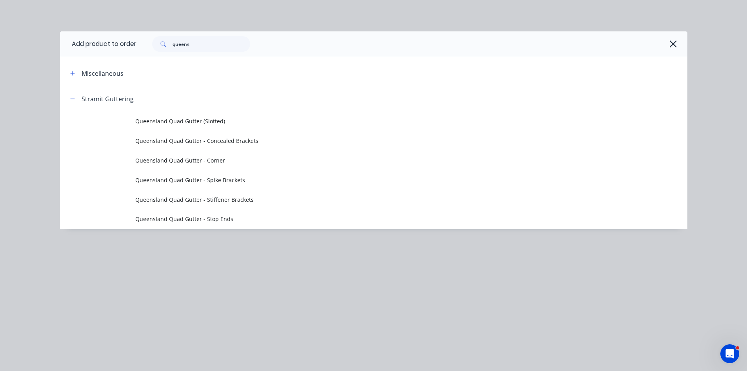
click at [200, 148] on td "Queensland Quad Gutter - Concealed Brackets" at bounding box center [411, 141] width 552 height 20
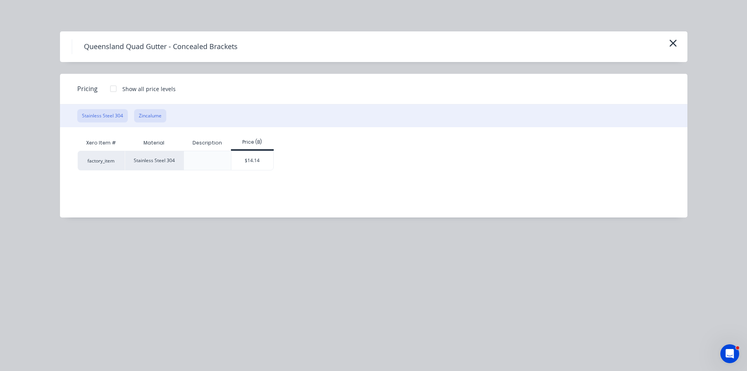
click at [149, 114] on button "Zincalume" at bounding box center [150, 115] width 32 height 13
drag, startPoint x: 258, startPoint y: 161, endPoint x: 256, endPoint y: 226, distance: 65.1
click at [258, 161] on div "$2.21" at bounding box center [252, 160] width 42 height 19
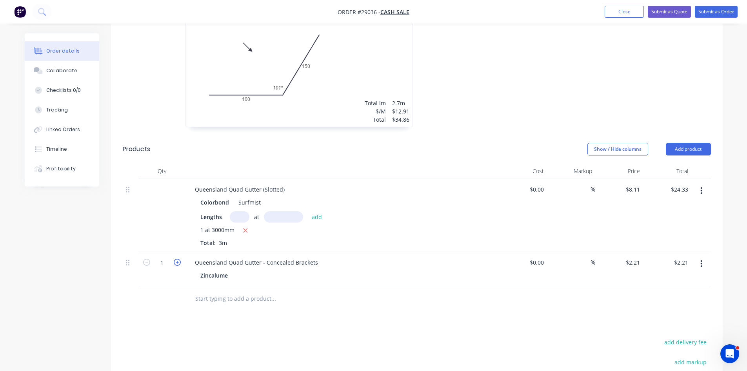
click at [178, 258] on icon "button" at bounding box center [177, 261] width 7 height 7
type input "2"
type input "$4.42"
click at [178, 258] on icon "button" at bounding box center [177, 261] width 7 height 7
type input "3"
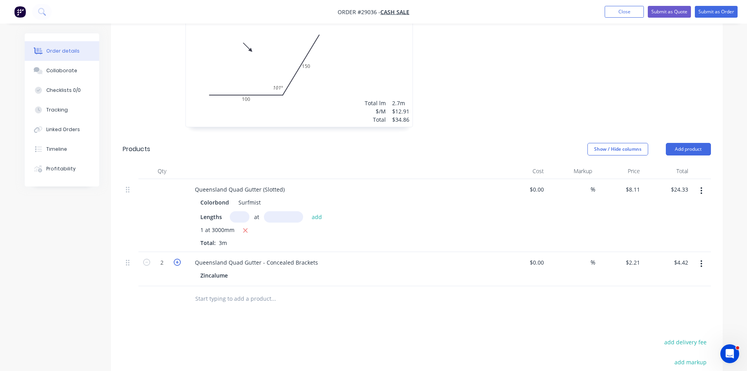
type input "$6.63"
click at [178, 258] on icon "button" at bounding box center [177, 261] width 7 height 7
type input "4"
type input "$8.84"
click at [178, 258] on icon "button" at bounding box center [177, 261] width 7 height 7
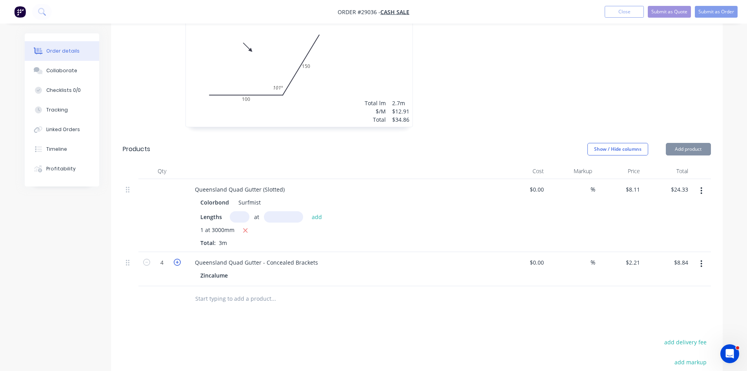
type input "5"
type input "$11.05"
click at [178, 258] on icon "button" at bounding box center [177, 261] width 7 height 7
type input "6"
type input "$13.26"
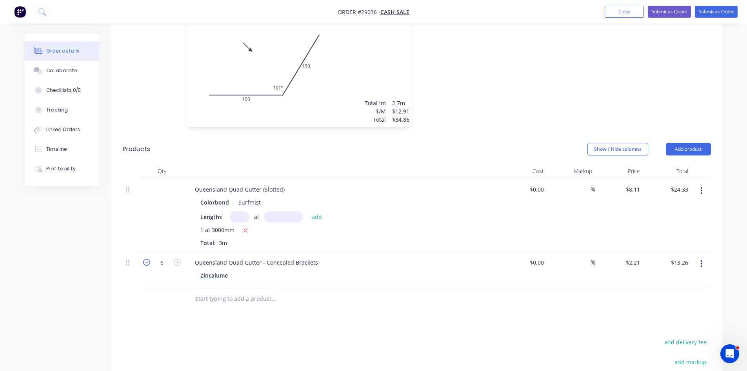
click at [145, 258] on icon "button" at bounding box center [146, 261] width 7 height 7
type input "5"
type input "$11.05"
click at [145, 258] on icon "button" at bounding box center [146, 261] width 7 height 7
type input "4"
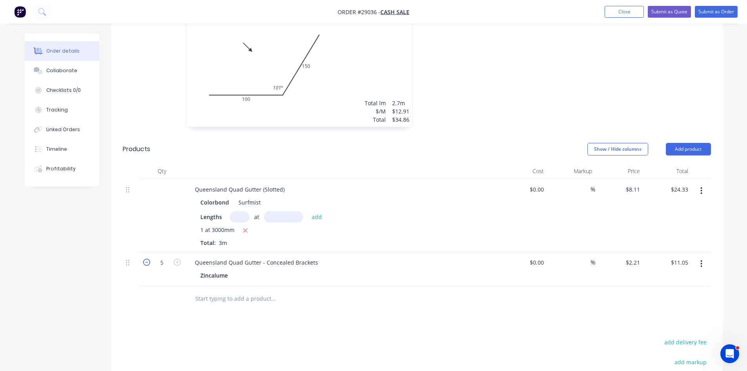
type input "$8.84"
click at [145, 258] on icon "button" at bounding box center [146, 261] width 7 height 7
type input "3"
type input "$6.63"
click at [688, 143] on button "Add product" at bounding box center [688, 149] width 45 height 13
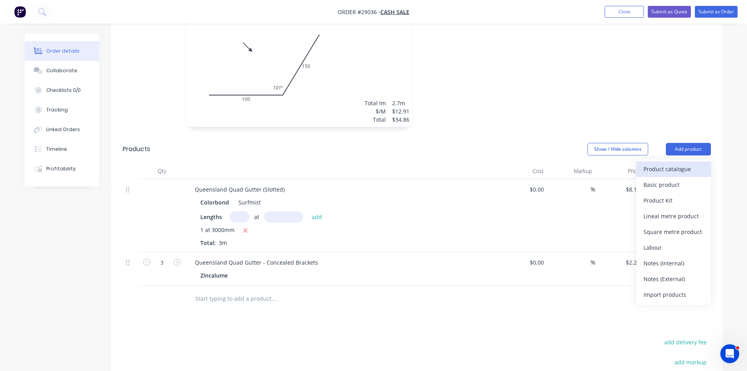
click at [673, 163] on div "Product catalogue" at bounding box center [674, 168] width 60 height 11
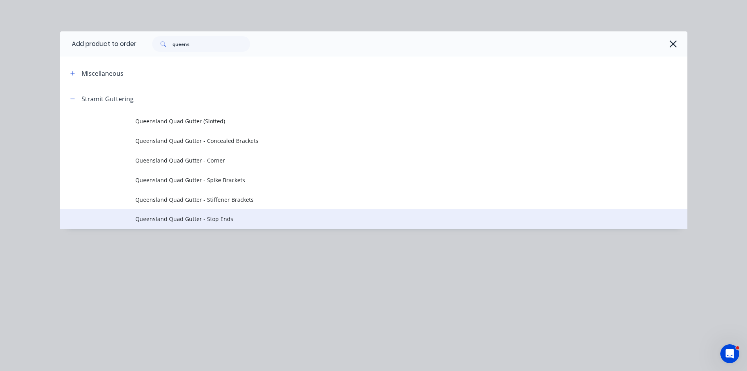
click at [167, 223] on td "Queensland Quad Gutter - Stop Ends" at bounding box center [411, 219] width 552 height 20
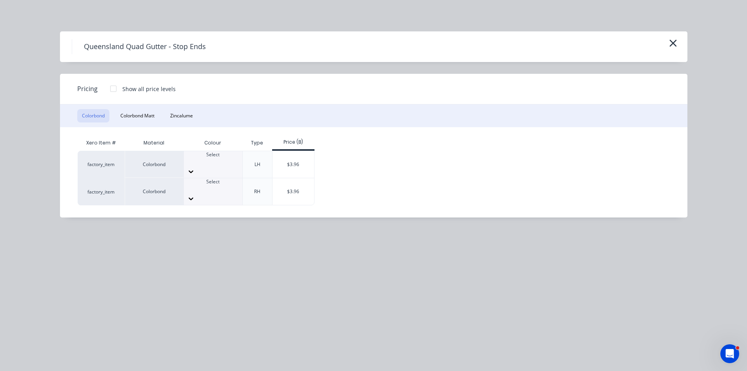
click at [195, 167] on icon at bounding box center [191, 171] width 8 height 8
click at [227, 150] on div "Colour" at bounding box center [213, 143] width 59 height 16
click at [226, 159] on div "Southerly" at bounding box center [213, 158] width 58 height 14
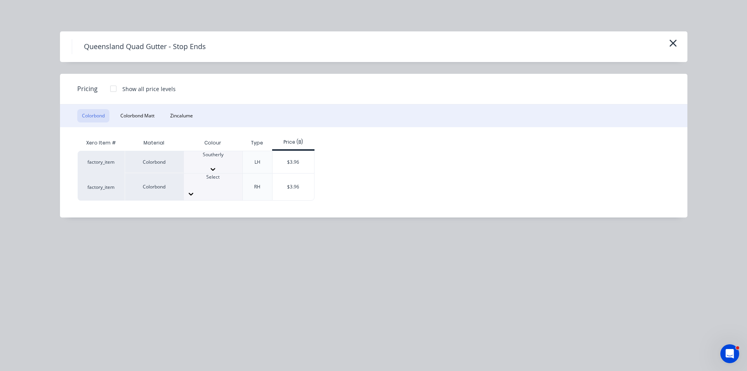
click at [305, 158] on div "$3.96" at bounding box center [294, 164] width 42 height 27
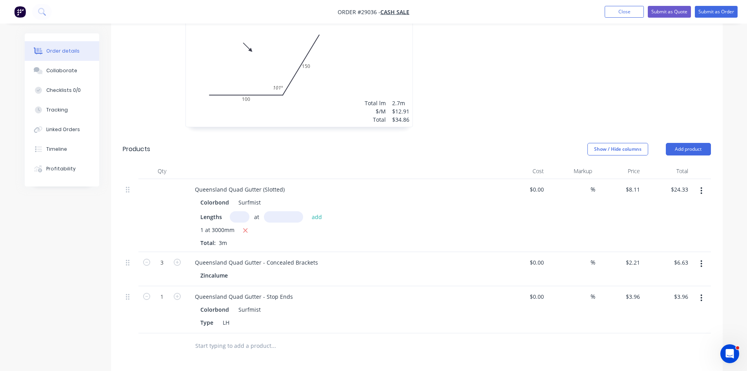
click at [706, 291] on button "button" at bounding box center [701, 298] width 18 height 14
click at [662, 328] on div "Duplicate" at bounding box center [674, 333] width 60 height 11
type input "$3.96"
click at [226, 364] on div "LH" at bounding box center [226, 369] width 13 height 11
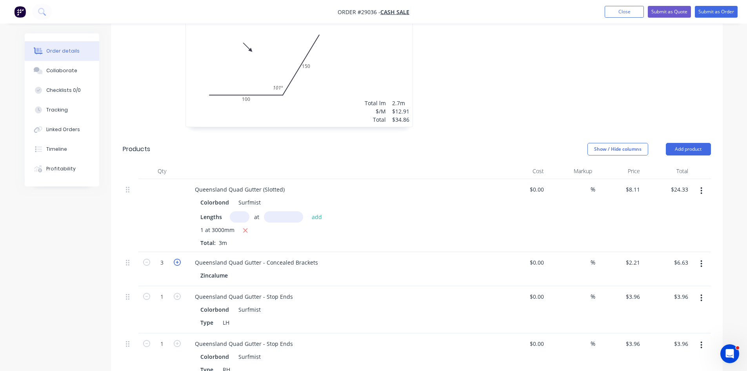
click at [177, 258] on icon "button" at bounding box center [177, 261] width 7 height 7
type input "4"
type input "$8.84"
click at [177, 258] on icon "button" at bounding box center [177, 261] width 7 height 7
type input "5"
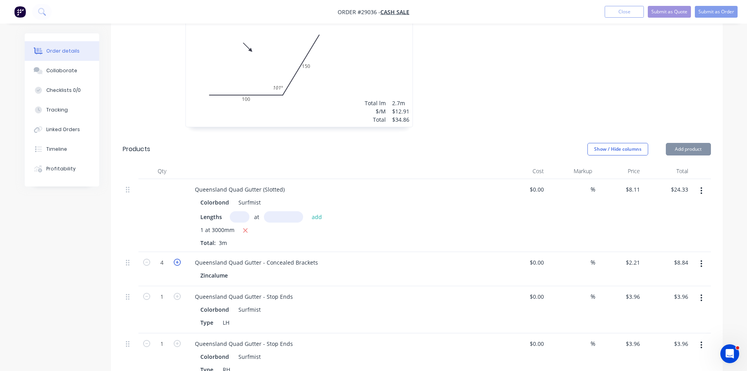
type input "$11.05"
click at [177, 258] on icon "button" at bounding box center [177, 261] width 7 height 7
type input "6"
type input "$13.26"
click at [144, 258] on icon "button" at bounding box center [146, 261] width 7 height 7
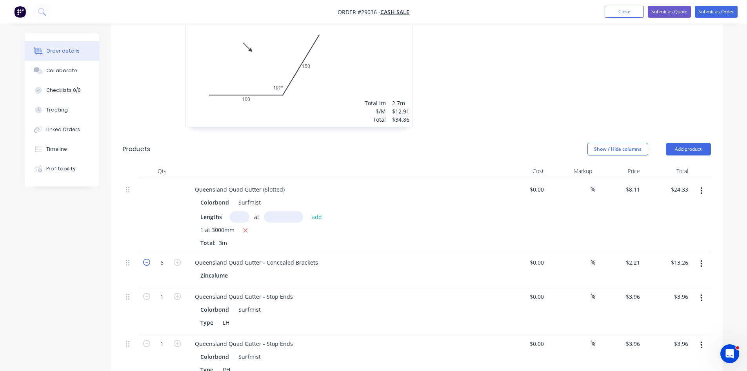
type input "5"
type input "$11.05"
click at [144, 258] on icon "button" at bounding box center [146, 261] width 7 height 7
type input "4"
type input "$8.84"
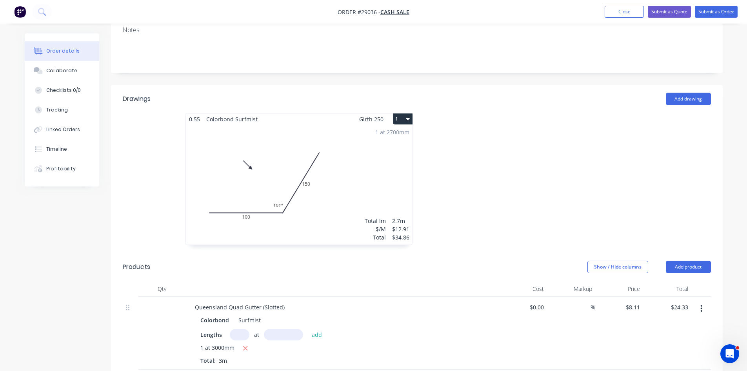
click at [360, 171] on div "1 at 2700mm Total lm $/M Total 2.7m $12.91 $34.86" at bounding box center [299, 185] width 227 height 120
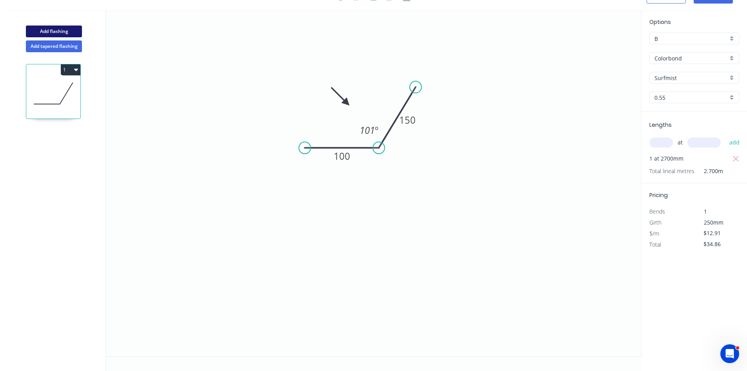
drag, startPoint x: 49, startPoint y: 27, endPoint x: 81, endPoint y: 36, distance: 32.4
click at [50, 27] on button "Add flashing" at bounding box center [54, 31] width 56 height 12
type input "$0.00"
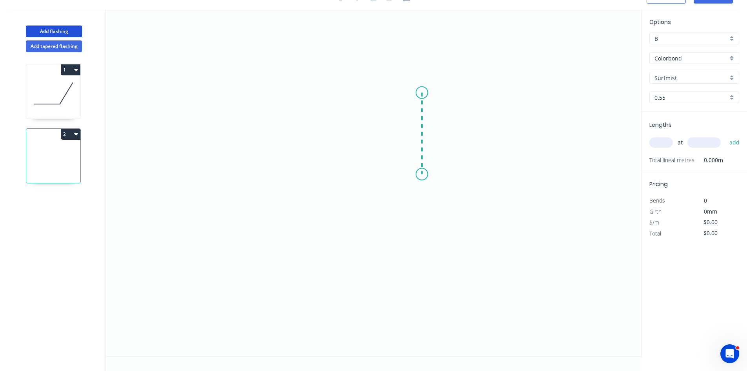
drag, startPoint x: 422, startPoint y: 93, endPoint x: 422, endPoint y: 174, distance: 81.6
click at [422, 174] on icon "0" at bounding box center [373, 183] width 535 height 346
click at [326, 173] on icon "0 ?" at bounding box center [373, 183] width 535 height 346
click at [309, 192] on icon "0 ? ?" at bounding box center [373, 183] width 535 height 346
click at [305, 197] on circle at bounding box center [305, 195] width 12 height 12
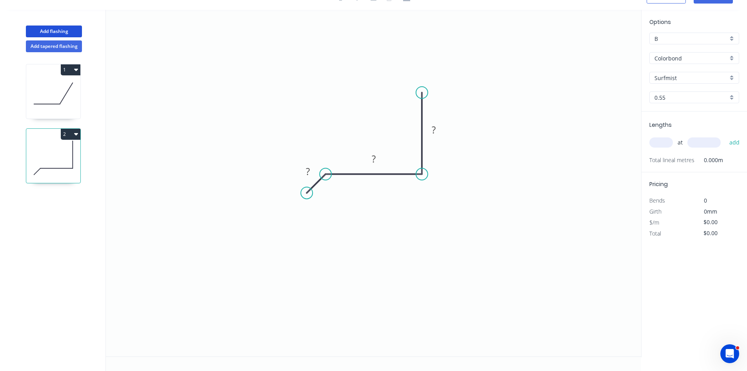
click at [307, 195] on circle at bounding box center [307, 193] width 12 height 12
click at [309, 200] on circle at bounding box center [310, 200] width 12 height 12
click at [311, 176] on rect at bounding box center [308, 177] width 16 height 11
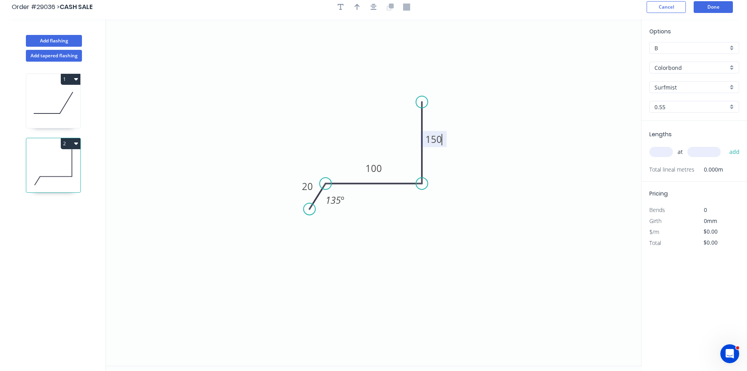
scroll to position [0, 0]
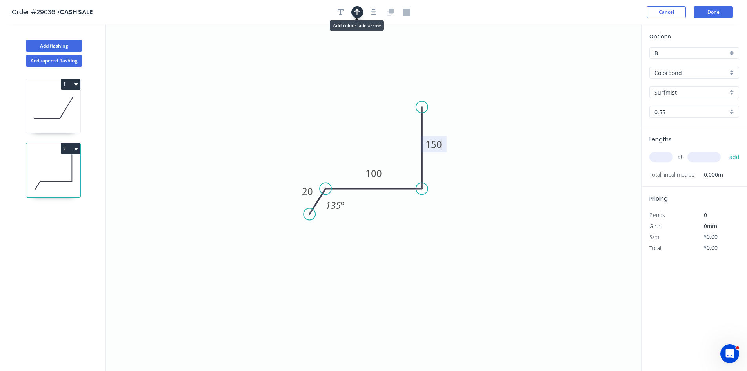
click at [352, 11] on button "button" at bounding box center [357, 12] width 12 height 12
type input "$12.91"
drag, startPoint x: 600, startPoint y: 62, endPoint x: 348, endPoint y: 148, distance: 266.2
click at [348, 148] on icon at bounding box center [347, 139] width 7 height 25
click at [658, 156] on input "text" at bounding box center [661, 157] width 24 height 10
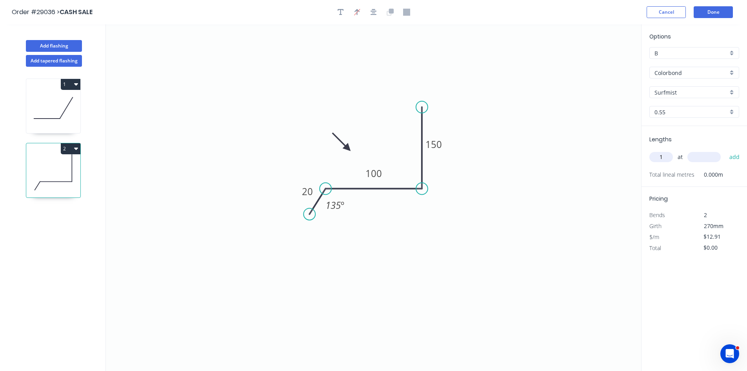
type input "1"
type input "2400"
click at [726, 150] on button "add" at bounding box center [735, 156] width 18 height 13
type input "$30.98"
click at [713, 11] on button "Done" at bounding box center [713, 12] width 39 height 12
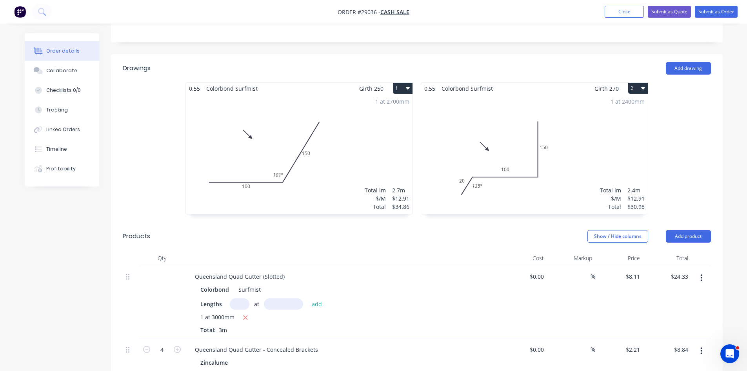
scroll to position [235, 0]
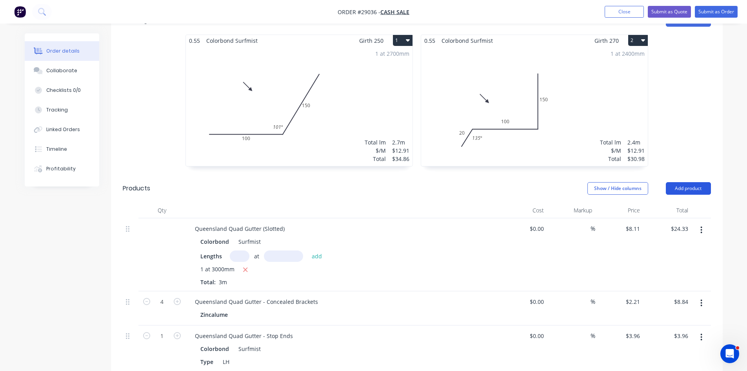
click at [691, 182] on button "Add product" at bounding box center [688, 188] width 45 height 13
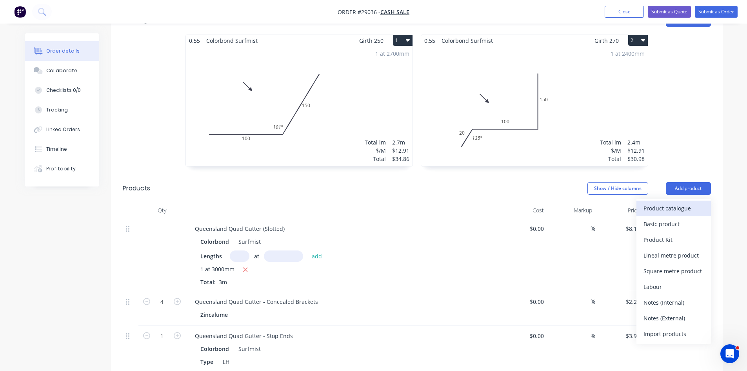
click at [707, 200] on button "Product catalogue" at bounding box center [674, 208] width 75 height 16
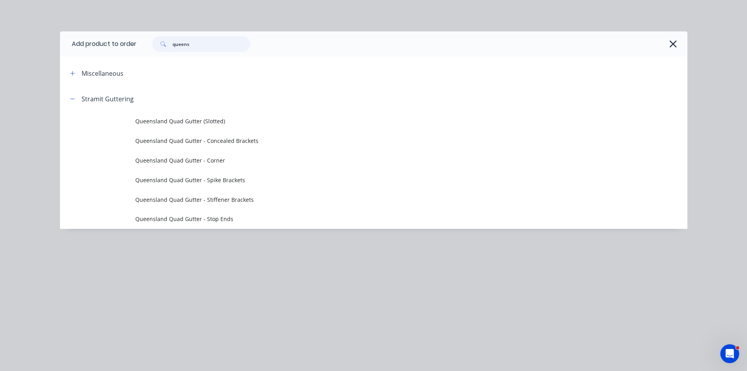
drag, startPoint x: 213, startPoint y: 47, endPoint x: 99, endPoint y: 48, distance: 114.5
click at [99, 48] on header "Add product to order queens" at bounding box center [374, 43] width 628 height 25
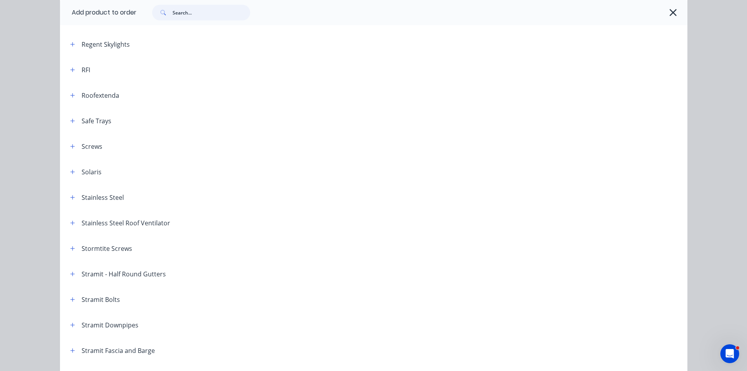
scroll to position [1059, 0]
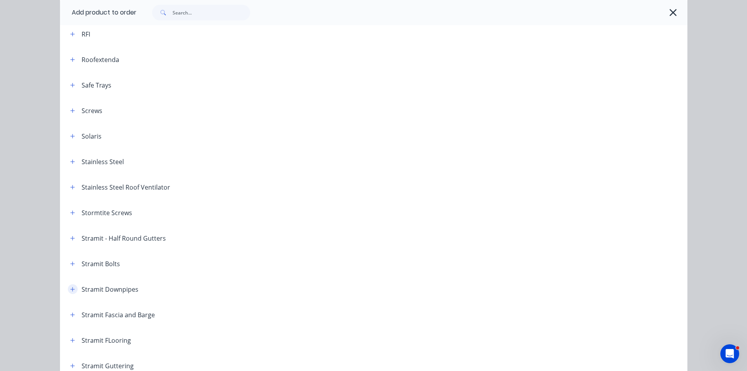
click at [68, 289] on button "button" at bounding box center [73, 289] width 10 height 10
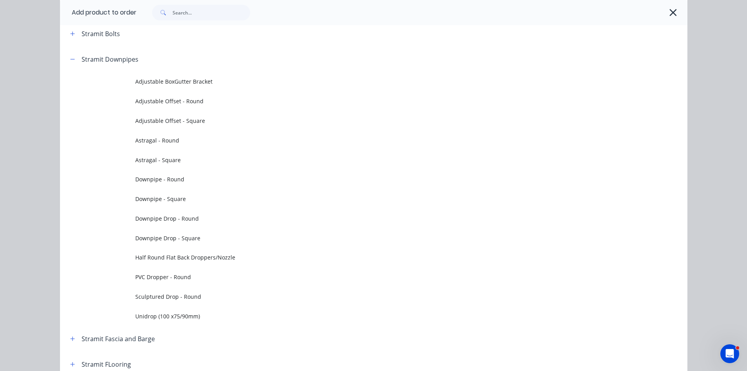
scroll to position [1294, 0]
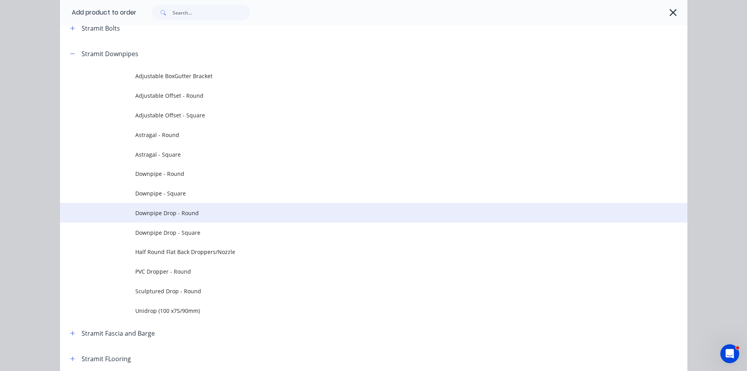
click at [146, 216] on span "Downpipe Drop - Round" at bounding box center [356, 213] width 442 height 8
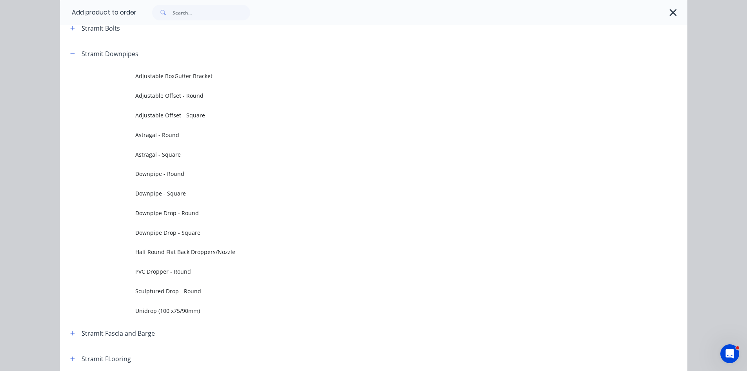
scroll to position [0, 0]
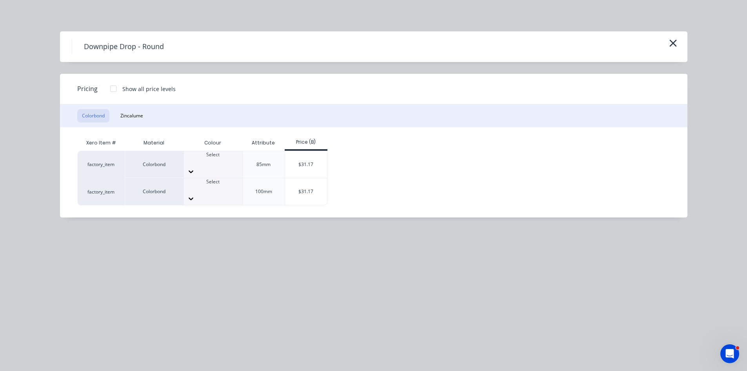
click at [134, 123] on div "Colorbond Zincalume" at bounding box center [374, 115] width 628 height 23
click at [125, 118] on button "Zincalume" at bounding box center [132, 115] width 32 height 13
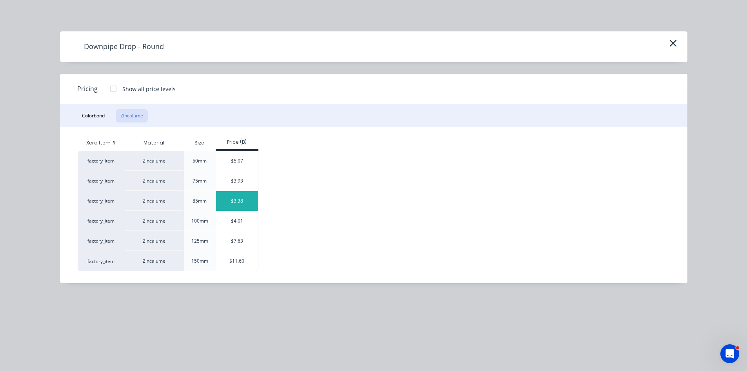
click at [232, 204] on div "$3.38" at bounding box center [237, 201] width 42 height 20
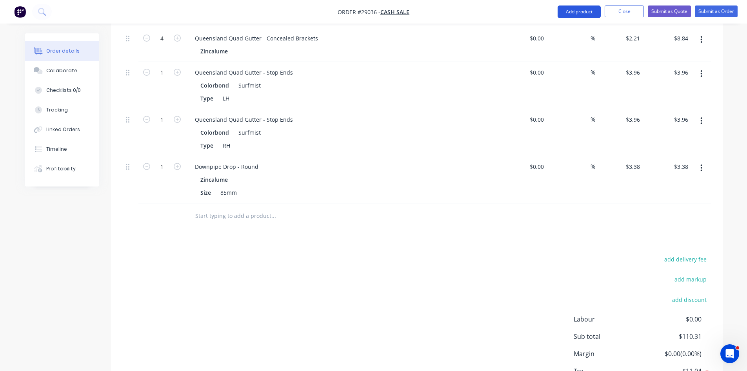
click at [564, 13] on button "Add product" at bounding box center [579, 11] width 43 height 13
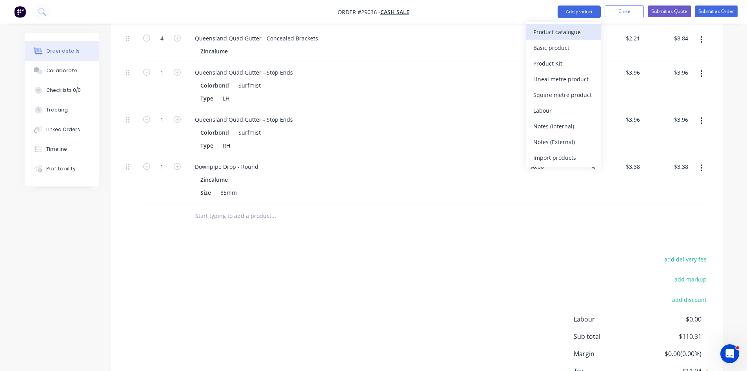
click at [573, 33] on div "Product catalogue" at bounding box center [563, 31] width 60 height 11
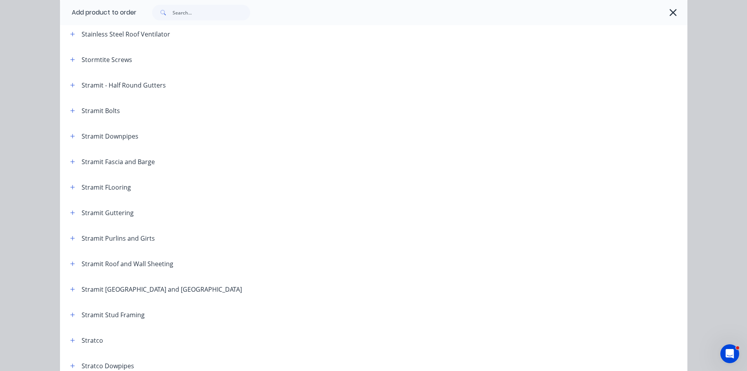
scroll to position [1216, 0]
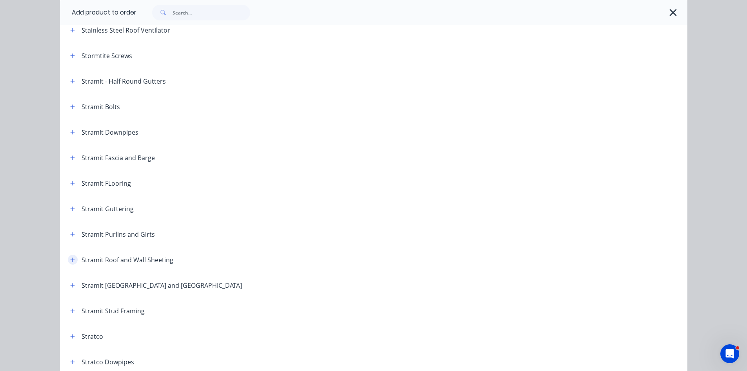
click at [70, 260] on icon "button" at bounding box center [72, 259] width 4 height 4
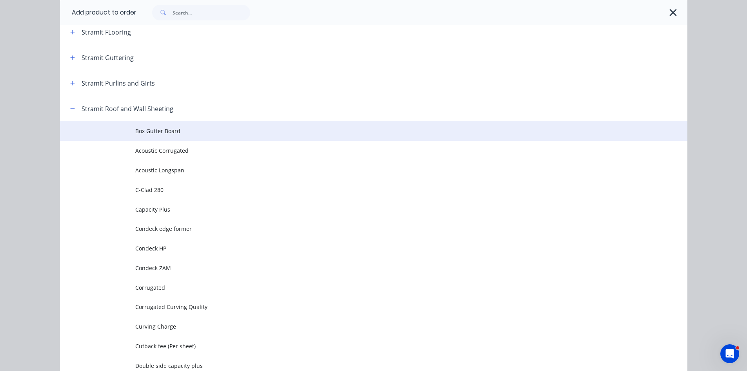
scroll to position [1451, 0]
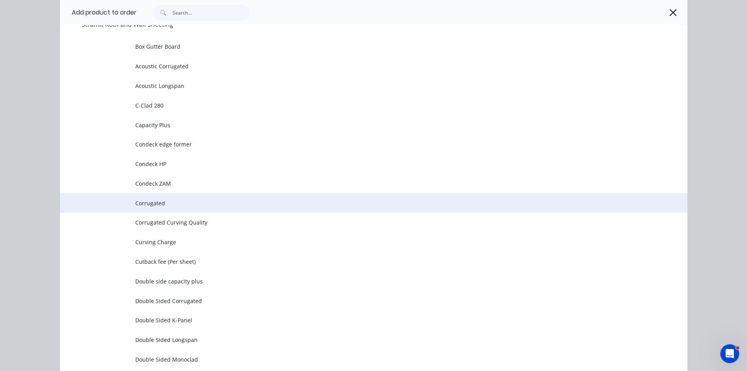
click at [155, 207] on td "Corrugated" at bounding box center [411, 203] width 552 height 20
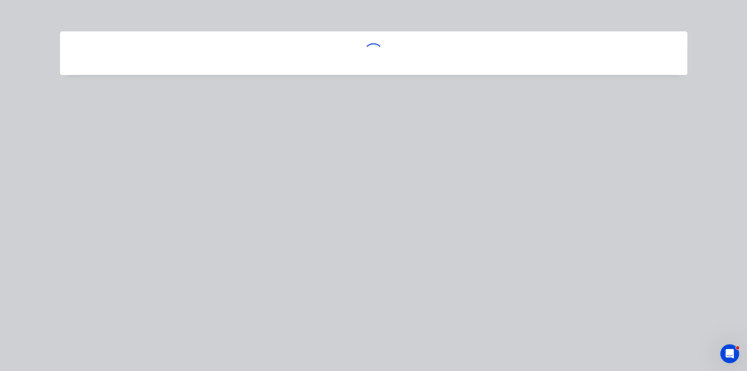
scroll to position [0, 0]
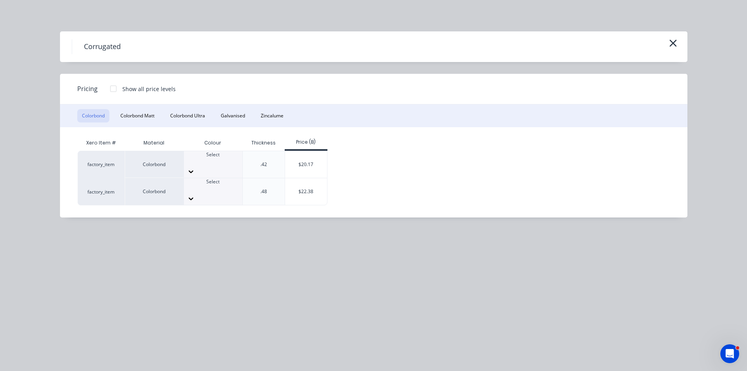
click at [224, 155] on div "Select" at bounding box center [213, 164] width 58 height 27
click at [302, 165] on div "$20.17" at bounding box center [306, 164] width 42 height 27
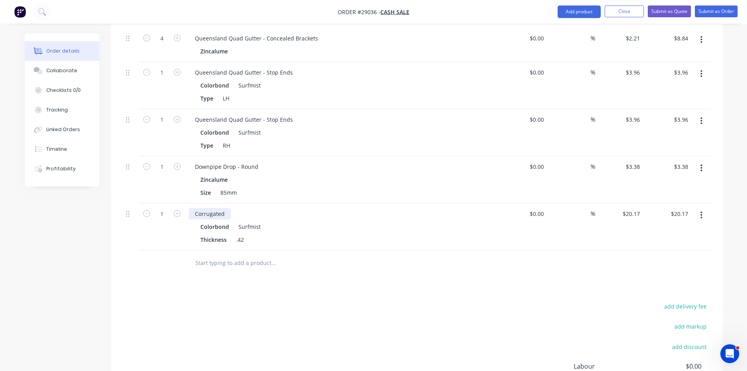
click at [225, 208] on div "Corrugated" at bounding box center [210, 213] width 42 height 11
click at [169, 208] on input "1" at bounding box center [162, 214] width 20 height 12
type input "7.31"
type input "$147.44"
click at [294, 255] on input "text" at bounding box center [273, 263] width 157 height 16
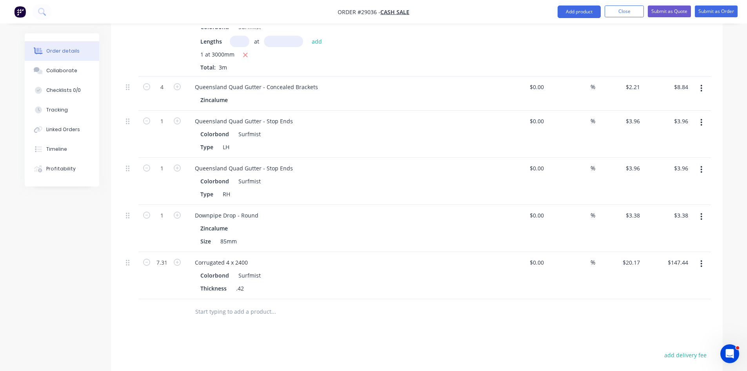
scroll to position [381, 0]
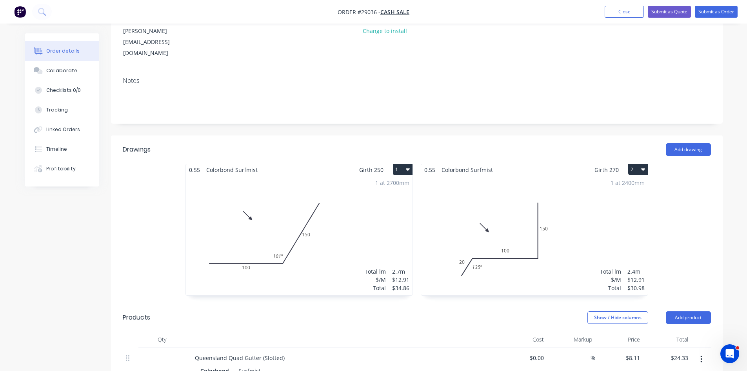
click at [624, 192] on div "1 at 2400mm Total lm $/M Total 2.4m $12.91 $30.98" at bounding box center [534, 235] width 227 height 120
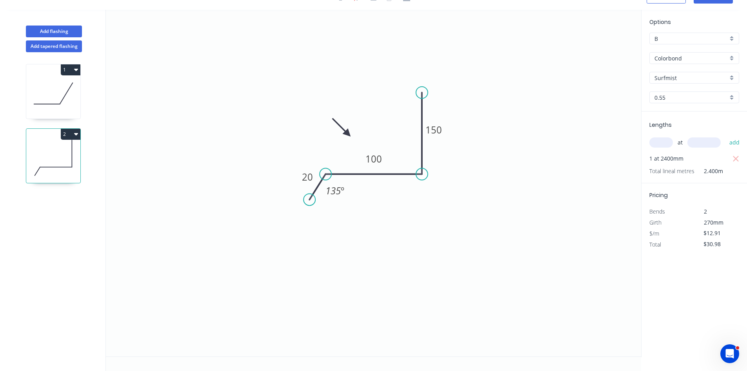
click at [665, 139] on input "text" at bounding box center [661, 142] width 24 height 10
type input "2"
type input "2400"
click at [726, 136] on button "add" at bounding box center [735, 142] width 18 height 13
click at [733, 158] on icon "button" at bounding box center [736, 158] width 7 height 9
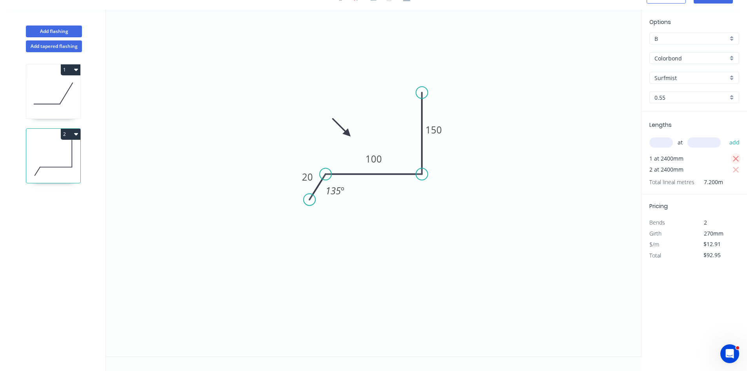
type input "$61.97"
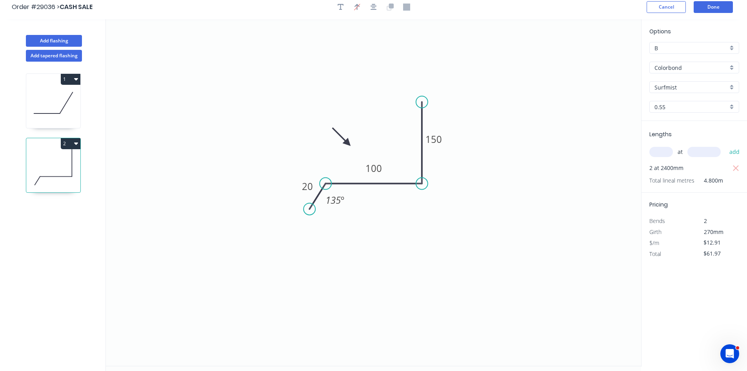
scroll to position [0, 0]
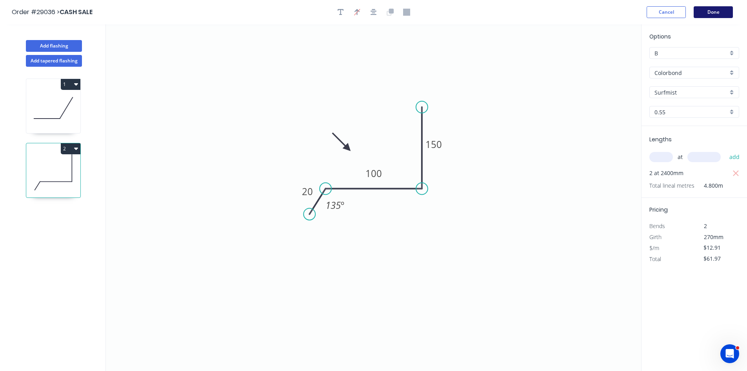
click at [709, 14] on button "Done" at bounding box center [713, 12] width 39 height 12
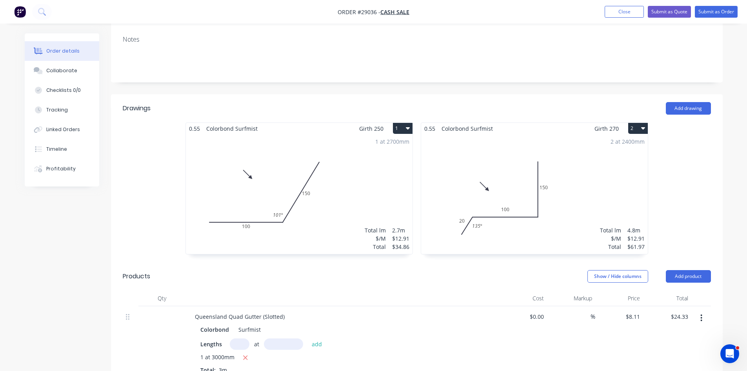
scroll to position [157, 0]
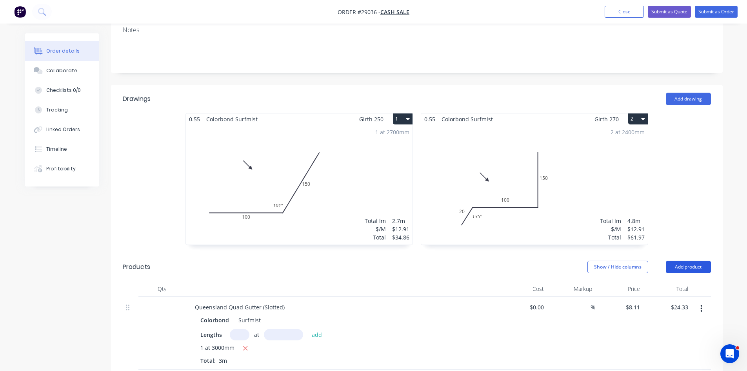
click at [681, 260] on button "Add product" at bounding box center [688, 266] width 45 height 13
click at [666, 281] on div "Product catalogue" at bounding box center [674, 286] width 60 height 11
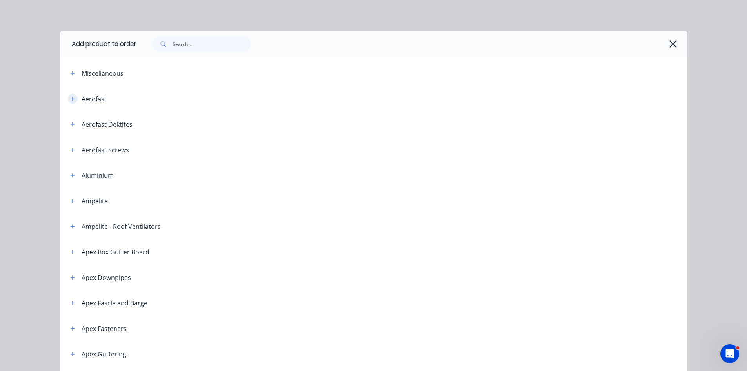
click at [72, 97] on icon "button" at bounding box center [72, 98] width 5 height 5
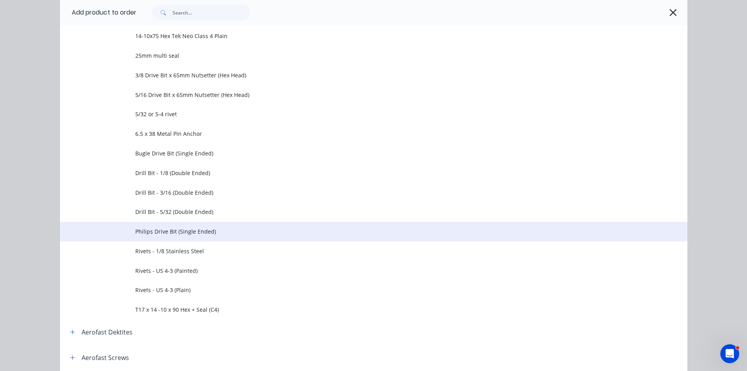
scroll to position [235, 0]
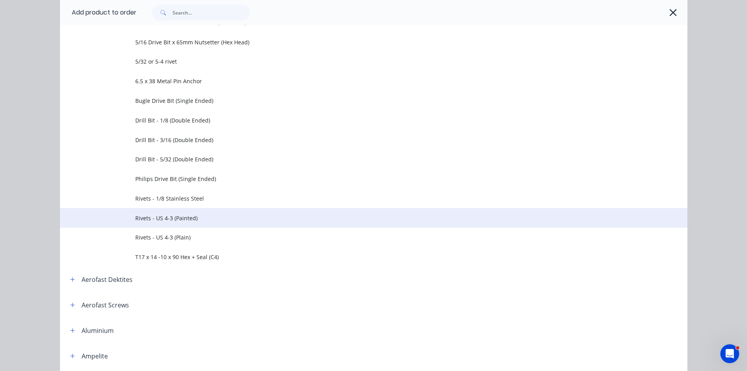
click at [160, 211] on td "Rivets - US 4-3 (Painted)" at bounding box center [411, 218] width 552 height 20
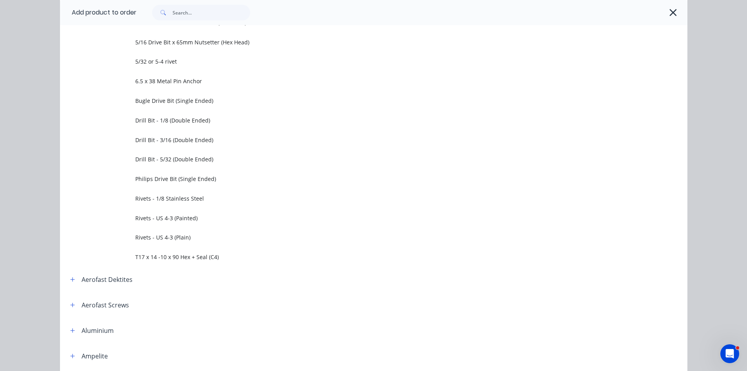
scroll to position [0, 0]
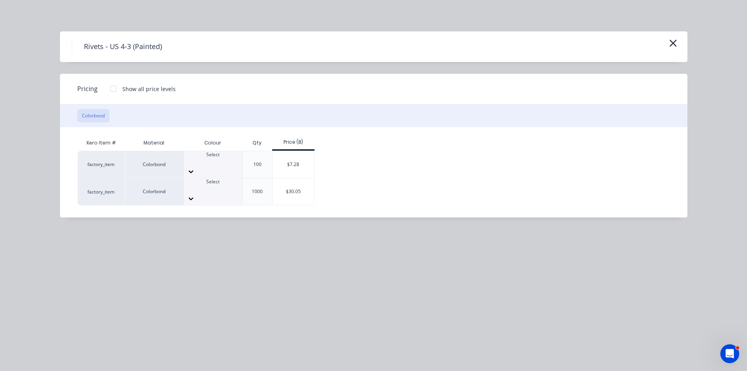
click at [229, 165] on div at bounding box center [213, 171] width 58 height 13
click at [288, 160] on div "$7.28" at bounding box center [294, 164] width 42 height 27
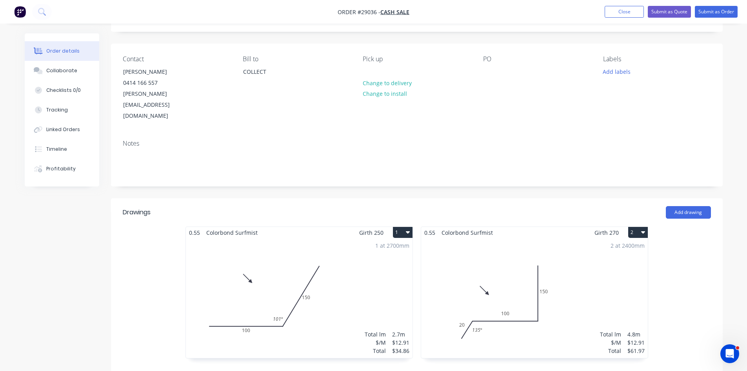
scroll to position [0, 0]
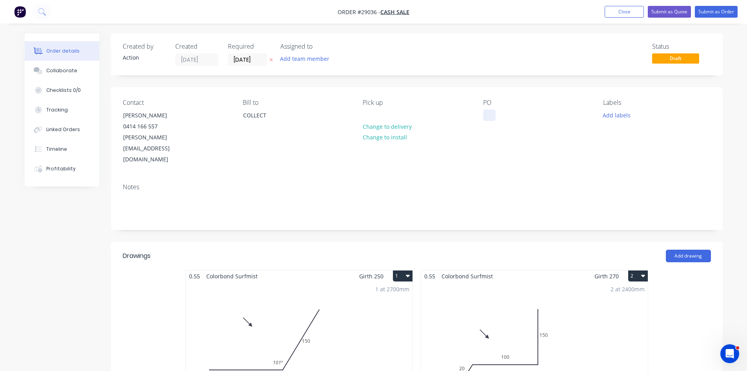
click at [489, 119] on div at bounding box center [489, 114] width 13 height 11
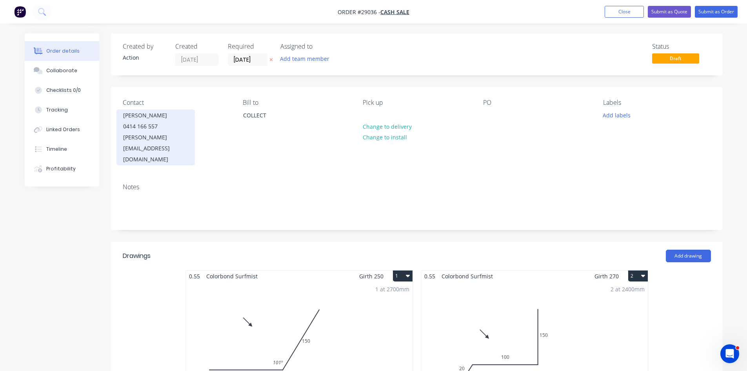
click at [144, 125] on div "0414 166 557" at bounding box center [155, 126] width 65 height 11
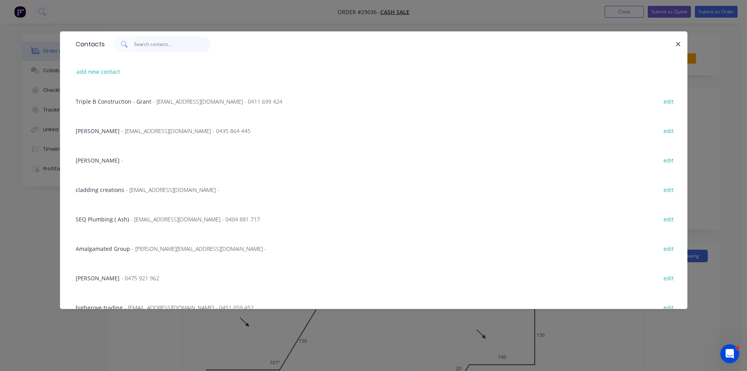
click at [166, 43] on input "text" at bounding box center [172, 44] width 76 height 16
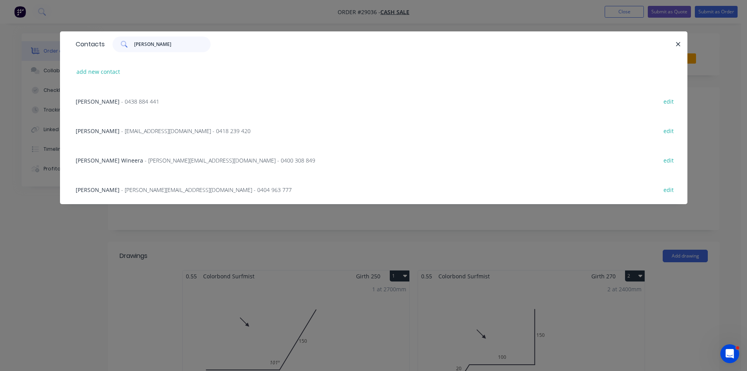
type input "jason w"
click at [139, 193] on span "- jason.w@yoonjo.com.au - 0404 963 777" at bounding box center [206, 189] width 171 height 7
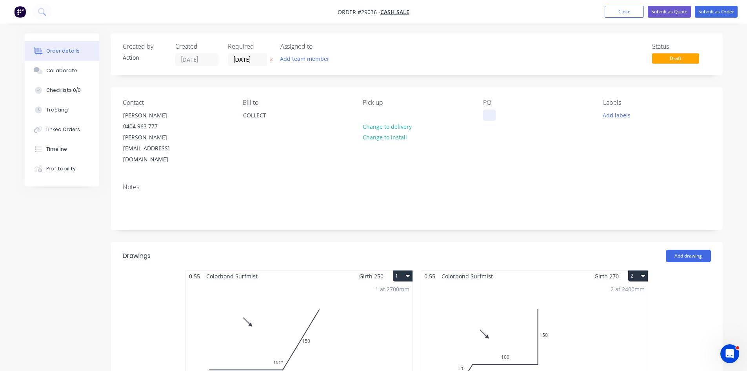
click at [486, 113] on div at bounding box center [489, 114] width 13 height 11
click at [666, 9] on button "Submit as Quote" at bounding box center [669, 12] width 43 height 12
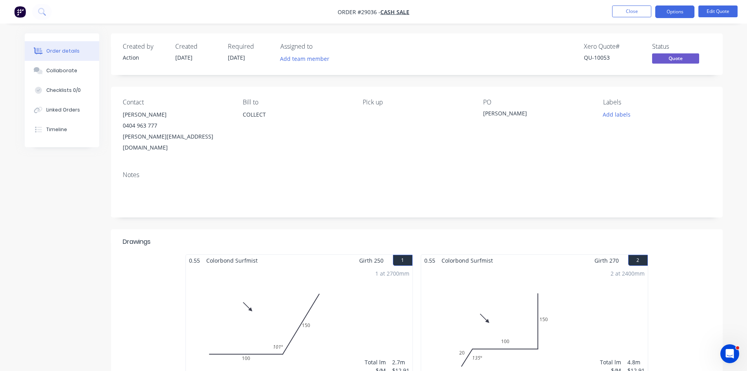
click at [676, 7] on button "Options" at bounding box center [674, 11] width 39 height 13
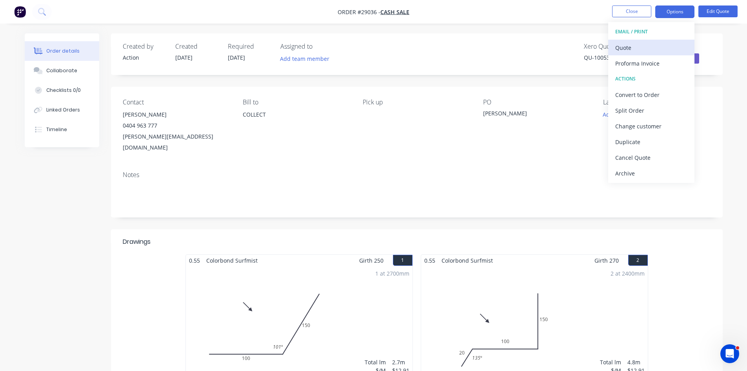
click at [636, 52] on div "Quote" at bounding box center [651, 47] width 72 height 11
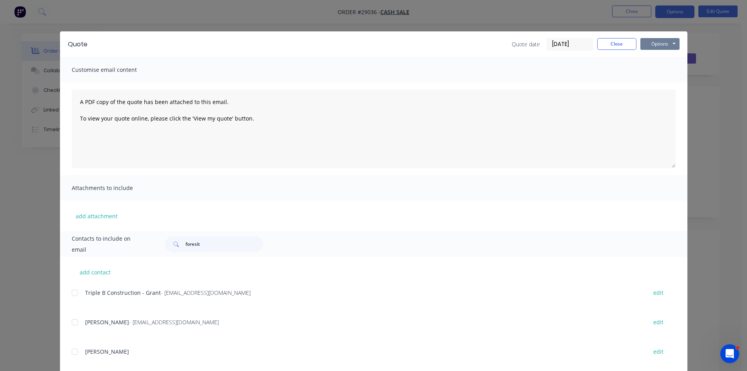
click at [659, 40] on button "Options" at bounding box center [659, 44] width 39 height 12
click at [669, 66] on button "Print" at bounding box center [665, 70] width 50 height 13
click at [618, 41] on button "Close" at bounding box center [616, 44] width 39 height 12
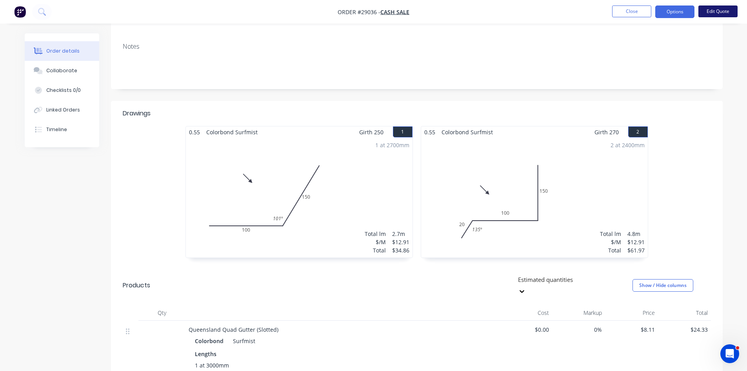
scroll to position [119, 0]
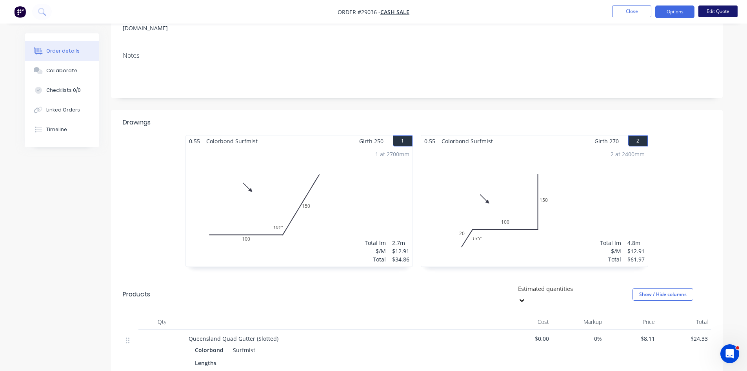
click at [722, 13] on button "Edit Quote" at bounding box center [717, 11] width 39 height 12
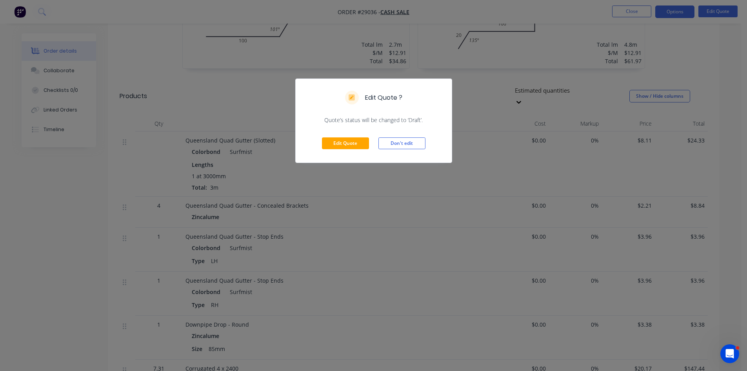
scroll to position [315, 0]
click at [331, 143] on button "Edit Quote" at bounding box center [345, 143] width 47 height 12
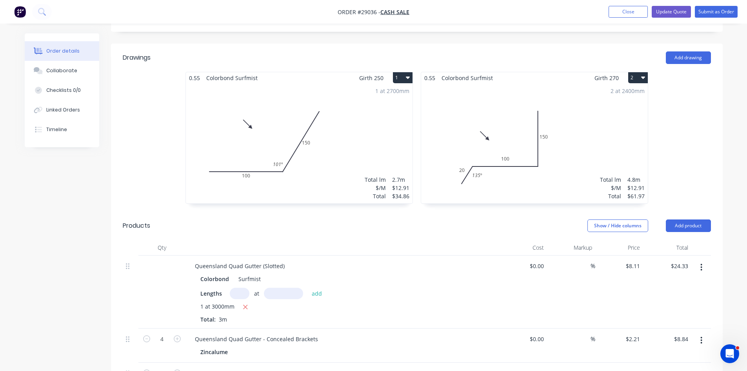
scroll to position [118, 0]
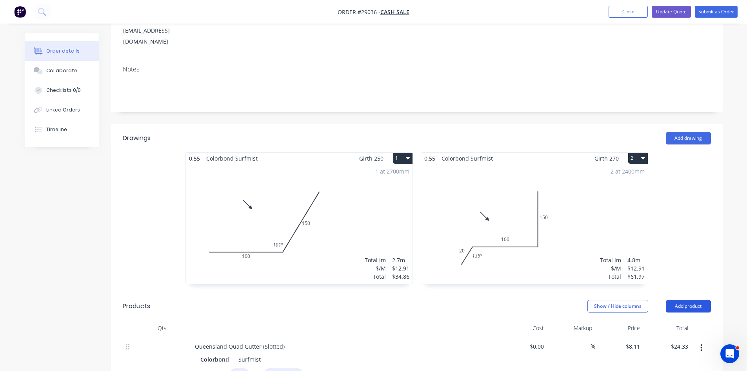
click at [685, 300] on button "Add product" at bounding box center [688, 306] width 45 height 13
click at [664, 336] on div "Basic product" at bounding box center [674, 341] width 60 height 11
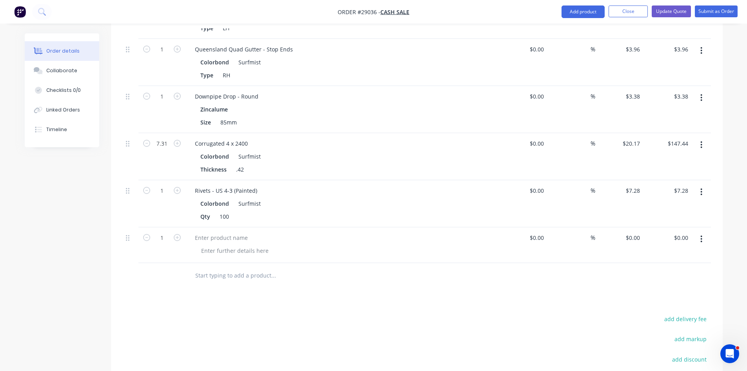
scroll to position [588, 0]
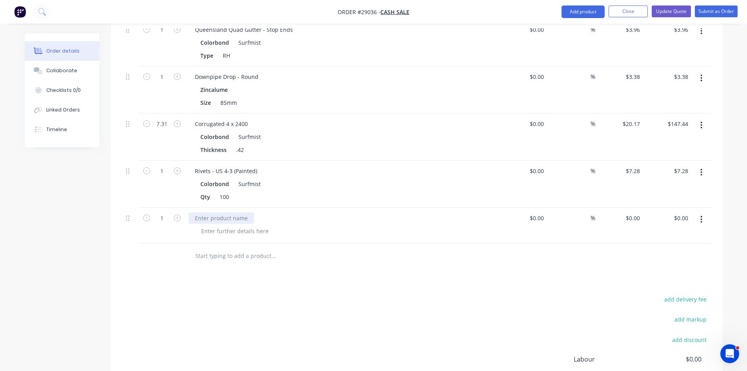
click at [220, 212] on div at bounding box center [221, 217] width 65 height 11
click at [639, 212] on input "0" at bounding box center [634, 217] width 18 height 11
type input "$159.58"
click at [563, 243] on div at bounding box center [417, 255] width 588 height 25
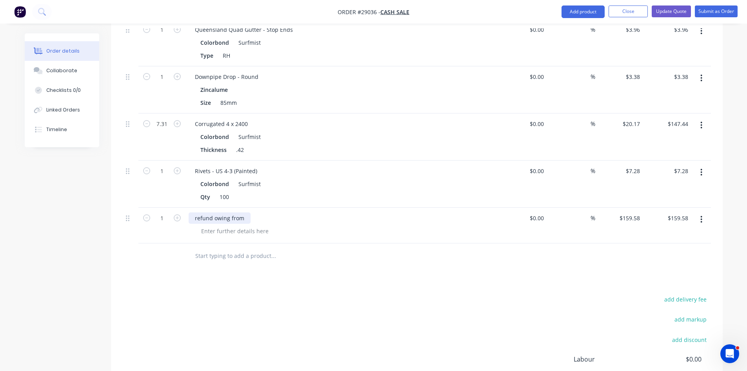
click at [240, 212] on div "refund owing from" at bounding box center [220, 217] width 62 height 11
click at [254, 212] on div "refund owing from 144" at bounding box center [225, 217] width 73 height 11
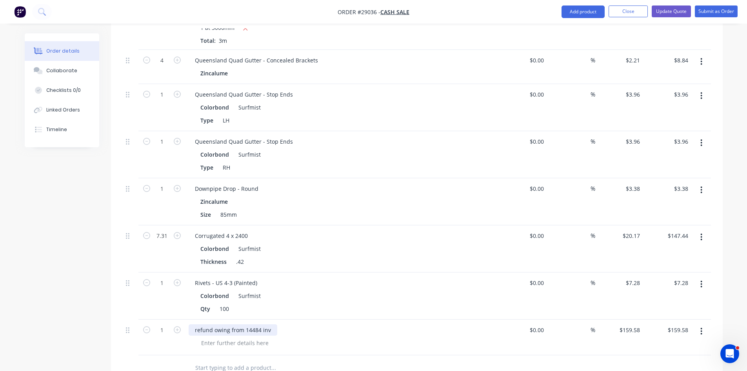
scroll to position [549, 0]
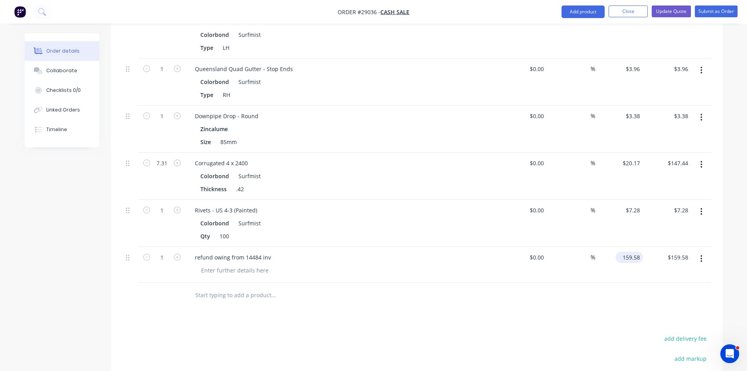
click at [628, 251] on input "159.58" at bounding box center [631, 256] width 24 height 11
click at [624, 251] on input "159.58" at bounding box center [632, 256] width 21 height 11
type input "$-159.58"
click at [638, 305] on div "Drawings Add drawing 0.55 Colorbond Surfmist Girth 250 1 0 100 150 101 º 0 100 …" at bounding box center [417, 95] width 612 height 804
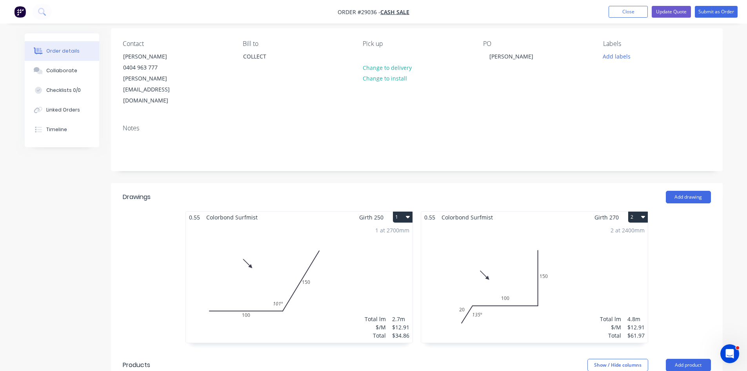
scroll to position [0, 0]
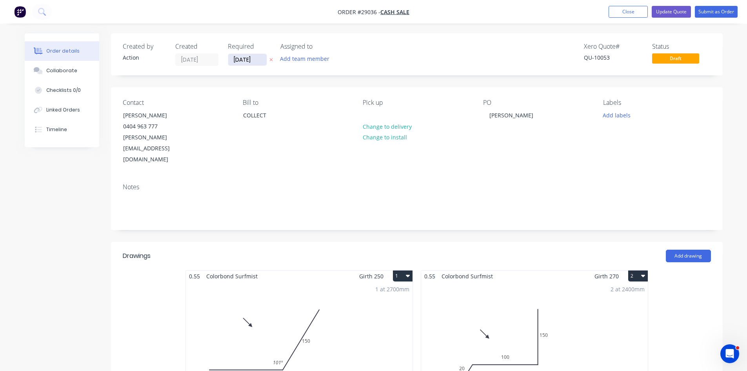
click at [242, 58] on input "[DATE]" at bounding box center [247, 60] width 38 height 12
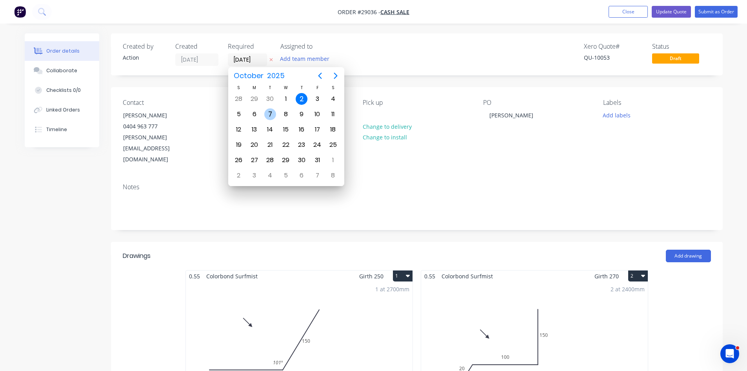
click at [274, 115] on div "7" at bounding box center [270, 114] width 12 height 12
type input "07/10/25"
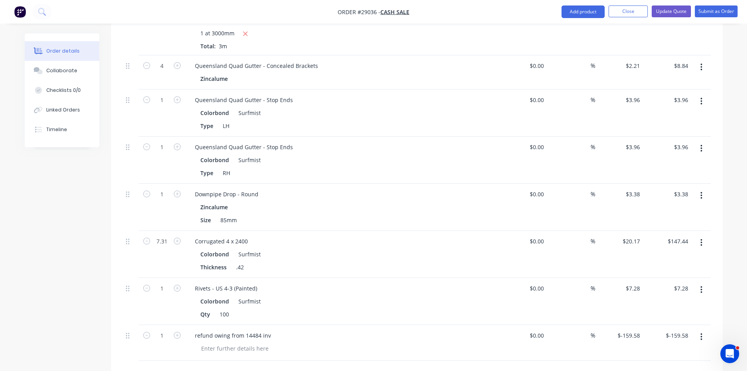
scroll to position [510, 0]
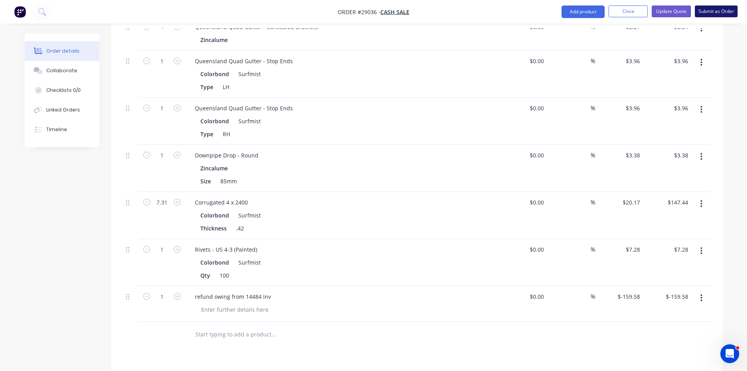
click at [717, 11] on button "Submit as Order" at bounding box center [716, 11] width 43 height 12
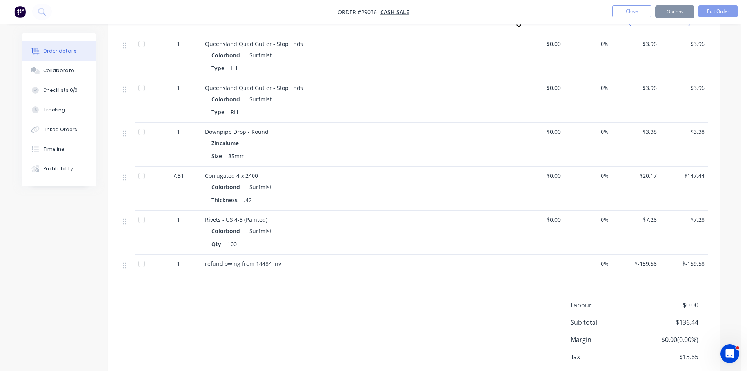
scroll to position [0, 0]
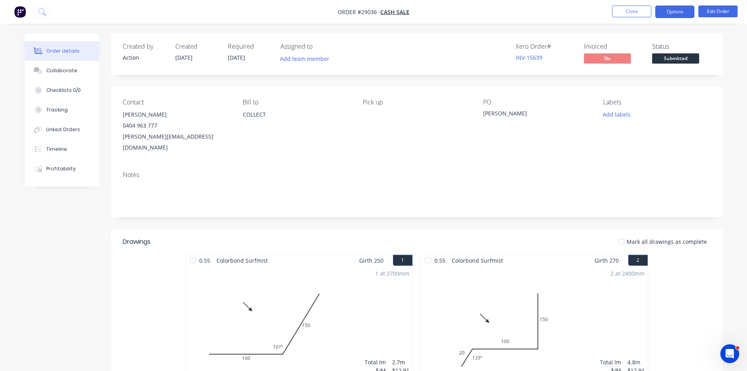
click at [667, 9] on button "Options" at bounding box center [674, 11] width 39 height 13
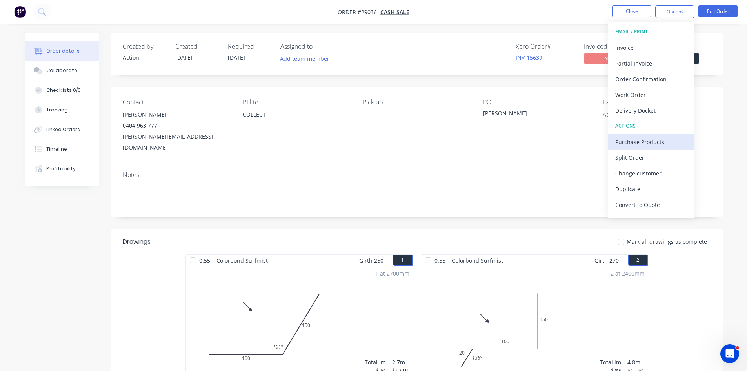
click at [622, 145] on div "Purchase Products" at bounding box center [651, 141] width 72 height 11
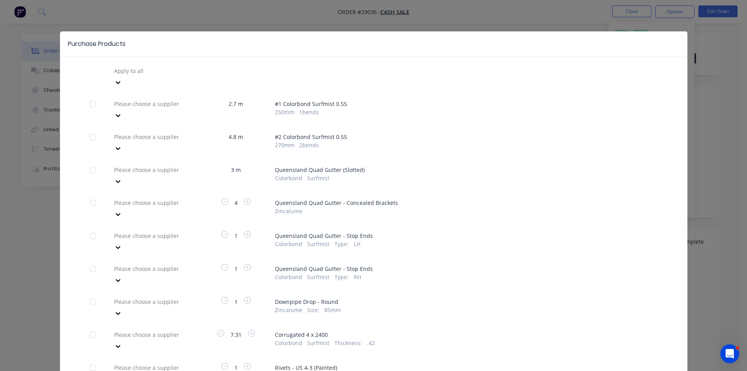
click at [135, 99] on div at bounding box center [169, 104] width 113 height 10
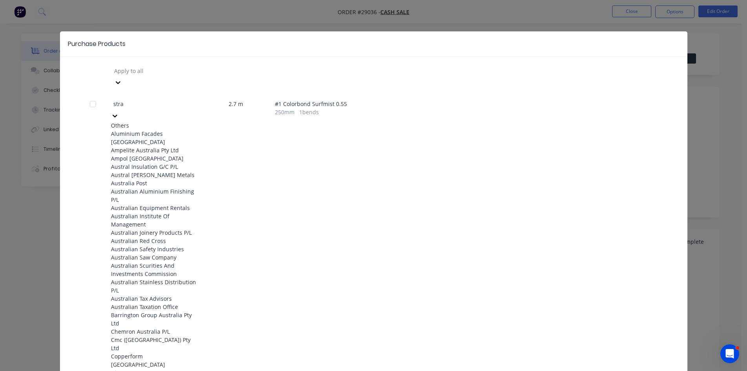
type input "stram"
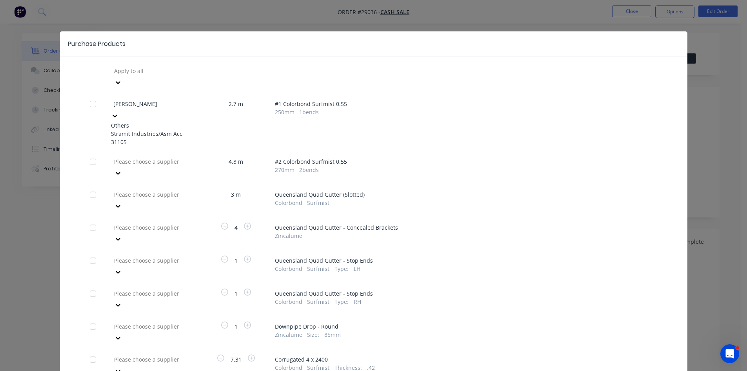
click at [132, 132] on div "Stramit Industries/Asm Acc 31105" at bounding box center [154, 137] width 86 height 16
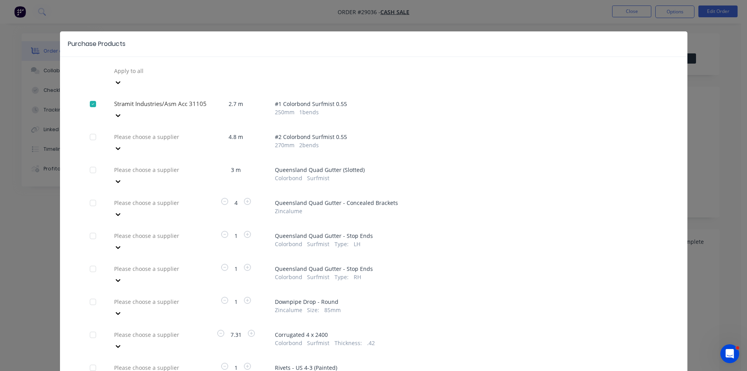
click at [138, 132] on div at bounding box center [169, 137] width 113 height 10
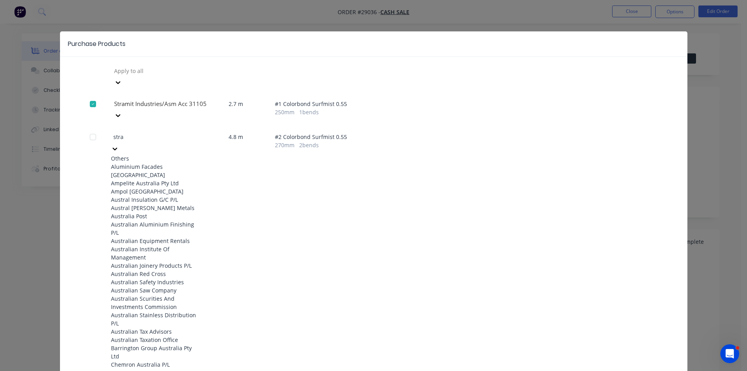
type input "stram"
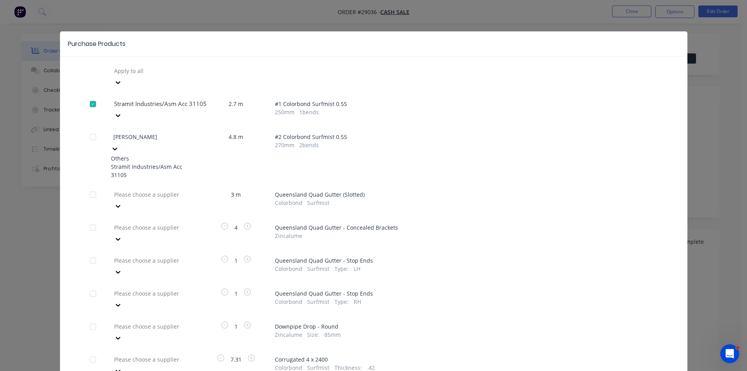
click at [131, 162] on div "Stramit Industries/Asm Acc 31105" at bounding box center [154, 170] width 86 height 16
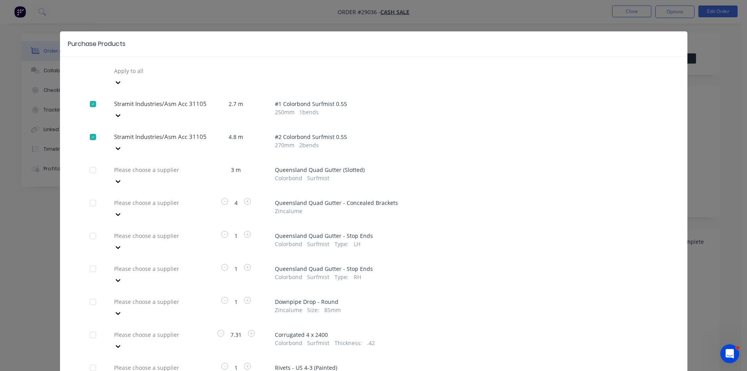
click at [131, 165] on div at bounding box center [169, 170] width 113 height 10
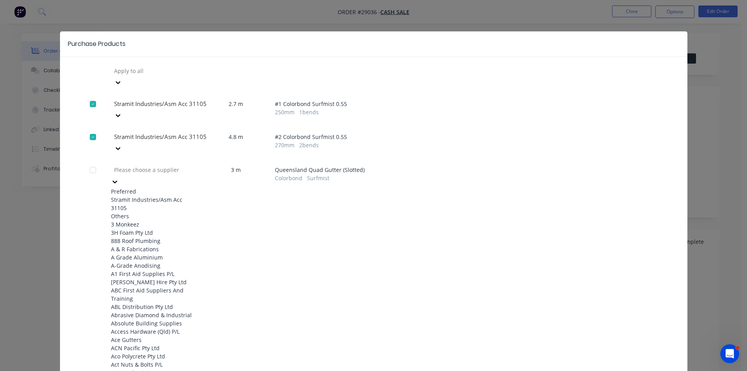
click at [133, 195] on div "Stramit Industries/Asm Acc 31105" at bounding box center [154, 203] width 86 height 16
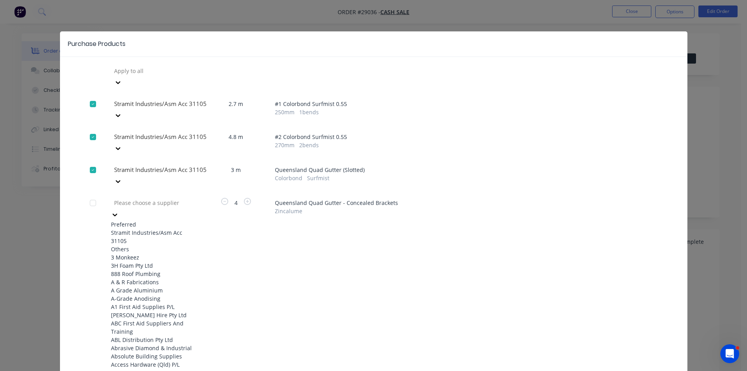
click at [133, 198] on div at bounding box center [169, 203] width 113 height 10
click at [136, 228] on div "Stramit Industries/Asm Acc 31105" at bounding box center [154, 236] width 86 height 16
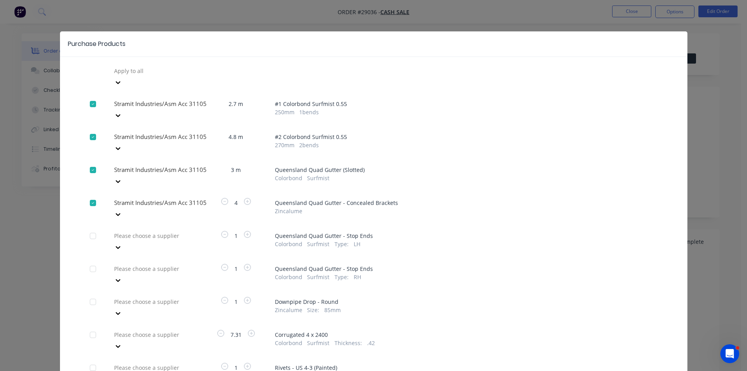
drag, startPoint x: 136, startPoint y: 202, endPoint x: 134, endPoint y: 208, distance: 6.6
click at [136, 231] on div at bounding box center [169, 236] width 113 height 10
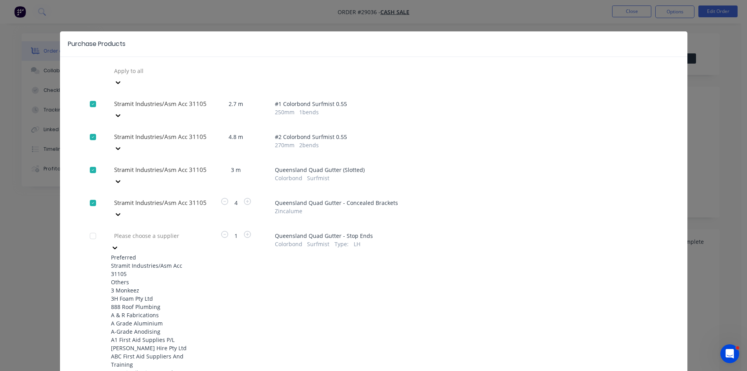
click at [131, 261] on div "Stramit Industries/Asm Acc 31105" at bounding box center [154, 269] width 86 height 16
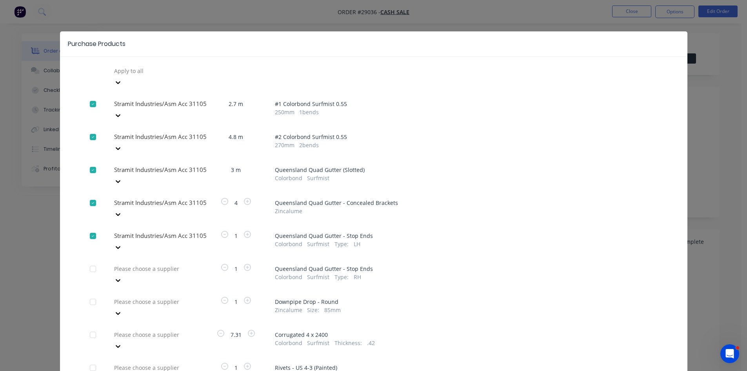
click at [131, 264] on div at bounding box center [169, 269] width 113 height 10
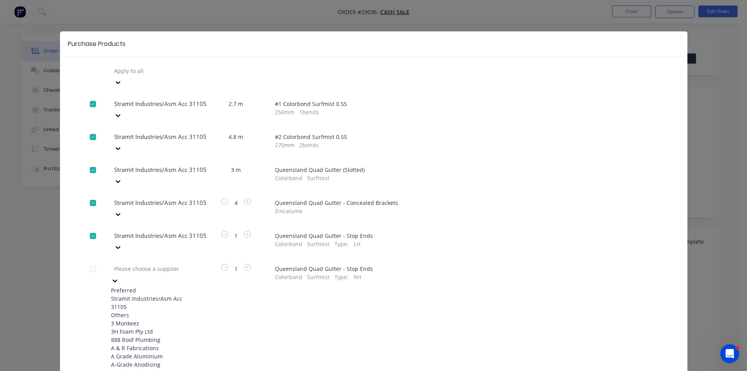
click at [131, 294] on div "Stramit Industries/Asm Acc 31105" at bounding box center [154, 302] width 86 height 16
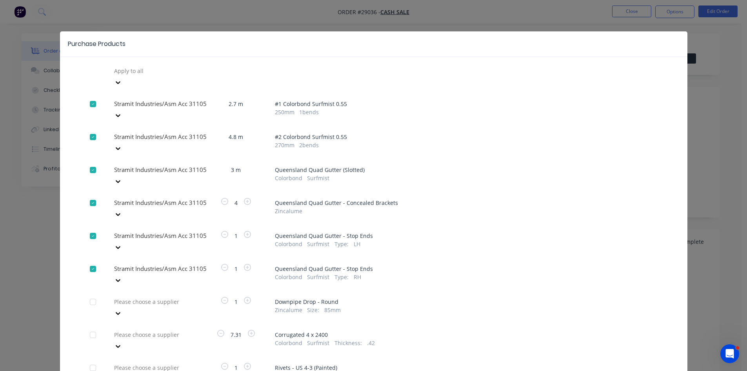
click at [131, 295] on div "Please choose a supplier" at bounding box center [154, 307] width 86 height 24
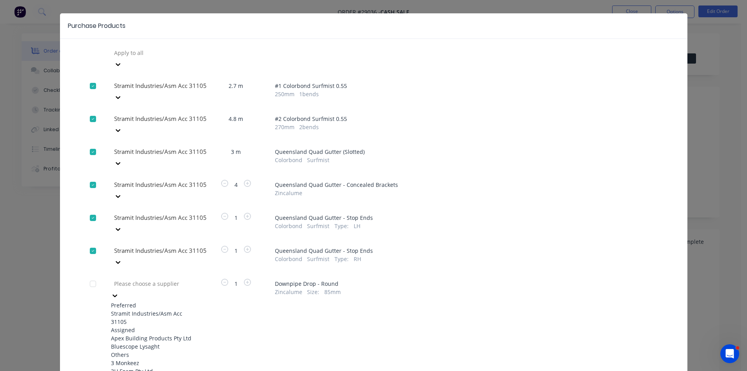
click at [134, 309] on div "Stramit Industries/Asm Acc 31105" at bounding box center [154, 317] width 86 height 16
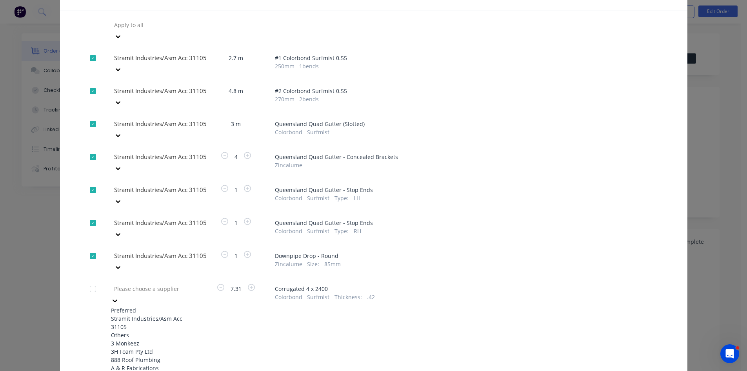
click at [135, 314] on div "Stramit Industries/Asm Acc 31105" at bounding box center [154, 322] width 86 height 16
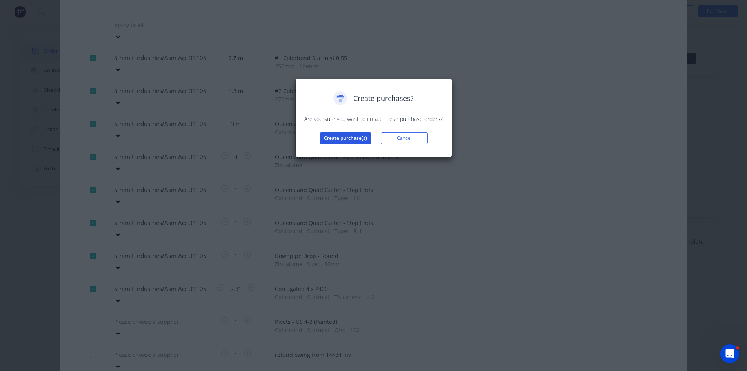
click at [355, 136] on button "Create purchase(s)" at bounding box center [346, 138] width 52 height 12
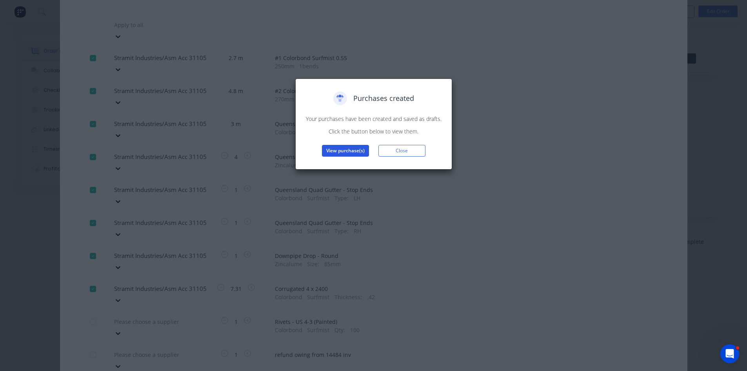
click at [349, 149] on button "View purchase(s)" at bounding box center [345, 151] width 47 height 12
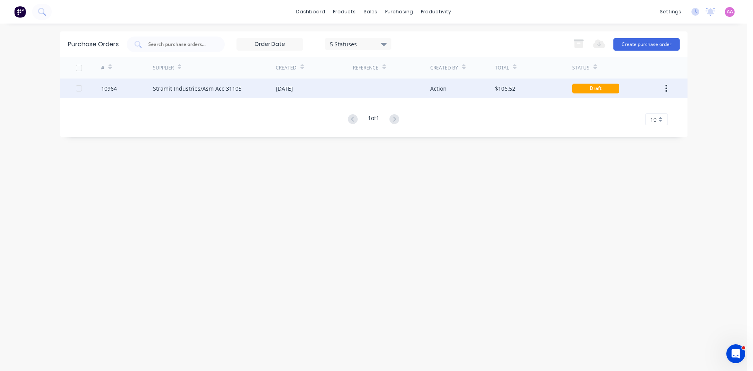
click at [175, 87] on div "Stramit Industries/Asm Acc 31105" at bounding box center [197, 88] width 89 height 8
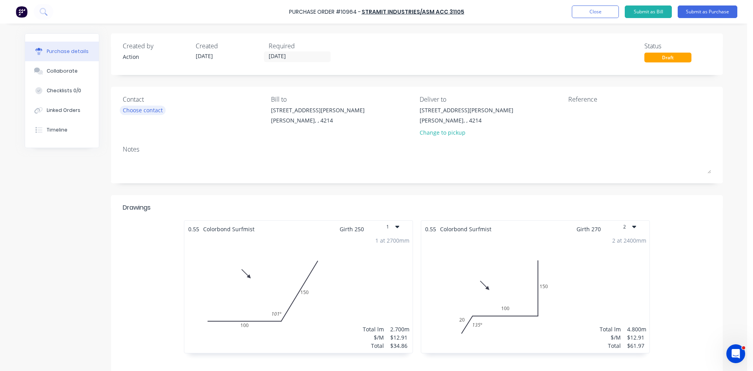
click at [132, 109] on div "Choose contact" at bounding box center [143, 110] width 40 height 8
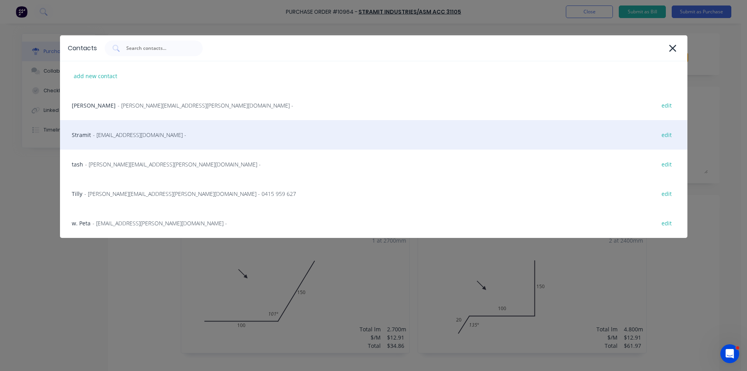
click at [118, 140] on div "Stramit - sales.crestmead@stramit.com.au - edit" at bounding box center [374, 134] width 628 height 29
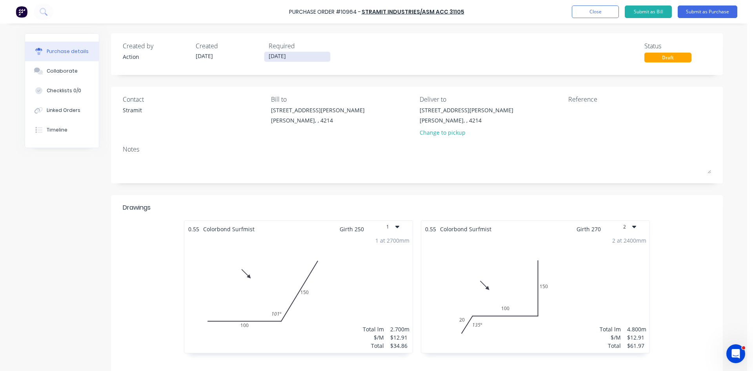
click at [301, 54] on input "[DATE]" at bounding box center [297, 57] width 66 height 10
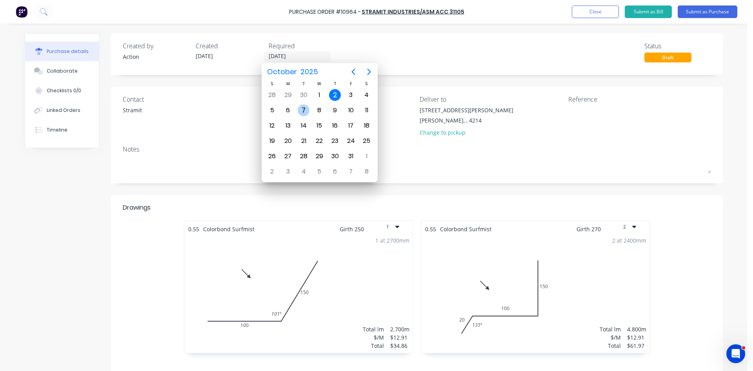
click at [302, 110] on div "7" at bounding box center [304, 110] width 12 height 12
type input "07/10/25"
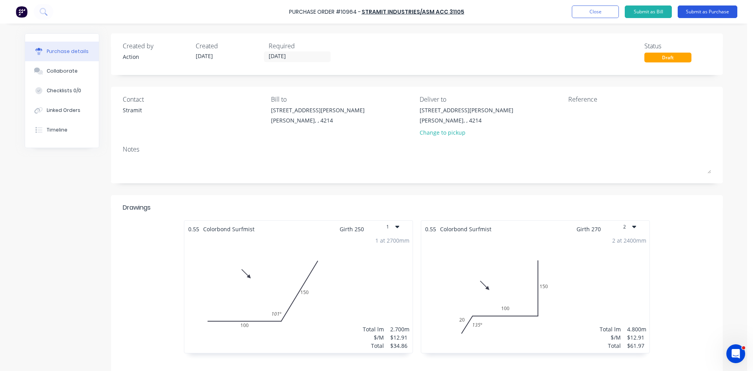
click at [711, 8] on button "Submit as Purchase" at bounding box center [708, 11] width 60 height 13
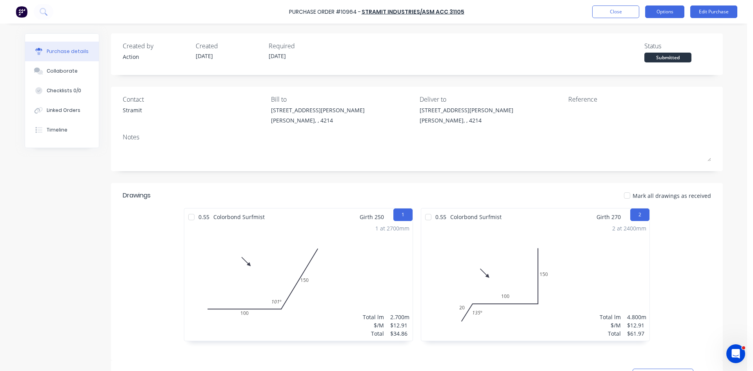
click at [659, 11] on button "Options" at bounding box center [664, 11] width 39 height 13
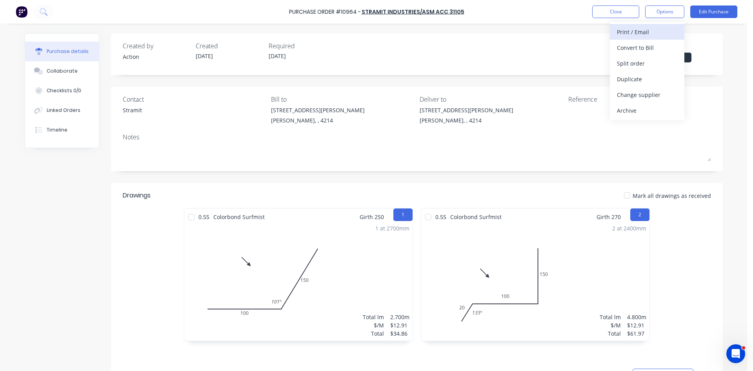
click at [653, 29] on div "Print / Email" at bounding box center [647, 31] width 60 height 11
click at [641, 60] on div "Without pricing" at bounding box center [647, 63] width 60 height 11
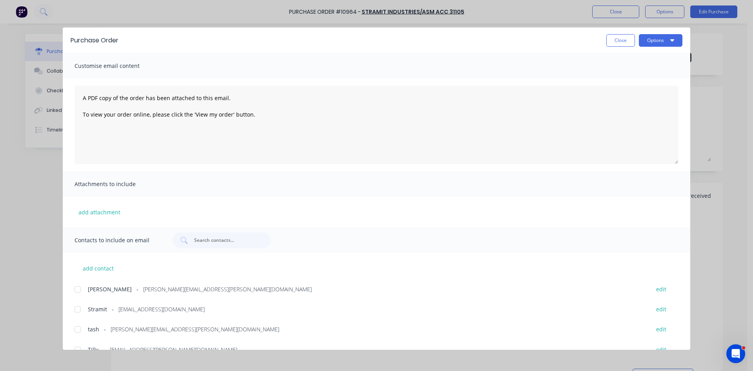
click at [82, 307] on div at bounding box center [78, 309] width 16 height 16
click at [668, 41] on button "Options" at bounding box center [661, 40] width 44 height 13
click at [646, 87] on div "Email" at bounding box center [645, 91] width 60 height 11
click at [622, 40] on button "Close" at bounding box center [620, 40] width 29 height 13
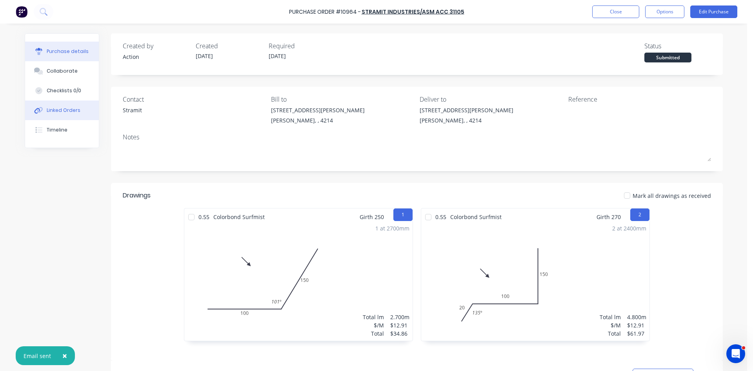
click at [74, 107] on div "Linked Orders" at bounding box center [64, 110] width 34 height 7
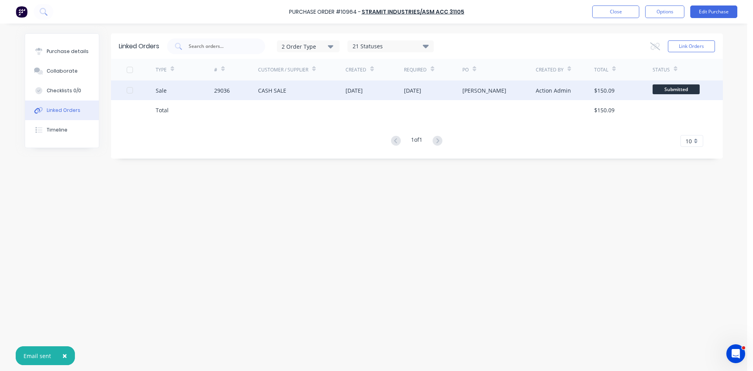
click at [248, 95] on div "29036" at bounding box center [236, 90] width 44 height 20
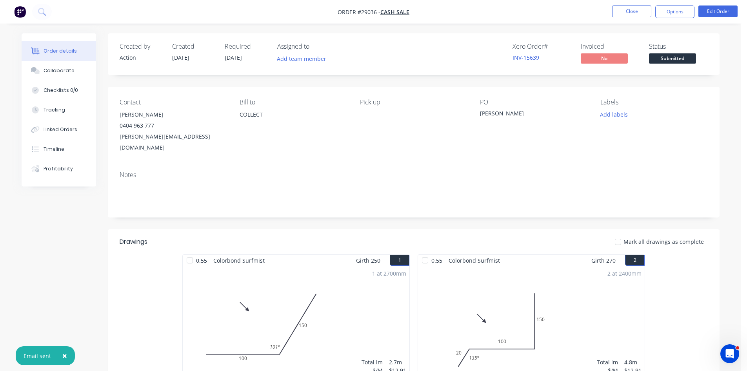
click at [173, 190] on div at bounding box center [414, 194] width 588 height 24
click at [667, 13] on button "Options" at bounding box center [674, 11] width 39 height 13
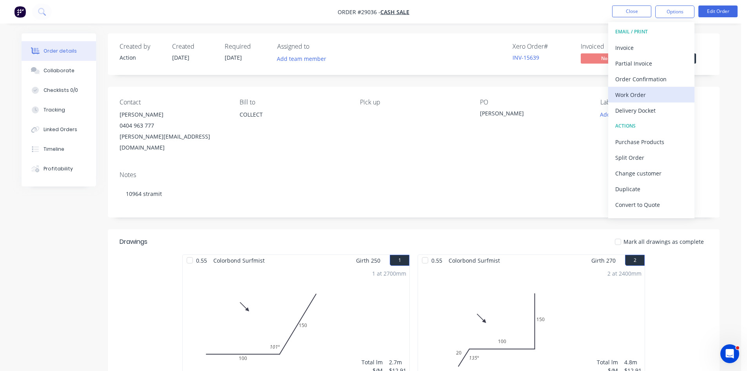
click at [625, 99] on div "Work Order" at bounding box center [651, 94] width 72 height 11
click at [637, 82] on div "Without pricing" at bounding box center [651, 78] width 72 height 11
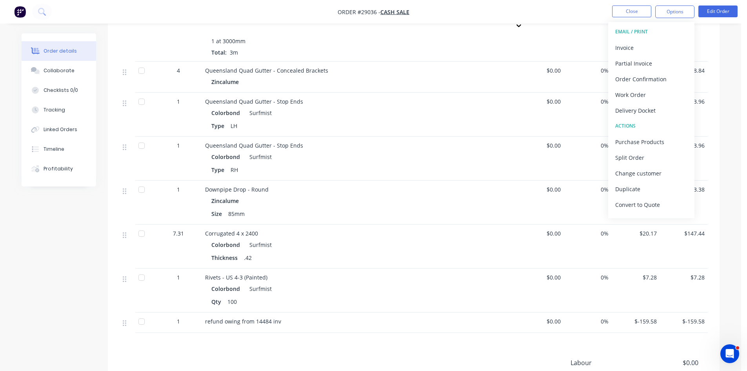
scroll to position [532, 0]
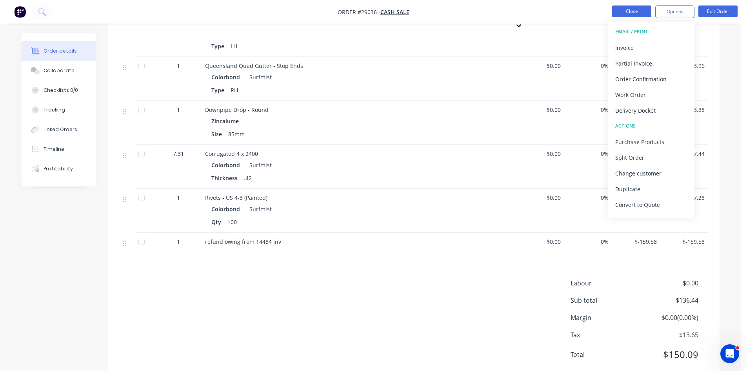
click at [633, 11] on button "Close" at bounding box center [631, 11] width 39 height 12
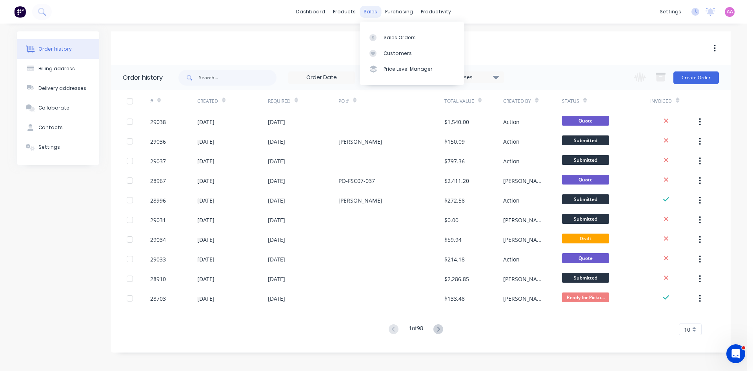
click at [374, 12] on div "sales" at bounding box center [371, 12] width 22 height 12
click at [382, 36] on div "Sales Orders Customers Price Level Manager" at bounding box center [412, 53] width 104 height 63
click at [382, 36] on link "Sales Orders" at bounding box center [412, 37] width 104 height 16
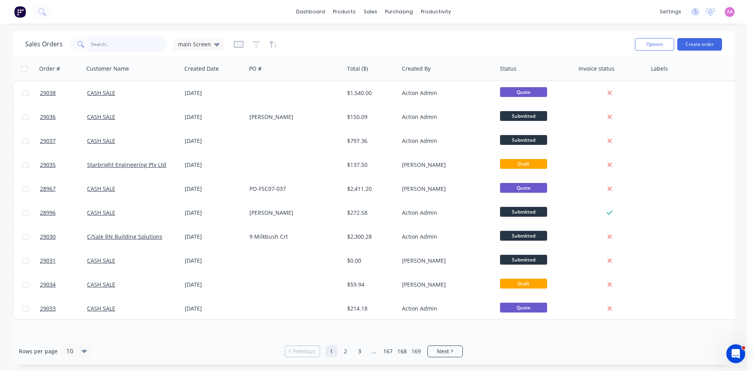
click at [111, 42] on input "text" at bounding box center [129, 44] width 76 height 16
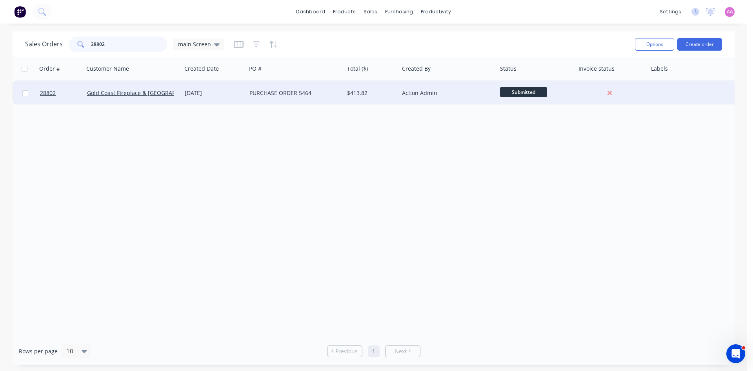
type input "28802"
click at [298, 95] on div "PURCHASE ORDER 5464" at bounding box center [292, 93] width 87 height 8
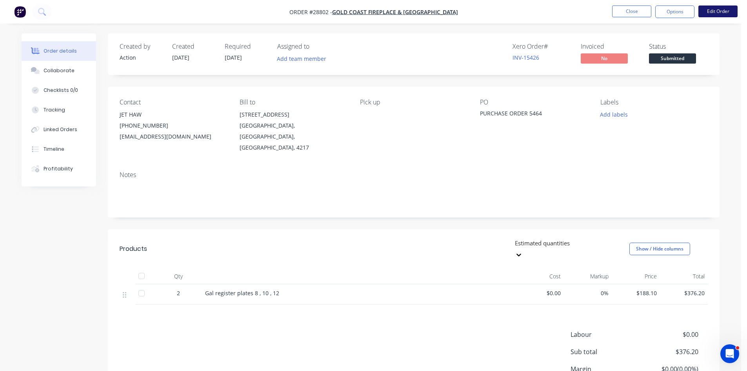
click at [711, 13] on button "Edit Order" at bounding box center [717, 11] width 39 height 12
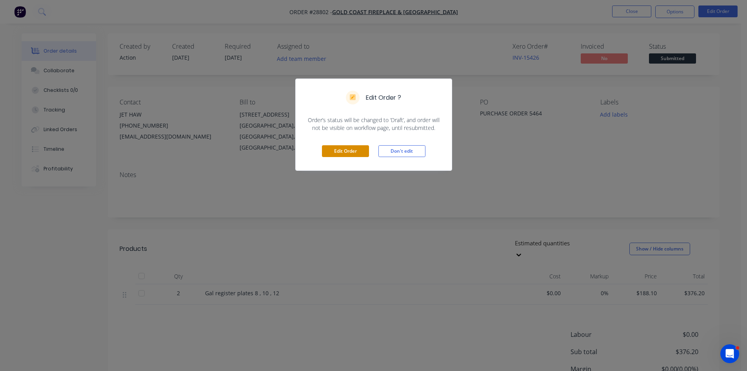
click at [354, 151] on button "Edit Order" at bounding box center [345, 151] width 47 height 12
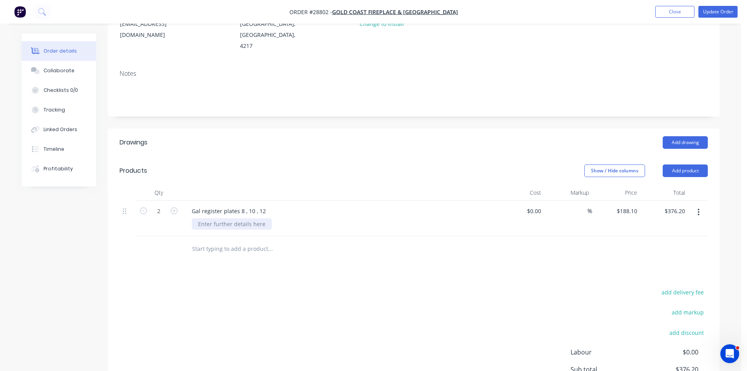
scroll to position [118, 0]
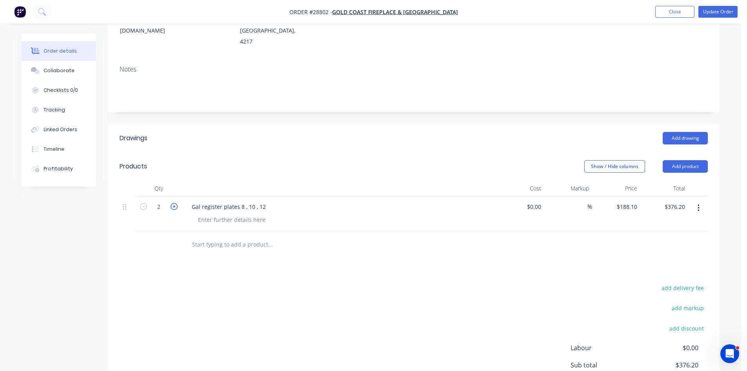
click at [176, 203] on icon "button" at bounding box center [174, 206] width 7 height 7
type input "3"
type input "$564.30"
click at [176, 203] on icon "button" at bounding box center [174, 206] width 7 height 7
type input "4"
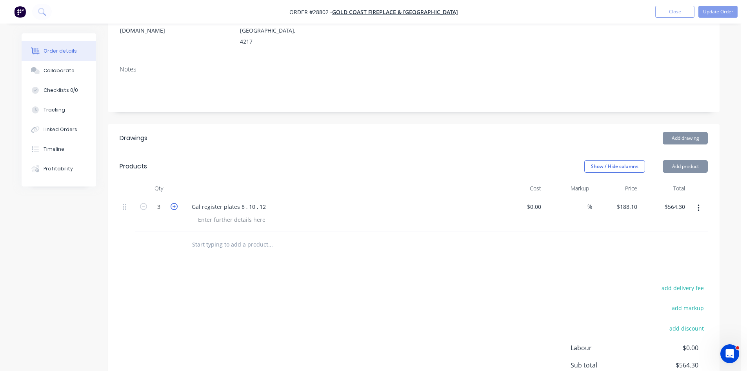
type input "$752.40"
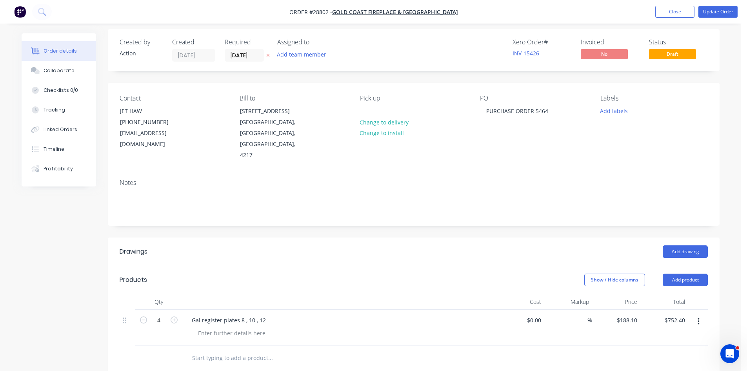
scroll to position [0, 0]
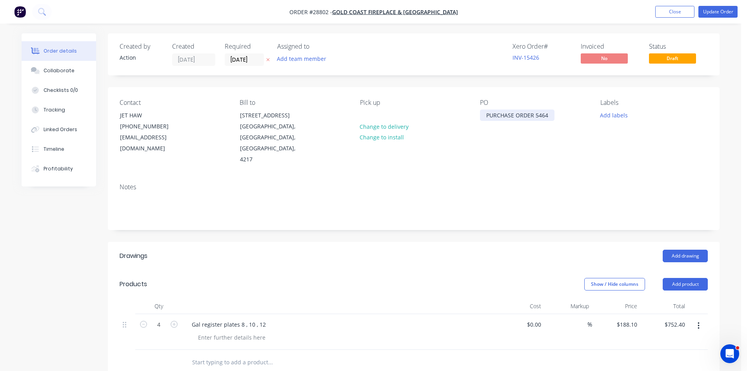
click at [549, 116] on div "PURCHASE ORDER 5464" at bounding box center [517, 114] width 75 height 11
click at [715, 11] on button "Update Order" at bounding box center [717, 12] width 39 height 12
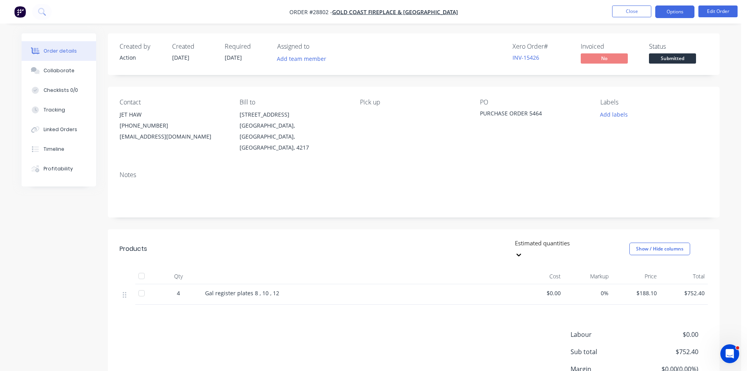
click at [671, 12] on button "Options" at bounding box center [674, 11] width 39 height 13
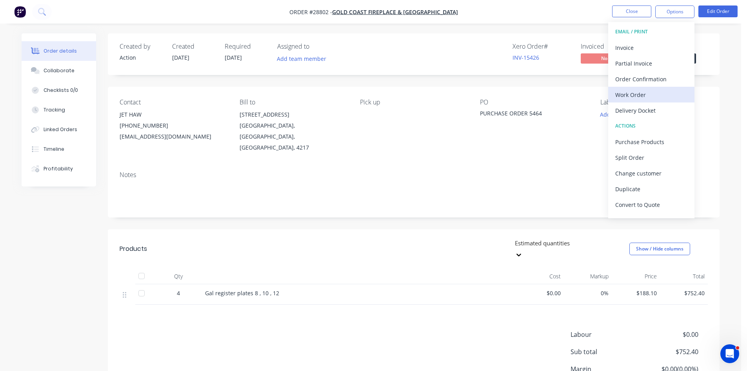
click at [624, 100] on div "Work Order" at bounding box center [651, 94] width 72 height 11
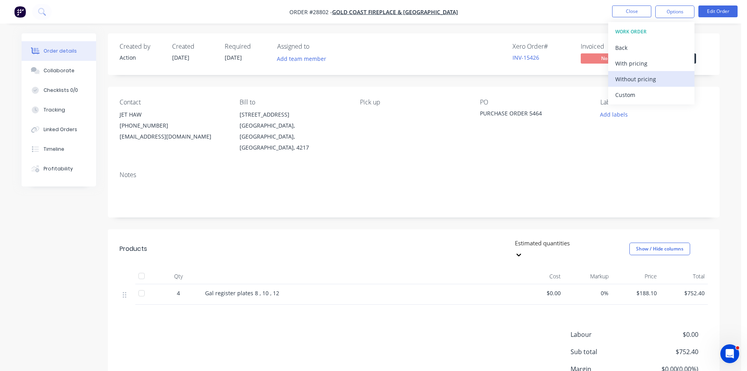
click at [653, 79] on div "Without pricing" at bounding box center [651, 78] width 72 height 11
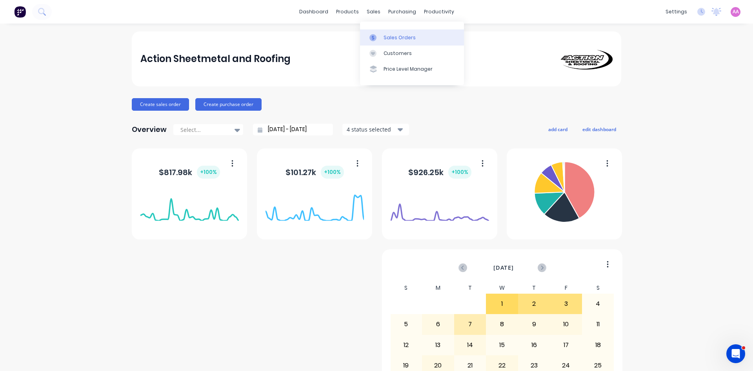
click at [404, 39] on div "Sales Orders" at bounding box center [400, 37] width 32 height 7
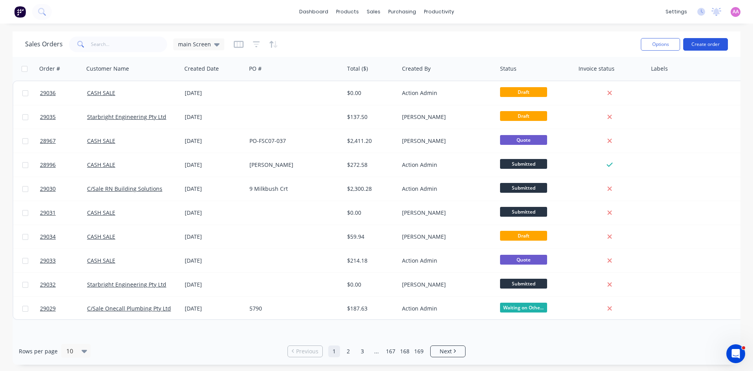
click at [701, 48] on button "Create order" at bounding box center [705, 44] width 45 height 13
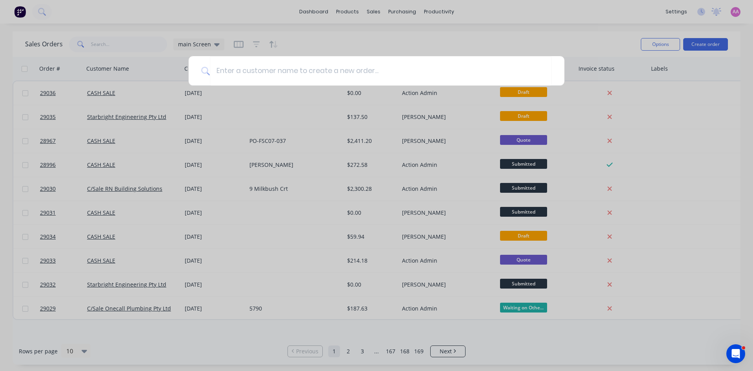
click at [295, 96] on div at bounding box center [376, 185] width 753 height 371
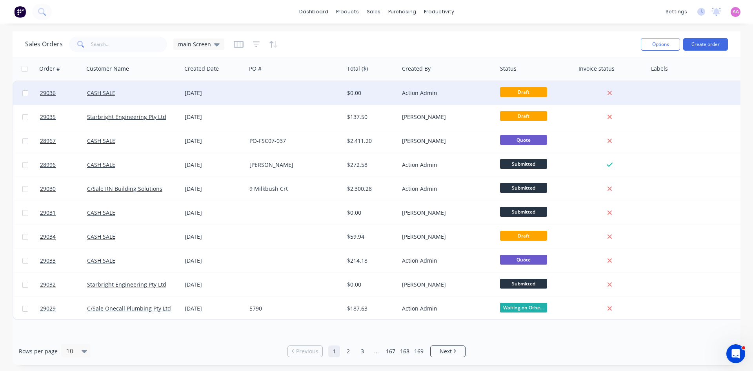
click at [260, 92] on div at bounding box center [295, 93] width 98 height 24
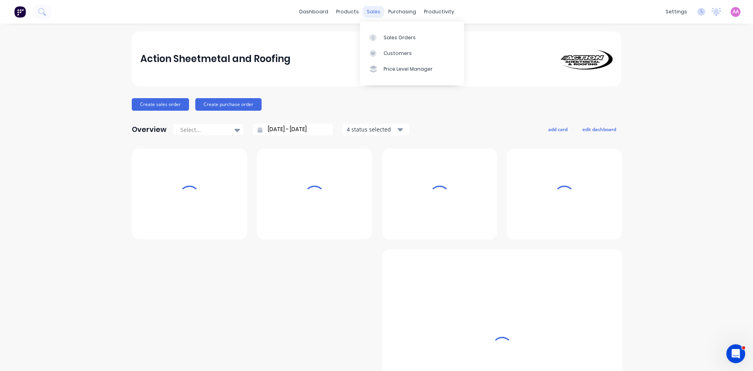
click at [367, 12] on div "sales" at bounding box center [374, 12] width 22 height 12
click at [391, 42] on link "Sales Orders" at bounding box center [412, 37] width 104 height 16
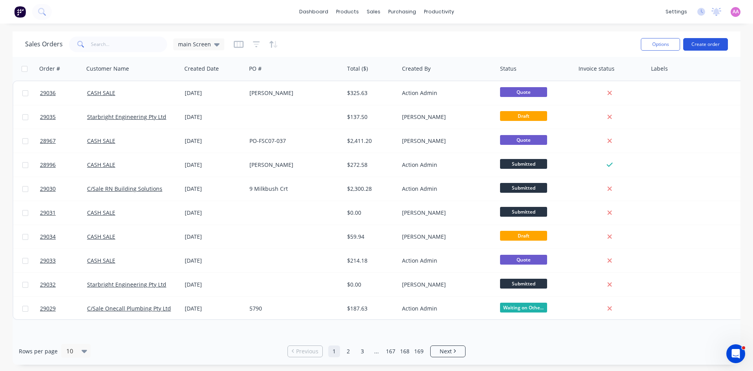
click at [702, 44] on button "Create order" at bounding box center [705, 44] width 45 height 13
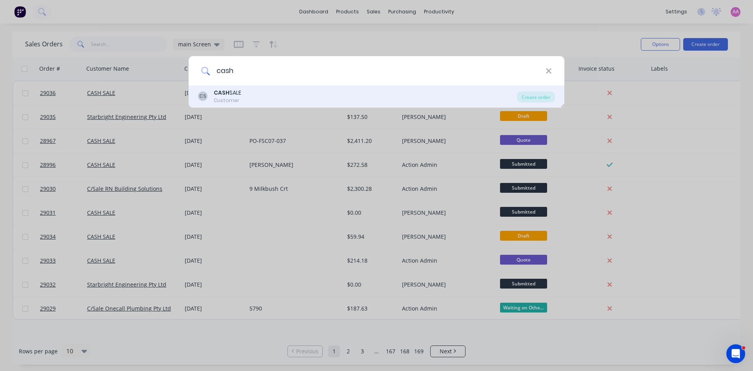
type input "cash"
click at [272, 92] on div "CS CASH SALE Customer" at bounding box center [357, 96] width 319 height 15
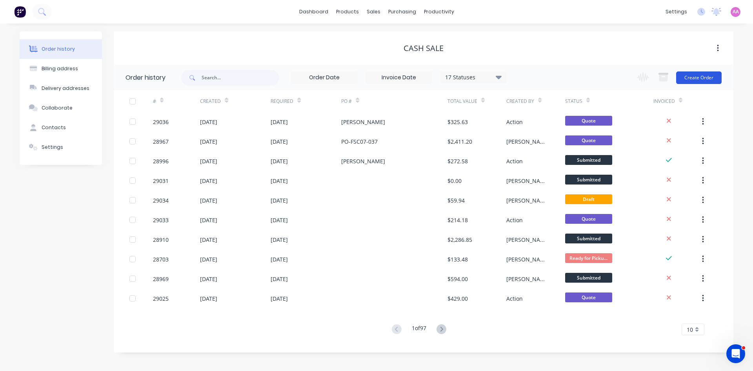
click at [700, 72] on button "Create Order" at bounding box center [698, 77] width 45 height 13
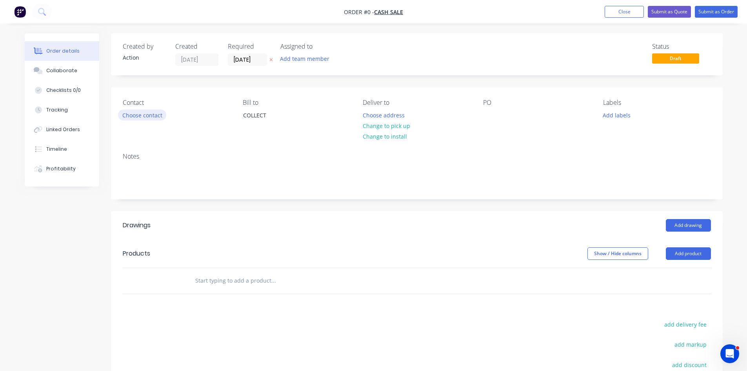
click at [137, 117] on button "Choose contact" at bounding box center [142, 114] width 48 height 11
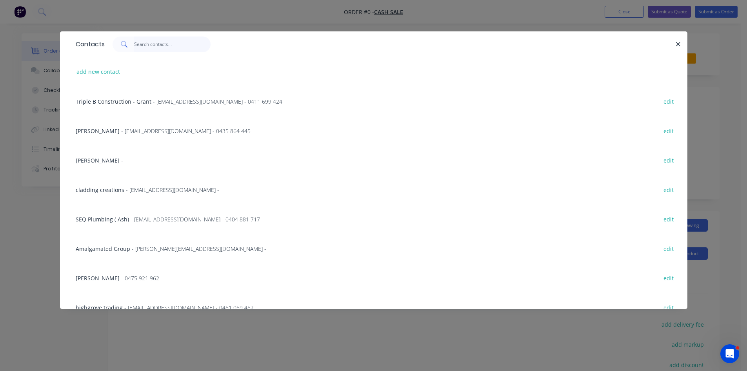
click at [179, 45] on input "text" at bounding box center [172, 44] width 76 height 16
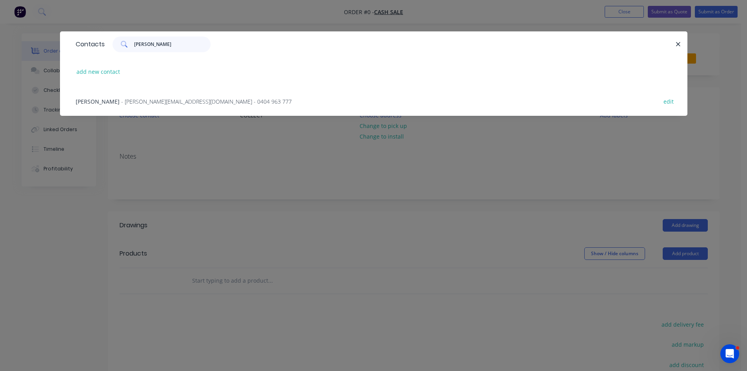
type input "[PERSON_NAME]"
click at [126, 104] on span "- [PERSON_NAME][EMAIL_ADDRESS][DOMAIN_NAME] - 0404 963 777" at bounding box center [206, 101] width 171 height 7
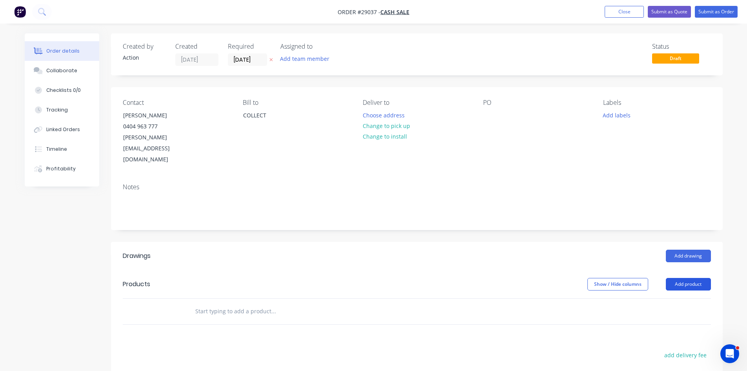
click at [688, 278] on button "Add product" at bounding box center [688, 284] width 45 height 13
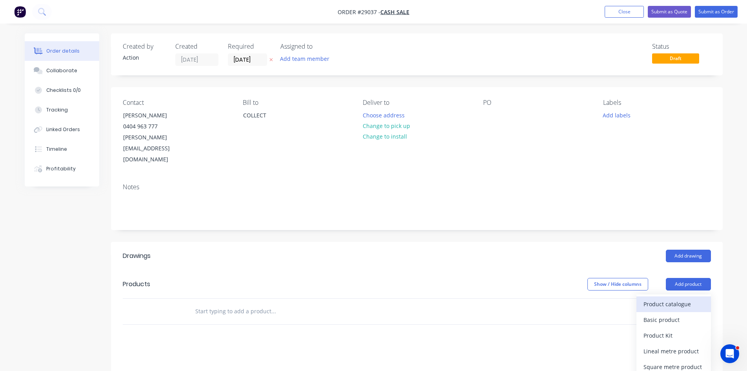
click at [669, 298] on div "Product catalogue" at bounding box center [674, 303] width 60 height 11
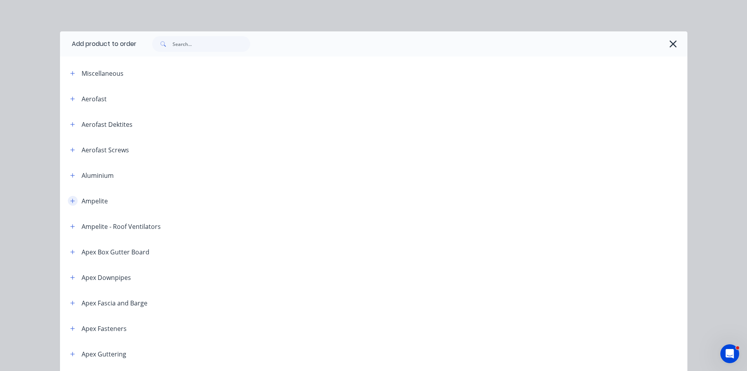
click at [69, 204] on button "button" at bounding box center [73, 201] width 10 height 10
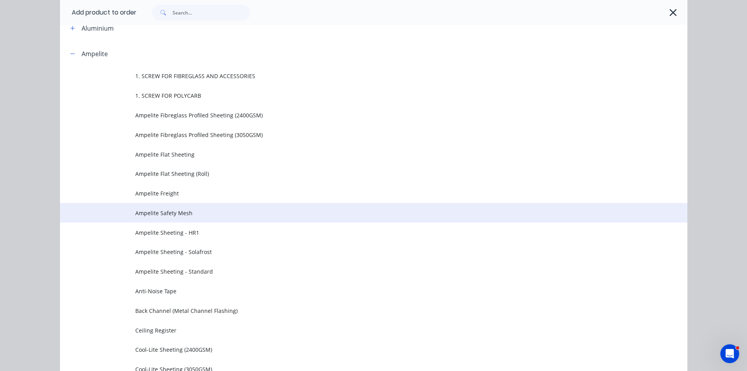
scroll to position [157, 0]
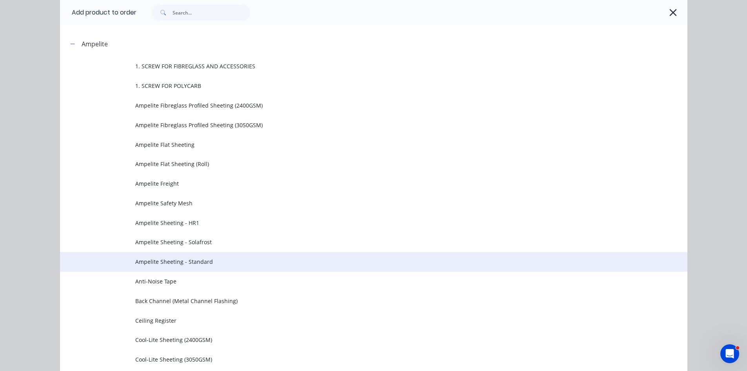
click at [196, 259] on span "Ampelite Sheeting - Standard" at bounding box center [356, 261] width 442 height 8
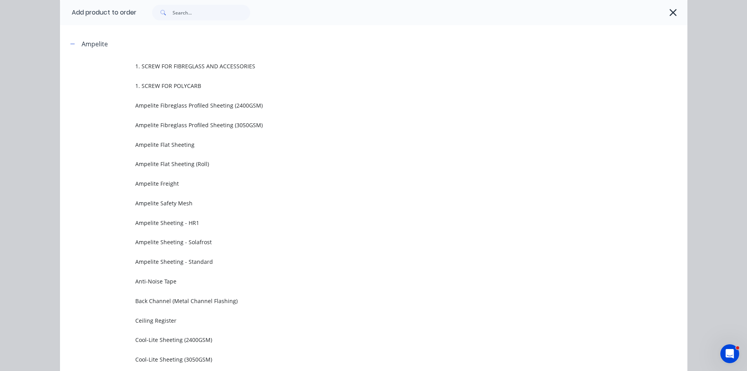
scroll to position [0, 0]
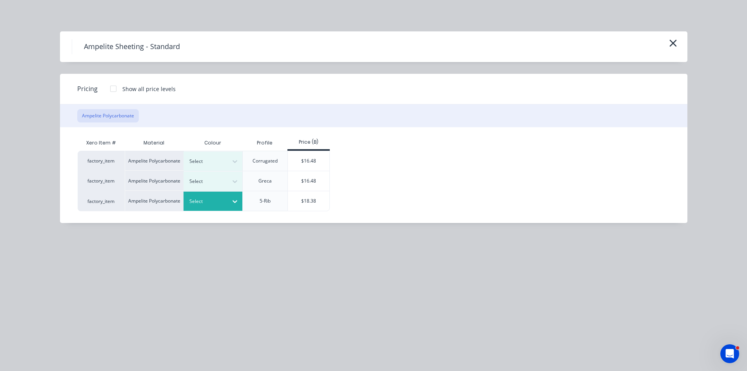
click at [228, 205] on div at bounding box center [235, 201] width 14 height 13
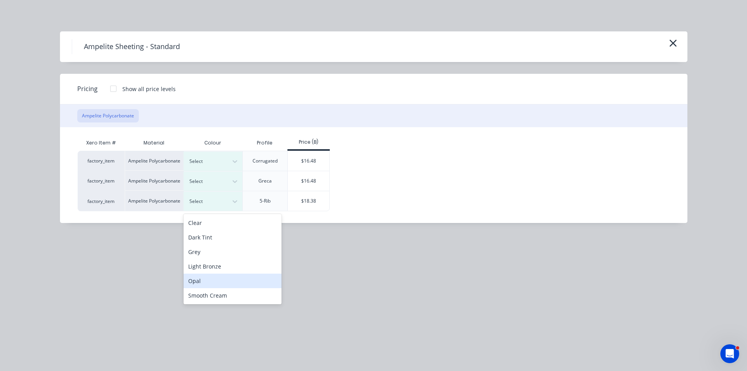
click at [209, 284] on div "Opal" at bounding box center [233, 280] width 98 height 15
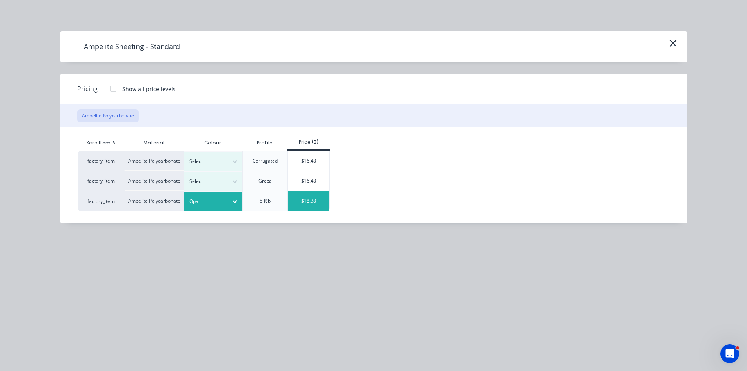
click at [310, 202] on div "$18.38" at bounding box center [309, 201] width 42 height 20
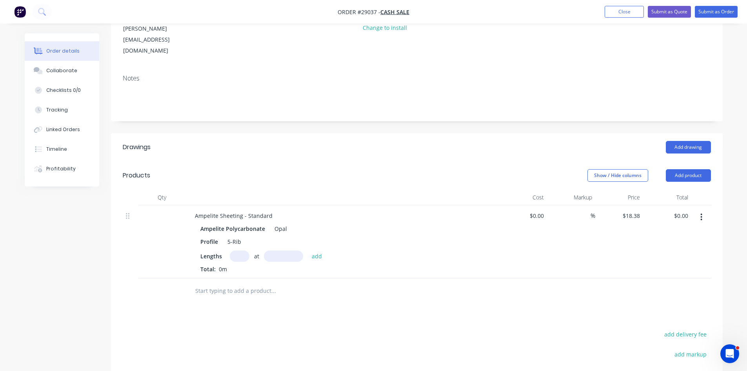
scroll to position [118, 0]
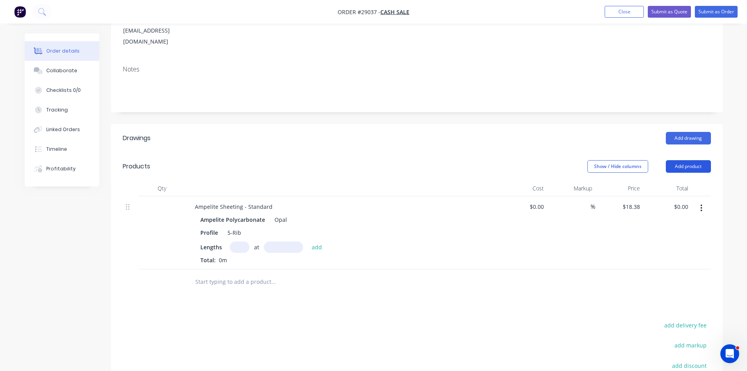
click at [686, 160] on button "Add product" at bounding box center [688, 166] width 45 height 13
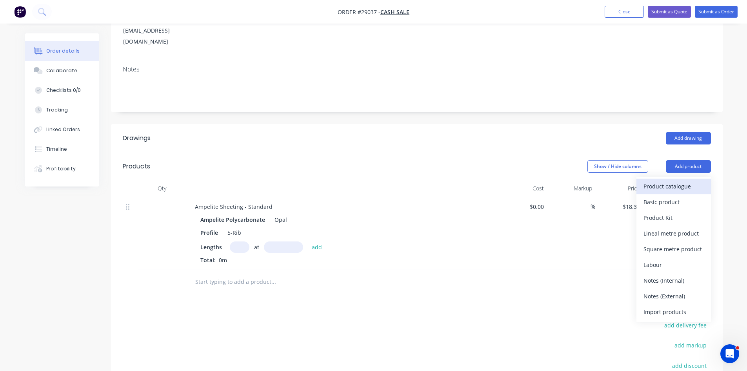
click at [673, 180] on div "Product catalogue" at bounding box center [674, 185] width 60 height 11
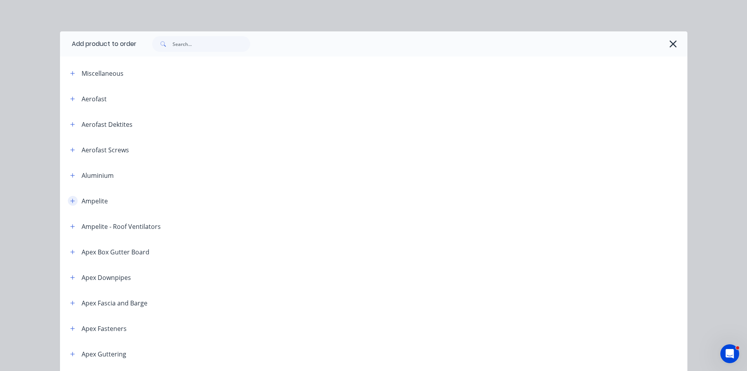
click at [70, 198] on icon "button" at bounding box center [72, 200] width 5 height 5
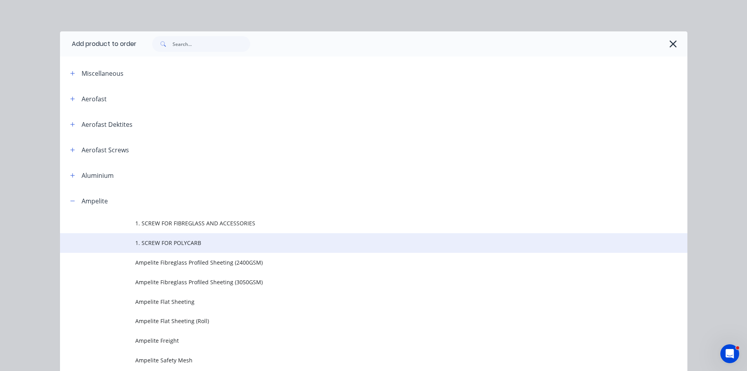
click at [189, 242] on span "1. SCREW FOR POLYCARB" at bounding box center [356, 242] width 442 height 8
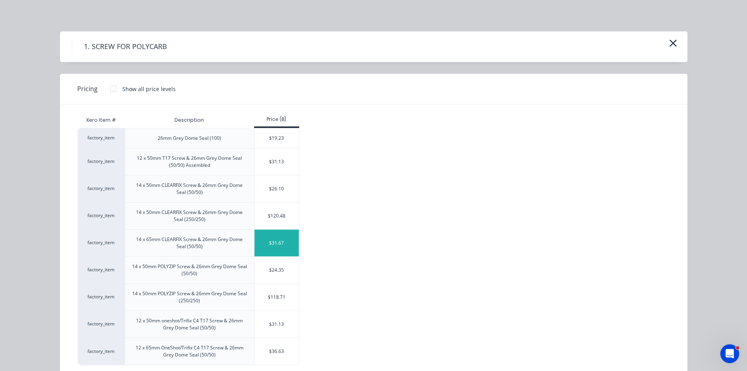
click at [271, 239] on div "$31.67" at bounding box center [277, 242] width 44 height 27
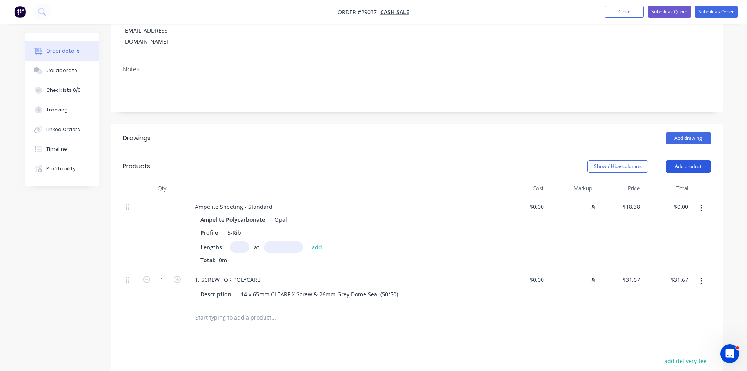
click at [685, 160] on button "Add product" at bounding box center [688, 166] width 45 height 13
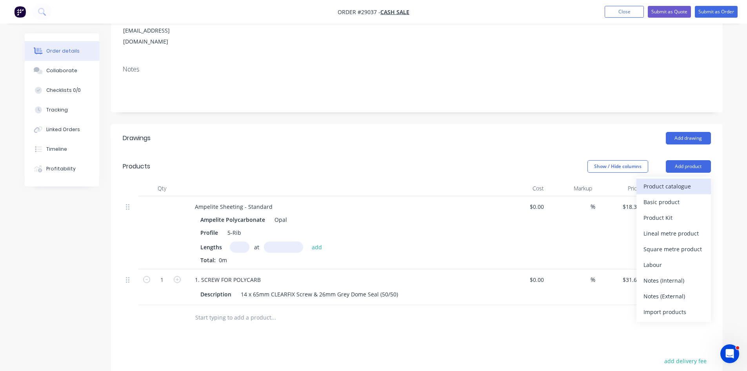
click at [670, 180] on div "Product catalogue" at bounding box center [674, 185] width 60 height 11
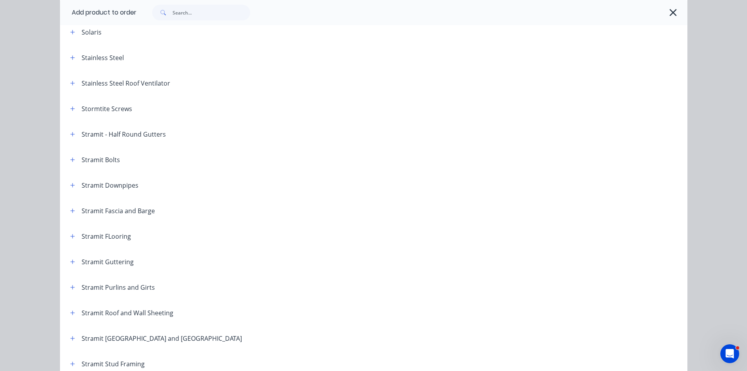
scroll to position [1177, 0]
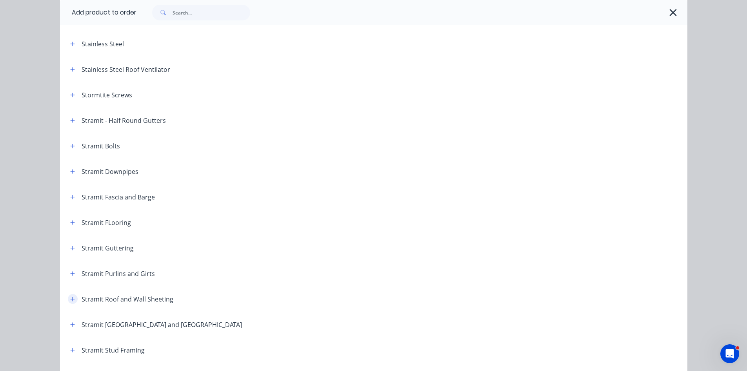
click at [68, 302] on button "button" at bounding box center [73, 299] width 10 height 10
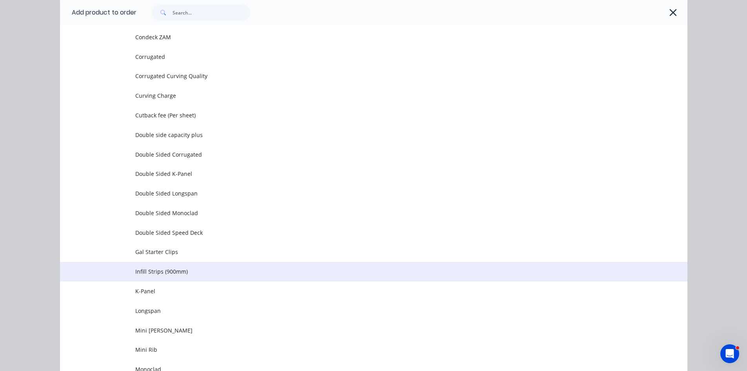
scroll to position [1608, 0]
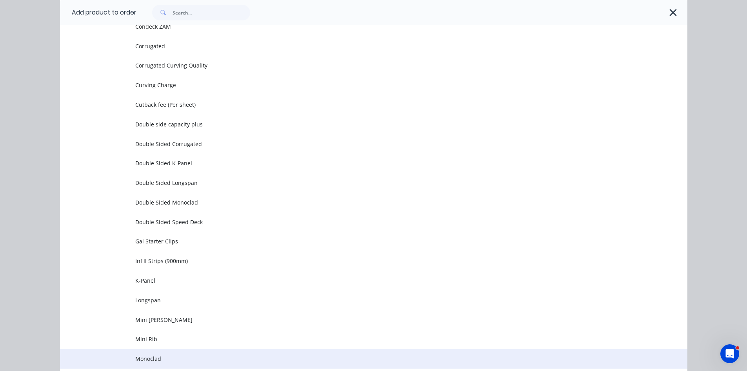
click at [151, 354] on td "Monoclad" at bounding box center [411, 359] width 552 height 20
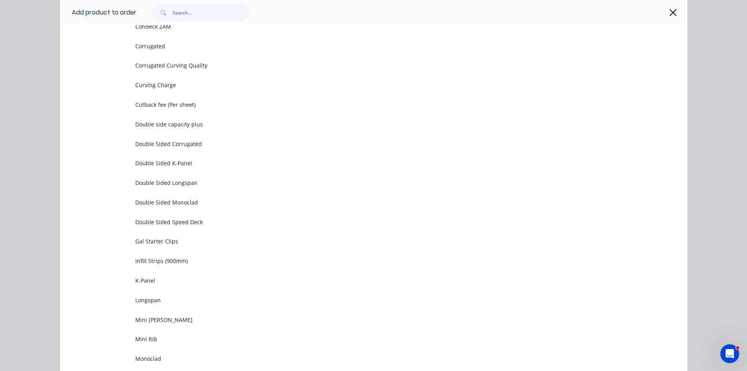
scroll to position [0, 0]
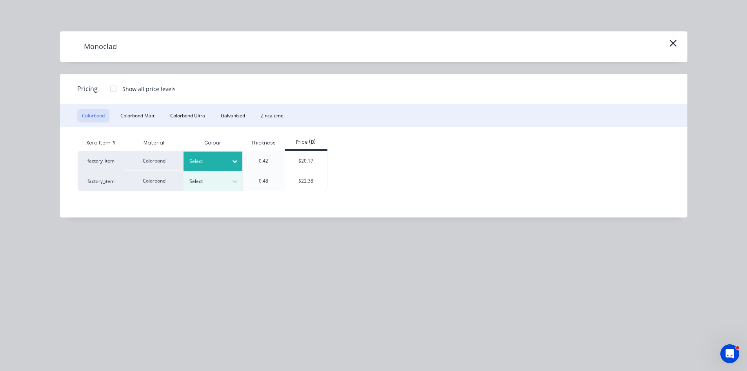
click at [230, 156] on div at bounding box center [235, 161] width 14 height 13
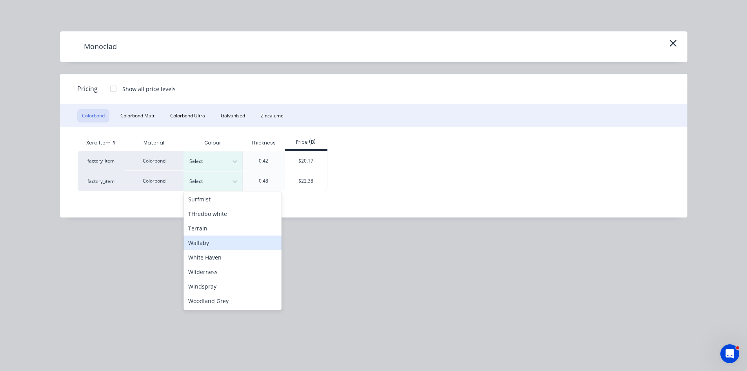
scroll to position [235, 0]
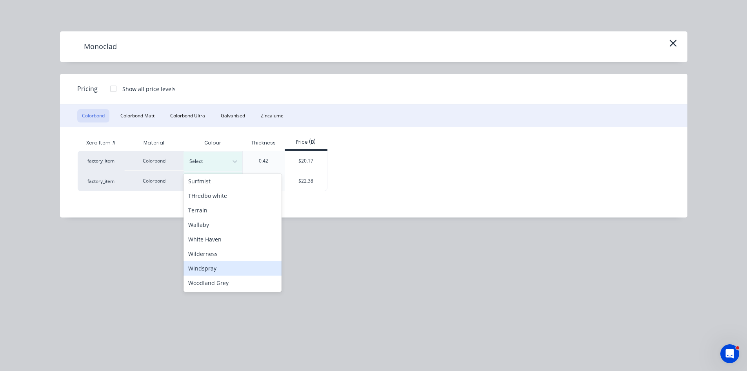
click at [214, 268] on div "Windspray" at bounding box center [233, 268] width 98 height 15
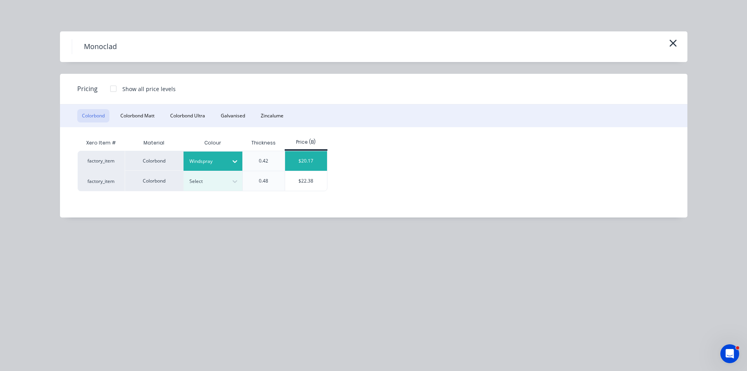
click at [309, 158] on div "$20.17" at bounding box center [306, 161] width 42 height 20
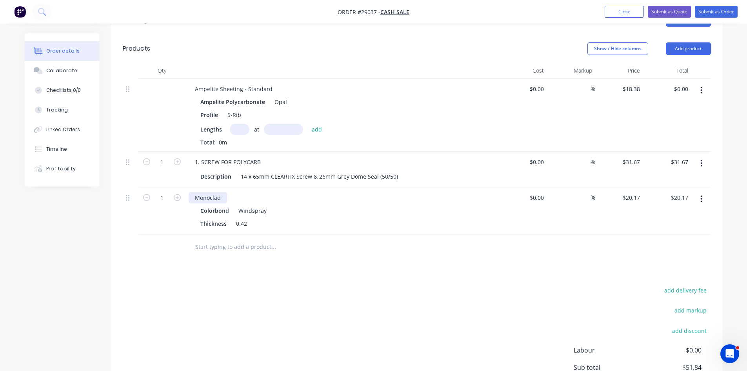
click at [226, 192] on div "Monoclad" at bounding box center [208, 197] width 38 height 11
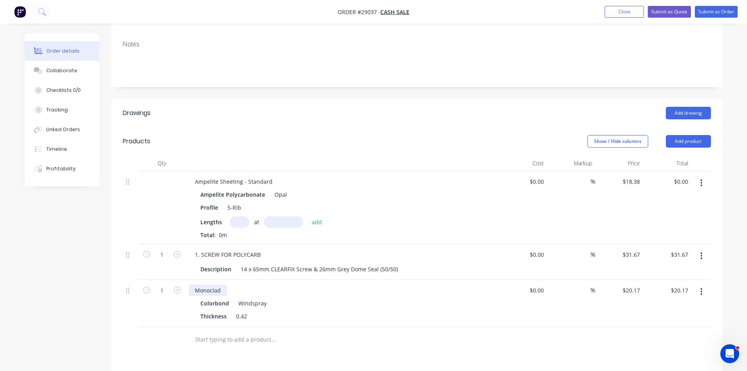
scroll to position [118, 0]
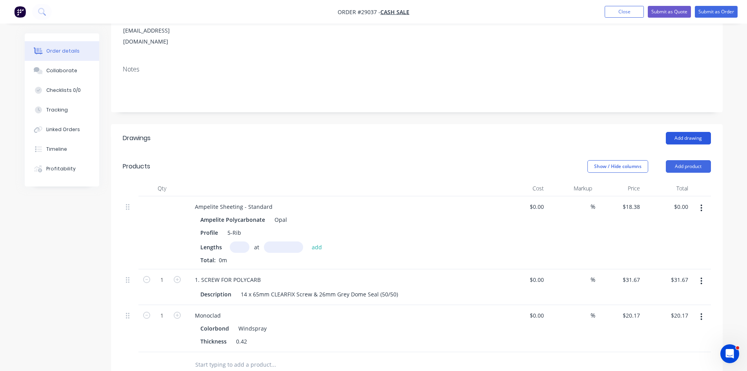
click at [706, 132] on button "Add drawing" at bounding box center [688, 138] width 45 height 13
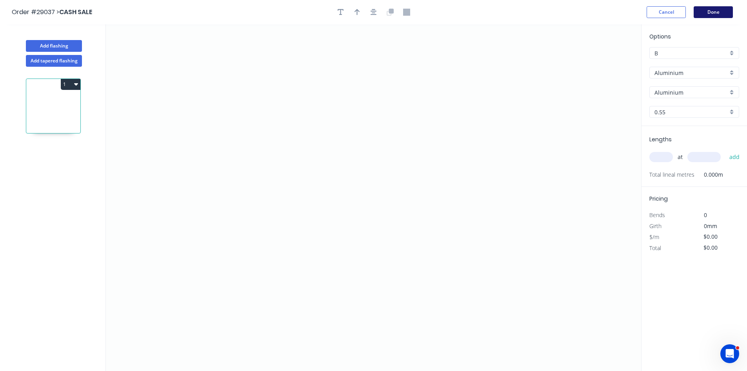
click at [711, 12] on button "Done" at bounding box center [713, 12] width 39 height 12
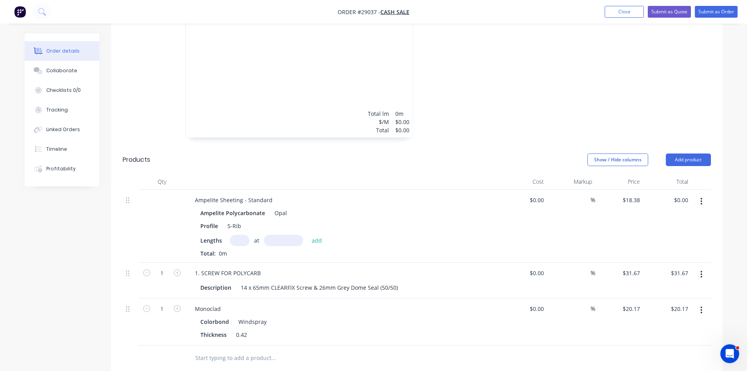
scroll to position [275, 0]
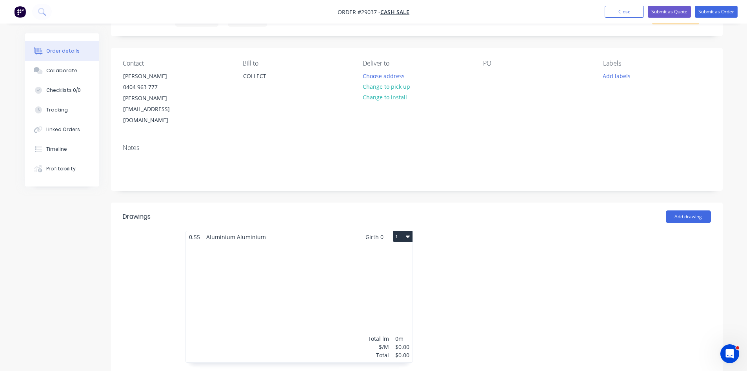
click at [293, 243] on div "Total lm $/M Total 0m $0.00 $0.00" at bounding box center [299, 302] width 227 height 120
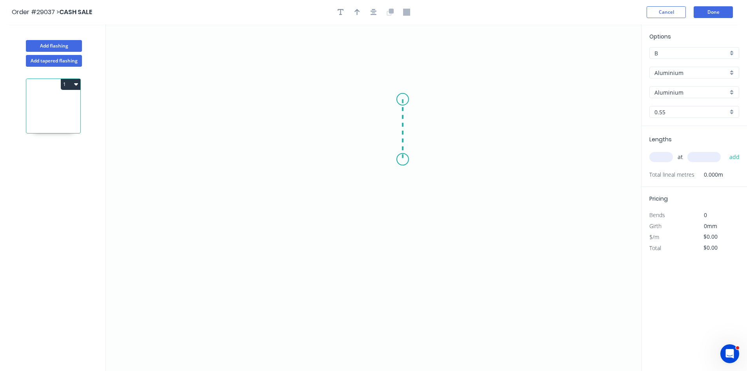
drag, startPoint x: 403, startPoint y: 99, endPoint x: 406, endPoint y: 159, distance: 60.1
click at [406, 159] on icon "0" at bounding box center [373, 197] width 535 height 346
click at [348, 182] on icon "0 ?" at bounding box center [373, 197] width 535 height 346
click at [420, 123] on rect at bounding box center [415, 125] width 16 height 11
type input "$1.00"
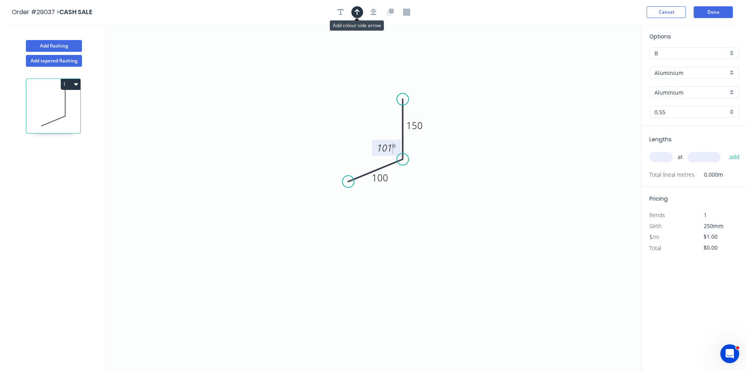
click at [359, 9] on icon "button" at bounding box center [357, 12] width 5 height 7
drag, startPoint x: 602, startPoint y: 65, endPoint x: 358, endPoint y: 124, distance: 251.1
click at [341, 123] on icon at bounding box center [337, 110] width 7 height 25
click at [678, 75] on input "Aluminium" at bounding box center [691, 73] width 73 height 8
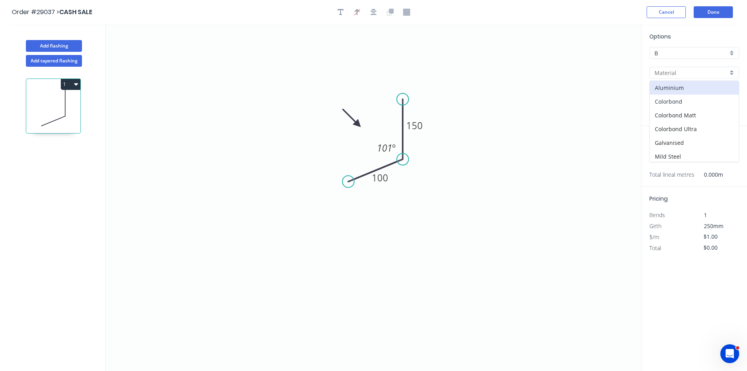
click at [672, 99] on div "Colorbond" at bounding box center [694, 102] width 89 height 14
type input "Colorbond"
type input "Basalt"
type input "$12.91"
click at [680, 94] on input "Basalt" at bounding box center [691, 92] width 73 height 8
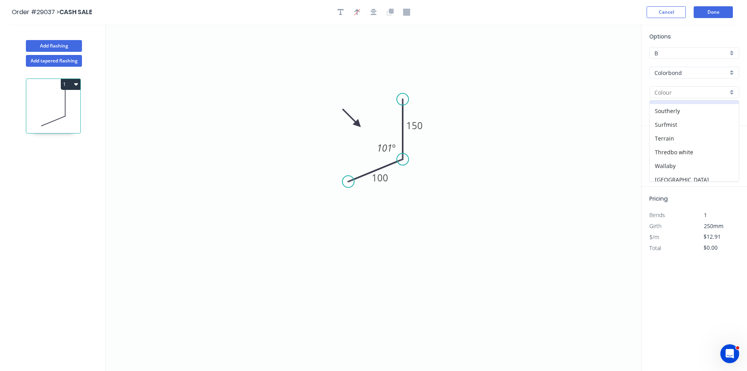
scroll to position [290, 0]
click at [668, 161] on div "Windspray" at bounding box center [694, 161] width 89 height 14
type input "Windspray"
click at [667, 162] on input "text" at bounding box center [661, 157] width 24 height 10
type input "2"
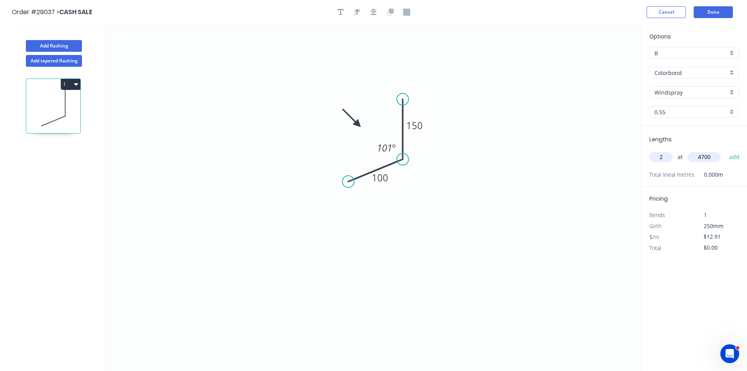
type input "4700"
click at [726, 150] on button "add" at bounding box center [735, 156] width 18 height 13
type input "$121.35"
type input "1"
type input "2000"
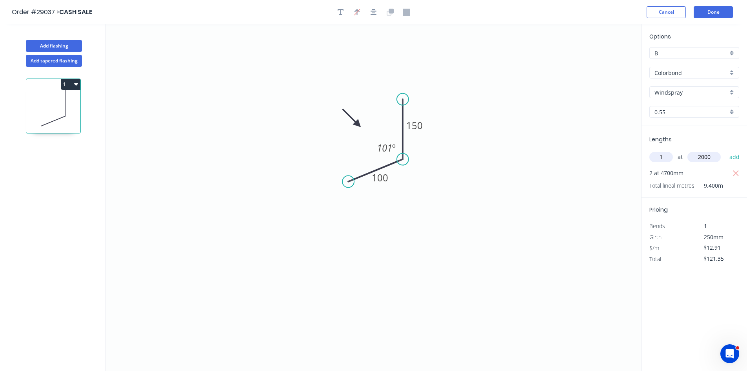
click at [726, 150] on button "add" at bounding box center [735, 156] width 18 height 13
type input "$147.17"
click at [53, 42] on button "Add flashing" at bounding box center [54, 46] width 56 height 12
type input "$0.00"
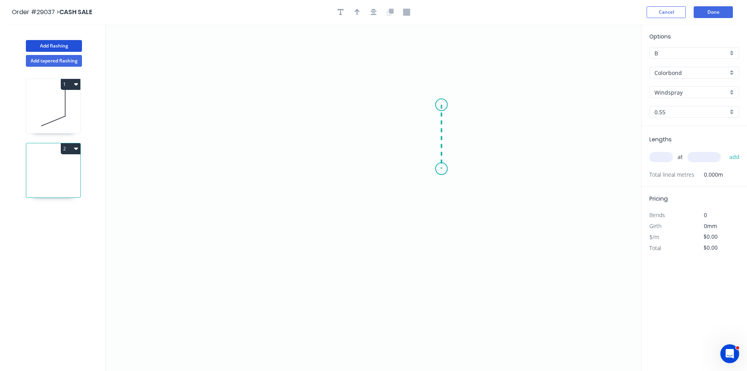
drag, startPoint x: 442, startPoint y: 105, endPoint x: 438, endPoint y: 169, distance: 64.8
click at [438, 169] on icon "0" at bounding box center [373, 197] width 535 height 346
click at [358, 164] on icon "0 ?" at bounding box center [373, 197] width 535 height 346
click at [360, 133] on icon "0 ? ?" at bounding box center [373, 197] width 535 height 346
click at [463, 133] on rect at bounding box center [452, 133] width 25 height 16
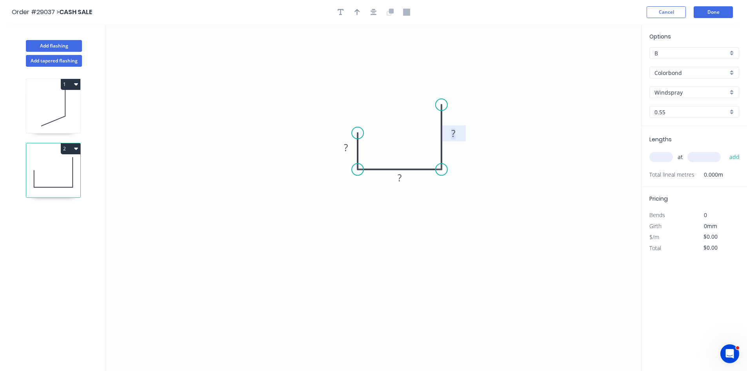
click at [457, 133] on rect at bounding box center [454, 133] width 16 height 11
click at [353, 17] on button "button" at bounding box center [357, 12] width 12 height 12
type input "$15.92"
drag, startPoint x: 602, startPoint y: 62, endPoint x: 403, endPoint y: 111, distance: 204.8
click at [391, 111] on icon at bounding box center [387, 101] width 7 height 25
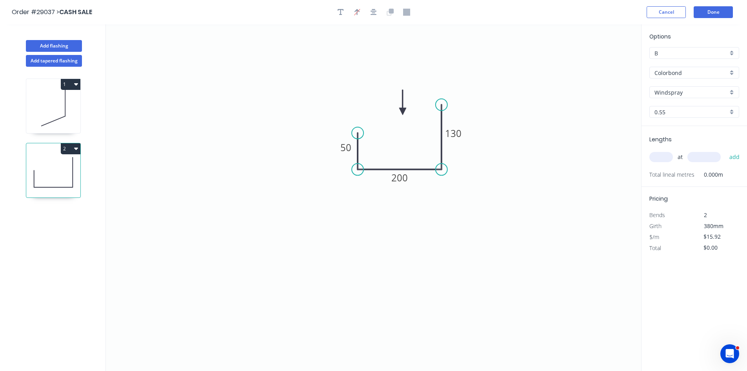
click at [659, 155] on input "text" at bounding box center [661, 157] width 24 height 10
type input "2"
type input "3000"
click at [726, 150] on button "add" at bounding box center [735, 156] width 18 height 13
click at [65, 153] on button "2" at bounding box center [71, 148] width 20 height 11
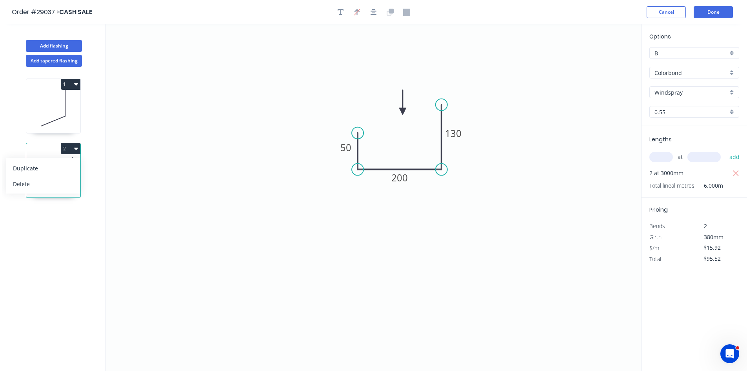
drag, startPoint x: 53, startPoint y: 170, endPoint x: 60, endPoint y: 171, distance: 7.5
click at [52, 170] on div "Duplicate" at bounding box center [43, 167] width 60 height 11
type input "$0.00"
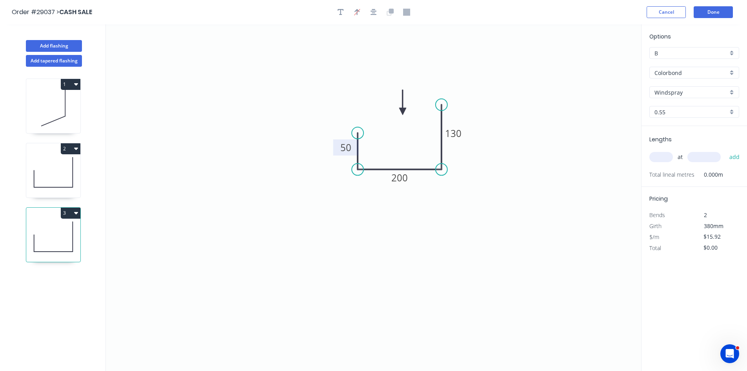
click at [342, 149] on tspan "50" at bounding box center [345, 147] width 11 height 13
click at [656, 158] on input "text" at bounding box center [661, 157] width 24 height 10
type input "$38.70"
type input "1"
type input "3000"
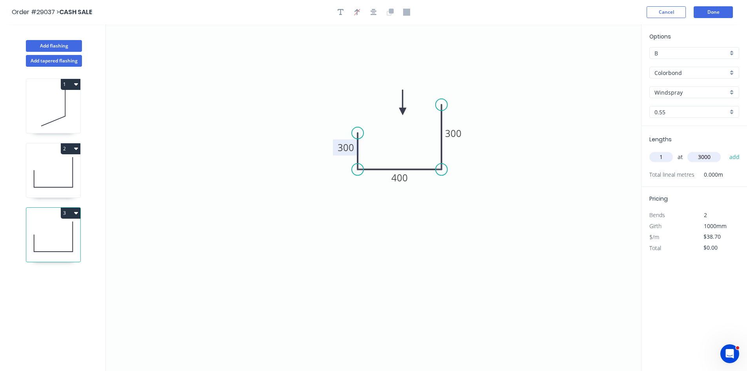
click at [726, 150] on button "add" at bounding box center [735, 156] width 18 height 13
type input "$116.10"
click at [64, 167] on icon at bounding box center [53, 172] width 54 height 50
type input "$15.92"
type input "$95.52"
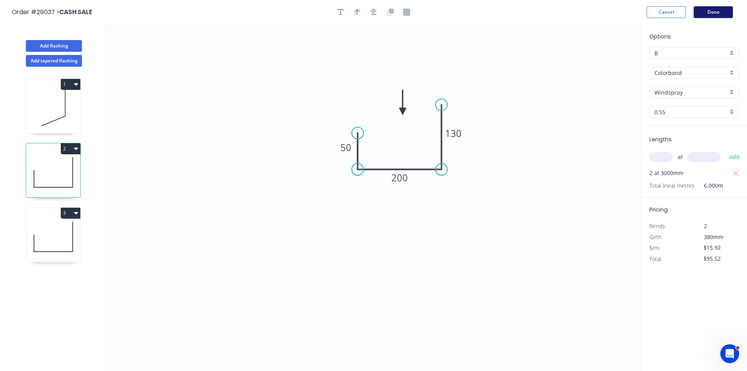
click at [708, 12] on button "Done" at bounding box center [713, 12] width 39 height 12
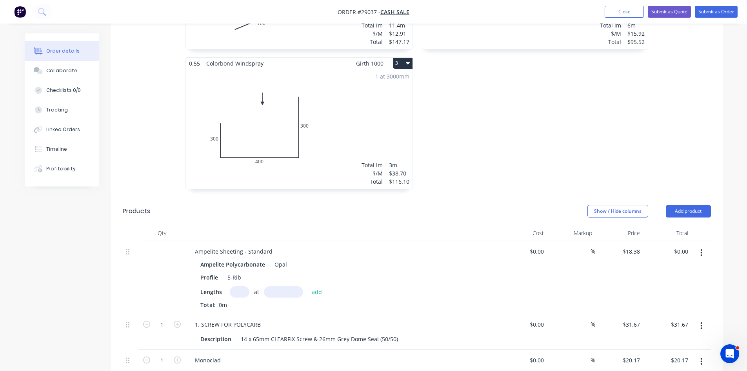
scroll to position [353, 0]
click at [233, 285] on input "text" at bounding box center [240, 290] width 20 height 11
type input "1"
type input "2400"
click at [308, 285] on button "add" at bounding box center [317, 290] width 18 height 11
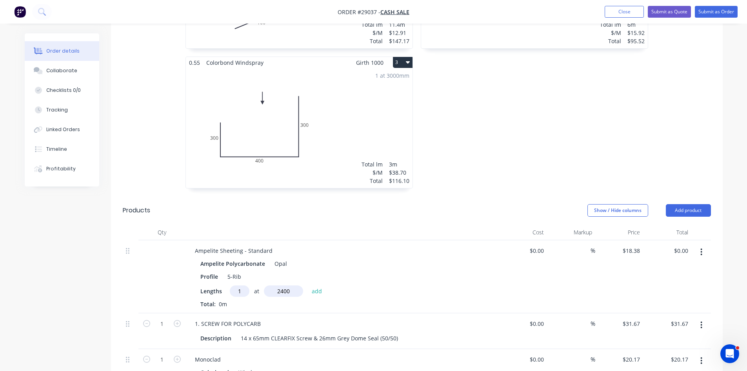
type input "$44.11"
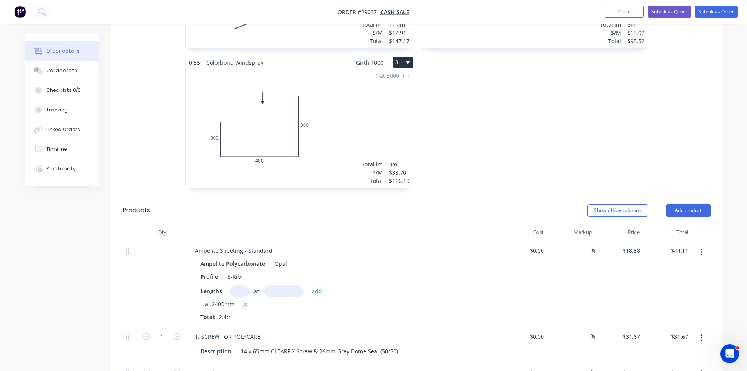
scroll to position [471, 0]
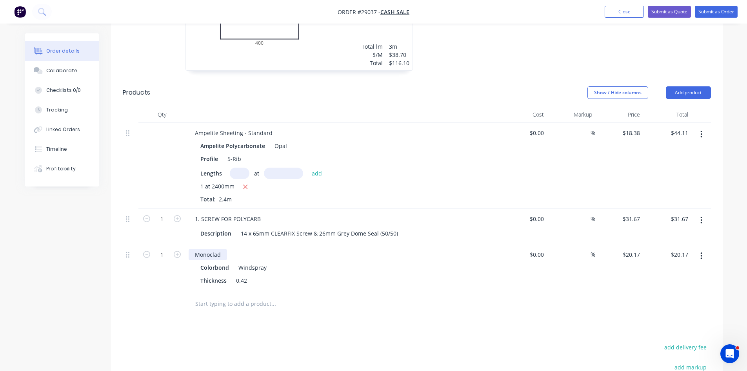
click at [226, 249] on div "Monoclad" at bounding box center [208, 254] width 38 height 11
drag, startPoint x: 162, startPoint y: 234, endPoint x: 169, endPoint y: 234, distance: 7.1
click at [162, 249] on input "1" at bounding box center [162, 255] width 20 height 12
type input "14.02"
type input "$282.78"
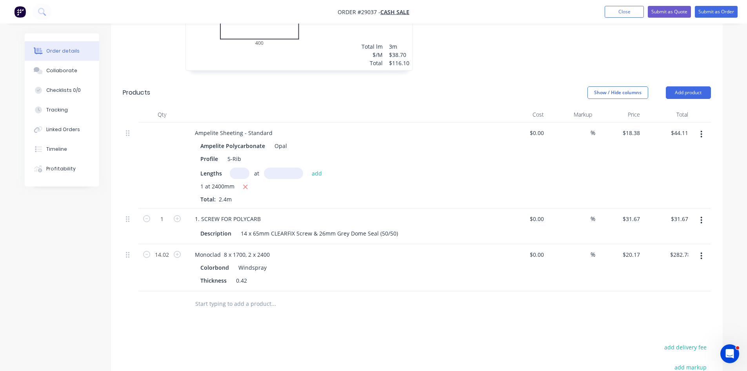
click at [331, 307] on div "Drawings Add drawing 0.55 Colorbond Windspray Girth 250 1 0 100 150 101 º 0 100…" at bounding box center [417, 138] width 612 height 734
click at [693, 86] on button "Add product" at bounding box center [688, 92] width 45 height 13
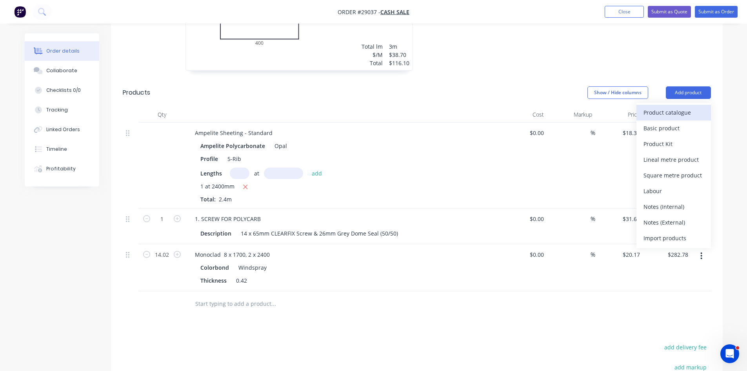
click at [684, 107] on div "Product catalogue" at bounding box center [674, 112] width 60 height 11
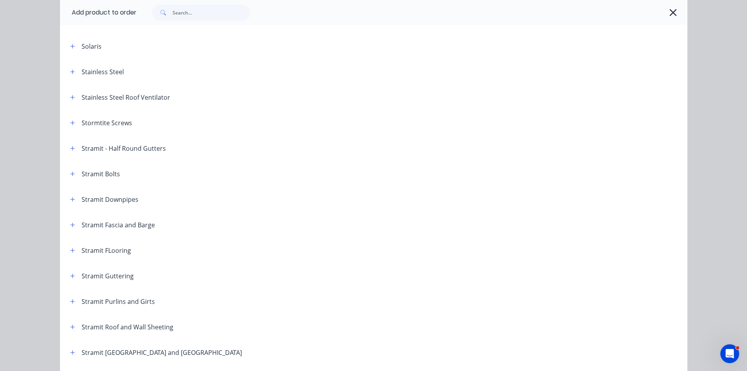
scroll to position [1137, 0]
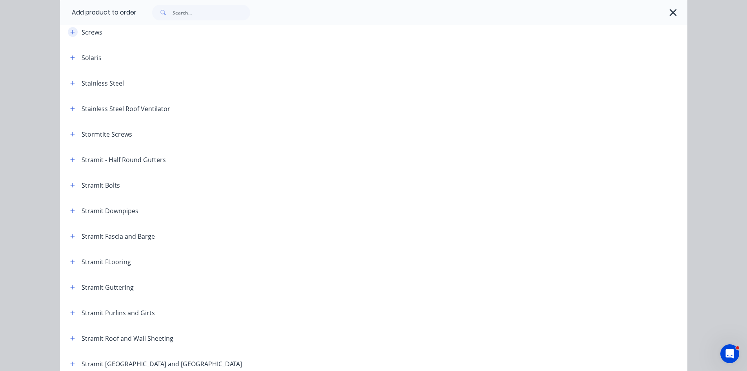
click at [68, 30] on button "button" at bounding box center [73, 32] width 10 height 10
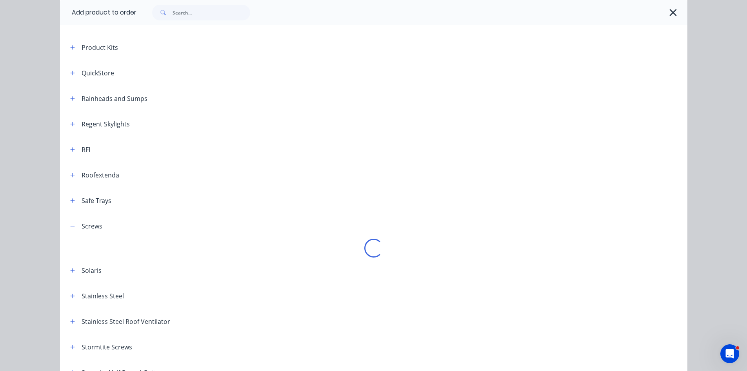
scroll to position [941, 0]
click at [73, 229] on button "button" at bounding box center [73, 228] width 10 height 10
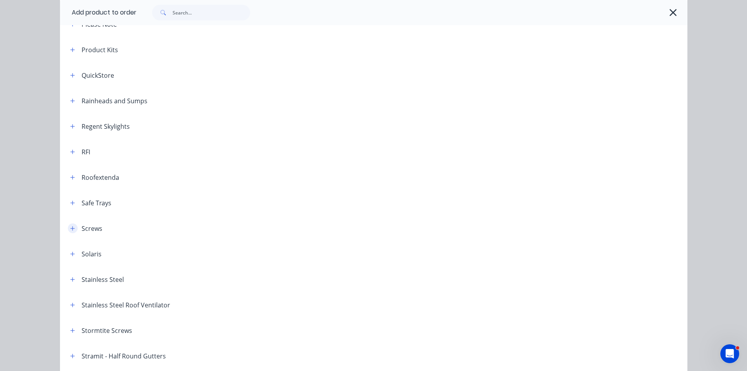
click at [71, 228] on icon "button" at bounding box center [72, 228] width 4 height 4
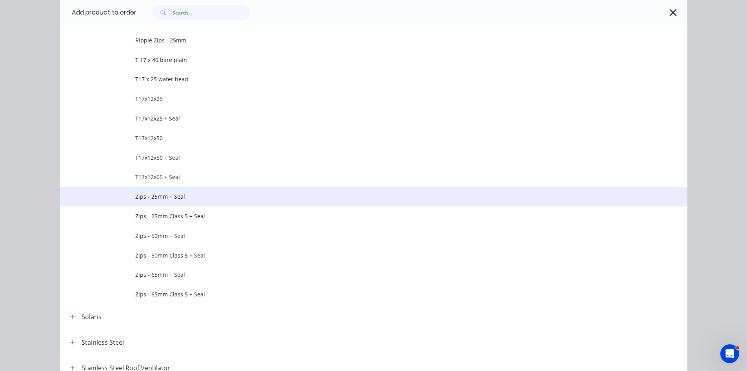
scroll to position [1726, 0]
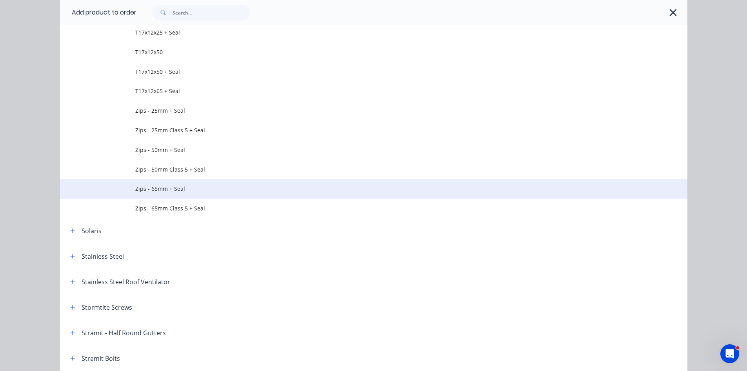
click at [146, 193] on td "Zips - 65mm + Seal" at bounding box center [411, 189] width 552 height 20
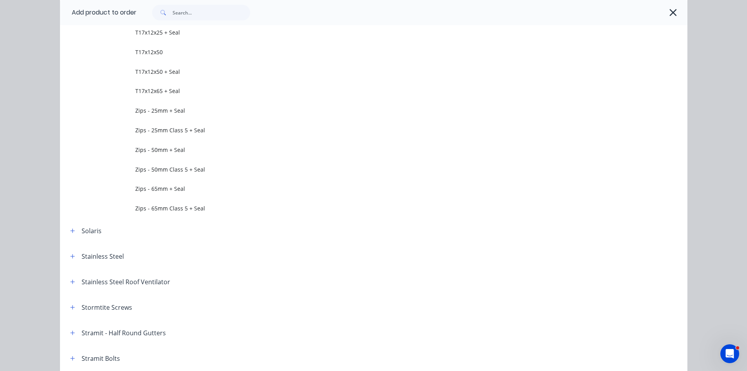
scroll to position [0, 0]
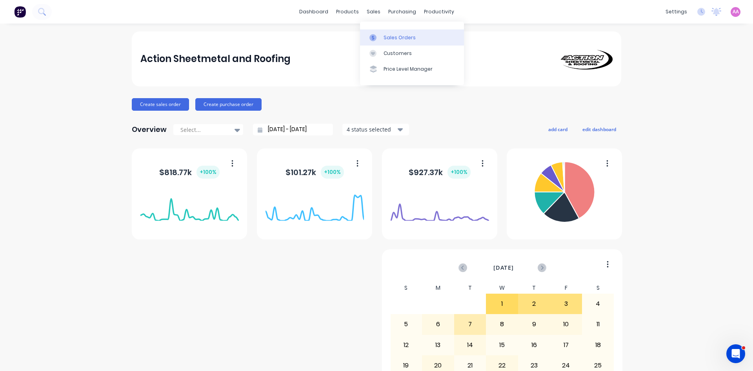
click at [387, 35] on div "Sales Orders" at bounding box center [400, 37] width 32 height 7
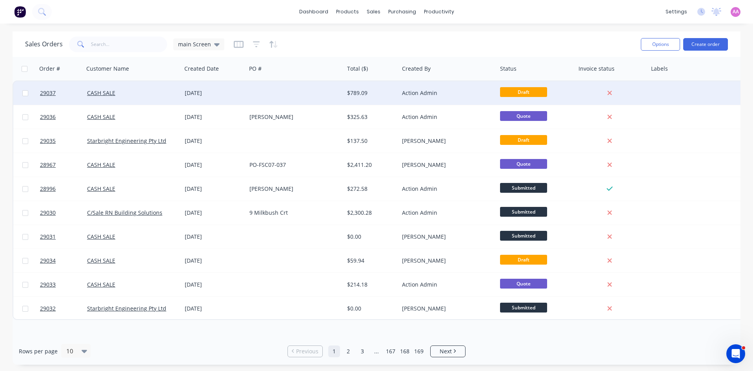
click at [271, 91] on div at bounding box center [295, 93] width 98 height 24
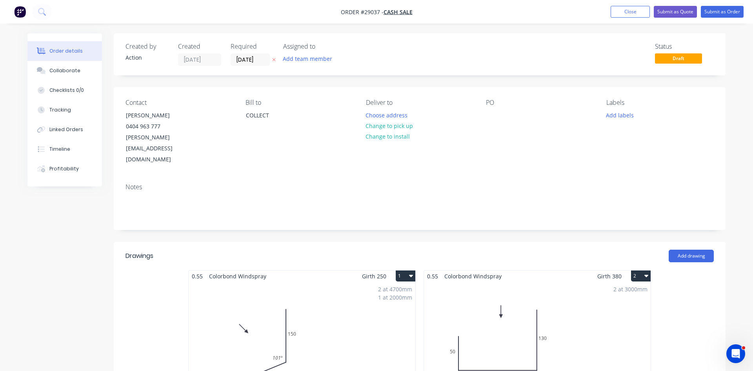
type input "$18.38"
type input "$44.11"
type input "$31.67"
type input "$20.17"
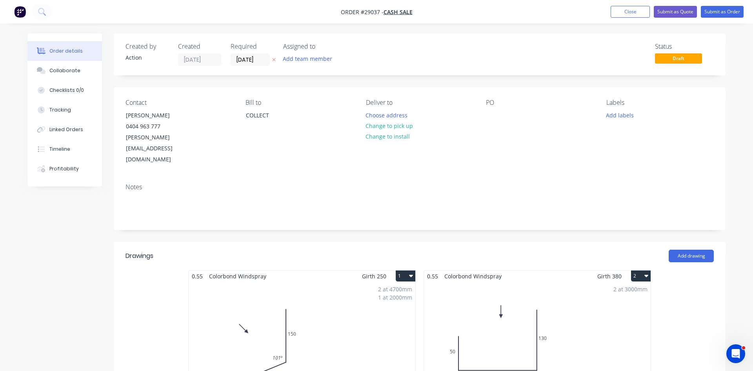
type input "$282.78"
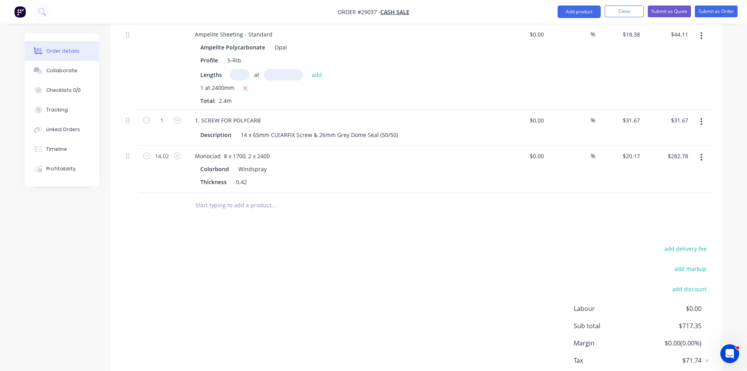
scroll to position [588, 0]
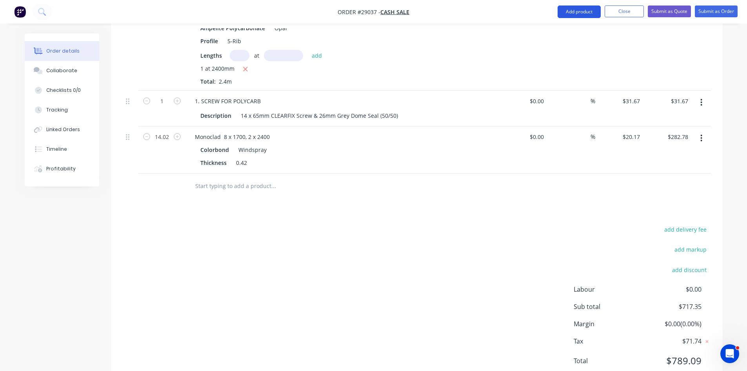
click at [566, 13] on button "Add product" at bounding box center [579, 11] width 43 height 13
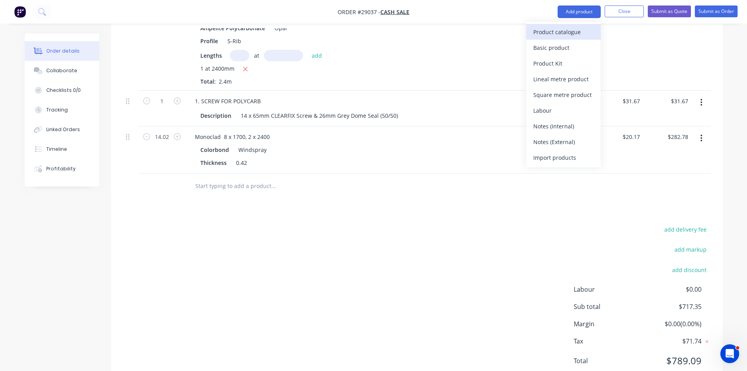
click at [560, 30] on div "Product catalogue" at bounding box center [563, 31] width 60 height 11
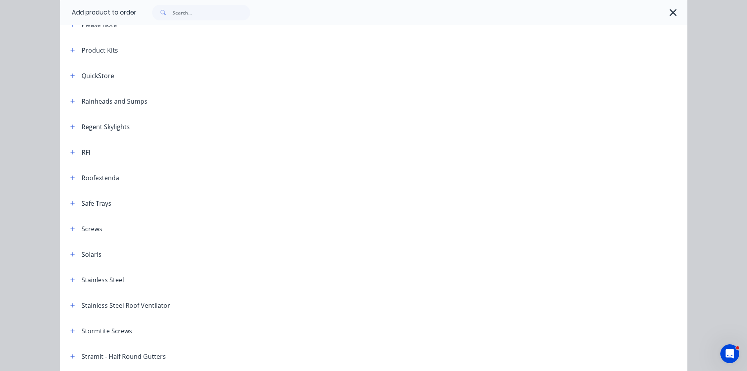
scroll to position [941, 0]
click at [70, 229] on icon "button" at bounding box center [72, 228] width 5 height 5
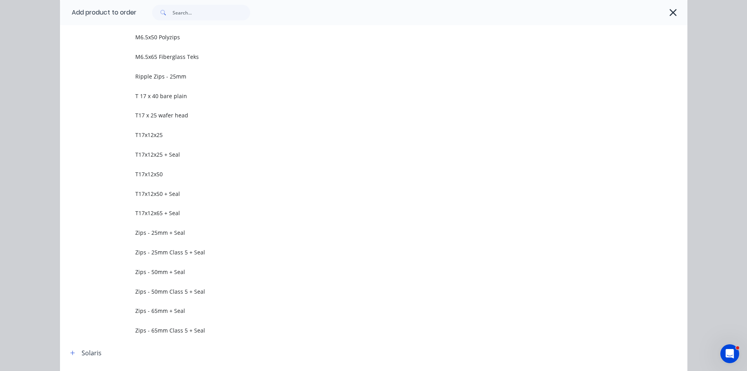
scroll to position [1686, 0]
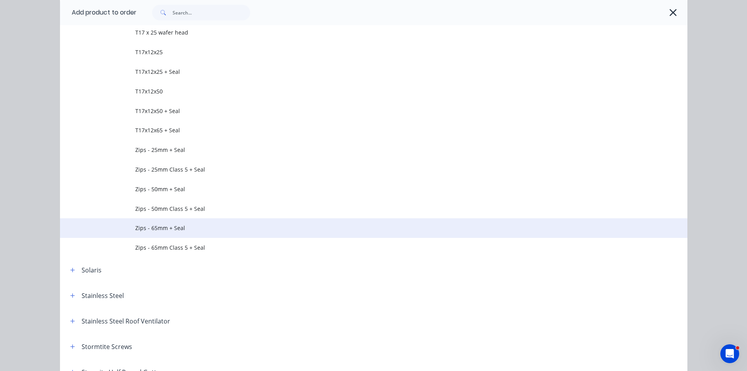
click at [167, 232] on span "Zips - 65mm + Seal" at bounding box center [356, 228] width 442 height 8
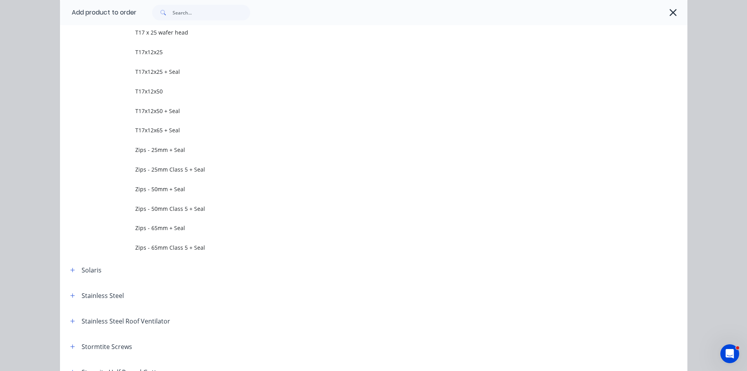
scroll to position [0, 0]
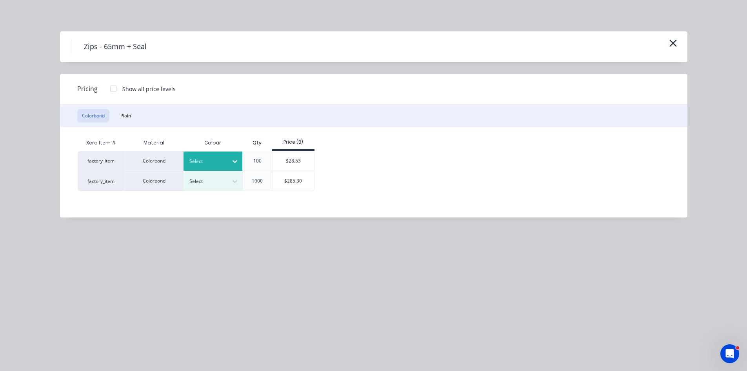
click at [228, 159] on div at bounding box center [235, 161] width 14 height 13
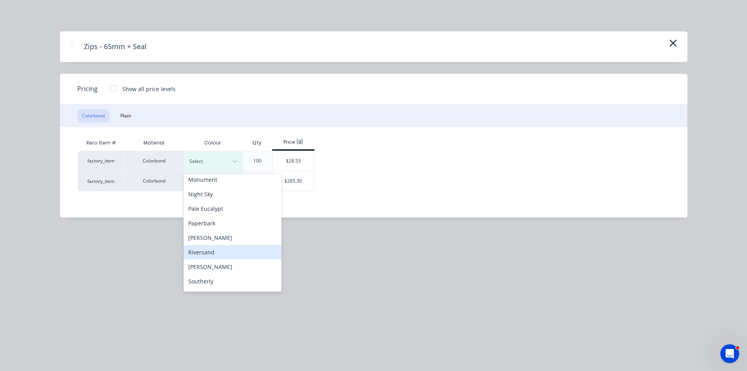
scroll to position [350, 0]
click at [200, 266] on div "Windspray" at bounding box center [233, 268] width 98 height 15
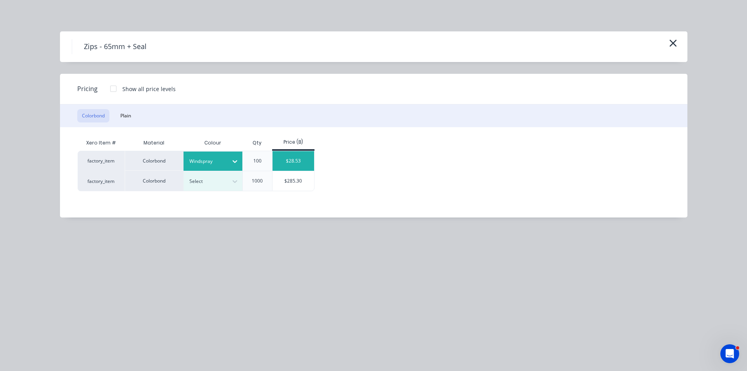
click at [285, 169] on div "$28.53" at bounding box center [294, 161] width 42 height 20
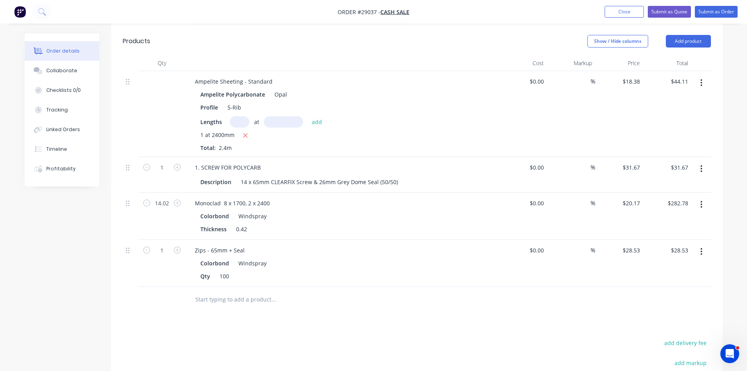
scroll to position [510, 0]
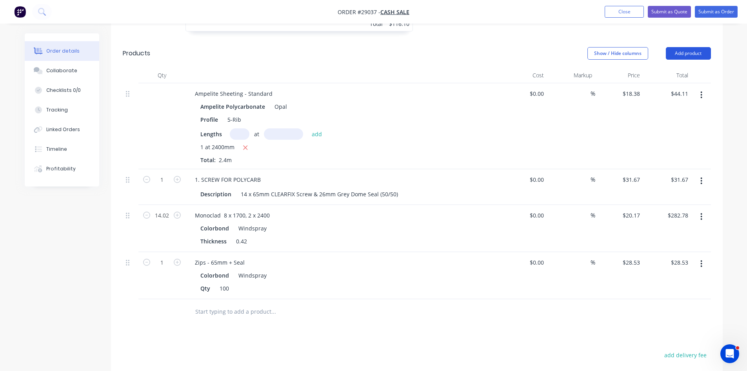
click at [684, 47] on button "Add product" at bounding box center [688, 53] width 45 height 13
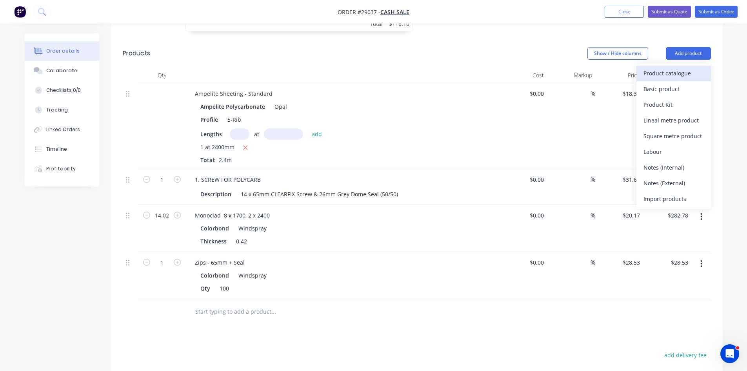
click at [678, 67] on div "Product catalogue" at bounding box center [674, 72] width 60 height 11
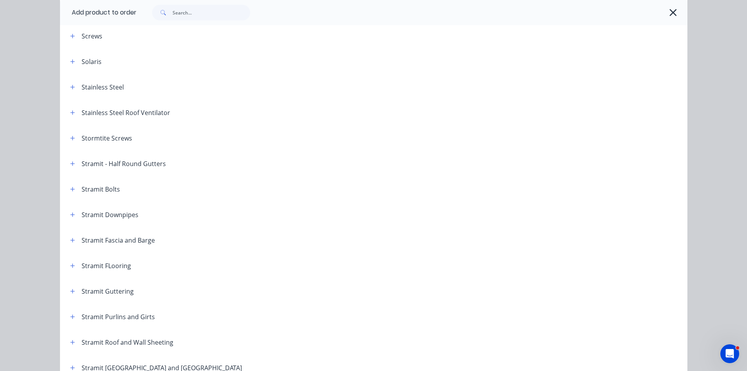
scroll to position [1137, 0]
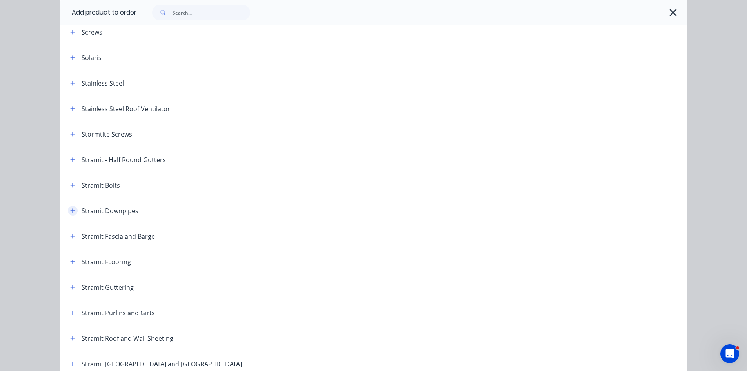
click at [68, 213] on button "button" at bounding box center [73, 211] width 10 height 10
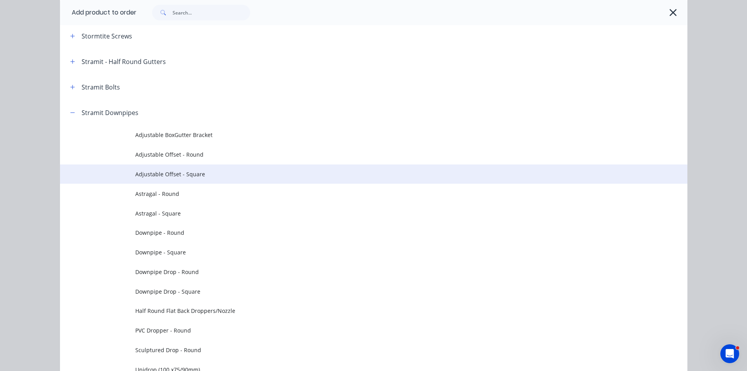
scroll to position [1373, 0]
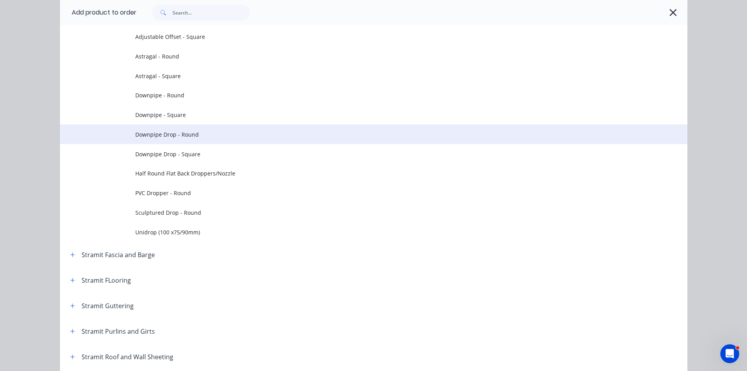
click at [153, 134] on span "Downpipe Drop - Round" at bounding box center [356, 134] width 442 height 8
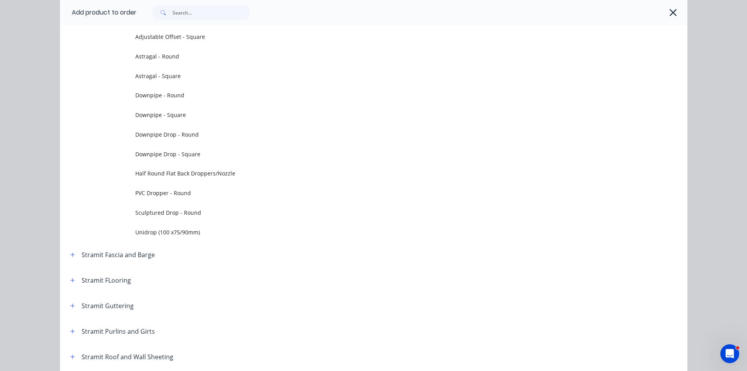
scroll to position [0, 0]
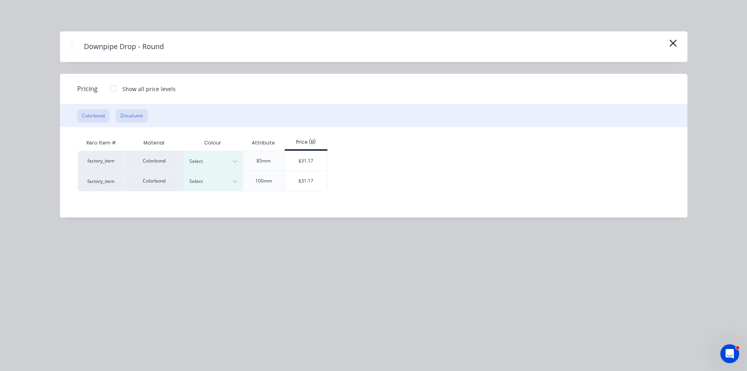
click at [124, 113] on button "Zincalume" at bounding box center [132, 115] width 32 height 13
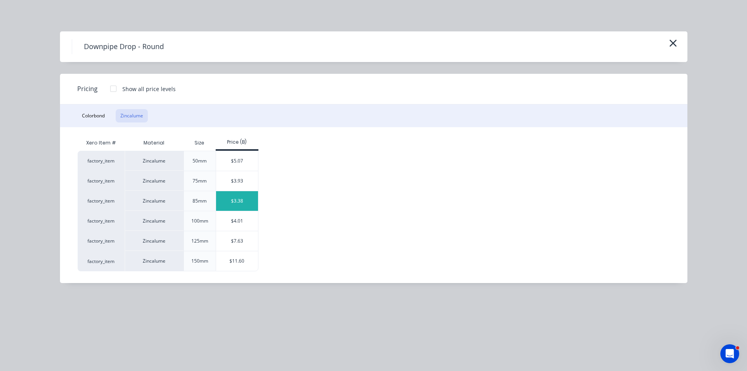
click at [239, 202] on div "$3.38" at bounding box center [237, 201] width 42 height 20
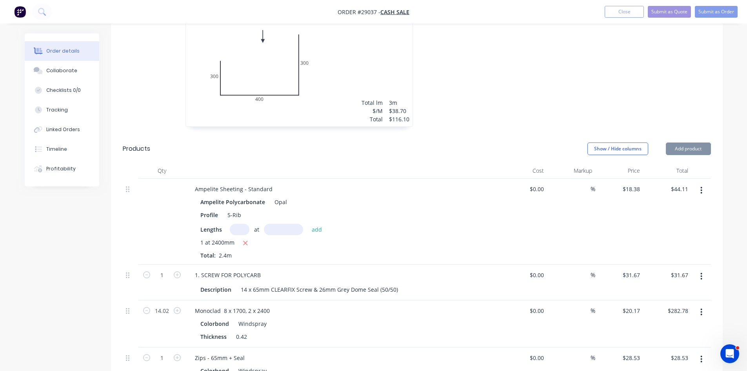
scroll to position [414, 0]
click at [682, 143] on button "Add product" at bounding box center [688, 149] width 45 height 13
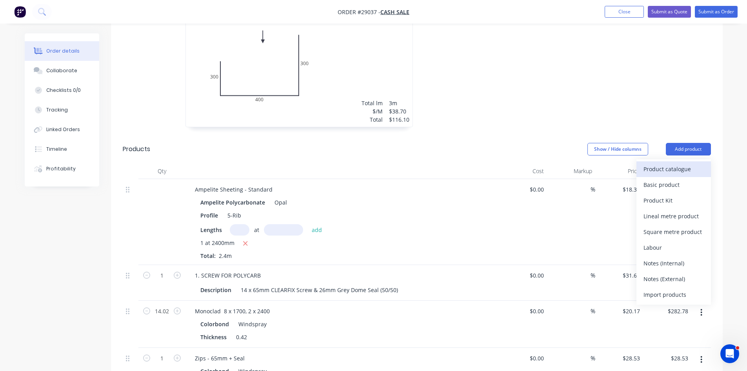
click at [663, 163] on div "Product catalogue" at bounding box center [674, 168] width 60 height 11
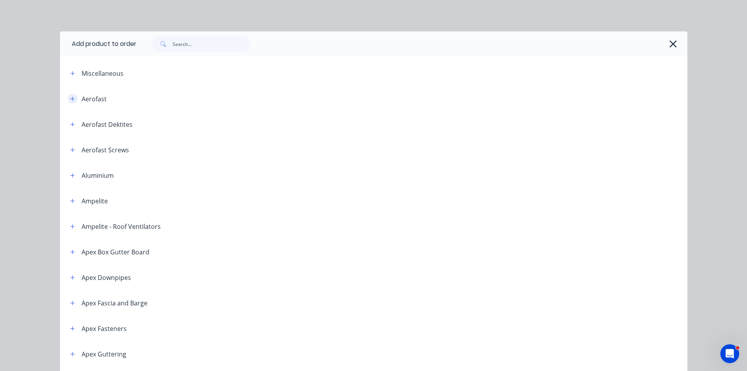
click at [70, 98] on icon "button" at bounding box center [72, 98] width 5 height 5
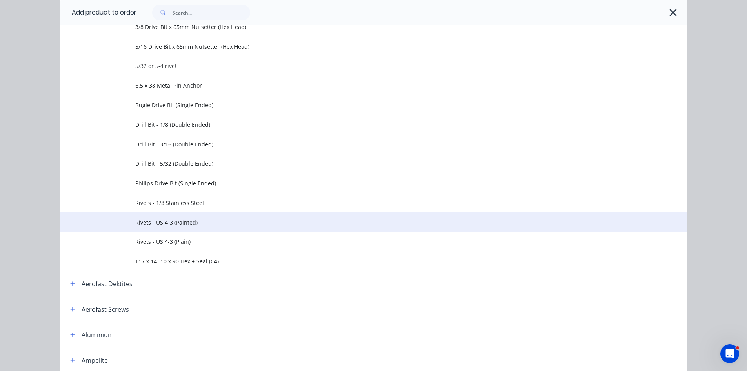
scroll to position [235, 0]
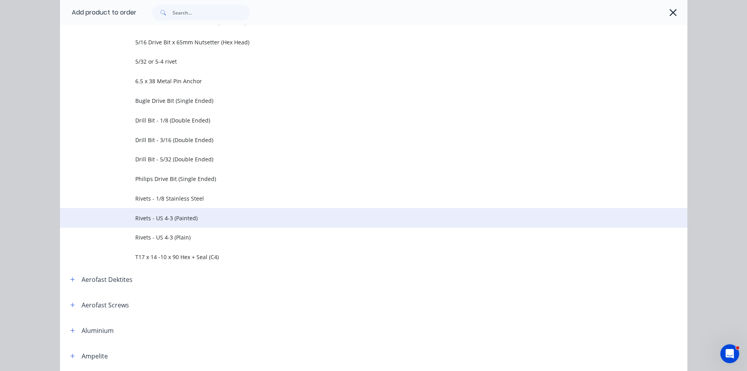
click at [173, 216] on span "Rivets - US 4-3 (Painted)" at bounding box center [356, 218] width 442 height 8
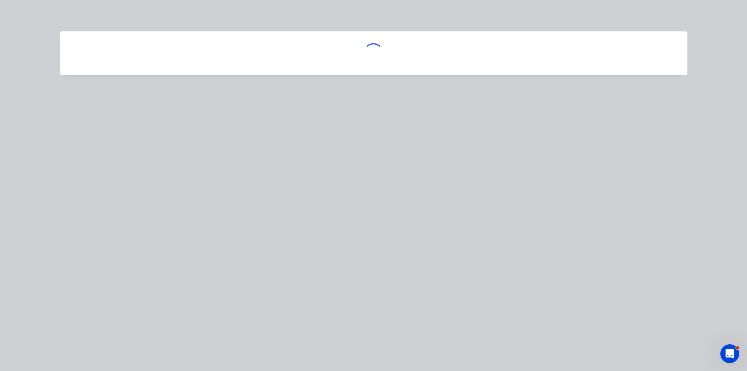
scroll to position [0, 0]
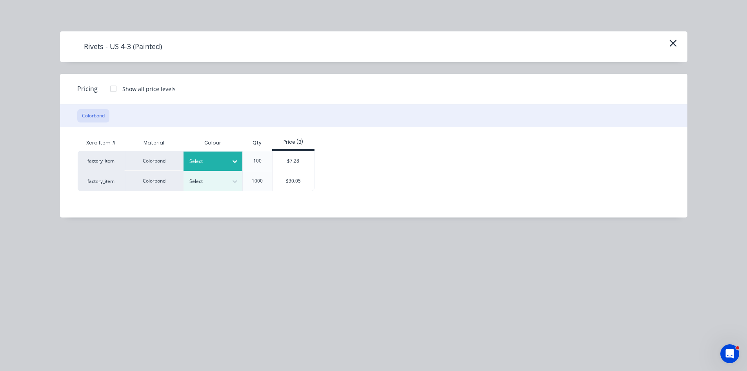
click at [219, 159] on div at bounding box center [206, 161] width 35 height 9
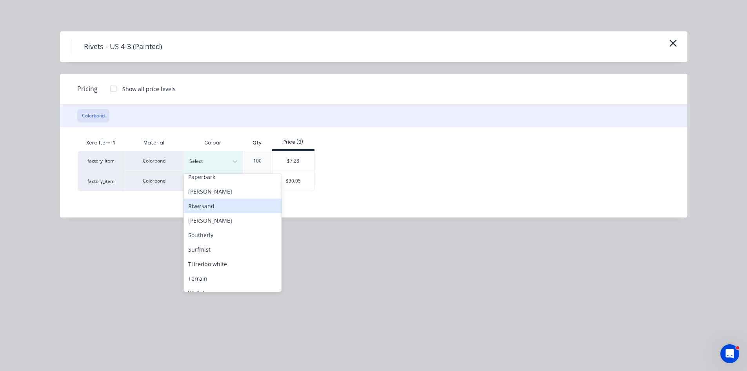
scroll to position [350, 0]
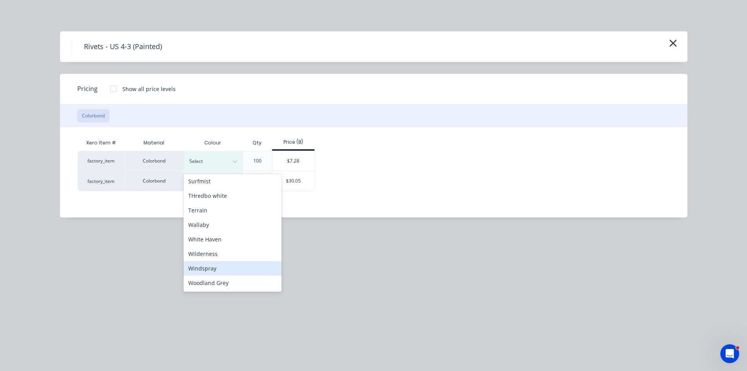
click at [206, 269] on div "Windspray" at bounding box center [233, 268] width 98 height 15
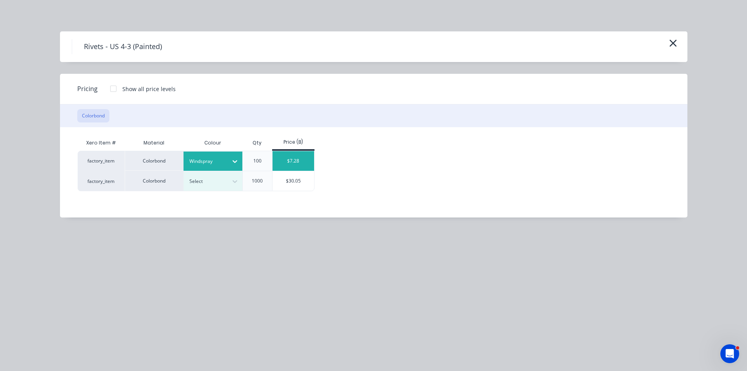
click at [283, 164] on div "$7.28" at bounding box center [294, 161] width 42 height 20
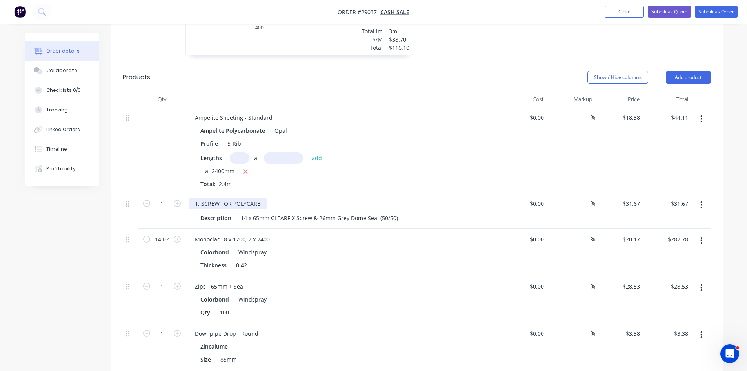
scroll to position [493, 0]
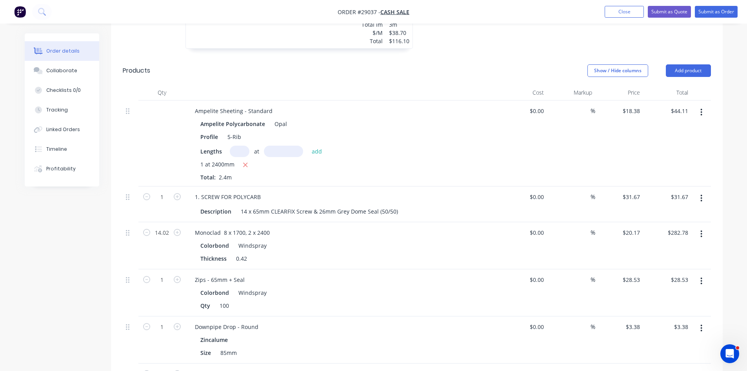
click at [700, 194] on icon "button" at bounding box center [701, 198] width 2 height 9
click at [664, 260] on div "Delete" at bounding box center [674, 265] width 60 height 11
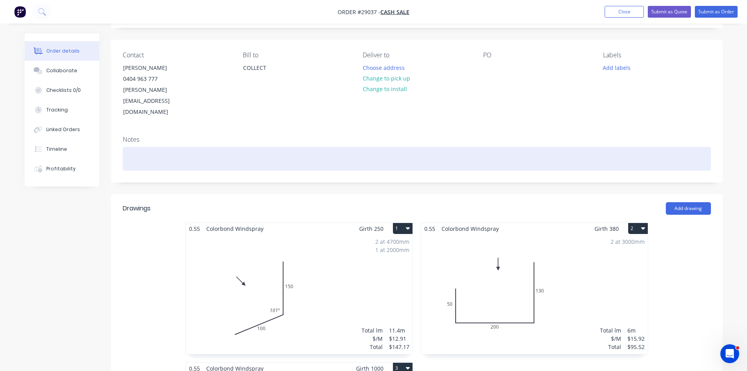
scroll to position [0, 0]
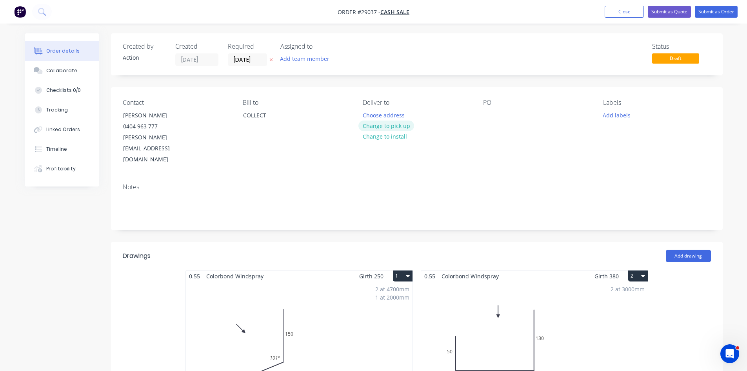
click at [387, 122] on button "Change to pick up" at bounding box center [386, 125] width 56 height 11
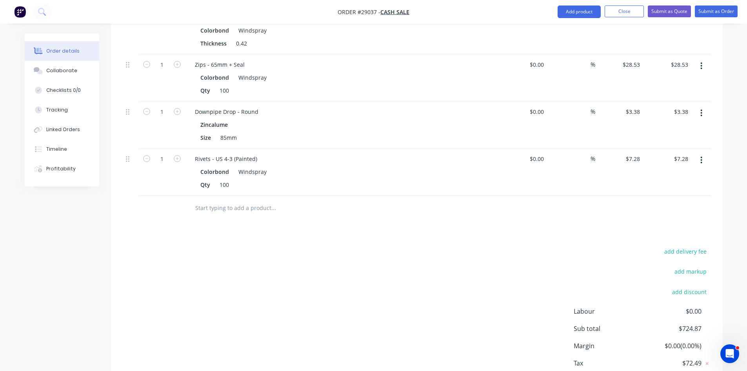
scroll to position [700, 0]
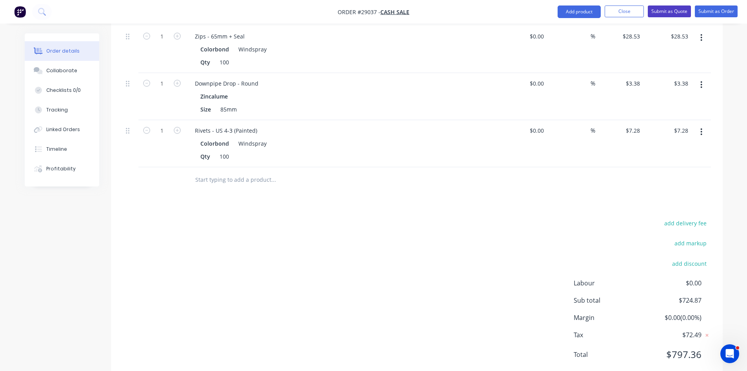
click at [665, 9] on button "Submit as Quote" at bounding box center [669, 11] width 43 height 12
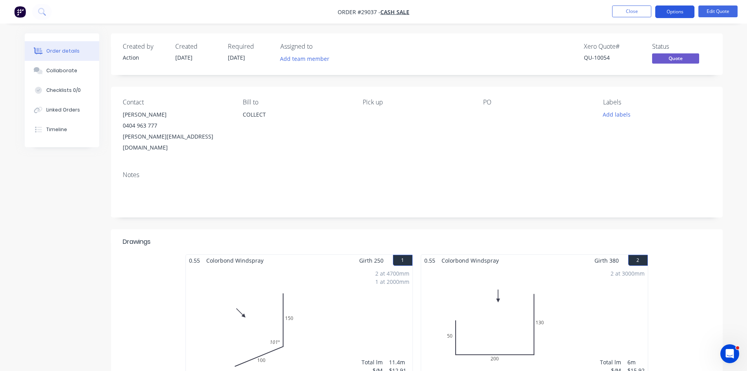
click at [675, 15] on button "Options" at bounding box center [674, 11] width 39 height 13
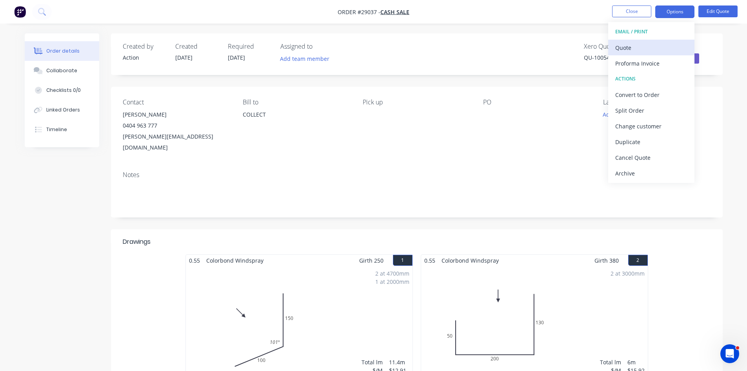
click at [618, 50] on div "Quote" at bounding box center [651, 47] width 72 height 11
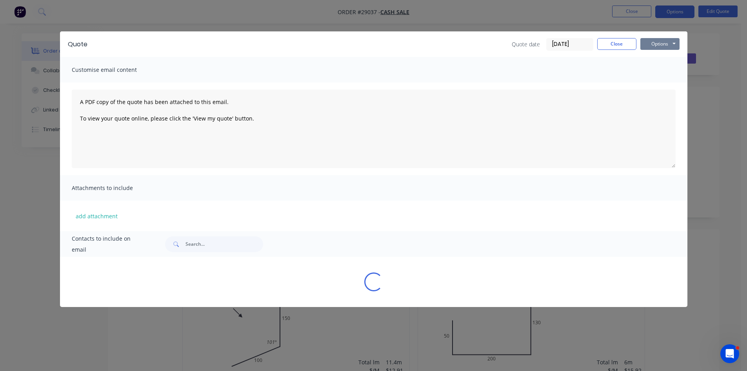
click at [660, 43] on button "Options" at bounding box center [659, 44] width 39 height 12
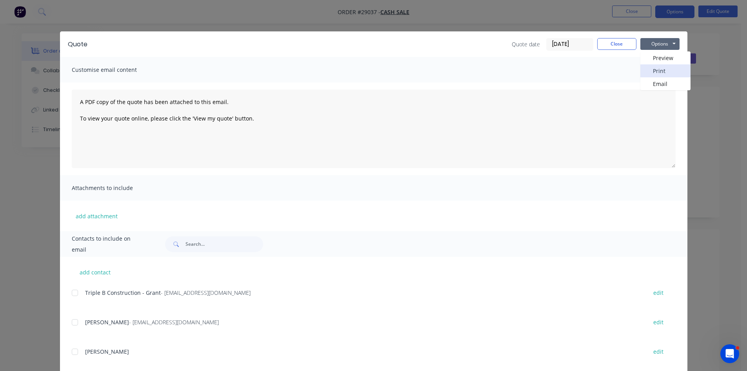
click at [663, 70] on button "Print" at bounding box center [665, 70] width 50 height 13
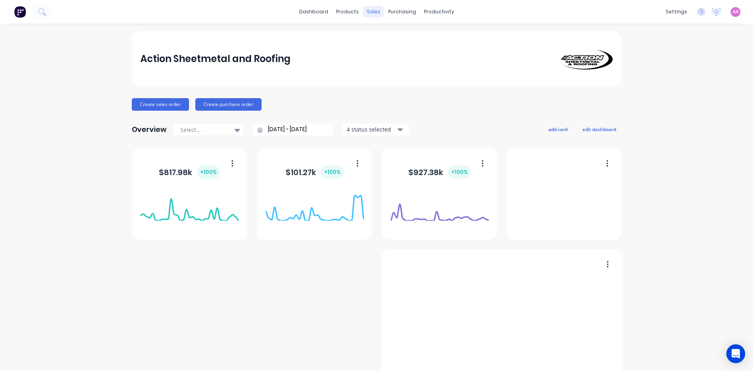
click at [377, 12] on div "sales" at bounding box center [374, 12] width 22 height 12
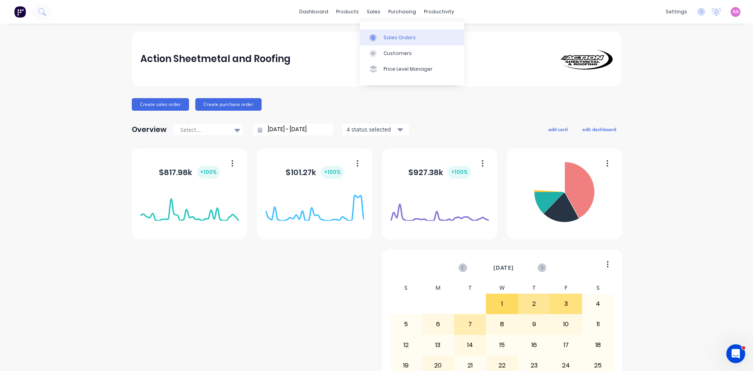
click at [384, 42] on link "Sales Orders" at bounding box center [412, 37] width 104 height 16
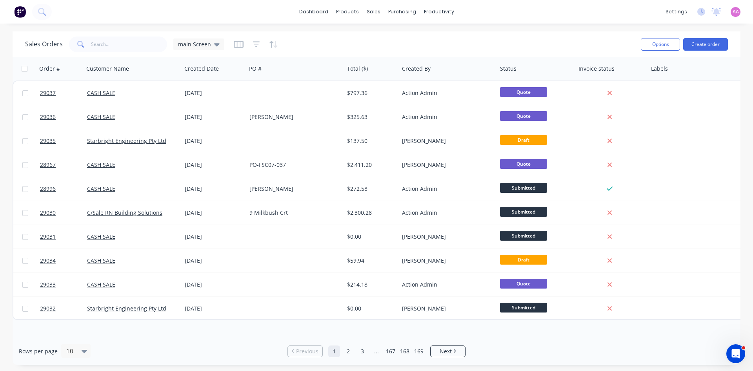
drag, startPoint x: 112, startPoint y: 34, endPoint x: 118, endPoint y: 41, distance: 8.9
click at [113, 34] on div "Sales Orders main Screen Options Create order" at bounding box center [377, 43] width 728 height 25
click at [119, 44] on input "text" at bounding box center [129, 44] width 76 height 16
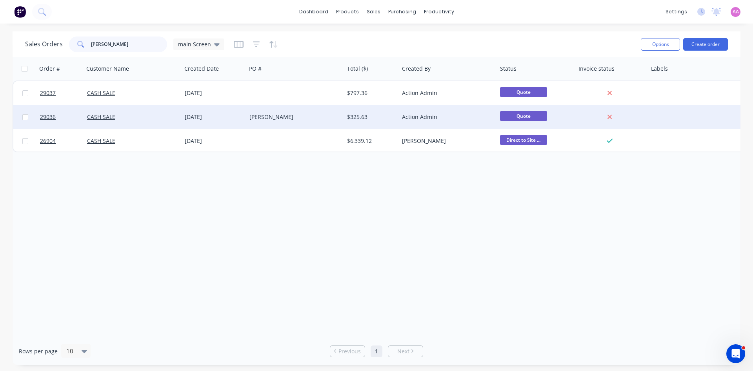
type input "[PERSON_NAME]"
click at [283, 119] on div "[PERSON_NAME]" at bounding box center [292, 117] width 87 height 8
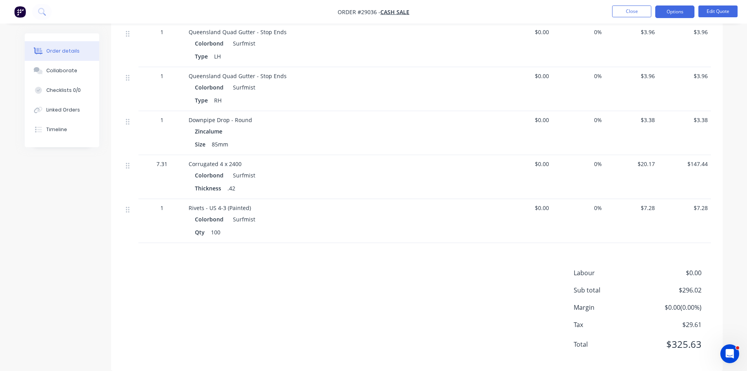
scroll to position [511, 0]
click at [627, 12] on button "Close" at bounding box center [631, 11] width 39 height 12
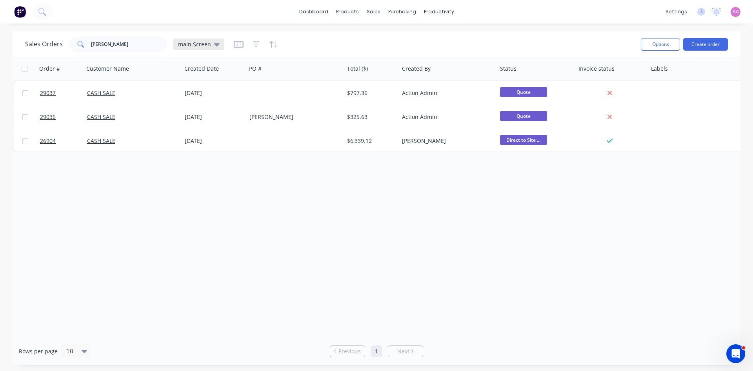
click at [206, 47] on span "main Screen" at bounding box center [194, 44] width 33 height 8
click at [205, 155] on button "archived" at bounding box center [220, 158] width 89 height 9
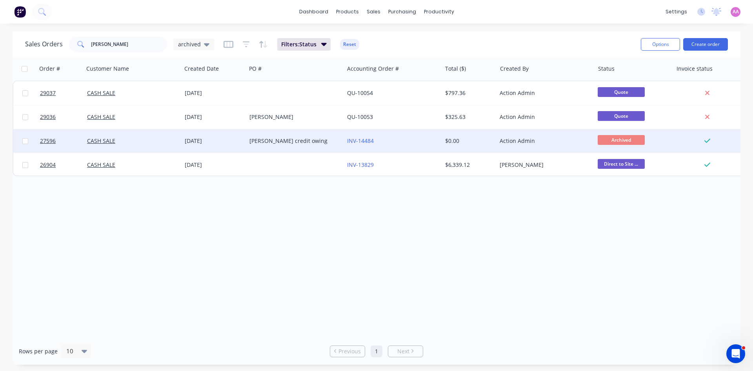
click at [264, 143] on div "[PERSON_NAME] credit owing" at bounding box center [292, 141] width 87 height 8
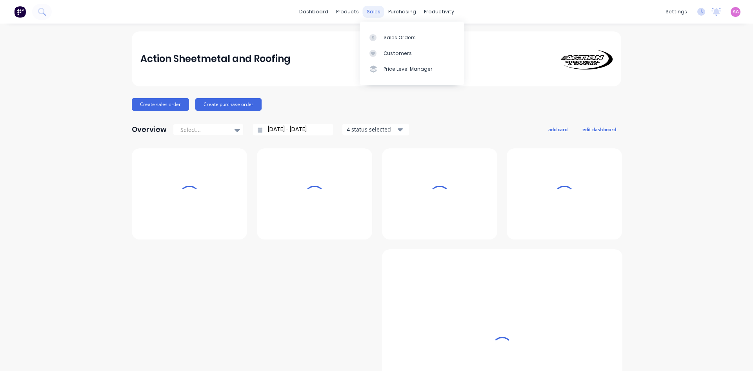
click at [369, 17] on div "sales" at bounding box center [374, 12] width 22 height 12
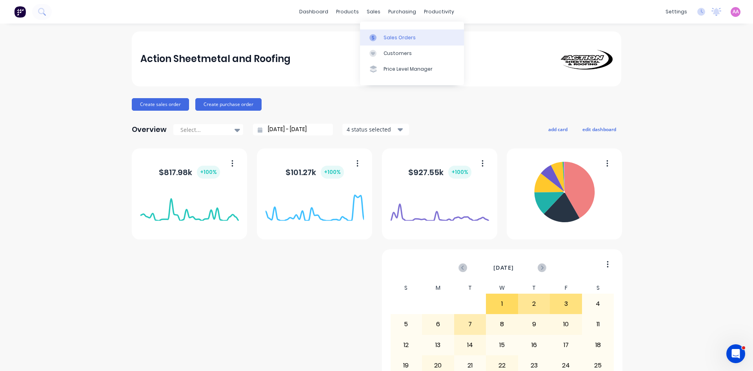
click at [395, 39] on div "Sales Orders" at bounding box center [400, 37] width 32 height 7
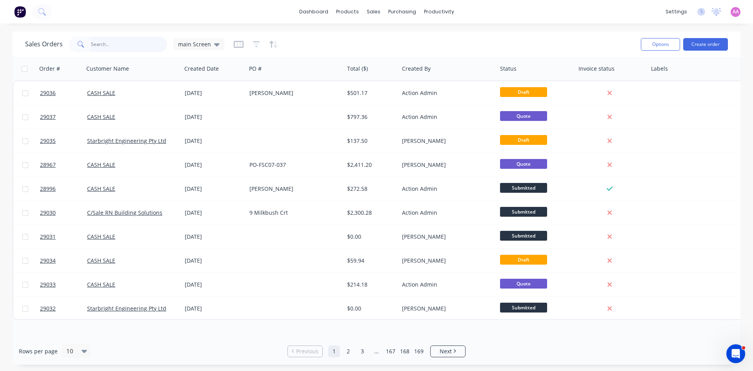
click at [123, 50] on input "text" at bounding box center [129, 44] width 76 height 16
type input "w"
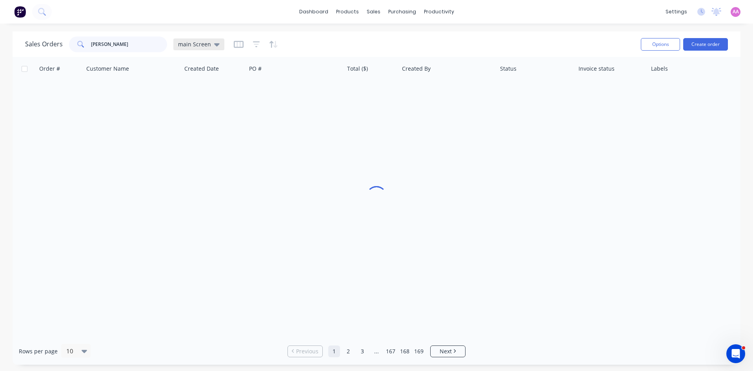
type input "[PERSON_NAME]"
click at [206, 45] on span "main Screen" at bounding box center [194, 44] width 33 height 8
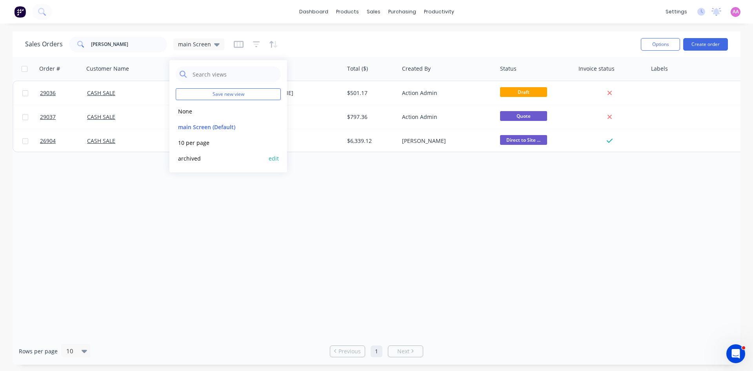
click at [202, 159] on button "archived" at bounding box center [220, 158] width 89 height 9
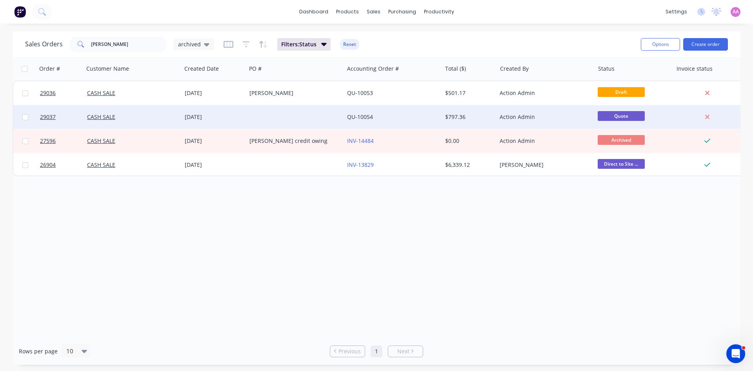
click at [291, 114] on div at bounding box center [295, 117] width 98 height 24
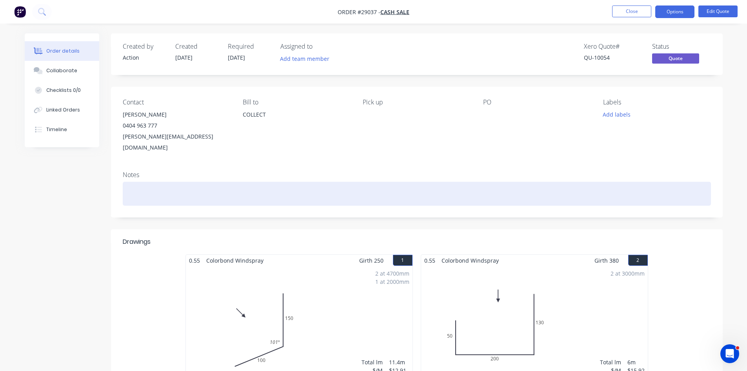
click at [254, 186] on div at bounding box center [417, 194] width 588 height 24
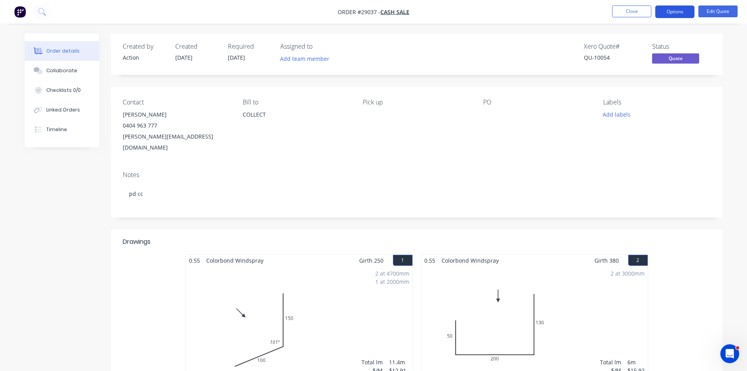
click at [677, 9] on button "Options" at bounding box center [674, 11] width 39 height 13
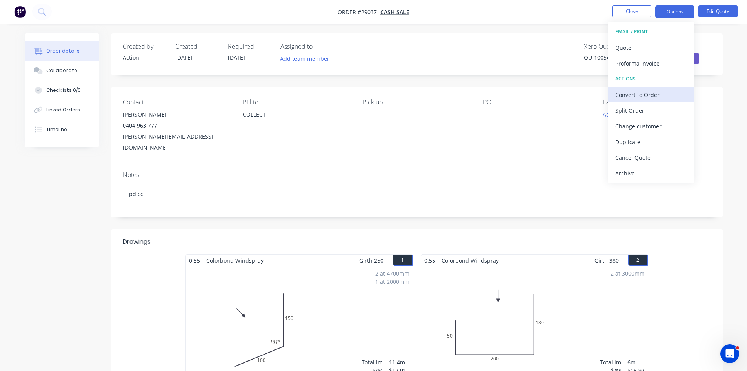
click at [633, 100] on div "Convert to Order" at bounding box center [651, 94] width 72 height 11
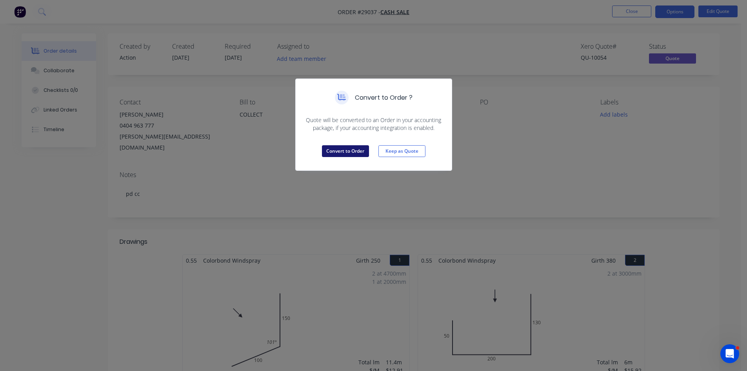
click at [341, 151] on button "Convert to Order" at bounding box center [345, 151] width 47 height 12
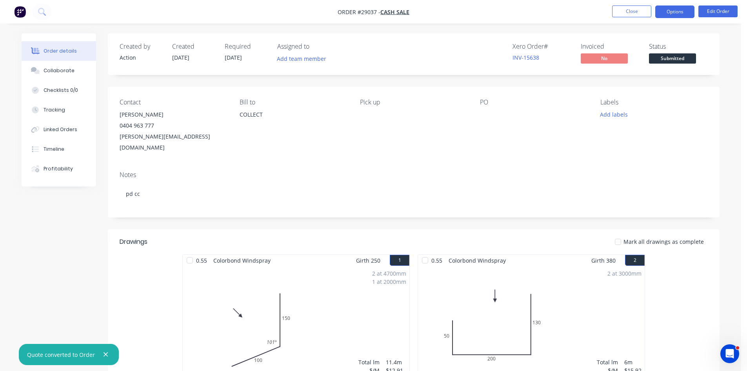
click at [672, 11] on button "Options" at bounding box center [674, 11] width 39 height 13
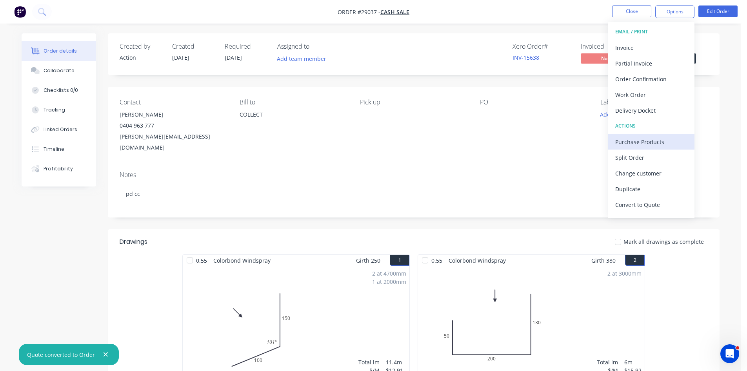
click at [634, 136] on button "Purchase Products" at bounding box center [651, 142] width 86 height 16
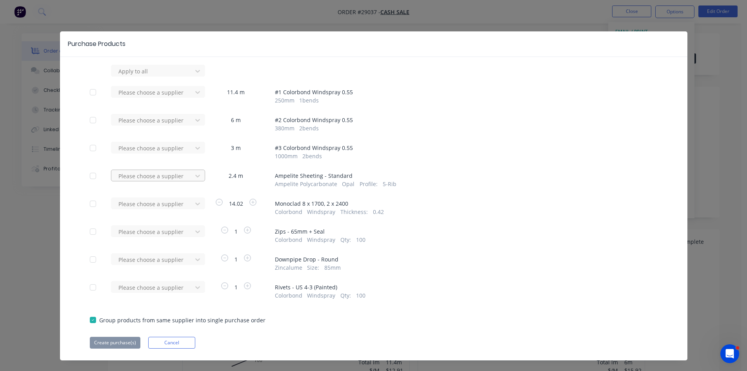
click at [139, 177] on div at bounding box center [153, 176] width 71 height 10
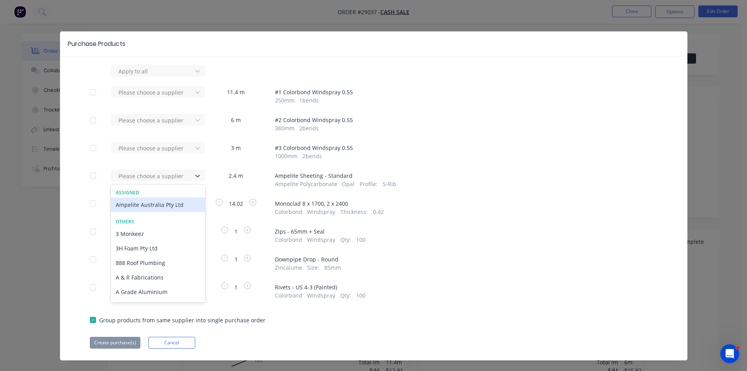
click at [123, 208] on div "Ampelite Australia Pty Ltd" at bounding box center [158, 204] width 94 height 15
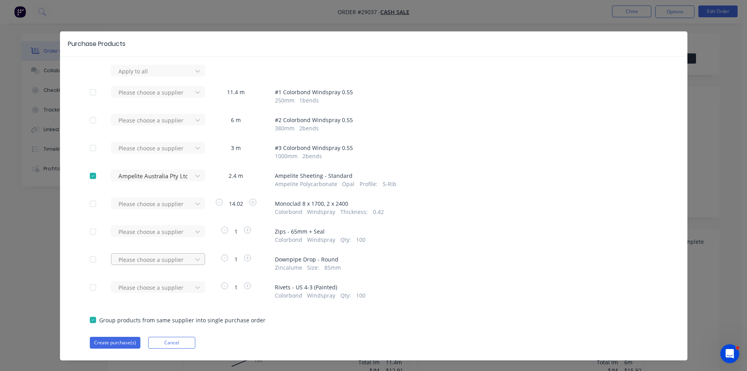
click at [139, 263] on div "Please choose a supplier" at bounding box center [154, 259] width 86 height 12
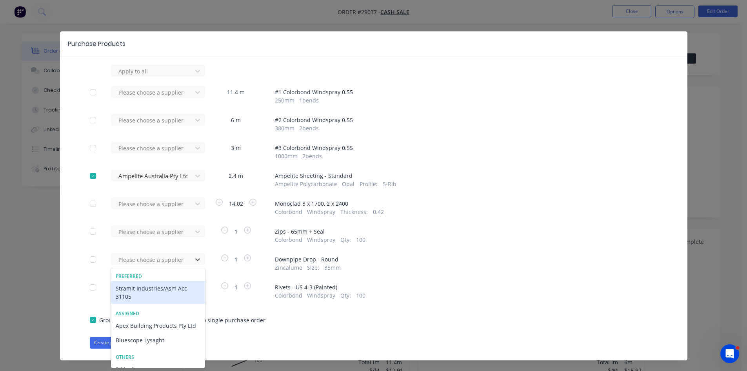
scroll to position [12, 0]
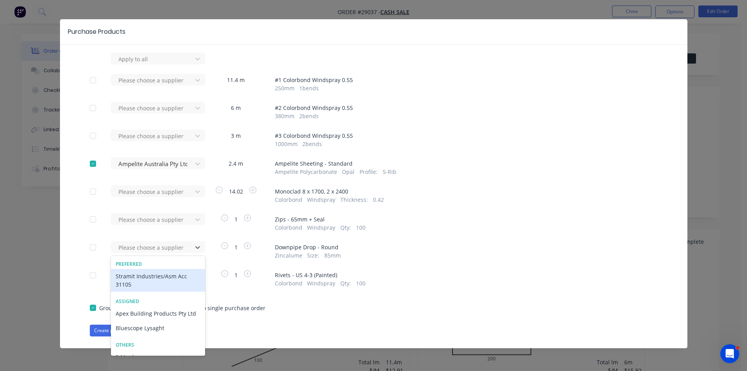
click at [131, 279] on div "Stramit Industries/Asm Acc 31105" at bounding box center [158, 280] width 94 height 23
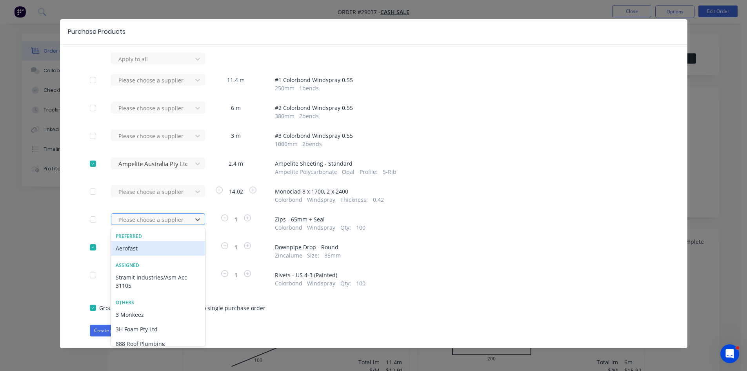
click at [118, 218] on div at bounding box center [153, 220] width 71 height 10
click at [124, 249] on div "Aerofast" at bounding box center [158, 248] width 94 height 15
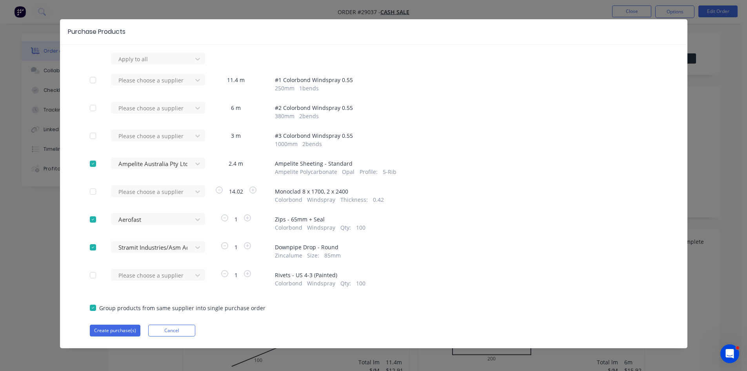
click at [123, 200] on div "Please choose a supplier" at bounding box center [154, 194] width 86 height 18
click at [122, 193] on div at bounding box center [153, 192] width 71 height 10
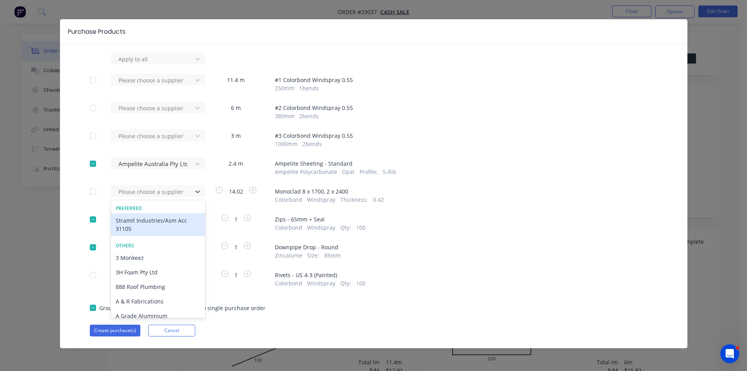
click at [120, 219] on div "Stramit Industries/Asm Acc 31105" at bounding box center [158, 224] width 94 height 23
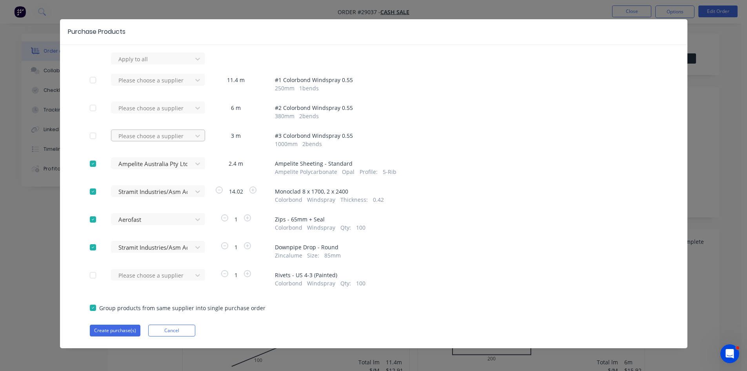
click at [129, 136] on div at bounding box center [153, 136] width 71 height 10
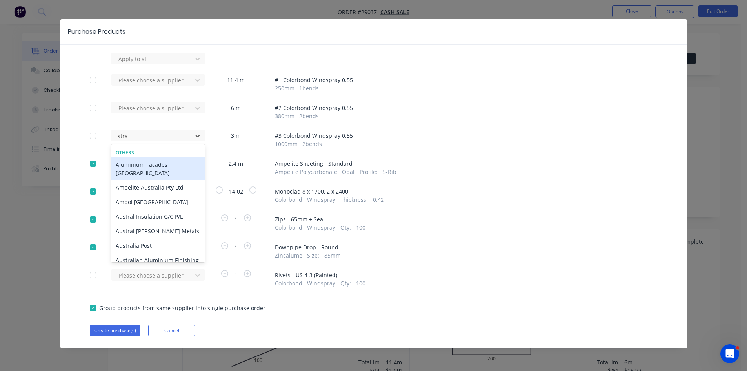
type input "[PERSON_NAME]"
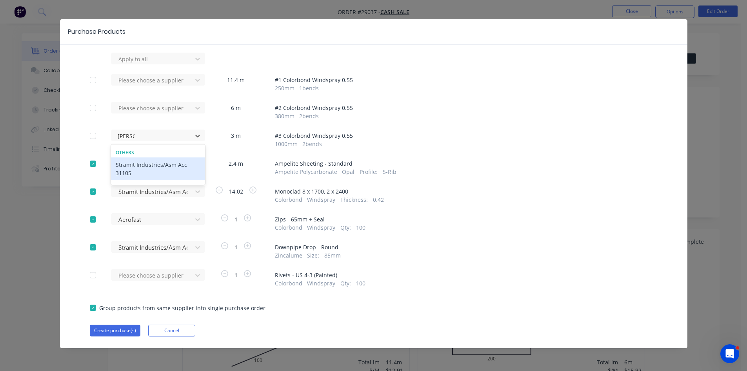
click at [131, 162] on div "Stramit Industries/Asm Acc 31105" at bounding box center [158, 168] width 94 height 23
click at [140, 110] on div at bounding box center [153, 108] width 71 height 10
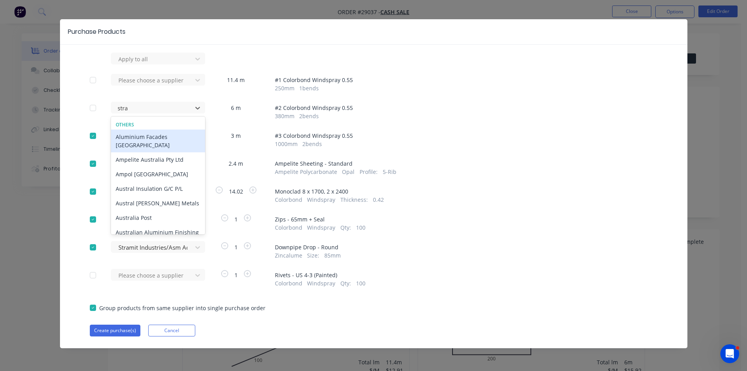
type input "[PERSON_NAME]"
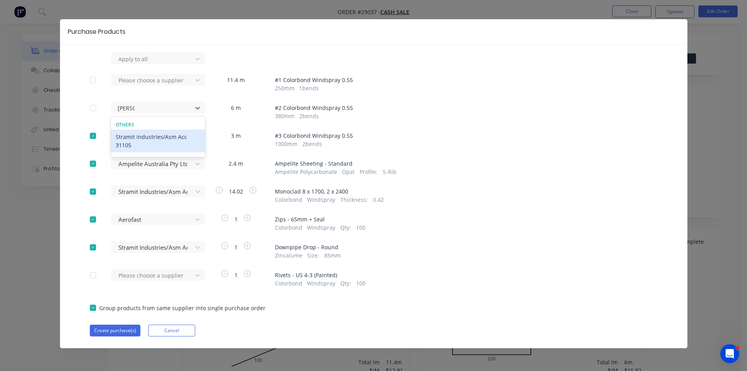
click at [131, 142] on div "Stramit Industries/Asm Acc 31105" at bounding box center [158, 140] width 94 height 23
click at [129, 79] on div at bounding box center [153, 80] width 71 height 10
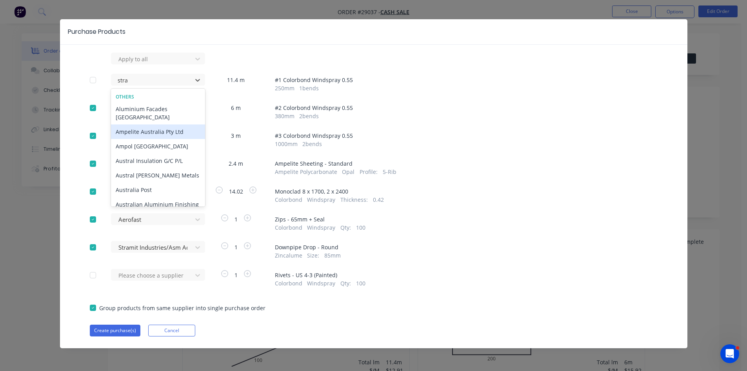
type input "[PERSON_NAME]"
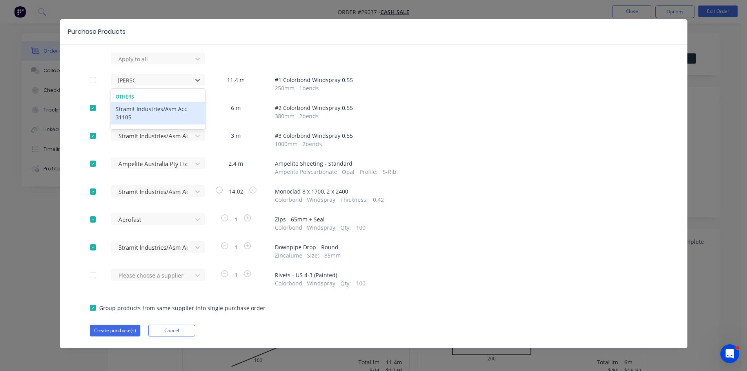
click at [133, 111] on div "Stramit Industries/Asm Acc 31105" at bounding box center [158, 113] width 94 height 23
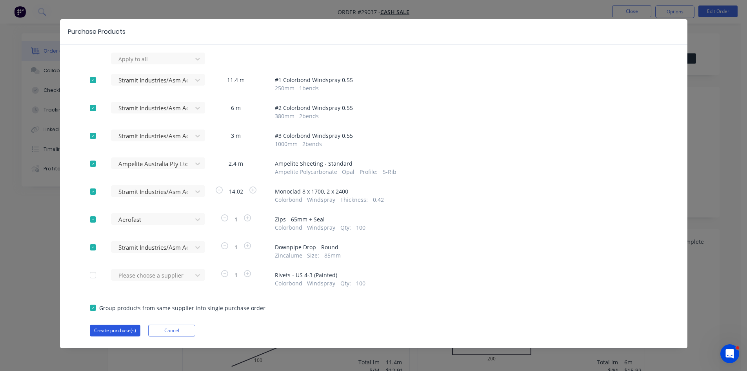
click at [109, 330] on button "Create purchase(s)" at bounding box center [115, 330] width 51 height 12
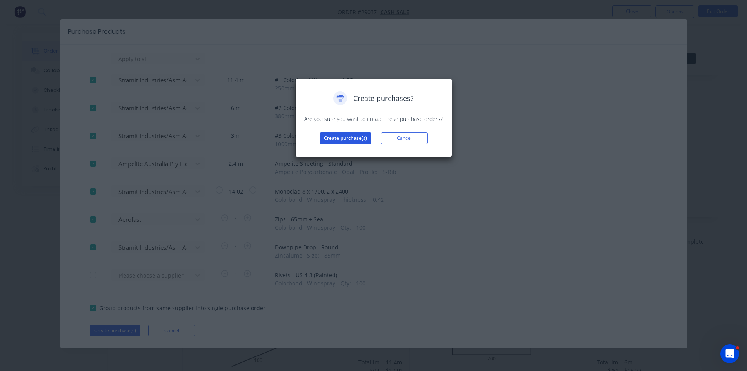
click at [339, 136] on button "Create purchase(s)" at bounding box center [346, 138] width 52 height 12
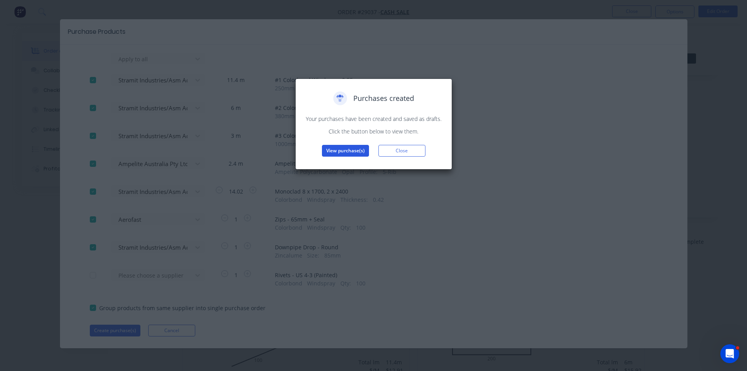
click at [337, 149] on button "View purchase(s)" at bounding box center [345, 151] width 47 height 12
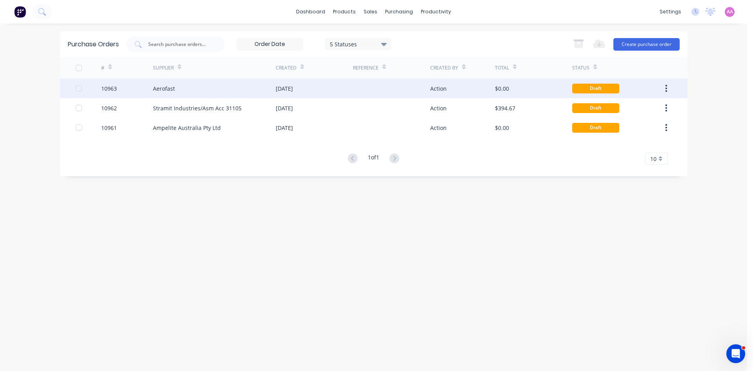
click at [170, 89] on div "Aerofast" at bounding box center [164, 88] width 22 height 8
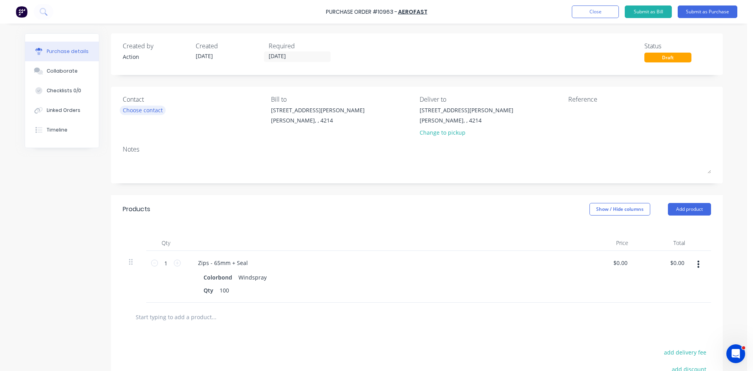
click at [146, 111] on div "Choose contact" at bounding box center [143, 110] width 40 height 8
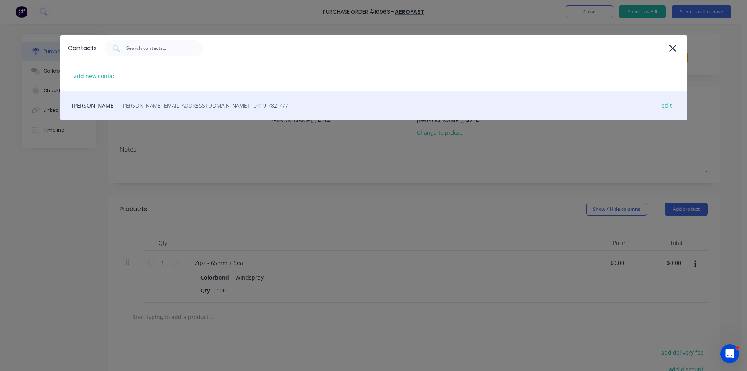
click at [108, 108] on div "Michael Woods - [EMAIL_ADDRESS][DOMAIN_NAME] - 0419 782 777 edit" at bounding box center [374, 105] width 628 height 29
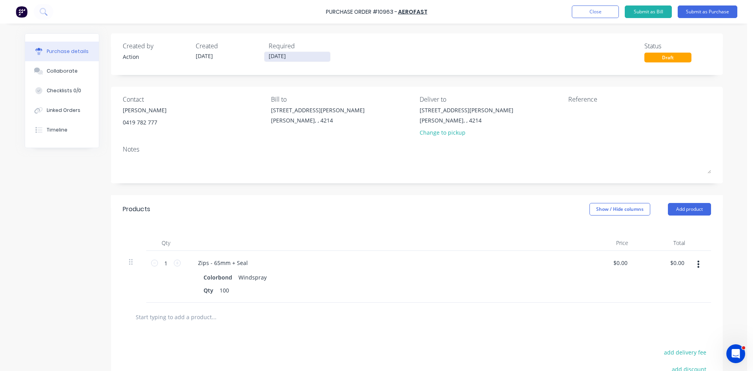
click at [282, 54] on input "[DATE]" at bounding box center [297, 57] width 66 height 10
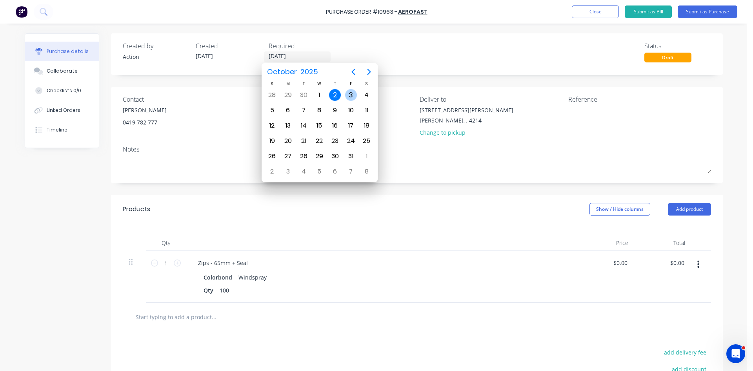
click at [351, 94] on div "3" at bounding box center [351, 95] width 12 height 12
type input "[DATE]"
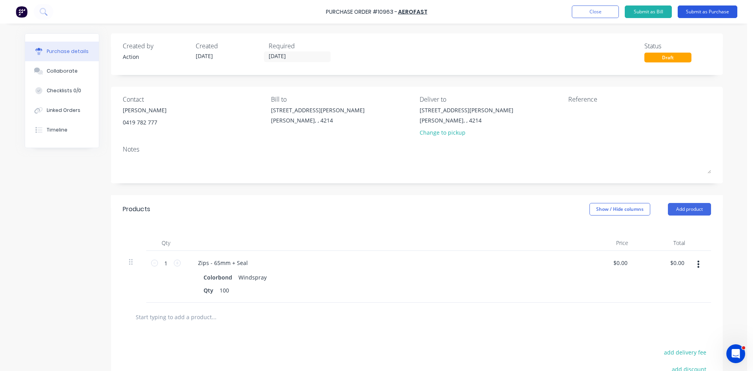
click at [704, 7] on button "Submit as Purchase" at bounding box center [708, 11] width 60 height 13
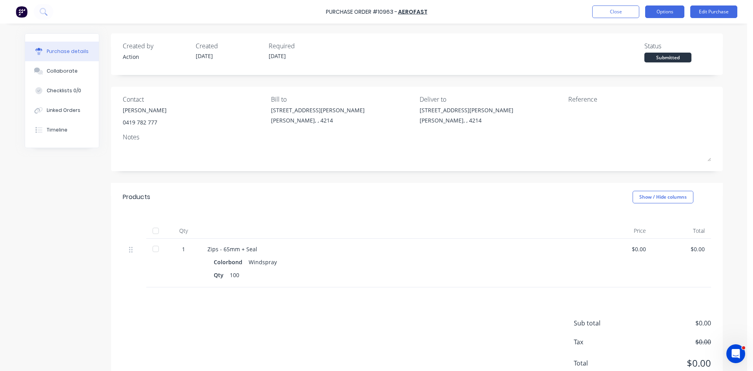
click at [662, 12] on button "Options" at bounding box center [664, 11] width 39 height 13
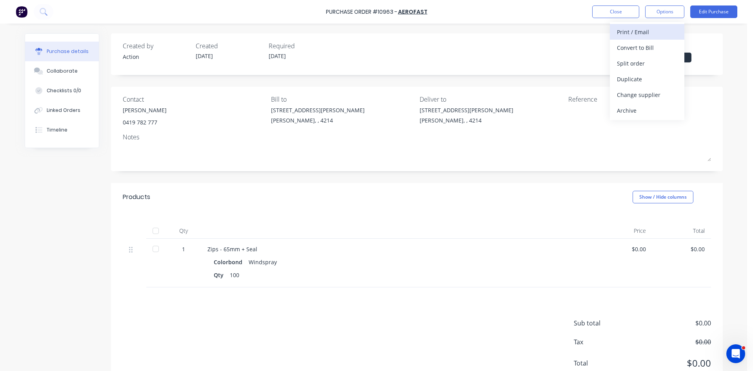
click at [655, 26] on div "Print / Email" at bounding box center [647, 31] width 60 height 11
click at [639, 58] on div "Without pricing" at bounding box center [647, 63] width 60 height 11
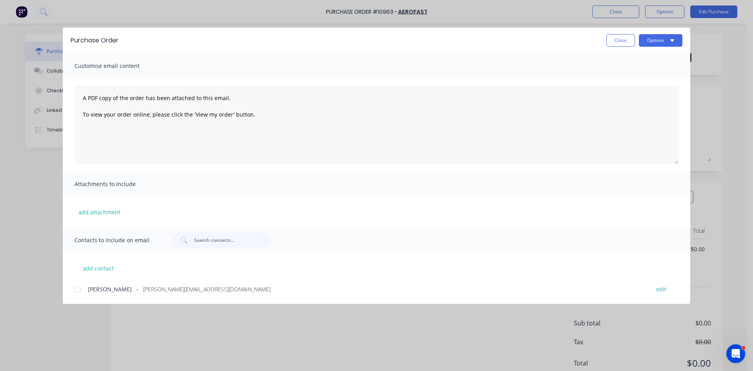
drag, startPoint x: 79, startPoint y: 291, endPoint x: 125, endPoint y: 265, distance: 53.0
click at [80, 291] on div at bounding box center [78, 289] width 16 height 16
click at [651, 40] on button "Options" at bounding box center [661, 40] width 44 height 13
click at [643, 94] on div "Email" at bounding box center [645, 91] width 60 height 11
click at [620, 37] on button "Close" at bounding box center [620, 40] width 29 height 13
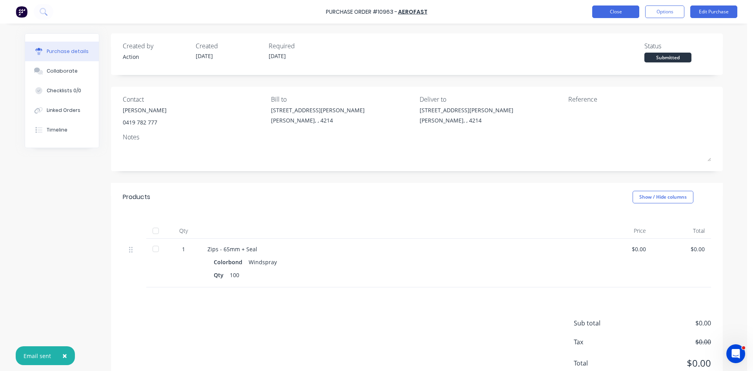
click at [617, 11] on button "Close" at bounding box center [615, 11] width 47 height 13
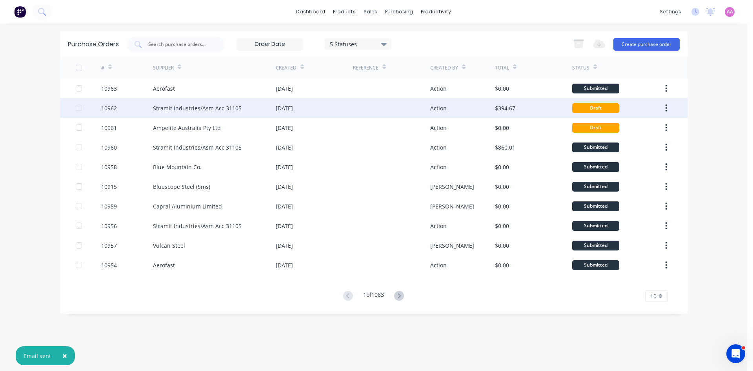
click at [211, 108] on div "Stramit Industries/Asm Acc 31105" at bounding box center [197, 108] width 89 height 8
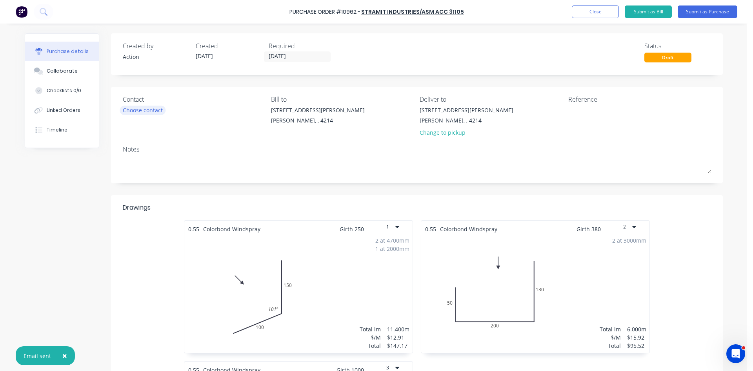
click at [150, 113] on div "Choose contact" at bounding box center [143, 110] width 40 height 8
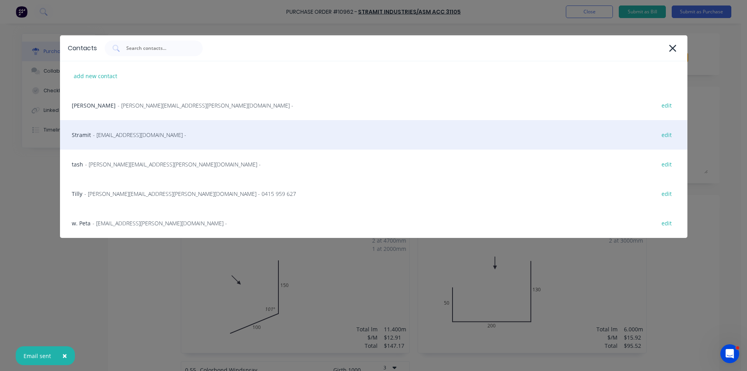
click at [107, 137] on span "- [EMAIL_ADDRESS][DOMAIN_NAME] -" at bounding box center [139, 135] width 93 height 8
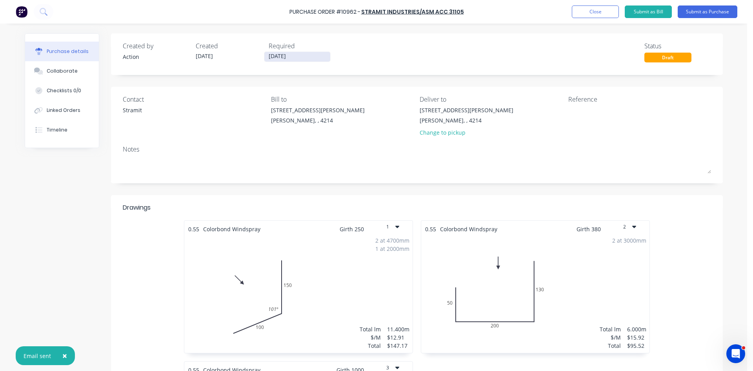
click at [286, 55] on input "[DATE]" at bounding box center [297, 57] width 66 height 10
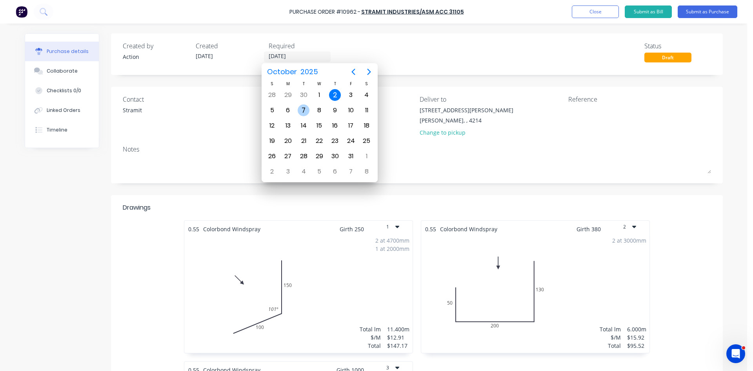
click at [302, 111] on div "7" at bounding box center [304, 110] width 12 height 12
type input "07/10/25"
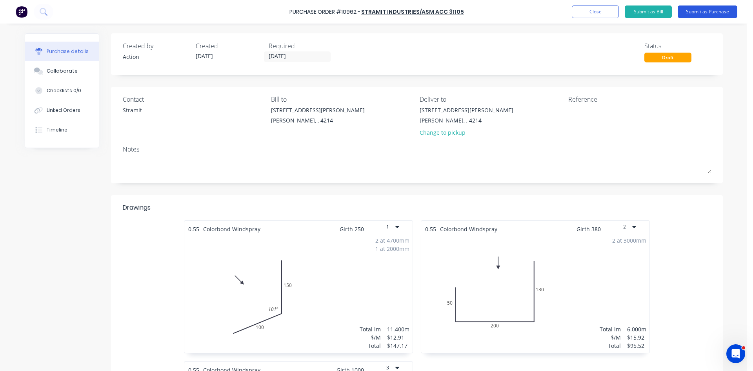
click at [706, 7] on button "Submit as Purchase" at bounding box center [708, 11] width 60 height 13
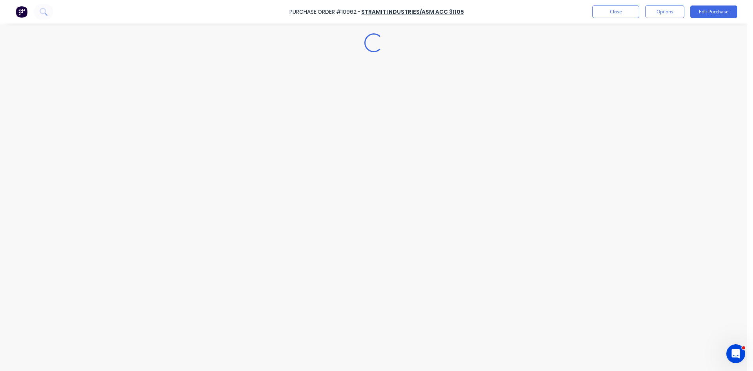
click at [657, 14] on button "Options" at bounding box center [664, 11] width 39 height 13
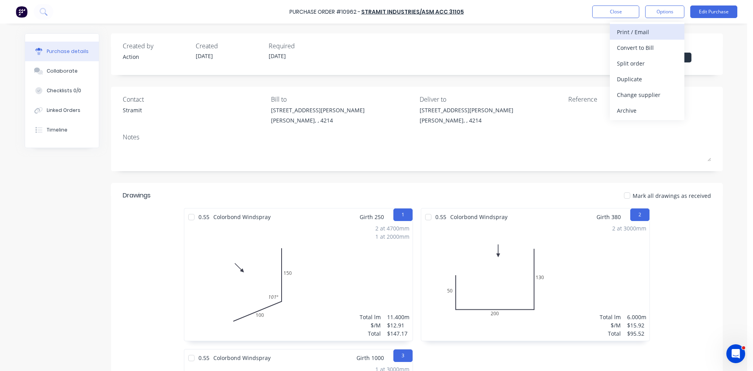
click at [645, 33] on div "Print / Email" at bounding box center [647, 31] width 60 height 11
click at [633, 65] on div "Without pricing" at bounding box center [647, 63] width 60 height 11
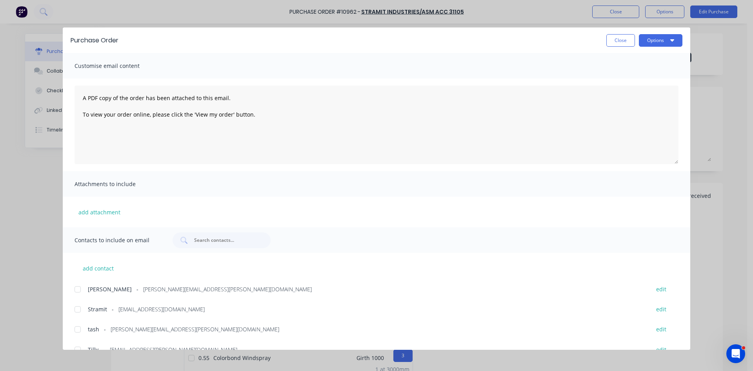
click at [77, 308] on div at bounding box center [78, 309] width 16 height 16
click at [650, 38] on button "Options" at bounding box center [661, 40] width 44 height 13
click at [635, 93] on div "Email" at bounding box center [645, 91] width 60 height 11
click at [616, 42] on button "Close" at bounding box center [620, 40] width 29 height 13
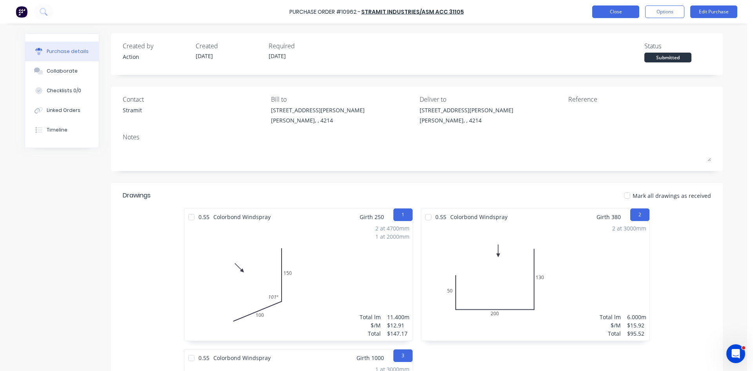
click at [606, 9] on button "Close" at bounding box center [615, 11] width 47 height 13
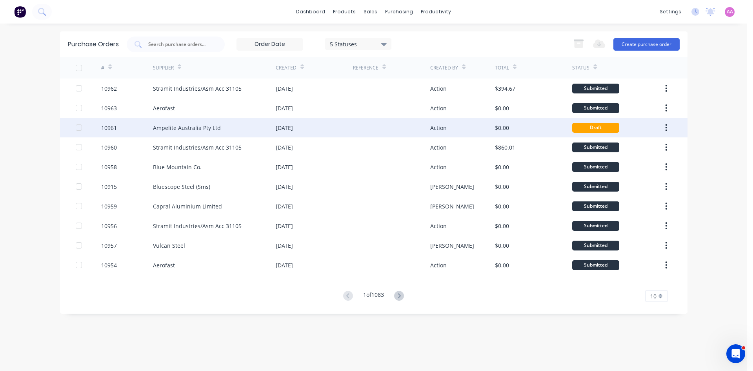
click at [186, 128] on div "Ampelite Australia Pty Ltd" at bounding box center [187, 128] width 68 height 8
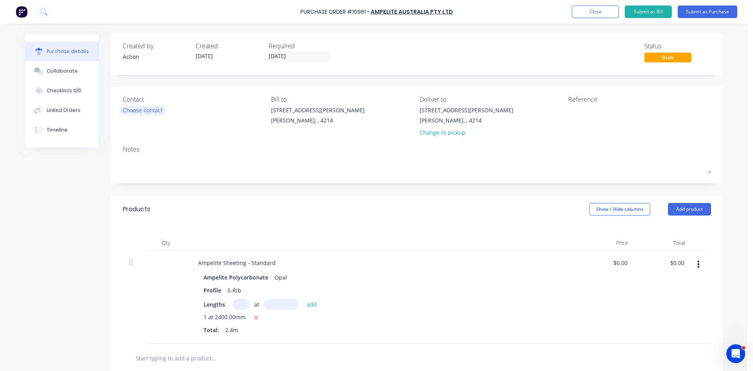
click at [133, 111] on div "Choose contact" at bounding box center [143, 110] width 40 height 8
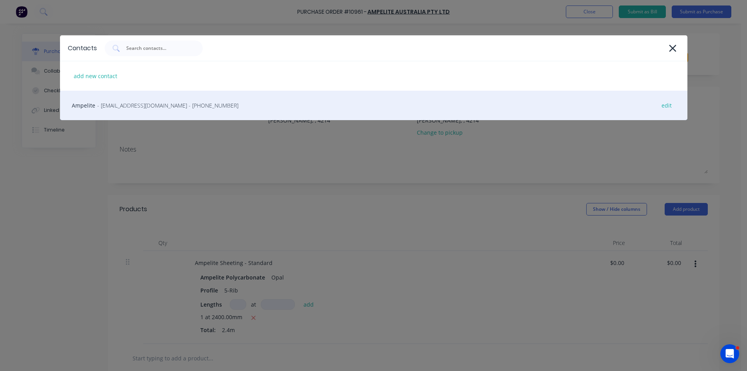
click at [132, 110] on div "Ampelite - qldsales@ampelite.com.au - (07) 3382 8300 edit" at bounding box center [374, 105] width 628 height 29
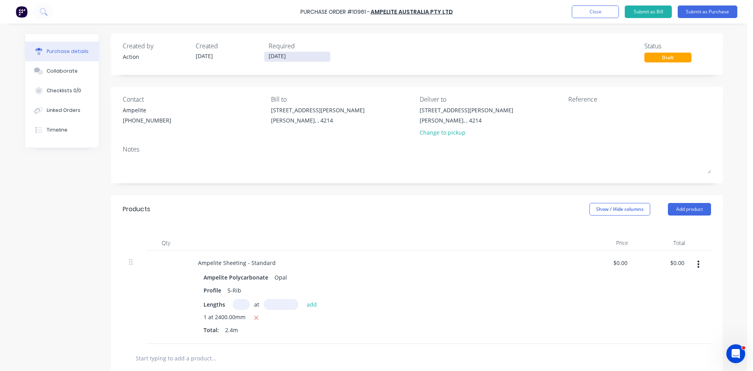
click at [283, 60] on input "[DATE]" at bounding box center [297, 57] width 66 height 10
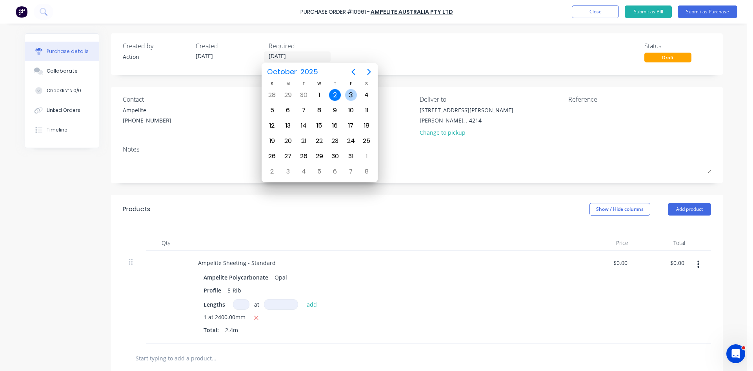
click at [349, 97] on div "3" at bounding box center [351, 95] width 12 height 12
type input "03/10/25"
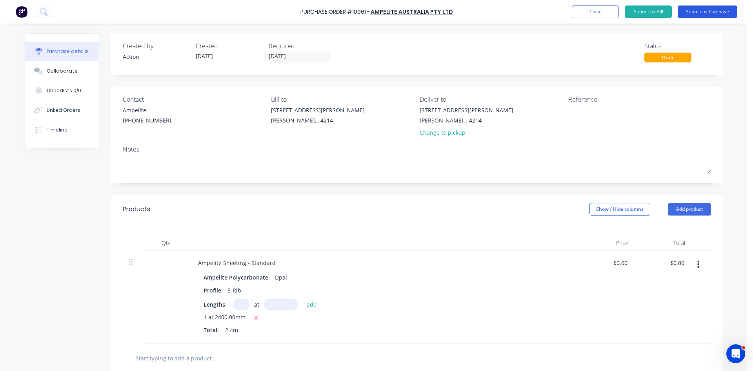
click at [700, 15] on button "Submit as Purchase" at bounding box center [708, 11] width 60 height 13
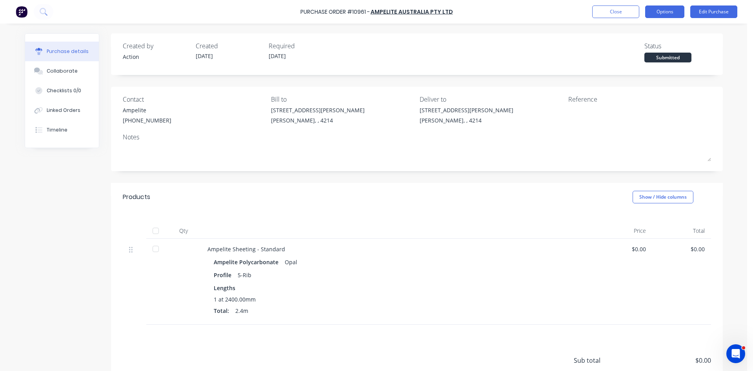
click at [660, 14] on button "Options" at bounding box center [664, 11] width 39 height 13
click at [638, 31] on div "Print / Email" at bounding box center [647, 31] width 60 height 11
click at [623, 69] on button "Without pricing" at bounding box center [647, 63] width 75 height 16
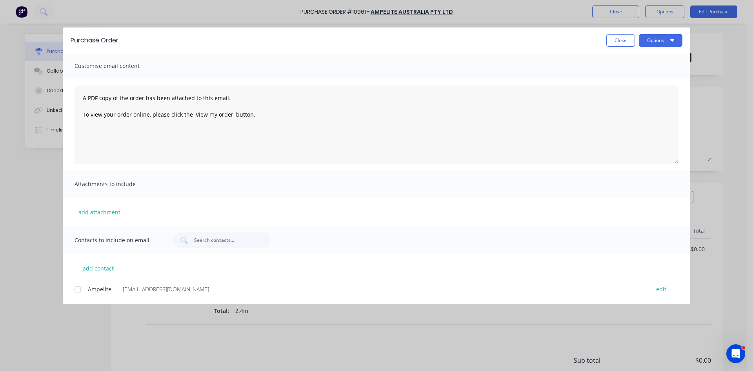
click at [78, 289] on div at bounding box center [78, 289] width 16 height 16
click at [654, 38] on button "Options" at bounding box center [661, 40] width 44 height 13
click at [654, 86] on div "Email" at bounding box center [645, 91] width 60 height 11
click at [621, 39] on button "Close" at bounding box center [620, 40] width 29 height 13
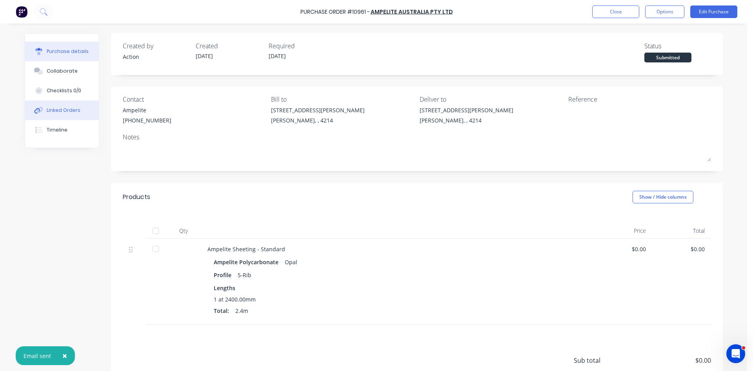
click at [75, 104] on button "Linked Orders" at bounding box center [62, 110] width 74 height 20
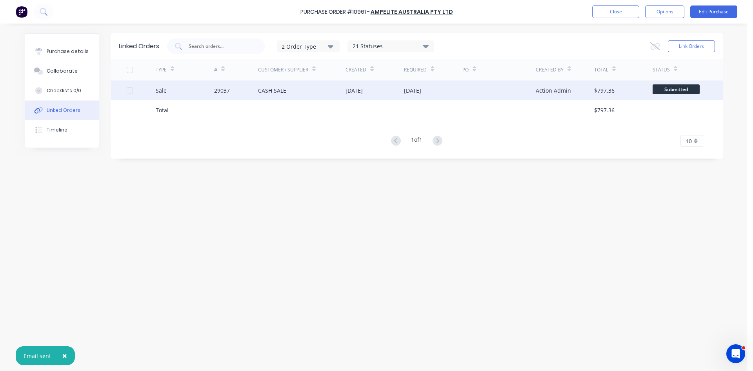
click at [253, 89] on div "29037" at bounding box center [236, 90] width 44 height 20
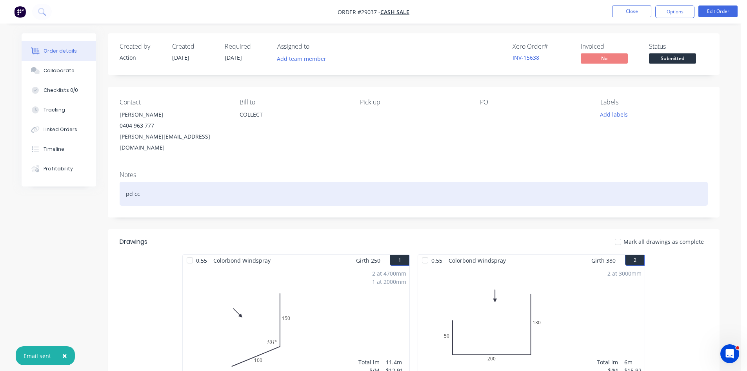
click at [194, 182] on div "pd cc" at bounding box center [414, 194] width 588 height 24
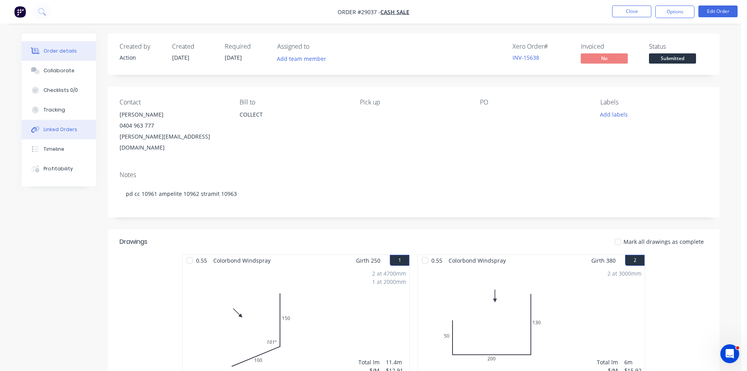
click at [49, 131] on div "Linked Orders" at bounding box center [61, 129] width 34 height 7
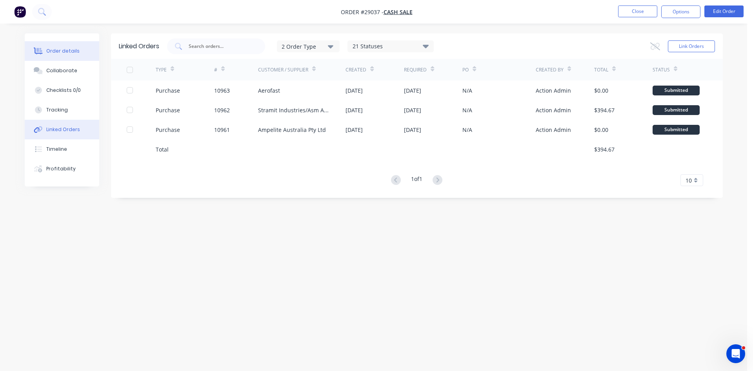
click at [59, 53] on div "Order details" at bounding box center [62, 50] width 33 height 7
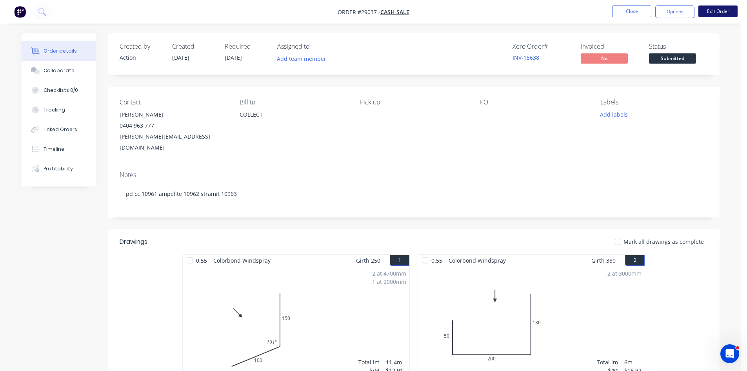
click at [719, 13] on button "Edit Order" at bounding box center [717, 11] width 39 height 12
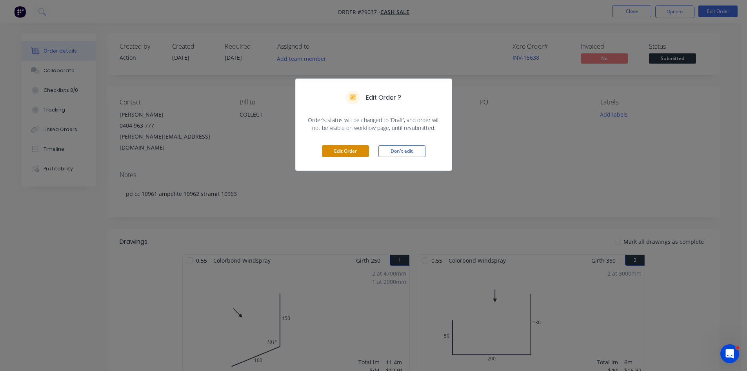
click at [353, 149] on button "Edit Order" at bounding box center [345, 151] width 47 height 12
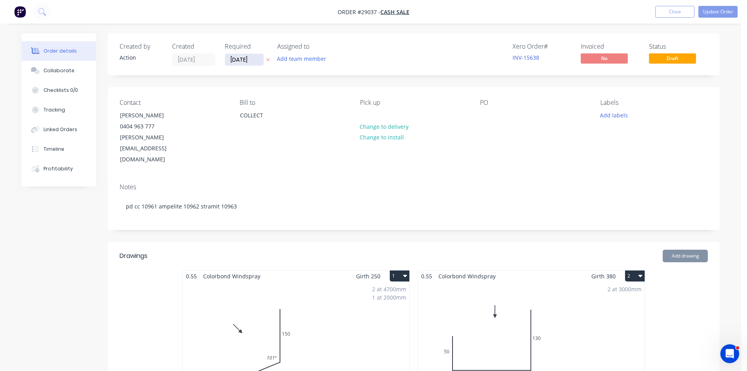
click at [238, 59] on input "[DATE]" at bounding box center [244, 60] width 38 height 12
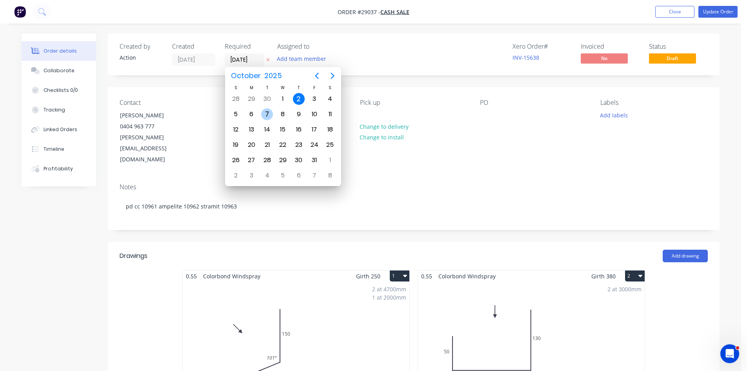
click at [268, 114] on div "7" at bounding box center [267, 114] width 12 height 12
type input "07/10/25"
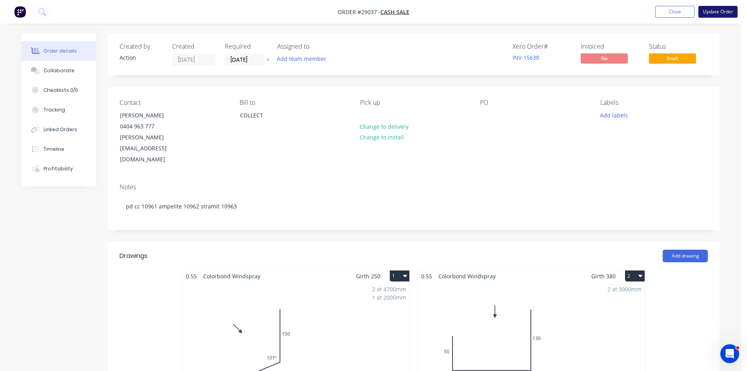
click at [721, 14] on button "Update Order" at bounding box center [717, 12] width 39 height 12
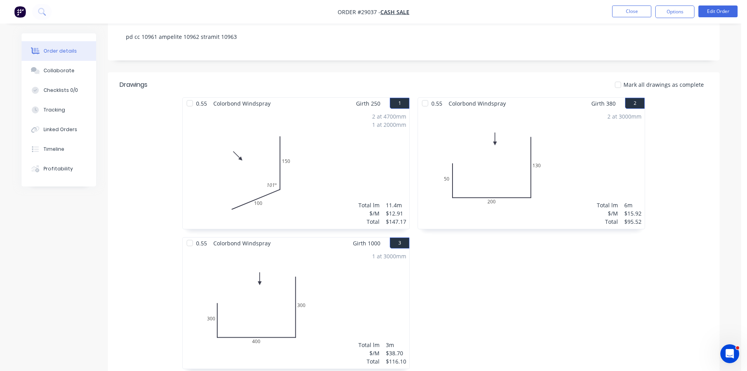
scroll to position [39, 0]
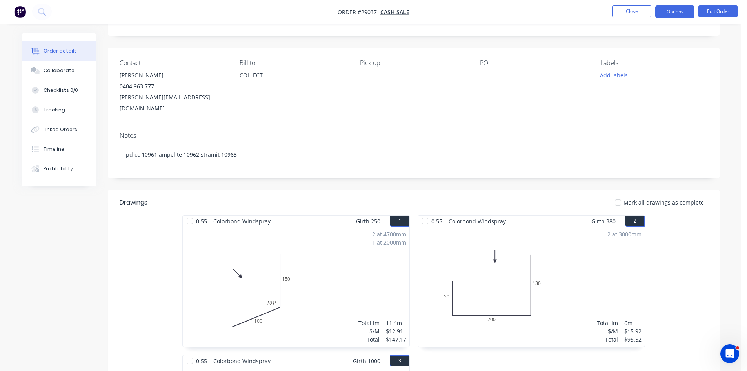
click at [663, 10] on button "Options" at bounding box center [674, 11] width 39 height 13
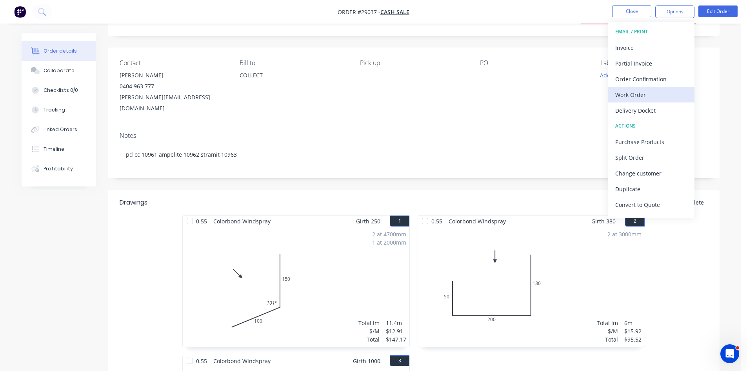
click at [633, 92] on div "Work Order" at bounding box center [651, 94] width 72 height 11
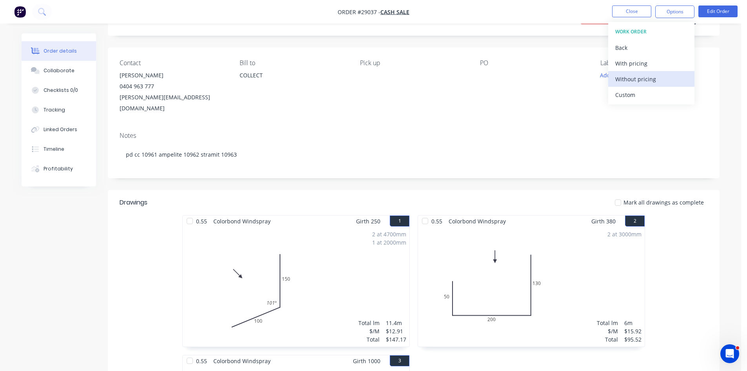
click at [633, 82] on div "Without pricing" at bounding box center [651, 78] width 72 height 11
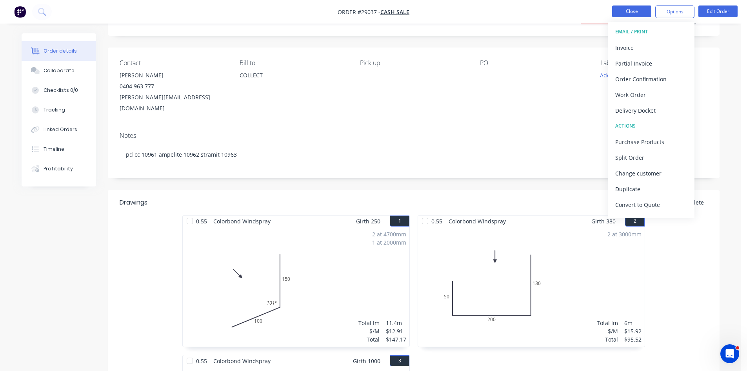
click at [625, 10] on button "Close" at bounding box center [631, 11] width 39 height 12
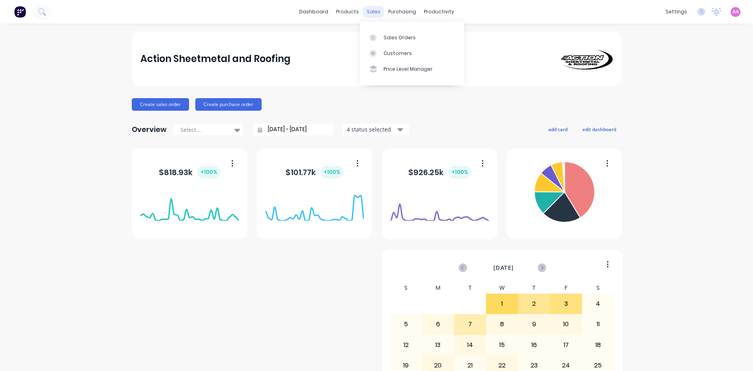
click at [367, 9] on div "sales" at bounding box center [374, 12] width 22 height 12
drag, startPoint x: 386, startPoint y: 35, endPoint x: 373, endPoint y: 39, distance: 14.0
click at [386, 35] on div "Sales Orders" at bounding box center [400, 37] width 32 height 7
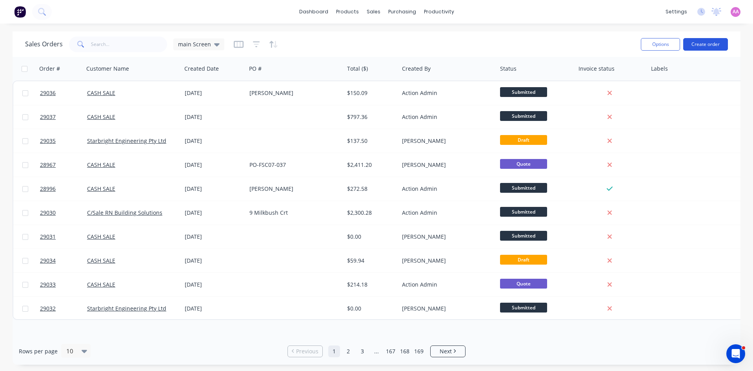
click at [699, 44] on button "Create order" at bounding box center [705, 44] width 45 height 13
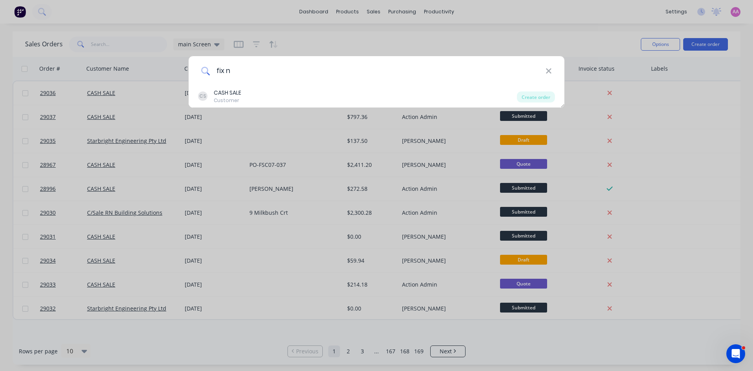
type input "fix n"
click at [107, 45] on div "fix n CS CASH SALE Customer Create order" at bounding box center [376, 185] width 753 height 371
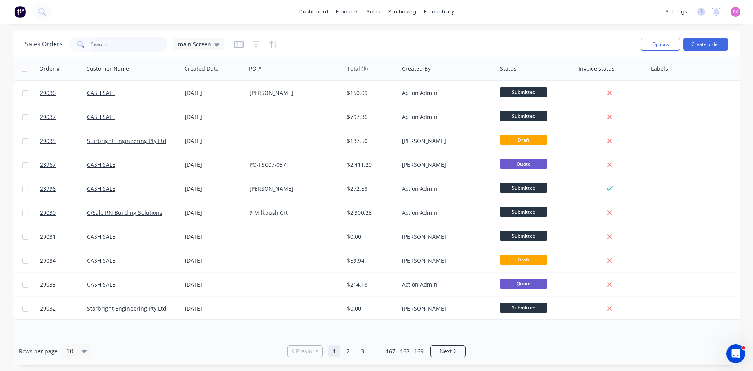
click at [107, 45] on input "text" at bounding box center [129, 44] width 76 height 16
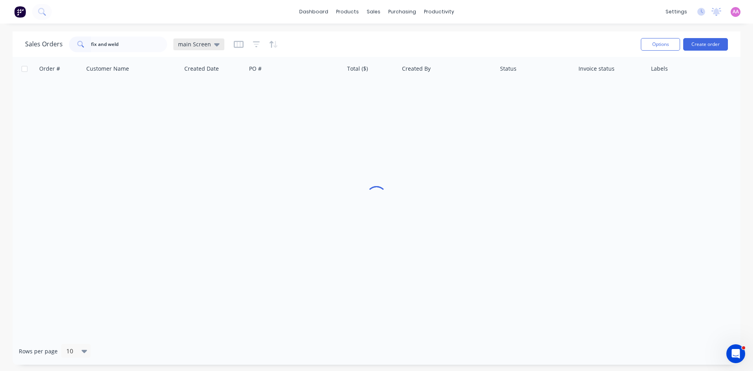
click at [197, 45] on span "main Screen" at bounding box center [194, 44] width 33 height 8
click at [191, 155] on button "archived" at bounding box center [220, 158] width 89 height 9
click at [135, 49] on input "fix and weld" at bounding box center [129, 44] width 76 height 16
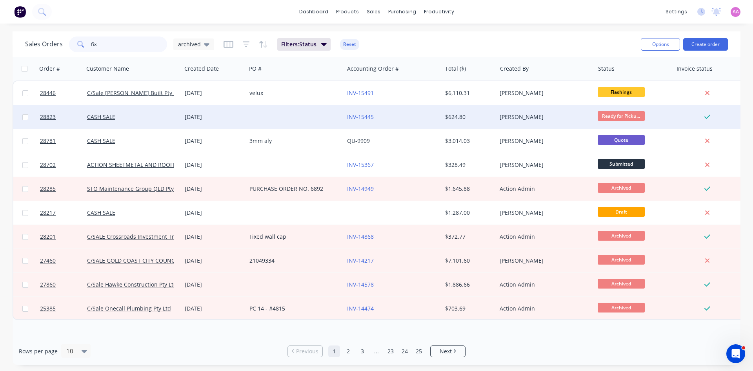
type input "fix"
click at [281, 116] on div at bounding box center [295, 117] width 98 height 24
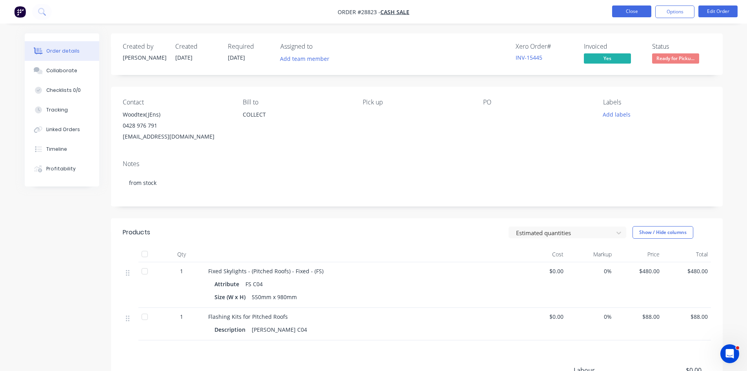
click at [638, 13] on button "Close" at bounding box center [631, 11] width 39 height 12
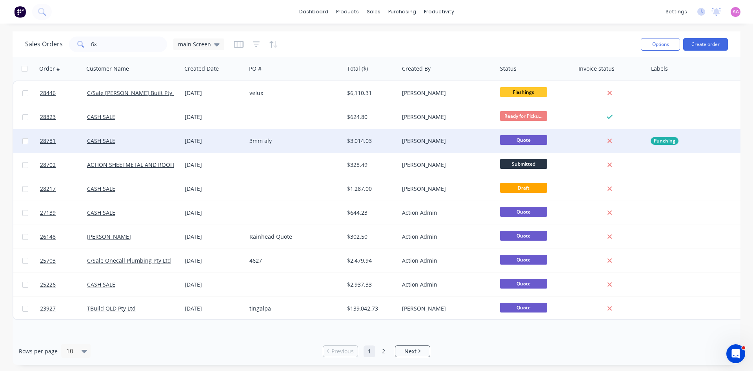
click at [257, 144] on div "3mm aly" at bounding box center [292, 141] width 87 height 8
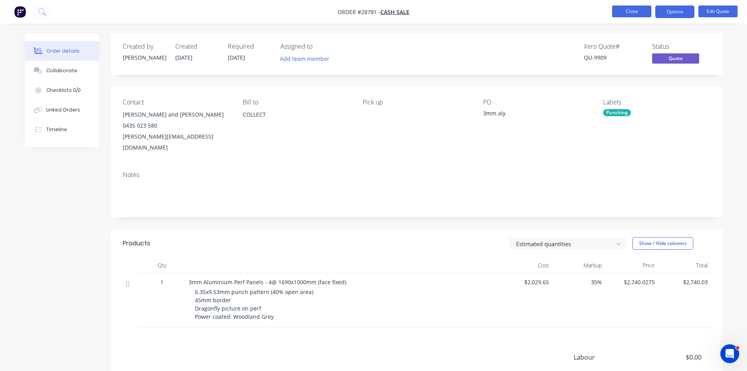
click at [620, 6] on button "Close" at bounding box center [631, 11] width 39 height 12
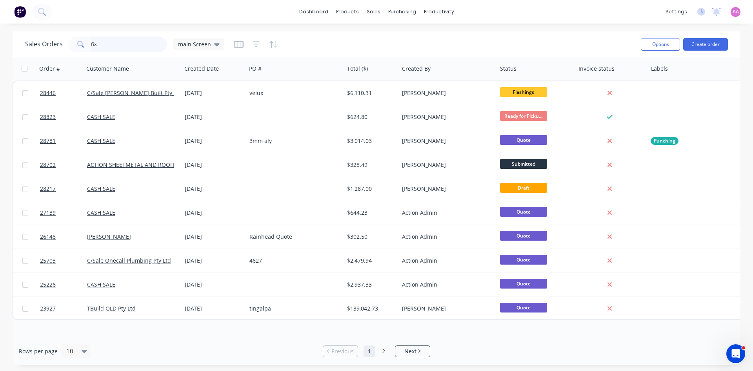
click at [100, 44] on input "fix" at bounding box center [129, 44] width 76 height 16
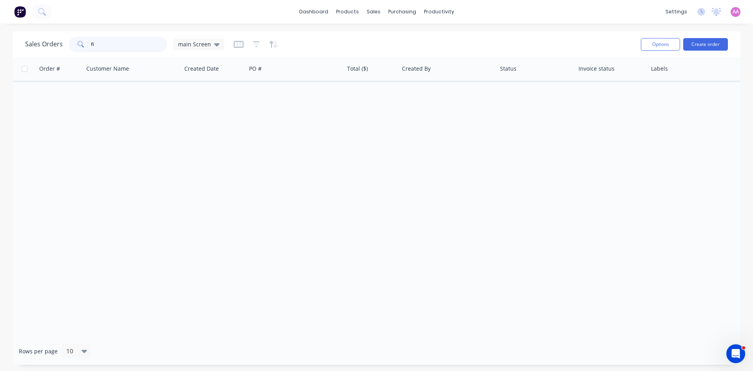
type input "f"
type input "0403877033"
click at [199, 43] on span "main Screen" at bounding box center [194, 44] width 33 height 8
click at [196, 155] on button "archived" at bounding box center [220, 158] width 89 height 9
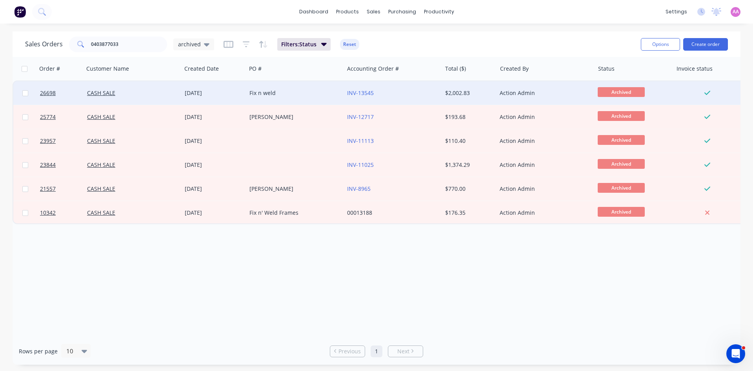
click at [254, 93] on div "Fix n weld" at bounding box center [292, 93] width 87 height 8
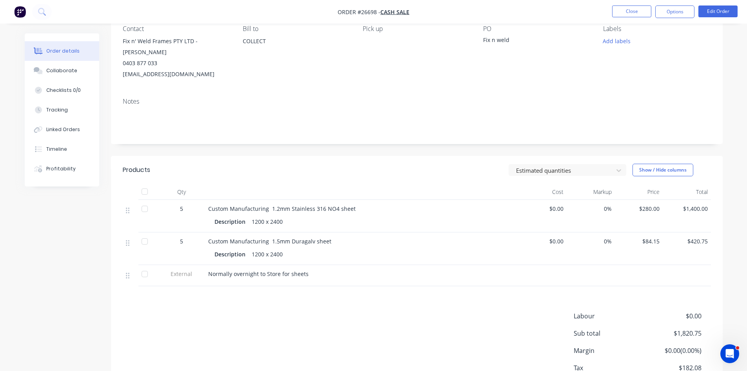
scroll to position [78, 0]
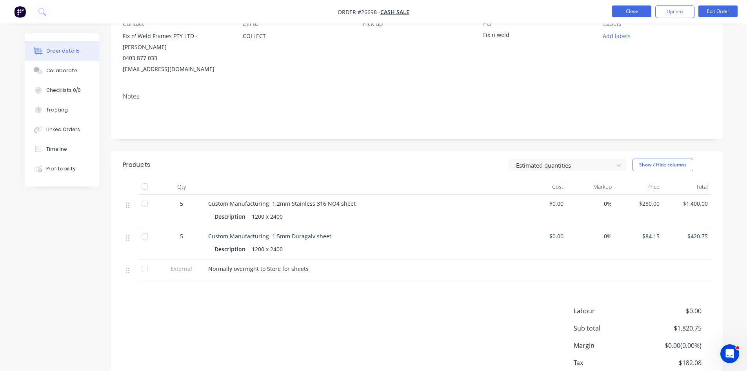
click at [629, 11] on button "Close" at bounding box center [631, 11] width 39 height 12
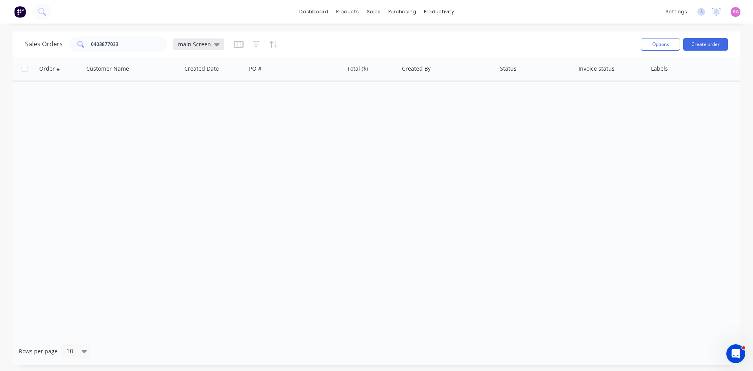
click at [196, 45] on span "main Screen" at bounding box center [194, 44] width 33 height 8
click at [193, 156] on button "archived" at bounding box center [220, 158] width 89 height 9
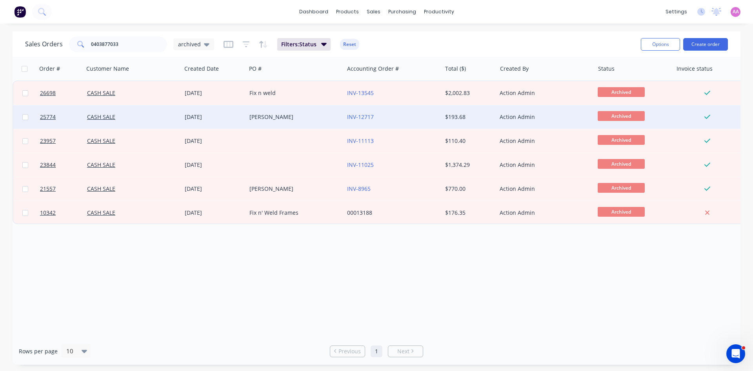
click at [274, 116] on div "[PERSON_NAME]" at bounding box center [292, 117] width 87 height 8
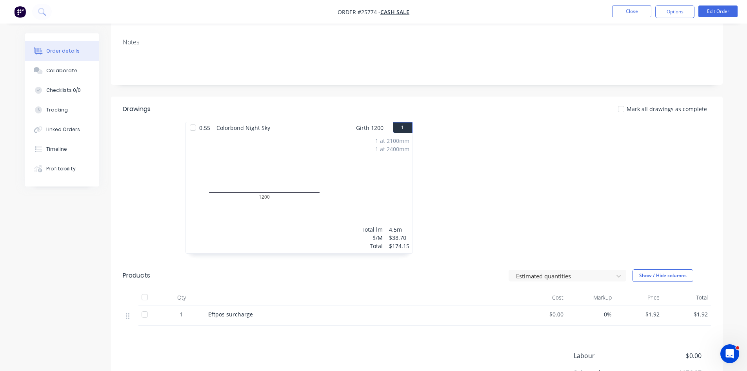
scroll to position [70, 0]
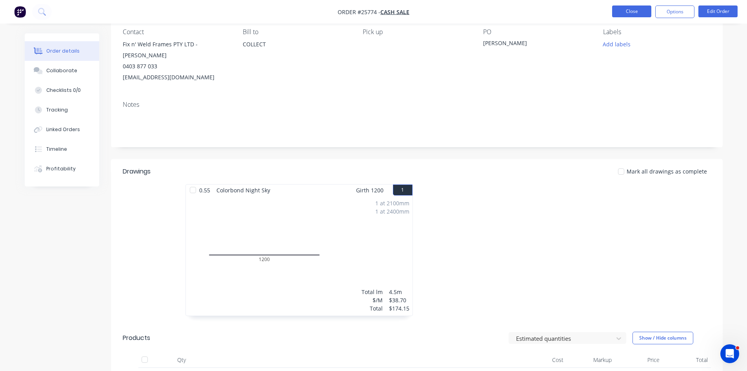
click at [629, 11] on button "Close" at bounding box center [631, 11] width 39 height 12
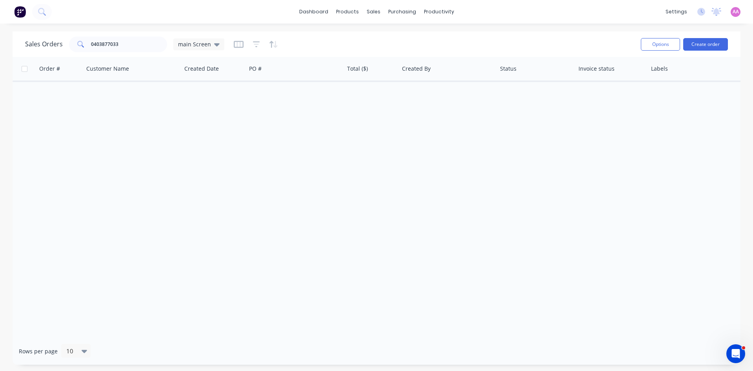
drag, startPoint x: 190, startPoint y: 40, endPoint x: 200, endPoint y: 53, distance: 17.1
click at [191, 40] on div "main Screen" at bounding box center [198, 44] width 51 height 12
click at [187, 165] on div "archived edit" at bounding box center [228, 158] width 105 height 16
click at [188, 160] on button "archived" at bounding box center [220, 158] width 89 height 9
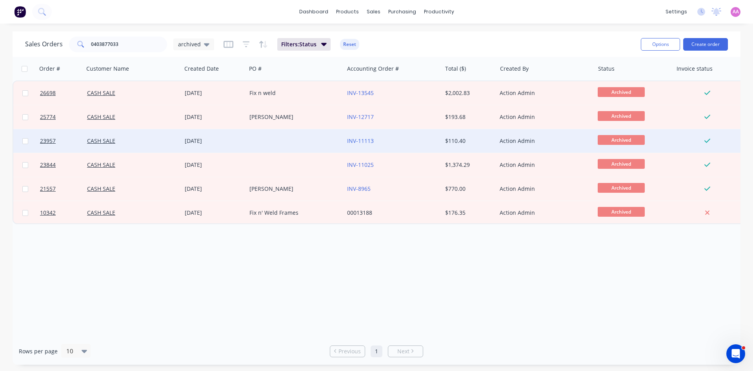
click at [286, 138] on div at bounding box center [295, 141] width 98 height 24
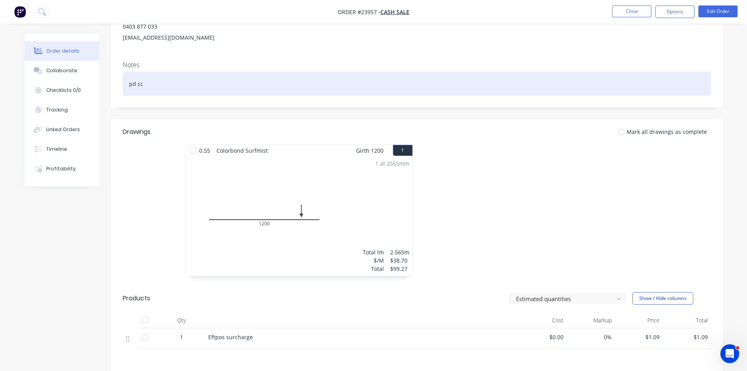
scroll to position [196, 0]
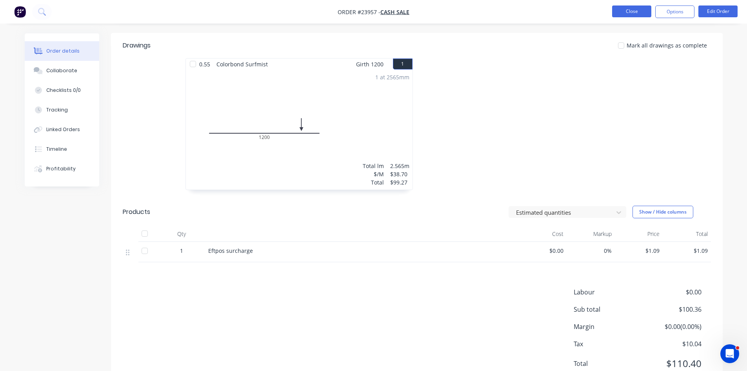
click at [646, 11] on button "Close" at bounding box center [631, 11] width 39 height 12
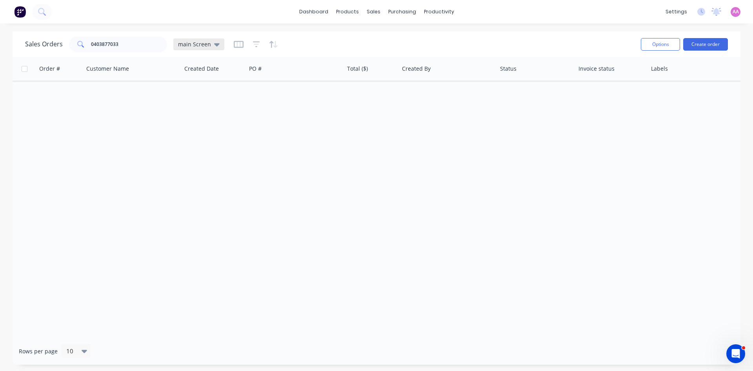
click at [203, 50] on div "main Screen" at bounding box center [198, 44] width 51 height 12
click at [193, 161] on button "archived" at bounding box center [220, 158] width 89 height 9
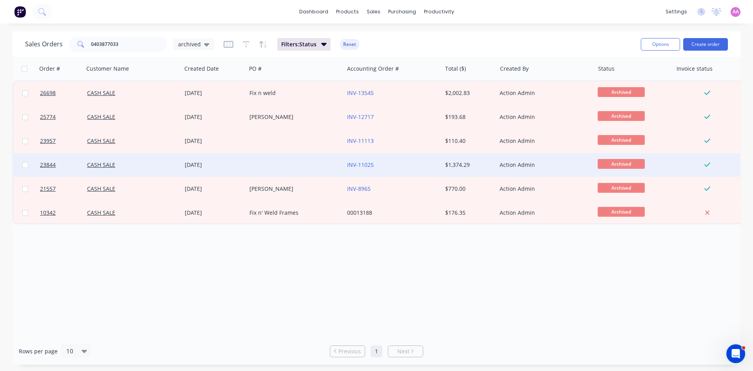
click at [277, 169] on div at bounding box center [295, 165] width 98 height 24
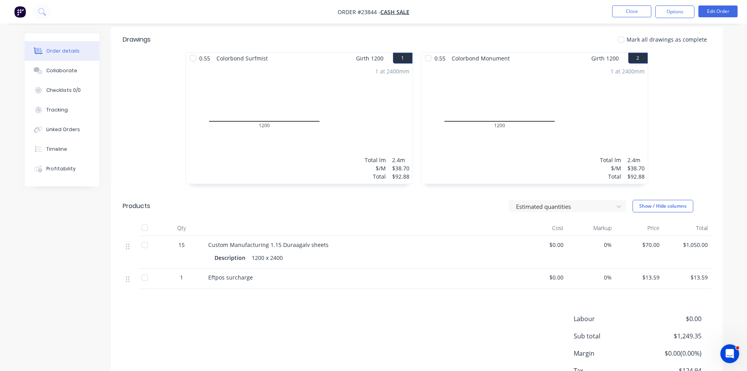
scroll to position [196, 0]
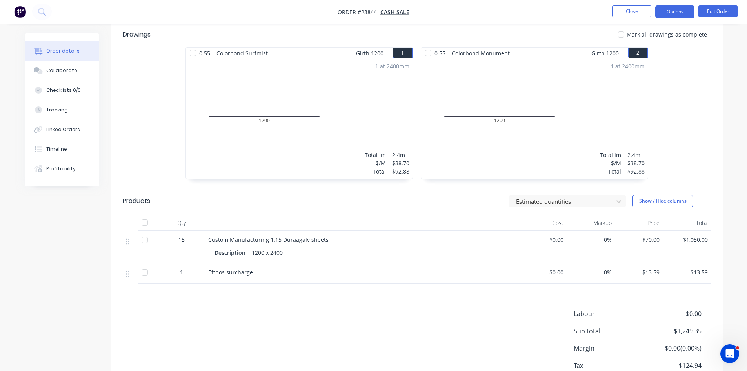
click at [680, 14] on button "Options" at bounding box center [674, 11] width 39 height 13
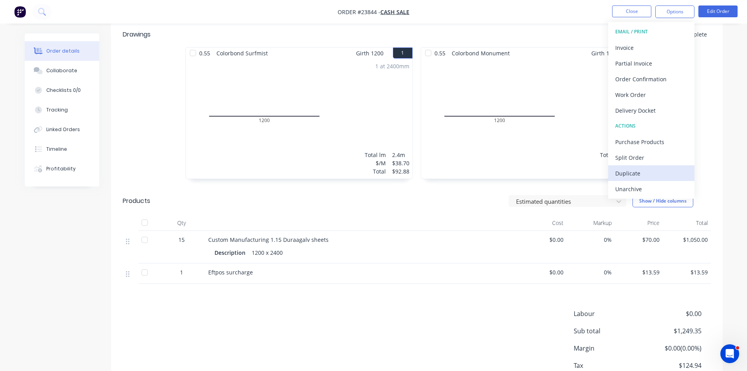
click at [629, 170] on div "Duplicate" at bounding box center [651, 172] width 72 height 11
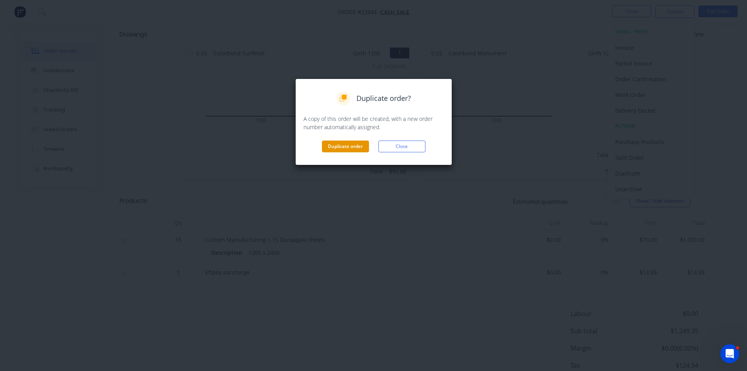
click at [336, 145] on button "Duplicate order" at bounding box center [345, 146] width 47 height 12
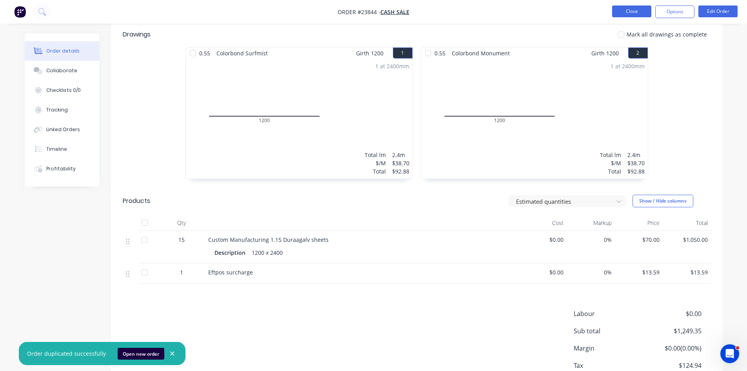
click at [636, 14] on button "Close" at bounding box center [631, 11] width 39 height 12
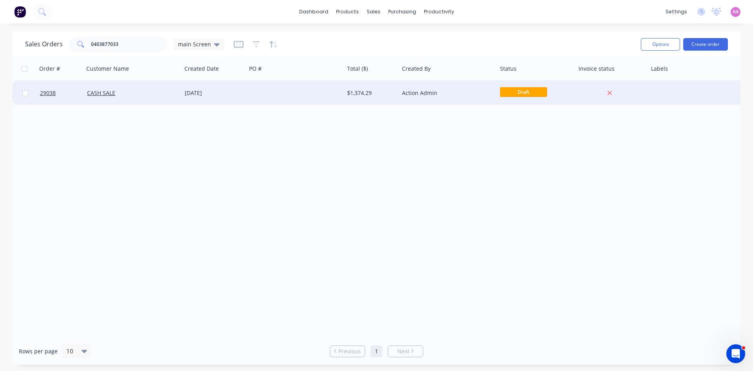
click at [300, 92] on div at bounding box center [295, 93] width 98 height 24
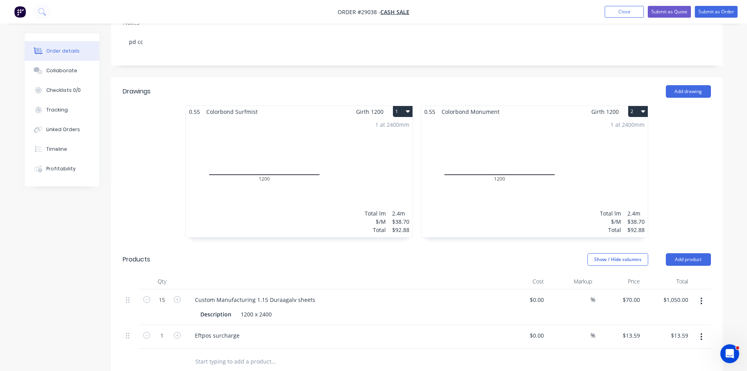
scroll to position [157, 0]
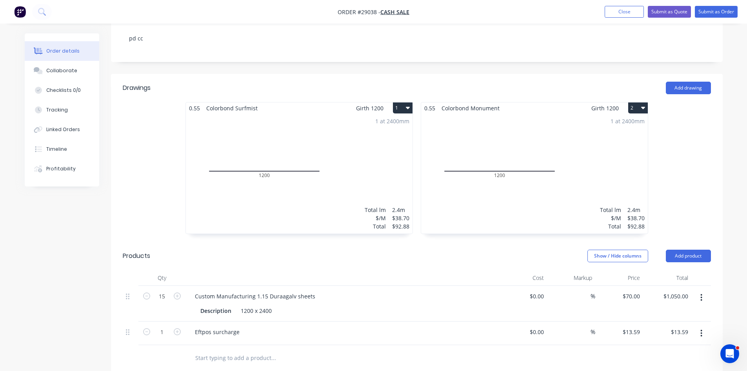
click at [407, 104] on icon "button" at bounding box center [408, 107] width 4 height 6
drag, startPoint x: 363, startPoint y: 156, endPoint x: 366, endPoint y: 146, distance: 10.2
click at [363, 156] on div "Use larger box size Duplicate Delete" at bounding box center [375, 142] width 75 height 51
click at [366, 153] on div "Delete" at bounding box center [375, 158] width 60 height 11
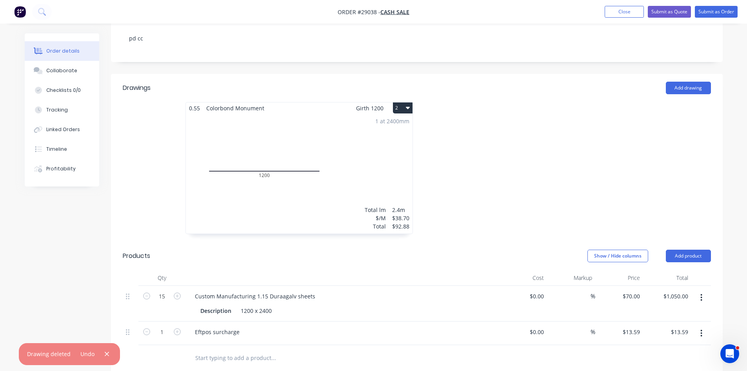
click at [396, 102] on button "2" at bounding box center [403, 107] width 20 height 11
click at [381, 153] on div "Delete" at bounding box center [375, 158] width 60 height 11
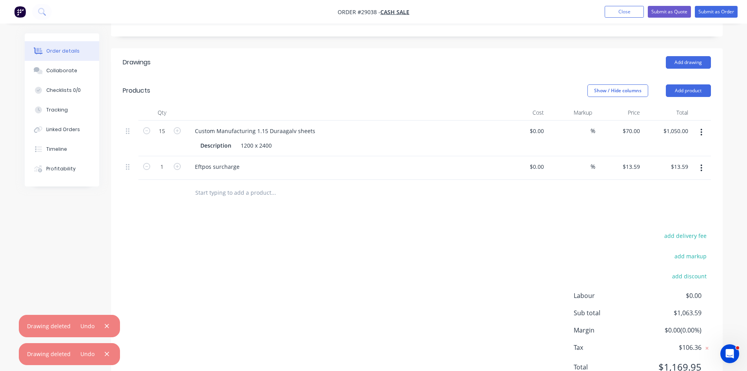
scroll to position [206, 0]
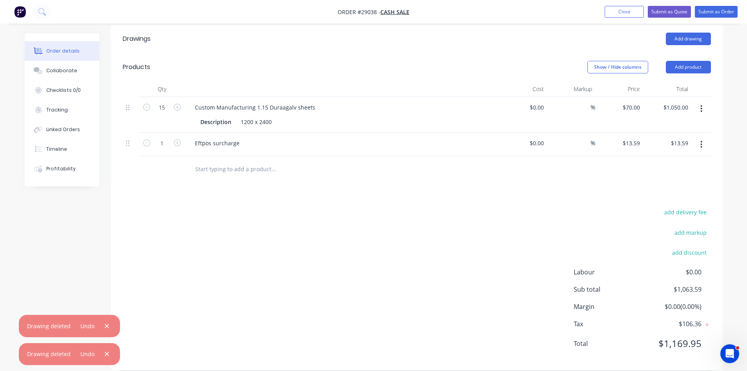
click at [700, 137] on button "button" at bounding box center [701, 144] width 18 height 14
click at [651, 206] on div "Delete" at bounding box center [674, 211] width 60 height 11
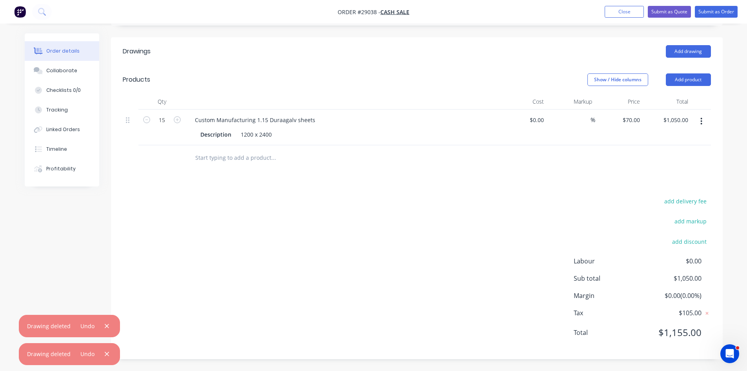
scroll to position [182, 0]
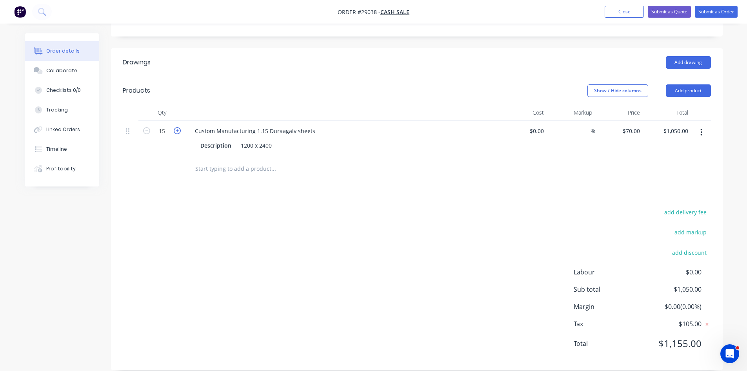
click at [177, 127] on icon "button" at bounding box center [177, 130] width 7 height 7
type input "16"
type input "$1,120.00"
click at [177, 127] on icon "button" at bounding box center [177, 130] width 7 height 7
type input "17"
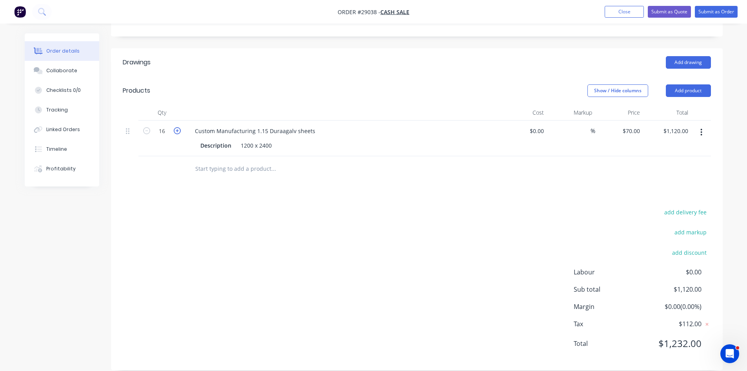
type input "$1,190.00"
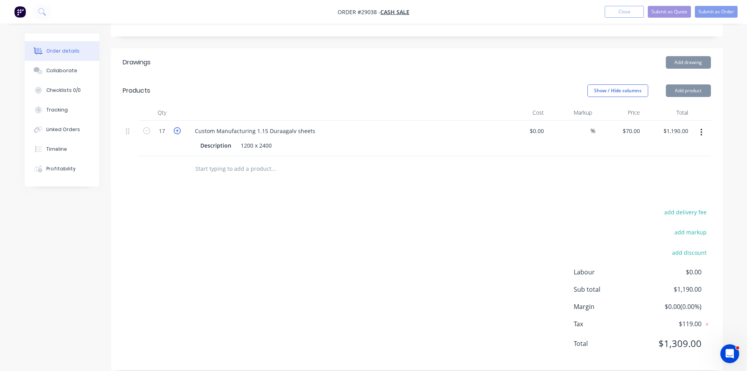
click at [177, 127] on icon "button" at bounding box center [177, 130] width 7 height 7
type input "18"
type input "$1,260.00"
click at [177, 127] on icon "button" at bounding box center [177, 130] width 7 height 7
type input "19"
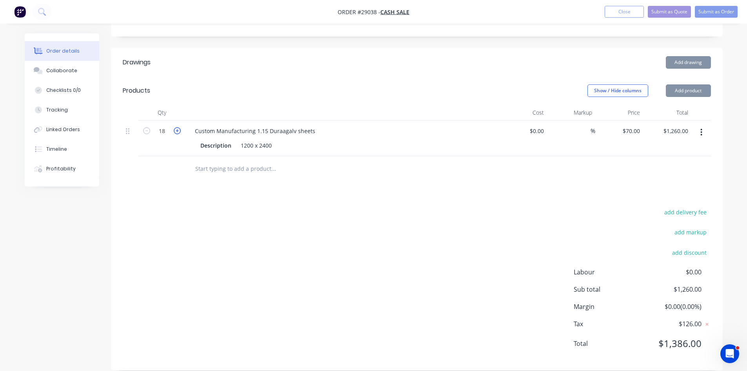
type input "$1,330.00"
click at [177, 127] on icon "button" at bounding box center [177, 130] width 7 height 7
type input "20"
type input "$1,400.00"
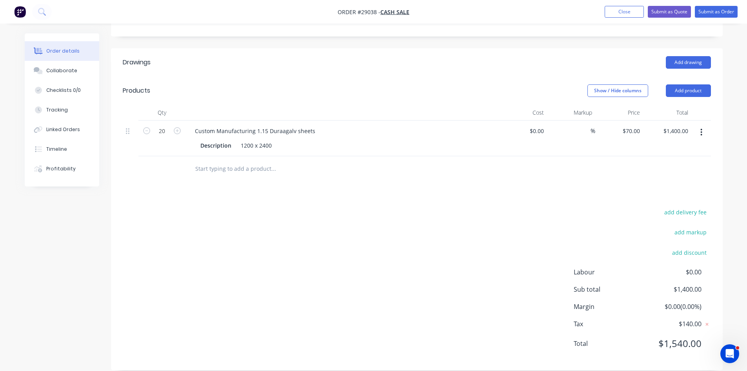
click at [299, 182] on div "Drawings Add drawing Products Show / Hide columns Add product Qty Cost Markup P…" at bounding box center [417, 209] width 612 height 322
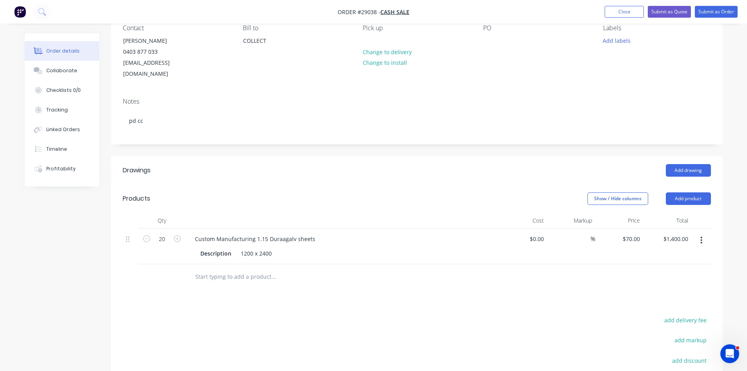
scroll to position [157, 0]
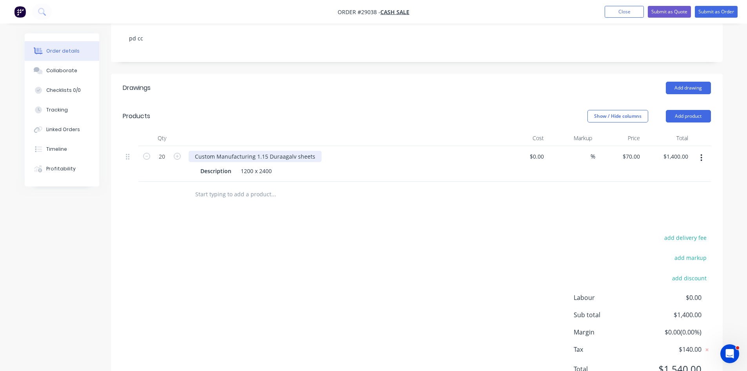
click at [282, 151] on div "Custom Manufacturing 1.15 Duraagalv sheets" at bounding box center [255, 156] width 133 height 11
click at [341, 208] on div "Drawings Add drawing Products Show / Hide columns Add product Qty Cost Markup P…" at bounding box center [417, 235] width 612 height 322
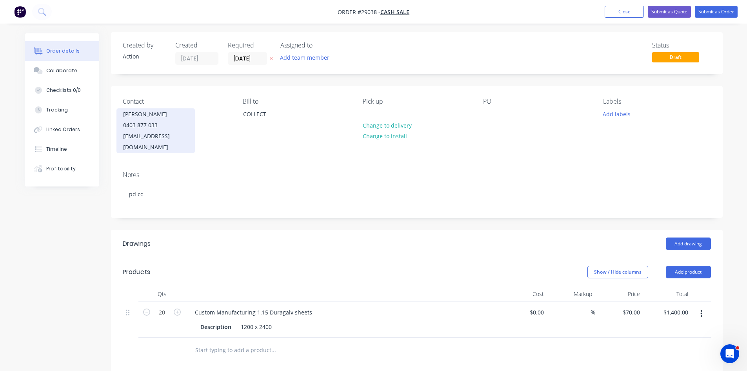
scroll to position [0, 0]
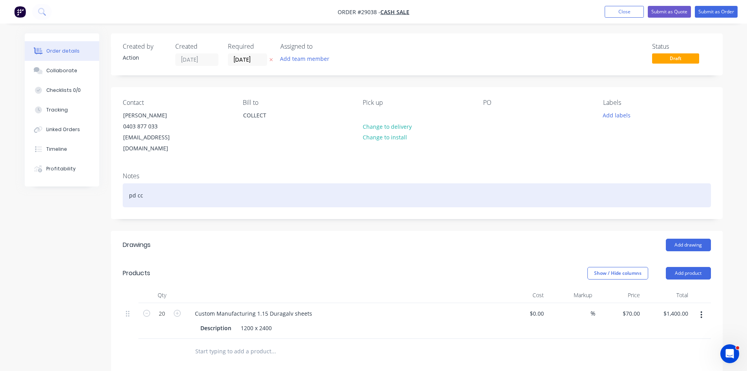
drag, startPoint x: 155, startPoint y: 187, endPoint x: 150, endPoint y: 191, distance: 5.9
click at [154, 188] on div "pd cc" at bounding box center [417, 195] width 588 height 24
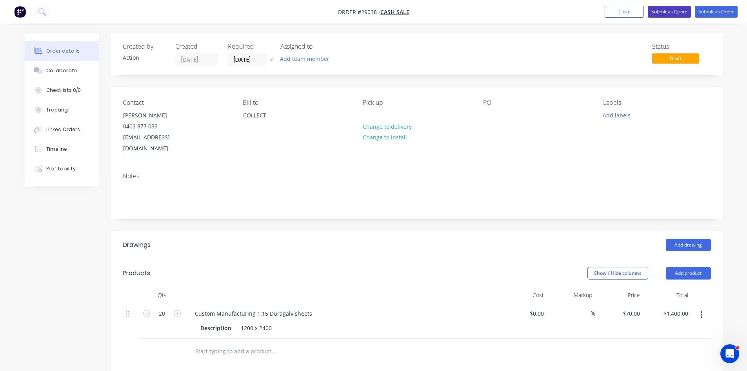
click at [671, 10] on button "Submit as Quote" at bounding box center [669, 12] width 43 height 12
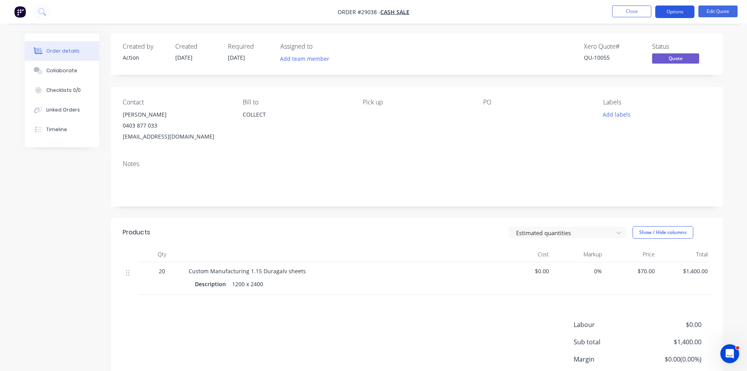
click at [673, 13] on button "Options" at bounding box center [674, 11] width 39 height 13
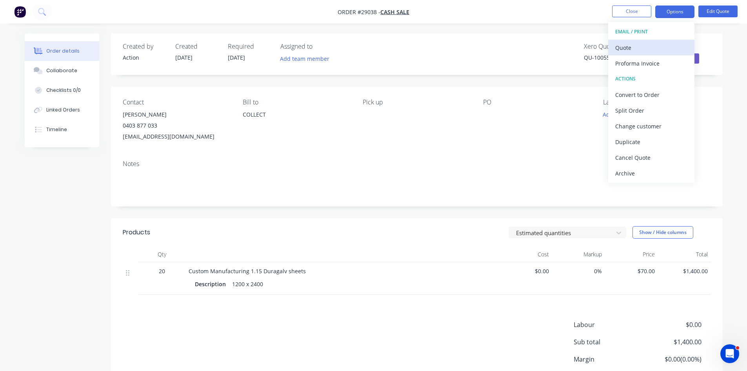
click at [629, 52] on div "Quote" at bounding box center [651, 47] width 72 height 11
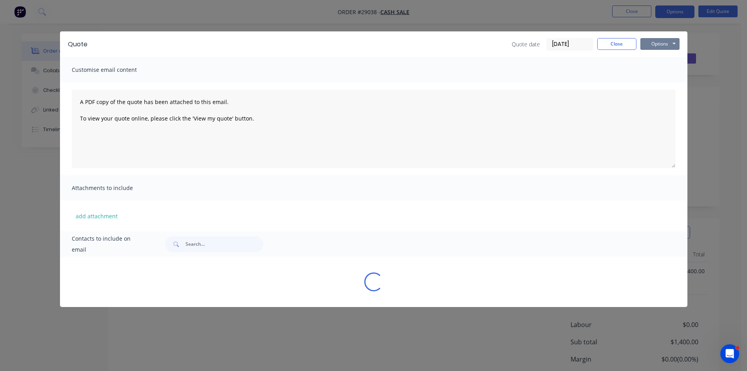
click at [666, 47] on button "Options" at bounding box center [659, 44] width 39 height 12
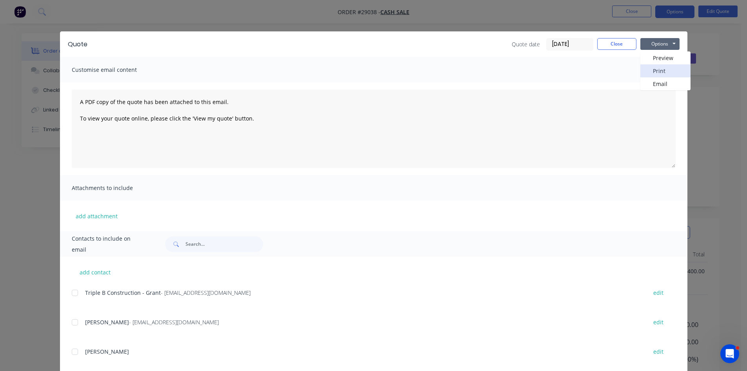
click at [659, 69] on button "Print" at bounding box center [665, 70] width 50 height 13
click at [622, 45] on button "Close" at bounding box center [616, 44] width 39 height 12
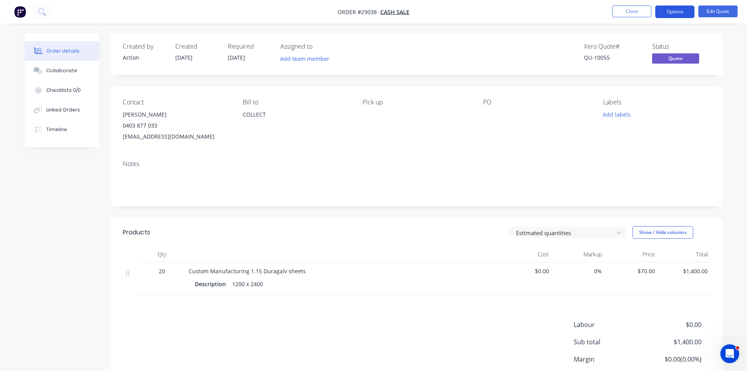
click at [673, 8] on button "Options" at bounding box center [674, 11] width 39 height 13
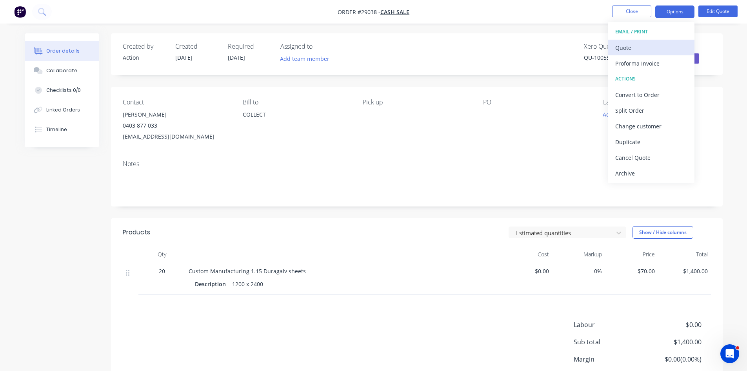
click at [636, 50] on div "Quote" at bounding box center [651, 47] width 72 height 11
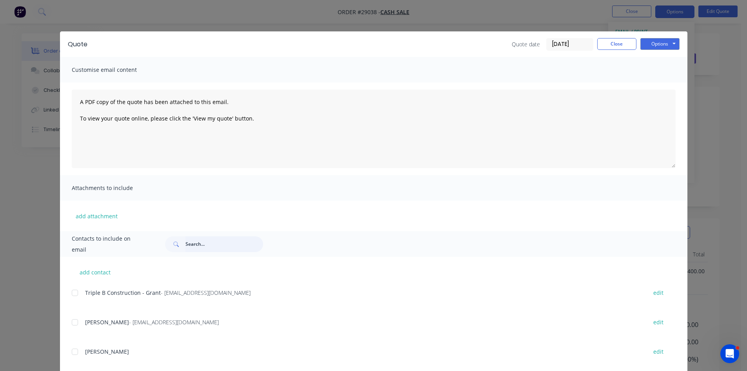
click at [213, 246] on input "text" at bounding box center [225, 244] width 78 height 16
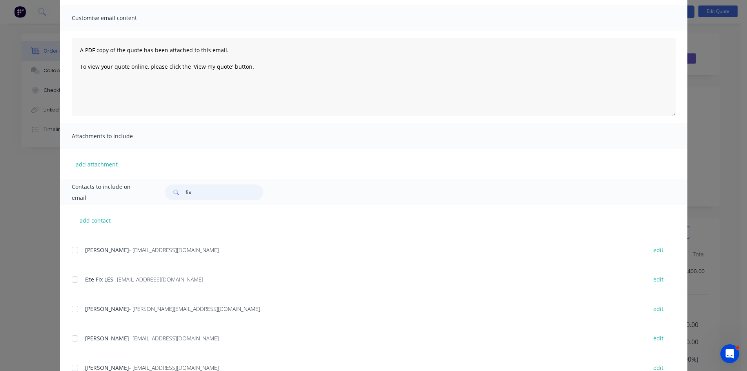
scroll to position [113, 0]
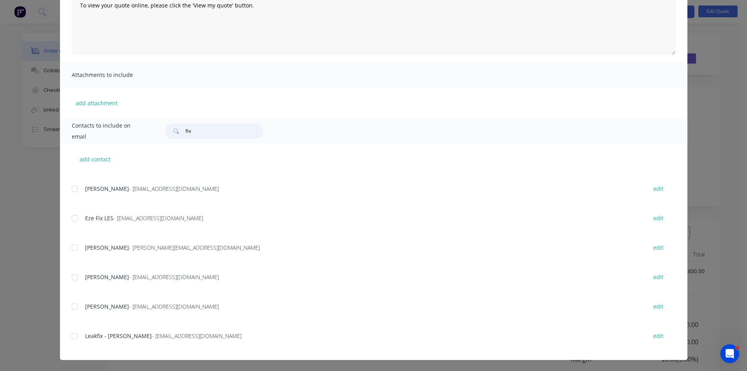
type input "fix"
click at [68, 306] on div "add contact Fix that plumbing - [EMAIL_ADDRESS][DOMAIN_NAME] edit Fix n' Weld F…" at bounding box center [374, 252] width 628 height 216
click at [71, 305] on div at bounding box center [75, 306] width 16 height 16
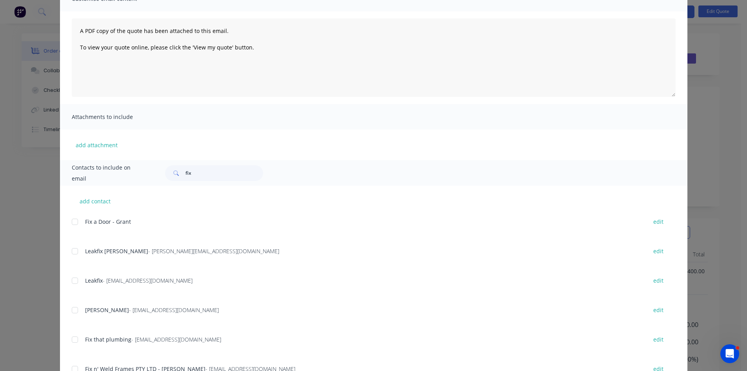
scroll to position [0, 0]
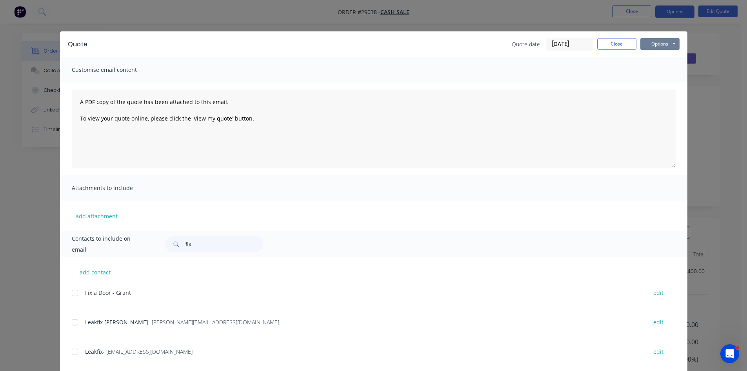
click at [661, 42] on button "Options" at bounding box center [659, 44] width 39 height 12
click at [653, 81] on button "Email" at bounding box center [665, 83] width 50 height 13
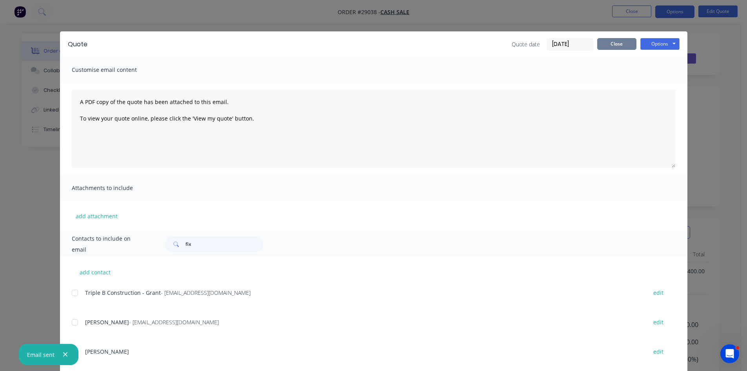
click at [608, 41] on button "Close" at bounding box center [616, 44] width 39 height 12
